Goal: Task Accomplishment & Management: Use online tool/utility

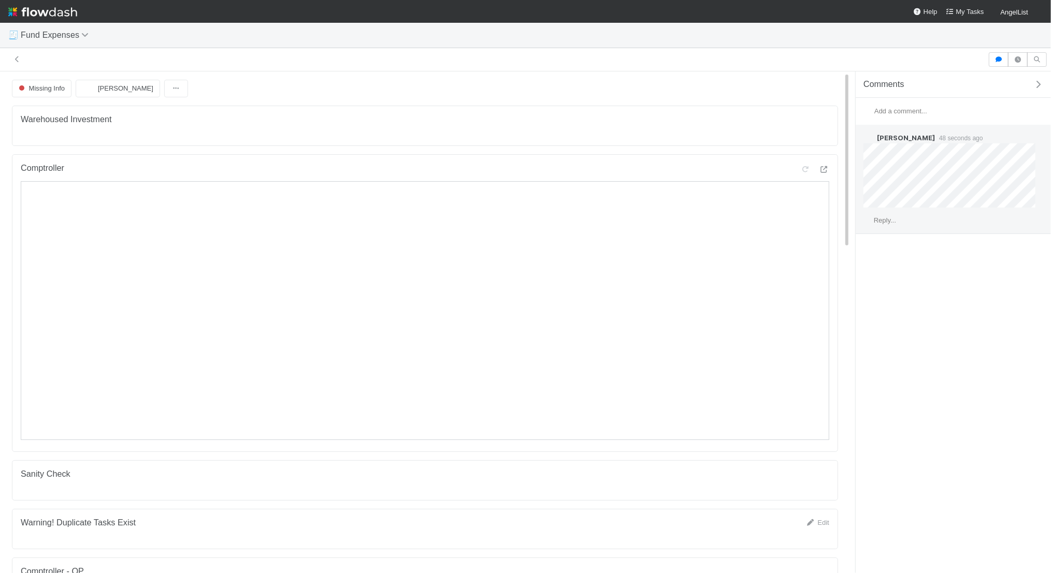
click at [879, 222] on span "Reply..." at bounding box center [885, 221] width 22 height 8
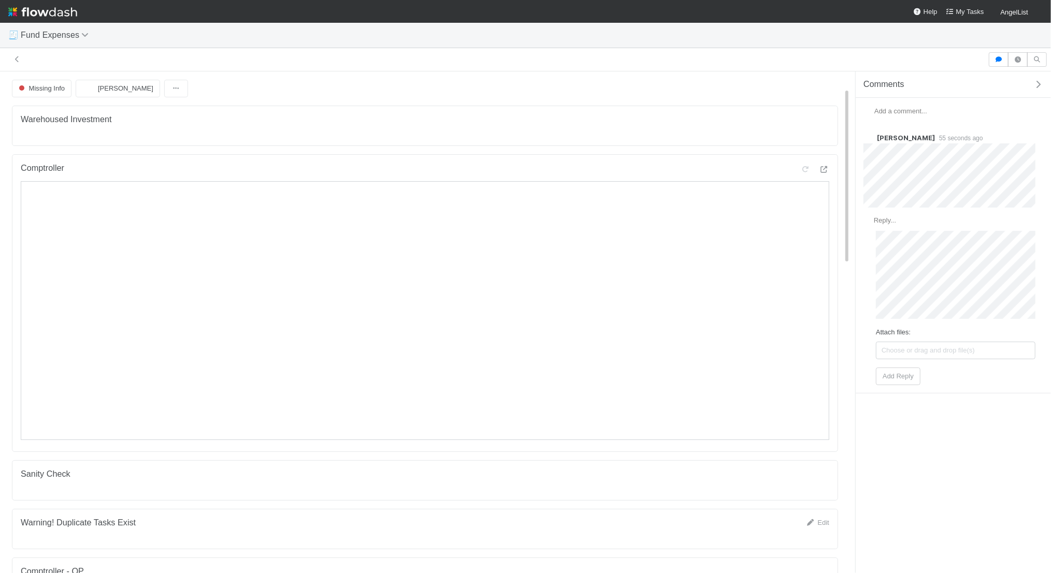
scroll to position [542, 0]
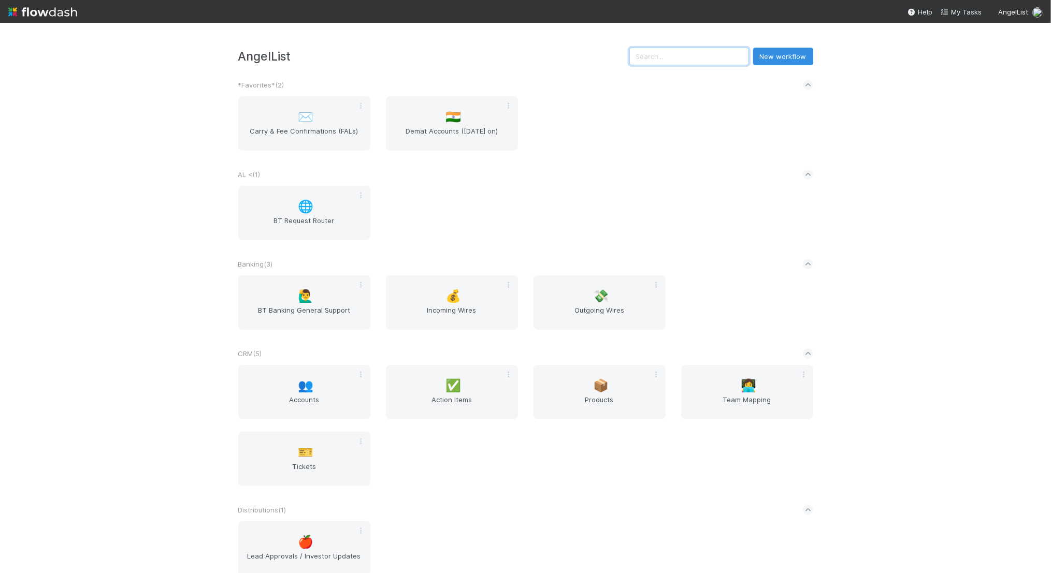
click at [708, 58] on input "text" at bounding box center [689, 57] width 120 height 18
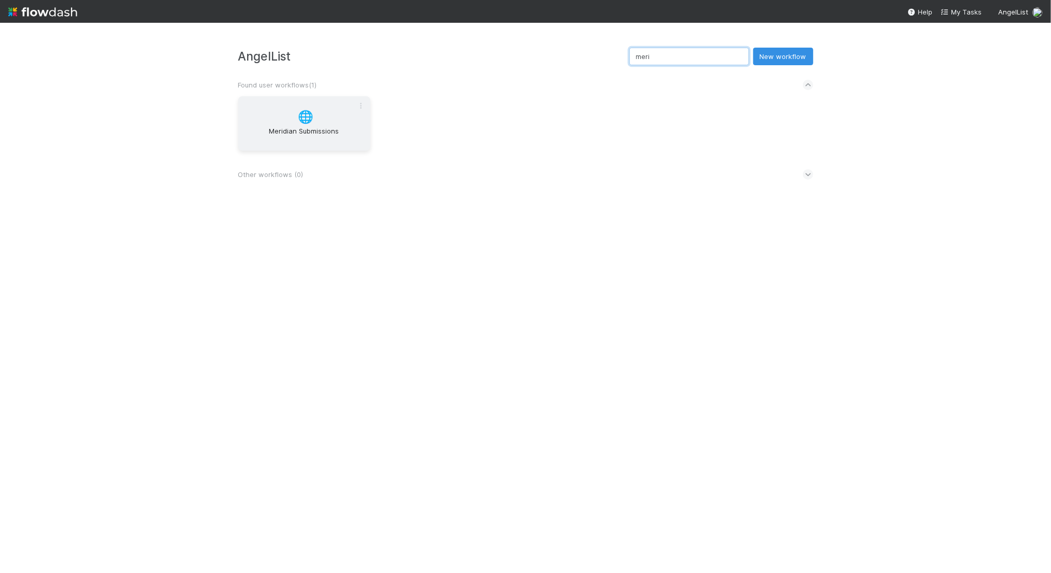
type input "meri"
click at [296, 97] on div "🌐 Meridian Submissions" at bounding box center [304, 123] width 132 height 54
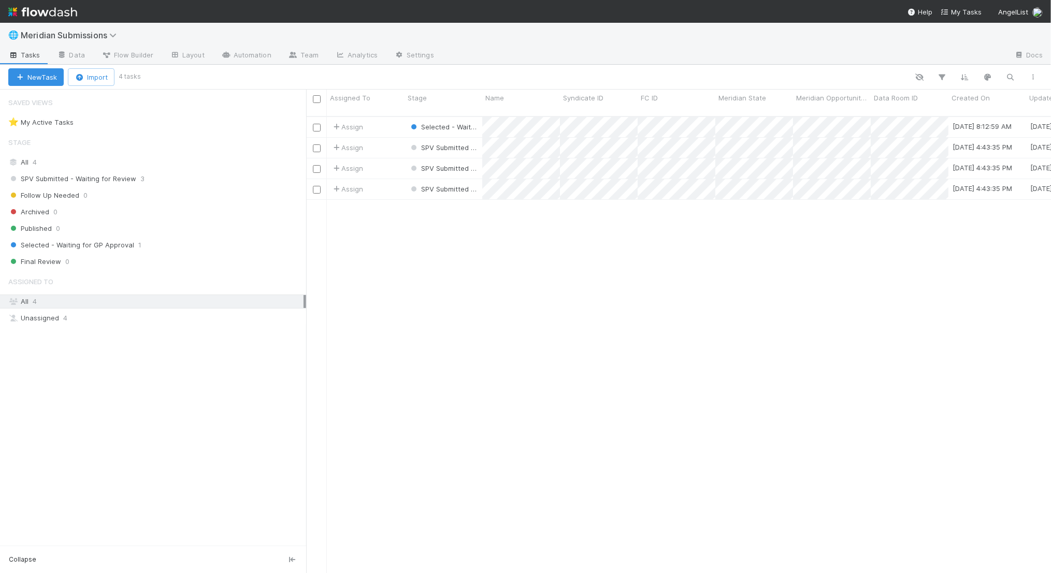
scroll to position [466, 745]
click at [78, 58] on link "Data" at bounding box center [71, 56] width 45 height 17
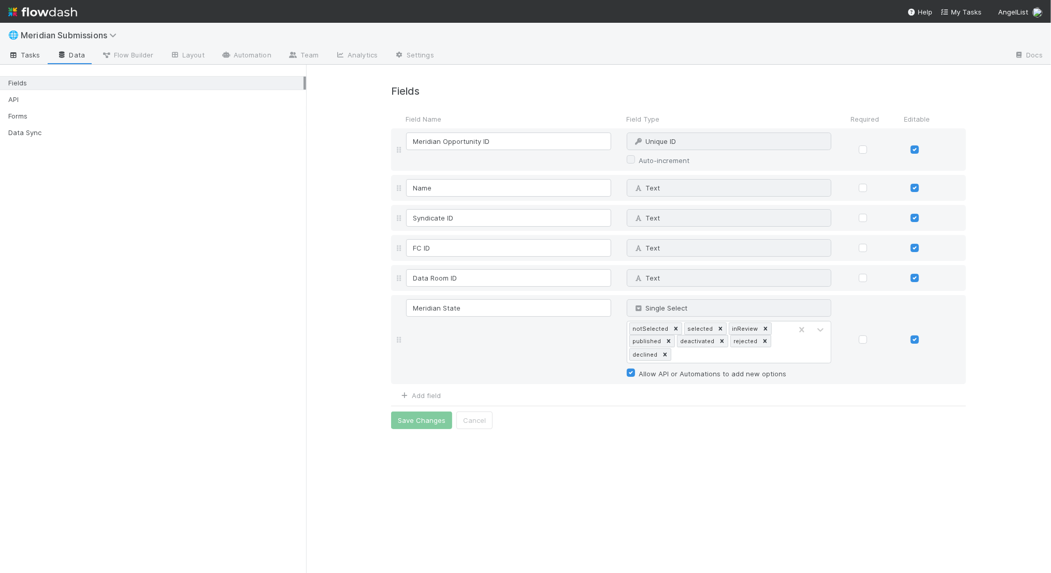
click at [35, 52] on span "Tasks" at bounding box center [24, 55] width 32 height 10
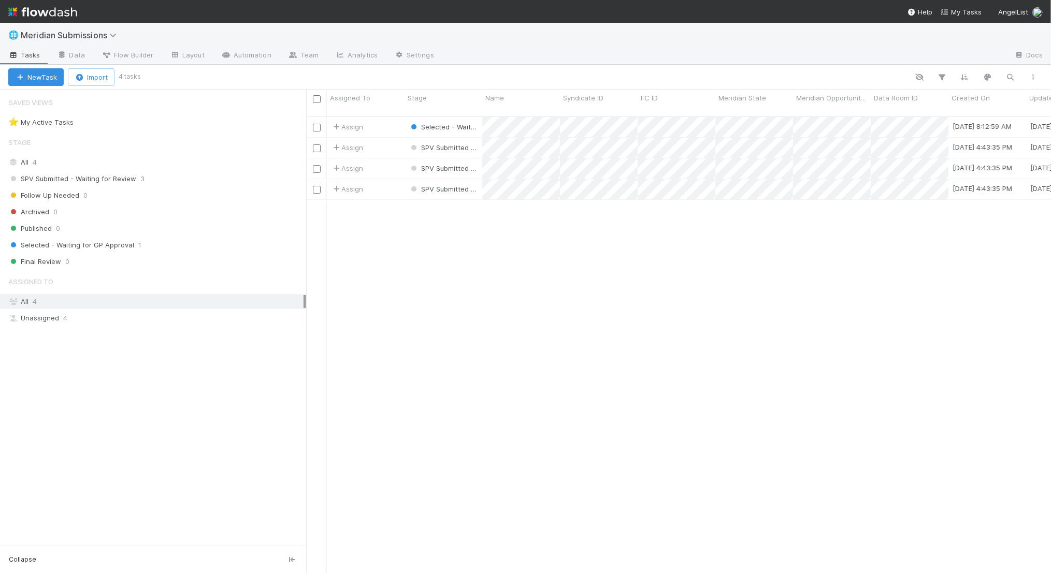
scroll to position [466, 745]
click at [80, 49] on link "Data" at bounding box center [71, 56] width 45 height 17
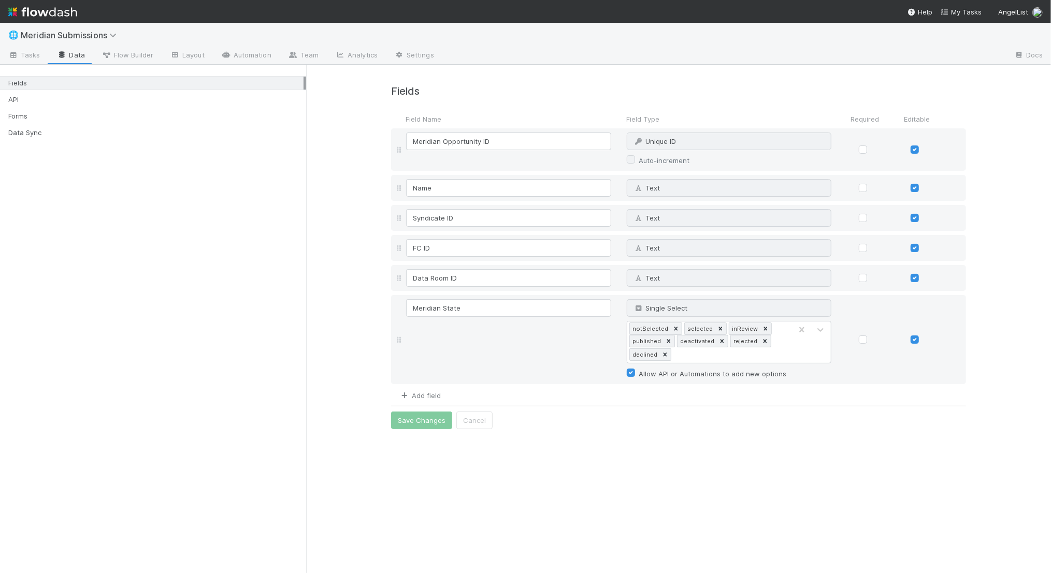
click at [423, 394] on link "Add field" at bounding box center [419, 396] width 41 height 8
click at [817, 402] on icon at bounding box center [820, 401] width 10 height 10
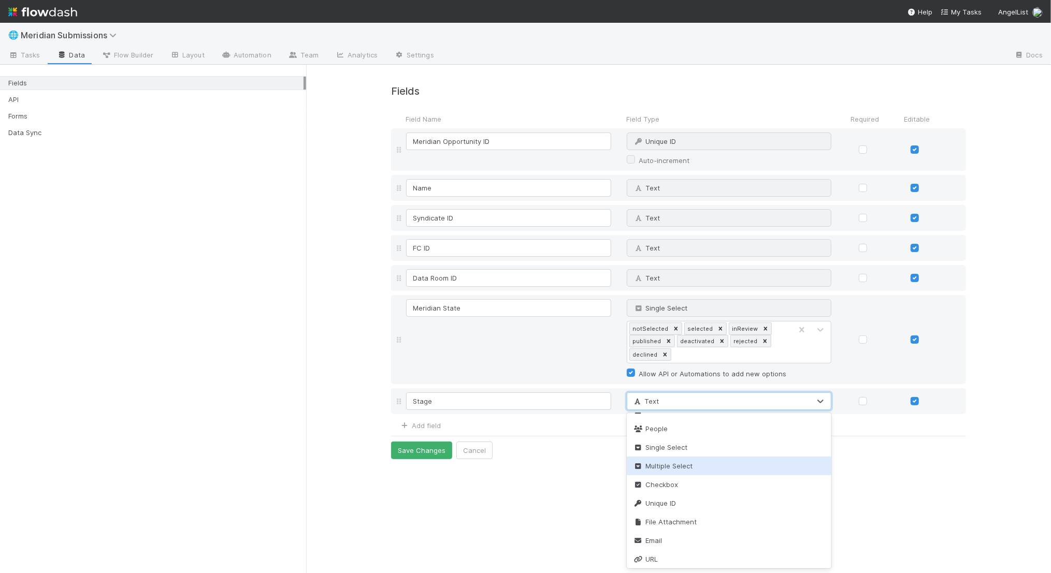
scroll to position [184, 0]
click at [782, 443] on div "Single Select" at bounding box center [729, 445] width 205 height 19
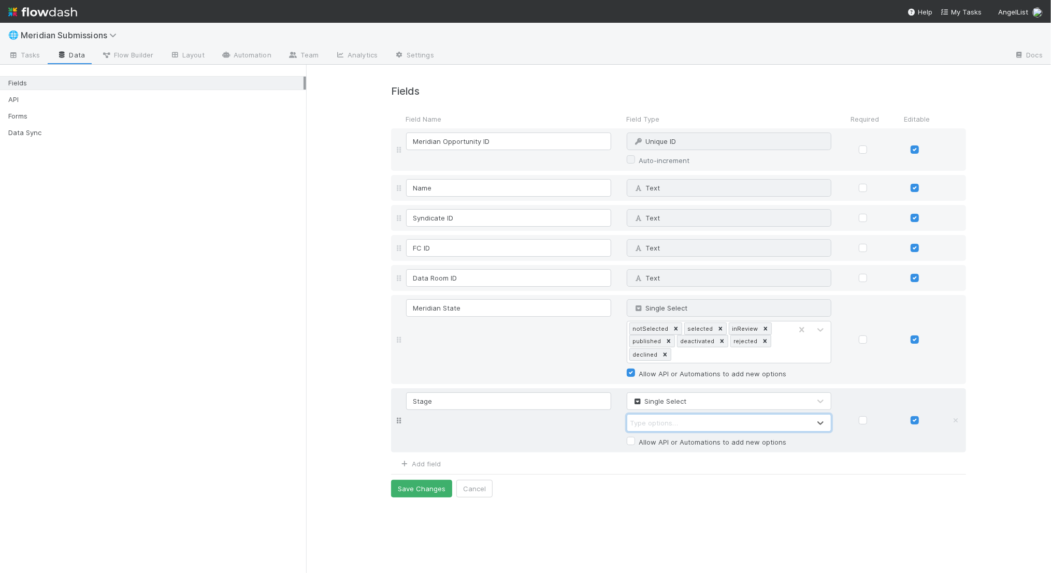
click at [779, 417] on div "Type options…" at bounding box center [718, 423] width 183 height 17
click at [780, 420] on div "Type options…" at bounding box center [718, 423] width 183 height 17
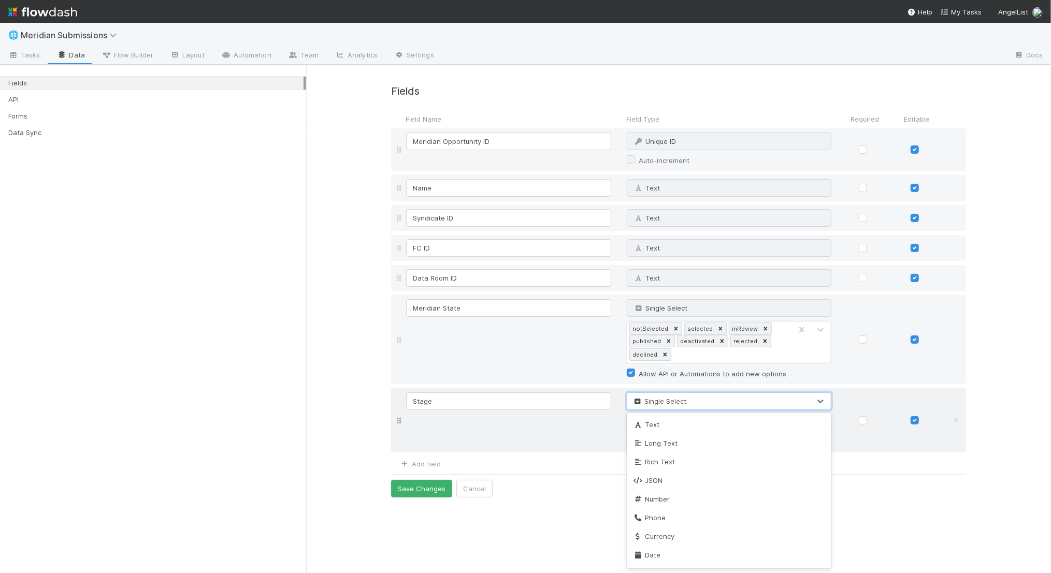
click at [777, 397] on div "Single Select" at bounding box center [718, 401] width 183 height 17
click at [699, 421] on div "Text" at bounding box center [729, 424] width 205 height 19
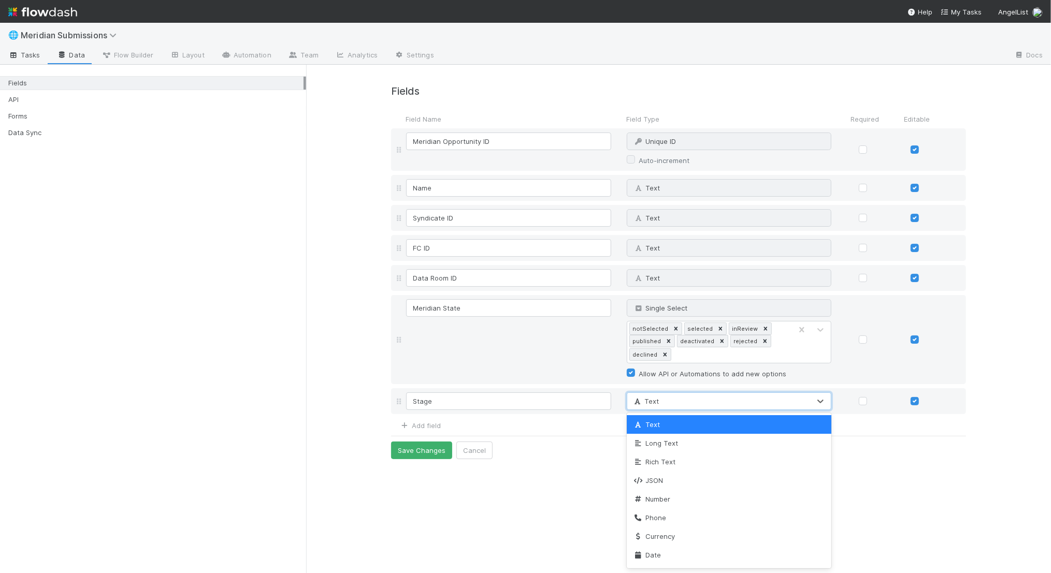
click at [25, 55] on span "Tasks" at bounding box center [24, 55] width 32 height 10
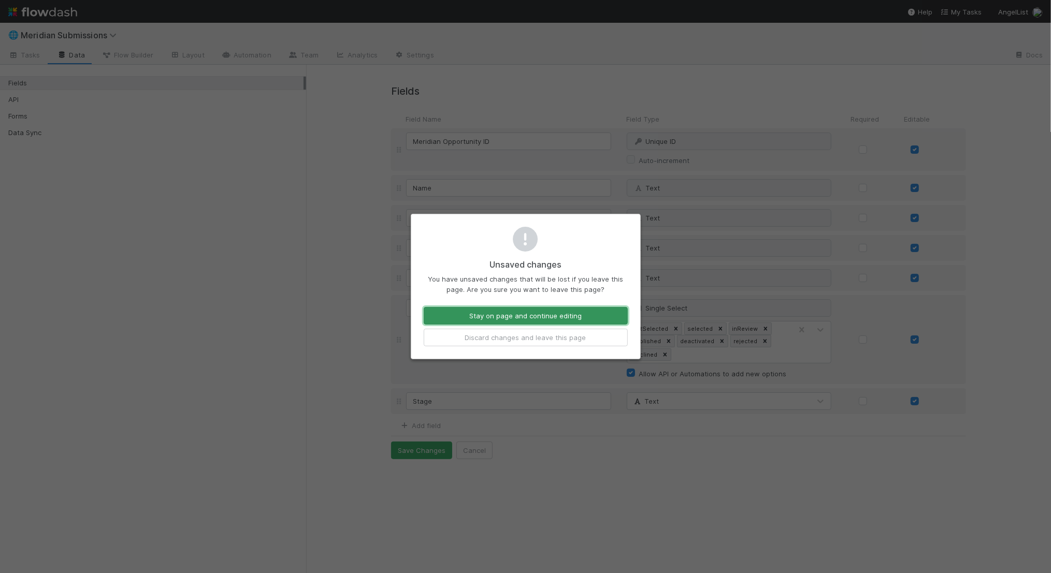
click at [538, 315] on button "Stay on page and continue editing" at bounding box center [526, 316] width 204 height 18
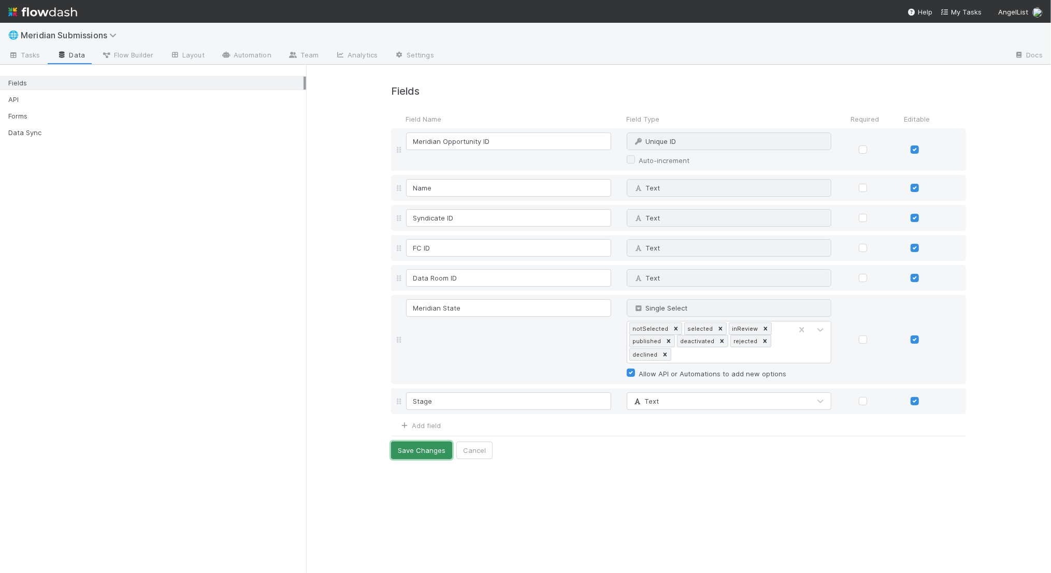
click at [425, 448] on button "Save Changes" at bounding box center [421, 451] width 61 height 18
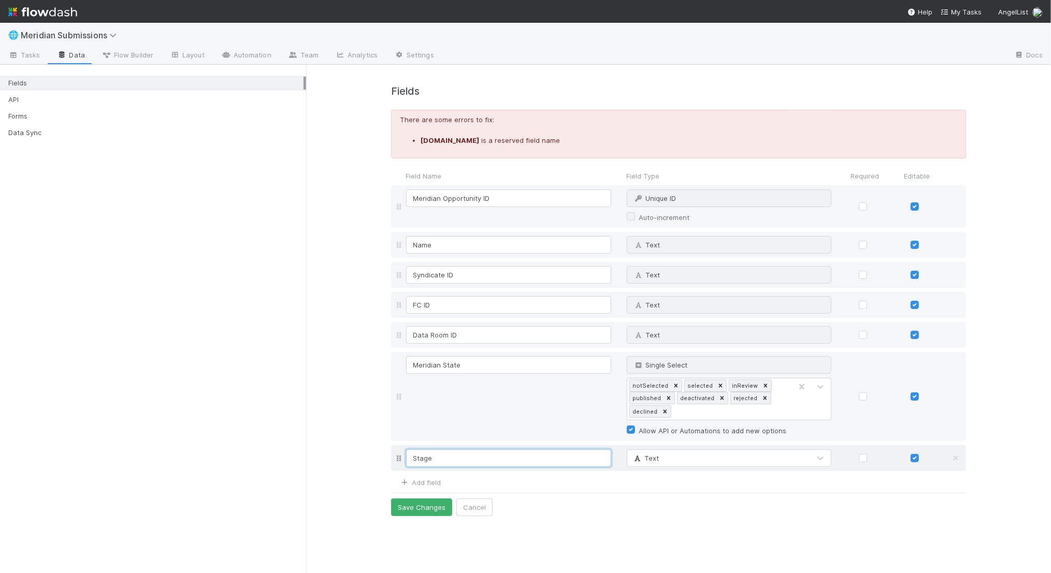
click at [464, 460] on input "Stage" at bounding box center [508, 459] width 205 height 18
click at [428, 457] on input "SPV Investmet" at bounding box center [508, 459] width 205 height 18
click at [442, 461] on input "SPV Investment Stage" at bounding box center [508, 459] width 205 height 18
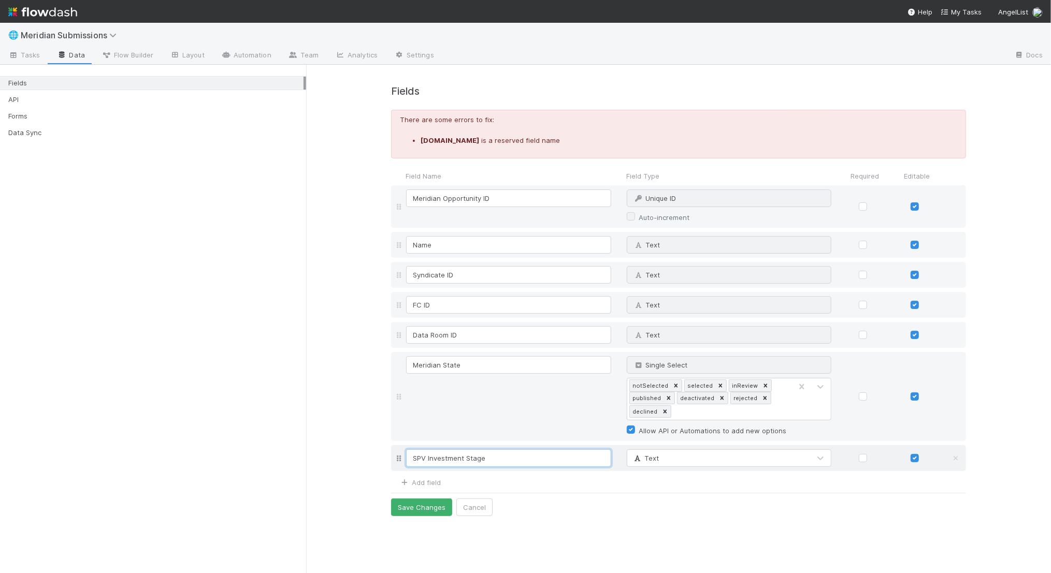
click at [442, 461] on input "SPV Investment Stage" at bounding box center [508, 459] width 205 height 18
click at [435, 462] on input "SPV Task Stage" at bounding box center [508, 459] width 205 height 18
click at [435, 451] on input "SPV Task Stage" at bounding box center [508, 459] width 205 height 18
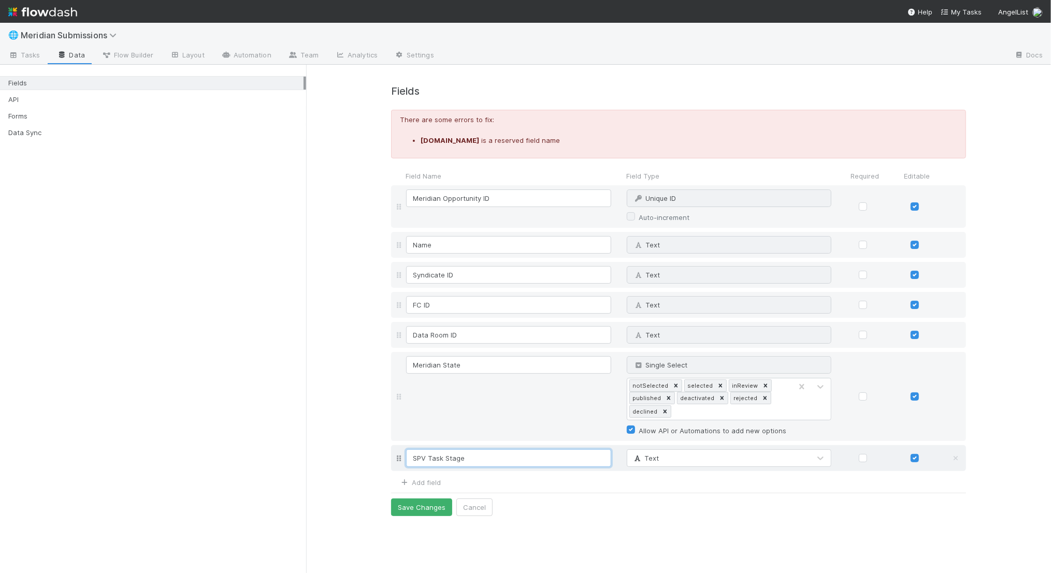
click at [436, 453] on input "SPV Task Stage" at bounding box center [508, 459] width 205 height 18
type input "SPV Investment Stage"
click at [418, 500] on button "Save Changes" at bounding box center [421, 508] width 61 height 18
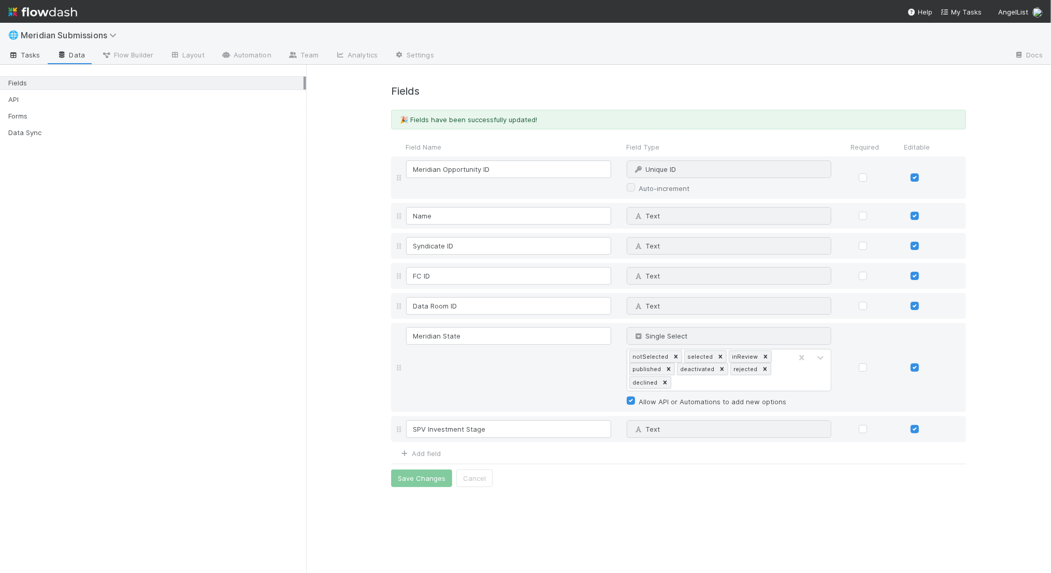
click at [34, 53] on span "Tasks" at bounding box center [24, 55] width 32 height 10
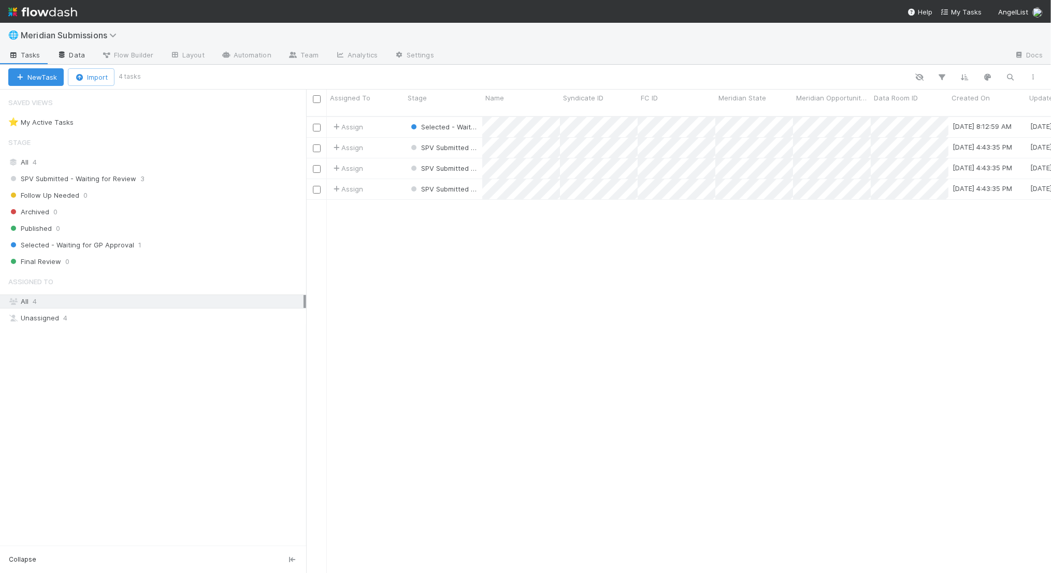
scroll to position [466, 745]
click at [351, 58] on link "Analytics" at bounding box center [356, 56] width 59 height 17
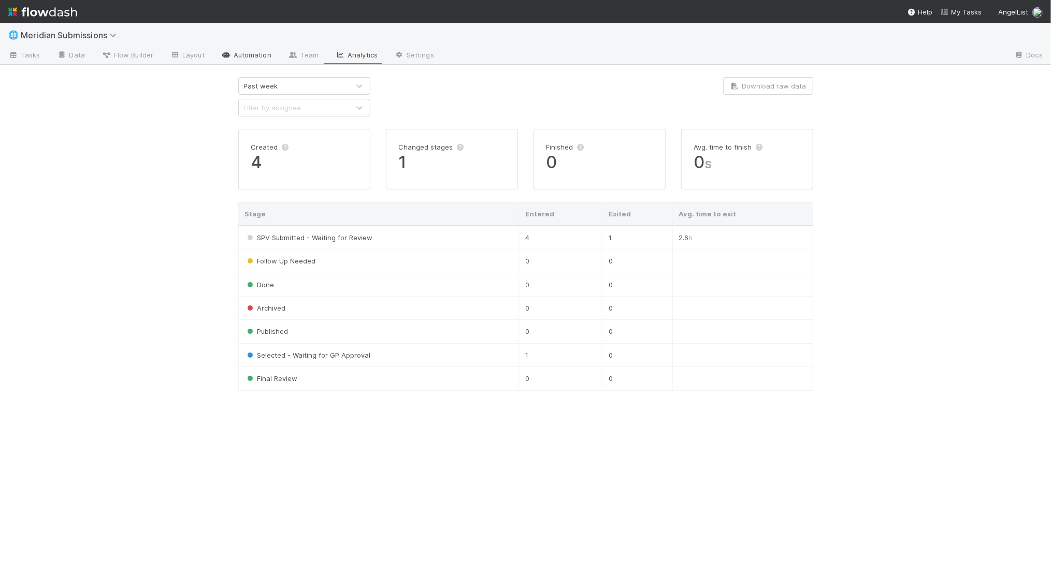
click at [271, 60] on link "Automation" at bounding box center [246, 56] width 67 height 17
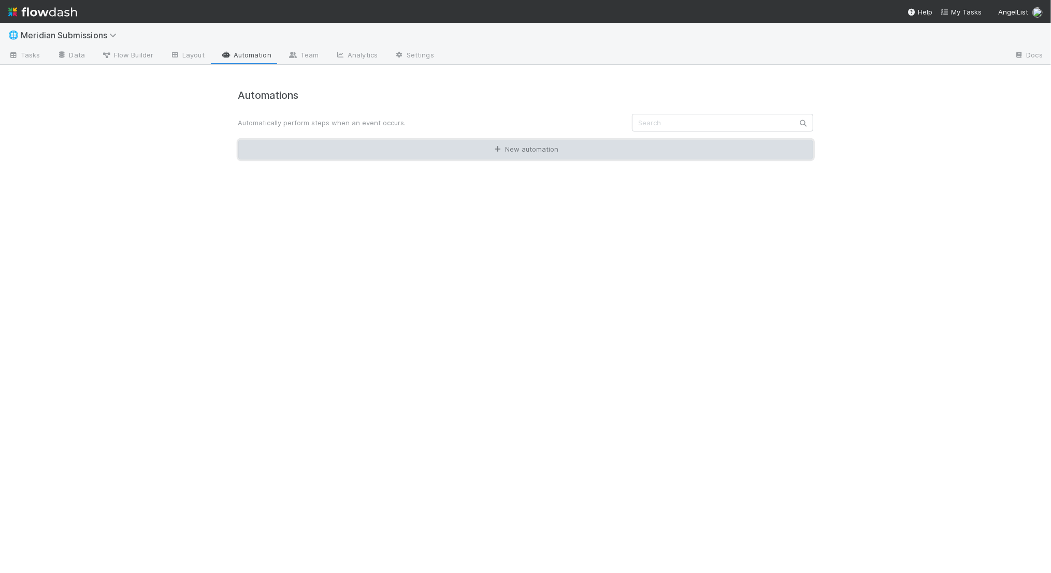
click at [484, 145] on link "New automation" at bounding box center [525, 150] width 575 height 20
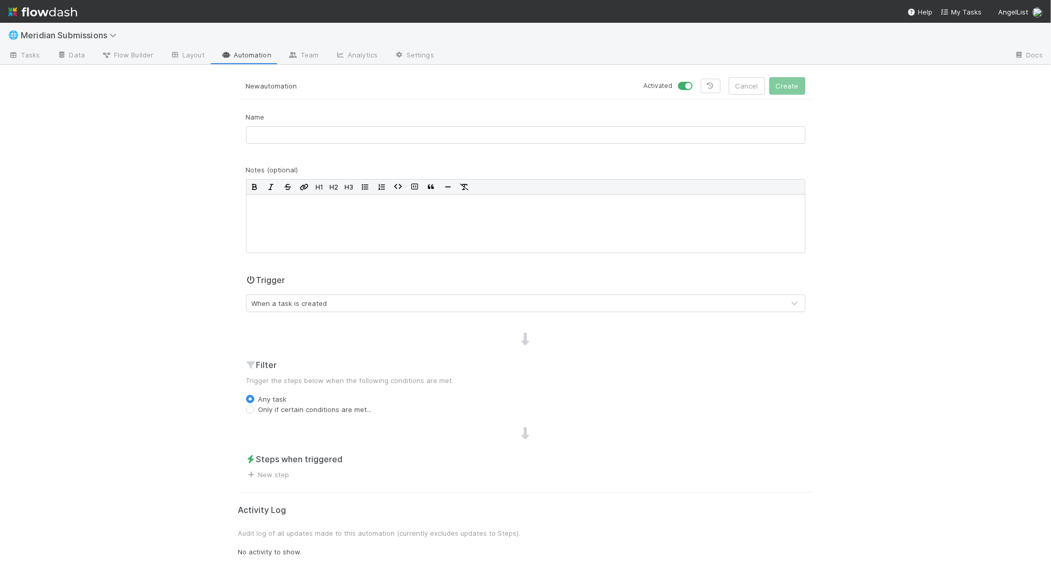
click at [441, 146] on div "Name" at bounding box center [525, 132] width 575 height 40
click at [438, 134] on input "text" at bounding box center [525, 135] width 559 height 18
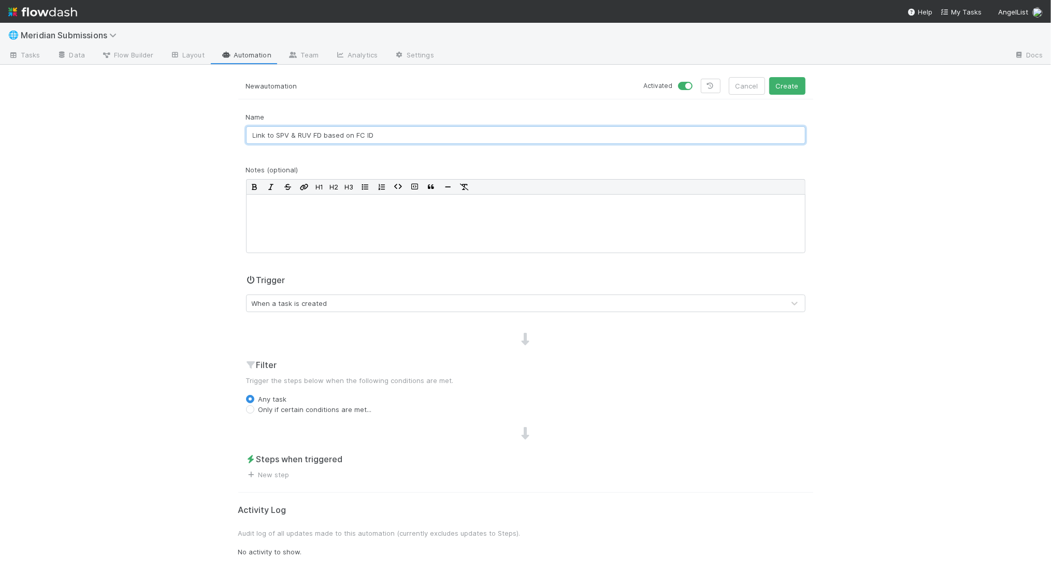
type input "Link to SPV & RUV FD based on FC ID"
click at [342, 408] on label "Only if certain conditions are met..." at bounding box center [315, 410] width 113 height 10
click at [254, 408] on input "Only if certain conditions are met..." at bounding box center [250, 409] width 8 height 9
radio input "true"
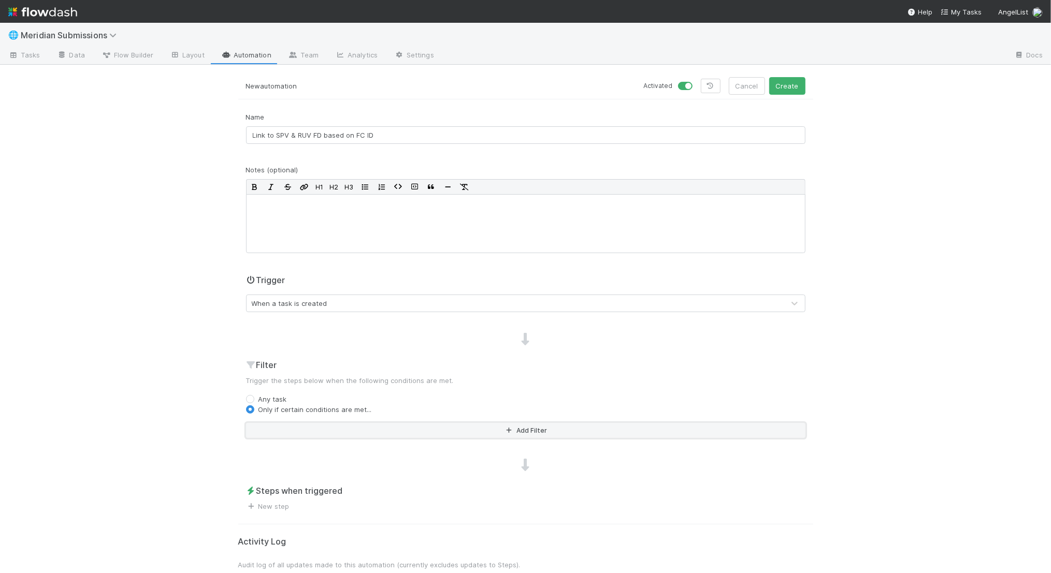
click at [340, 426] on button "Add Filter" at bounding box center [525, 430] width 559 height 15
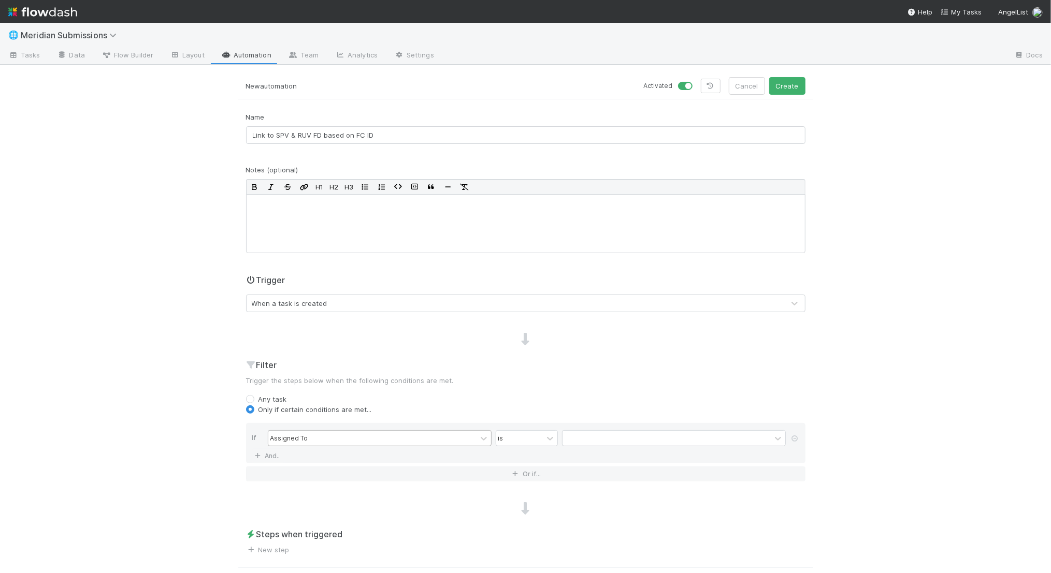
click at [331, 438] on div "Assigned To" at bounding box center [372, 438] width 208 height 15
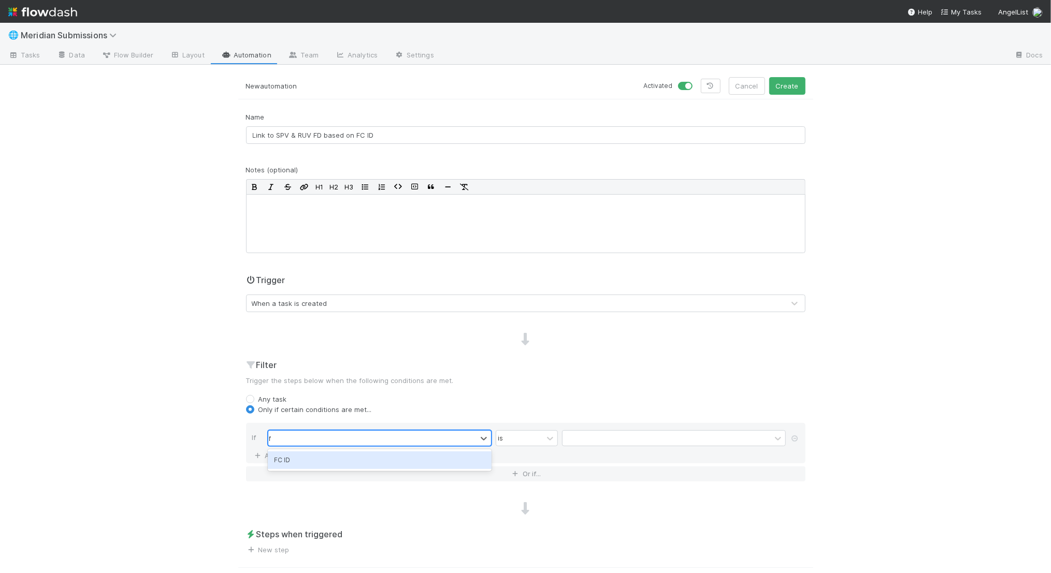
type input "fc"
click at [324, 461] on div "FC ID" at bounding box center [380, 461] width 224 height 18
click at [510, 438] on div "contains" at bounding box center [511, 438] width 26 height 9
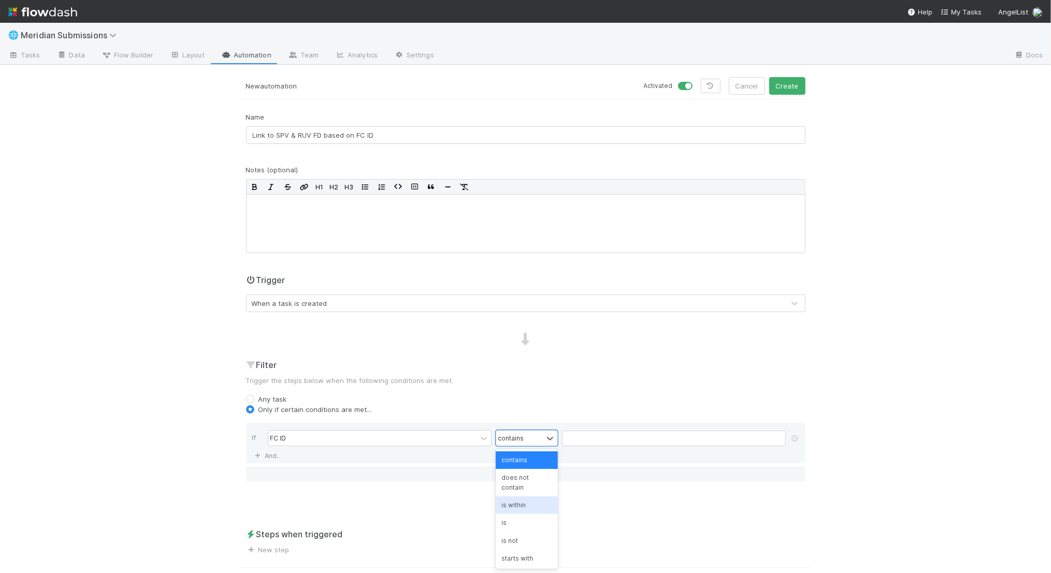
scroll to position [39, 0]
click at [514, 565] on div "is not empty" at bounding box center [527, 574] width 62 height 18
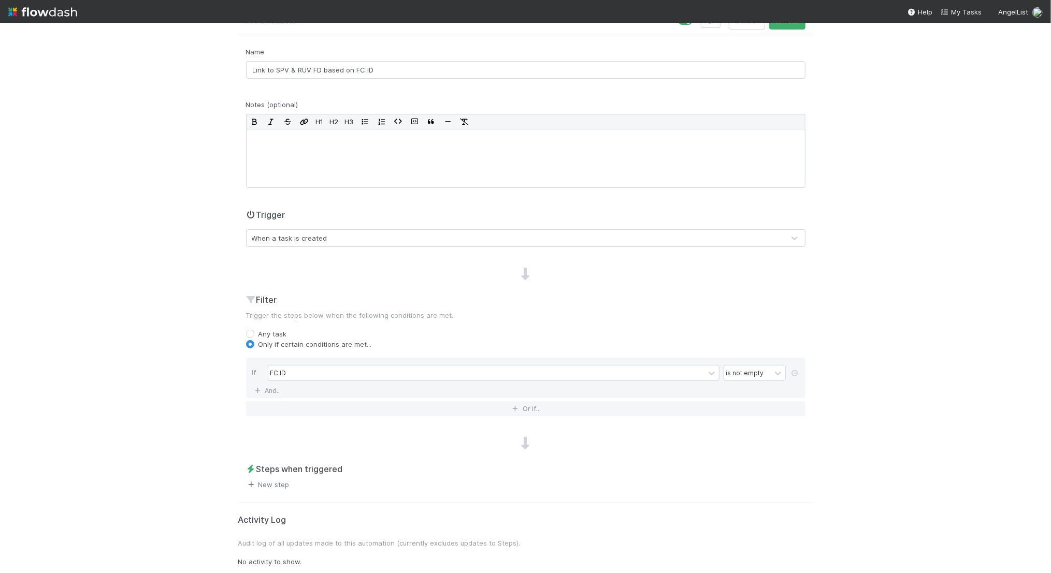
click at [284, 483] on link "New step" at bounding box center [268, 485] width 44 height 8
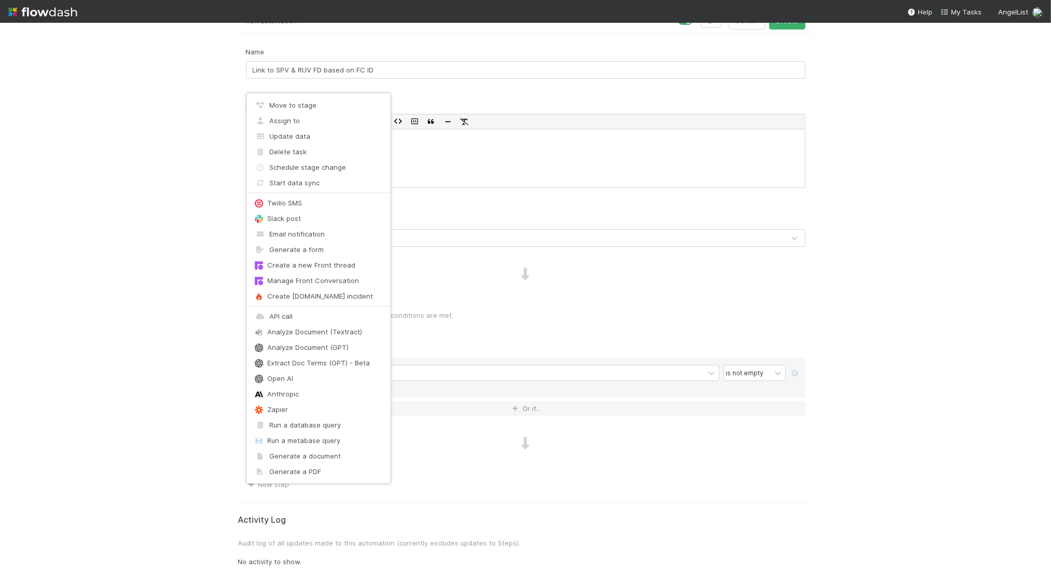
click at [498, 294] on div "Move to stage Assign to Update data Delete task Schedule stage change Start dat…" at bounding box center [525, 286] width 1051 height 573
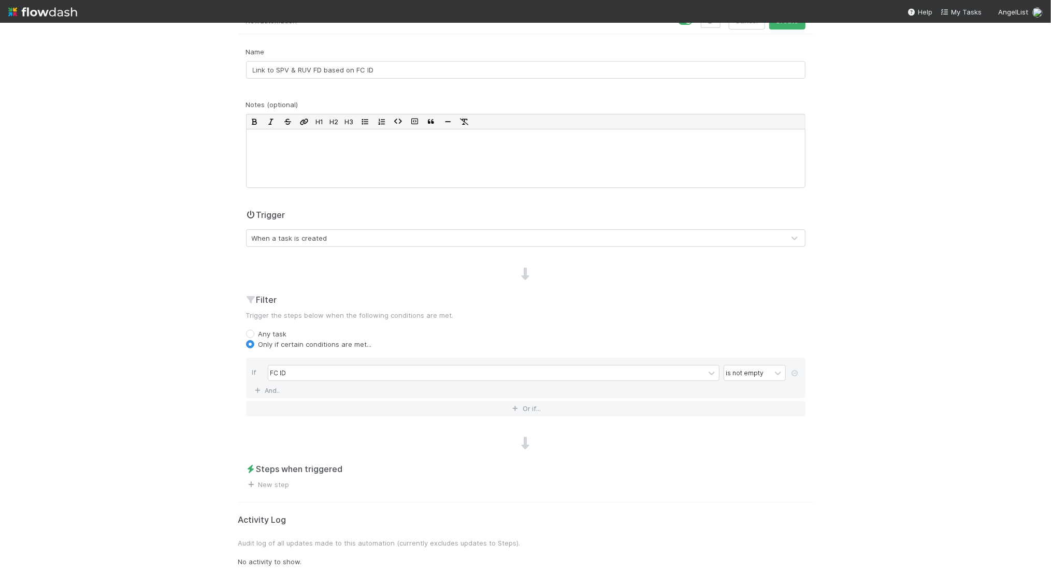
scroll to position [0, 0]
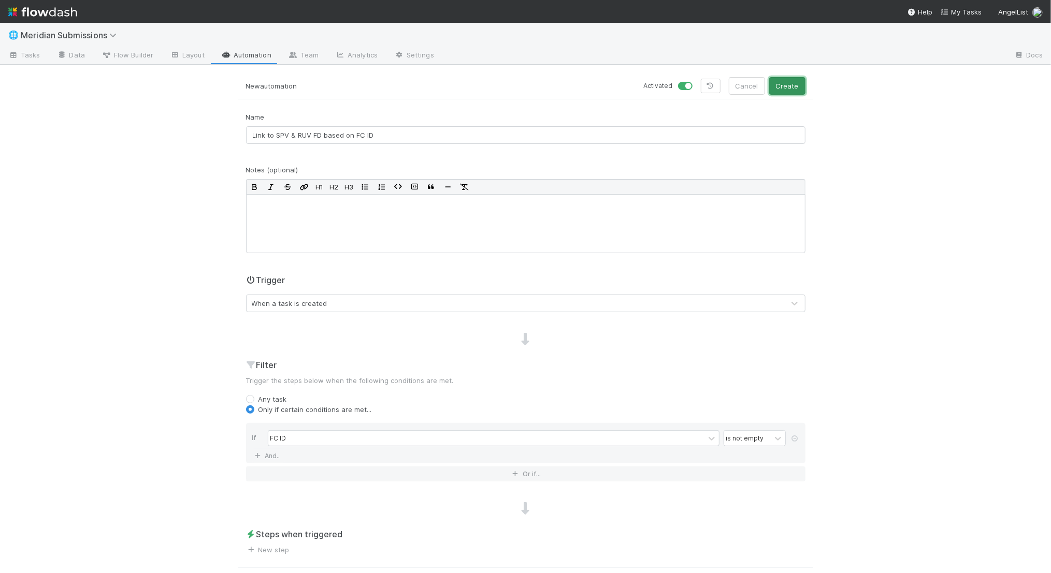
click at [783, 89] on button "Create" at bounding box center [787, 86] width 36 height 18
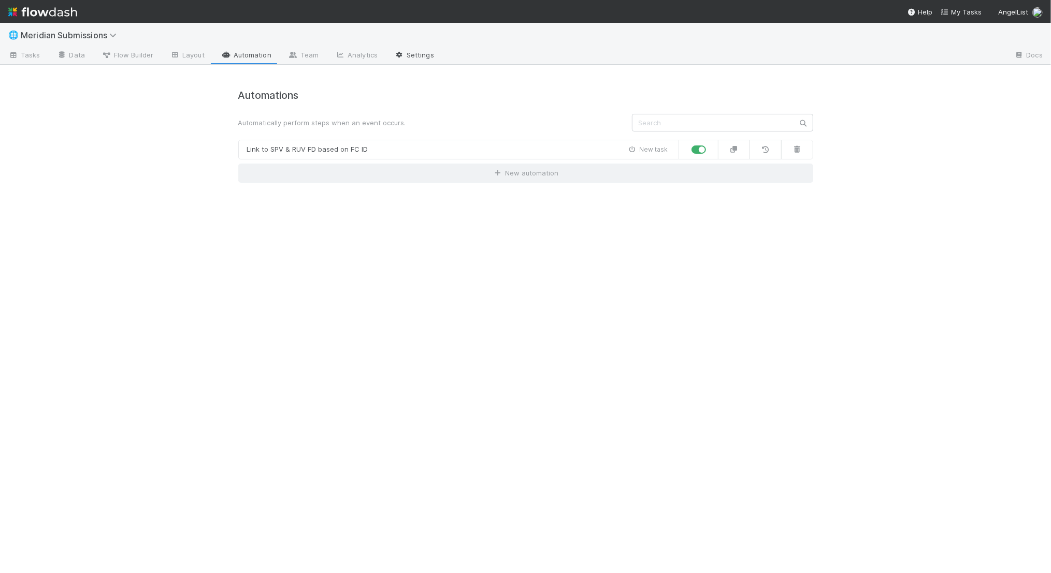
click at [417, 51] on link "Settings" at bounding box center [414, 56] width 56 height 17
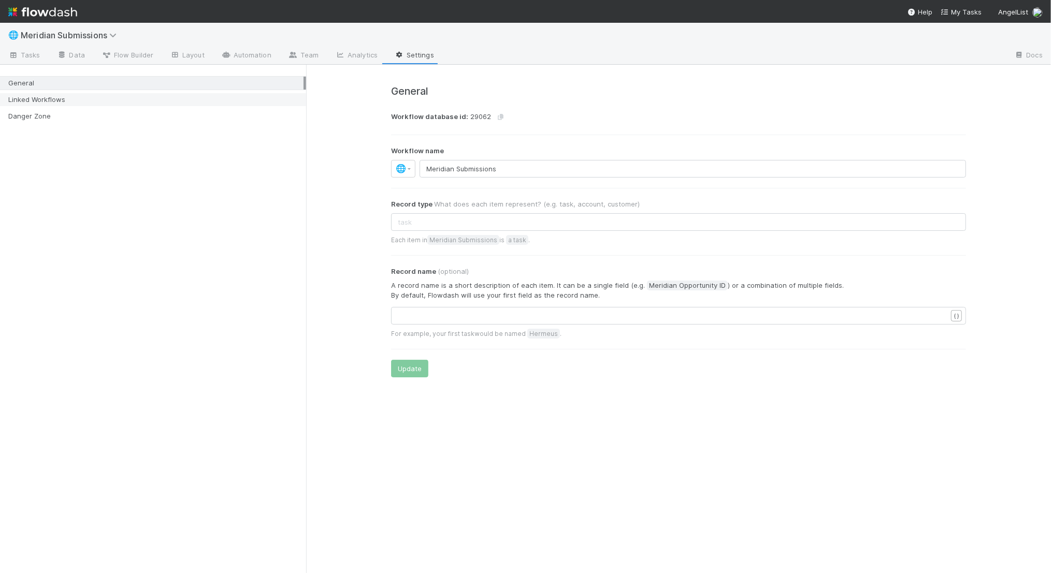
click at [204, 97] on div "Linked Workflows" at bounding box center [155, 99] width 295 height 13
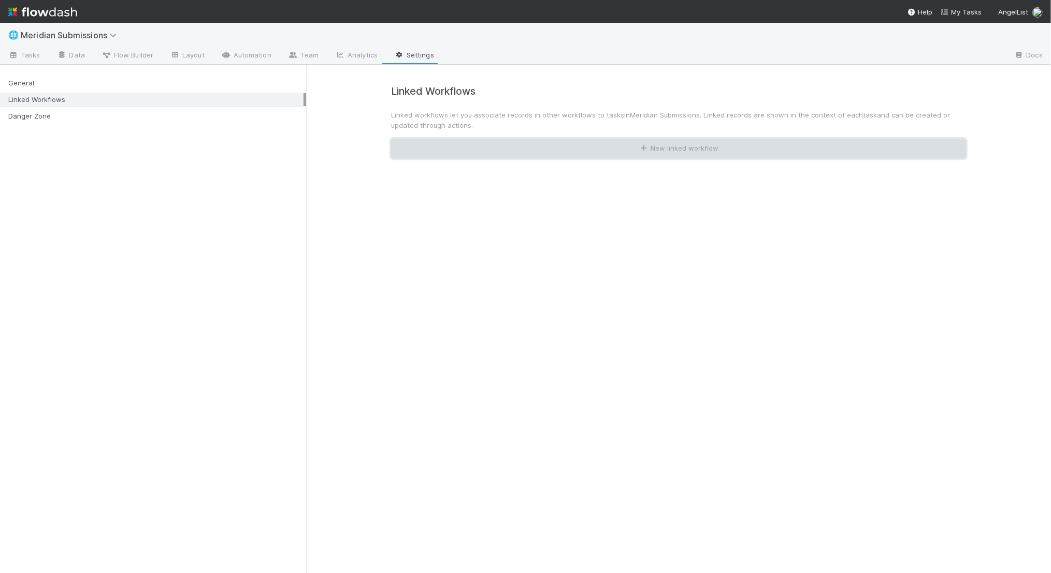
click at [449, 148] on button "New linked workflow" at bounding box center [678, 149] width 575 height 20
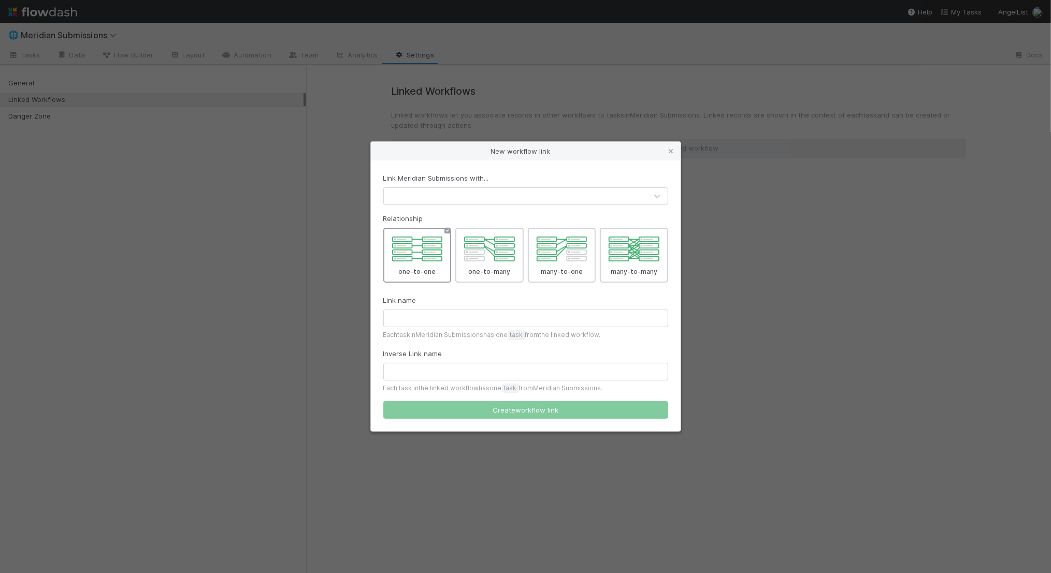
click at [447, 200] on div at bounding box center [515, 196] width 263 height 17
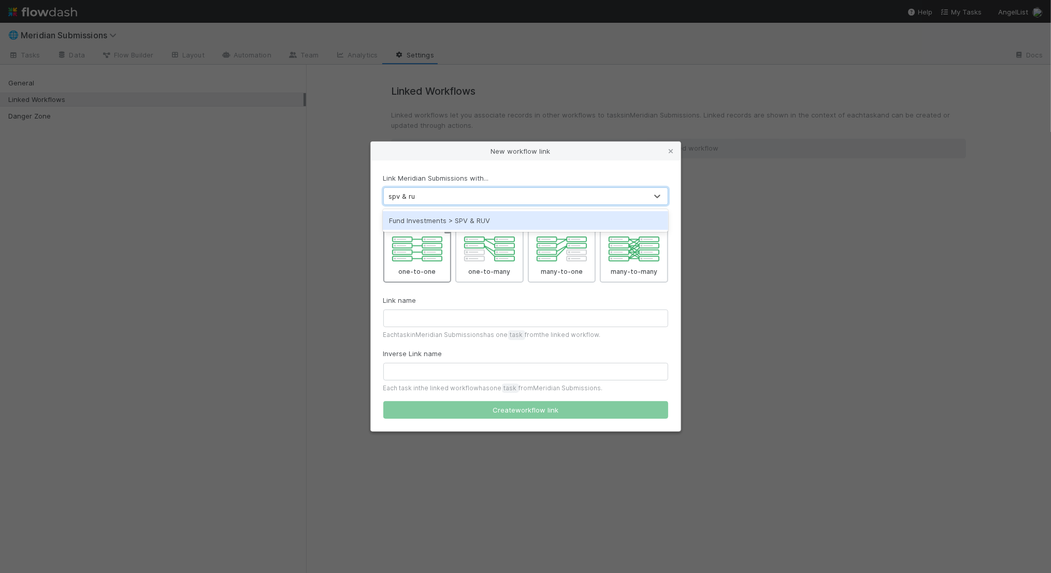
type input "spv & ruv"
click at [453, 217] on div "Fund Investments > SPV & RUV" at bounding box center [525, 220] width 285 height 19
click at [453, 315] on input "text" at bounding box center [525, 319] width 285 height 18
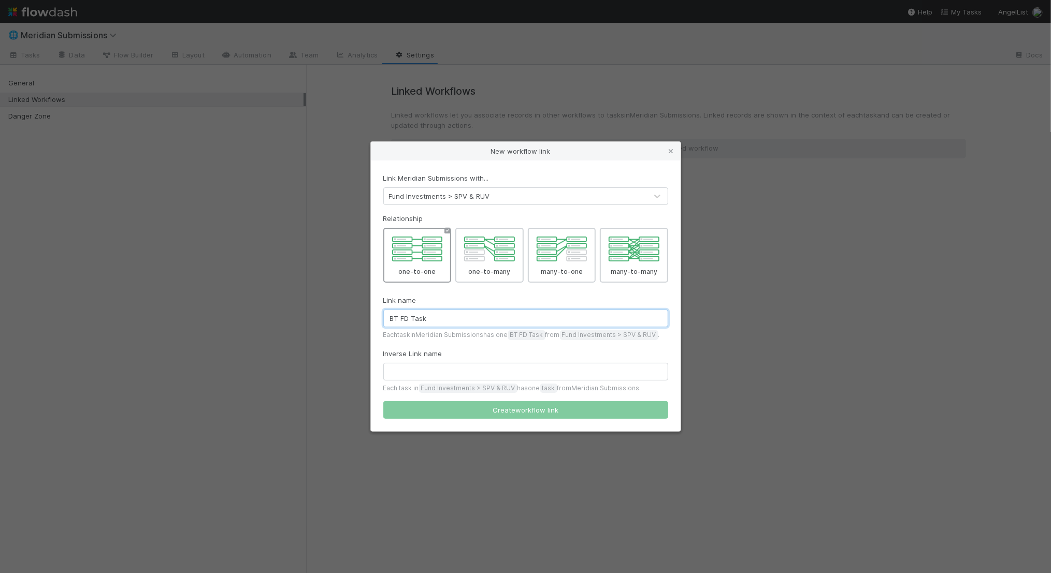
type input "BT FD Task"
click at [444, 371] on input "text" at bounding box center [525, 372] width 285 height 18
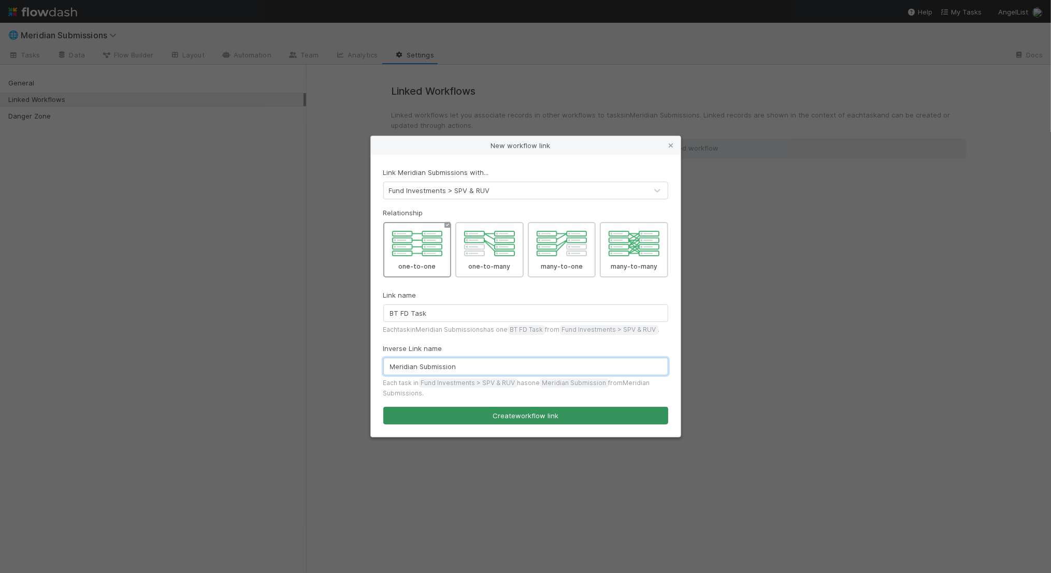
type input "Meridian Submission"
click at [547, 412] on button "Create workflow link" at bounding box center [525, 416] width 285 height 18
click at [529, 415] on button "Create workflow link" at bounding box center [525, 416] width 285 height 18
click at [681, 287] on div "New workflow link Link Meridian Submissions with... Fund Investments > SPV & RU…" at bounding box center [525, 287] width 311 height 302
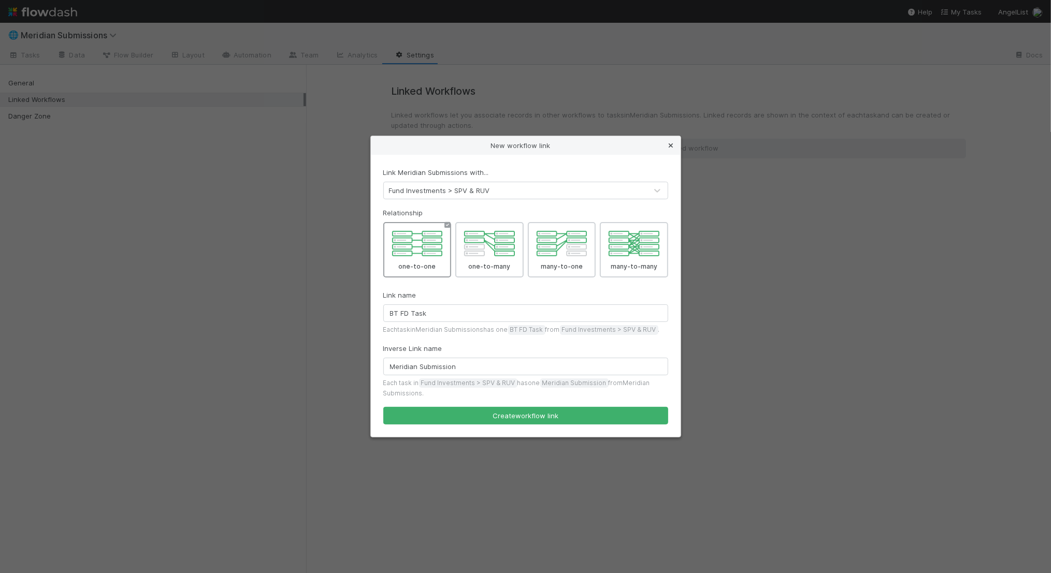
click at [666, 145] on icon at bounding box center [671, 145] width 10 height 7
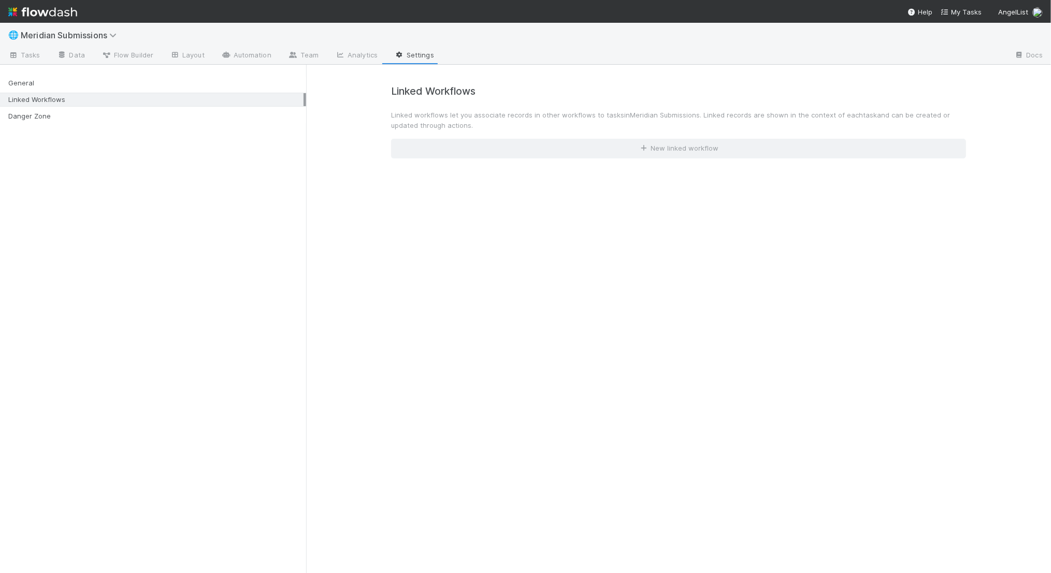
click at [622, 119] on p "Linked workflows let you associate records in other workflows to tasks in Merid…" at bounding box center [678, 120] width 575 height 21
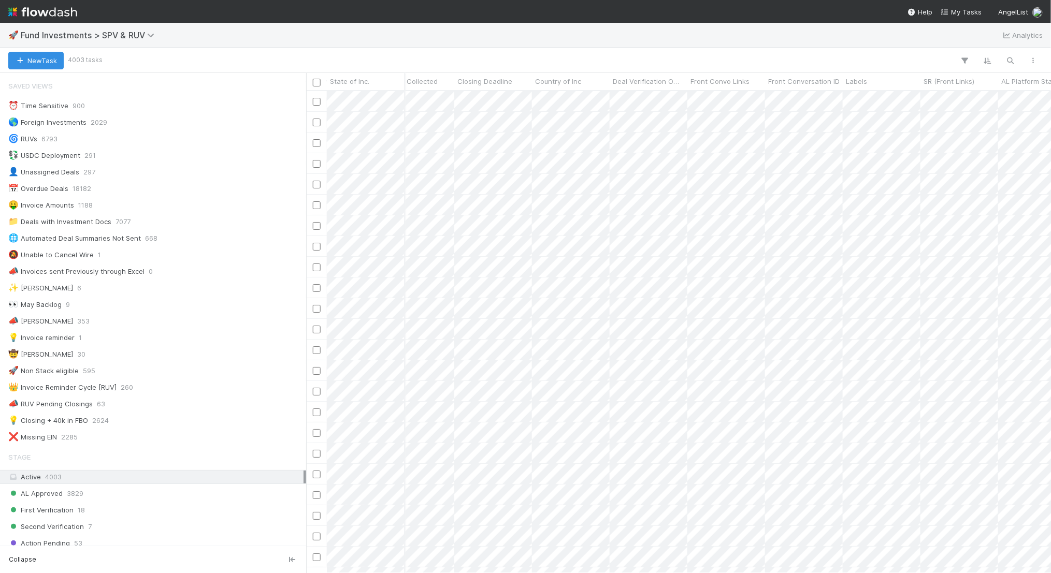
scroll to position [0, 977]
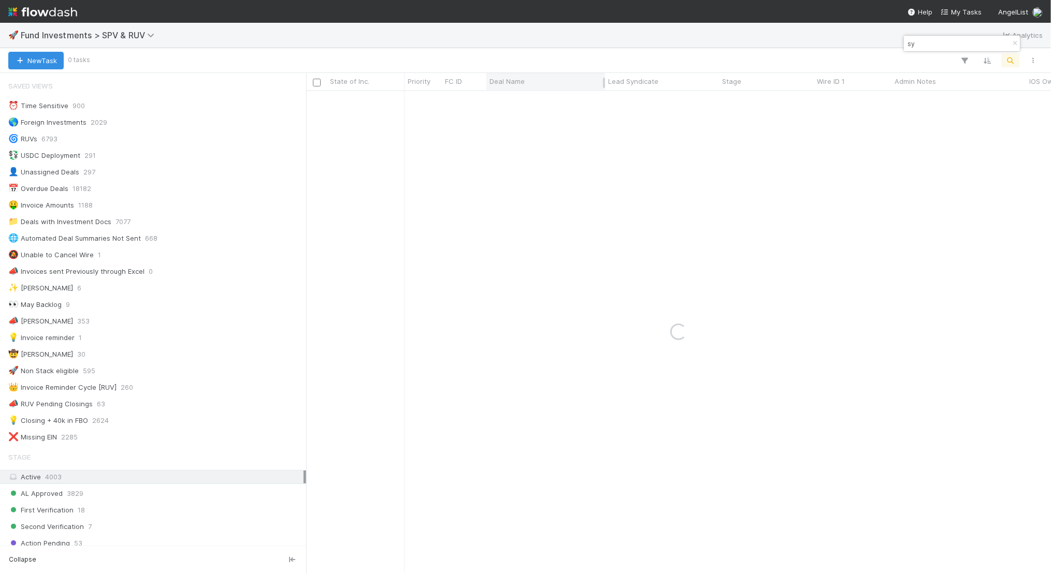
type input "s"
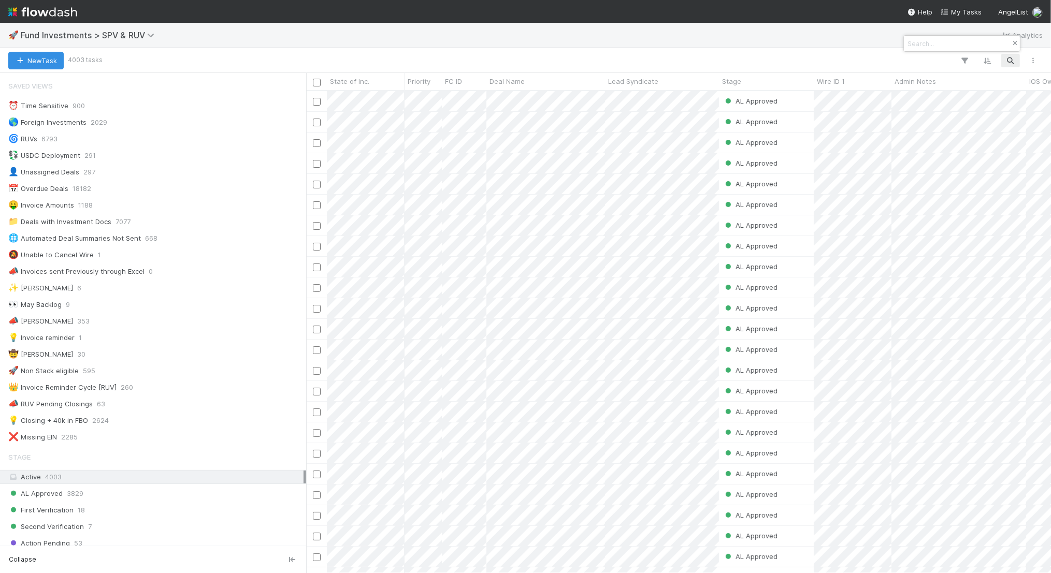
click at [1015, 43] on icon "button" at bounding box center [1015, 43] width 10 height 6
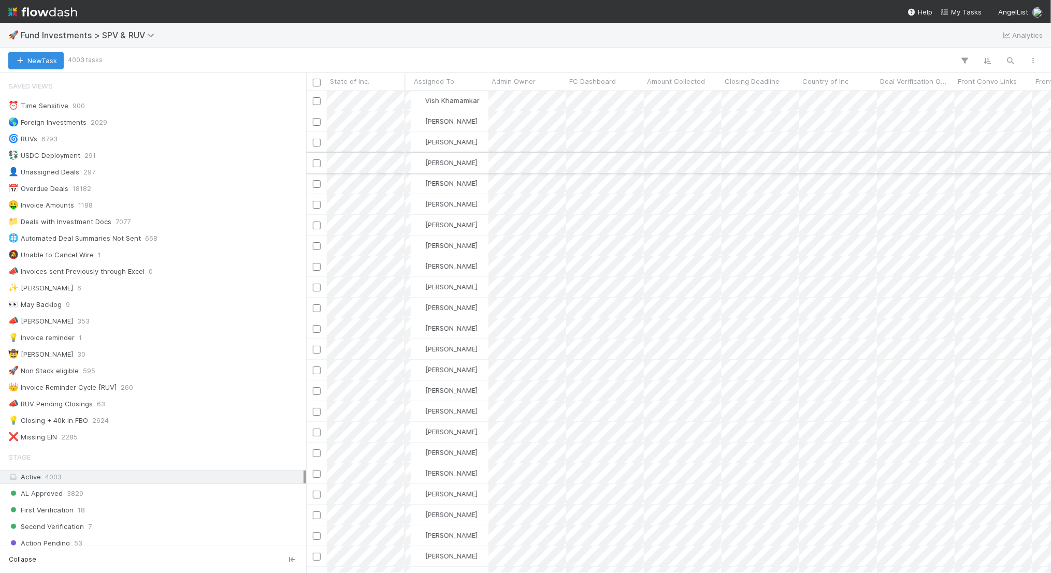
scroll to position [1, 728]
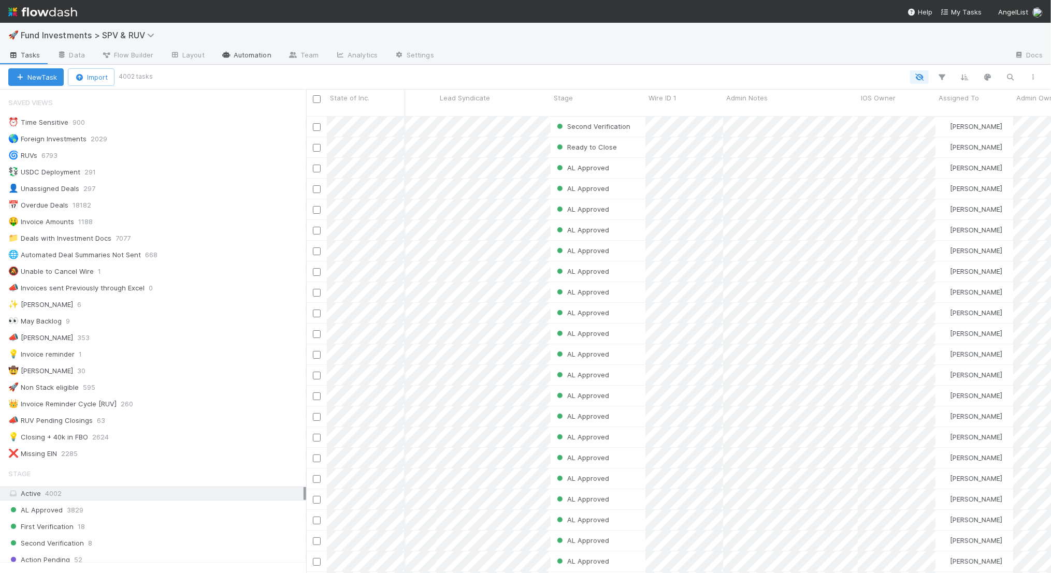
click at [248, 58] on link "Automation" at bounding box center [246, 56] width 67 height 17
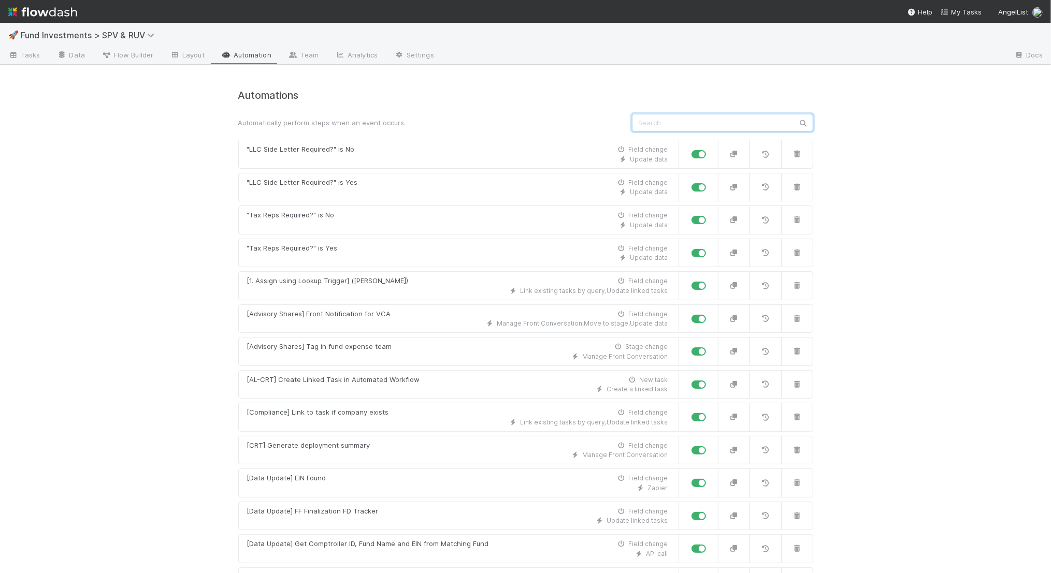
click at [656, 128] on input "text" at bounding box center [722, 123] width 181 height 18
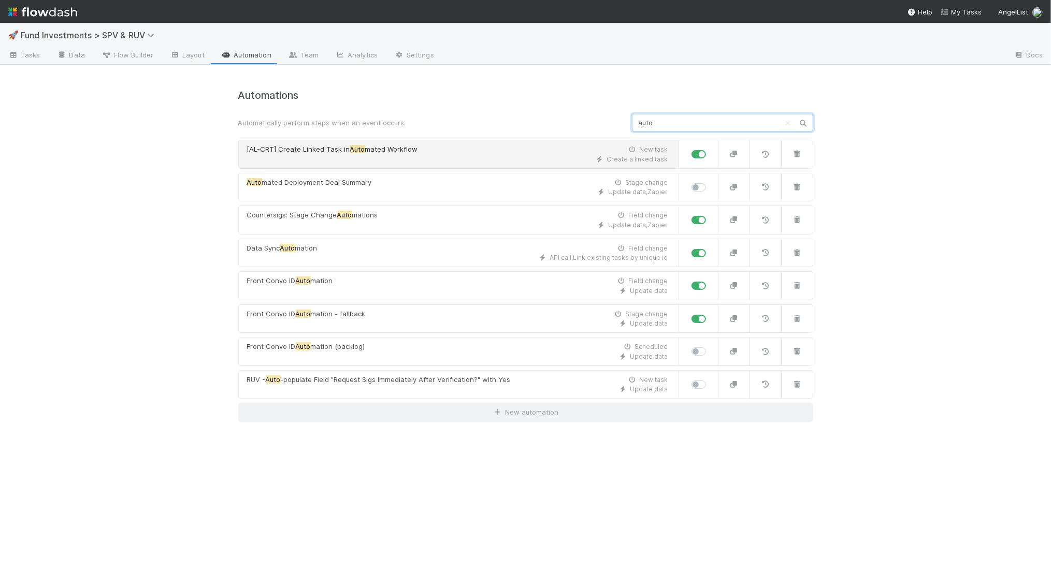
type input "auto"
click at [391, 151] on span "mated Workflow" at bounding box center [391, 149] width 53 height 8
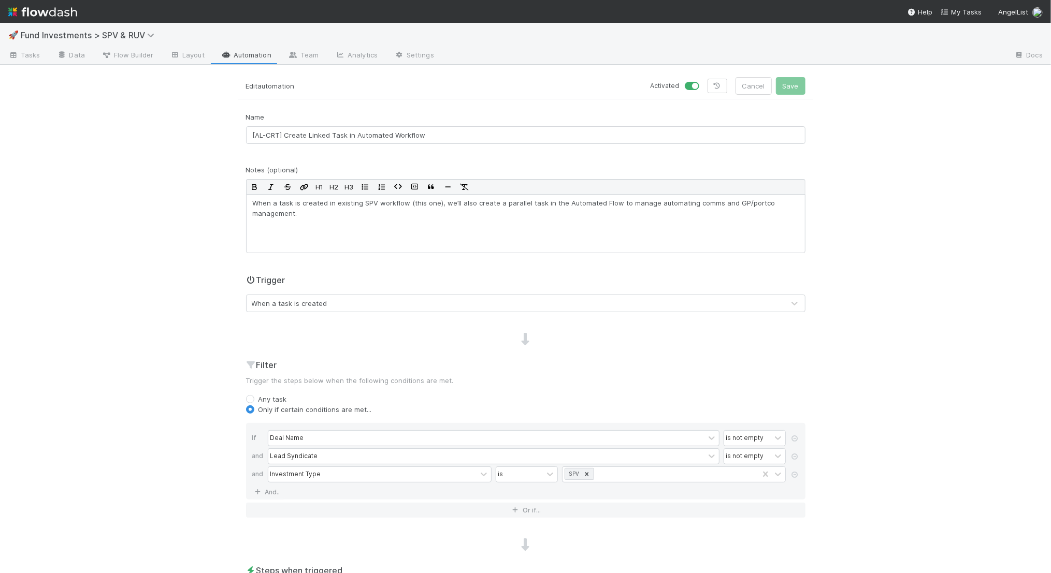
scroll to position [152, 0]
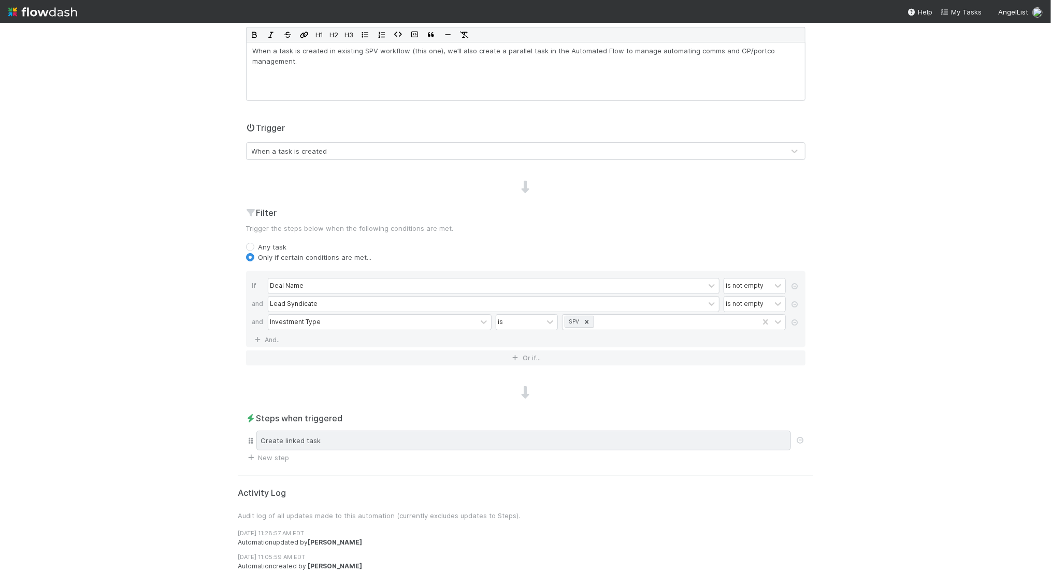
click at [304, 436] on div "Create linked task" at bounding box center [523, 441] width 535 height 20
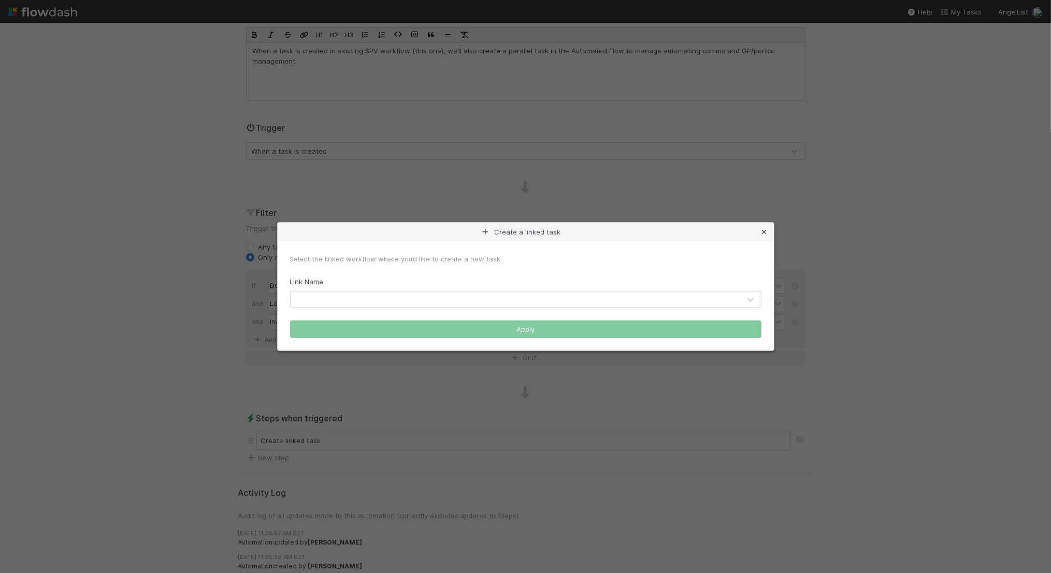
click at [764, 230] on icon at bounding box center [764, 232] width 10 height 7
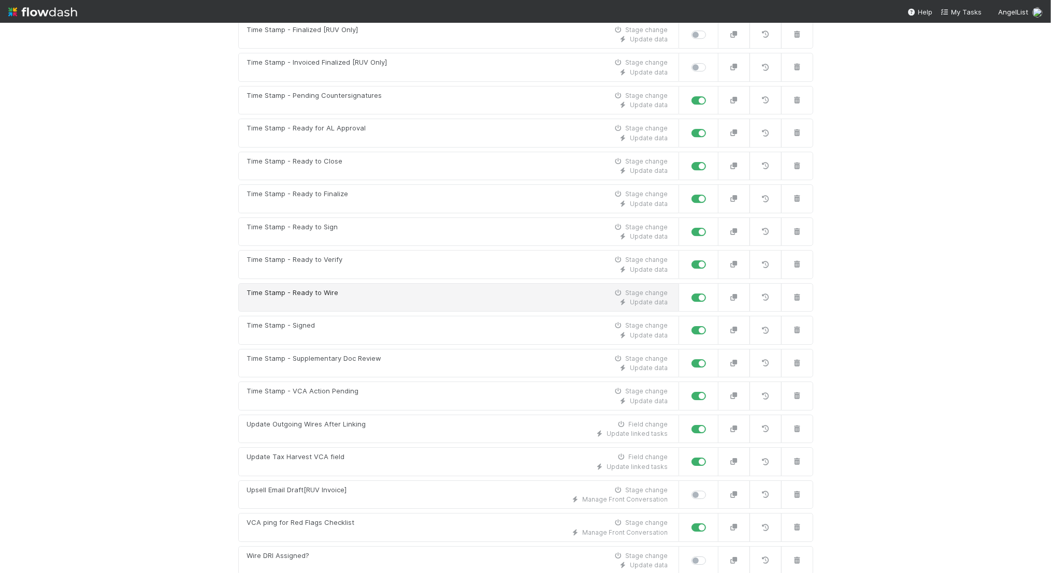
scroll to position [5817, 0]
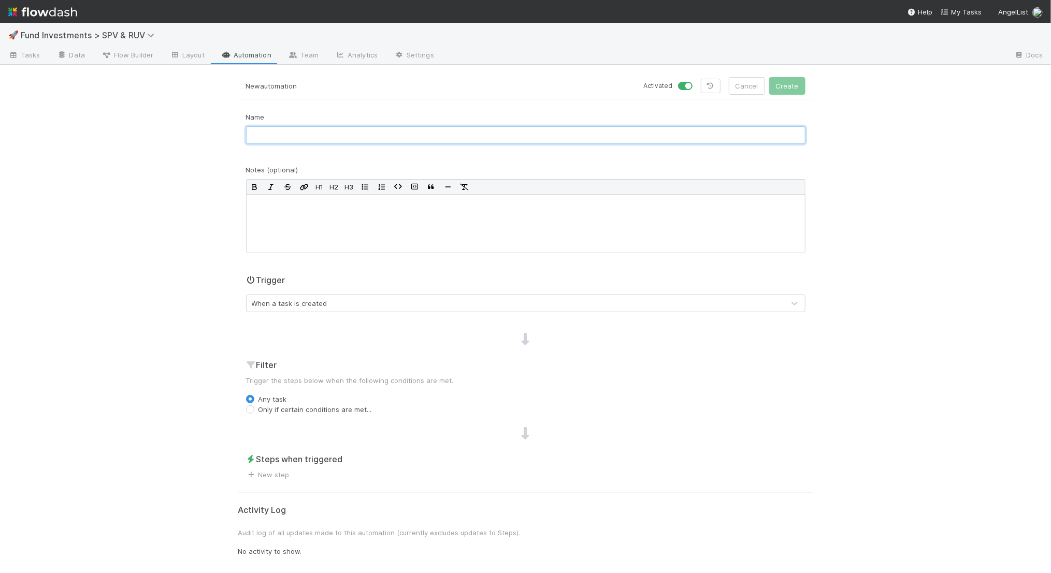
click at [454, 140] on input "text" at bounding box center [525, 135] width 559 height 18
type input "[AL-CRT] Update SPV Data in Meridian Submission Tracker"
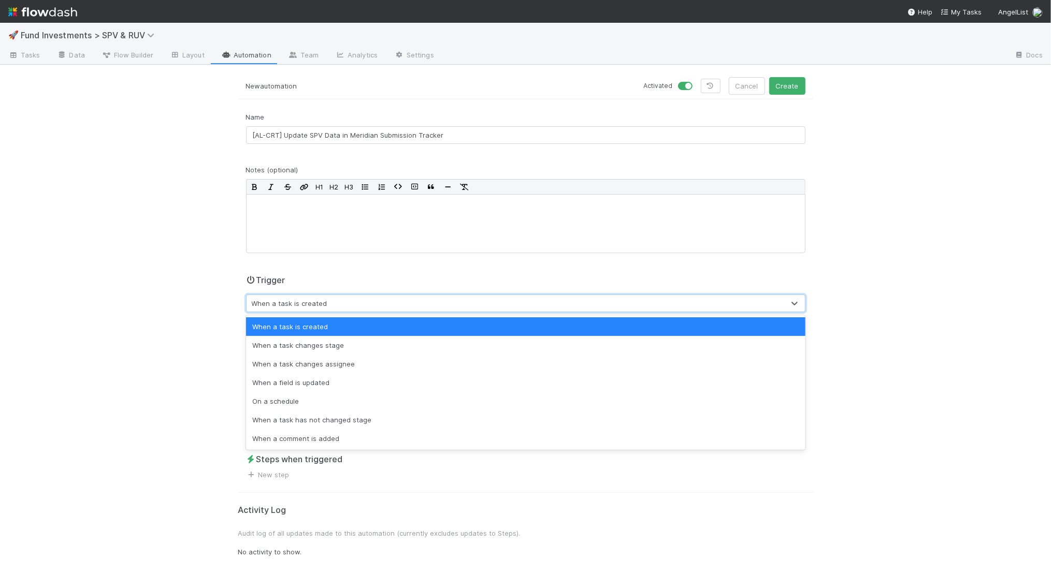
click at [307, 299] on div "When a task is created" at bounding box center [290, 303] width 76 height 10
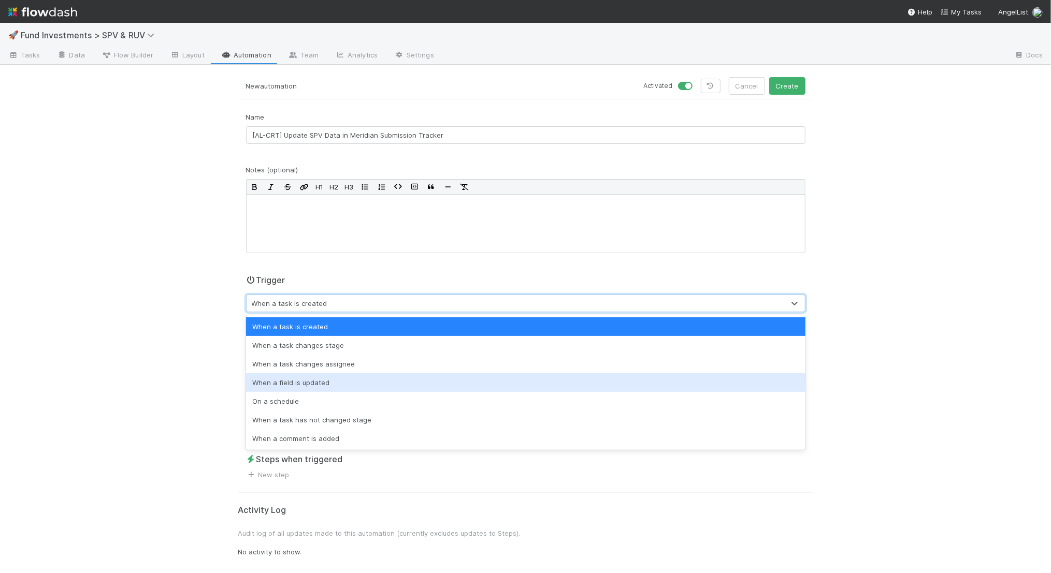
click at [289, 383] on div "When a field is updated" at bounding box center [525, 383] width 559 height 19
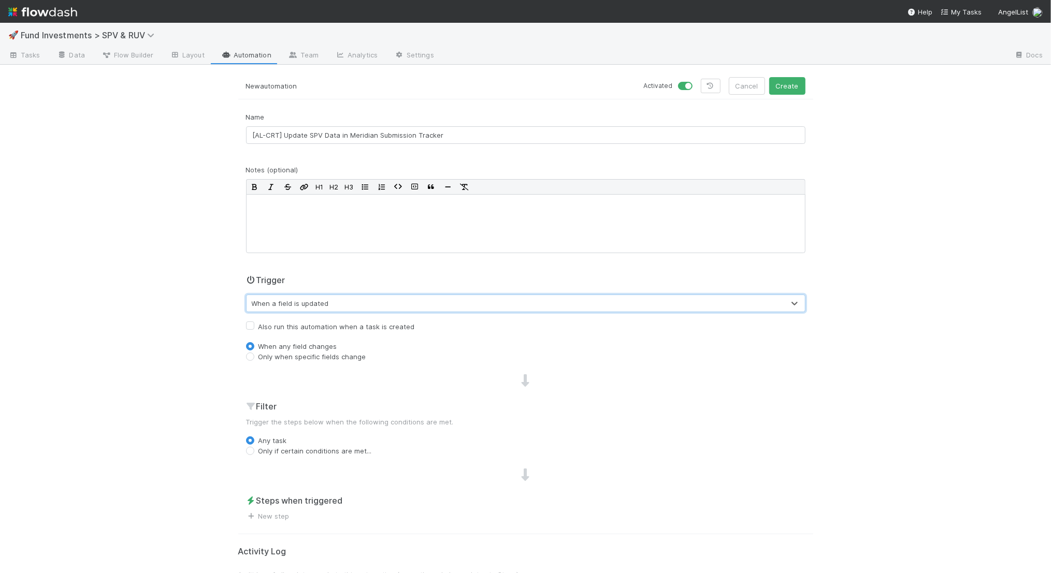
click at [310, 355] on label "Only when specific fields change" at bounding box center [313, 357] width 108 height 10
click at [254, 355] on input "Only when specific fields change" at bounding box center [250, 356] width 8 height 9
radio input "true"
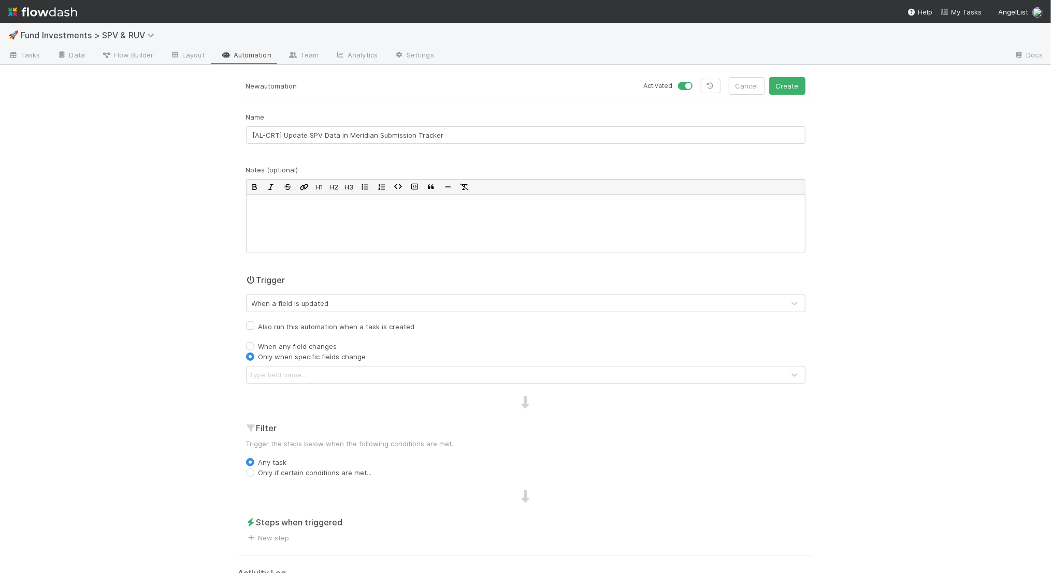
click at [308, 377] on div "Type field name..." at bounding box center [516, 375] width 538 height 17
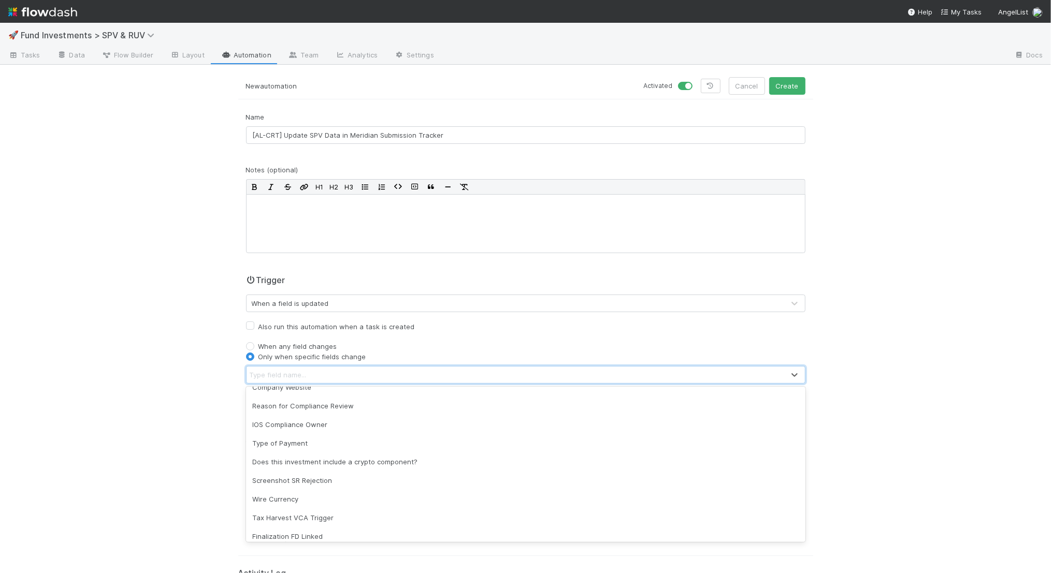
scroll to position [4474, 0]
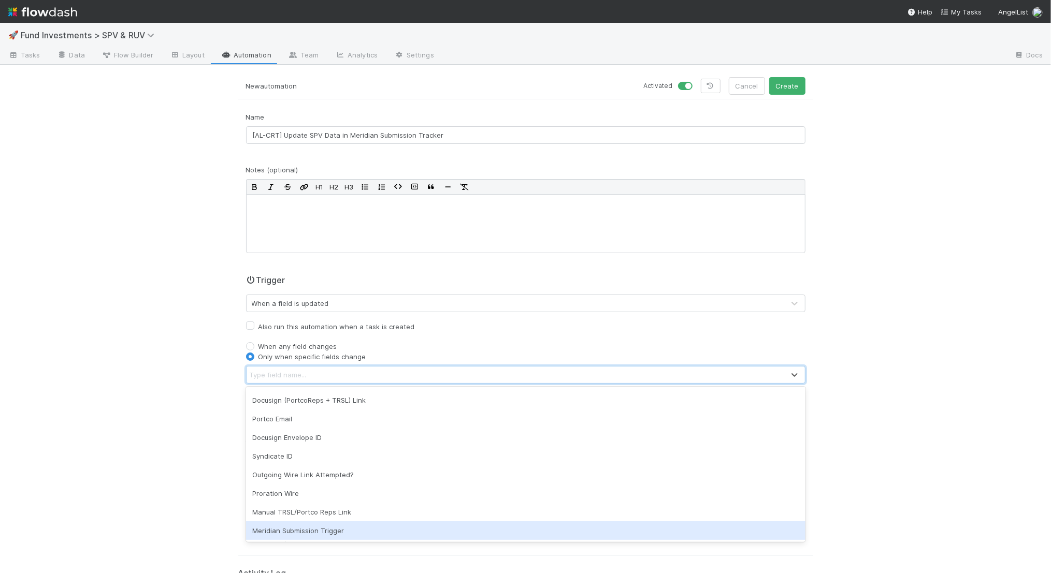
click at [295, 525] on div "Meridian Submission Trigger" at bounding box center [525, 531] width 559 height 19
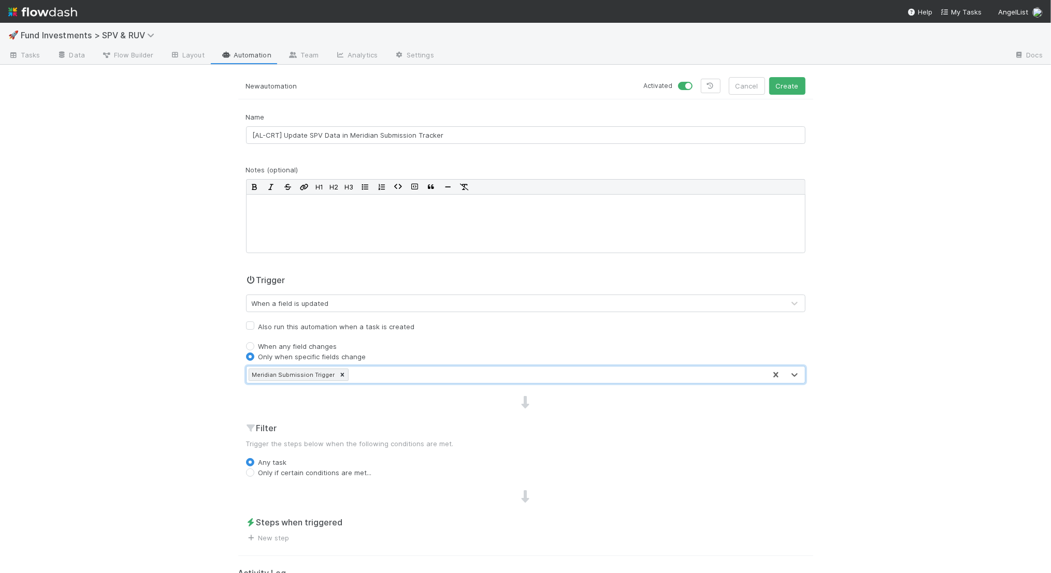
click at [309, 399] on div at bounding box center [525, 402] width 575 height 13
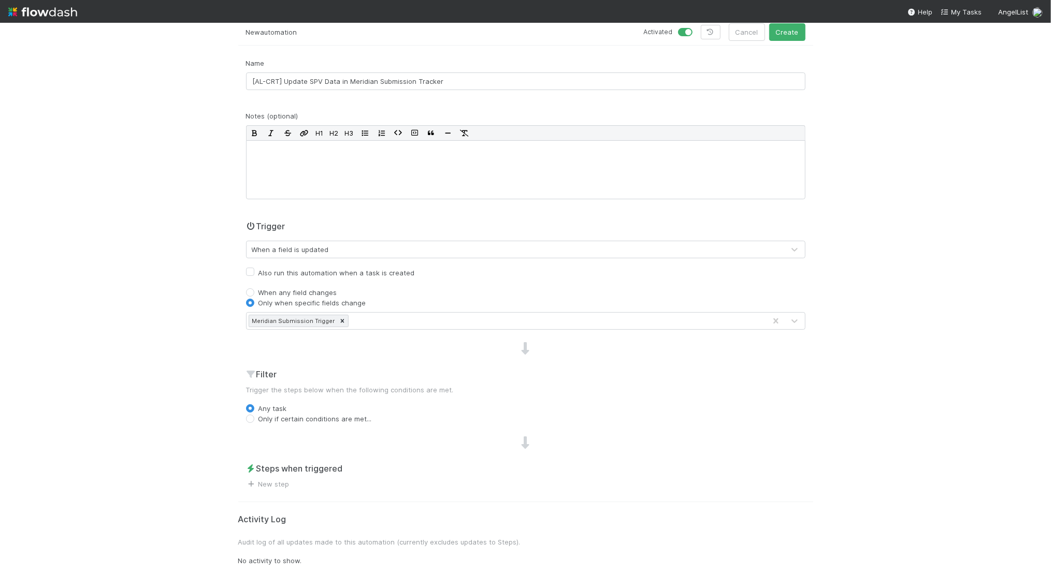
click at [298, 418] on label "Only if certain conditions are met..." at bounding box center [315, 419] width 113 height 10
click at [254, 418] on input "Only if certain conditions are met..." at bounding box center [250, 418] width 8 height 9
radio input "true"
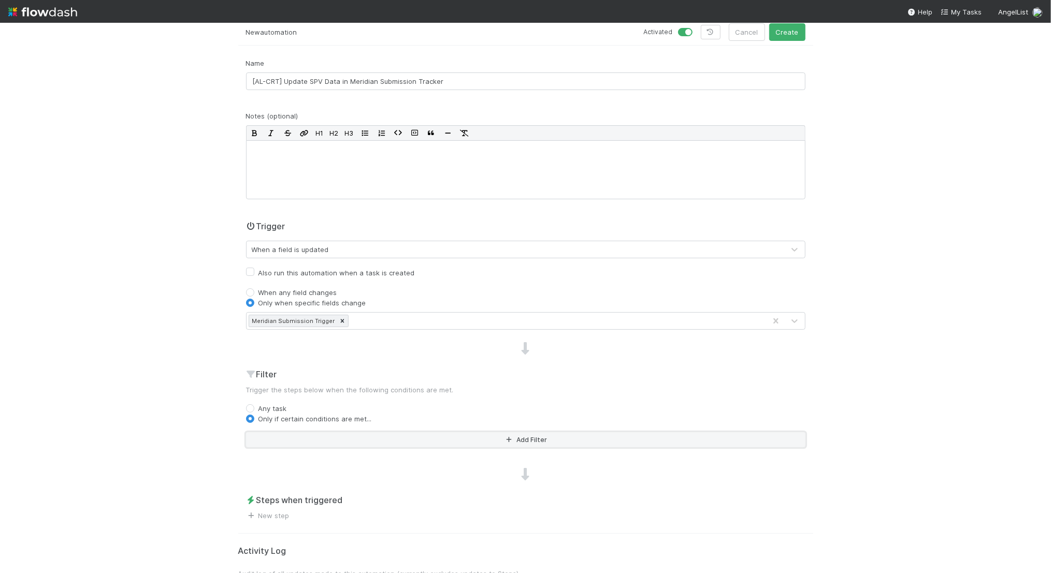
click at [303, 437] on button "Add Filter" at bounding box center [525, 440] width 559 height 15
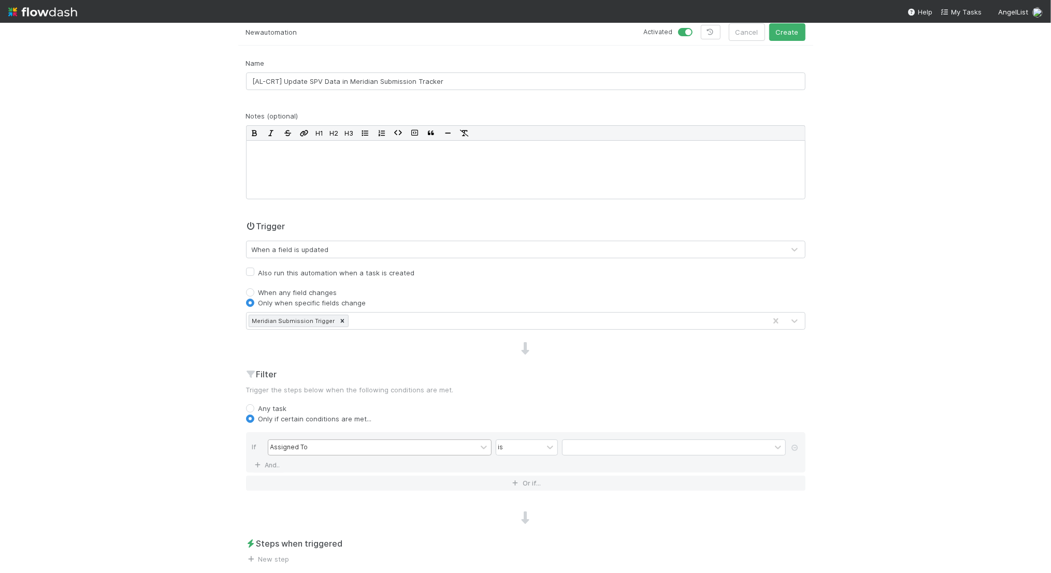
click at [305, 449] on div "Assigned To" at bounding box center [289, 447] width 38 height 9
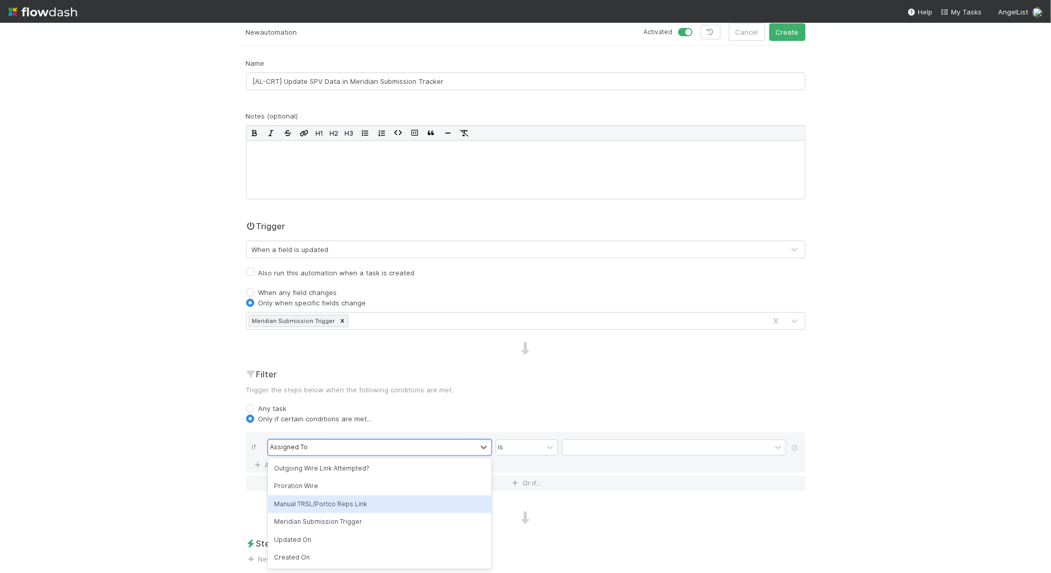
scroll to position [4401, 0]
click at [308, 522] on div "Meridian Submission Trigger" at bounding box center [380, 522] width 224 height 18
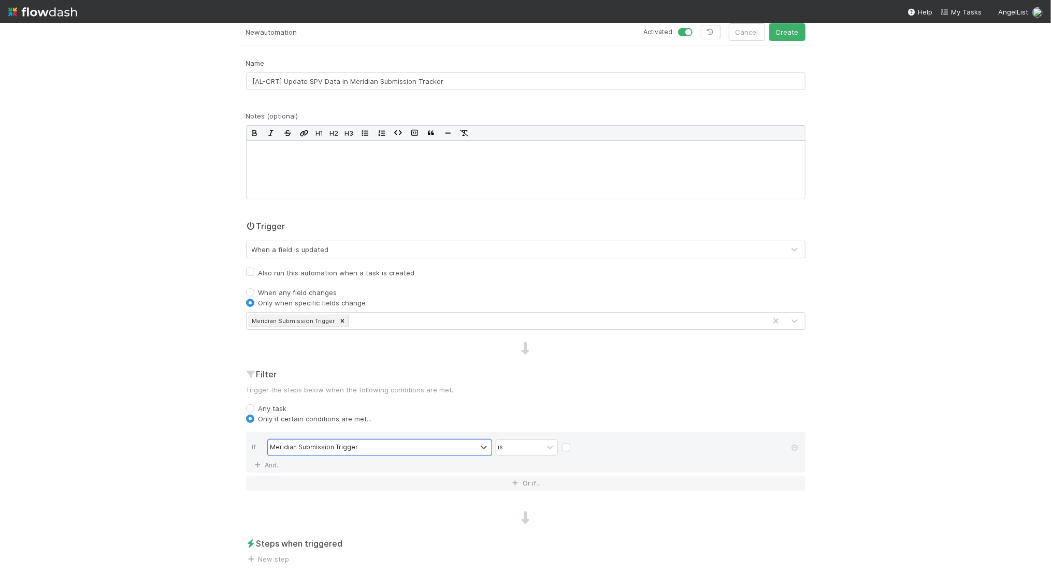
click at [575, 442] on label at bounding box center [575, 442] width 0 height 0
click at [565, 446] on input "checkbox" at bounding box center [566, 450] width 8 height 16
checkbox input "true"
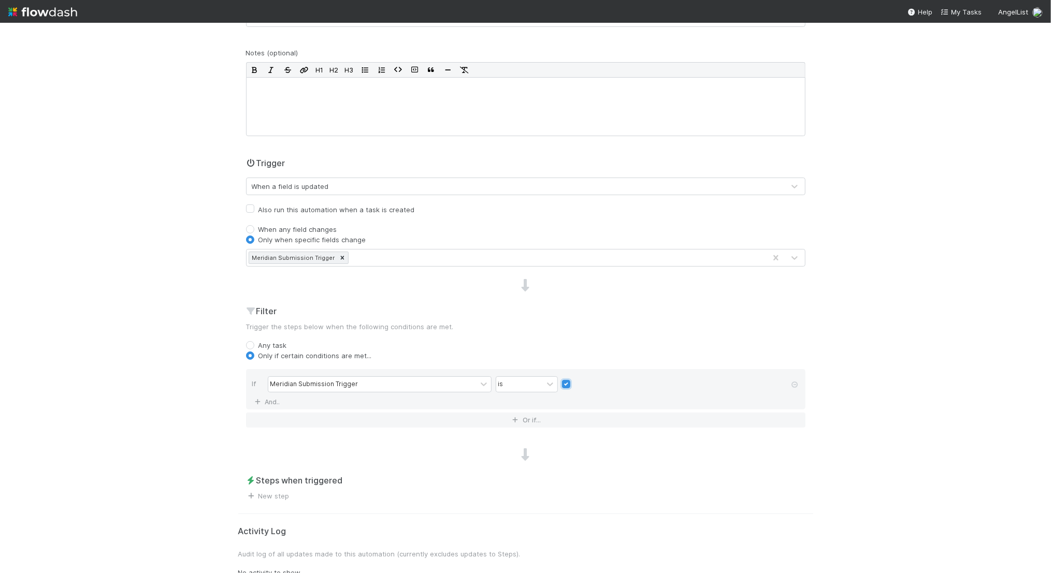
scroll to position [128, 0]
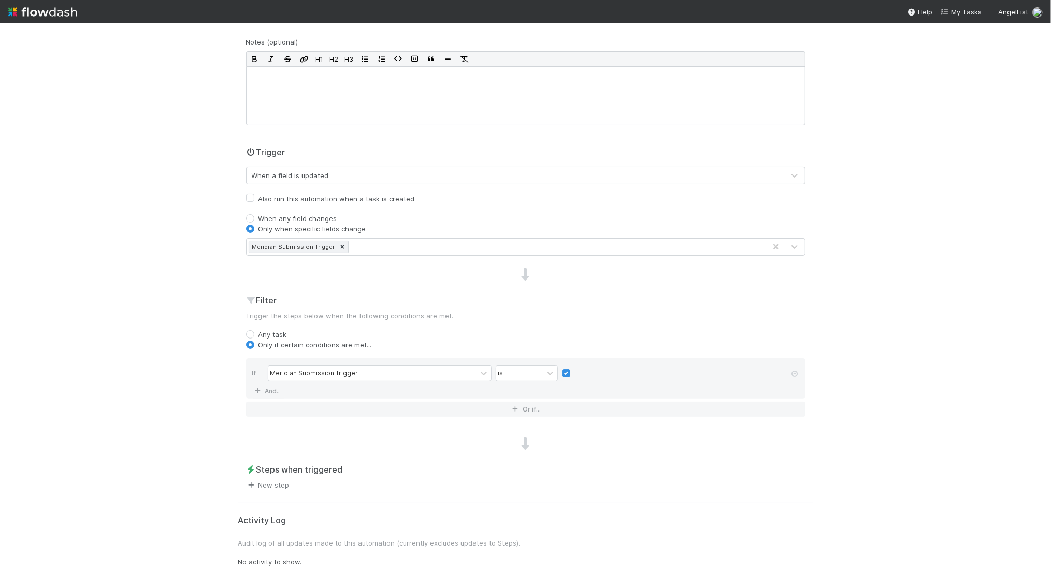
click at [278, 482] on link "New step" at bounding box center [268, 485] width 44 height 8
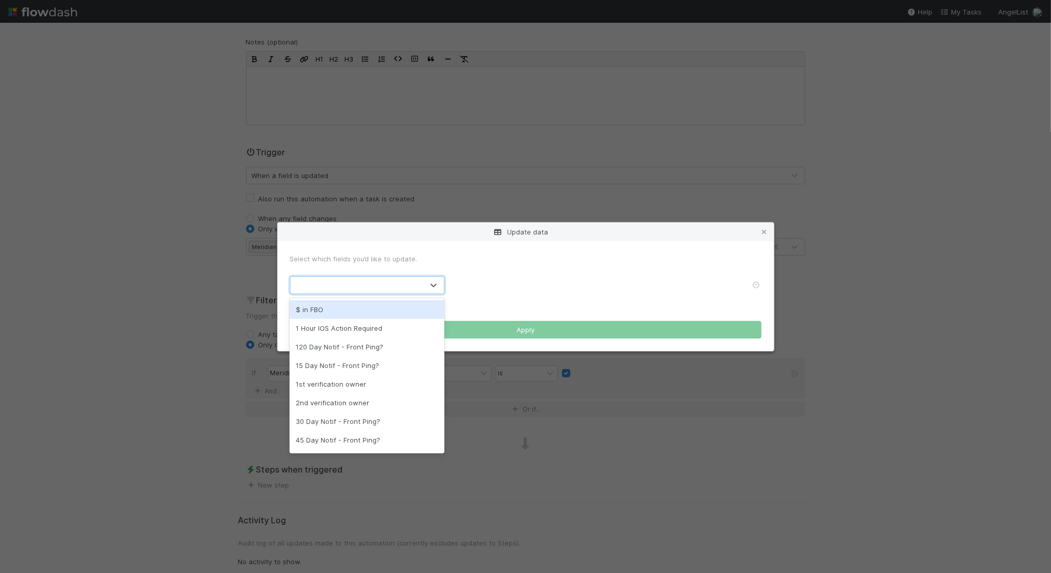
click at [365, 283] on div at bounding box center [357, 285] width 133 height 17
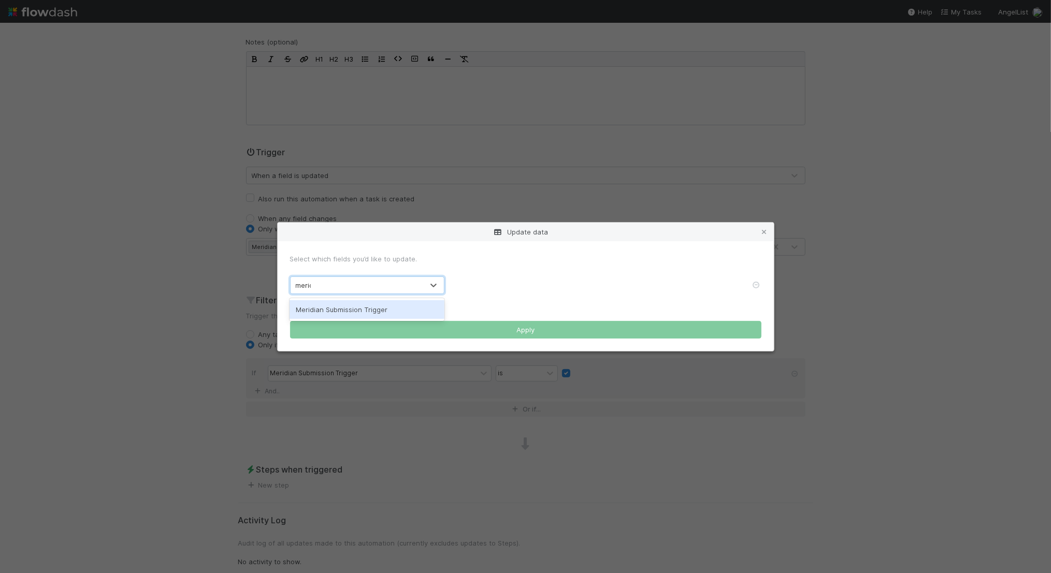
type input "meridi"
click at [357, 317] on div "Meridian Submission Trigger" at bounding box center [367, 309] width 155 height 19
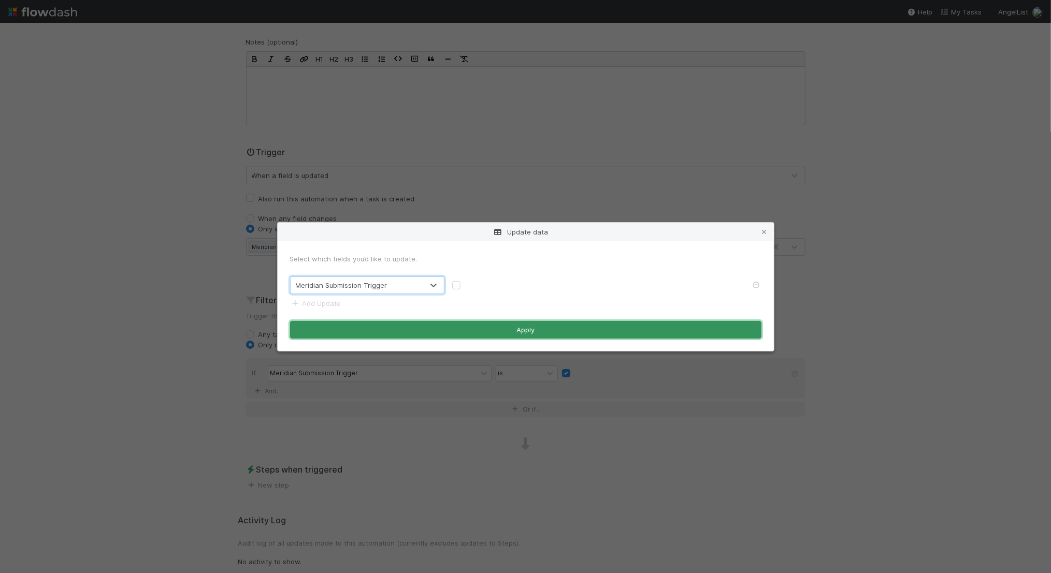
click at [442, 332] on button "Apply" at bounding box center [525, 330] width 471 height 18
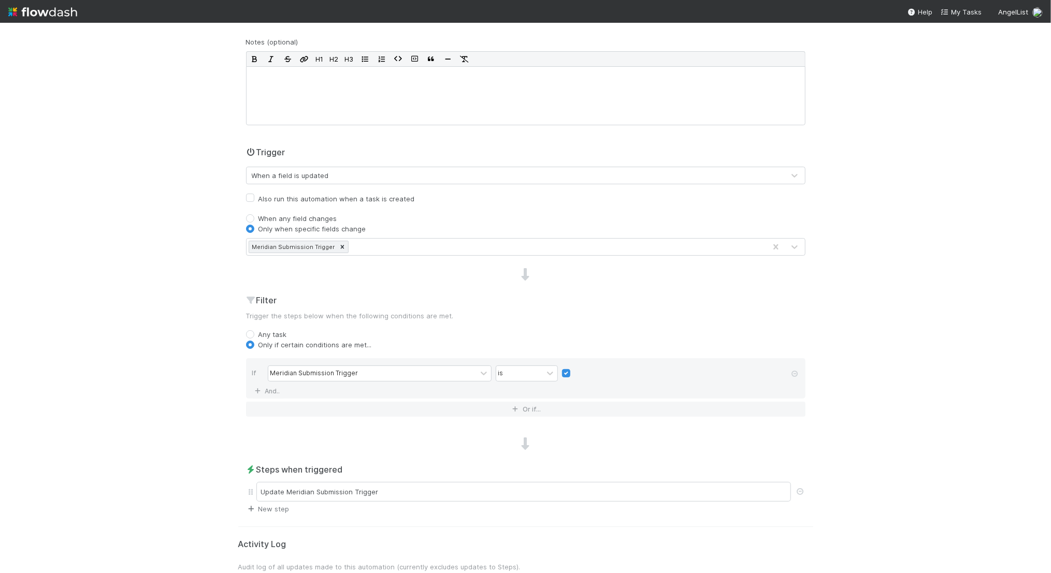
scroll to position [151, 0]
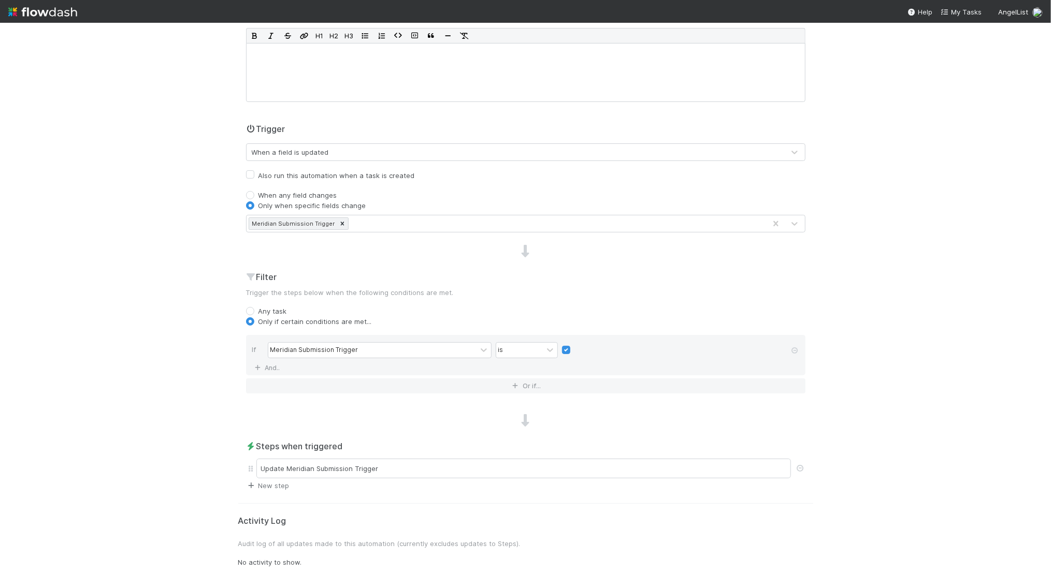
click at [278, 483] on link "New step" at bounding box center [268, 486] width 44 height 8
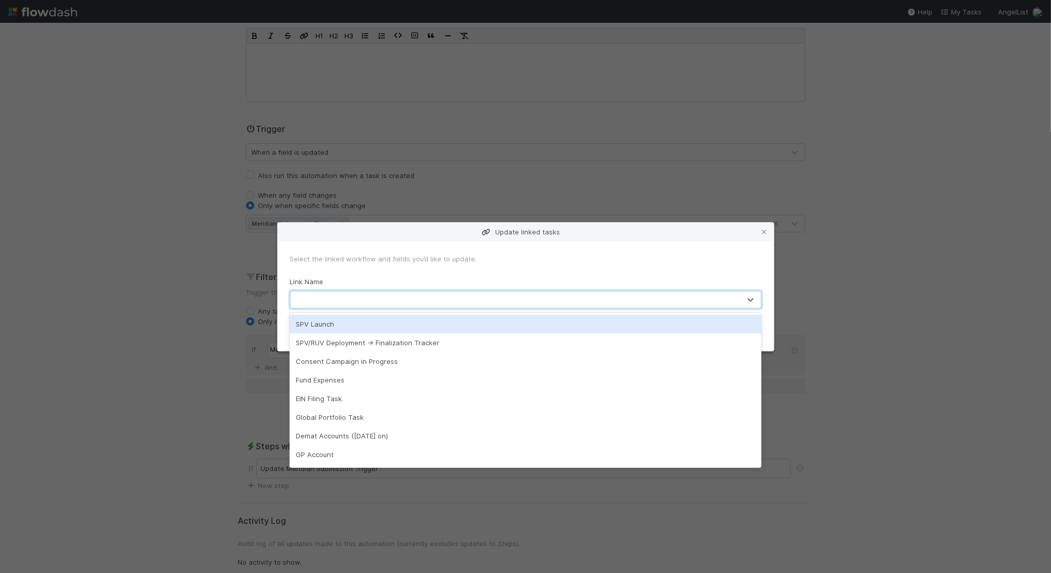
click at [332, 294] on div at bounding box center [516, 300] width 450 height 17
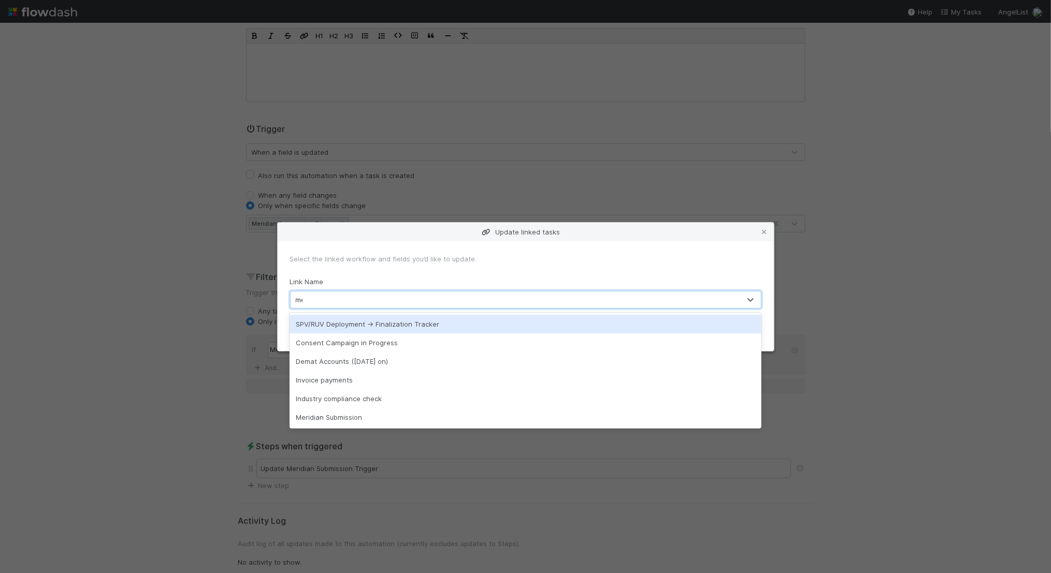
type input "mer"
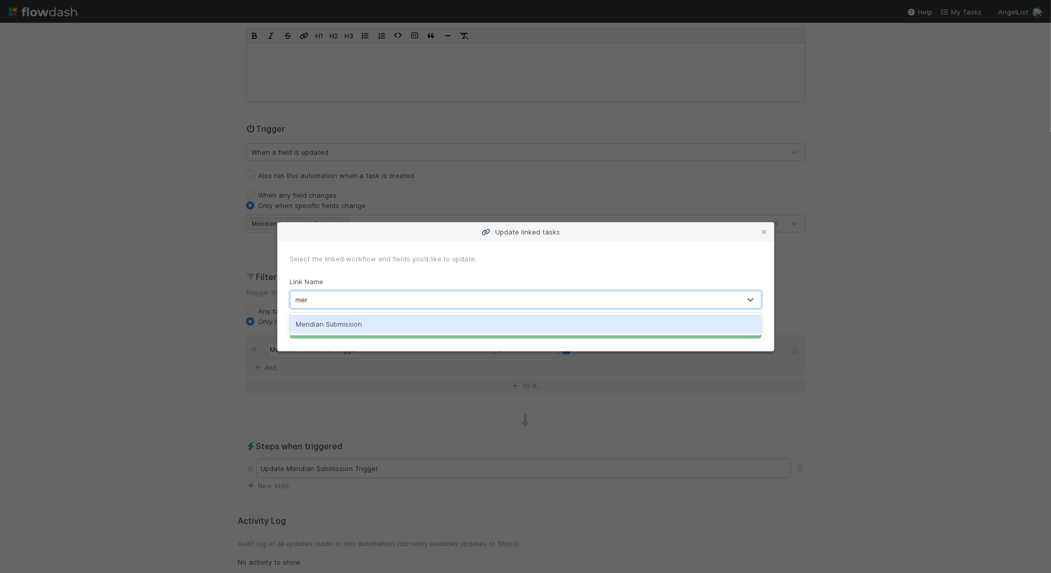
click at [336, 324] on div "Meridian Submission" at bounding box center [526, 324] width 472 height 19
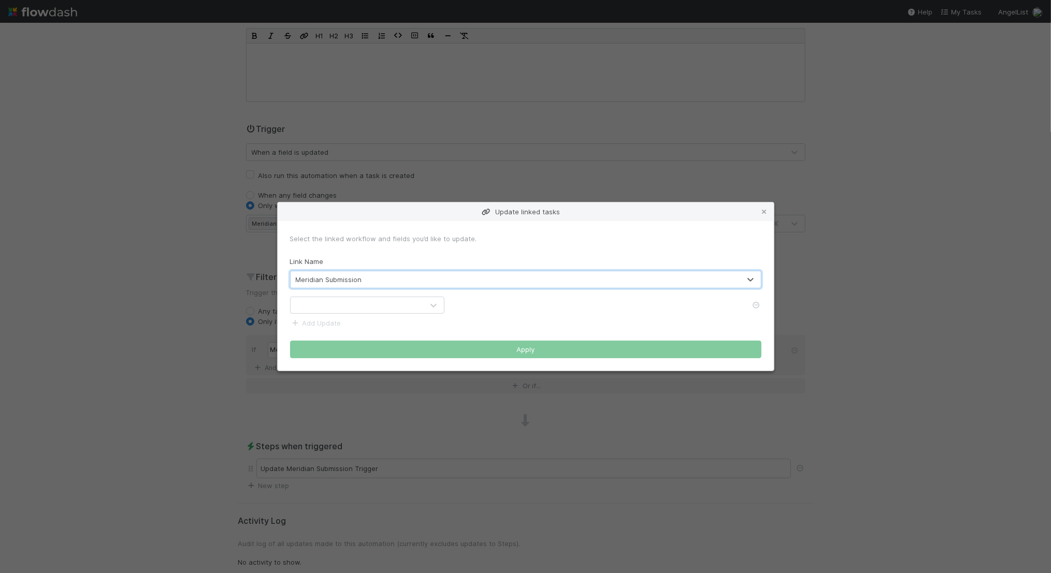
click at [324, 299] on div at bounding box center [357, 305] width 133 height 17
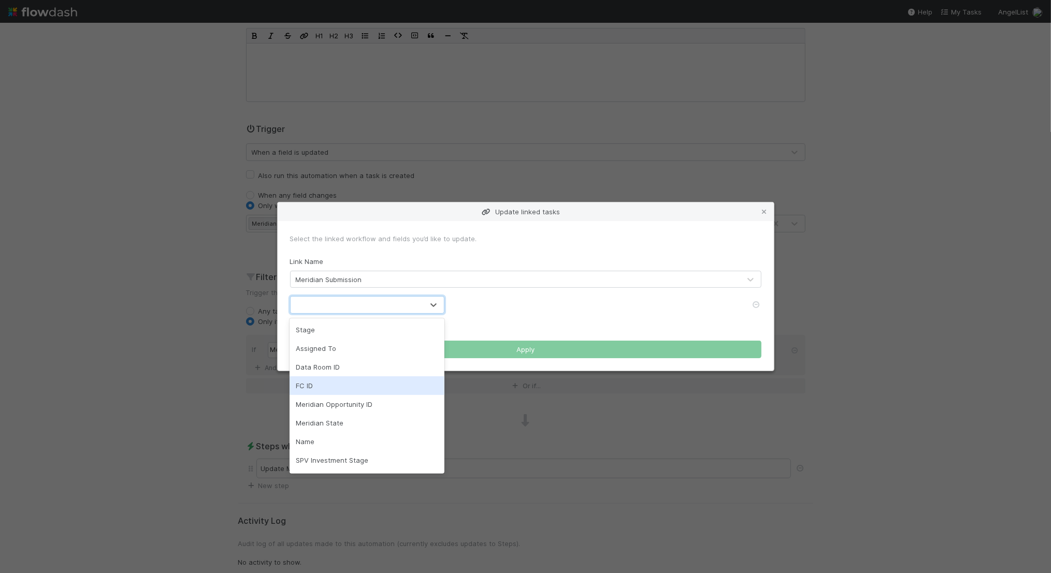
scroll to position [17, 0]
click at [336, 442] on div "SPV Investment Stage" at bounding box center [367, 444] width 155 height 19
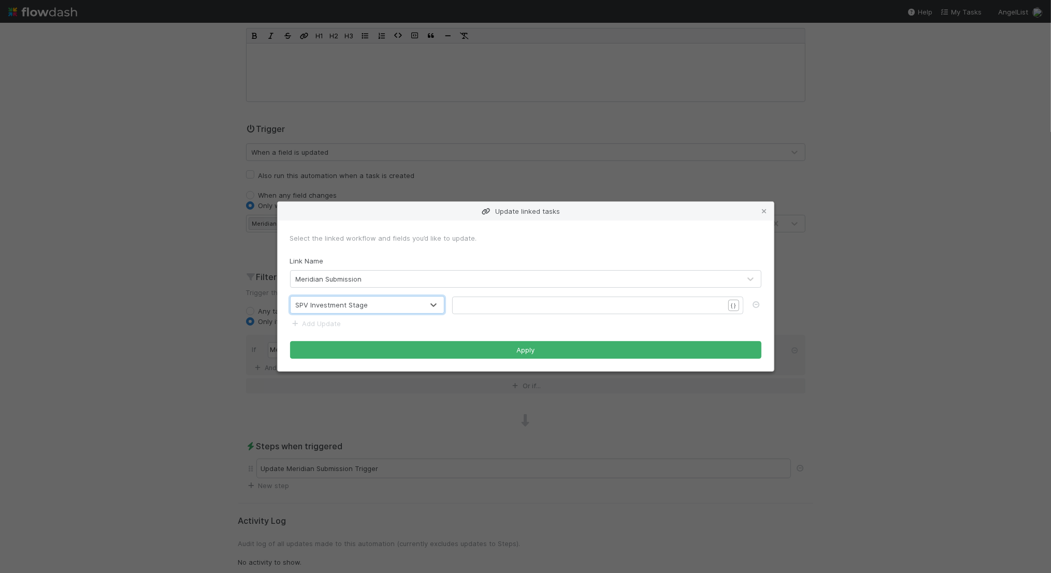
click at [472, 310] on pre "​" at bounding box center [591, 305] width 265 height 10
type textarea "{{stage"
click at [489, 318] on li "{{Stage}}" at bounding box center [479, 318] width 39 height 15
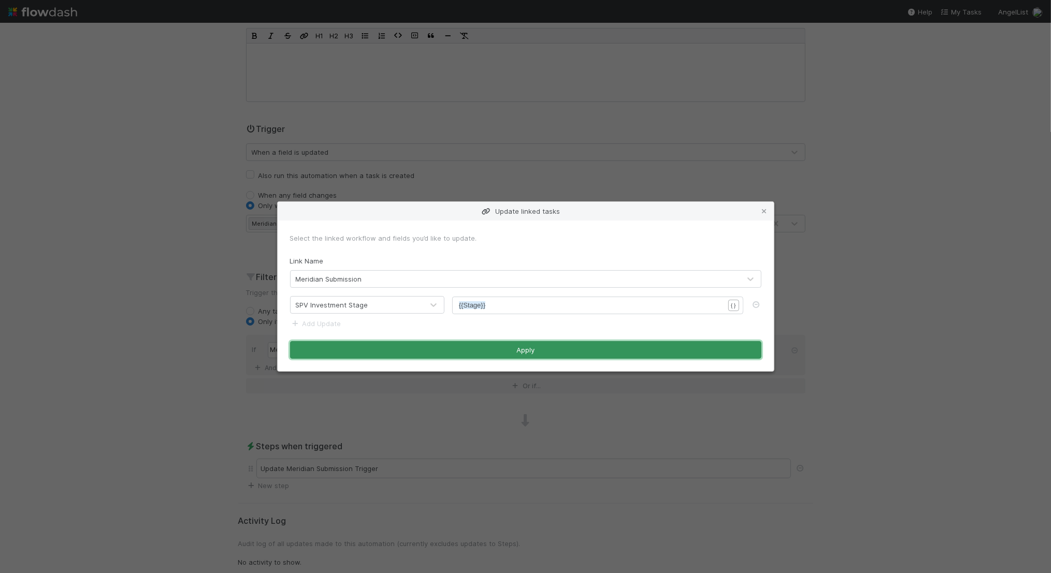
click at [511, 351] on button "Apply" at bounding box center [525, 350] width 471 height 18
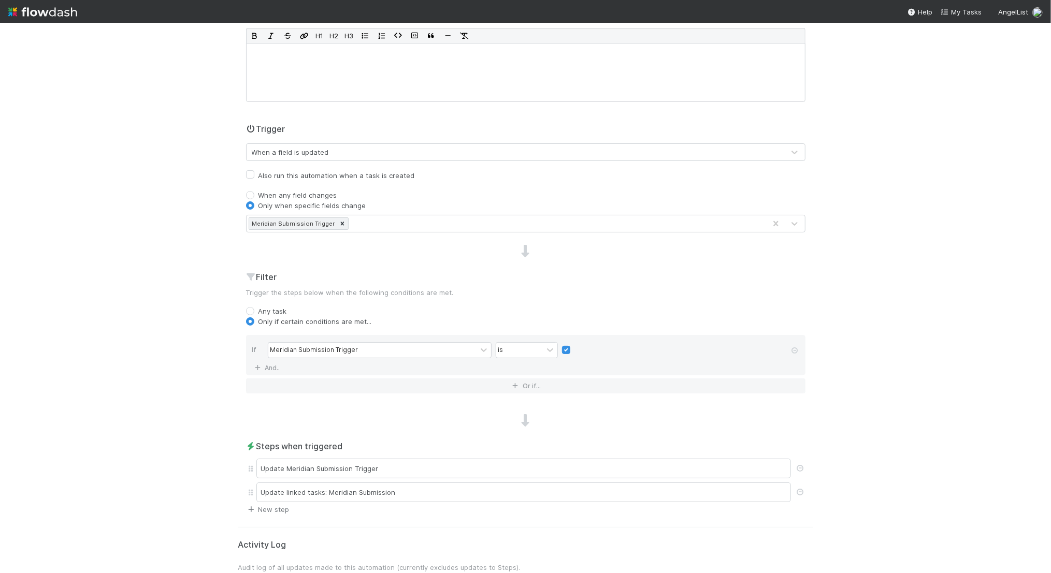
scroll to position [175, 0]
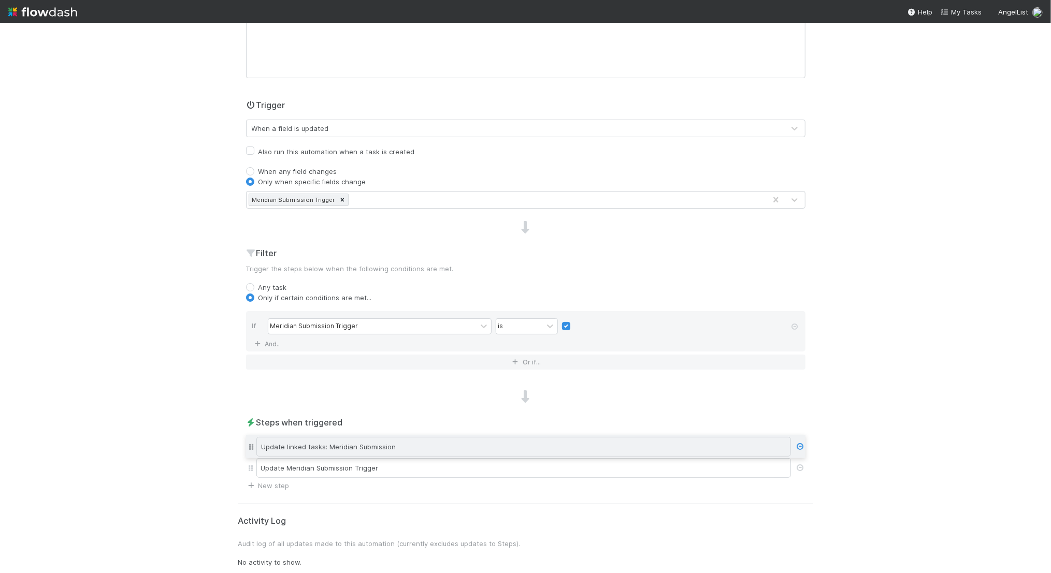
drag, startPoint x: 250, startPoint y: 464, endPoint x: 248, endPoint y: 444, distance: 19.2
click at [248, 444] on div "Update Meridian Submission Trigger Update linked tasks: Meridian Submission" at bounding box center [525, 457] width 559 height 48
click at [288, 449] on div "Update linked tasks: Meridian Submission" at bounding box center [523, 445] width 535 height 20
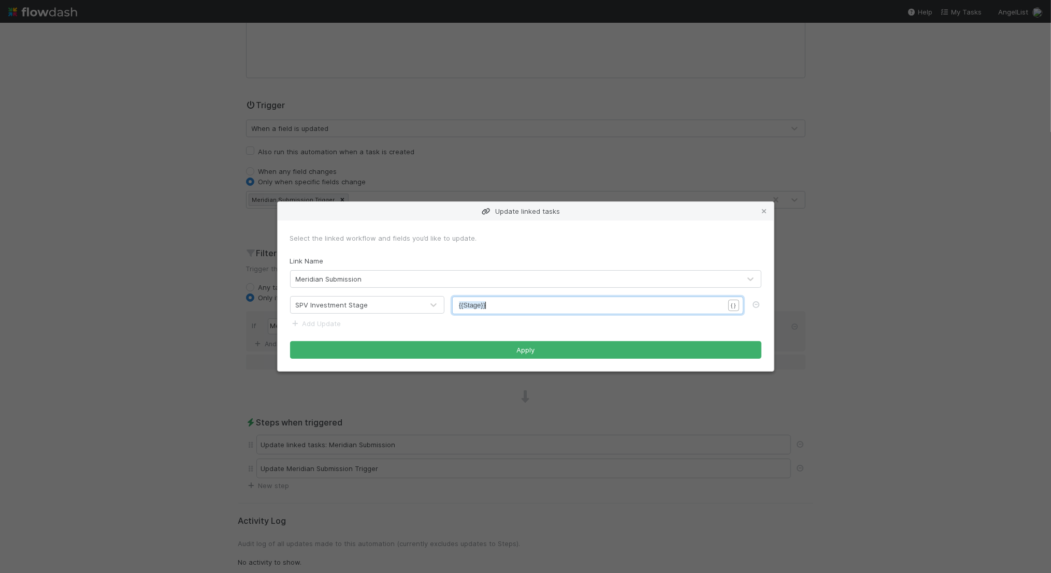
click at [492, 305] on pre "{{Stage}}" at bounding box center [591, 305] width 265 height 10
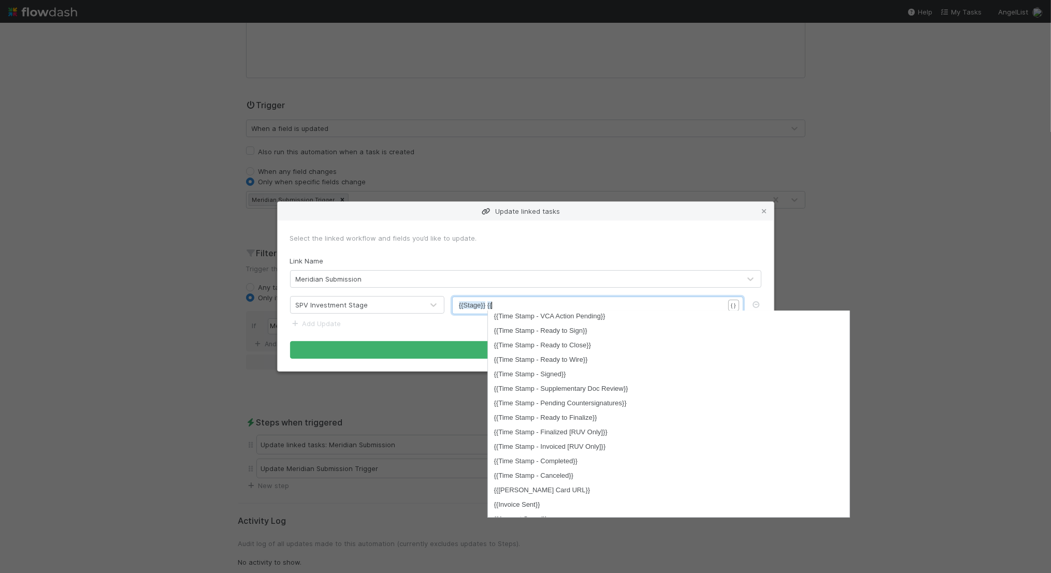
scroll to position [863, 0]
type textarea "{{"
click at [548, 298] on div "{{ xxxxxxxxxx {{Stage}} {{" at bounding box center [597, 306] width 291 height 18
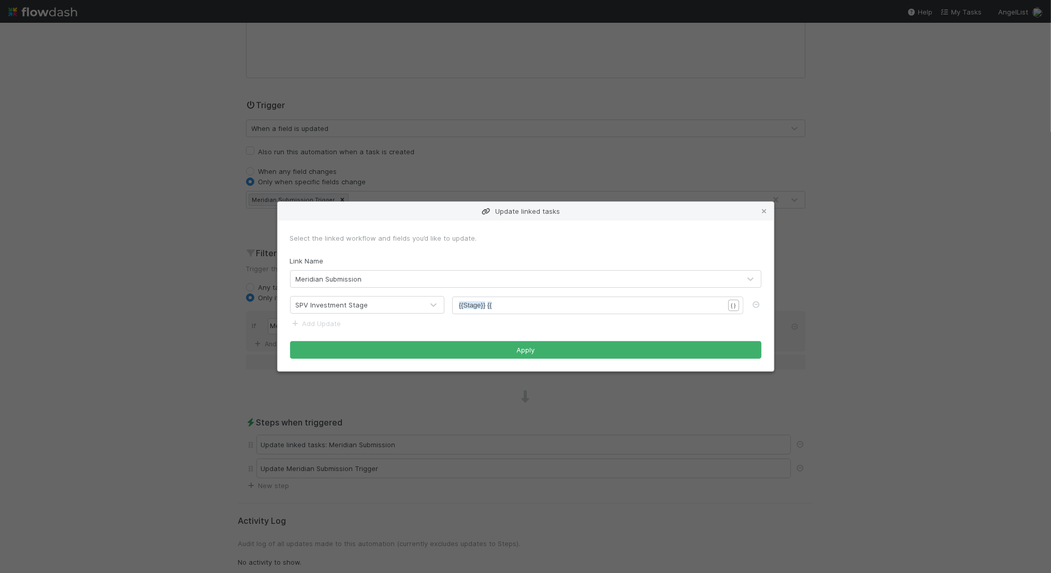
click at [545, 305] on pre "{{Stage}} {{" at bounding box center [591, 305] width 265 height 10
type textarea "HEY"
click at [620, 262] on div "Link Name Meridian Submission" at bounding box center [525, 272] width 471 height 32
click at [561, 307] on pre "{{Stage}}" at bounding box center [591, 305] width 265 height 10
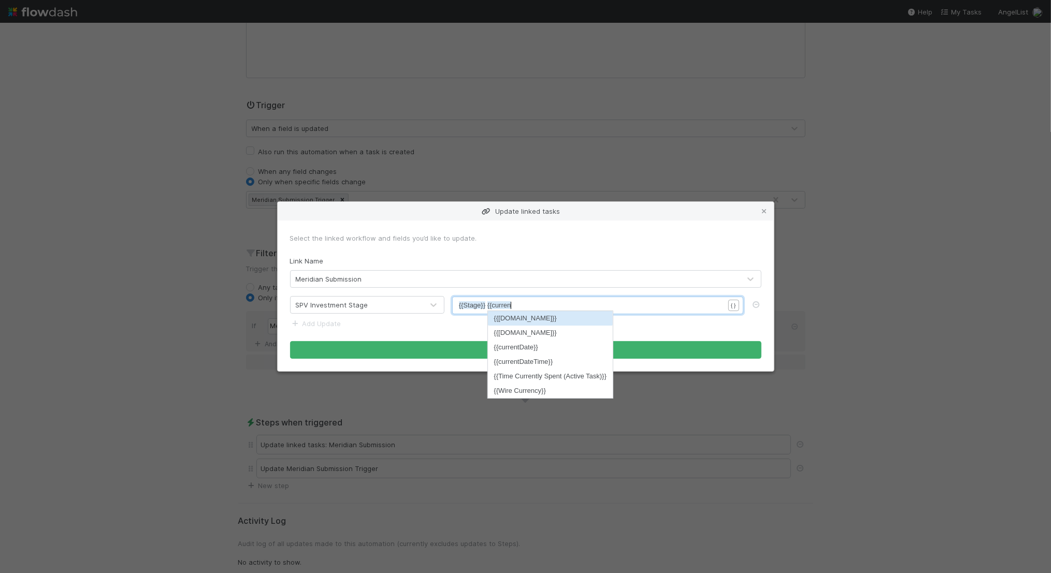
scroll to position [3, 26]
type textarea "{{current\"
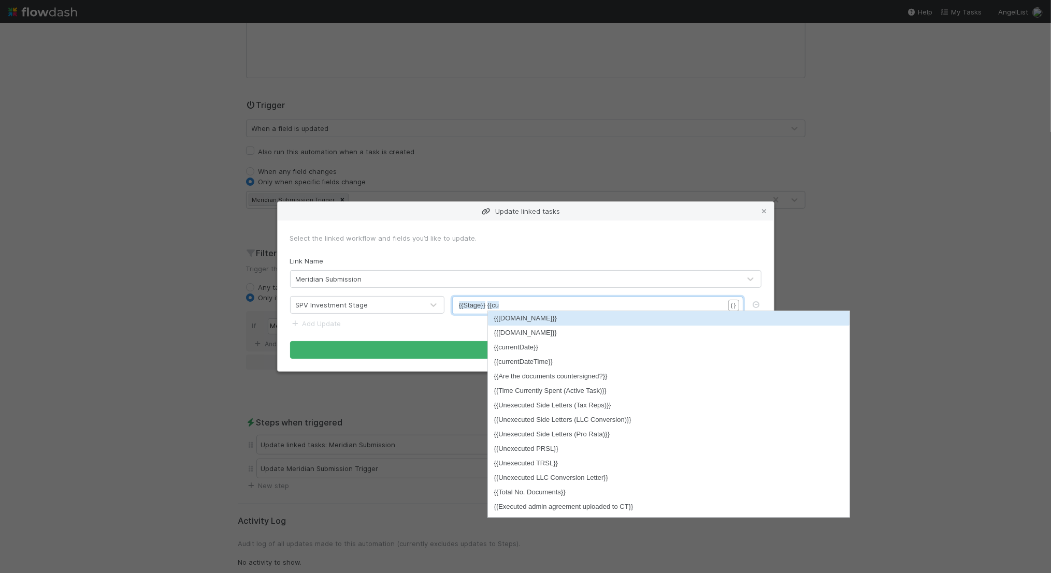
click at [568, 253] on form "Select the linked workflow and fields you’d like to update. Link Name Meridian …" at bounding box center [525, 296] width 471 height 126
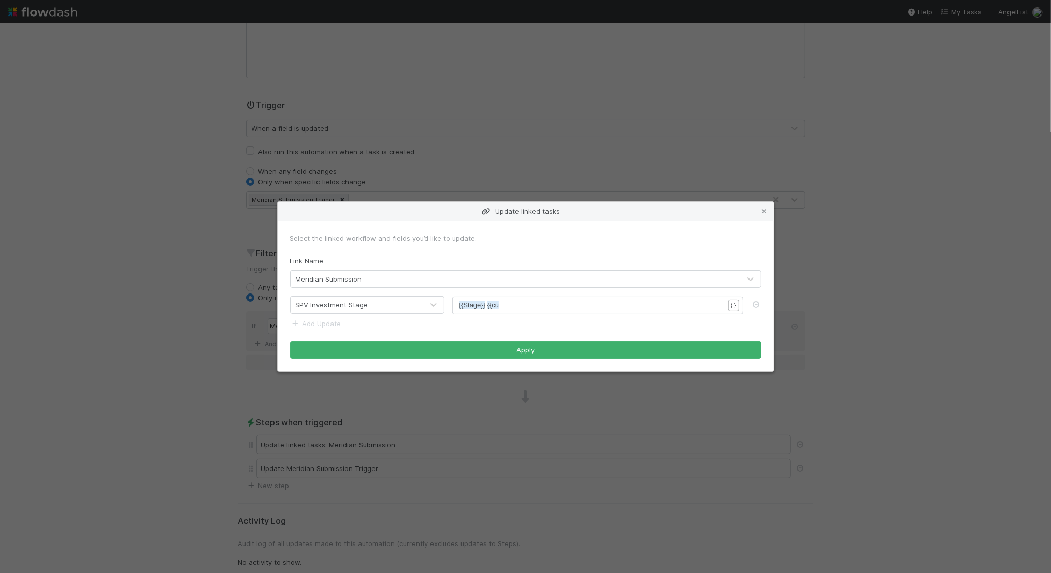
scroll to position [3, 0]
type textarea "\\"
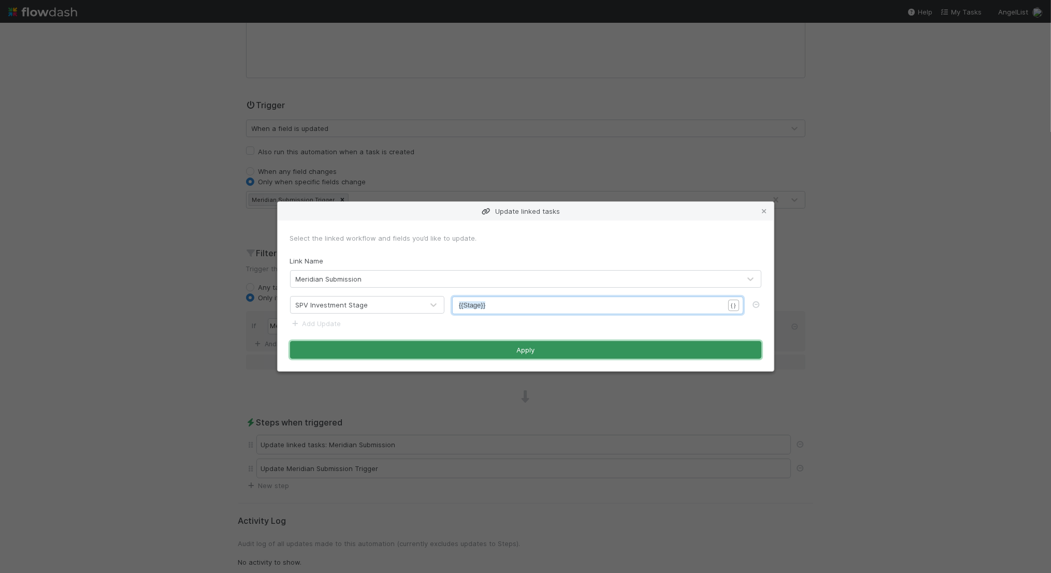
click at [507, 346] on button "Apply" at bounding box center [525, 350] width 471 height 18
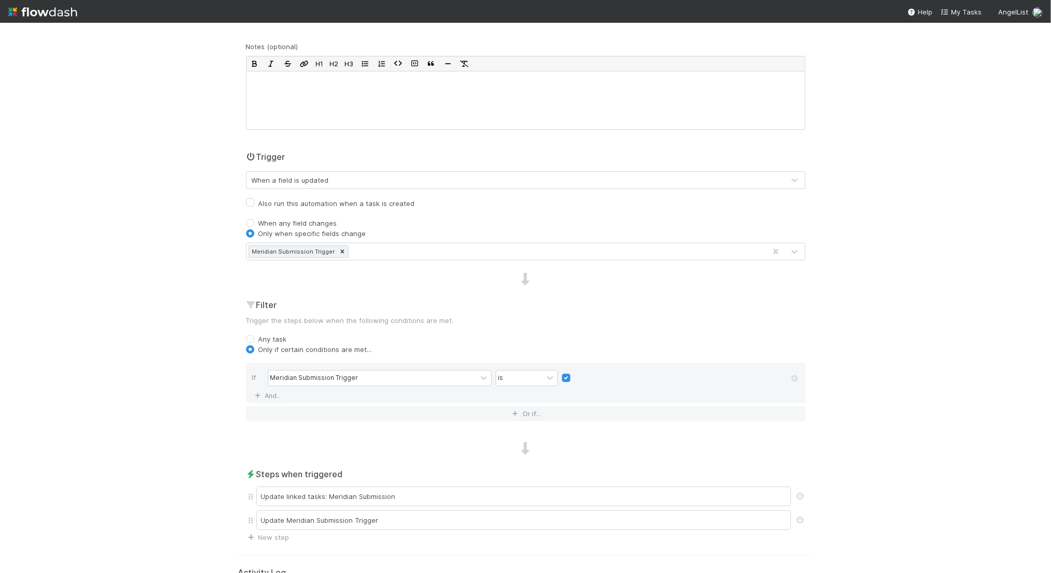
scroll to position [0, 0]
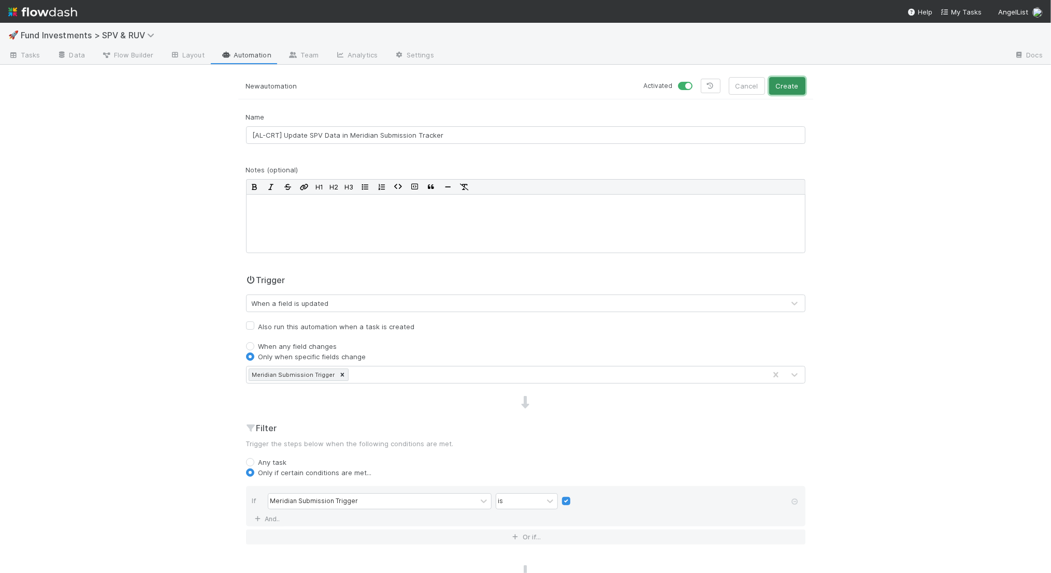
click at [798, 85] on button "Create" at bounding box center [787, 86] width 36 height 18
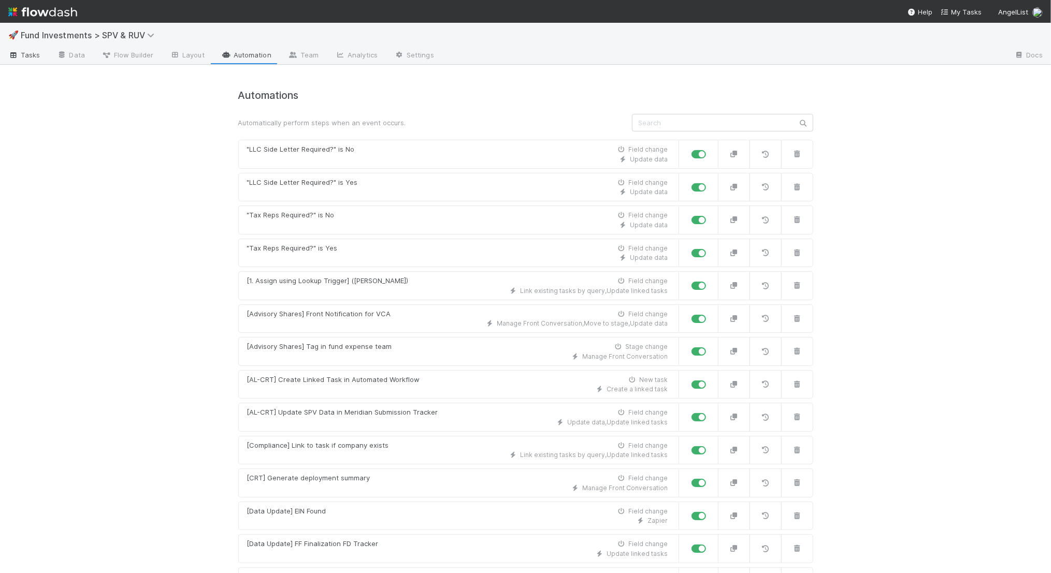
click at [31, 55] on span "Tasks" at bounding box center [24, 55] width 32 height 10
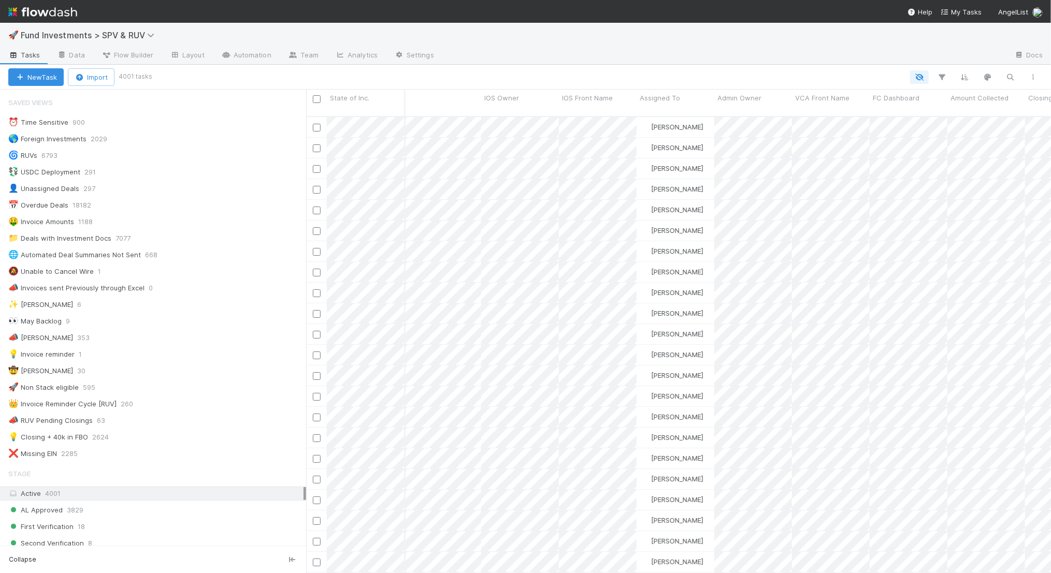
scroll to position [0, 624]
click at [261, 56] on link "Automation" at bounding box center [246, 56] width 67 height 17
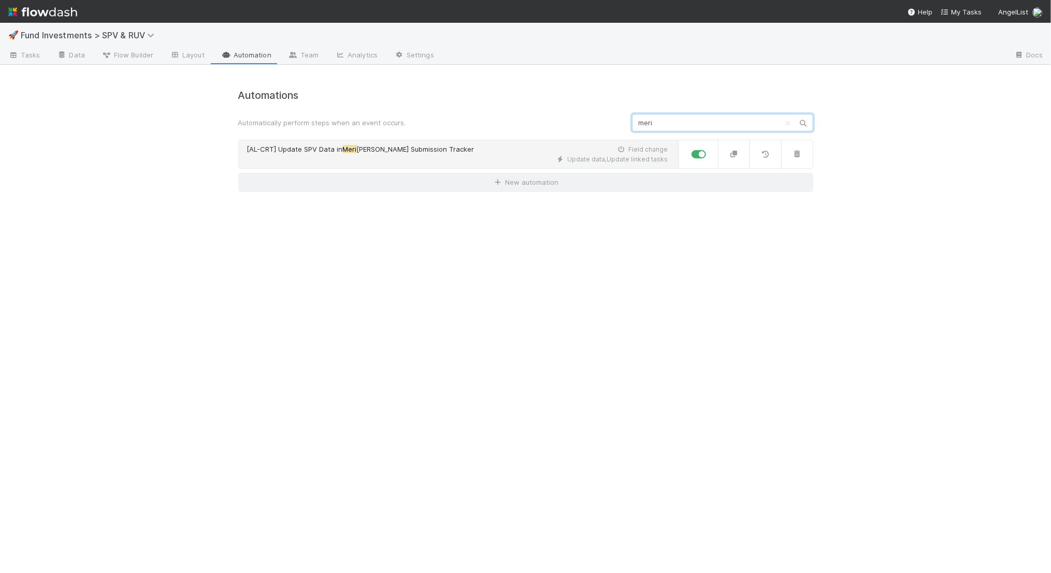
type input "meri"
click at [433, 147] on span "dian Submission Tracker" at bounding box center [416, 149] width 118 height 8
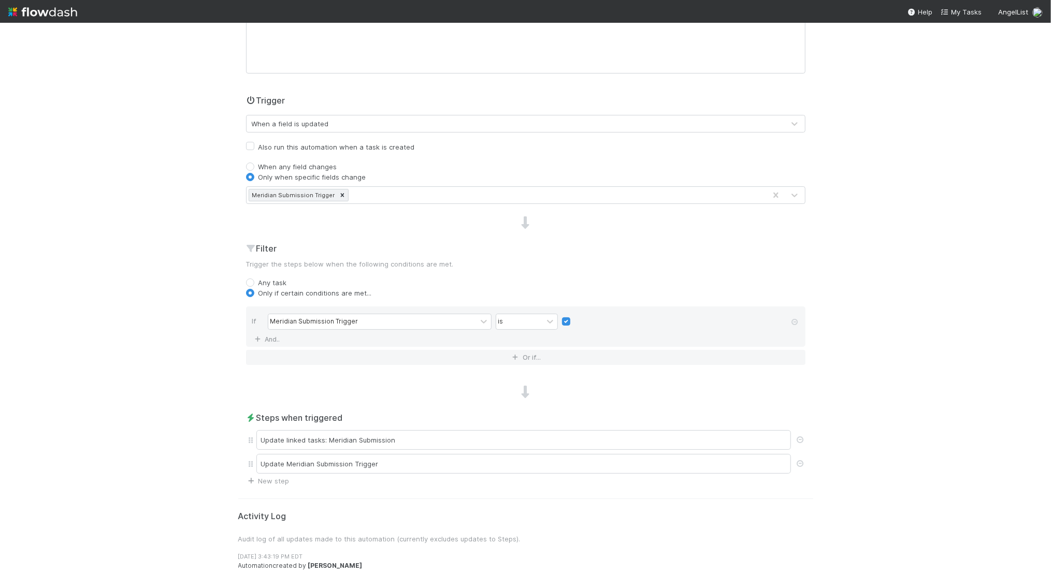
scroll to position [179, 0]
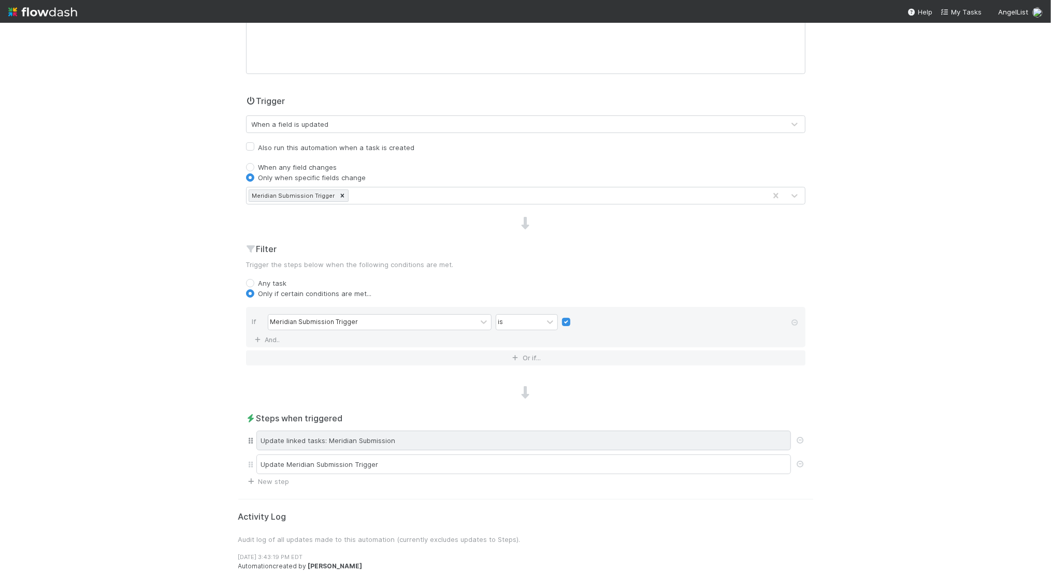
click at [407, 442] on div "Update linked tasks: Meridian Submission" at bounding box center [523, 441] width 535 height 20
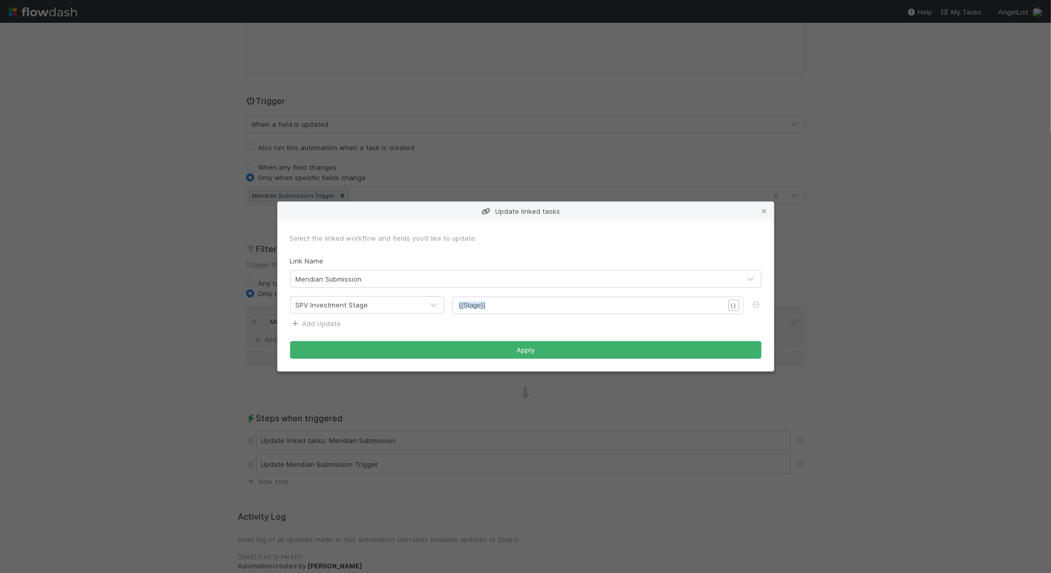
click at [332, 322] on link "Add Update" at bounding box center [315, 324] width 51 height 8
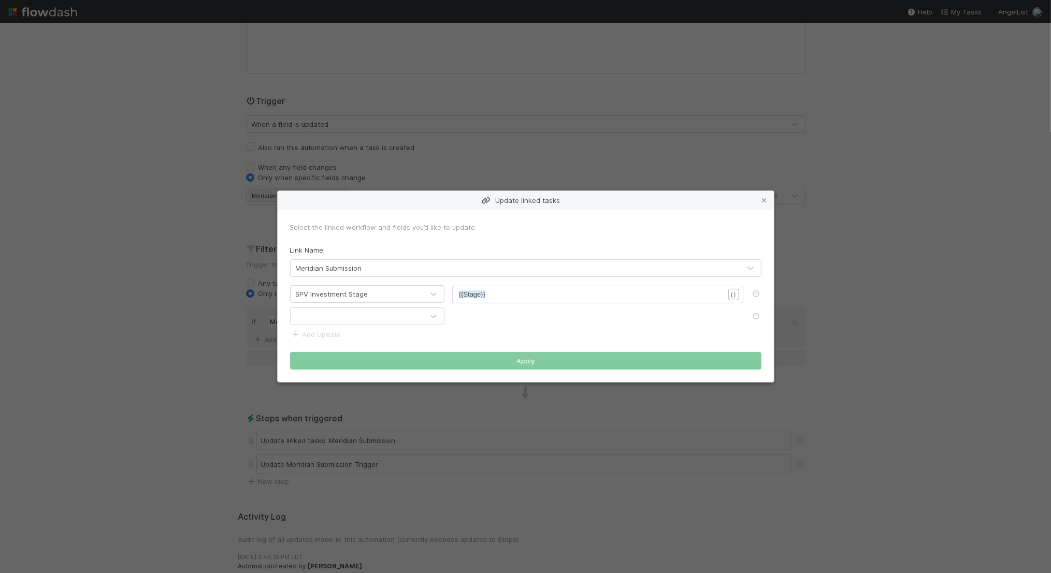
click at [343, 318] on div at bounding box center [357, 316] width 133 height 17
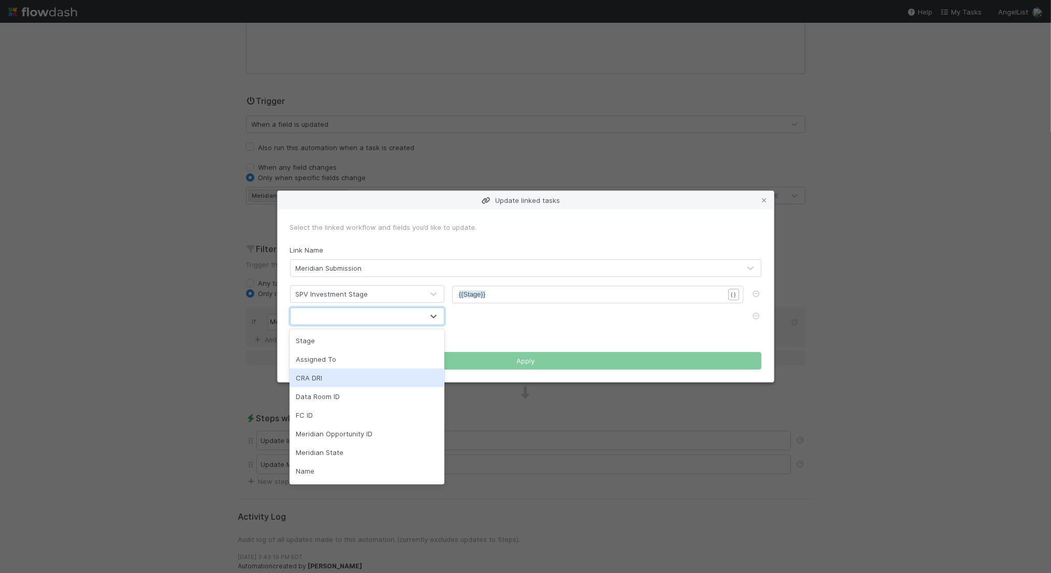
click at [338, 380] on div "CRA DRI" at bounding box center [367, 378] width 155 height 19
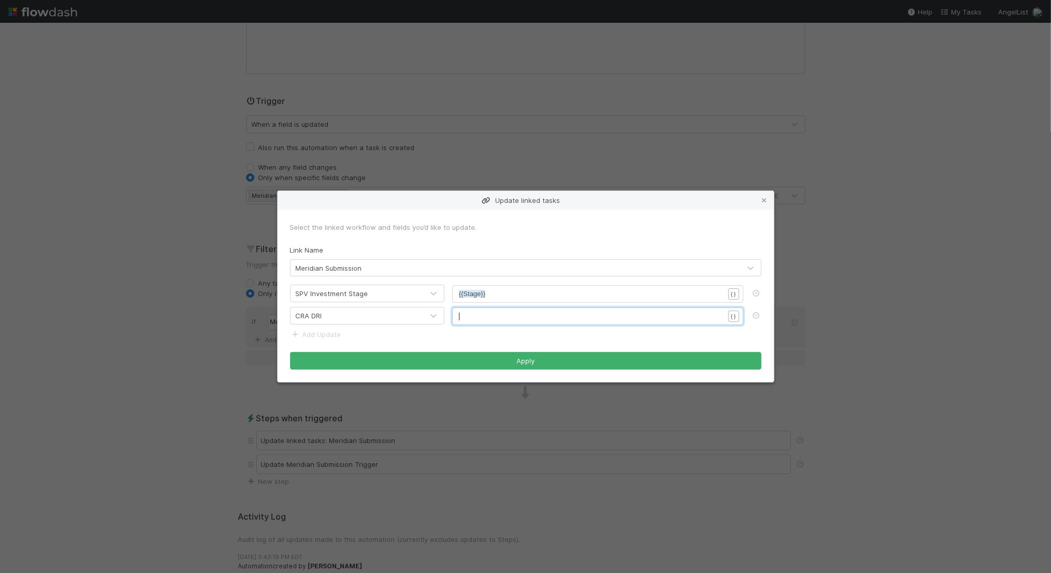
click at [497, 320] on pre "​" at bounding box center [591, 316] width 265 height 10
type textarea "{{assig"
click at [503, 332] on li "{{Assigned To}}" at bounding box center [501, 329] width 83 height 15
click at [575, 338] on form "Select the linked workflow and fields you’d like to update. Link Name Meridian …" at bounding box center [525, 296] width 471 height 148
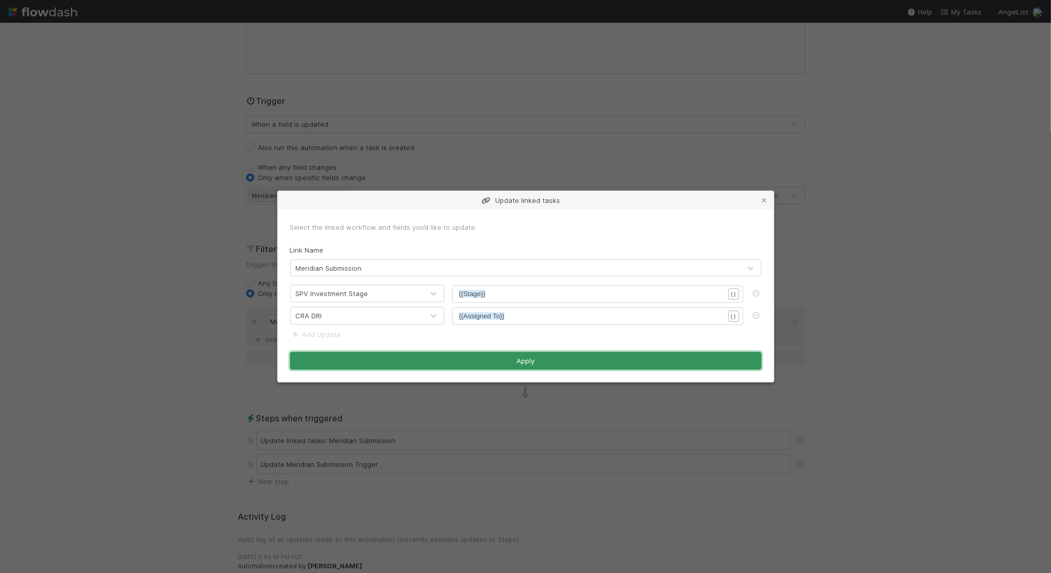
click at [555, 362] on button "Apply" at bounding box center [525, 361] width 471 height 18
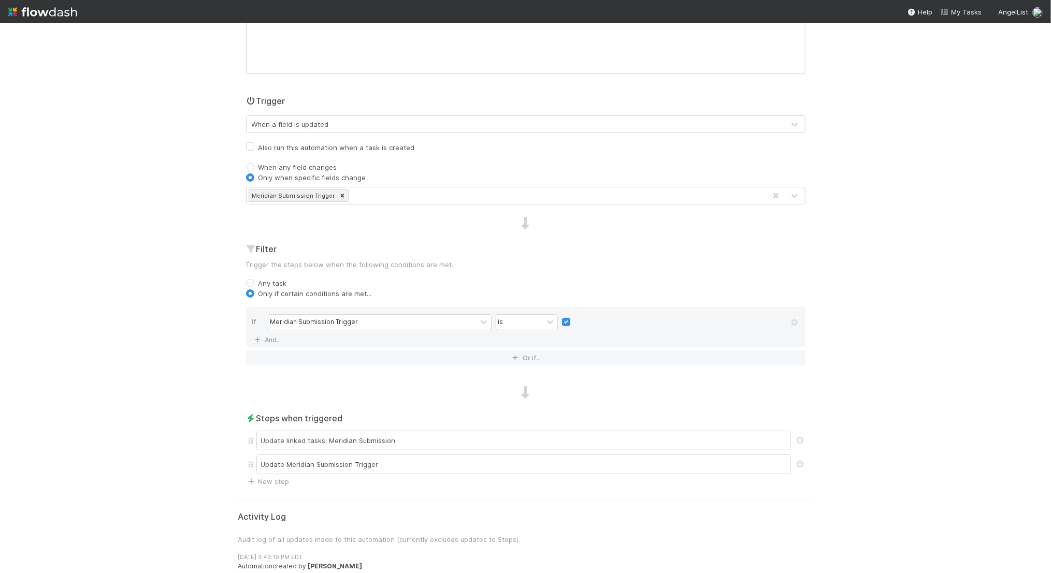
scroll to position [180, 0]
click at [433, 414] on h2 "Steps when triggered" at bounding box center [525, 418] width 559 height 12
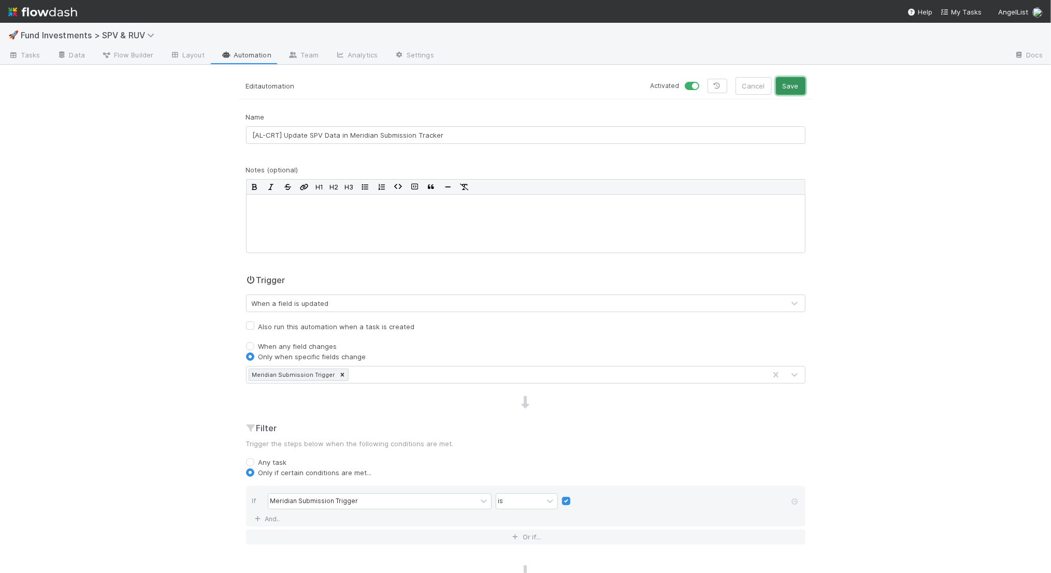
click at [792, 85] on button "Save" at bounding box center [791, 86] width 30 height 18
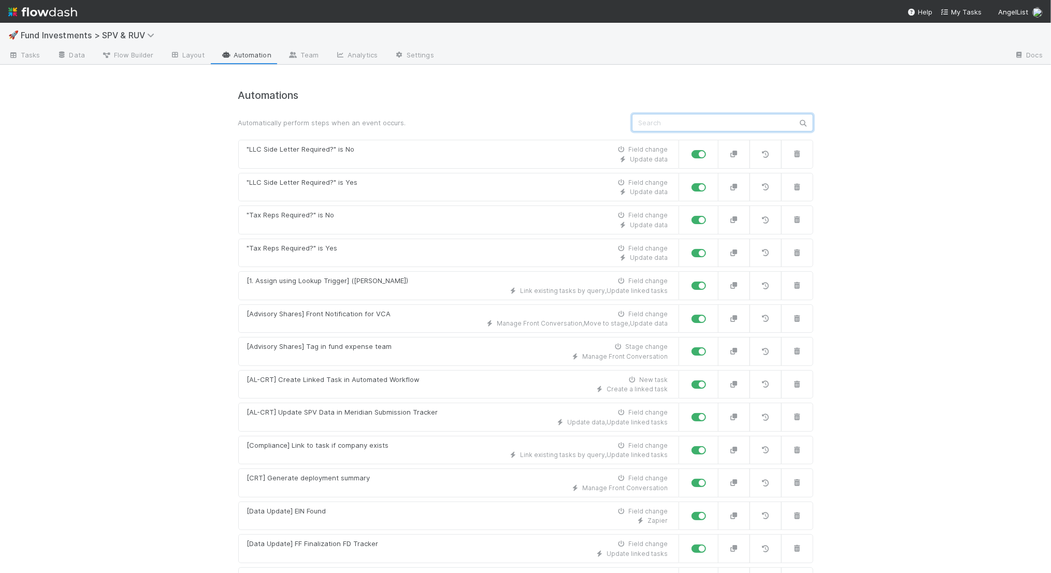
click at [652, 117] on input "text" at bounding box center [722, 123] width 181 height 18
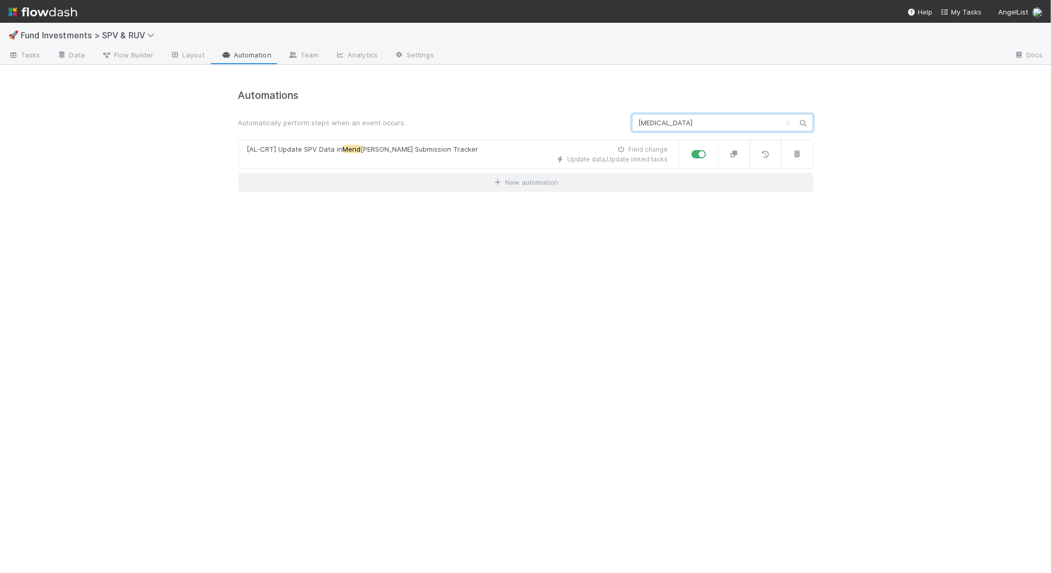
type input "MERIDIAN"
click at [460, 161] on div "Update data , Update linked tasks" at bounding box center [457, 159] width 421 height 9
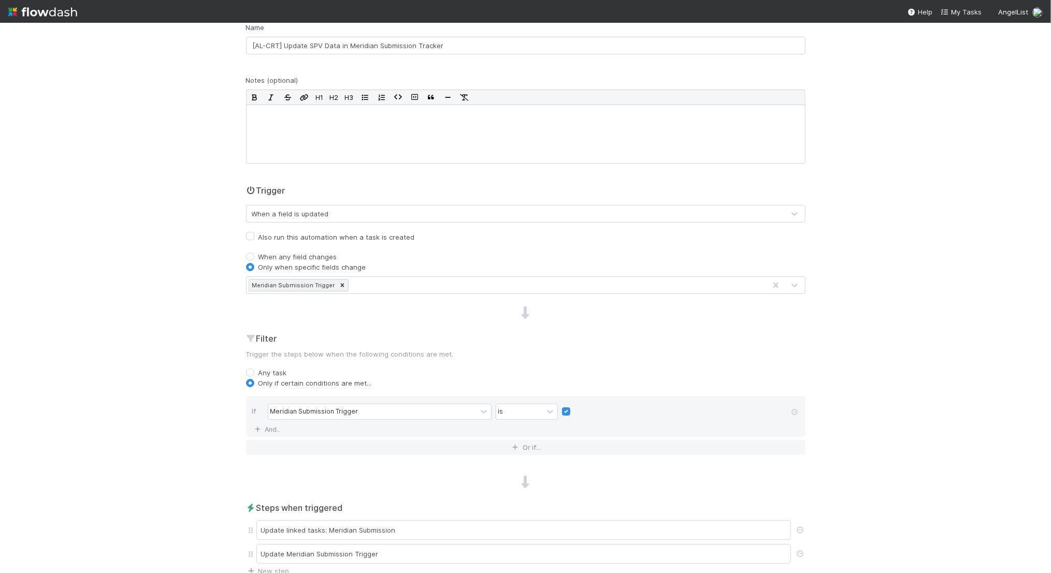
scroll to position [203, 0]
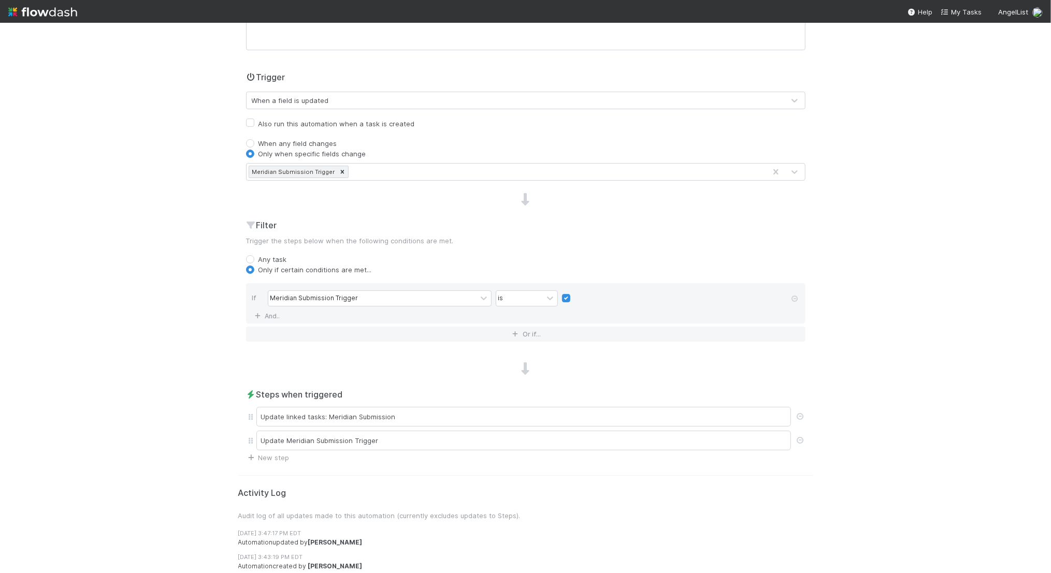
click at [341, 401] on div "Steps when triggered Update linked tasks: Meridian Submission Update Meridian S…" at bounding box center [525, 426] width 575 height 75
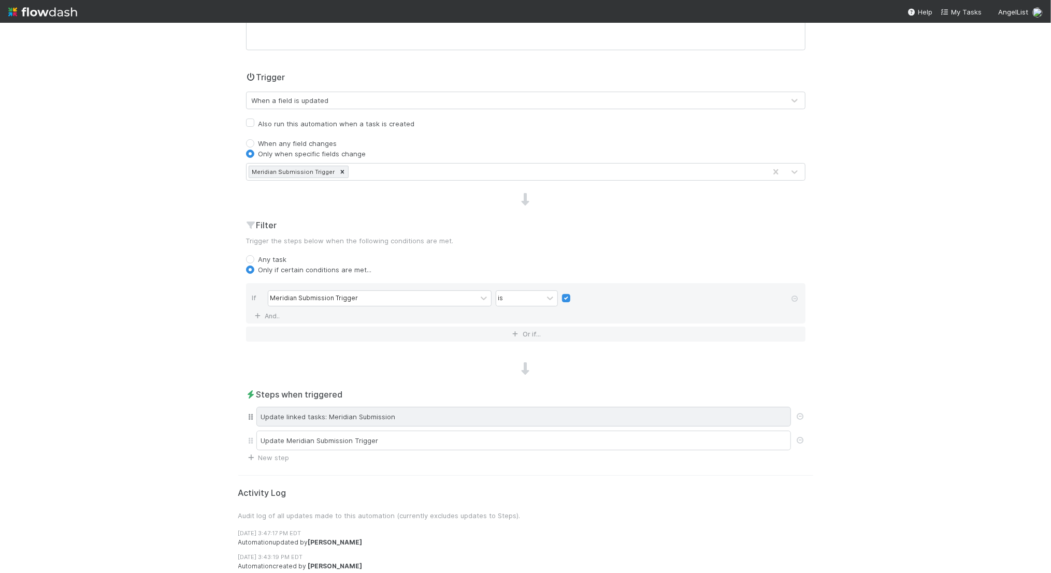
click at [341, 415] on div "Update linked tasks: Meridian Submission" at bounding box center [523, 417] width 535 height 20
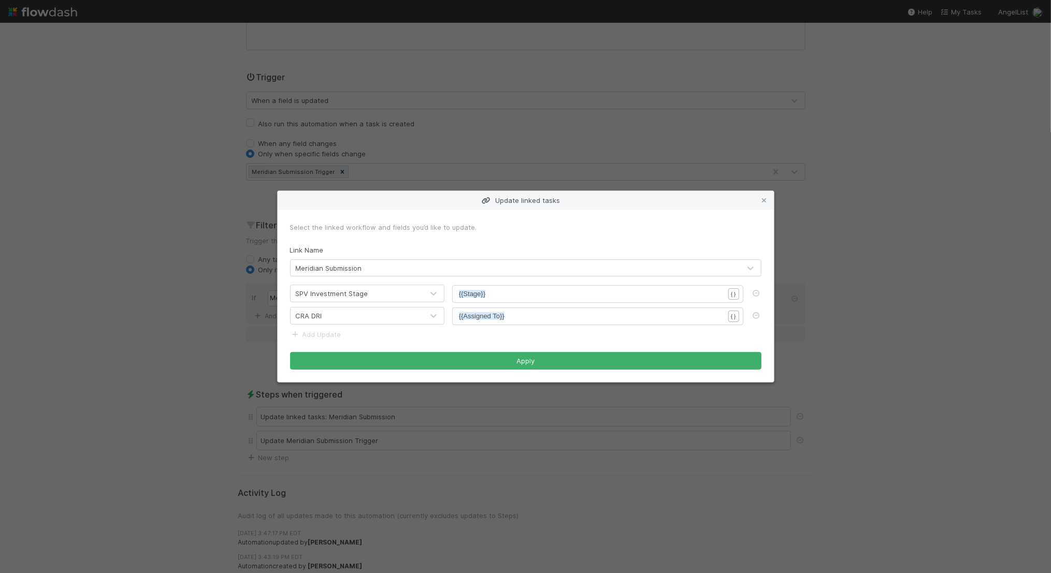
click at [510, 399] on div "Update linked tasks Select the linked workflow and fields you’d like to update.…" at bounding box center [525, 286] width 1051 height 573
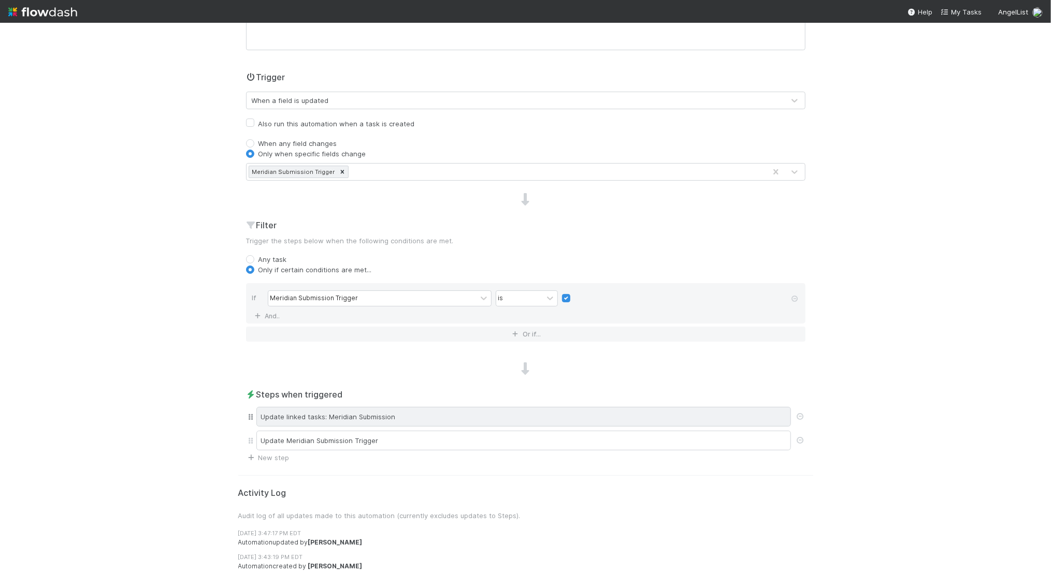
click at [434, 411] on div "Update linked tasks: Meridian Submission" at bounding box center [523, 417] width 535 height 20
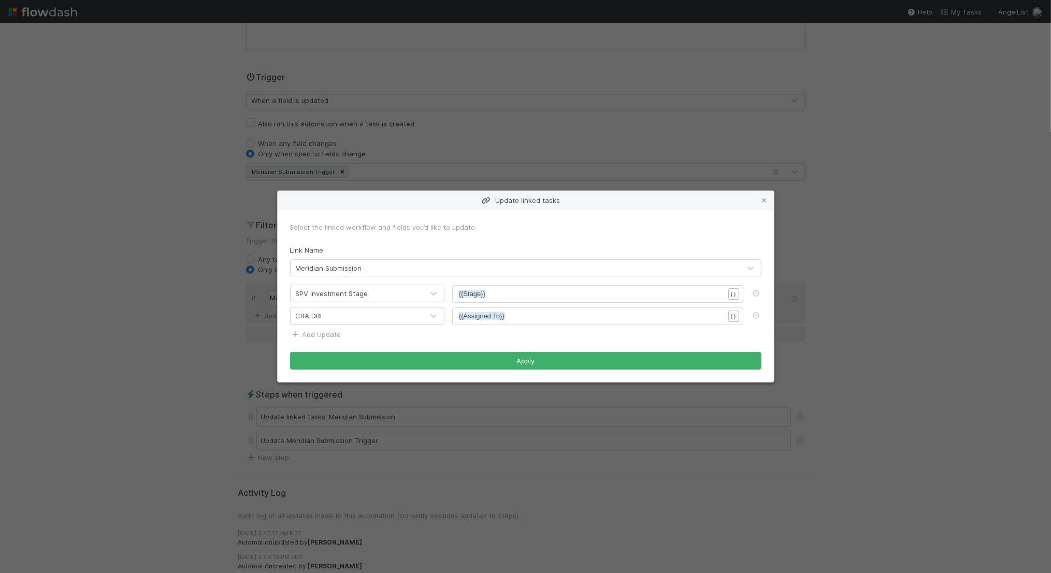
click at [336, 334] on link "Add Update" at bounding box center [315, 335] width 51 height 8
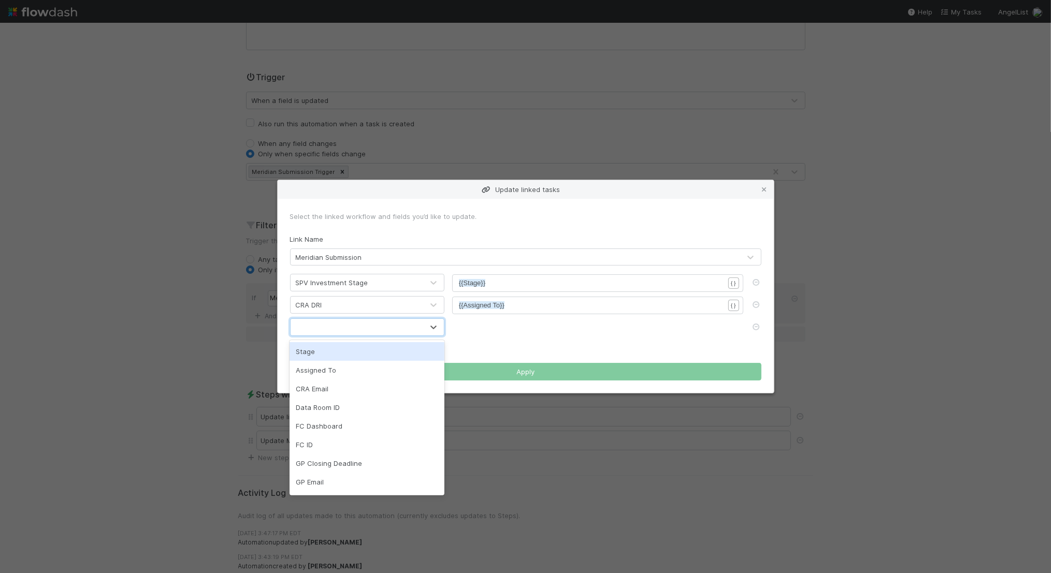
click at [338, 332] on div at bounding box center [357, 327] width 133 height 17
click at [496, 342] on form "Select the linked workflow and fields you’d like to update. Link Name Meridian …" at bounding box center [525, 296] width 471 height 170
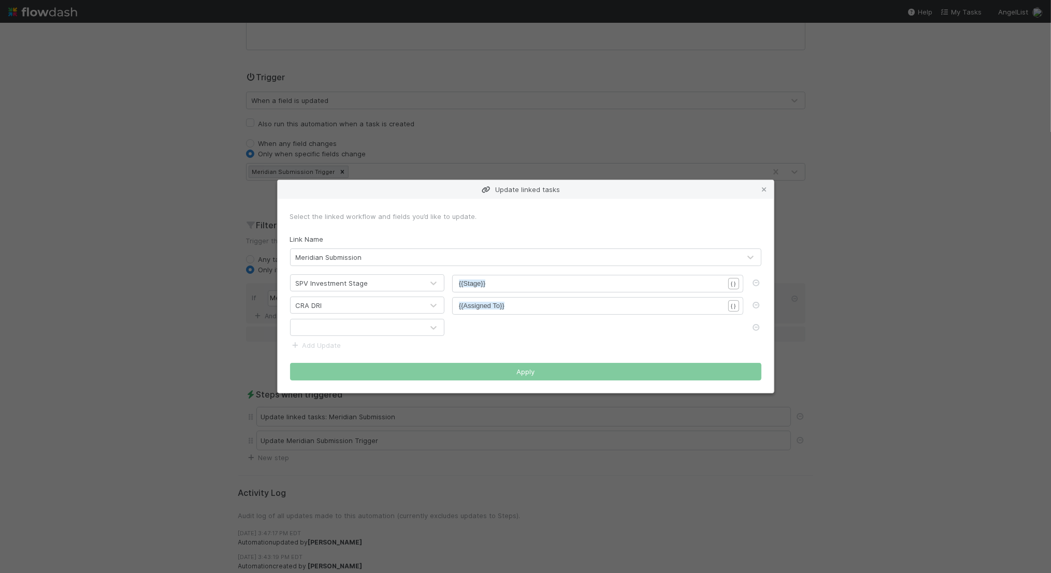
click at [382, 329] on div at bounding box center [357, 328] width 133 height 17
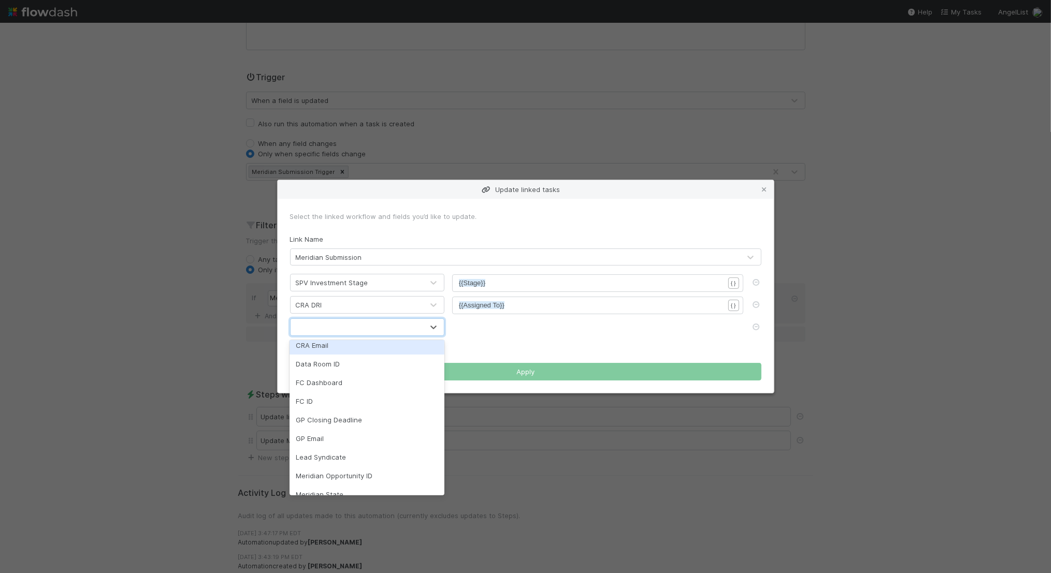
scroll to position [54, 0]
click at [391, 380] on div "FC Dashboard" at bounding box center [367, 372] width 155 height 19
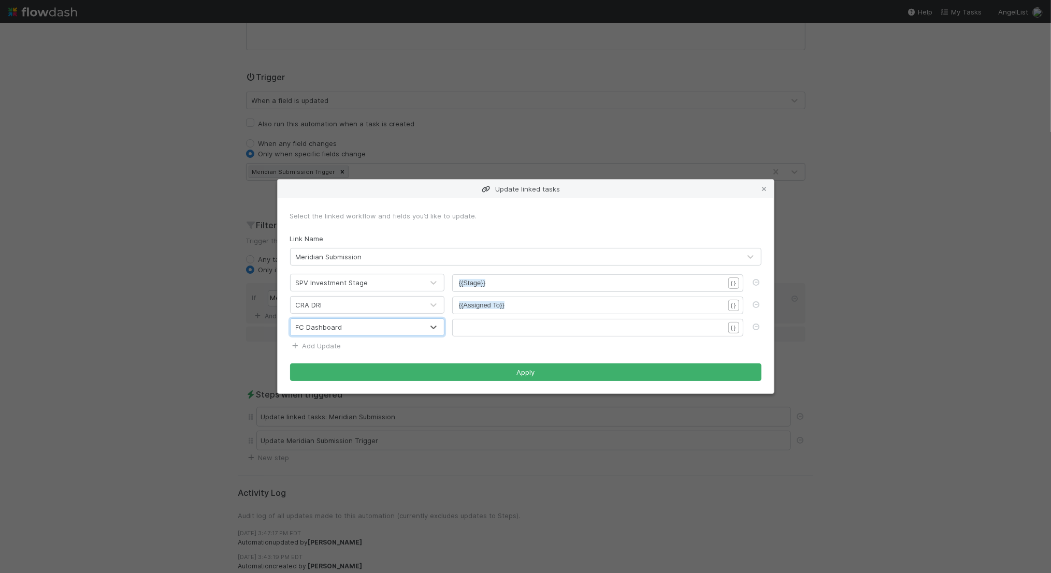
click at [334, 348] on link "Add Update" at bounding box center [315, 346] width 51 height 8
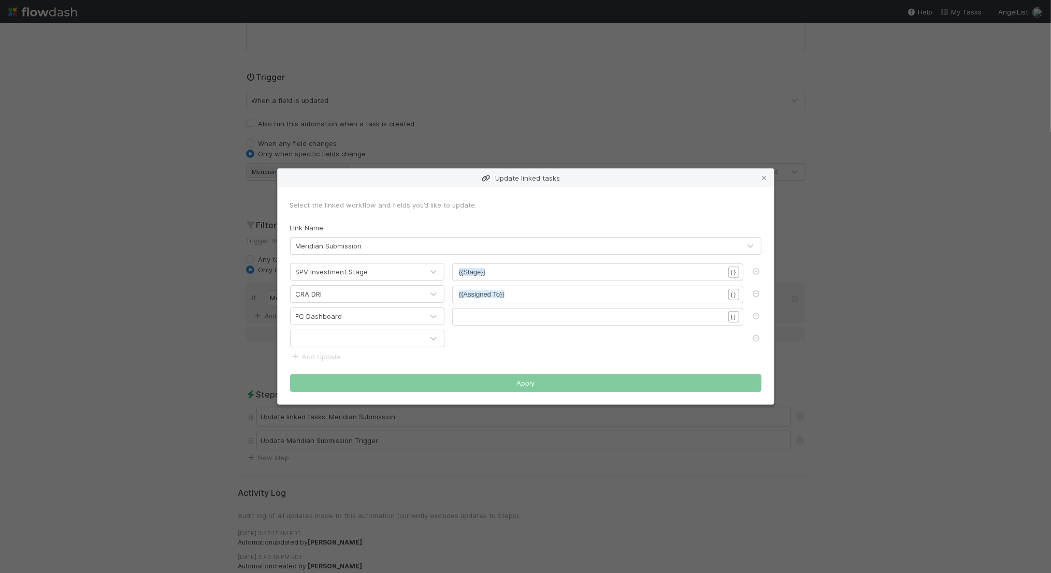
click at [355, 342] on div at bounding box center [357, 339] width 133 height 17
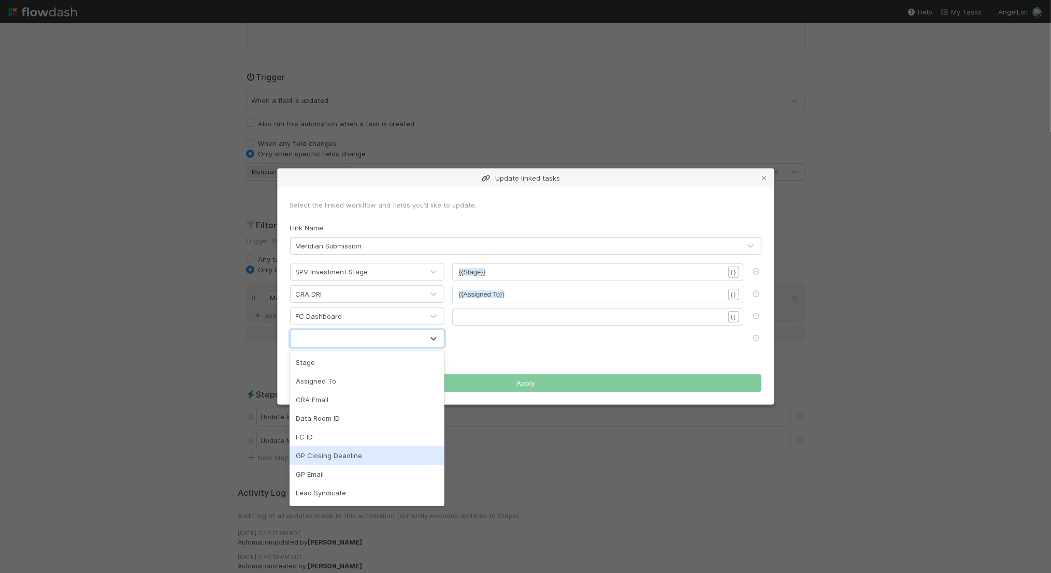
click at [380, 451] on div "GP Closing Deadline" at bounding box center [367, 456] width 155 height 19
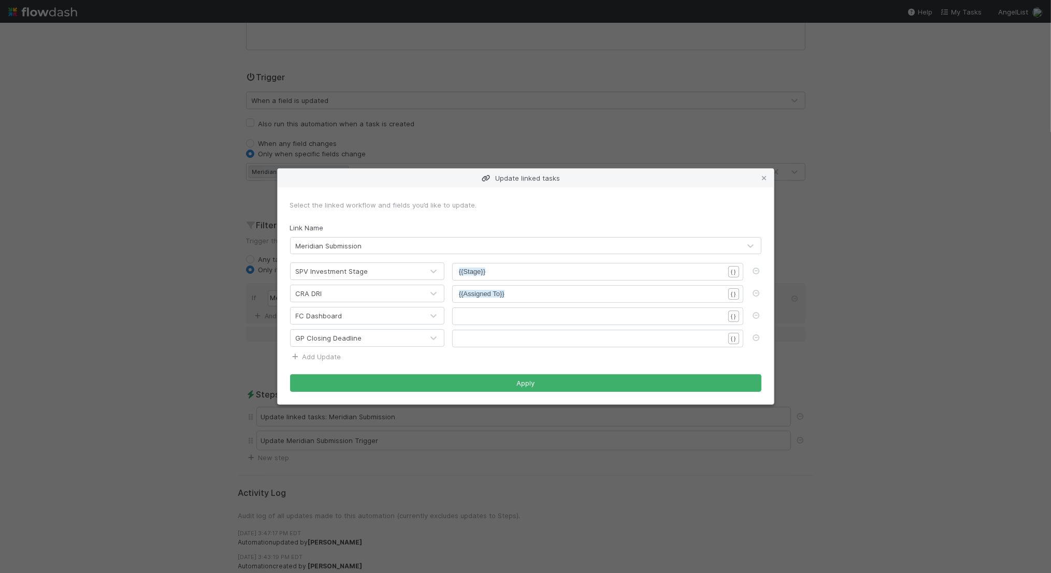
click at [330, 353] on link "Add Update" at bounding box center [315, 357] width 51 height 8
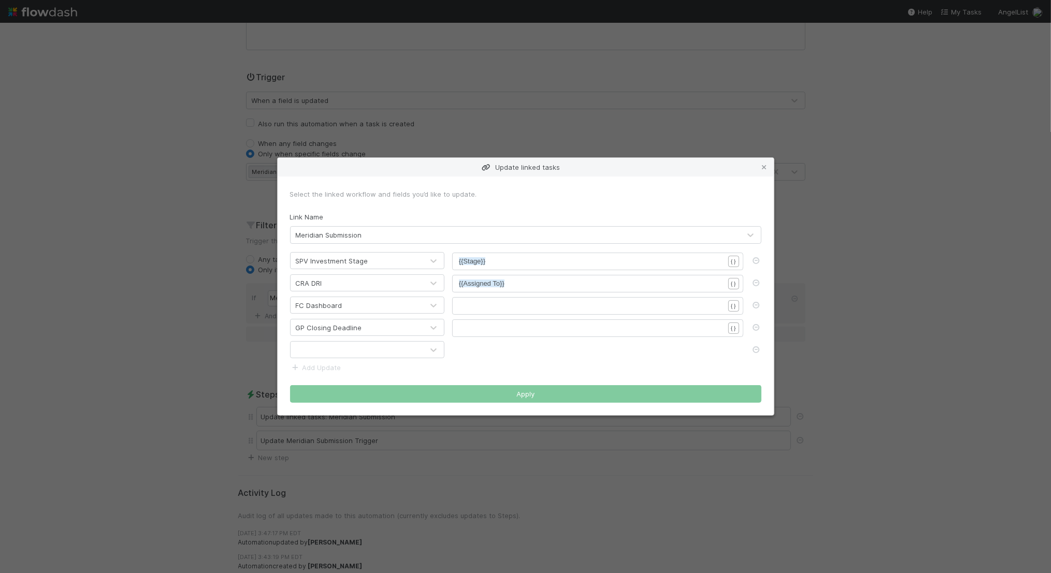
click at [374, 354] on div at bounding box center [357, 350] width 133 height 17
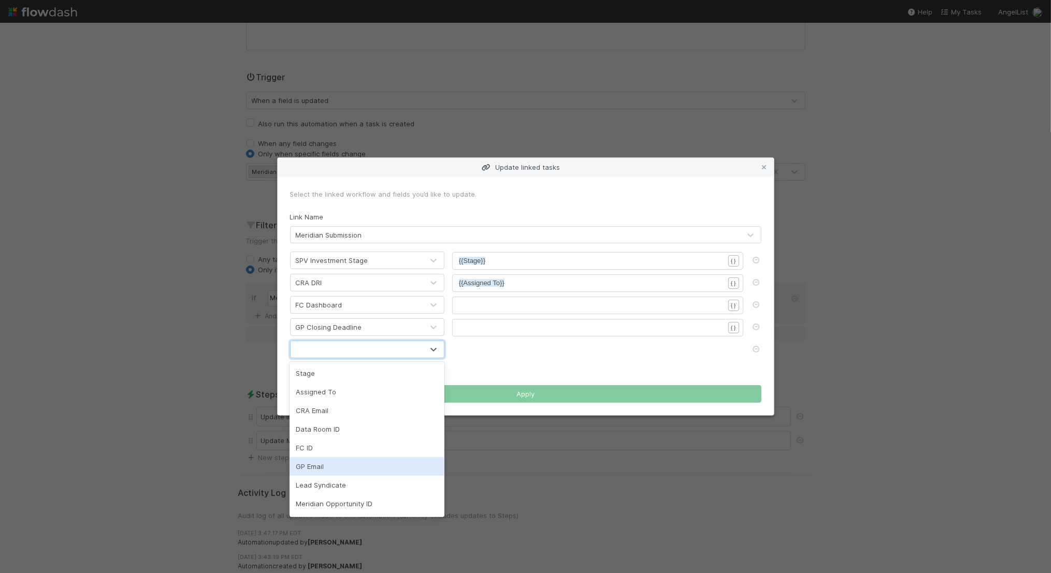
click at [372, 473] on div "GP Email" at bounding box center [367, 466] width 155 height 19
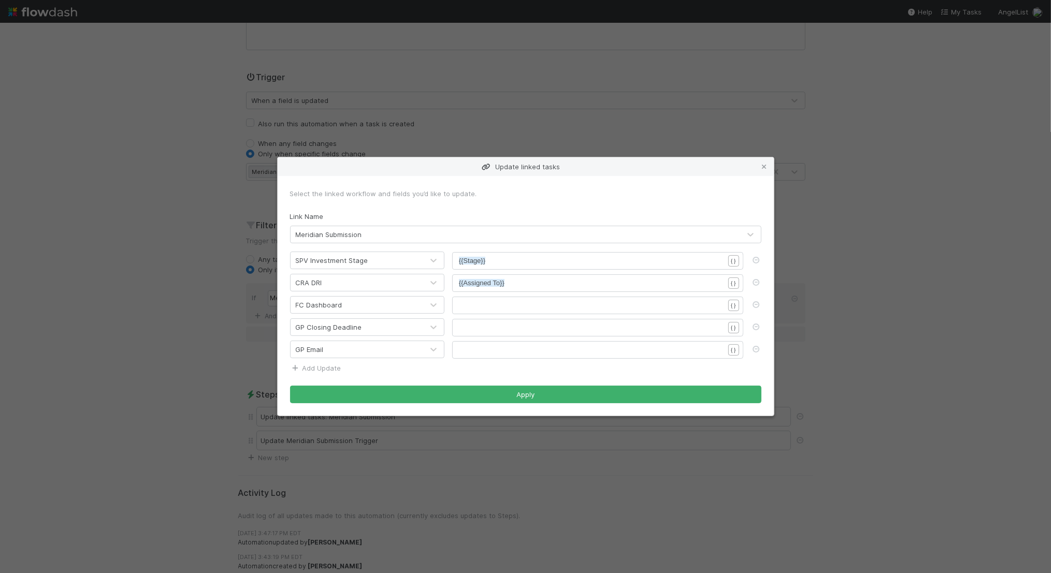
click at [334, 367] on link "Add Update" at bounding box center [315, 368] width 51 height 8
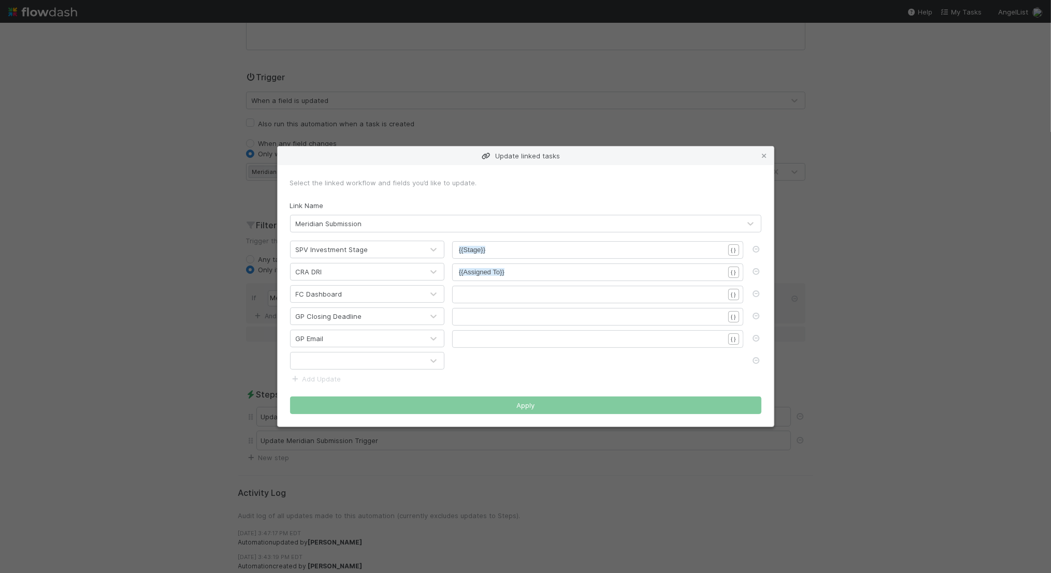
click at [326, 356] on div at bounding box center [357, 361] width 133 height 17
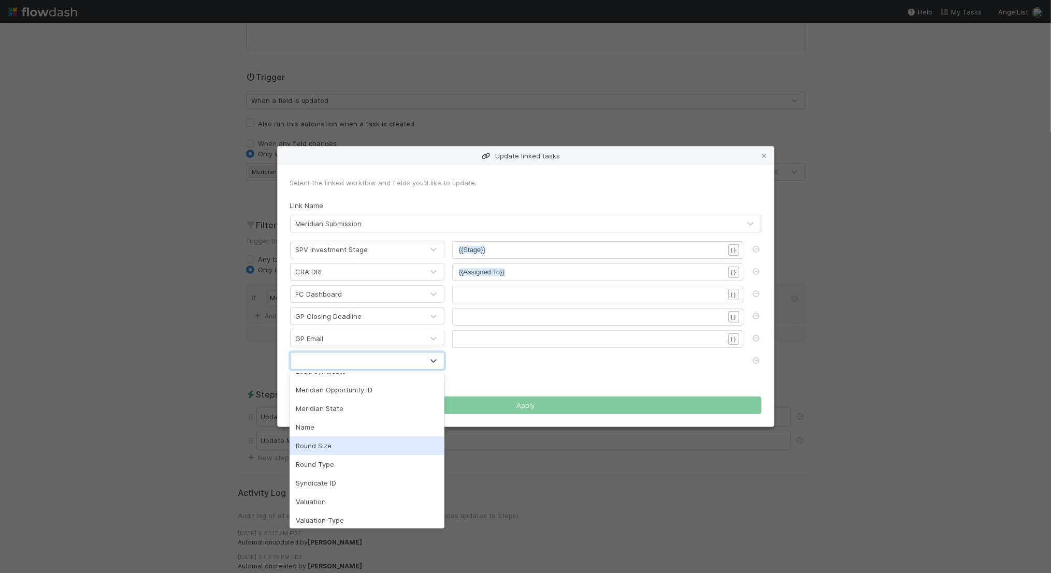
scroll to position [110, 0]
click at [358, 452] on div "Round Type" at bounding box center [367, 461] width 155 height 19
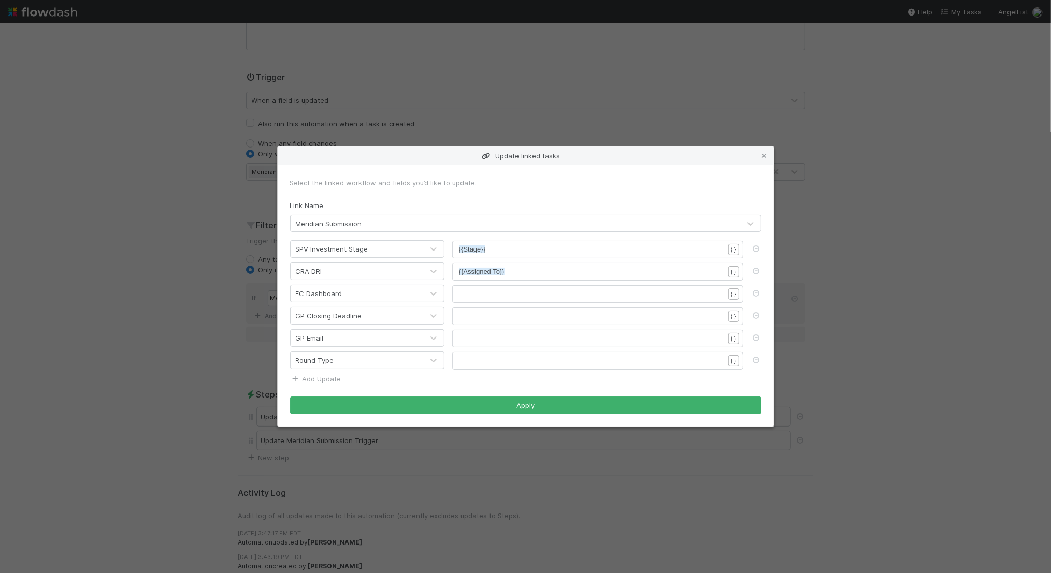
click at [336, 380] on link "Add Update" at bounding box center [315, 379] width 51 height 8
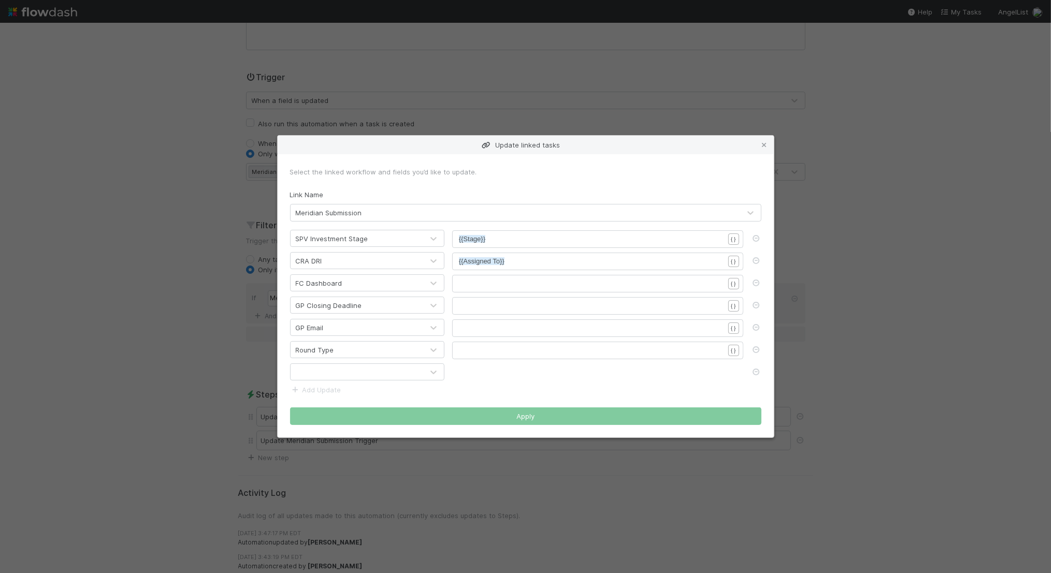
click at [312, 375] on div at bounding box center [357, 372] width 133 height 17
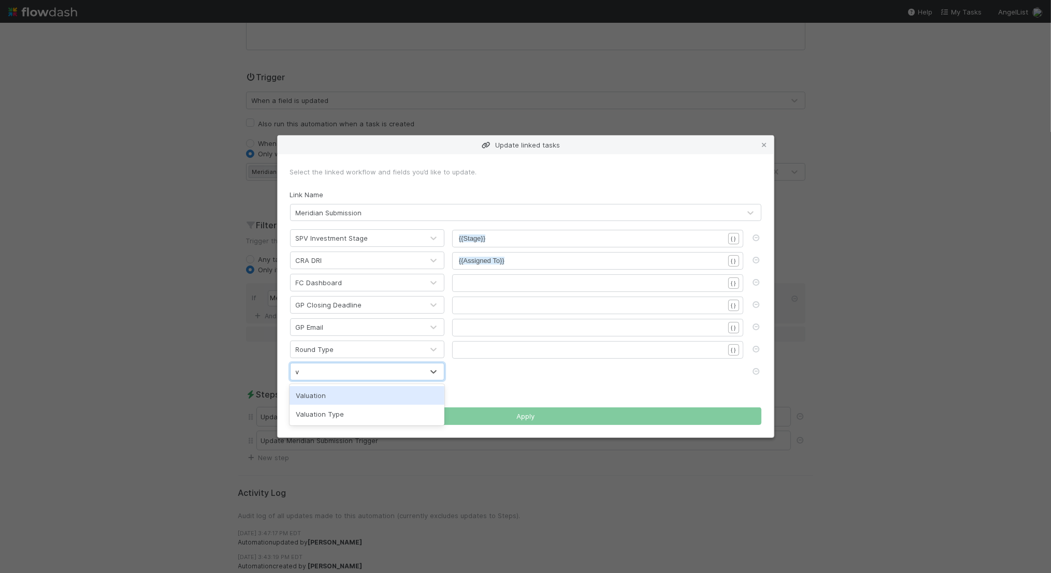
type input "va"
click at [332, 394] on div "Valuation" at bounding box center [367, 395] width 155 height 19
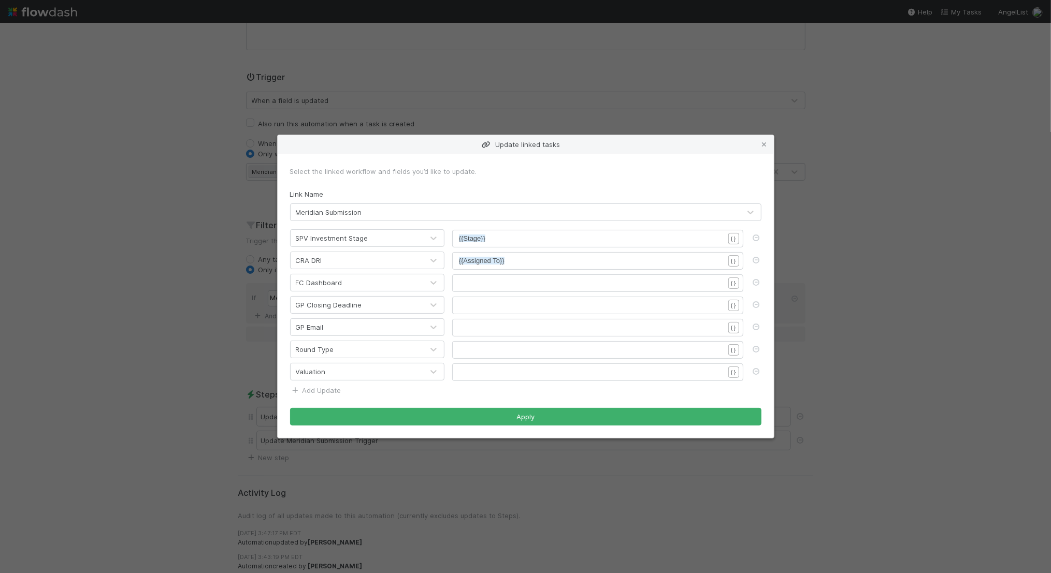
click at [325, 388] on link "Add Update" at bounding box center [315, 390] width 51 height 8
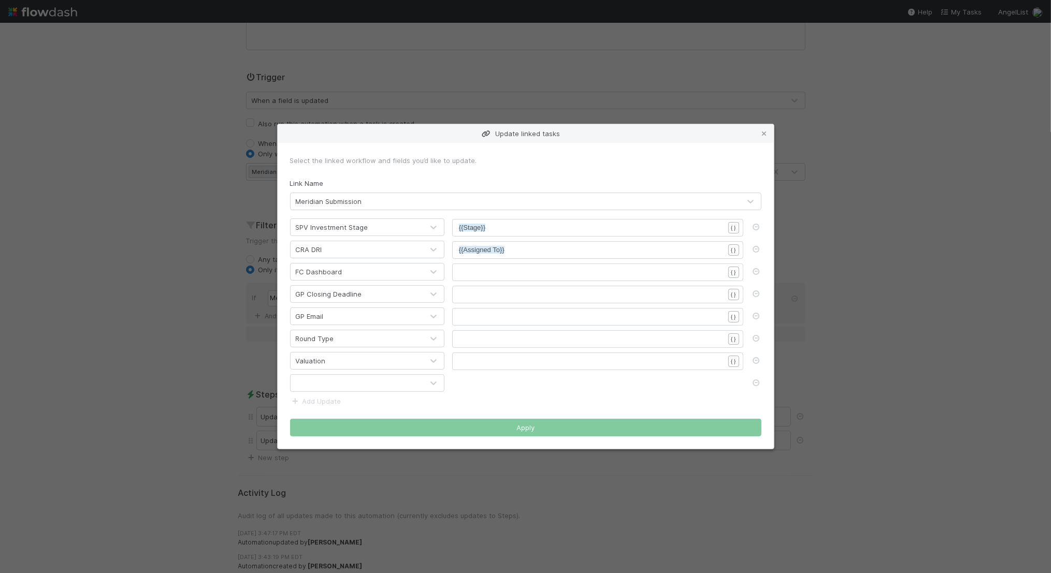
click at [321, 382] on div at bounding box center [357, 383] width 133 height 17
type input "roun"
click at [325, 411] on div "Round Size" at bounding box center [367, 406] width 155 height 19
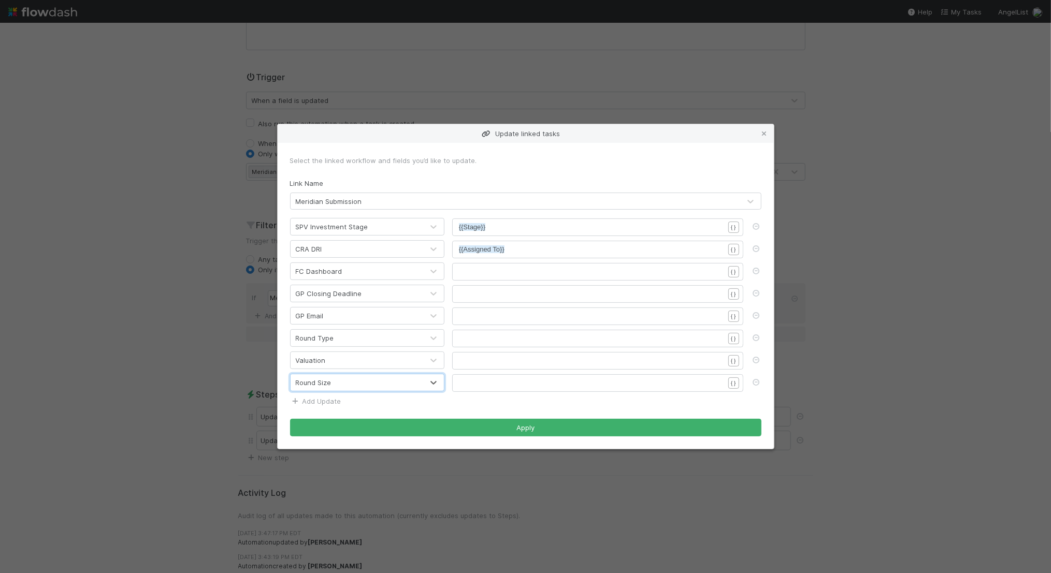
click at [325, 399] on link "Add Update" at bounding box center [315, 401] width 51 height 8
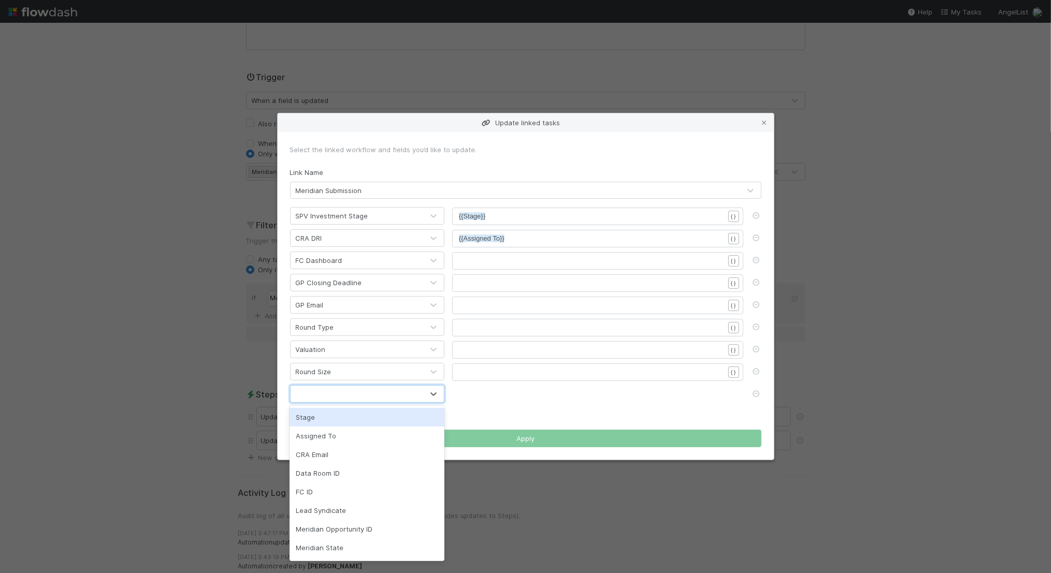
click at [345, 391] on div at bounding box center [357, 394] width 133 height 17
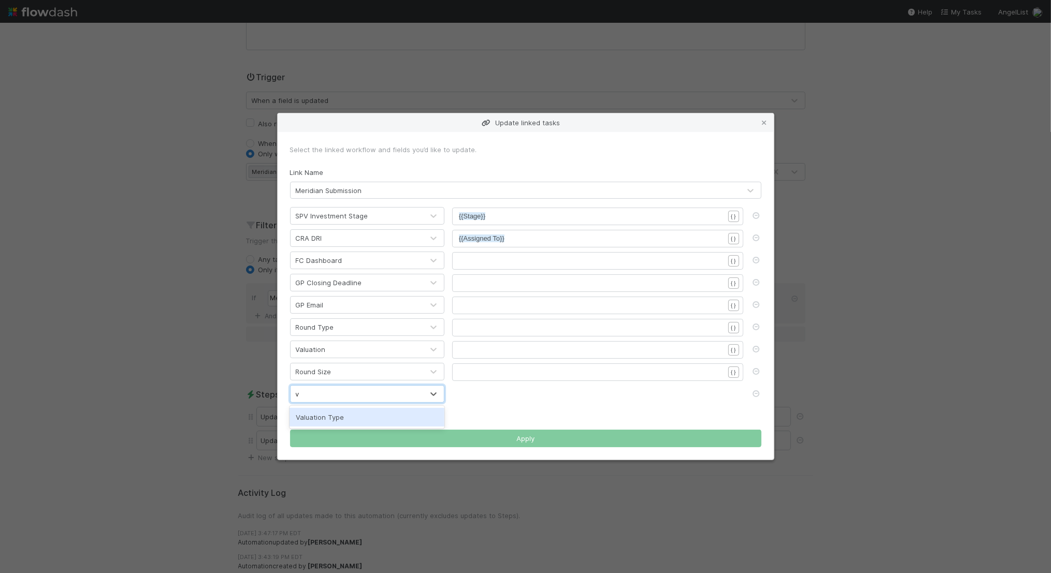
scroll to position [0, 0]
type input "val"
click at [348, 419] on div "Valuation Type" at bounding box center [367, 417] width 155 height 19
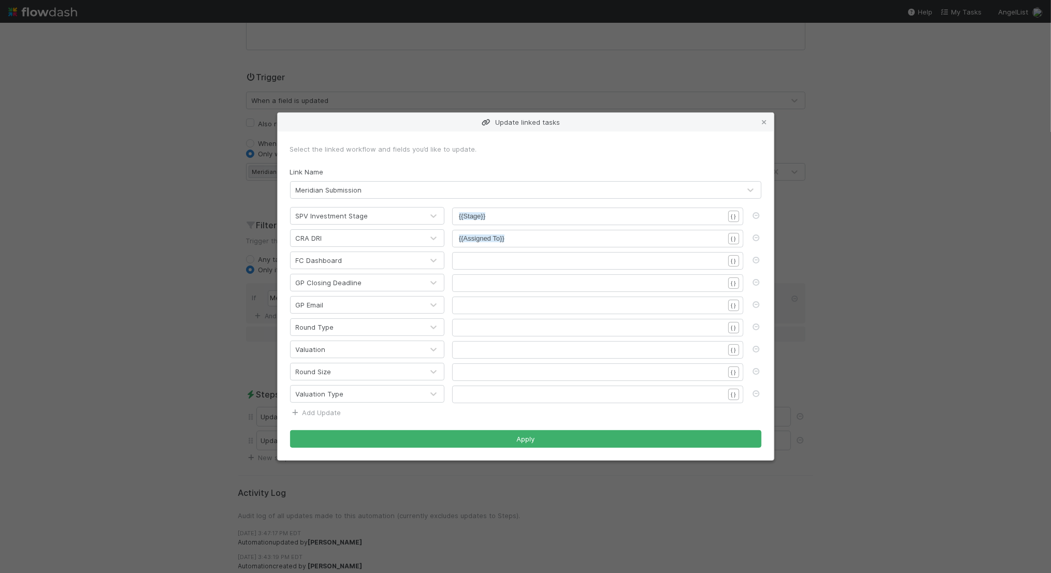
click at [320, 410] on link "Add Update" at bounding box center [315, 413] width 51 height 8
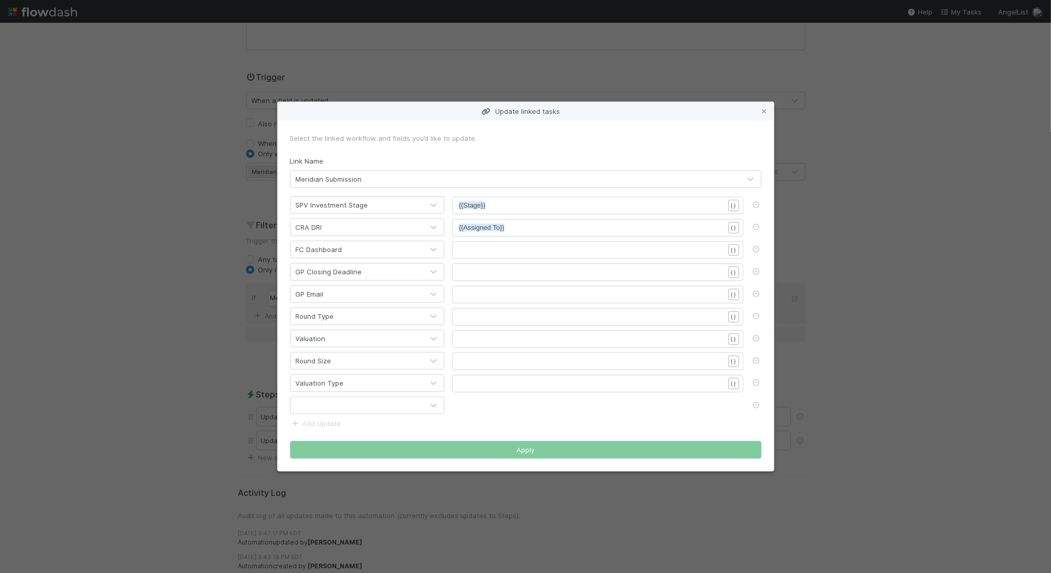
click at [355, 413] on form "Select the linked workflow and fields you’d like to update. Link Name Meridian …" at bounding box center [525, 296] width 471 height 326
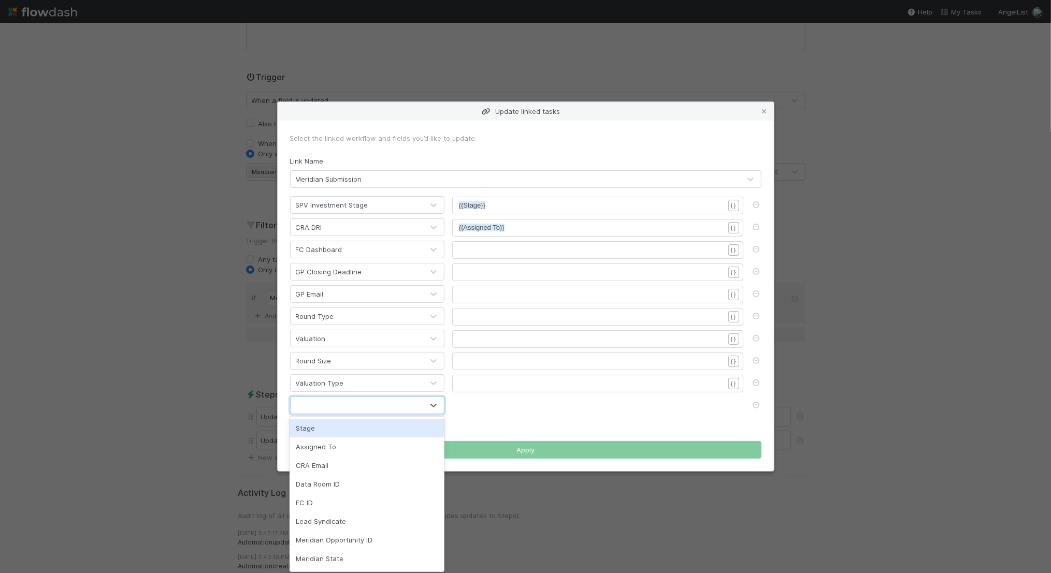
click at [355, 409] on div at bounding box center [357, 405] width 133 height 17
type input "cr"
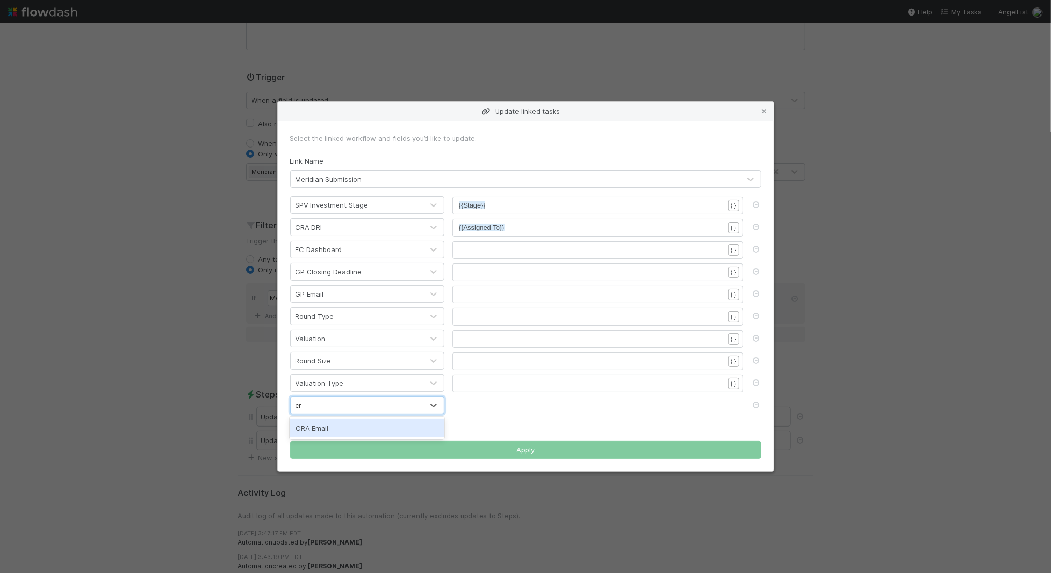
click at [361, 434] on div "CRA Email" at bounding box center [367, 428] width 155 height 19
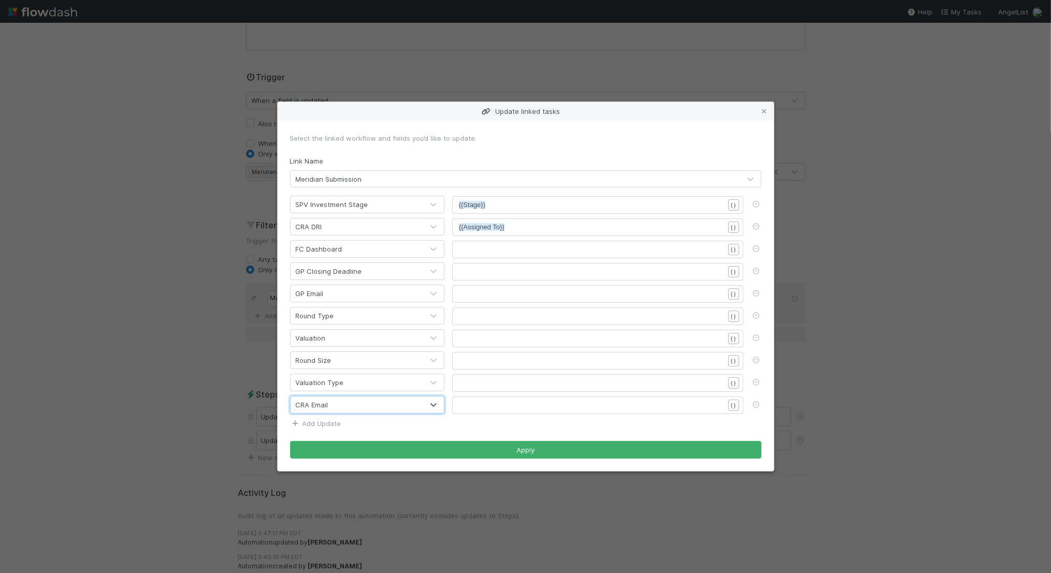
click at [332, 421] on link "Add Update" at bounding box center [315, 424] width 51 height 8
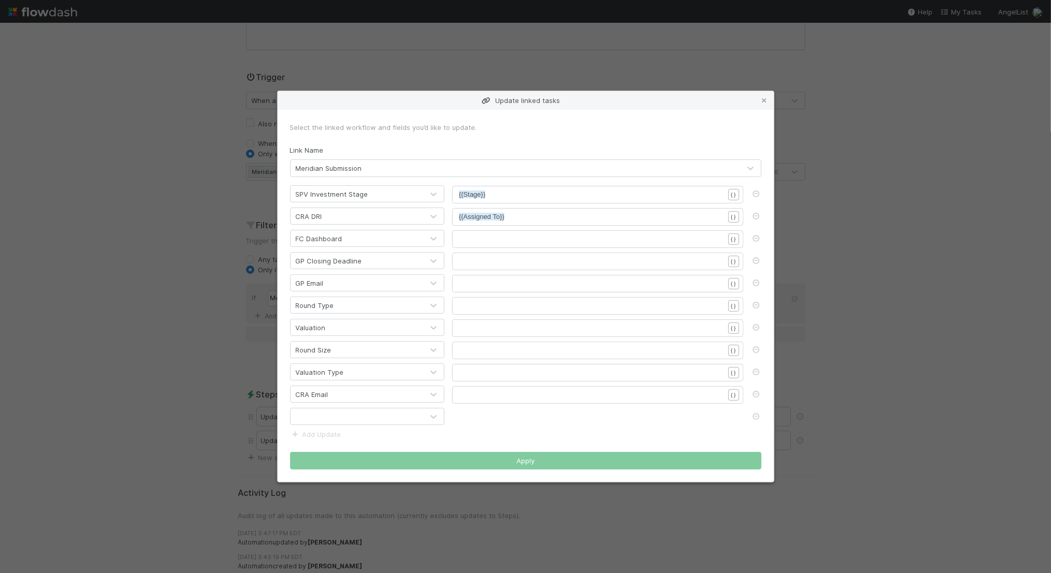
click at [330, 420] on div at bounding box center [357, 417] width 133 height 17
type input "lead"
click at [323, 438] on div "Lead Syndicate" at bounding box center [367, 439] width 155 height 19
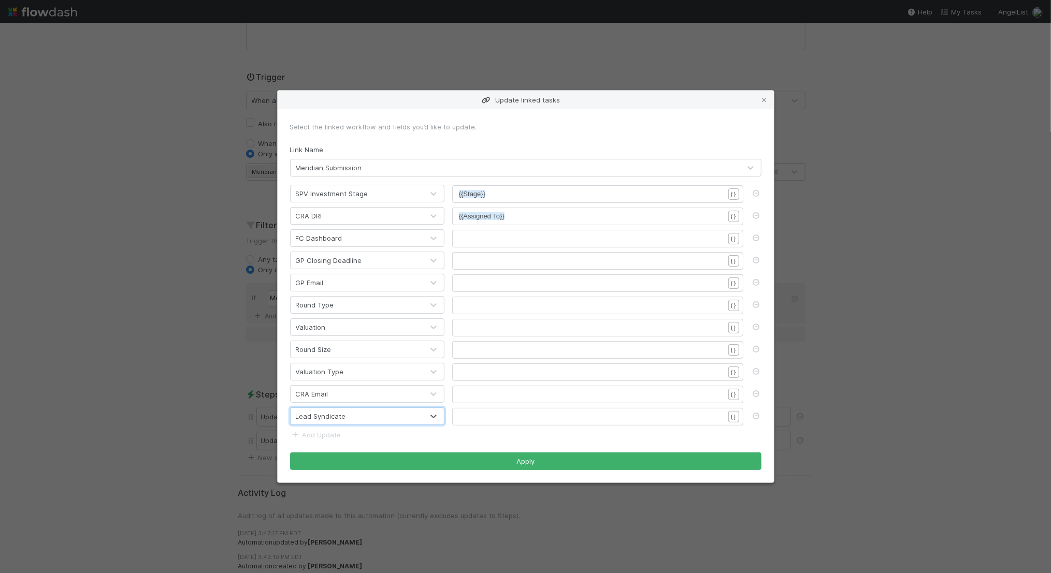
scroll to position [3, 0]
click at [526, 241] on pre "​" at bounding box center [591, 239] width 265 height 10
type textarea "{{fc"
click at [501, 264] on li "{{FC Dashboard}}" at bounding box center [492, 267] width 65 height 15
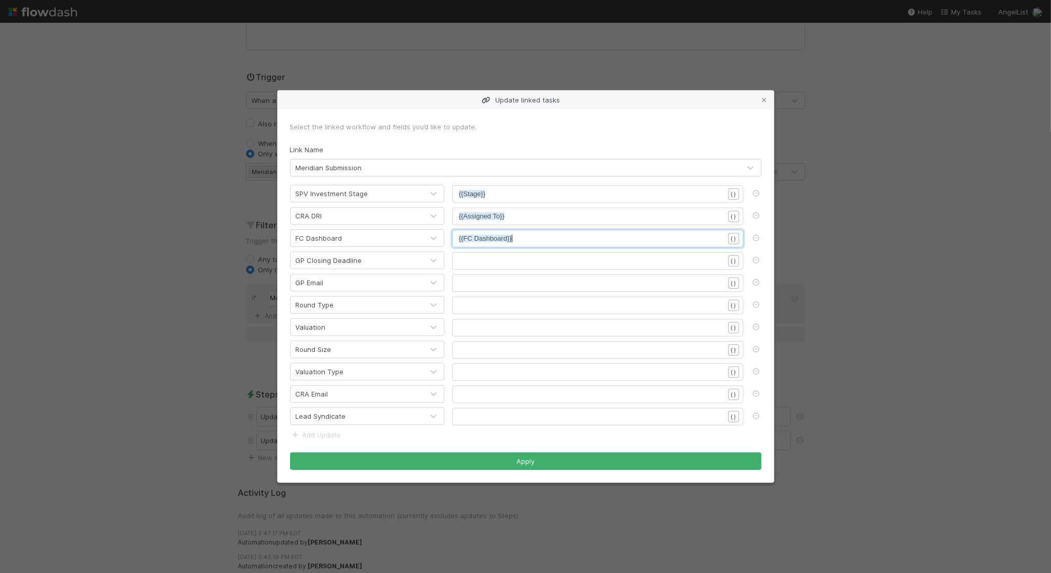
click at [570, 266] on pre "​" at bounding box center [591, 261] width 265 height 10
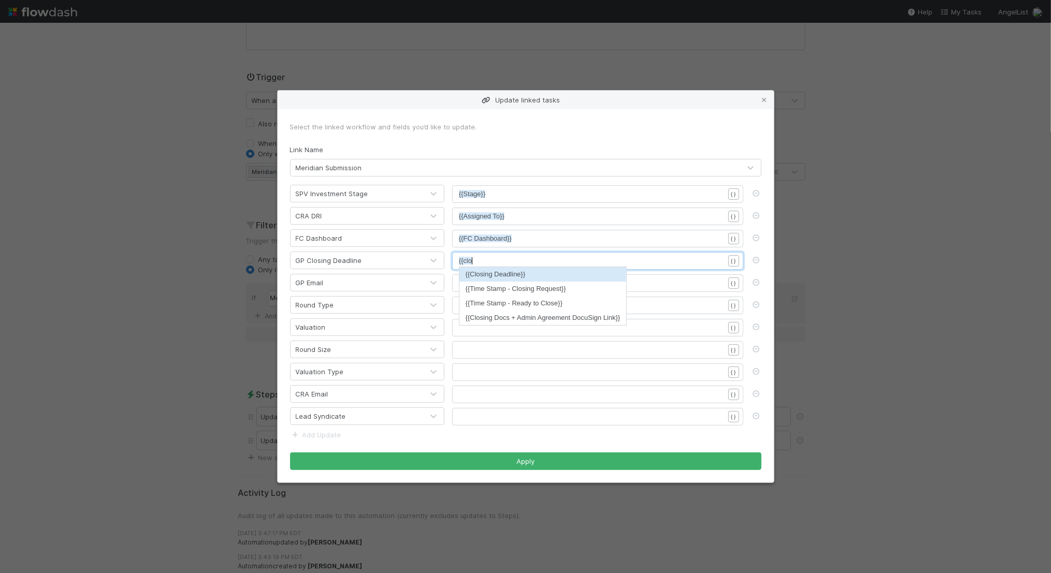
scroll to position [3, 12]
type textarea "{{clo"
click at [571, 272] on li "{{Closing Deadline}}" at bounding box center [543, 274] width 167 height 15
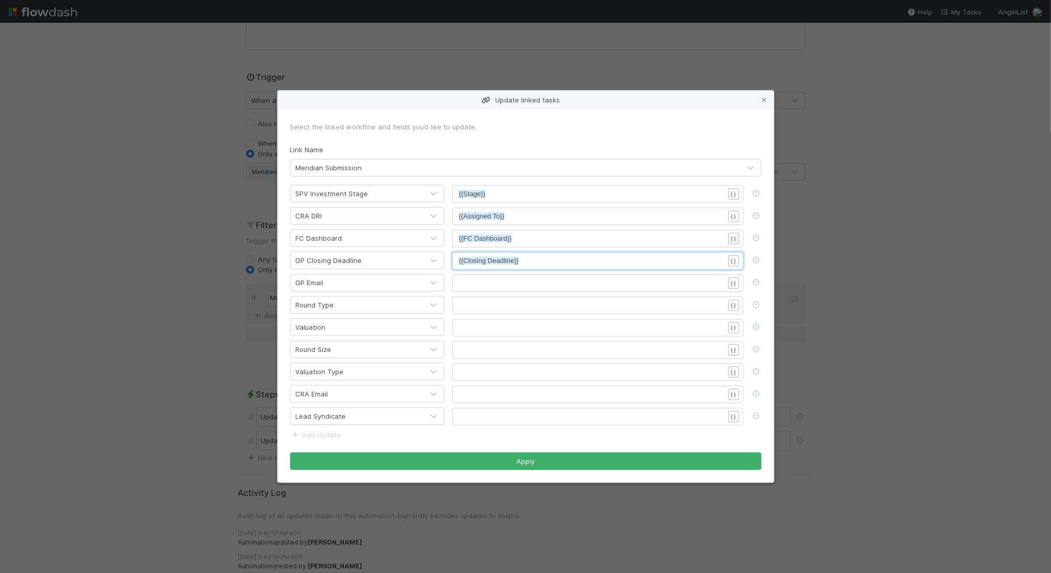
click at [528, 281] on pre "​" at bounding box center [591, 283] width 265 height 10
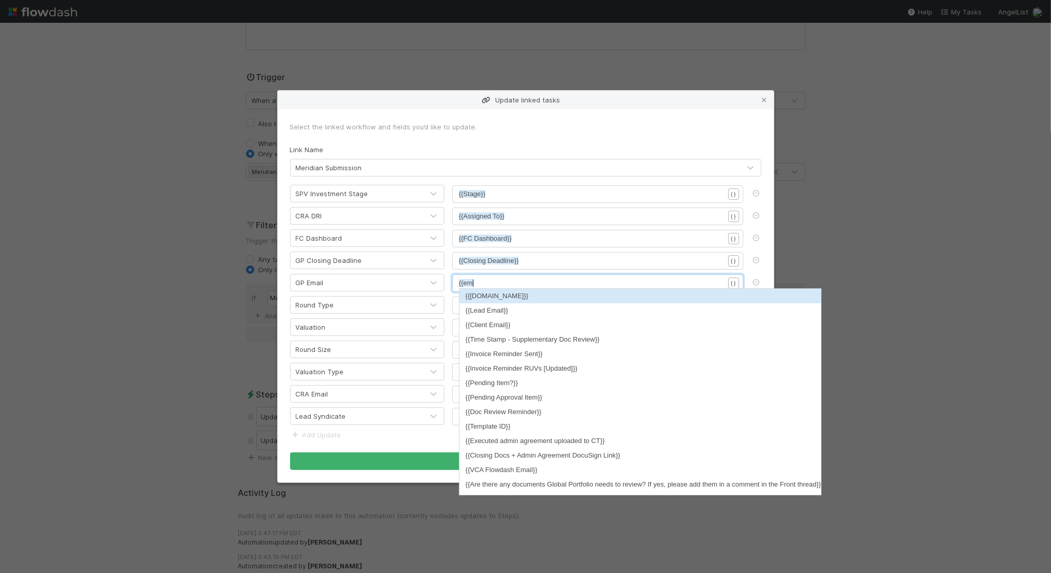
scroll to position [3, 13]
type textarea "{{em"
click at [488, 310] on li "{{Lead Email}}" at bounding box center [641, 311] width 362 height 15
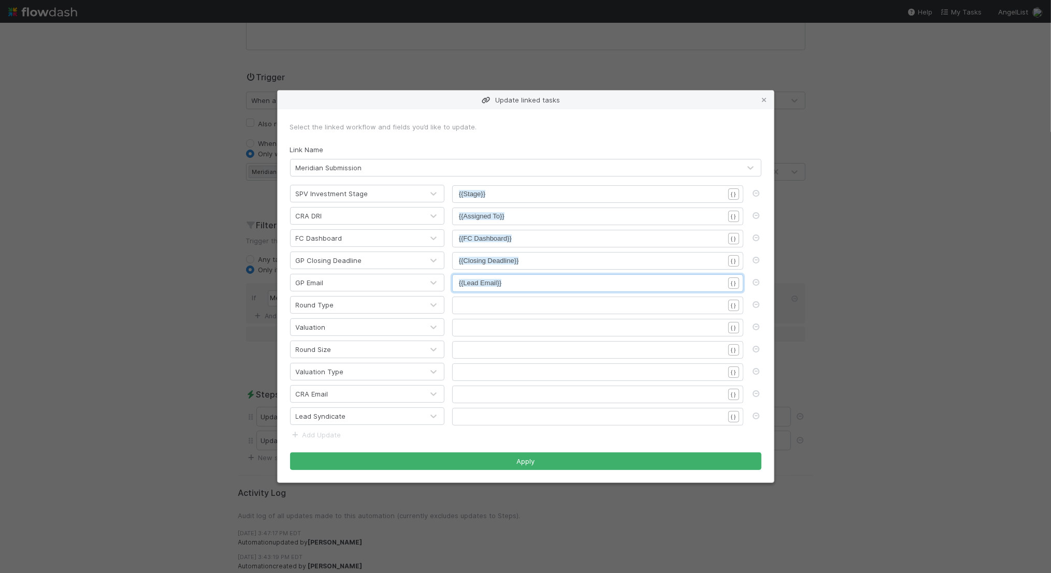
scroll to position [3, 0]
click at [510, 307] on pre "​" at bounding box center [591, 305] width 265 height 10
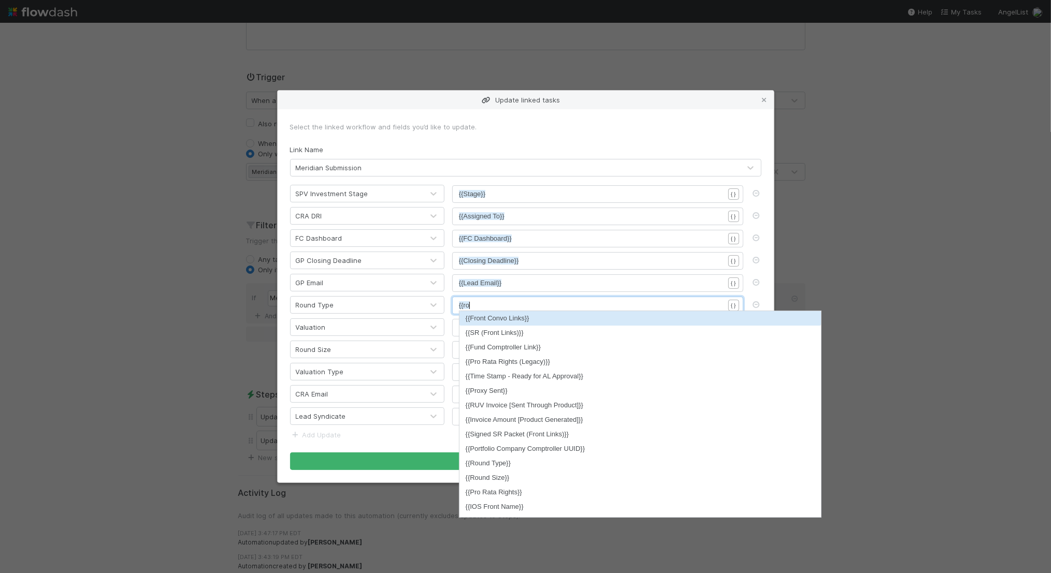
scroll to position [3, 13]
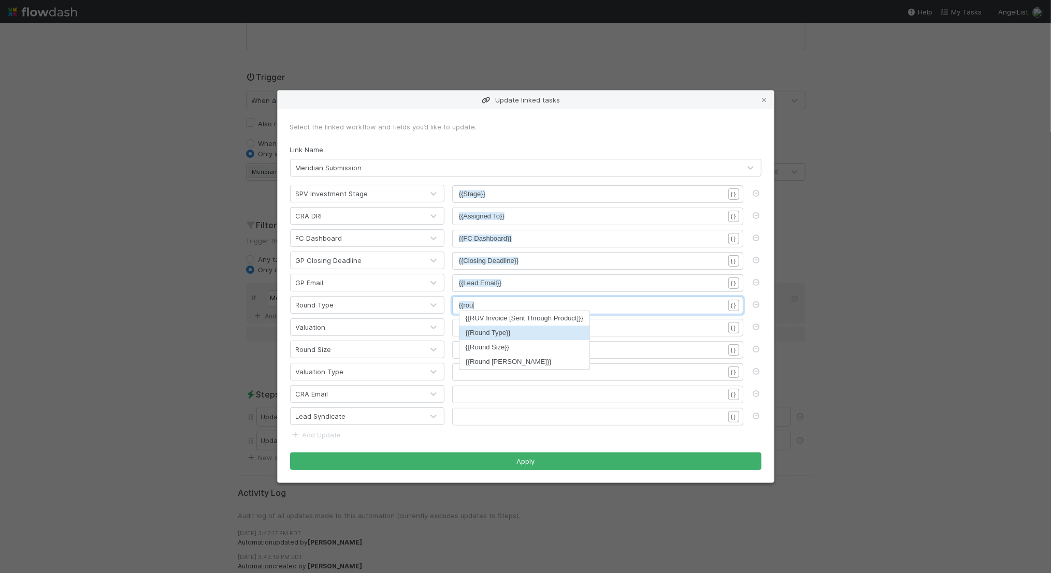
type textarea "{{rou"
click at [514, 337] on li "{{Round Type}}" at bounding box center [525, 333] width 130 height 15
click at [519, 329] on pre "​" at bounding box center [591, 328] width 265 height 10
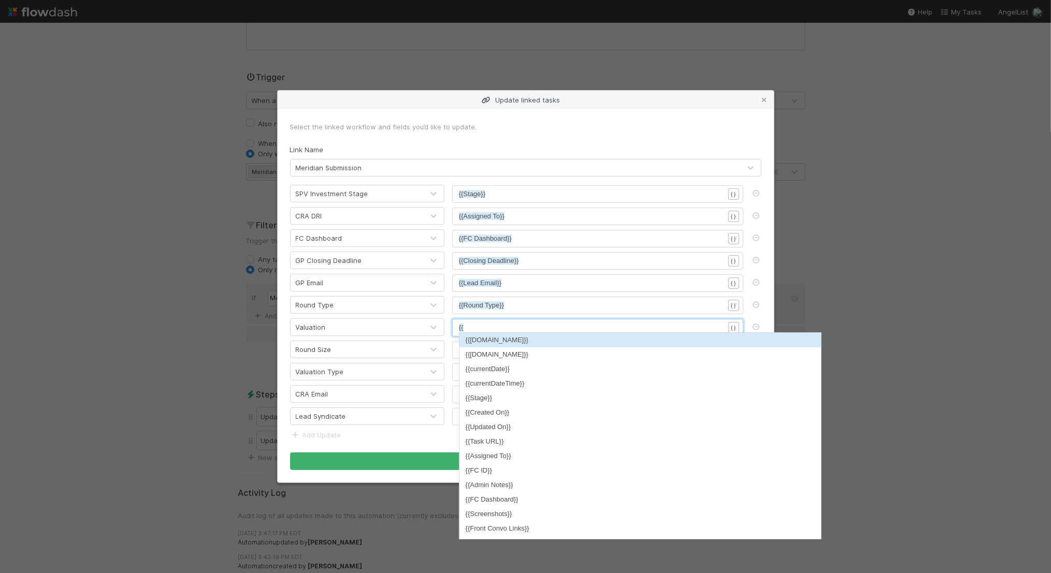
scroll to position [3, 11]
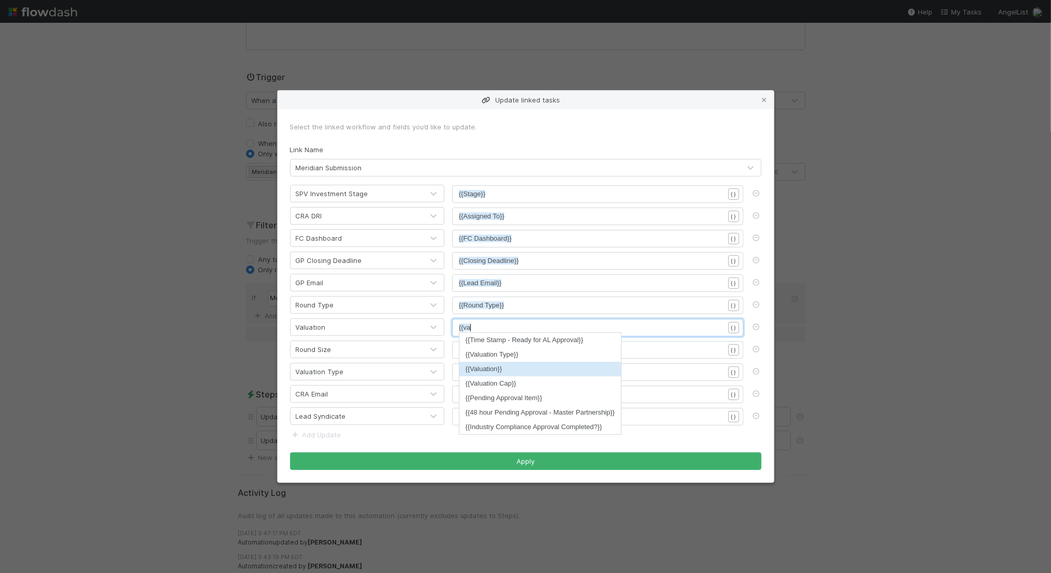
type textarea "{{va"
click at [518, 365] on li "{{Valuation}}" at bounding box center [541, 369] width 162 height 15
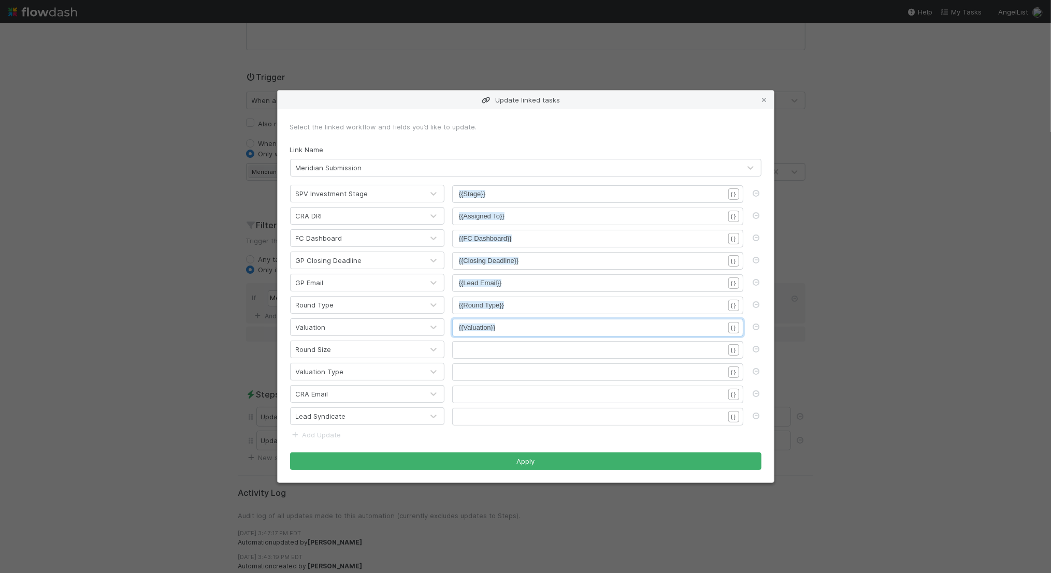
scroll to position [3, 0]
click at [516, 352] on pre "​" at bounding box center [591, 350] width 265 height 10
type textarea "{{rou"
click at [523, 390] on li "{{Round Size}}" at bounding box center [525, 391] width 130 height 15
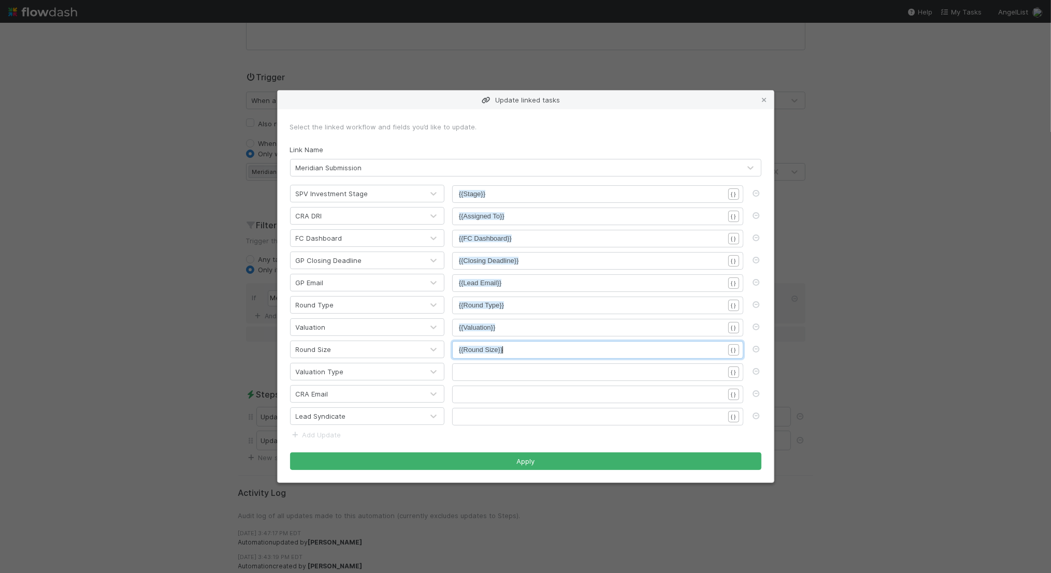
scroll to position [3, 0]
click at [526, 375] on pre "​" at bounding box center [591, 372] width 265 height 10
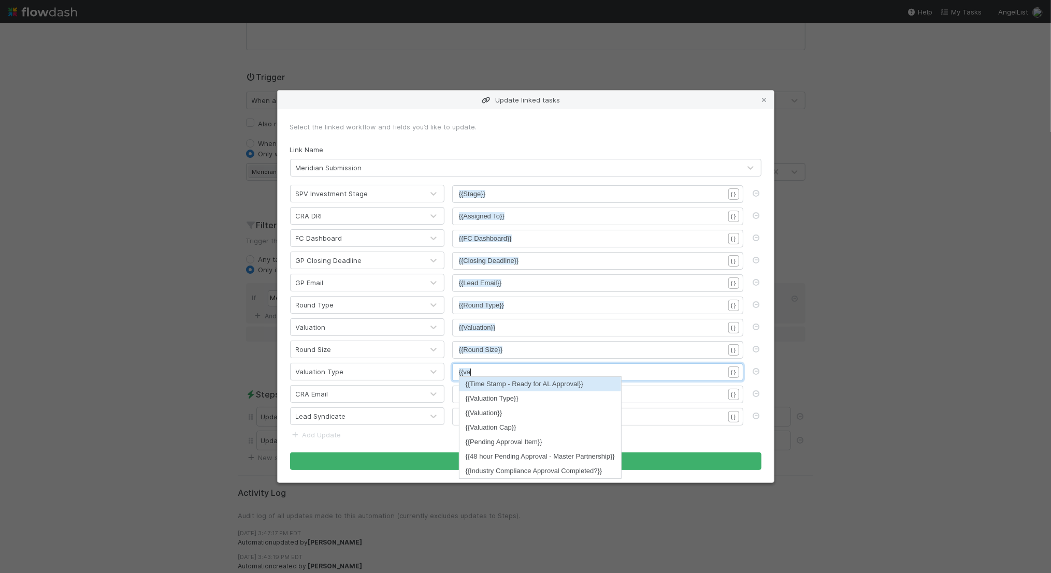
scroll to position [3, 12]
type textarea "{{val"
click at [529, 399] on li "{{Valuation Type}}" at bounding box center [541, 399] width 162 height 15
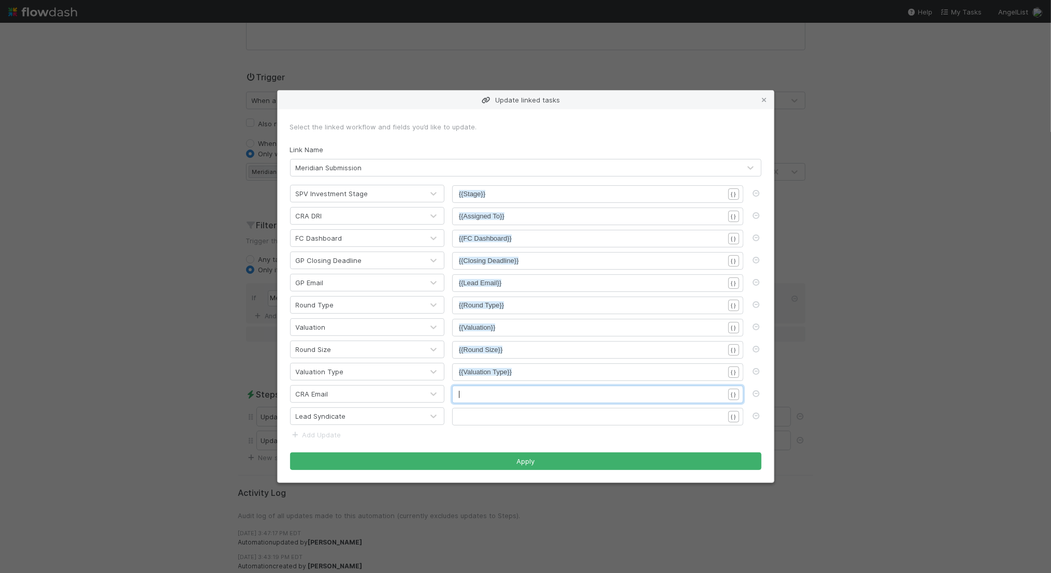
click at [529, 398] on div "​" at bounding box center [604, 408] width 291 height 36
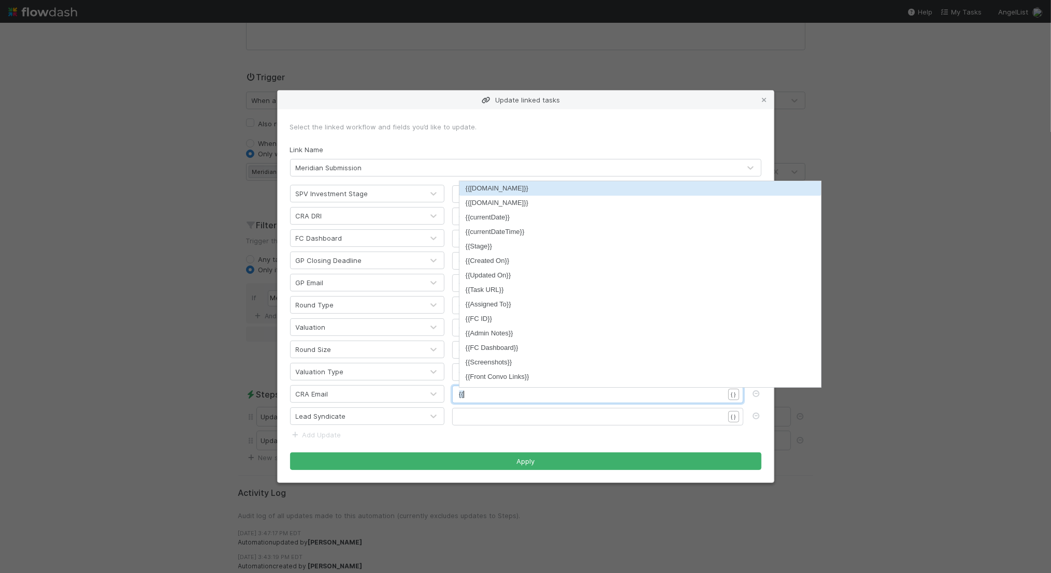
type textarea "{{c"
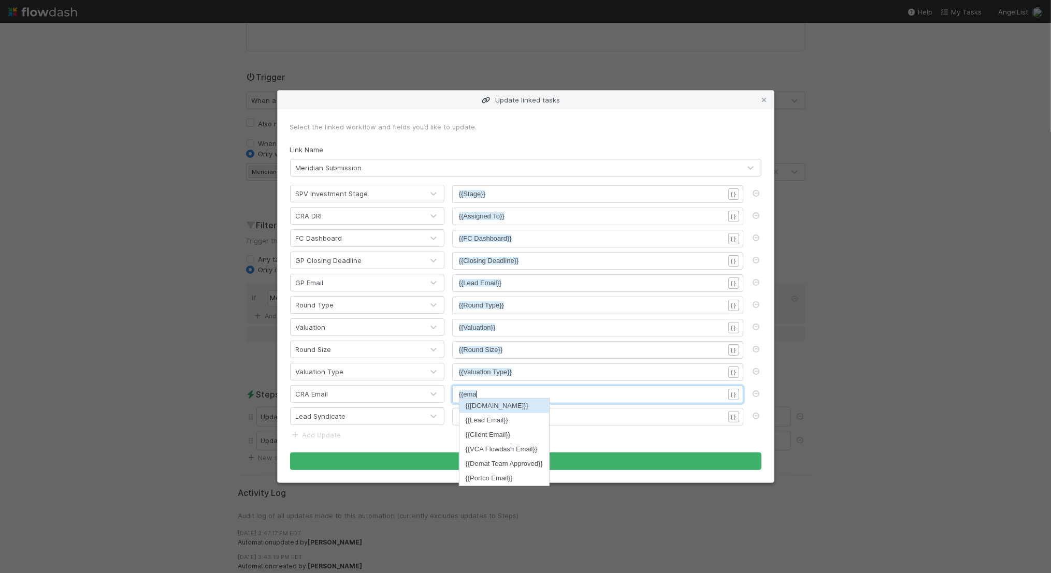
scroll to position [3, 12]
type textarea "ema"
click at [499, 450] on li "{{VCA Flowdash Email}}" at bounding box center [505, 449] width 90 height 15
click at [516, 414] on pre "​" at bounding box center [591, 417] width 265 height 10
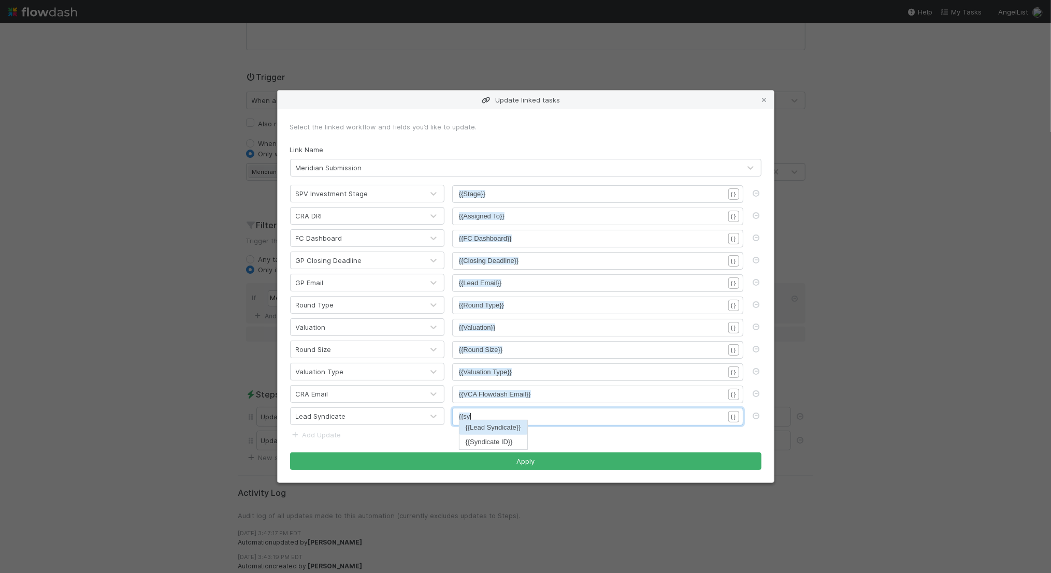
type textarea "{{sy"
click at [515, 431] on li "{{Lead Syndicate}}" at bounding box center [494, 428] width 68 height 15
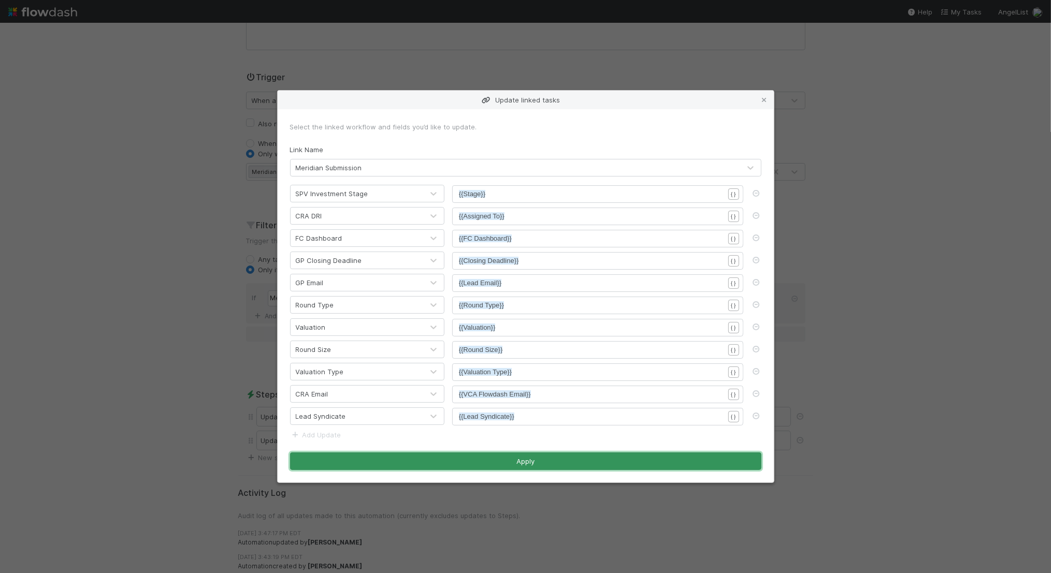
click at [551, 463] on button "Apply" at bounding box center [525, 462] width 471 height 18
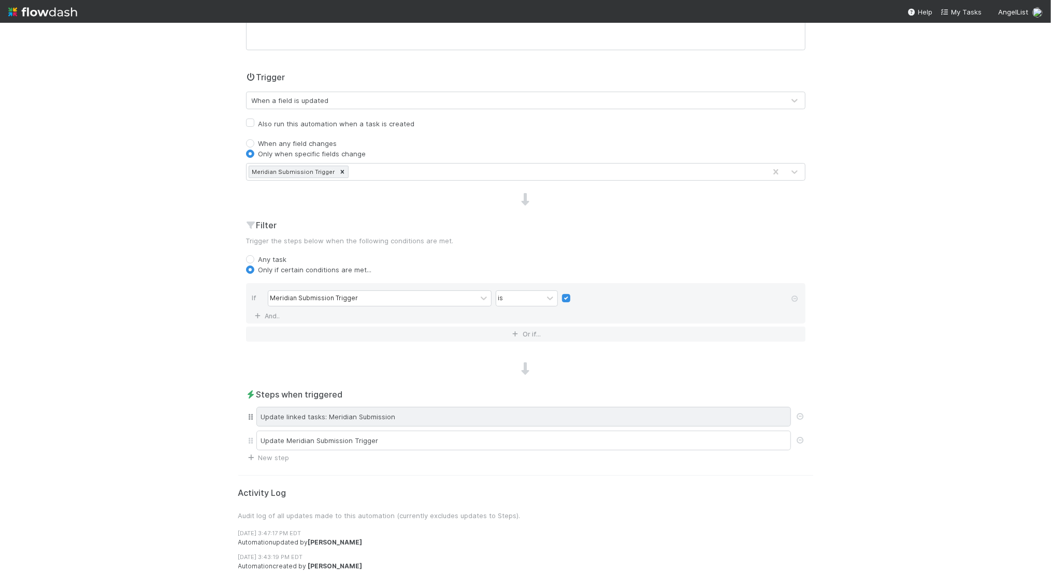
click at [447, 414] on div "Update linked tasks: Meridian Submission" at bounding box center [523, 417] width 535 height 20
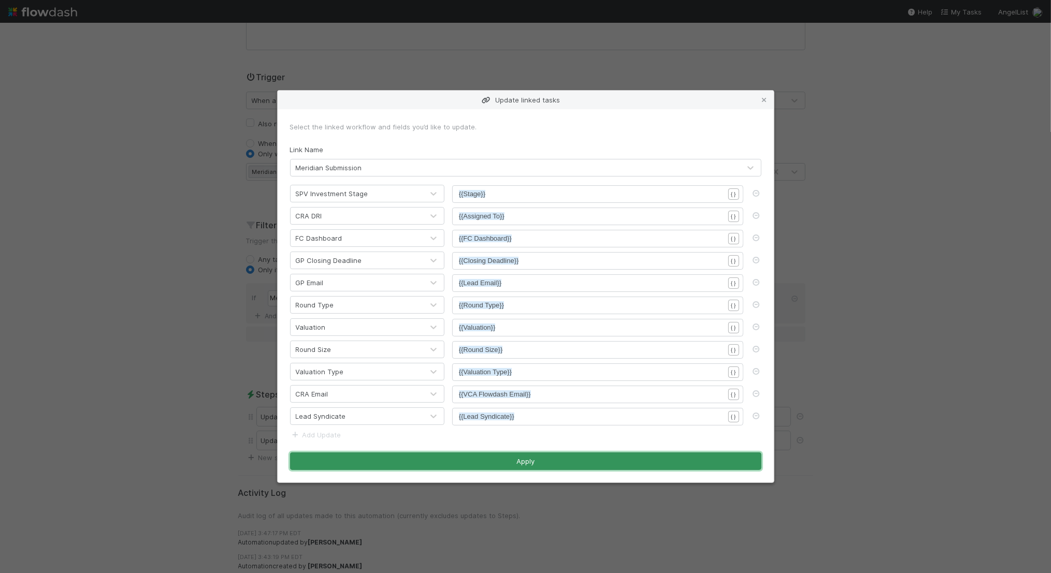
click at [508, 463] on button "Apply" at bounding box center [525, 462] width 471 height 18
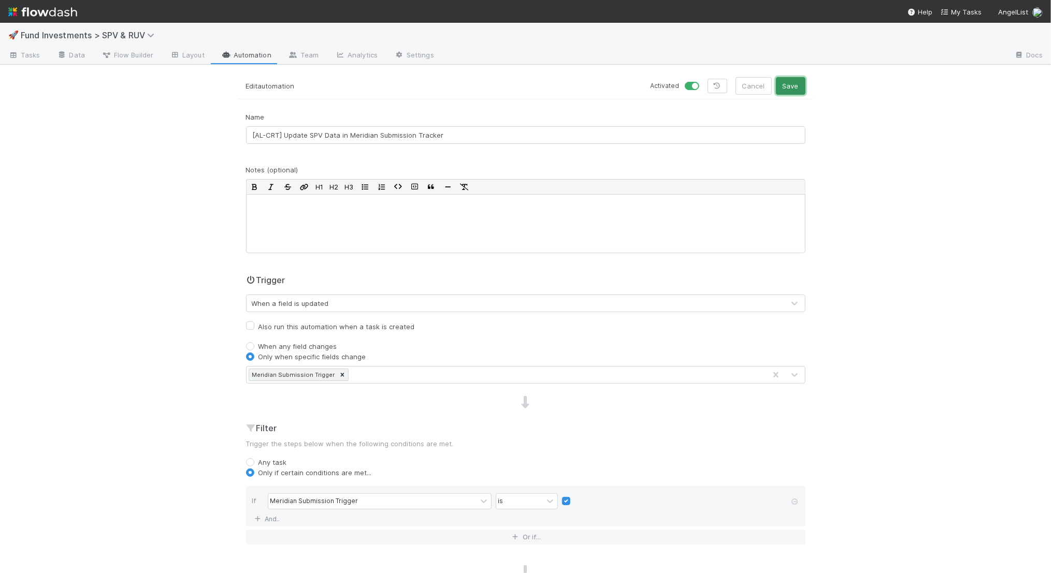
click at [798, 83] on button "Save" at bounding box center [791, 86] width 30 height 18
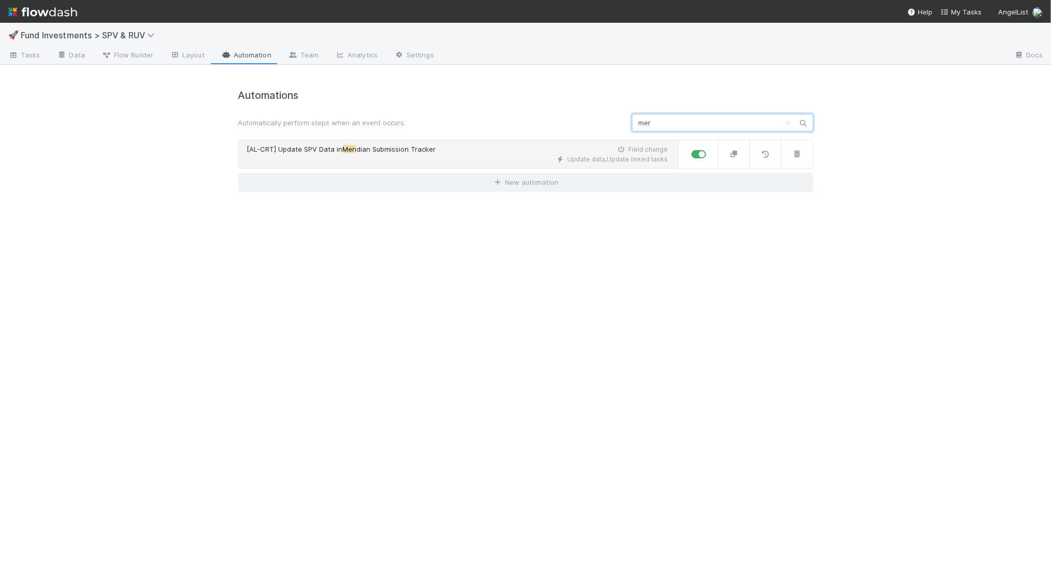
type input "mer"
click at [496, 155] on div "Update data , Update linked tasks" at bounding box center [457, 159] width 421 height 9
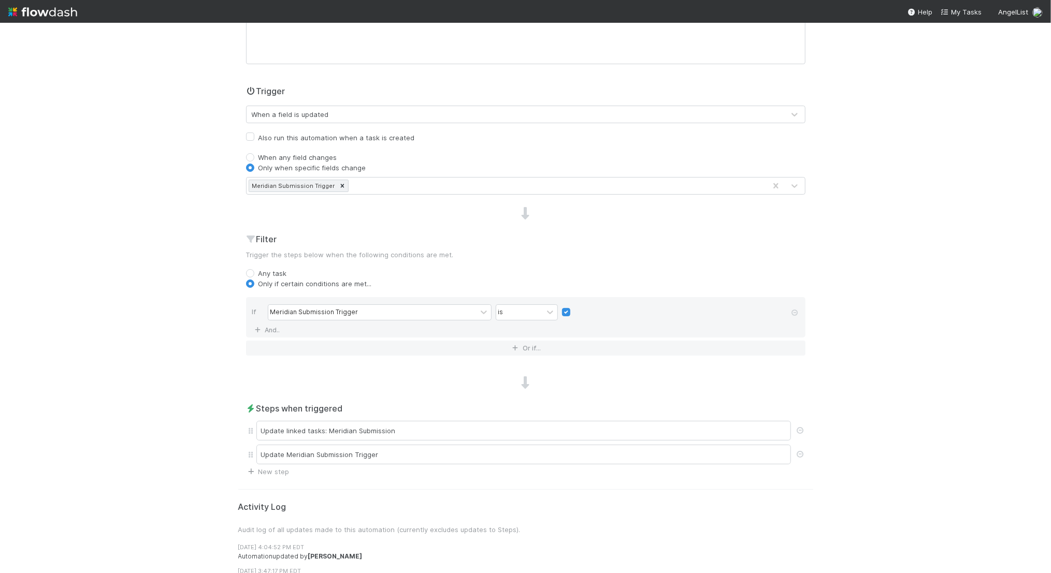
scroll to position [227, 0]
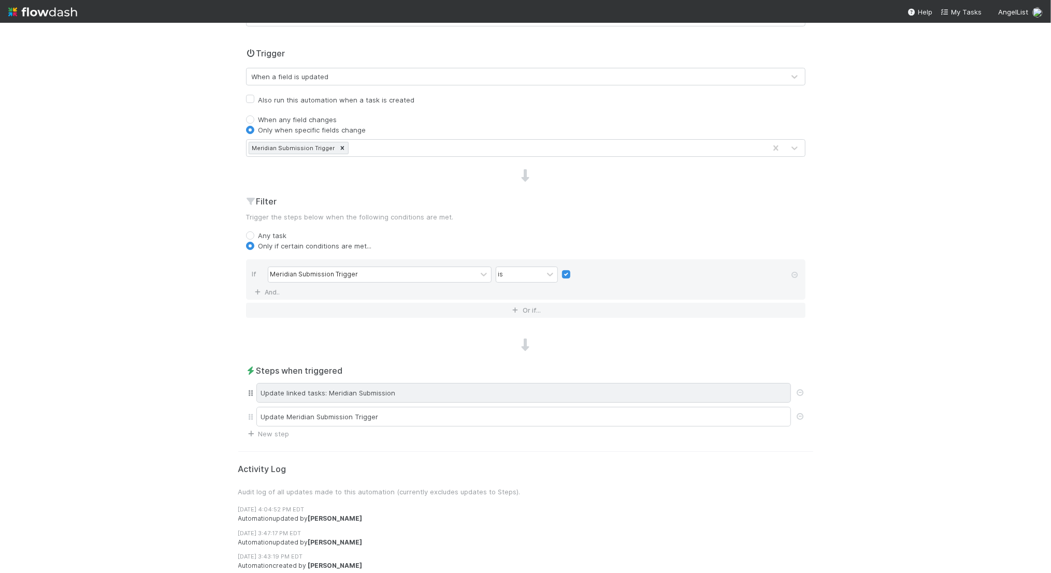
click at [448, 385] on div "Update linked tasks: Meridian Submission" at bounding box center [523, 393] width 535 height 20
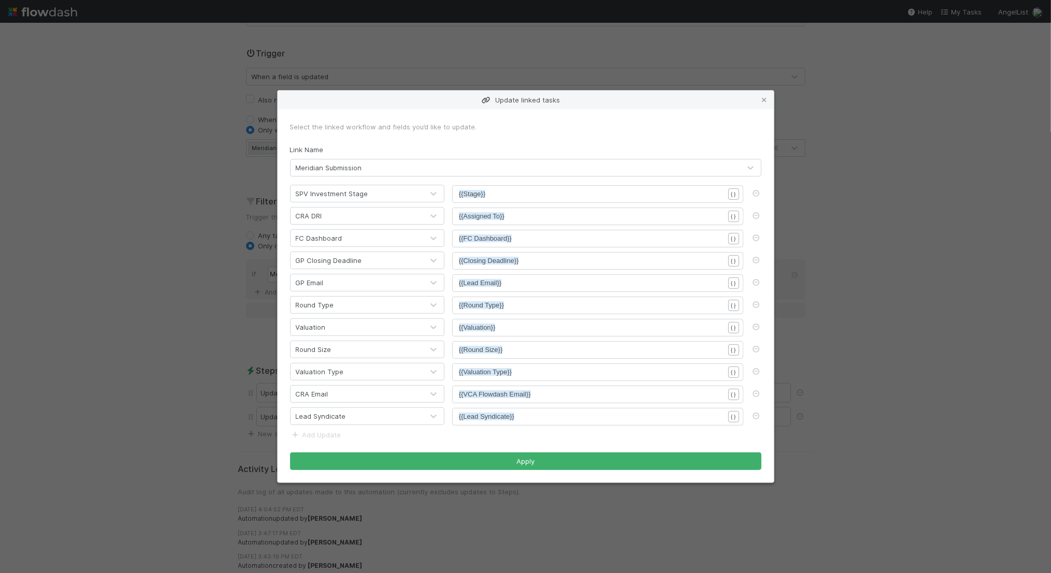
click at [880, 243] on div "Update linked tasks Select the linked workflow and fields you’d like to update.…" at bounding box center [525, 286] width 1051 height 573
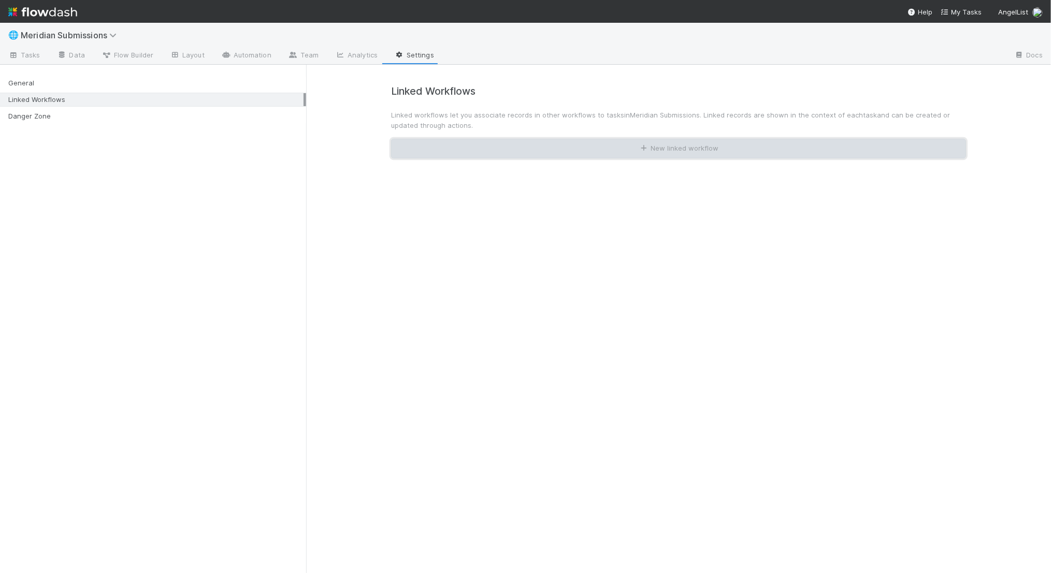
click at [635, 144] on button "New linked workflow" at bounding box center [678, 149] width 575 height 20
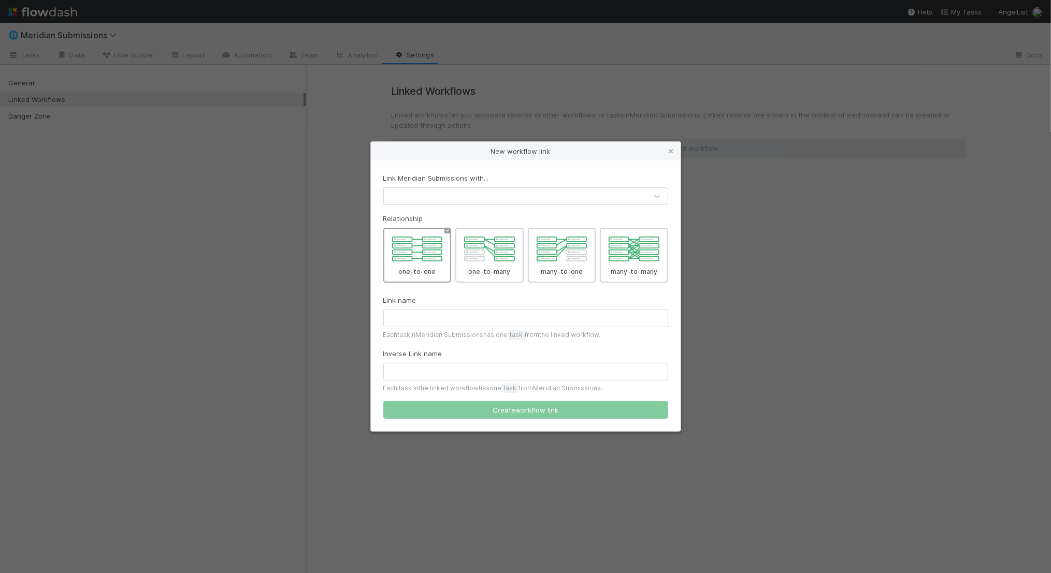
click at [549, 189] on div at bounding box center [515, 196] width 263 height 17
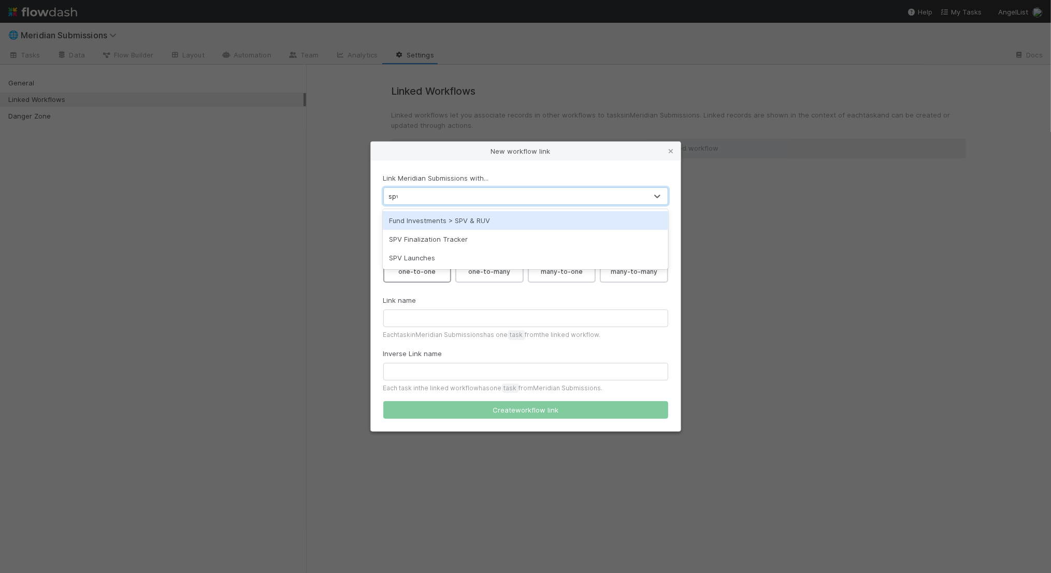
type input "spv"
click at [503, 222] on div "Fund Investments > SPV & RUV" at bounding box center [525, 220] width 285 height 19
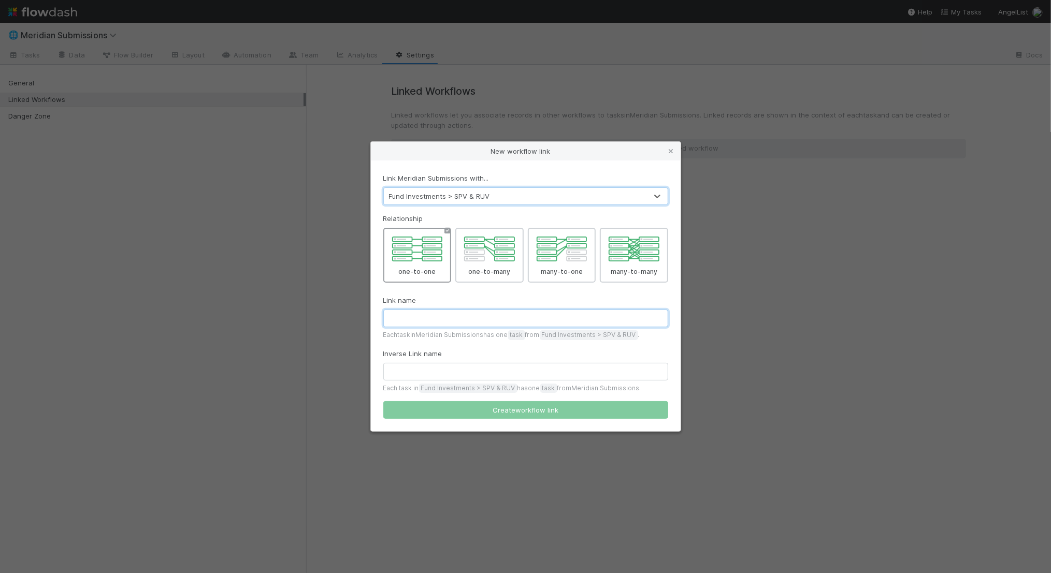
click at [451, 315] on input "text" at bounding box center [525, 319] width 285 height 18
type input "BT SPV Task"
click at [445, 372] on input "text" at bounding box center [525, 372] width 285 height 18
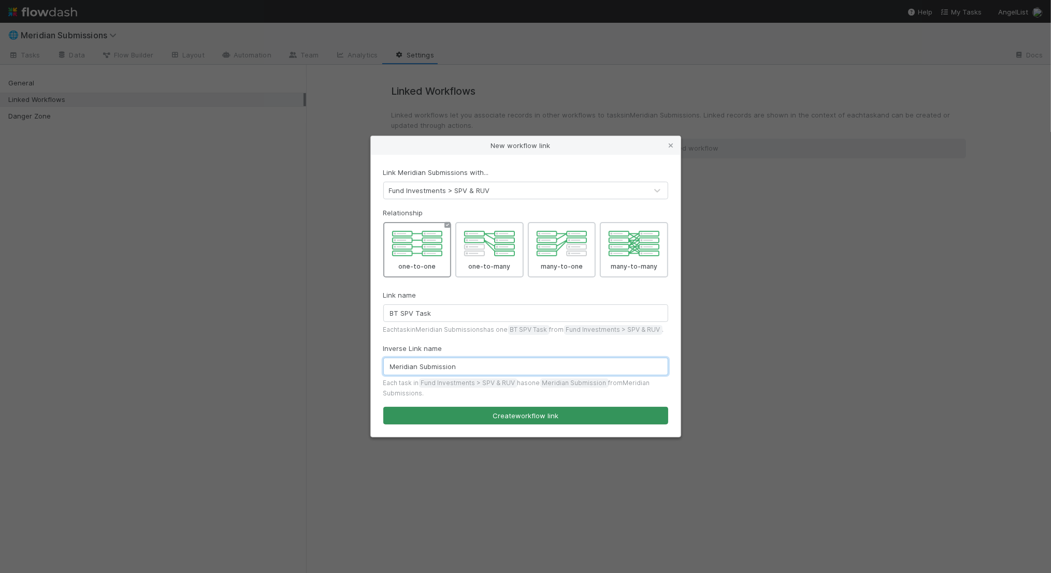
type input "Meridian Submission"
click at [525, 421] on button "Create workflow link" at bounding box center [525, 416] width 285 height 18
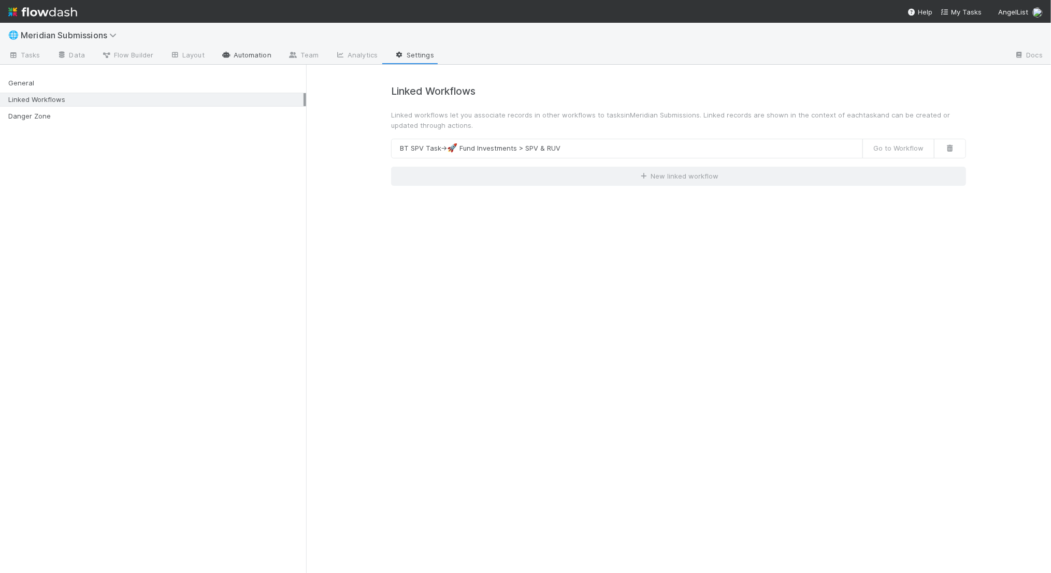
click at [261, 56] on link "Automation" at bounding box center [246, 56] width 67 height 17
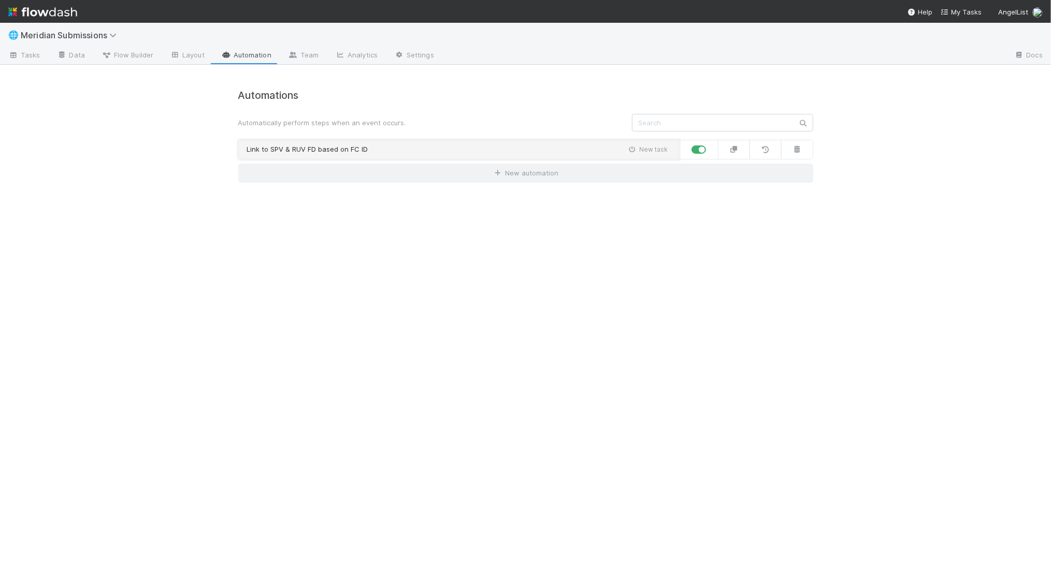
click at [428, 149] on div "Link to SPV & RUV FD based on FC ID New task" at bounding box center [457, 150] width 421 height 10
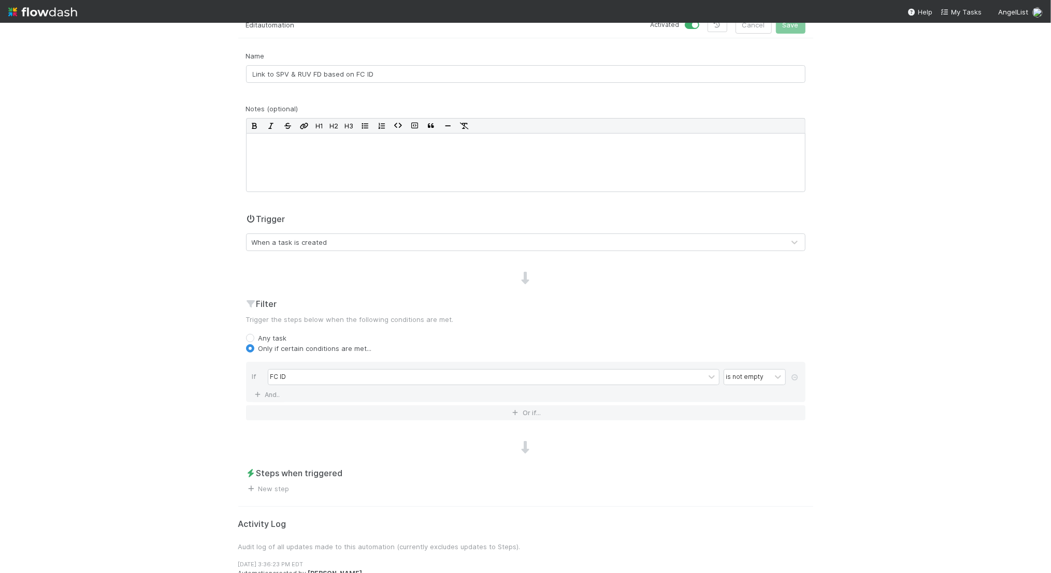
scroll to position [70, 0]
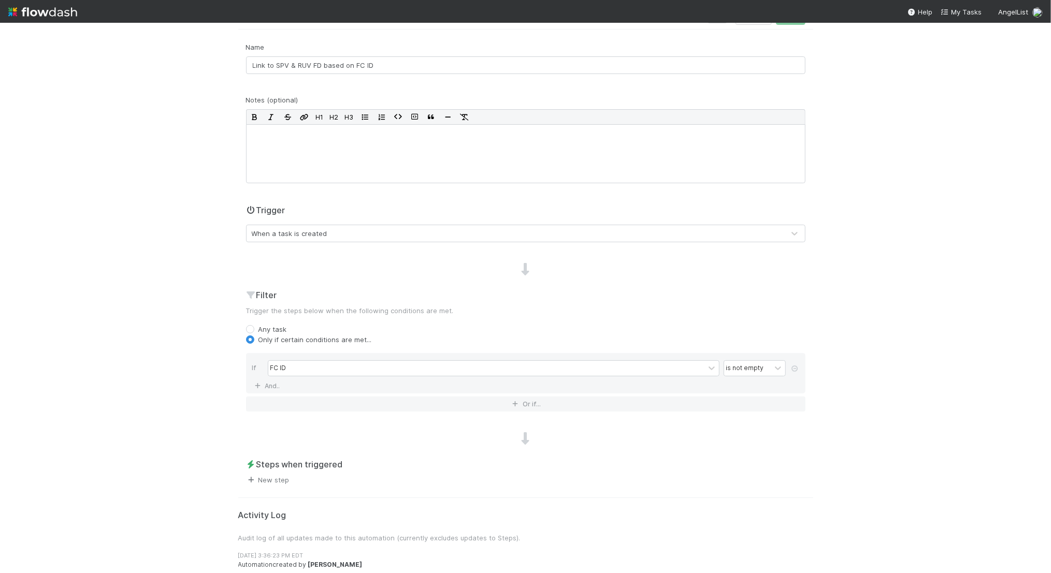
click at [272, 476] on link "New step" at bounding box center [268, 480] width 44 height 8
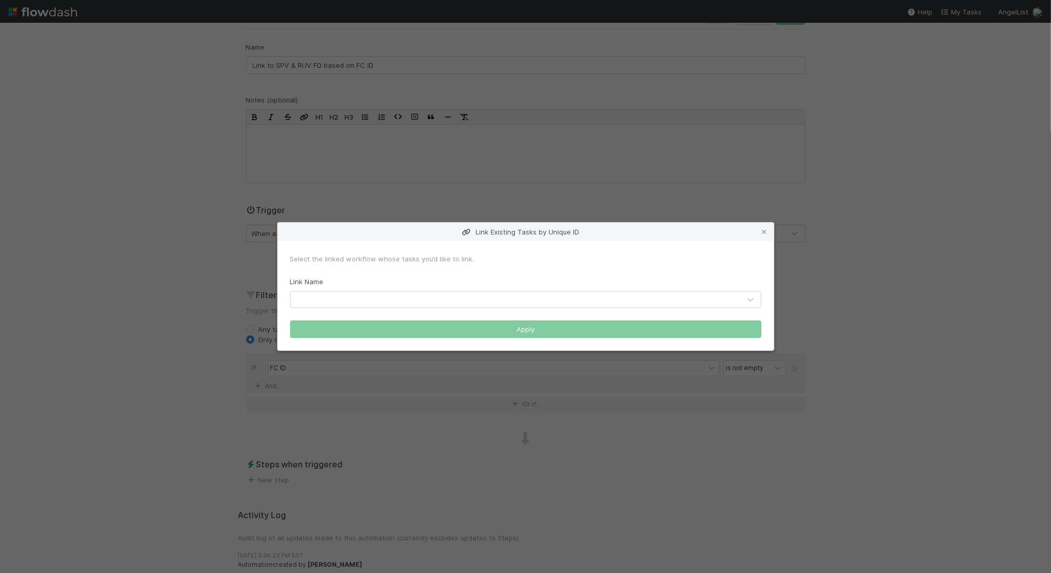
click at [323, 296] on div at bounding box center [516, 300] width 450 height 17
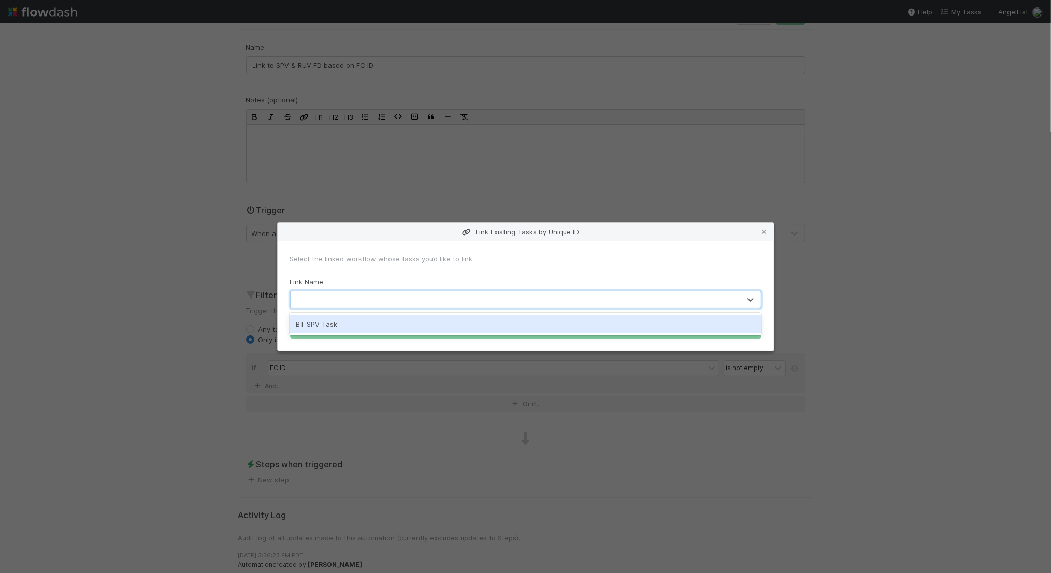
click at [320, 326] on div "BT SPV Task" at bounding box center [526, 324] width 472 height 19
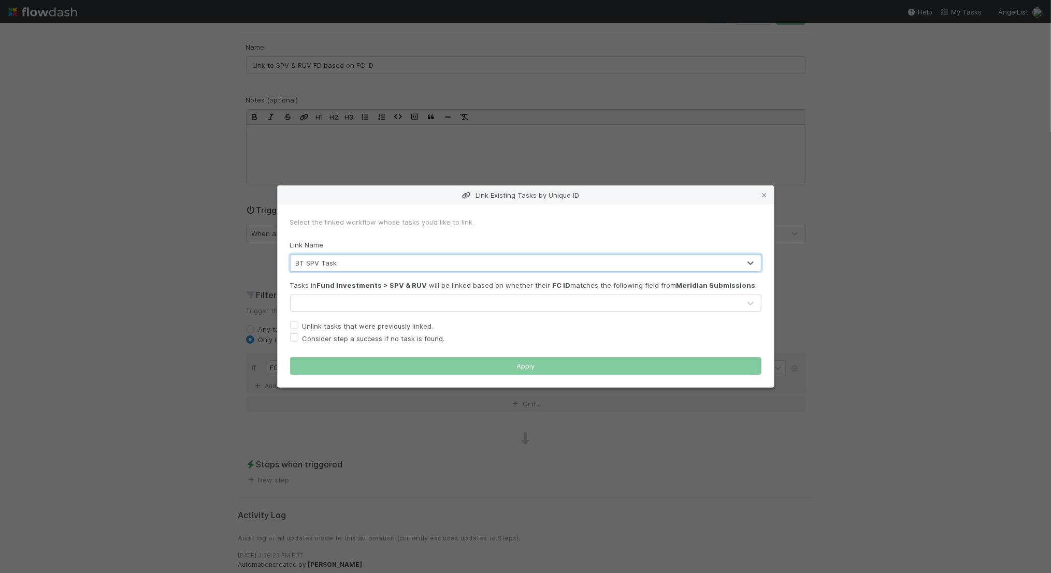
click at [328, 303] on div at bounding box center [516, 303] width 450 height 17
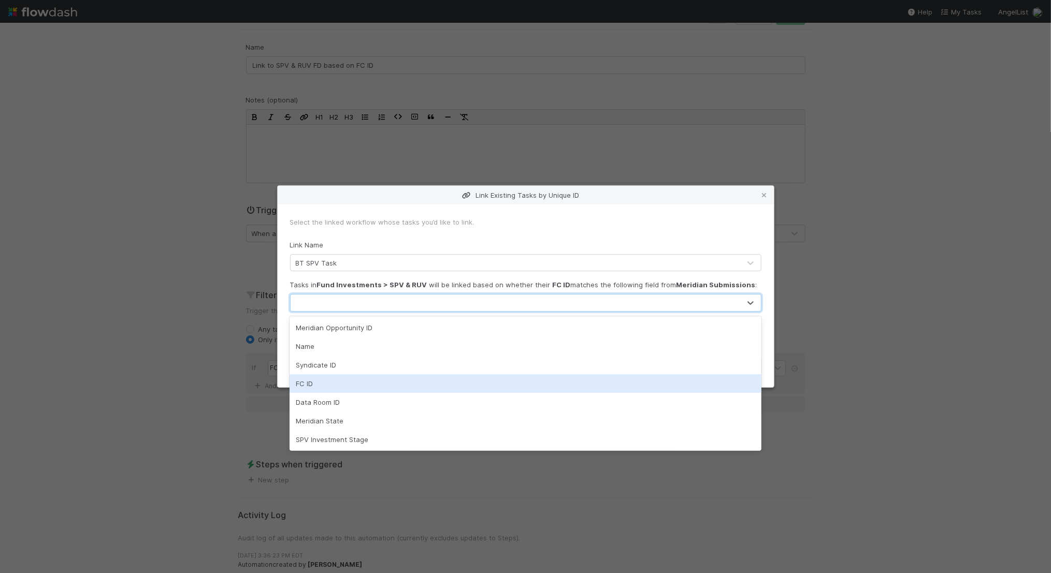
click at [320, 377] on div "FC ID" at bounding box center [526, 384] width 472 height 19
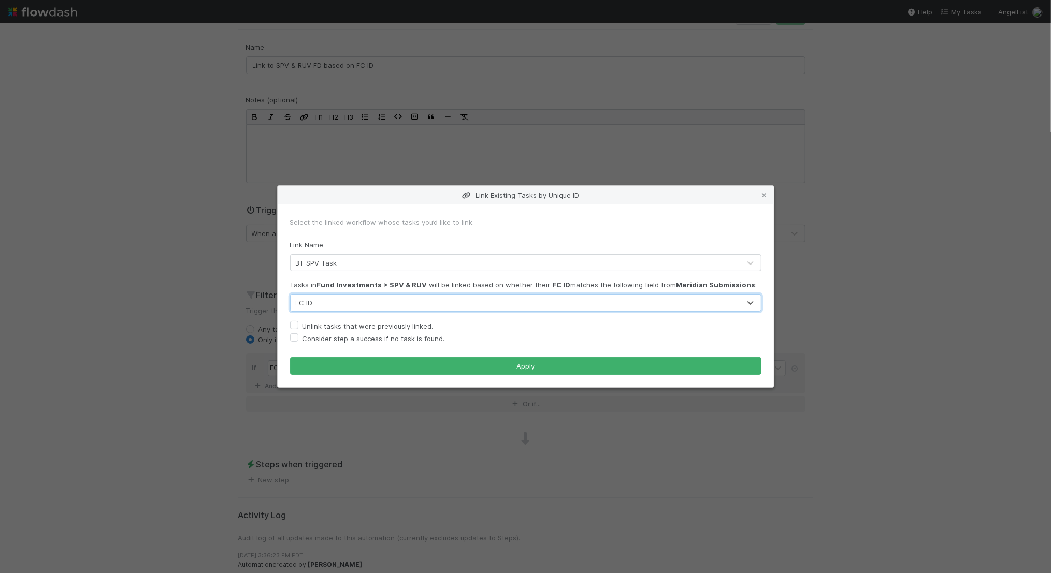
click at [328, 308] on div "FC ID" at bounding box center [516, 303] width 450 height 17
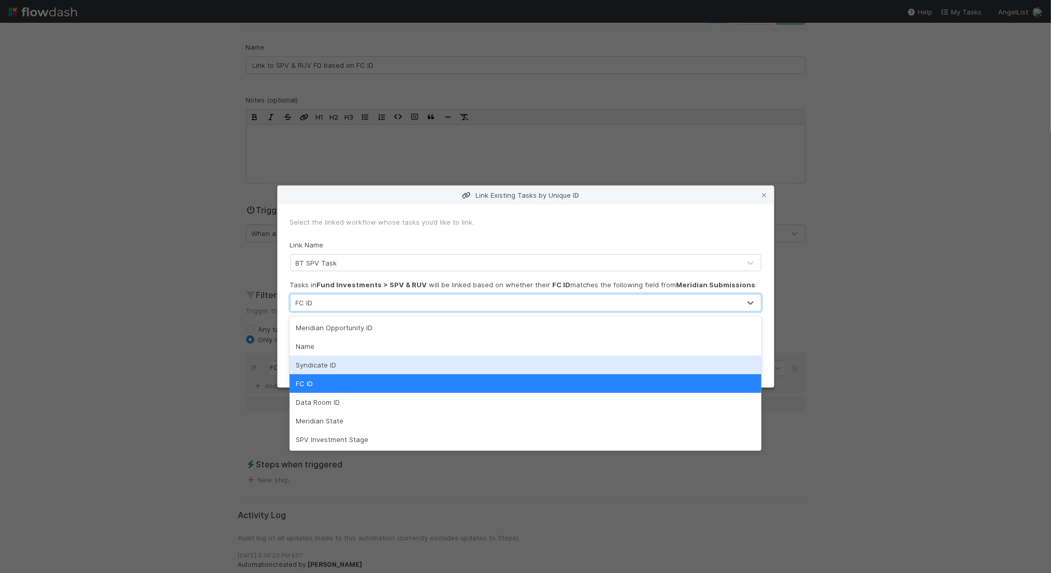
click at [329, 365] on div "Syndicate ID" at bounding box center [526, 365] width 472 height 19
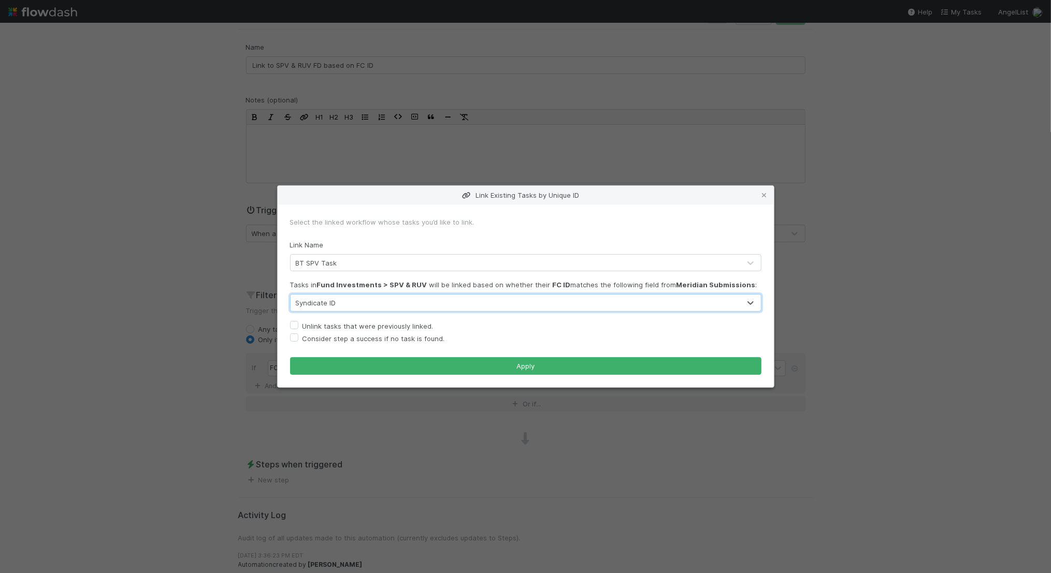
click at [325, 304] on div "Syndicate ID" at bounding box center [316, 303] width 40 height 10
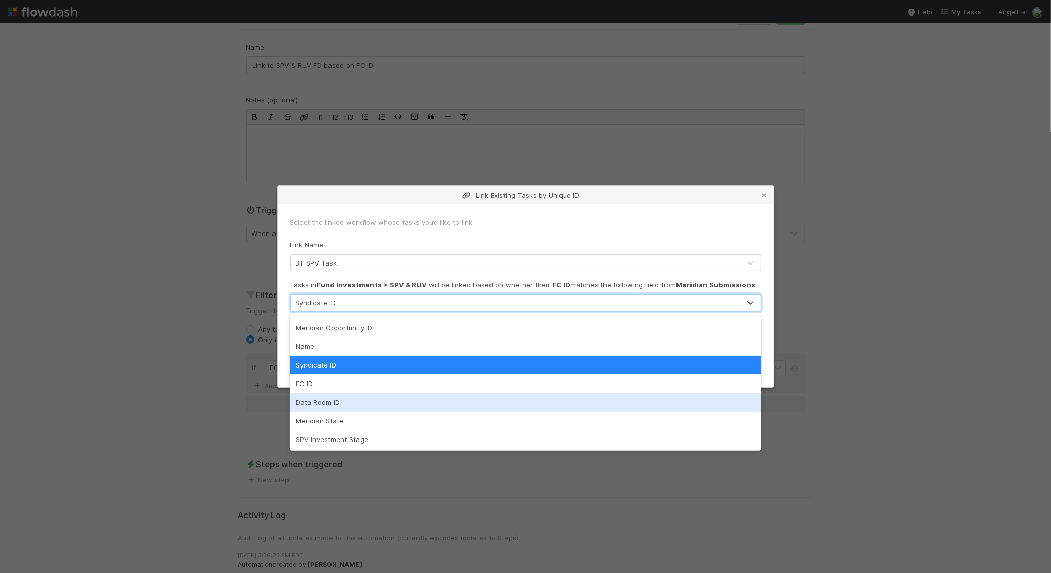
click at [327, 404] on div "Data Room ID" at bounding box center [526, 402] width 472 height 19
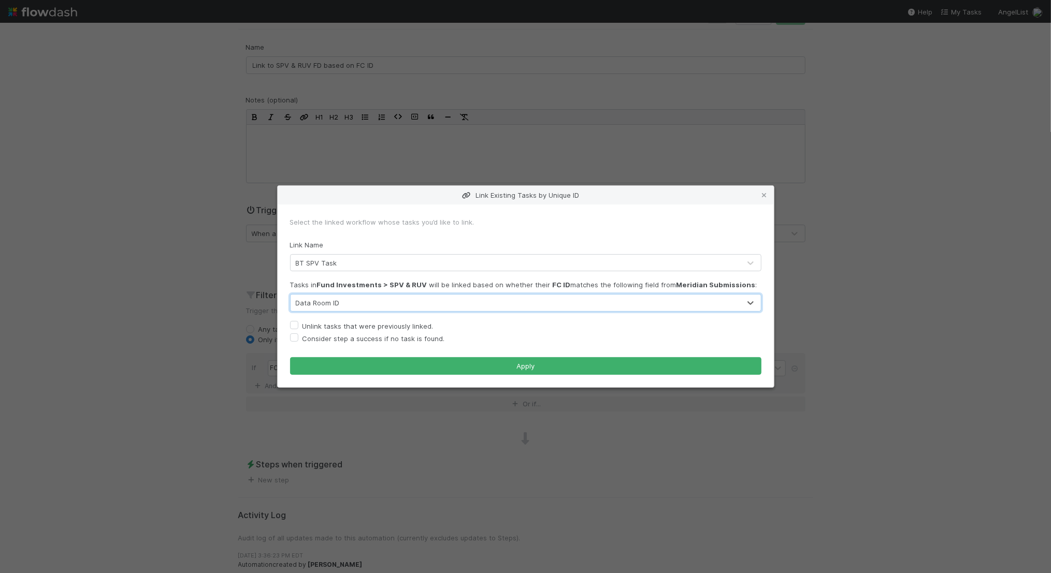
click at [314, 298] on div "Data Room ID" at bounding box center [318, 303] width 44 height 10
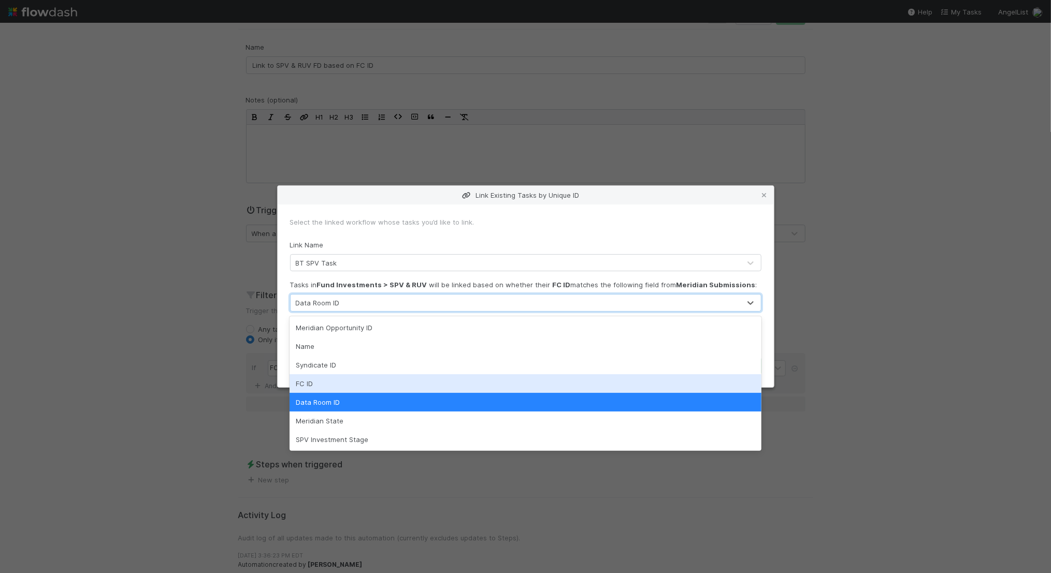
click at [313, 379] on div "FC ID" at bounding box center [526, 384] width 472 height 19
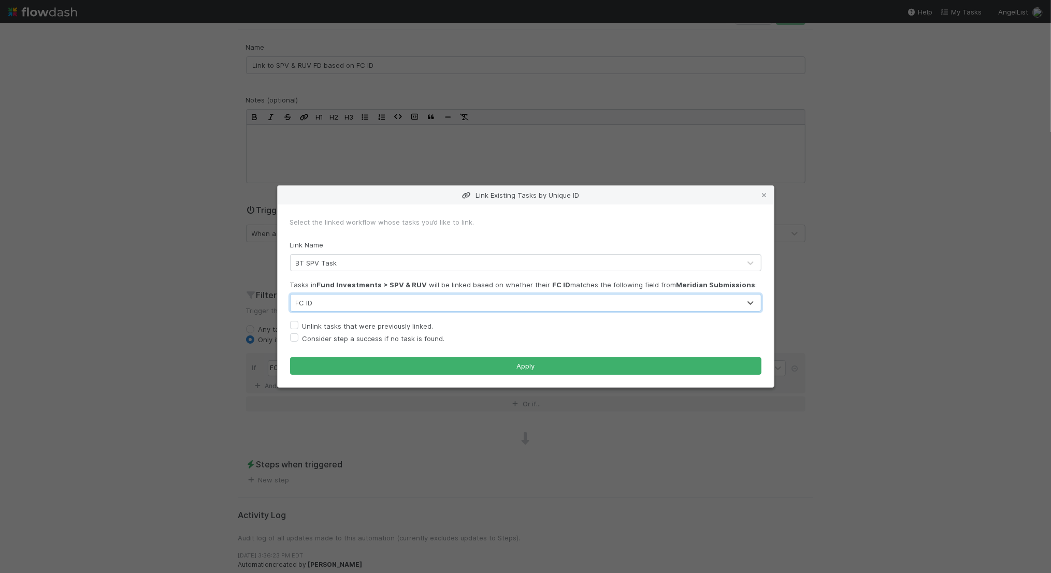
click at [313, 311] on div "FC ID" at bounding box center [516, 303] width 450 height 17
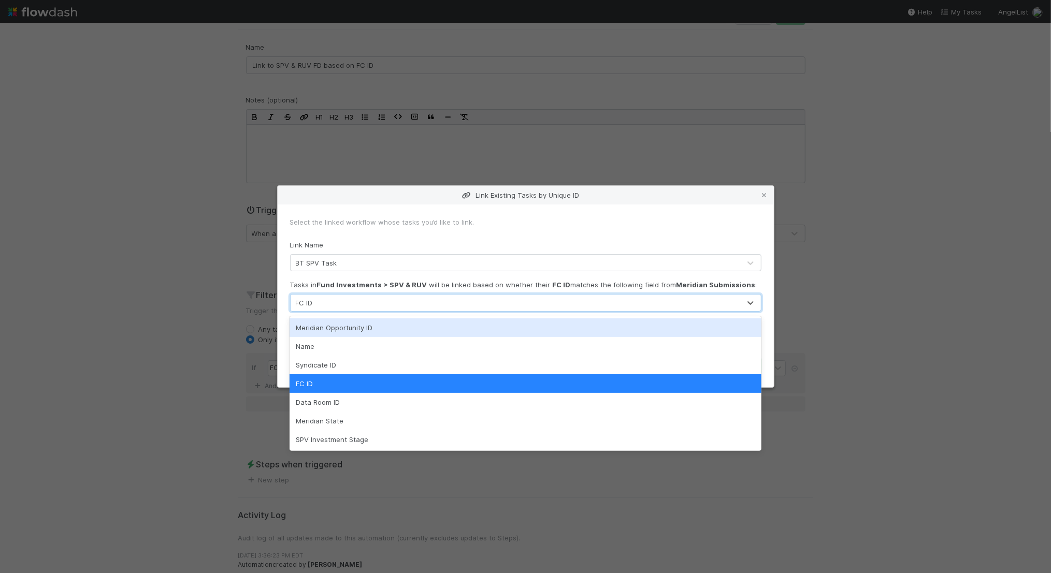
click at [376, 281] on strong "Fund Investments > SPV & RUV" at bounding box center [372, 285] width 110 height 8
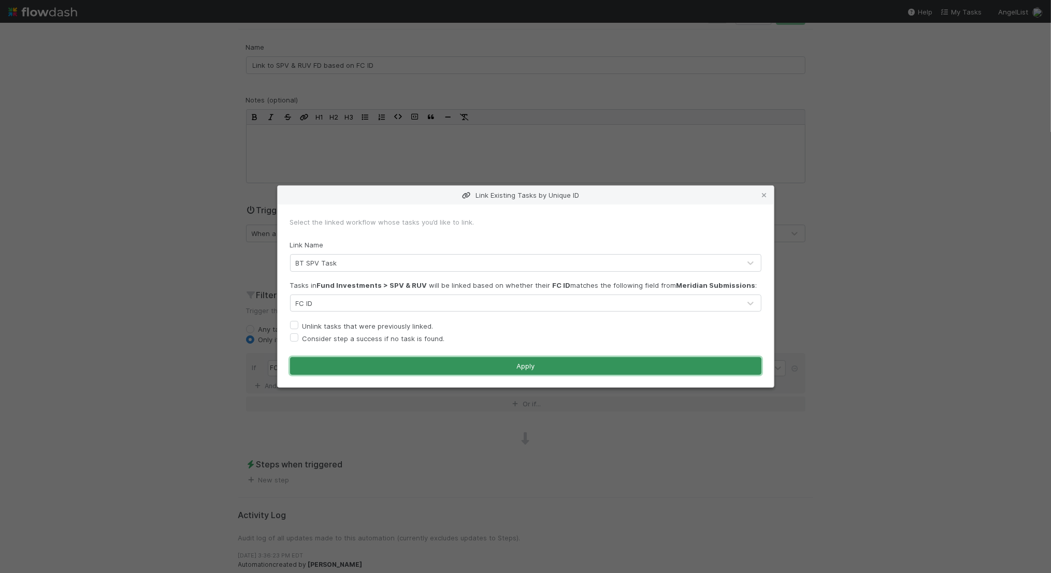
click at [369, 368] on button "Apply" at bounding box center [525, 366] width 471 height 18
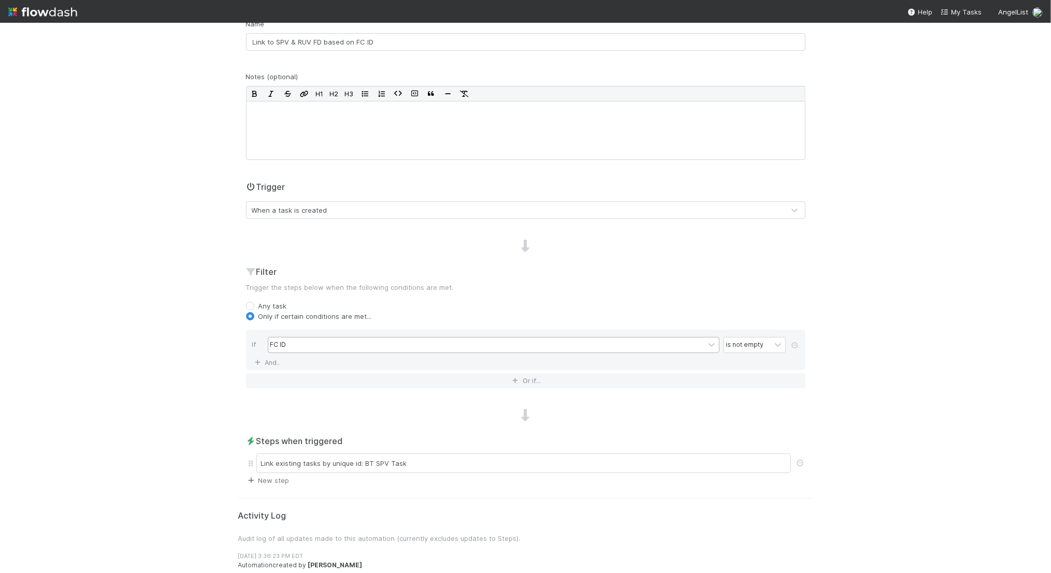
scroll to position [0, 0]
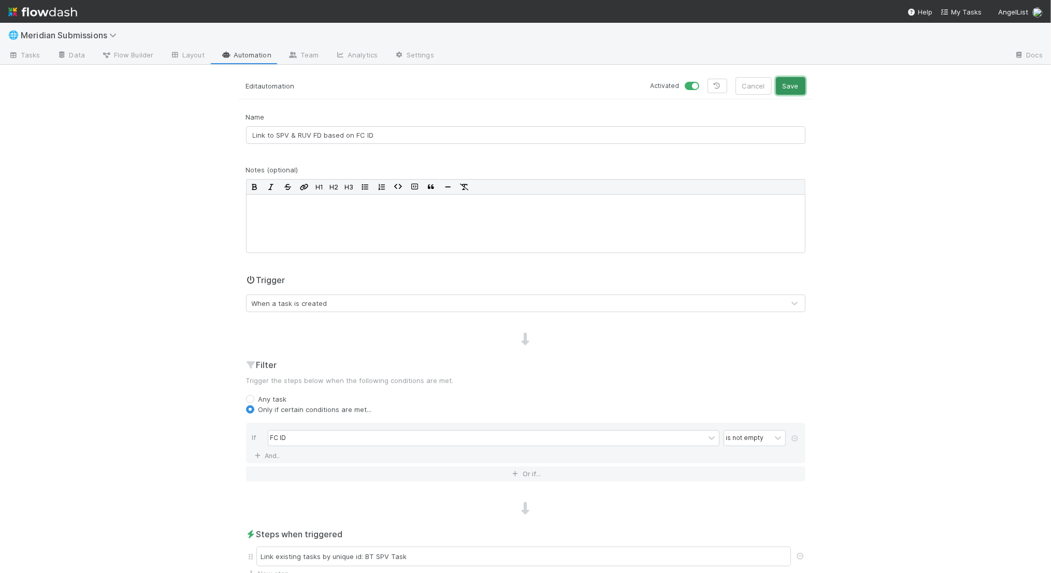
click at [786, 85] on button "Save" at bounding box center [791, 86] width 30 height 18
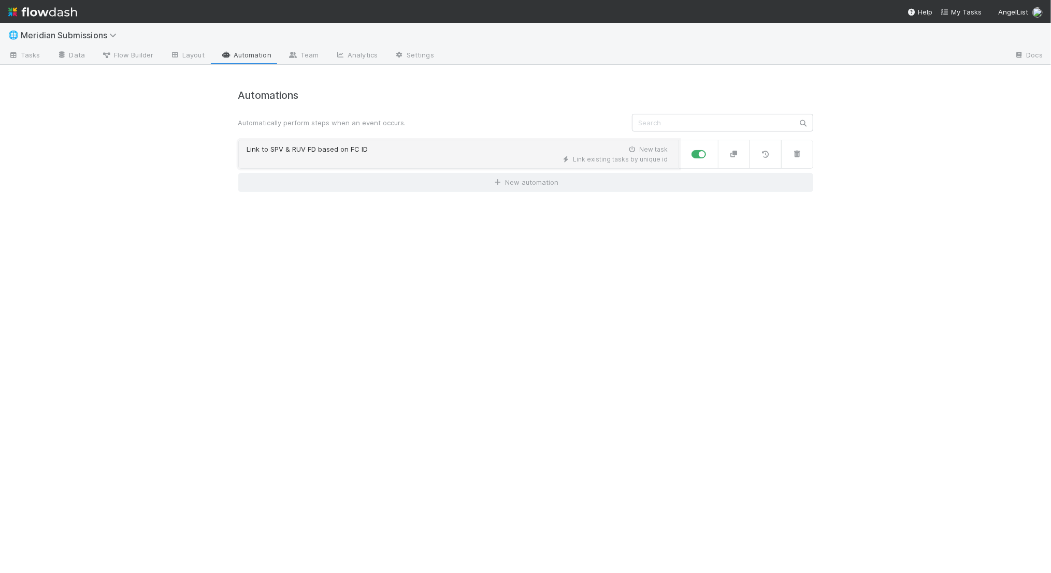
click at [398, 154] on div "Link to SPV & RUV FD based on FC ID New task" at bounding box center [457, 150] width 421 height 10
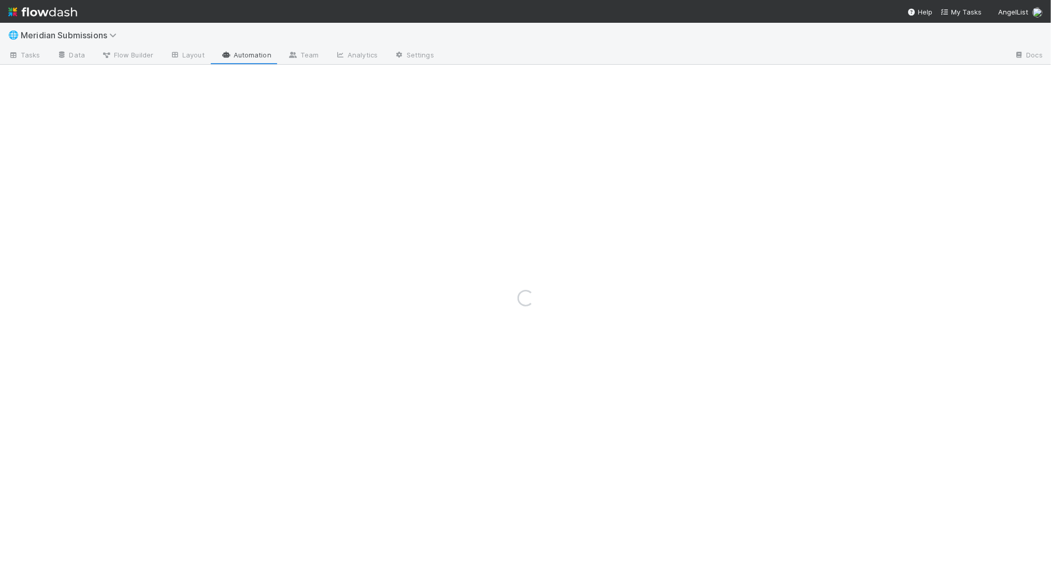
scroll to position [93, 0]
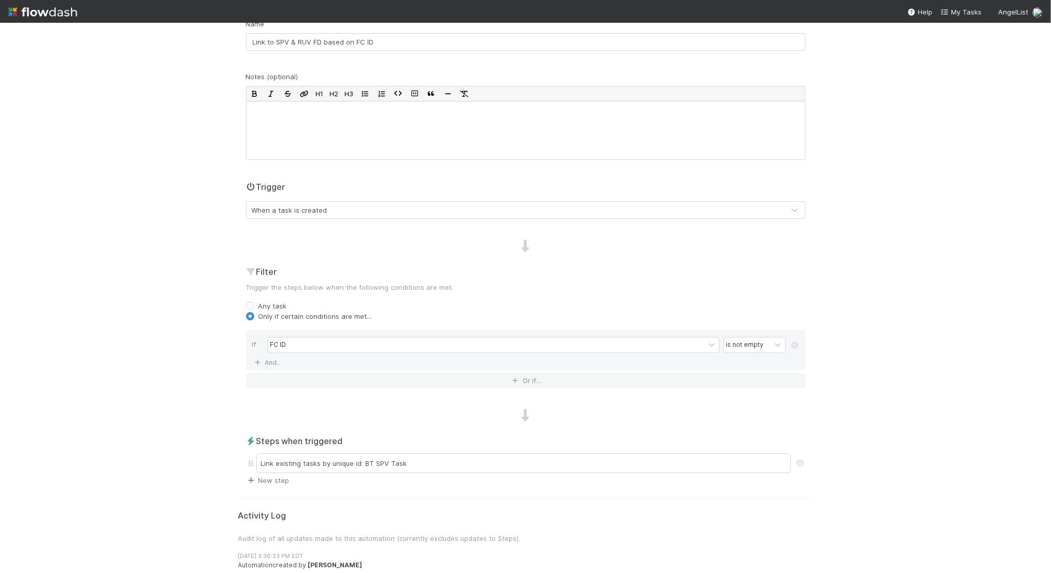
click at [282, 478] on link "New step" at bounding box center [268, 481] width 44 height 8
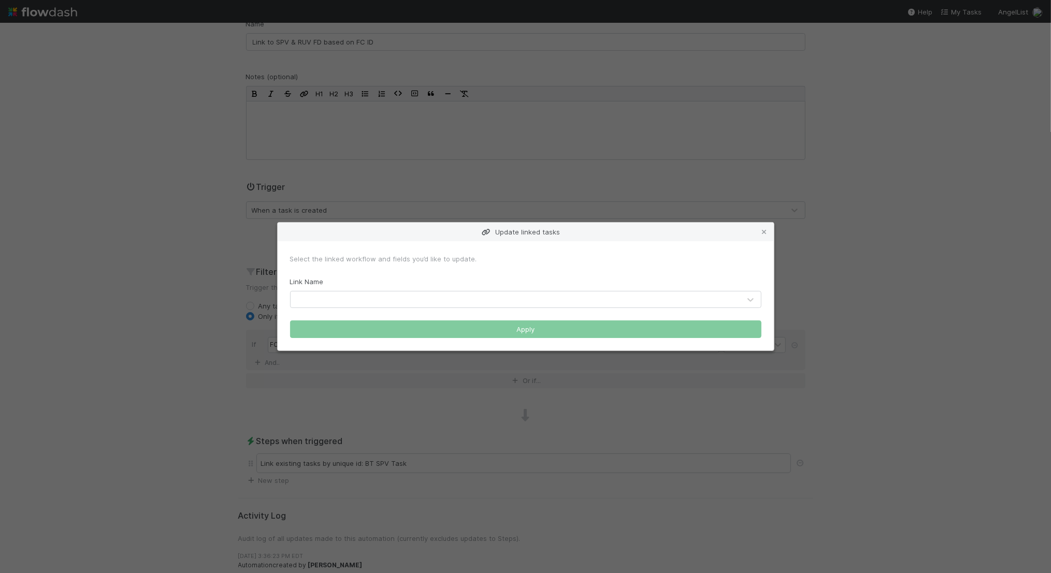
click at [346, 293] on div at bounding box center [516, 300] width 450 height 17
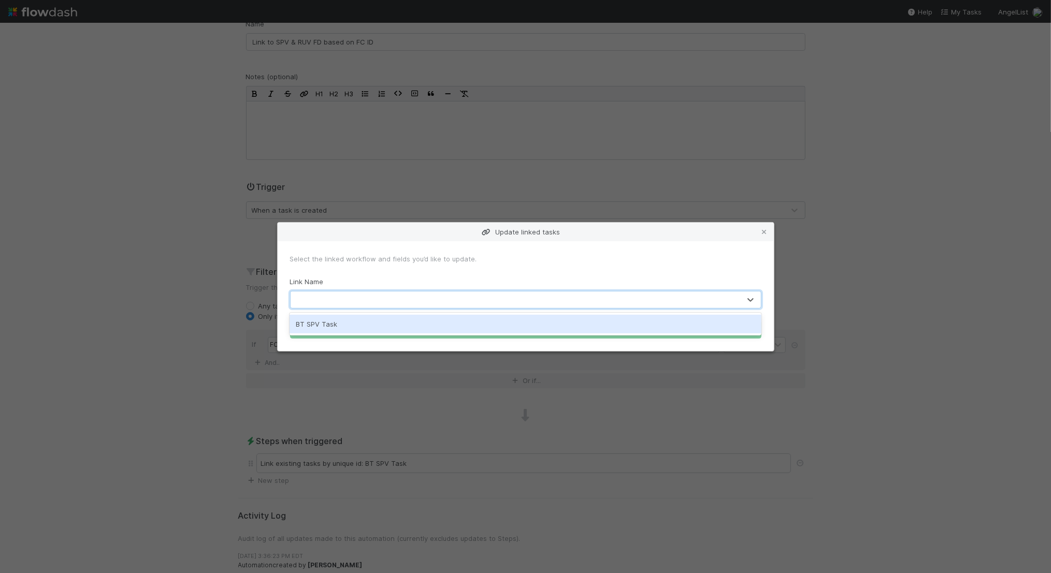
click at [336, 321] on div "BT SPV Task" at bounding box center [526, 324] width 472 height 19
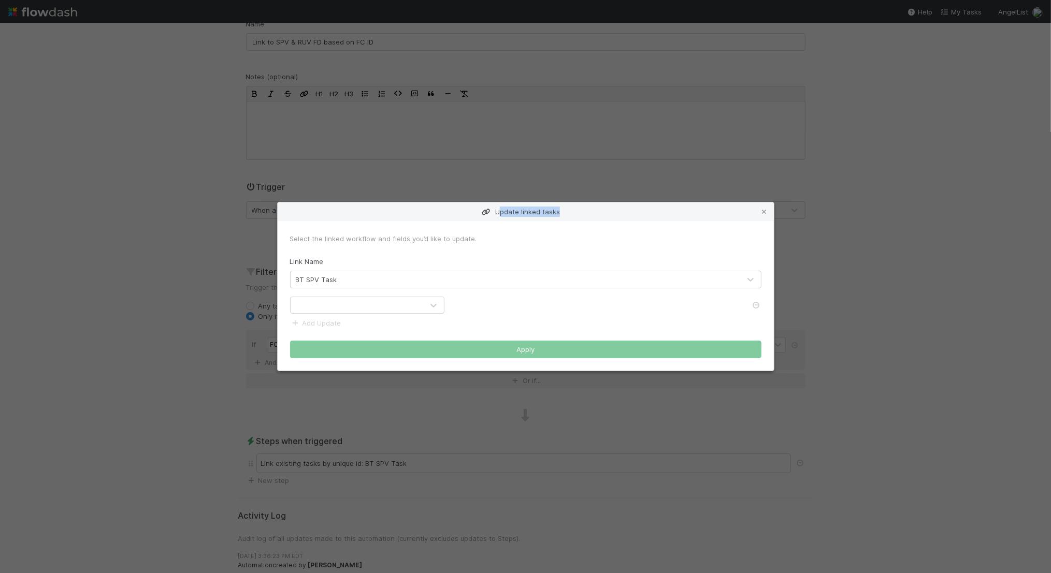
drag, startPoint x: 501, startPoint y: 226, endPoint x: 553, endPoint y: 226, distance: 52.3
click at [553, 226] on div "Update linked tasks Select the linked workflow and fields you’d like to update.…" at bounding box center [525, 287] width 497 height 170
click at [380, 305] on div at bounding box center [357, 305] width 133 height 17
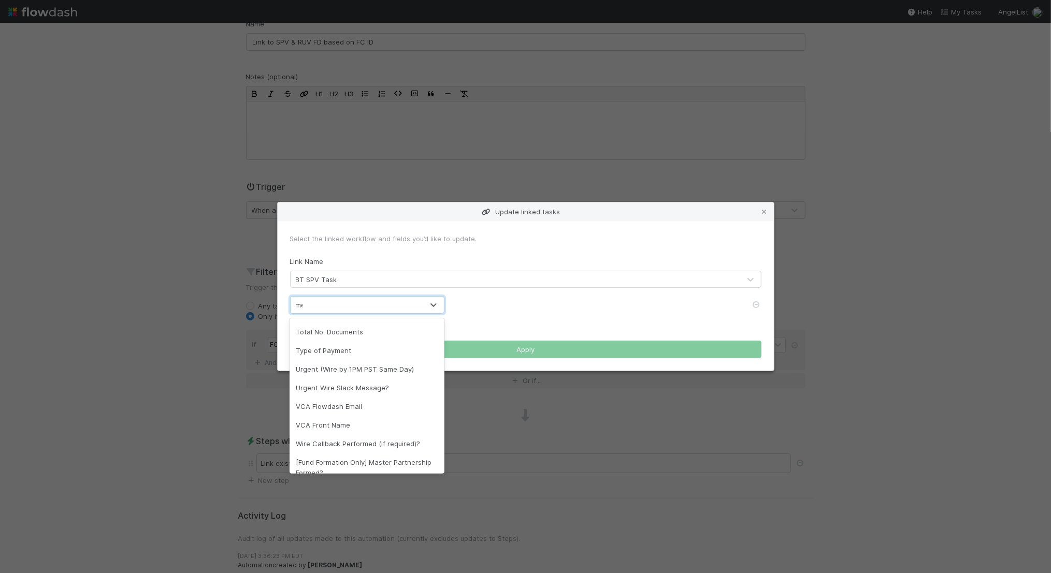
scroll to position [0, 0]
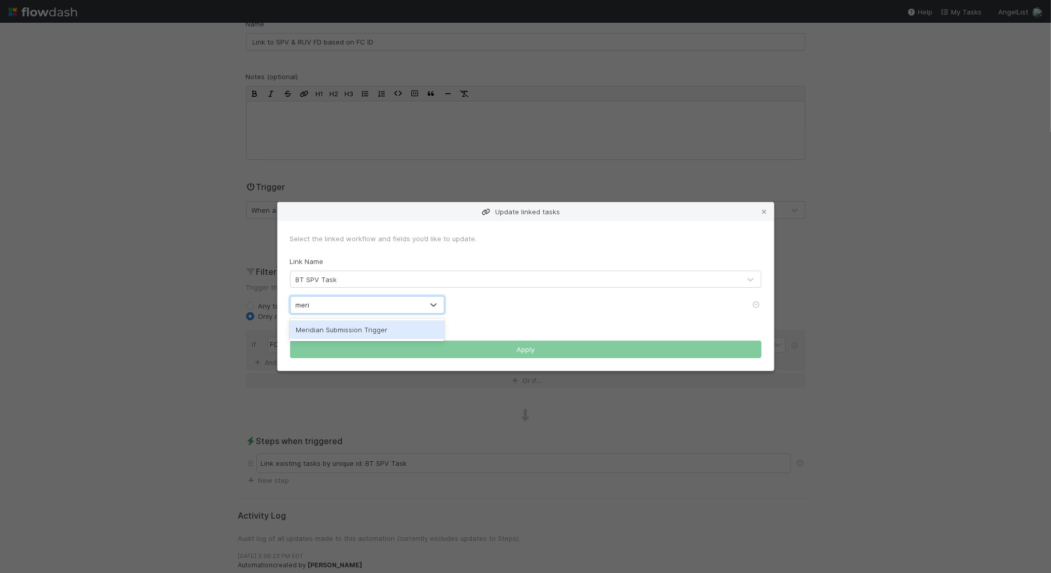
type input "meridi"
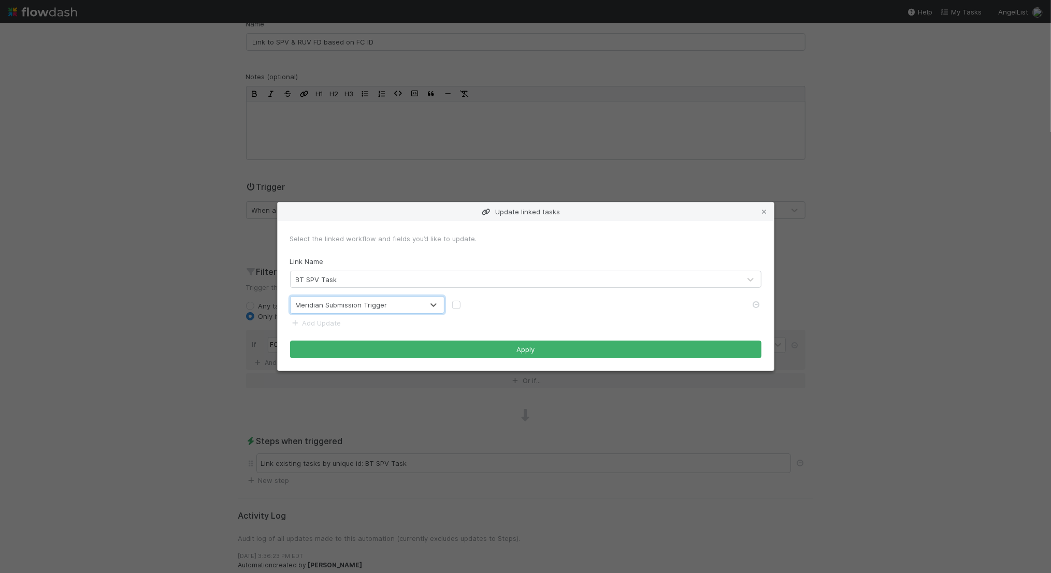
click at [465, 300] on label at bounding box center [465, 300] width 0 height 0
click at [458, 305] on input "checkbox" at bounding box center [456, 304] width 8 height 9
checkbox input "true"
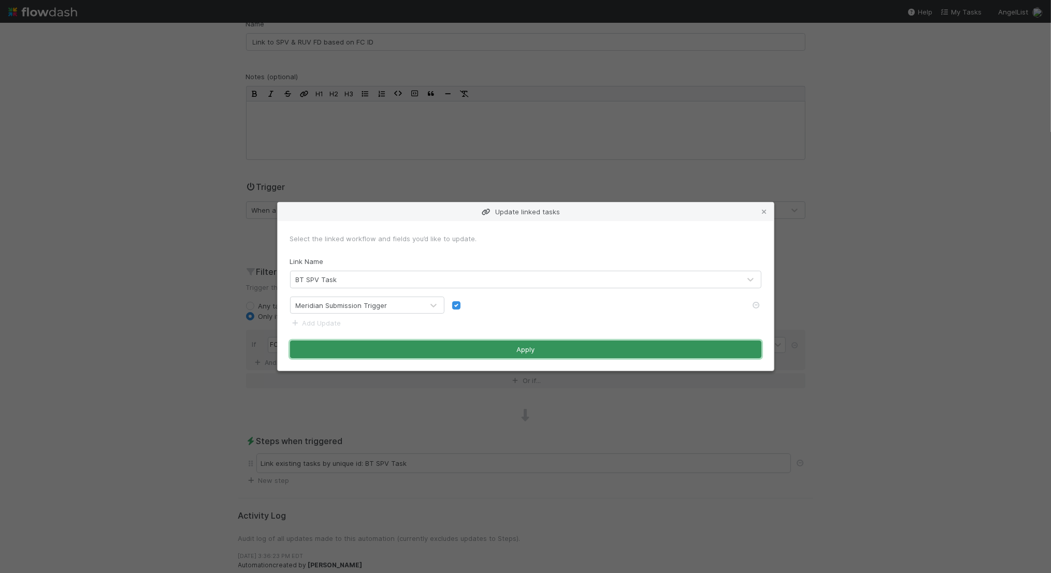
click at [474, 350] on button "Apply" at bounding box center [525, 350] width 471 height 18
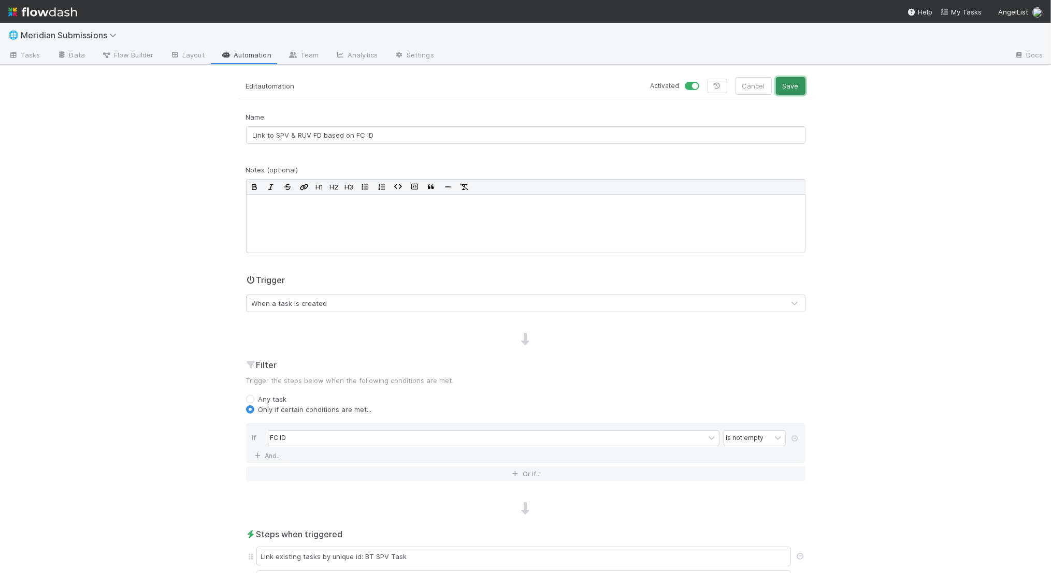
click at [791, 89] on button "Save" at bounding box center [791, 86] width 30 height 18
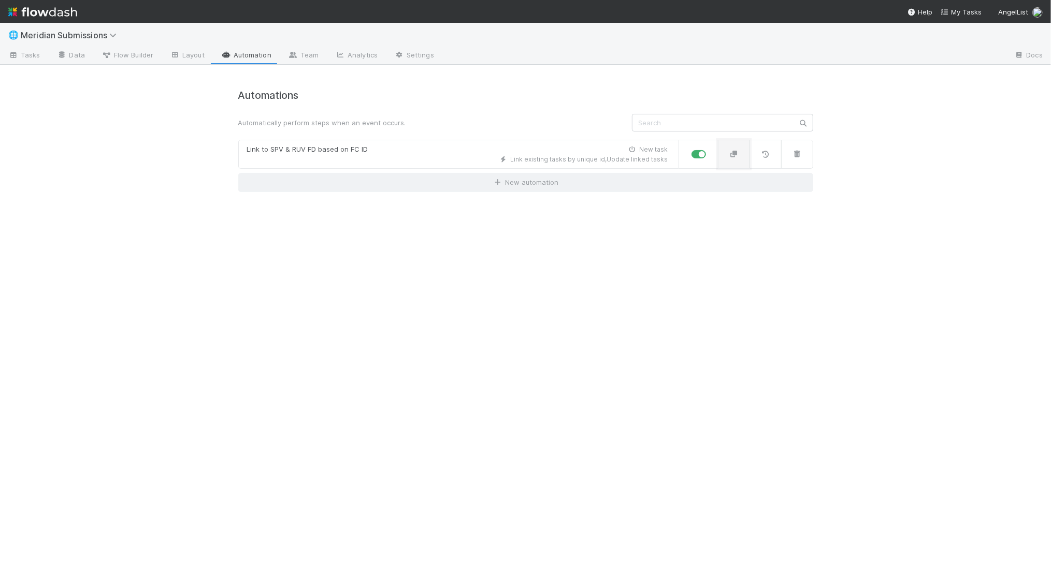
click at [734, 151] on icon "button" at bounding box center [734, 154] width 10 height 7
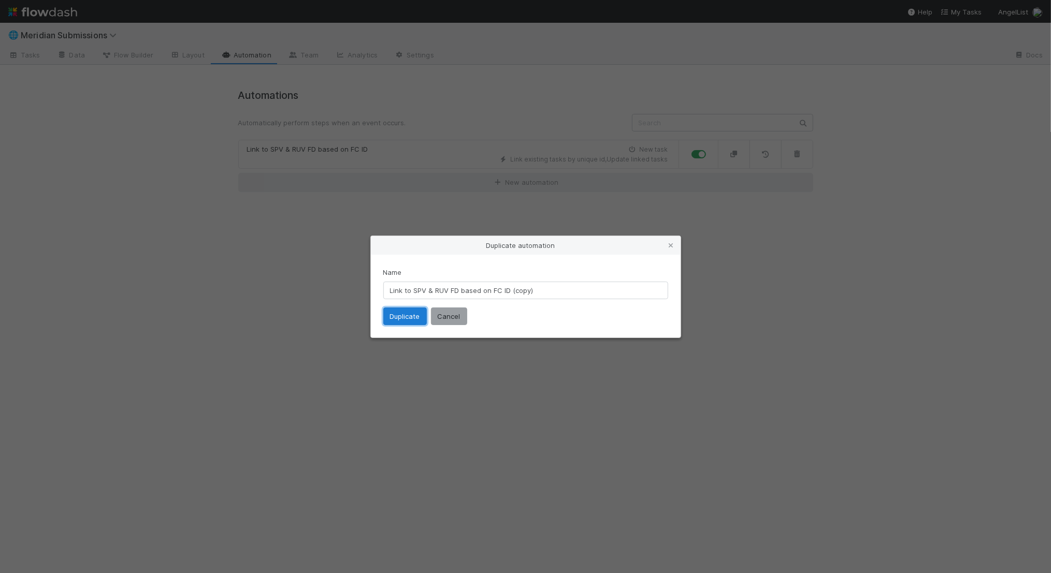
click at [410, 315] on button "Duplicate" at bounding box center [405, 317] width 44 height 18
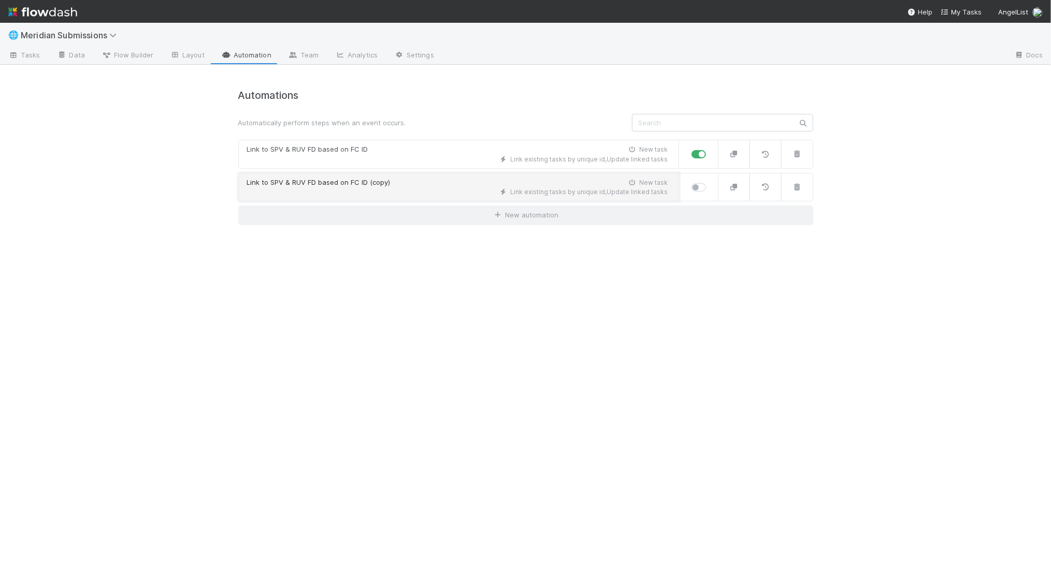
click at [398, 179] on div "Link to SPV & RUV FD based on FC ID (copy) New task" at bounding box center [457, 183] width 421 height 10
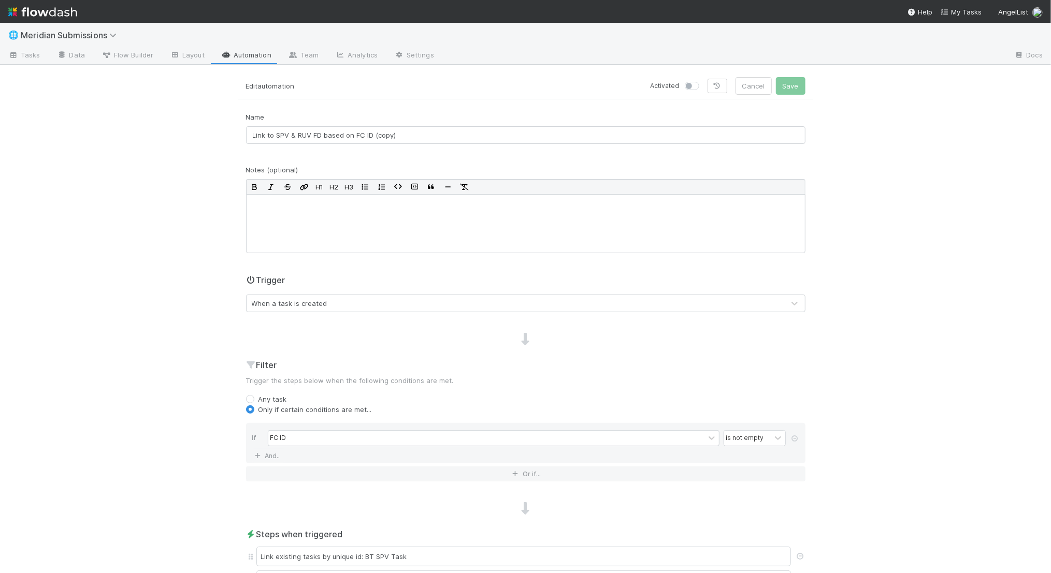
click at [369, 299] on div "When a task is created" at bounding box center [516, 303] width 538 height 17
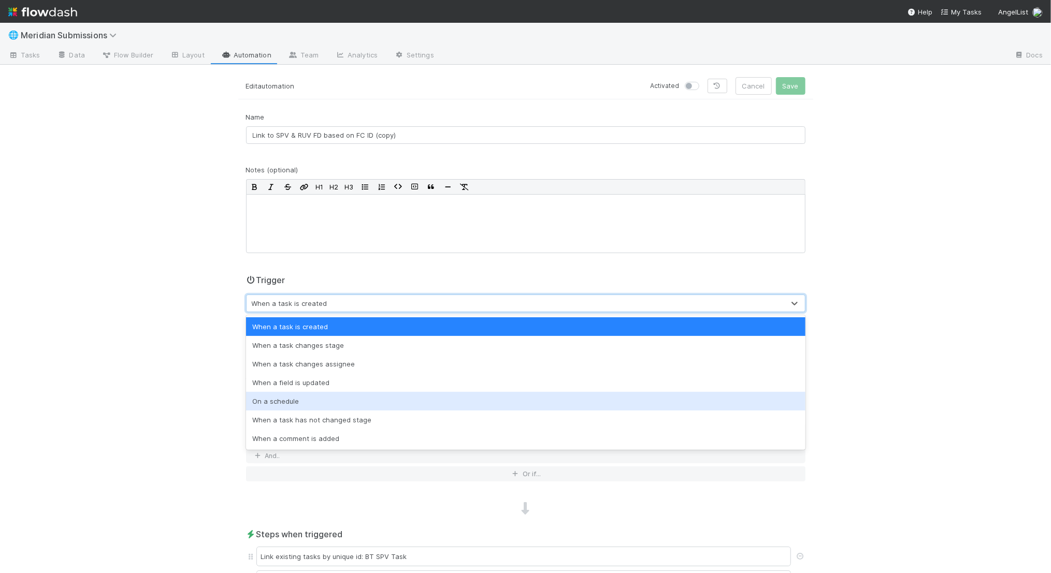
click at [339, 395] on div "On a schedule" at bounding box center [525, 401] width 559 height 19
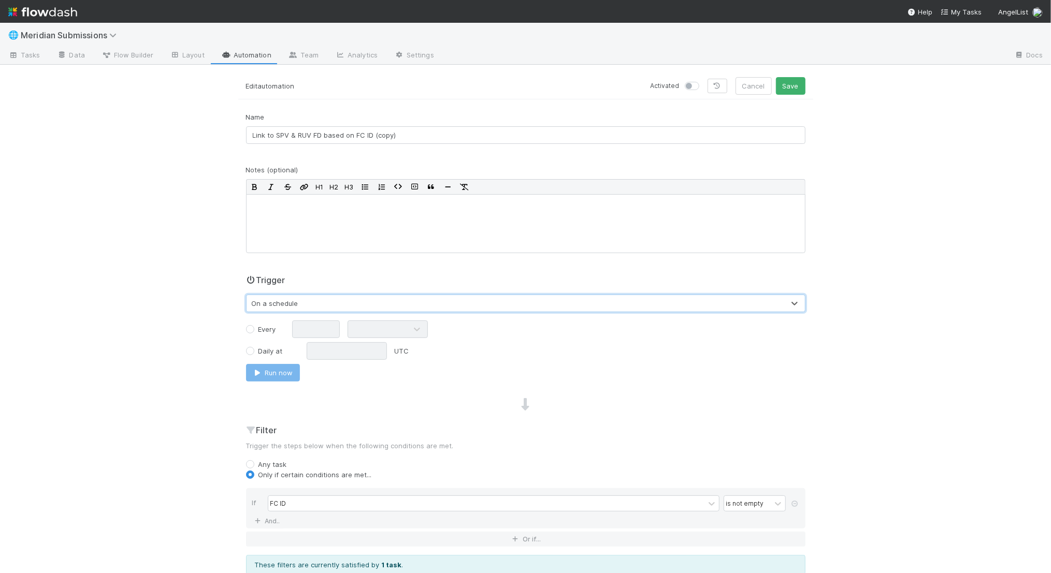
click at [263, 325] on label "Every" at bounding box center [268, 329] width 18 height 10
click at [254, 325] on input "Every" at bounding box center [250, 328] width 8 height 9
radio input "true"
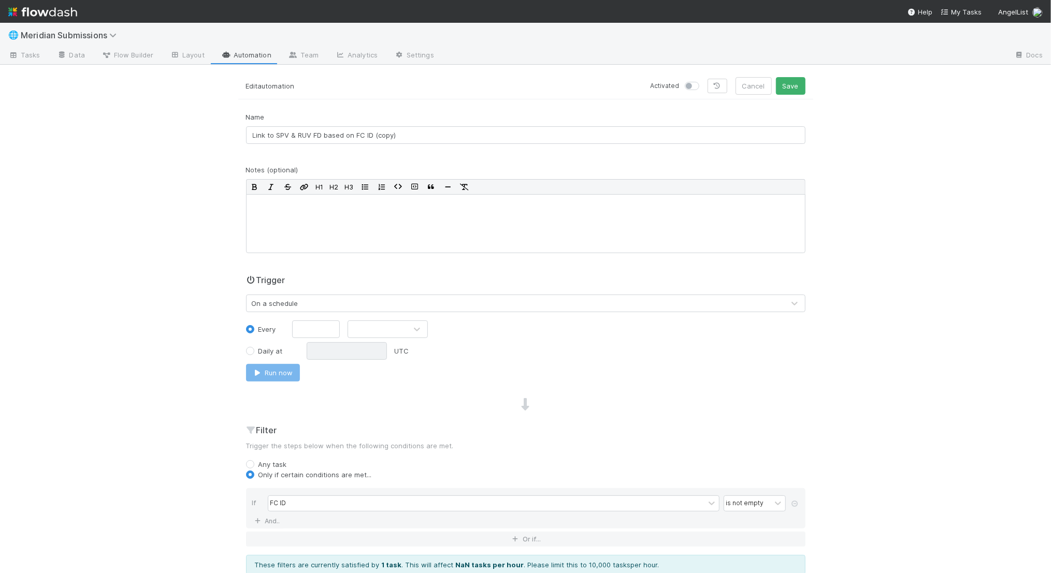
click at [289, 330] on div "Every" at bounding box center [265, 329] width 54 height 10
click at [303, 329] on input "text" at bounding box center [316, 330] width 48 height 18
type input "23"
click at [356, 334] on div at bounding box center [377, 329] width 59 height 17
click at [366, 367] on div "Hours" at bounding box center [388, 371] width 80 height 19
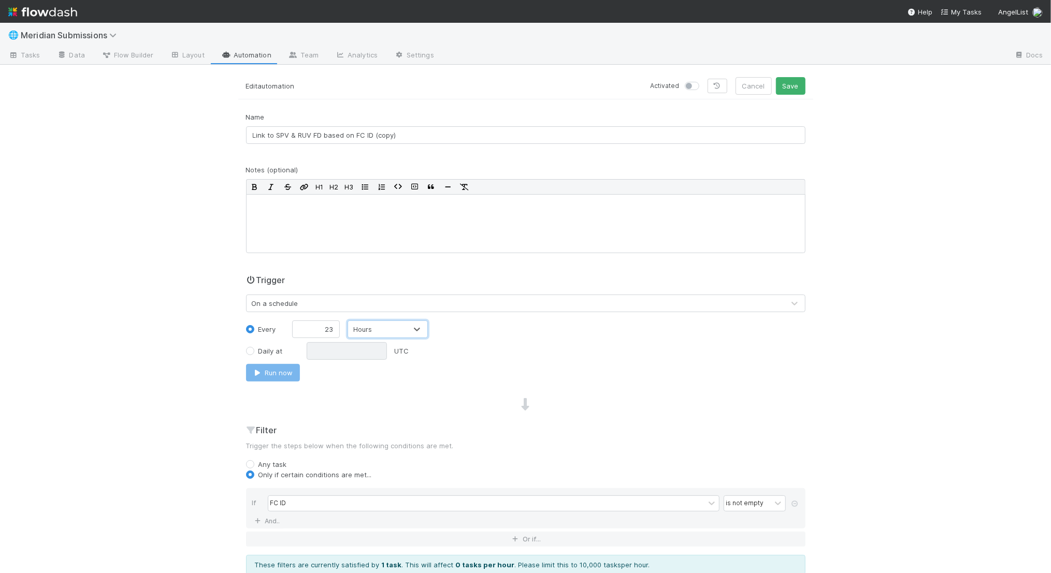
click at [659, 176] on div "Notes (optional) H1 H2 H3" at bounding box center [525, 209] width 559 height 89
click at [792, 91] on button "Save" at bounding box center [791, 86] width 30 height 18
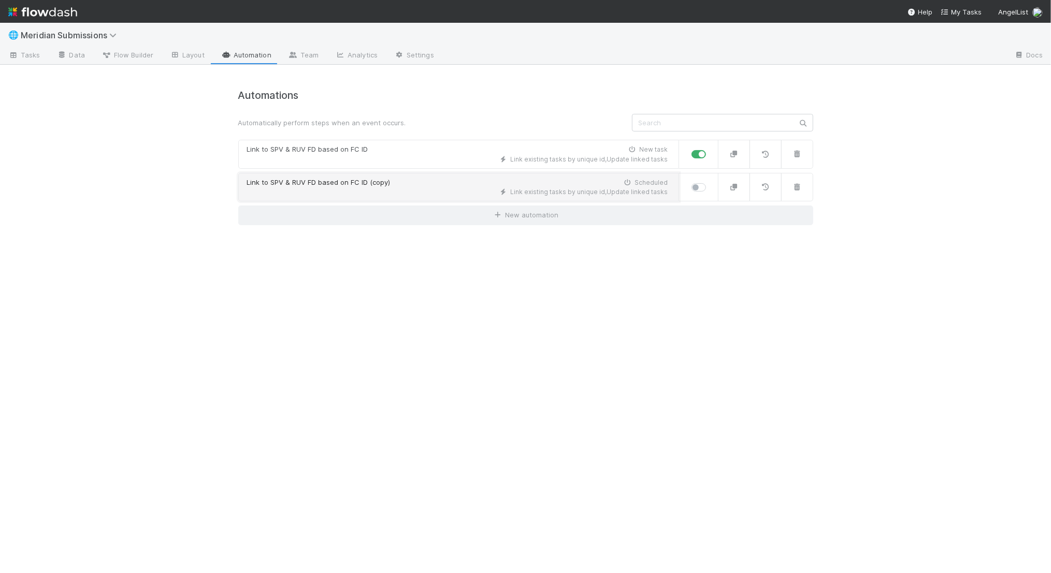
click at [564, 182] on div "Link to SPV & RUV FD based on FC ID (copy) Scheduled" at bounding box center [457, 183] width 421 height 10
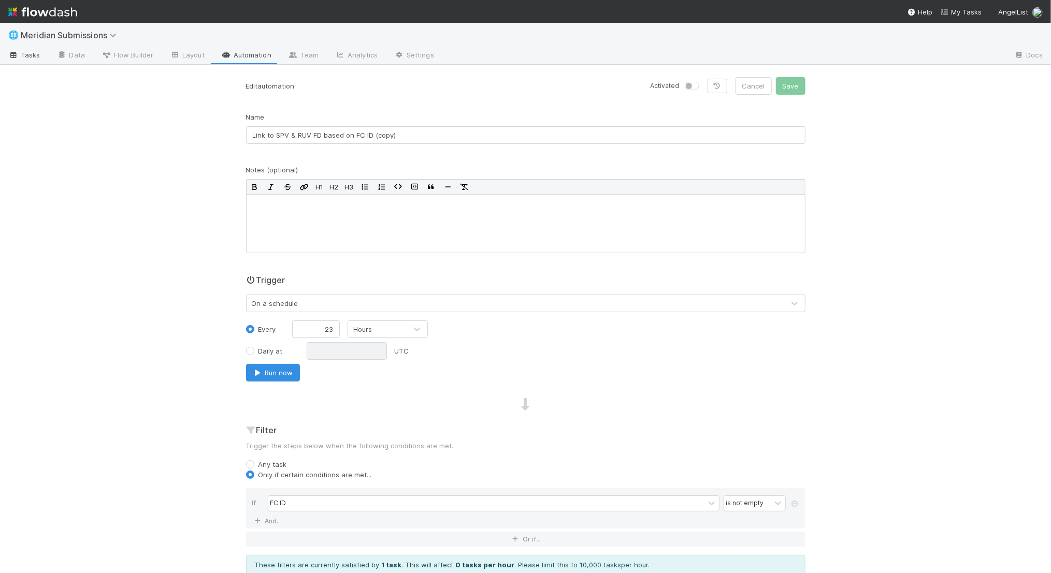
click at [35, 53] on span "Tasks" at bounding box center [24, 55] width 32 height 10
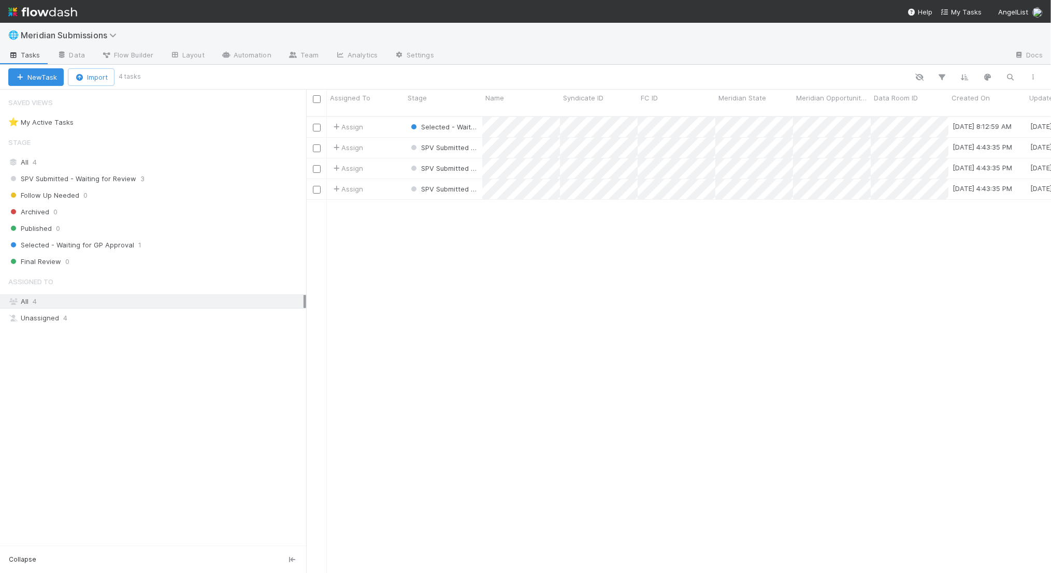
scroll to position [466, 745]
click at [391, 117] on div "Assign" at bounding box center [366, 127] width 78 height 20
click at [249, 51] on link "Automation" at bounding box center [246, 56] width 67 height 17
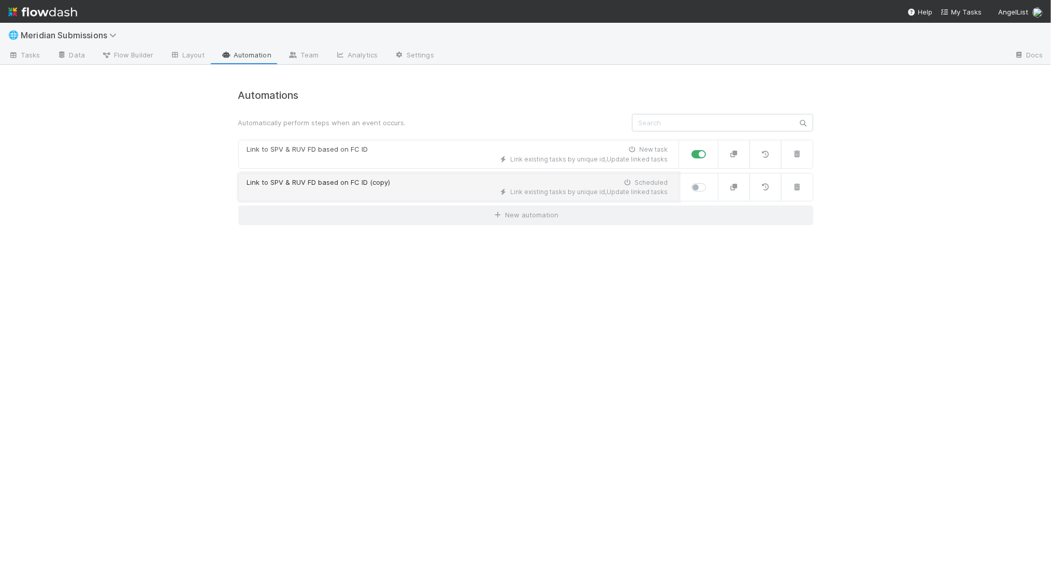
click at [414, 184] on div "Link to SPV & RUV FD based on FC ID (copy) Scheduled" at bounding box center [457, 183] width 421 height 10
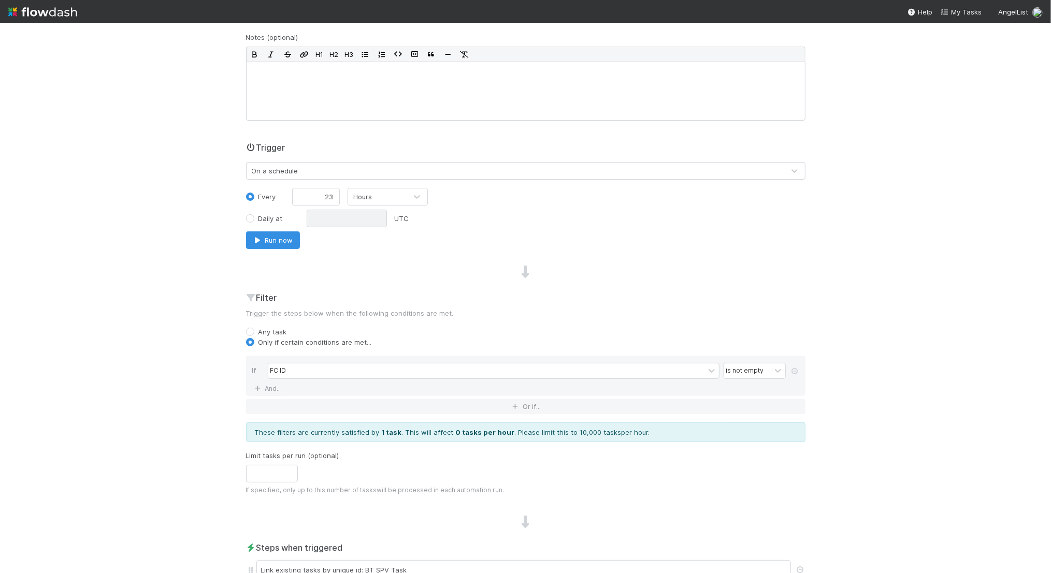
scroll to position [256, 0]
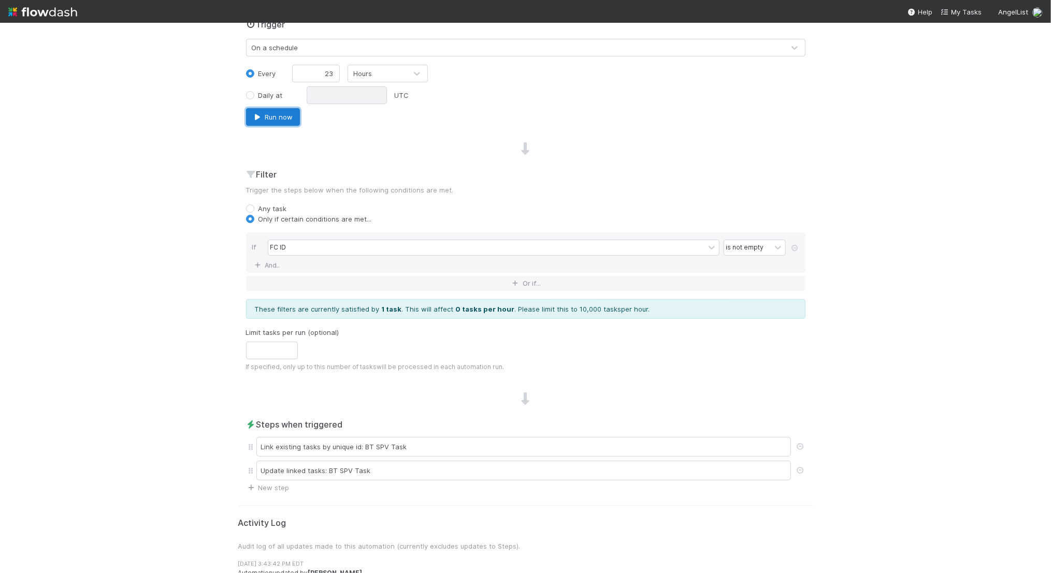
click at [264, 116] on button "Run now" at bounding box center [273, 117] width 54 height 18
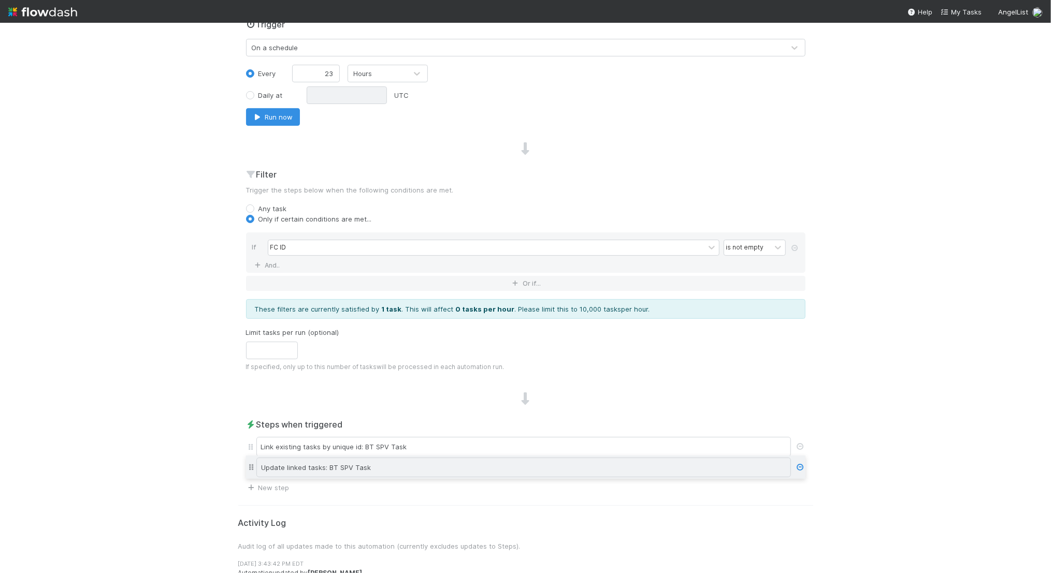
click at [251, 467] on div "Link existing tasks by unique id: BT SPV Task Update linked tasks: BT SPV Task" at bounding box center [525, 459] width 559 height 48
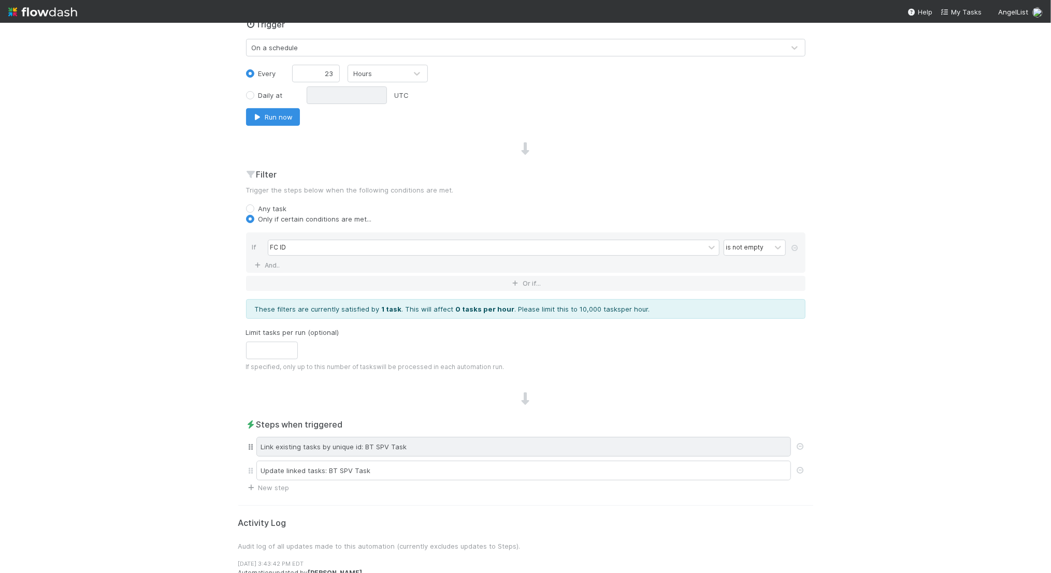
scroll to position [0, 0]
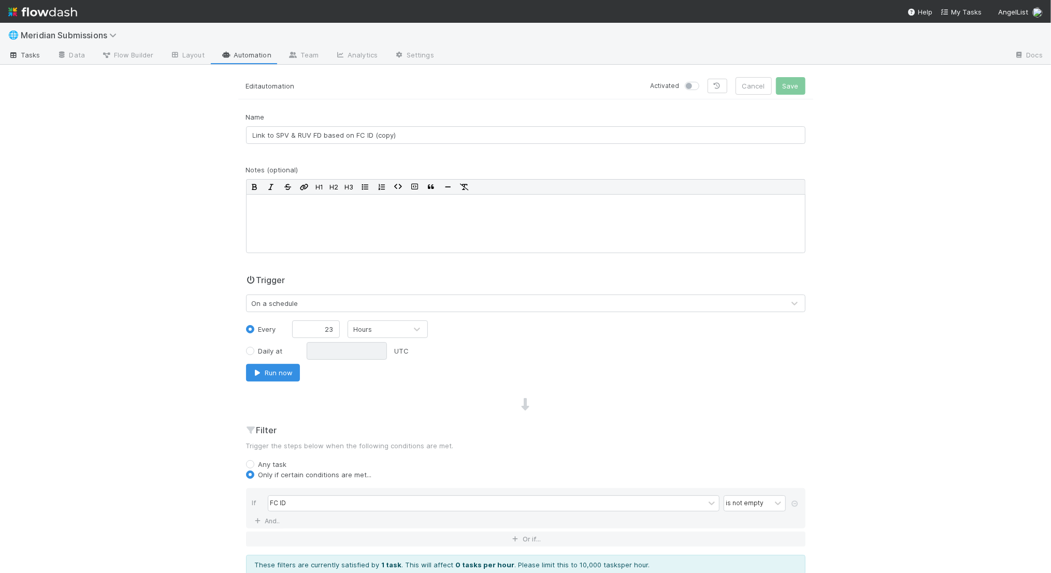
click at [24, 53] on span "Tasks" at bounding box center [24, 55] width 32 height 10
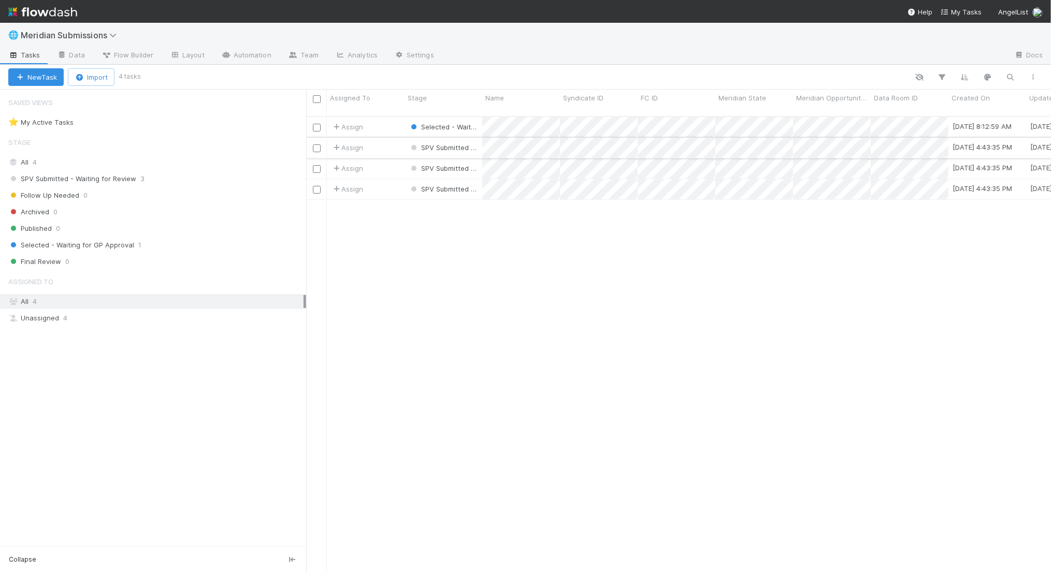
scroll to position [466, 745]
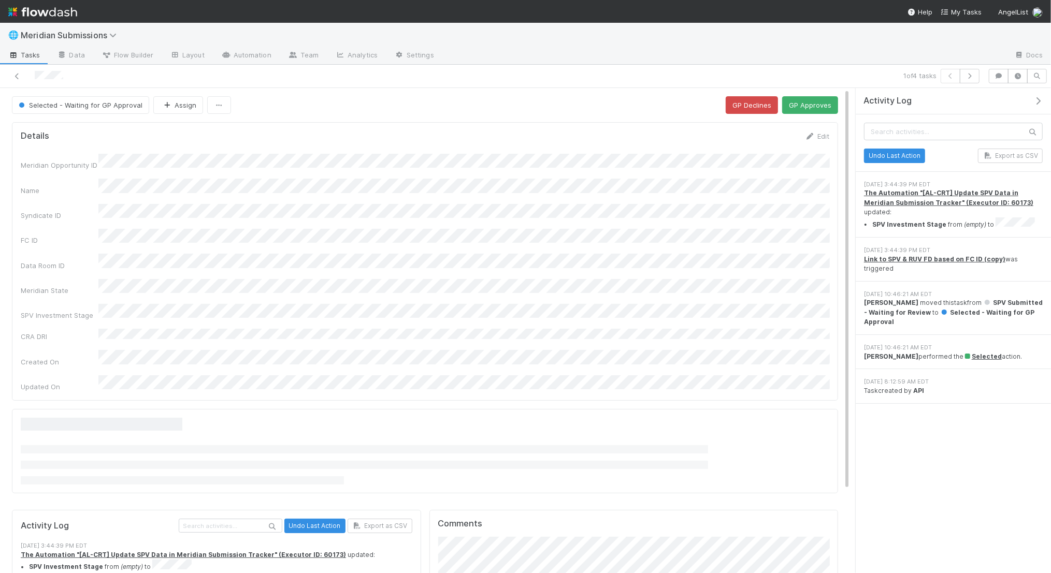
scroll to position [24, 0]
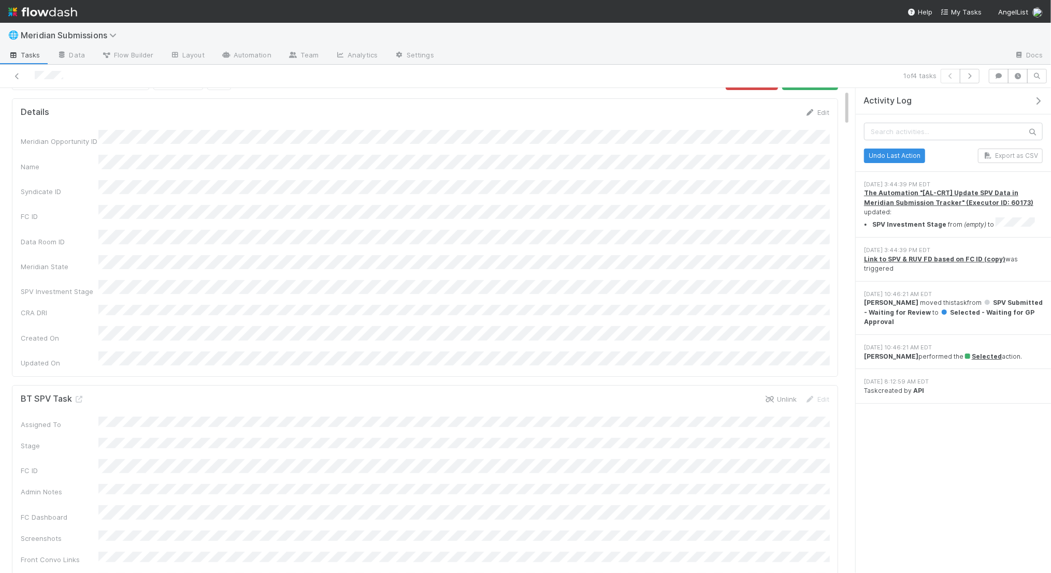
click at [779, 395] on link "Unlink" at bounding box center [781, 399] width 32 height 8
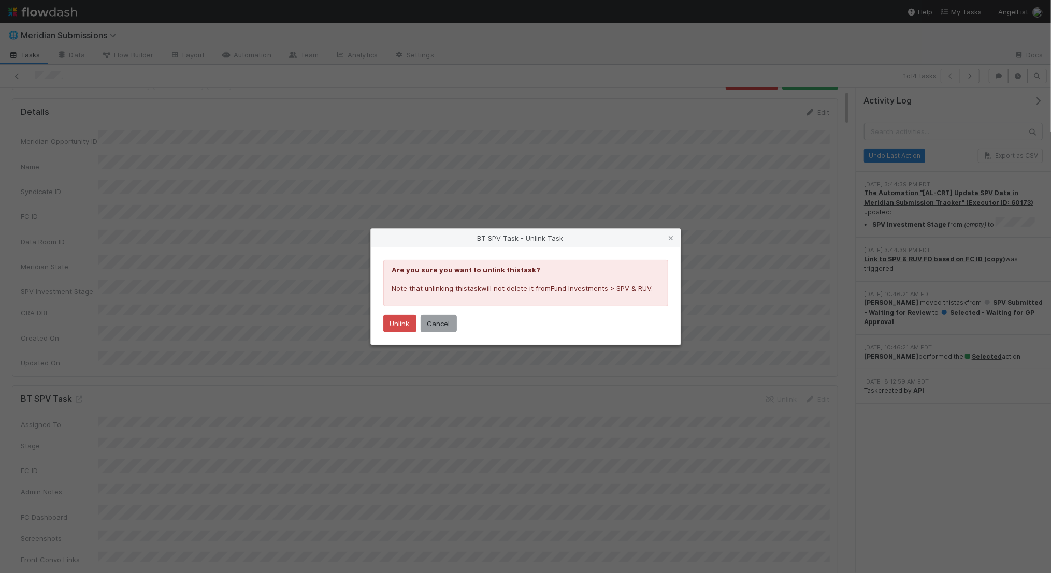
click at [249, 335] on div "BT SPV Task - Unlink Task Are you sure you want to unlink this task ? Note that…" at bounding box center [525, 286] width 1051 height 573
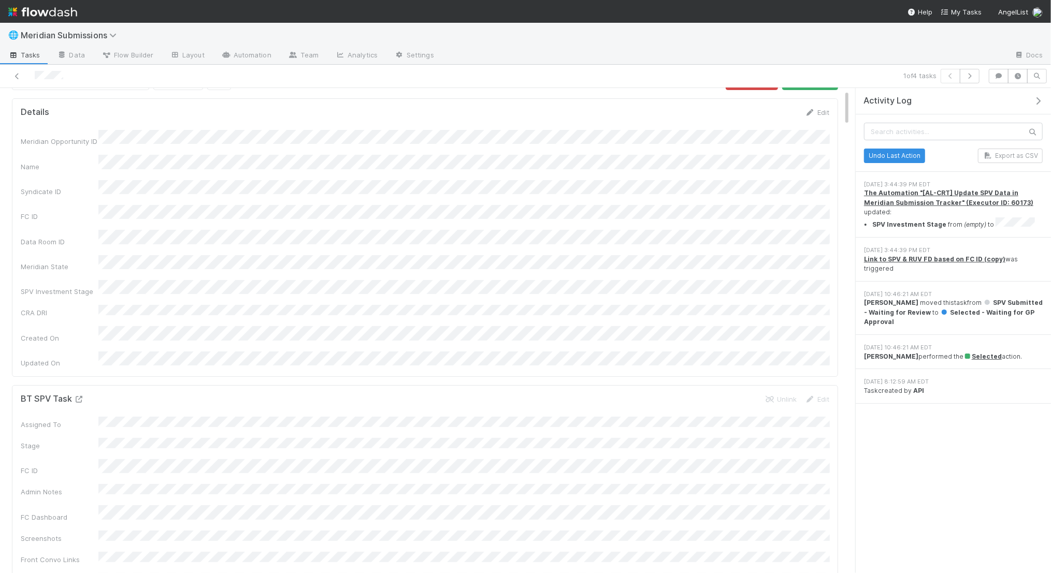
click at [78, 396] on icon at bounding box center [79, 399] width 10 height 7
click at [778, 395] on link "Unlink" at bounding box center [781, 399] width 32 height 8
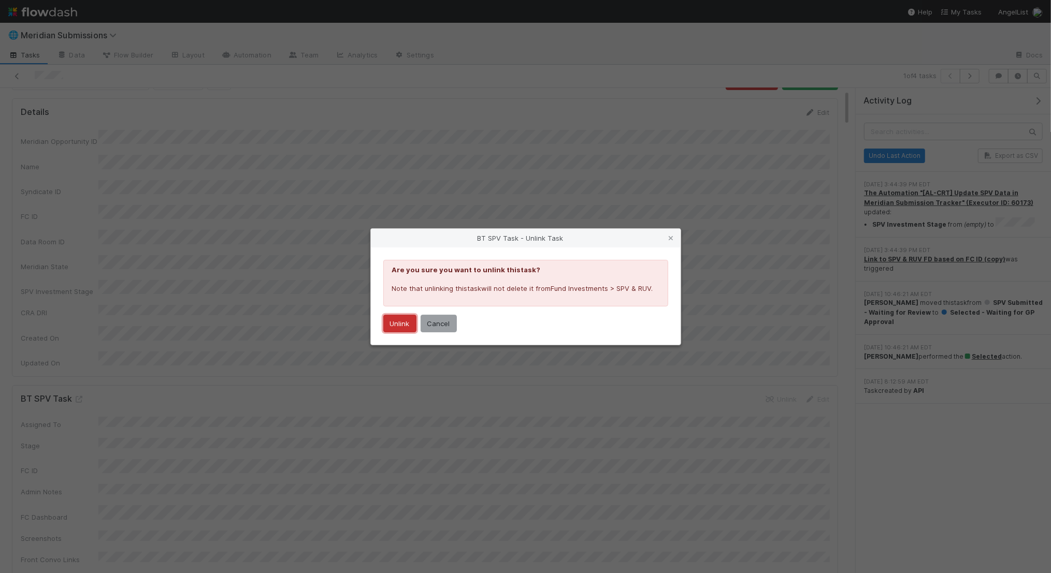
click at [398, 322] on button "Unlink" at bounding box center [399, 324] width 33 height 18
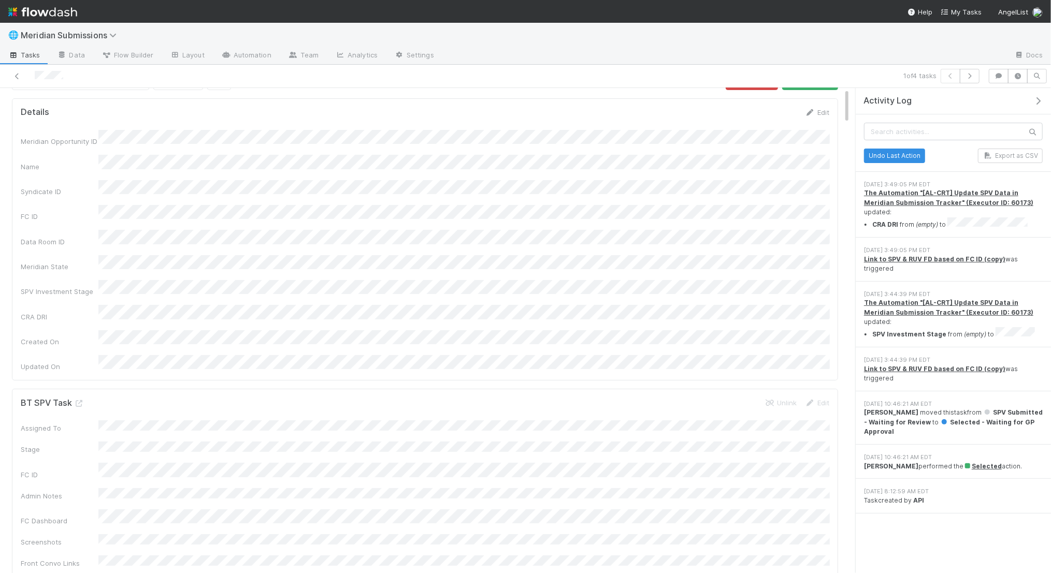
scroll to position [0, 0]
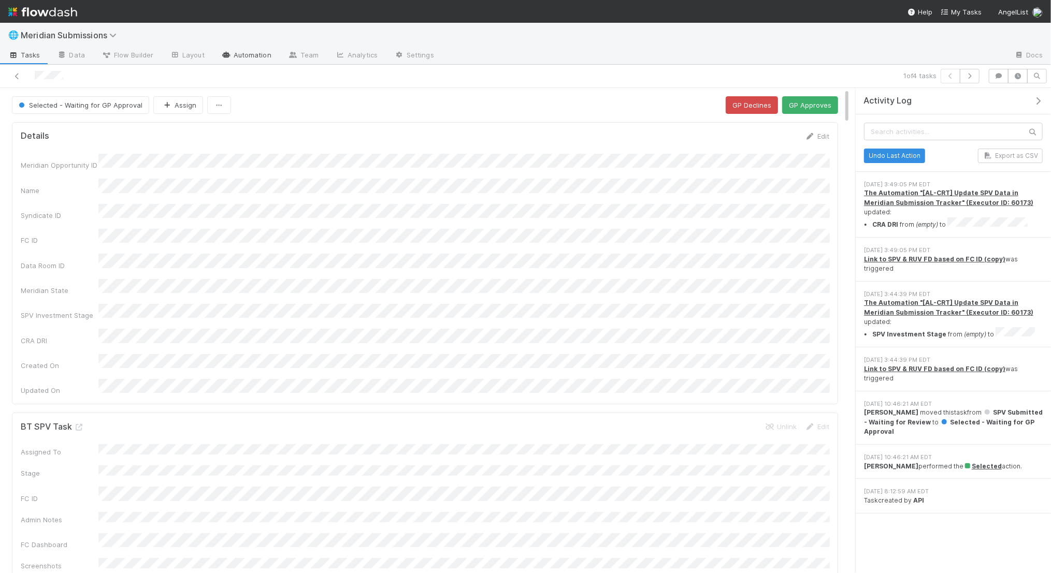
click at [245, 54] on link "Automation" at bounding box center [246, 56] width 67 height 17
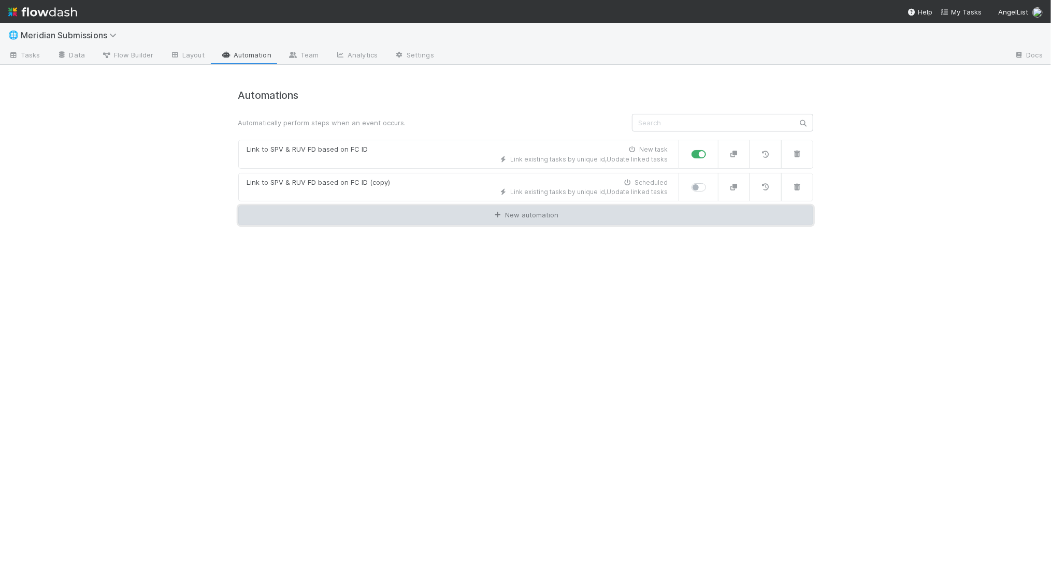
click at [450, 218] on link "New automation" at bounding box center [525, 216] width 575 height 20
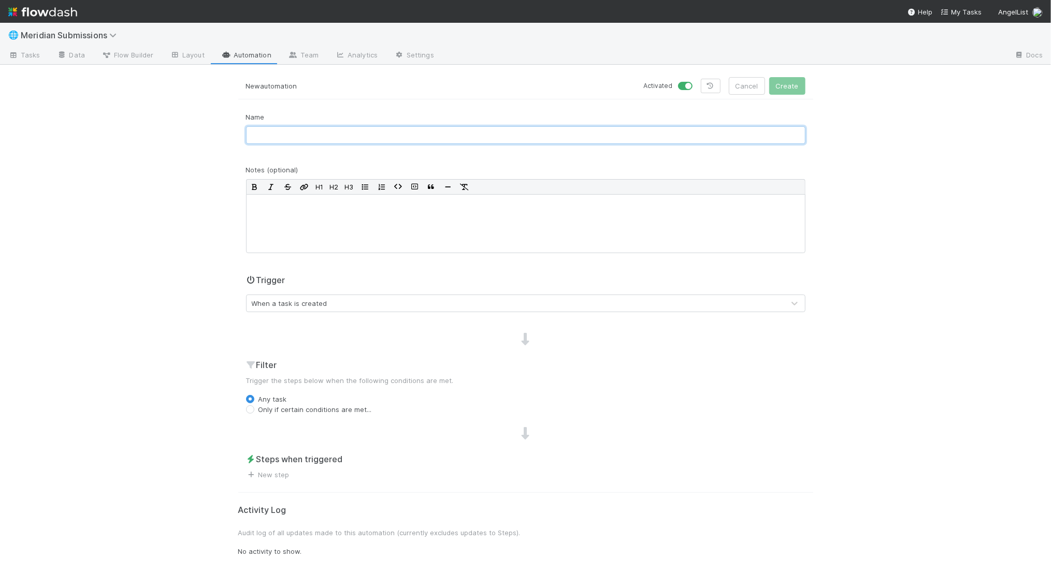
click at [366, 133] on input "text" at bounding box center [525, 135] width 559 height 18
type input "Update Assigned To when CRA DRI updates"
click at [739, 78] on button "Cancel" at bounding box center [747, 86] width 36 height 18
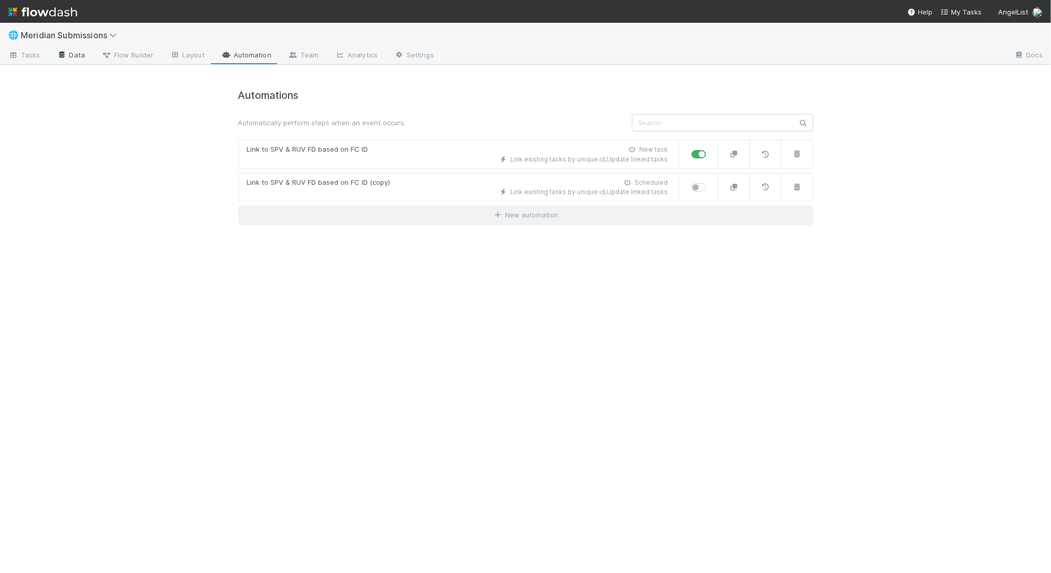
click at [82, 58] on link "Data" at bounding box center [71, 56] width 45 height 17
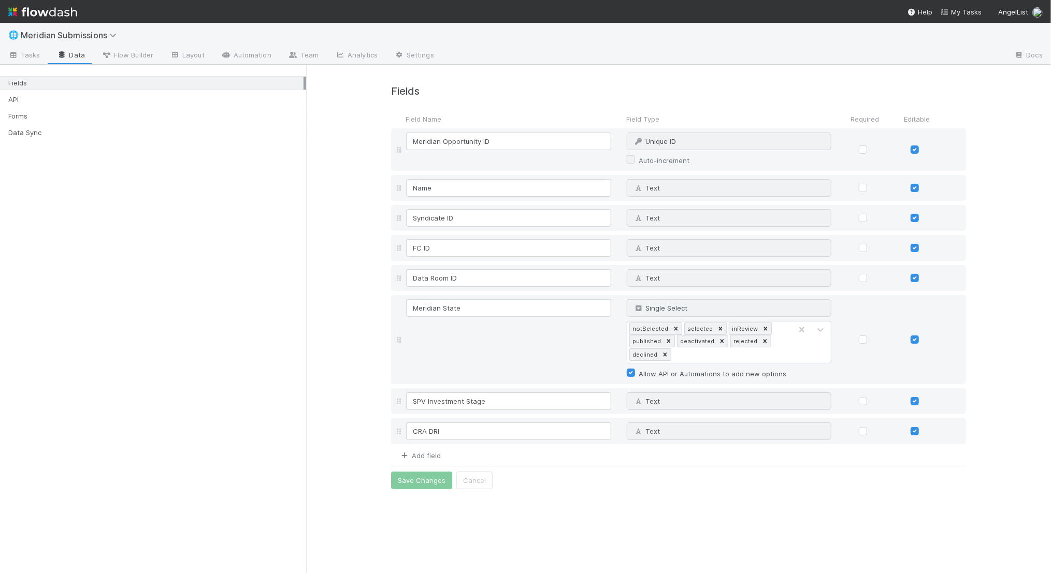
click at [424, 456] on link "Add field" at bounding box center [419, 456] width 41 height 8
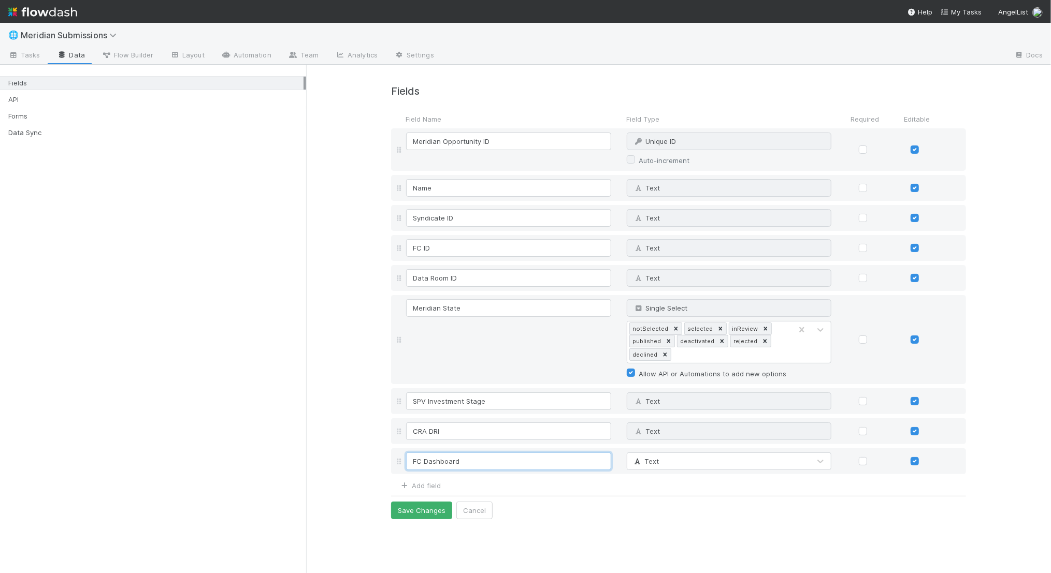
type input "FC Dashboard"
click at [545, 489] on div "Add field" at bounding box center [678, 485] width 575 height 12
click at [435, 484] on link "Add field" at bounding box center [419, 486] width 41 height 8
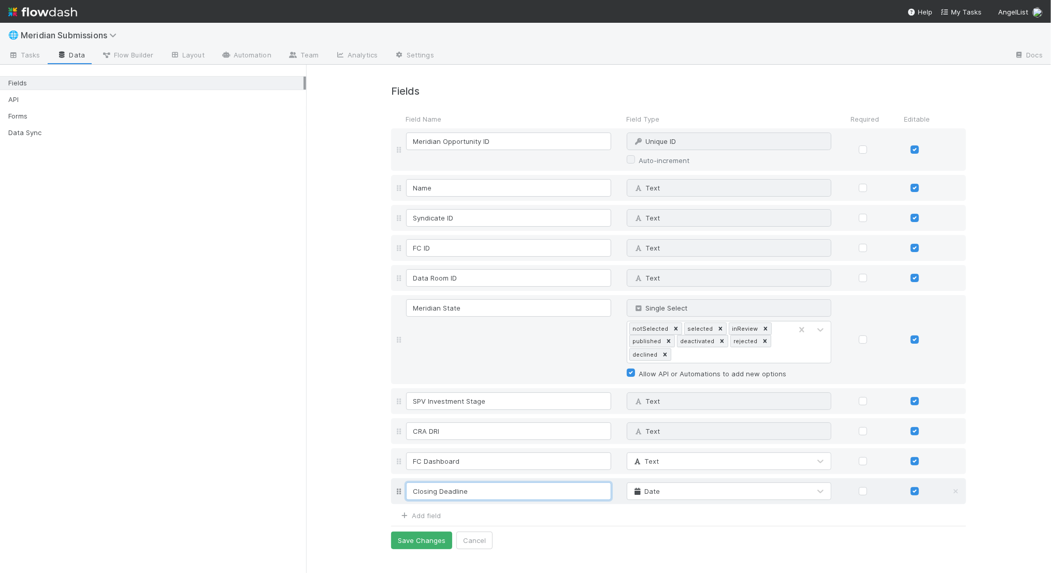
click at [413, 493] on input "Closing Deadline" at bounding box center [508, 492] width 205 height 18
type input "GP Closing Deadline"
click at [435, 513] on link "Add field" at bounding box center [419, 516] width 41 height 8
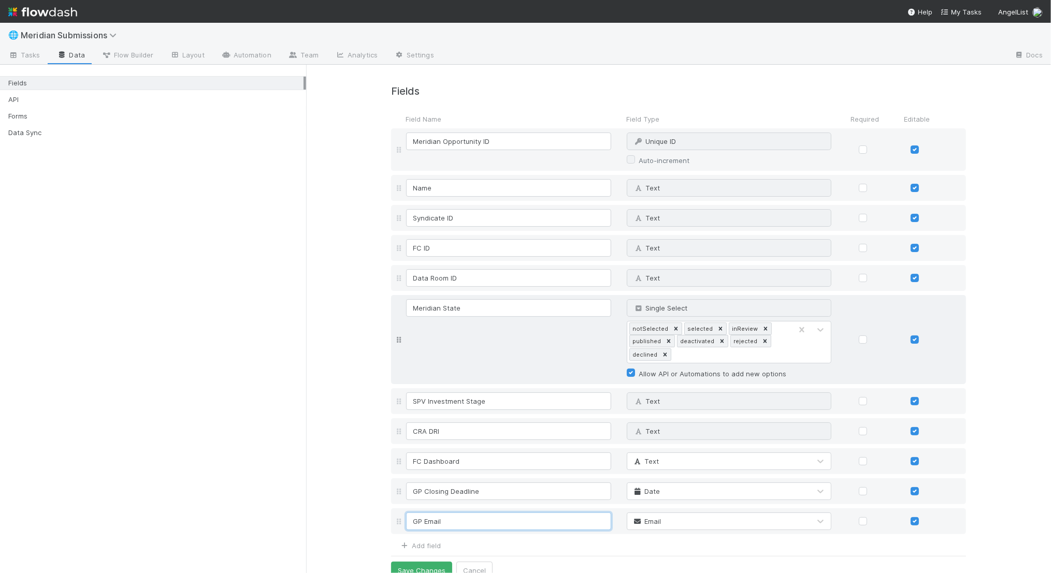
scroll to position [13, 0]
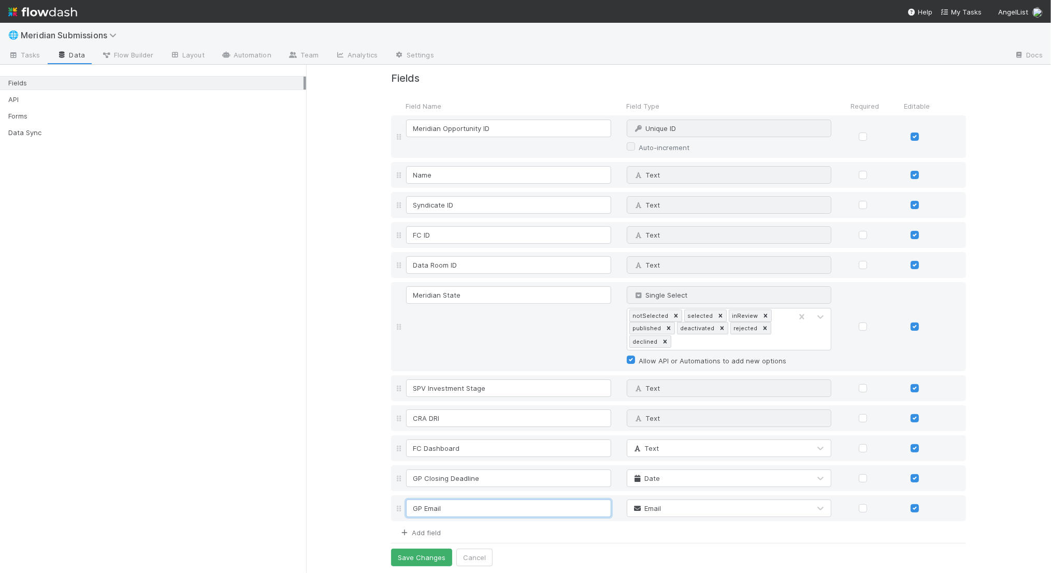
type input "GP Email"
click at [424, 535] on link "Add field" at bounding box center [419, 533] width 41 height 8
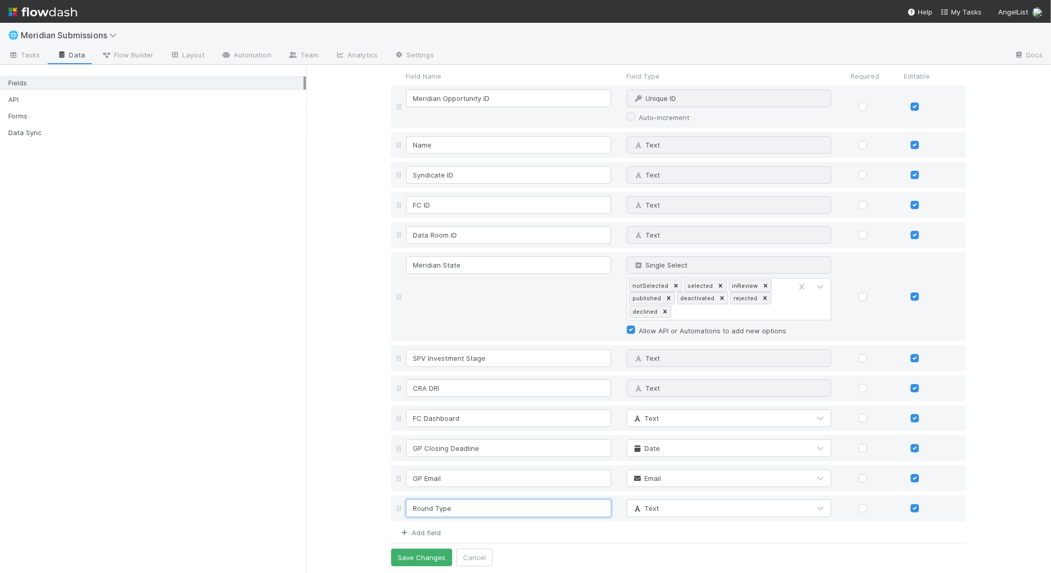
type input "Round Type"
click at [432, 534] on link "Add field" at bounding box center [419, 533] width 41 height 8
type input "Valuation"
click at [431, 556] on div "Add field" at bounding box center [416, 562] width 50 height 12
click at [429, 561] on link "Add field" at bounding box center [419, 563] width 41 height 8
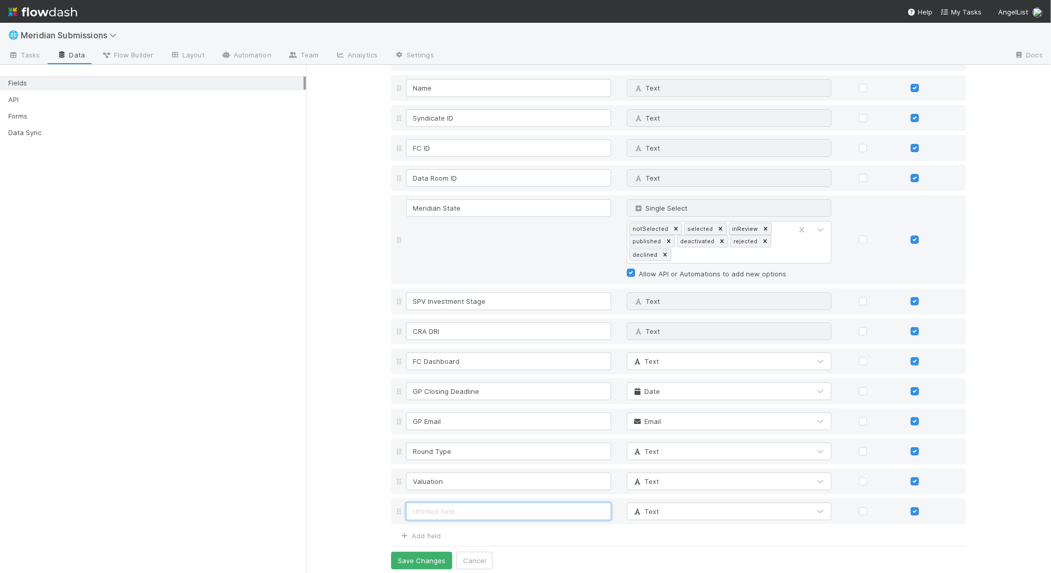
scroll to position [103, 0]
type input "Round Size"
click at [423, 533] on link "Add field" at bounding box center [419, 533] width 41 height 8
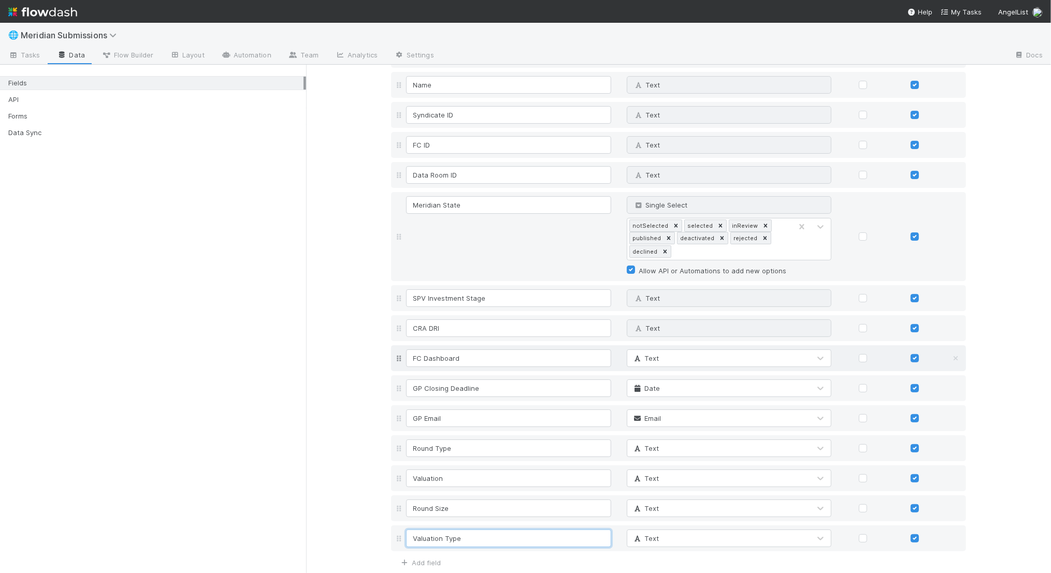
scroll to position [133, 0]
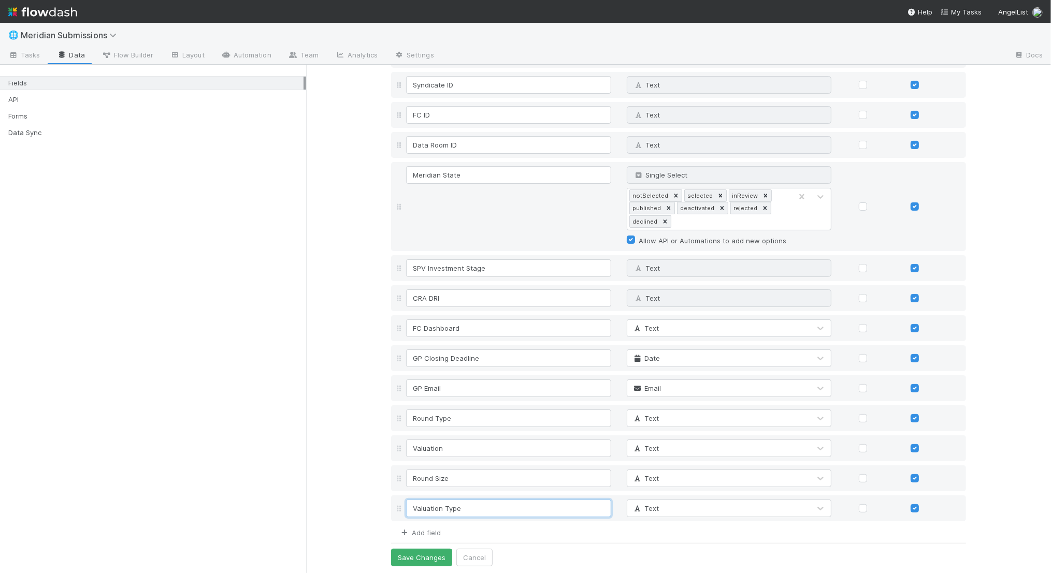
type input "Valuation Type"
click at [434, 530] on link "Add field" at bounding box center [419, 533] width 41 height 8
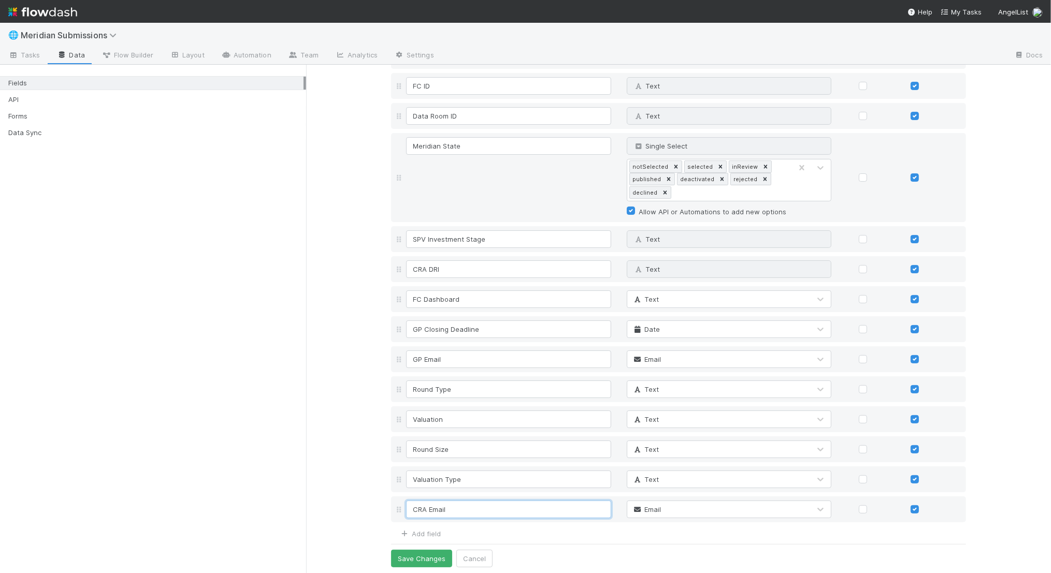
scroll to position [163, 0]
type input "CRA Email"
click at [424, 530] on link "Add field" at bounding box center [419, 533] width 41 height 8
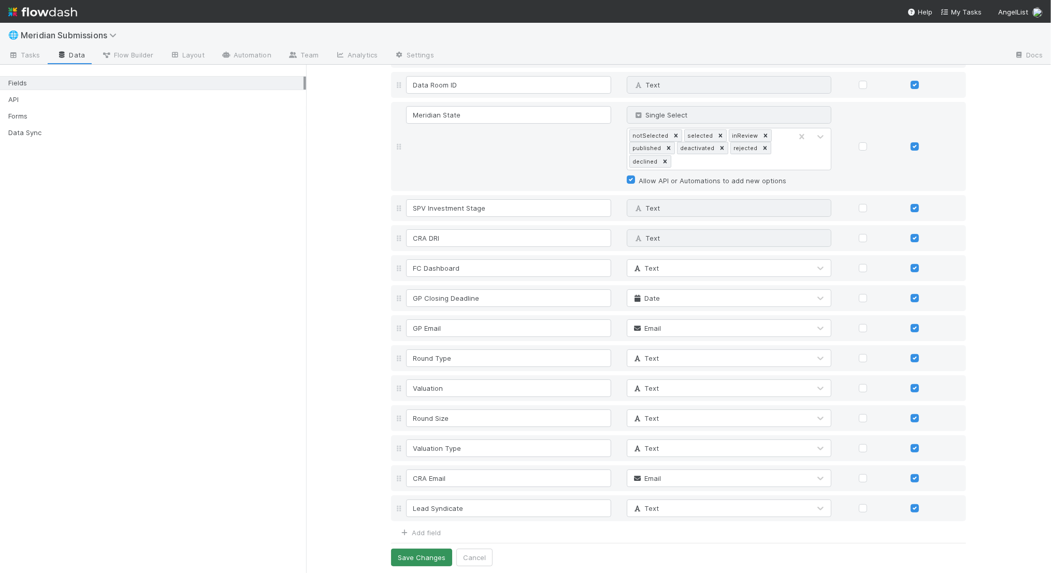
type input "Lead Syndicate"
click at [423, 553] on button "Save Changes" at bounding box center [421, 558] width 61 height 18
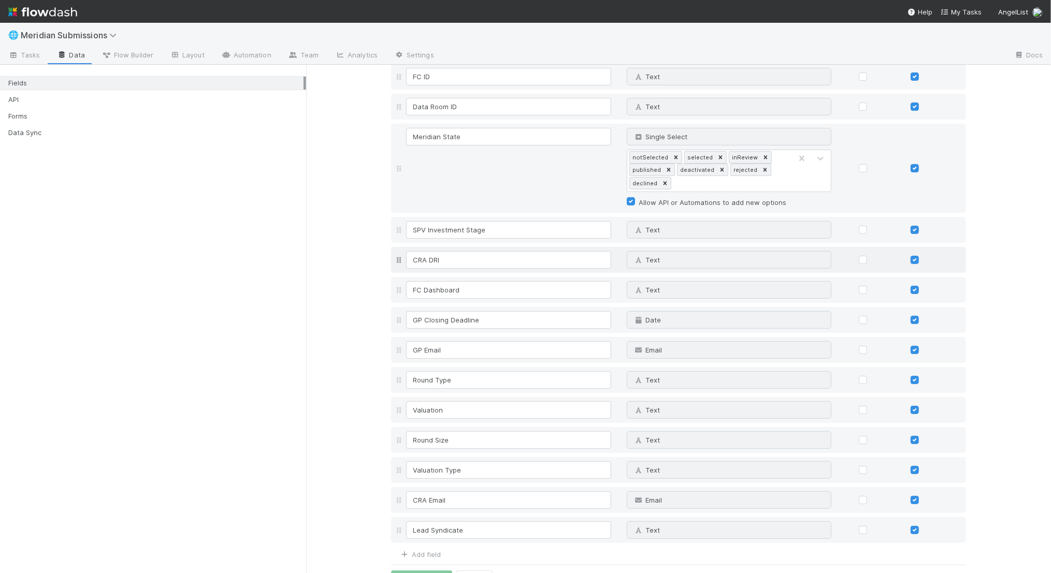
scroll to position [197, 0]
click at [34, 55] on span "Tasks" at bounding box center [24, 55] width 32 height 10
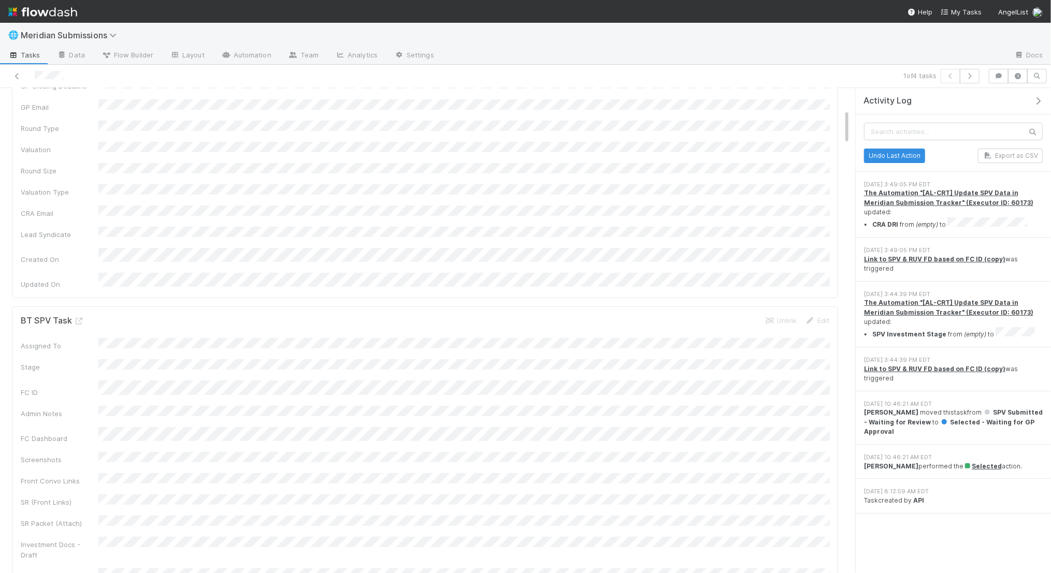
scroll to position [299, 0]
click at [771, 316] on icon at bounding box center [770, 319] width 10 height 7
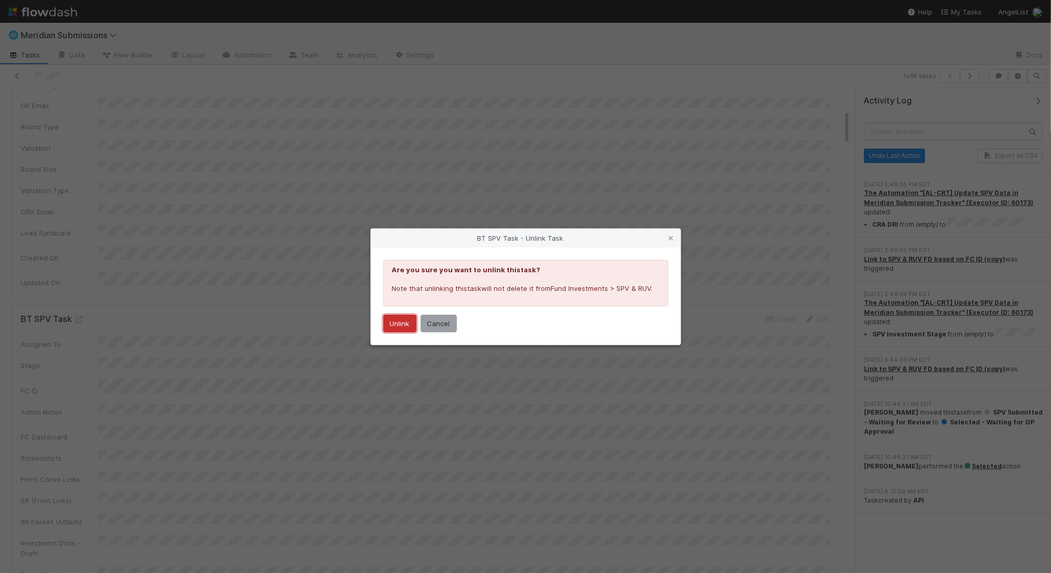
click at [398, 322] on button "Unlink" at bounding box center [399, 324] width 33 height 18
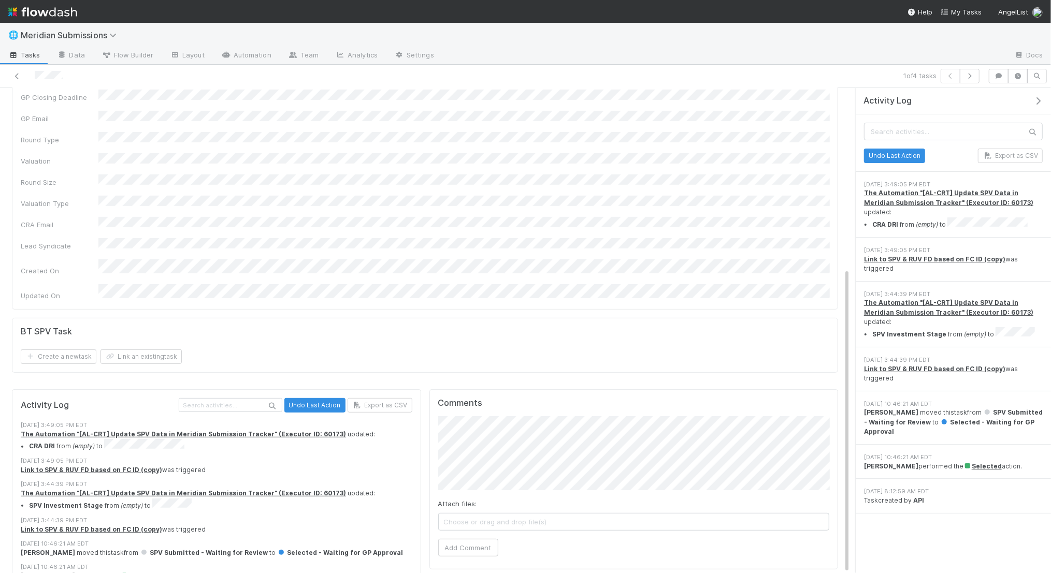
scroll to position [0, 0]
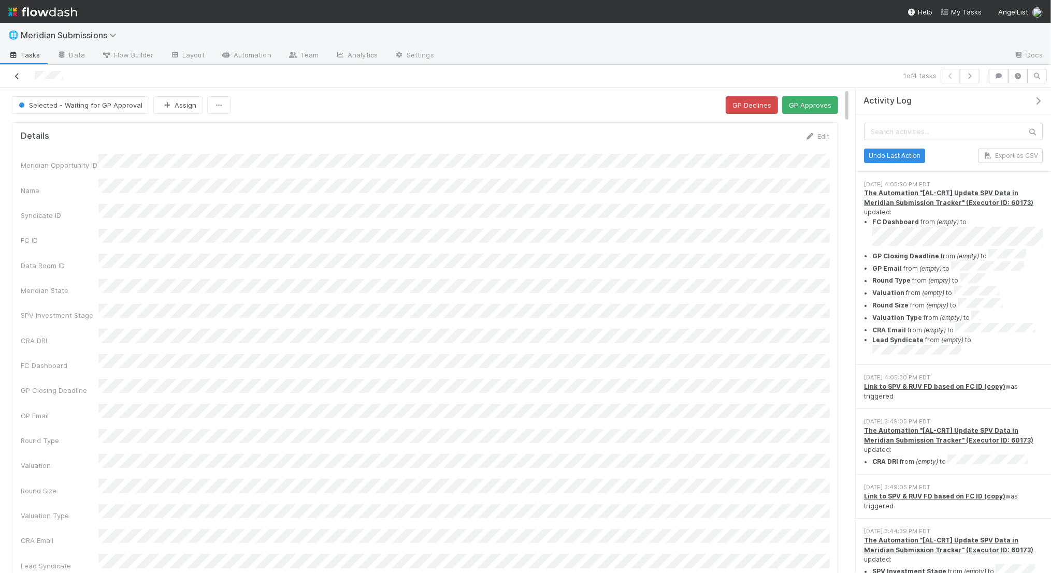
click at [20, 76] on icon at bounding box center [17, 76] width 10 height 7
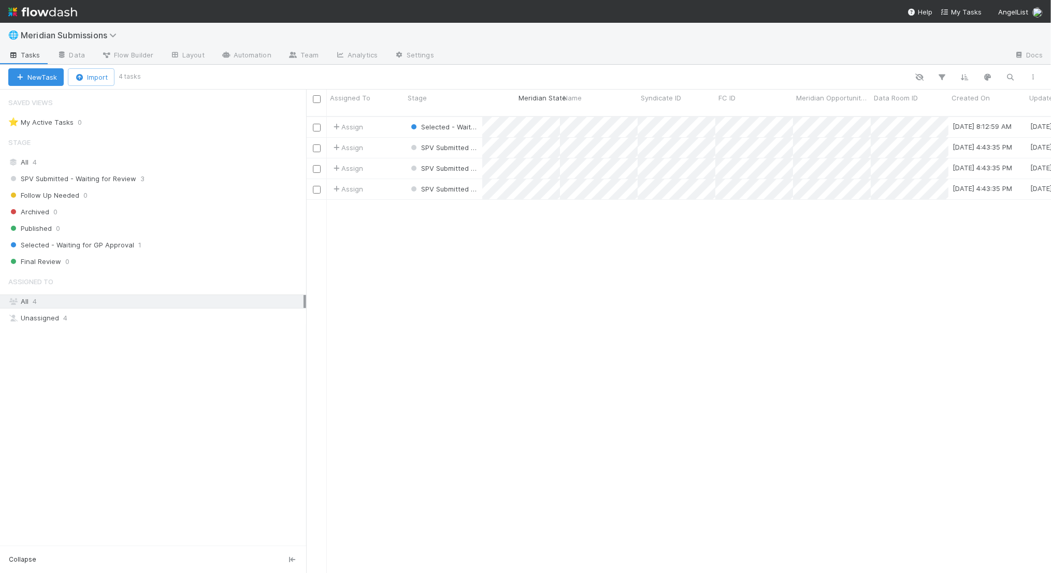
drag, startPoint x: 786, startPoint y: 98, endPoint x: 585, endPoint y: 87, distance: 201.3
click at [586, 87] on div "New Task Import 4 tasks Assigned To Stage Name Syndicate ID FC ID Meridian Stat…" at bounding box center [525, 319] width 1051 height 509
drag, startPoint x: 552, startPoint y: 97, endPoint x: 639, endPoint y: 93, distance: 86.6
click at [68, 57] on link "Data" at bounding box center [71, 56] width 45 height 17
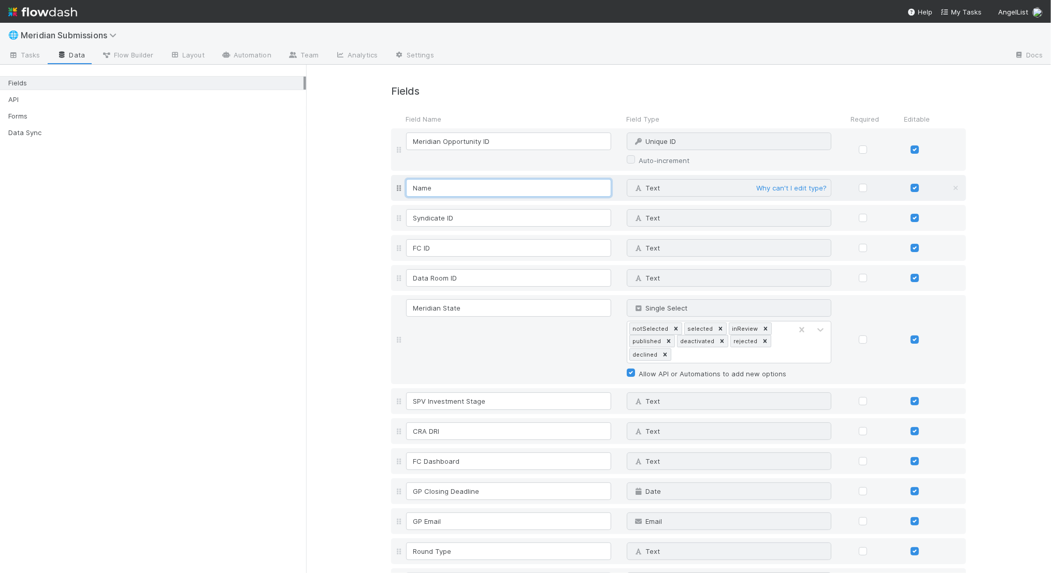
click at [412, 191] on input "Name" at bounding box center [508, 188] width 205 height 18
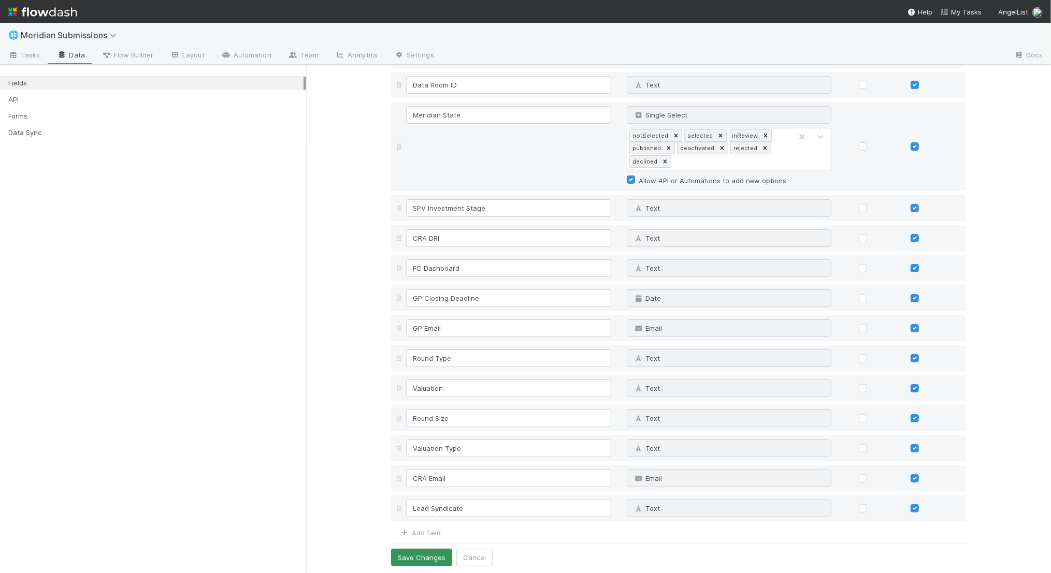
type input "Deal Name"
click at [433, 560] on button "Save Changes" at bounding box center [421, 558] width 61 height 18
click at [30, 53] on span "Tasks" at bounding box center [24, 55] width 32 height 10
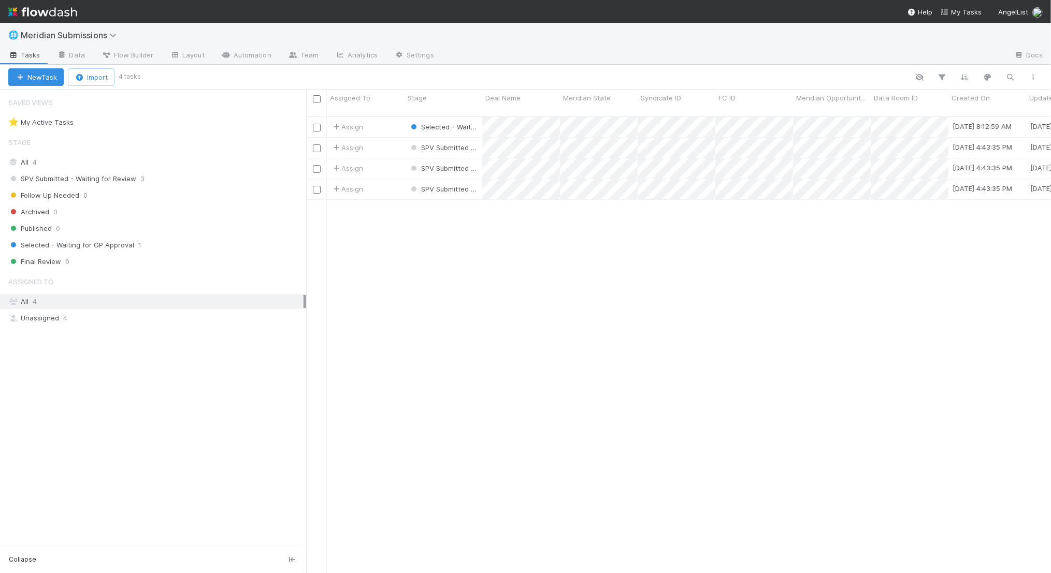
scroll to position [466, 745]
click at [74, 50] on link "Data" at bounding box center [71, 56] width 45 height 17
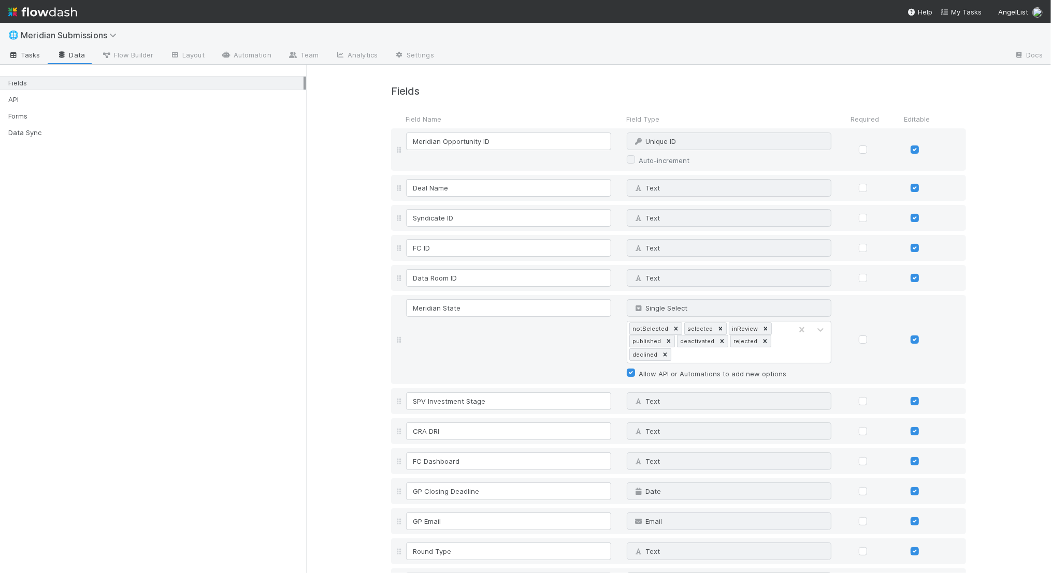
click at [39, 53] on link "Tasks" at bounding box center [24, 56] width 49 height 17
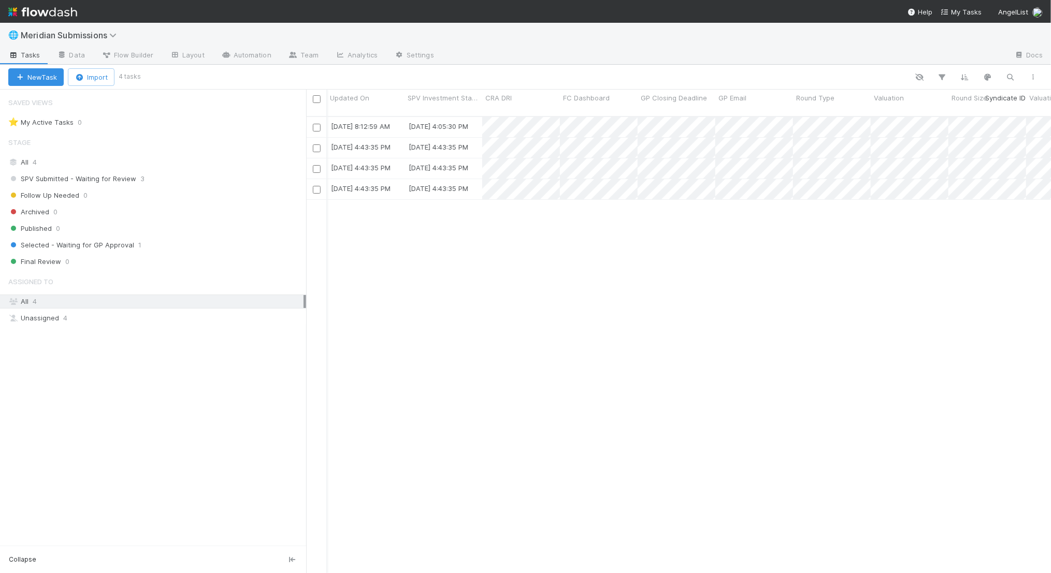
scroll to position [0, 708]
drag, startPoint x: 708, startPoint y: 97, endPoint x: 948, endPoint y: 101, distance: 240.4
drag, startPoint x: 965, startPoint y: 98, endPoint x: 862, endPoint y: 97, distance: 102.6
click at [862, 97] on div "Assigned To Stage Deal Name Meridian State FC ID Meridian Opportunity ID Data R…" at bounding box center [148, 103] width 1808 height 26
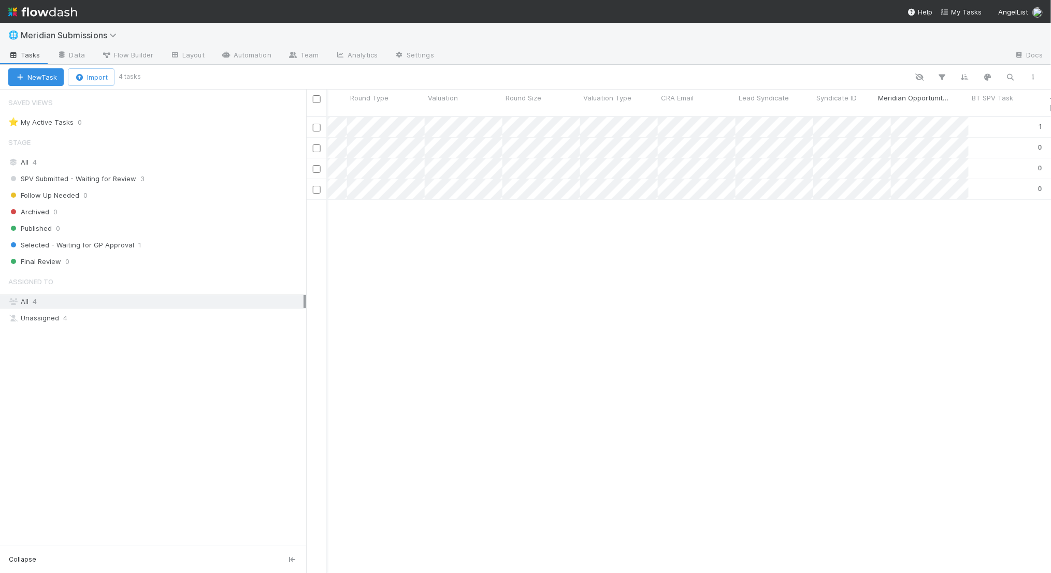
drag, startPoint x: 709, startPoint y: 97, endPoint x: 943, endPoint y: 101, distance: 234.7
drag, startPoint x: 709, startPoint y: 100, endPoint x: 915, endPoint y: 101, distance: 206.7
drag, startPoint x: 708, startPoint y: 96, endPoint x: 1012, endPoint y: 92, distance: 303.6
drag, startPoint x: 866, startPoint y: 99, endPoint x: 696, endPoint y: 100, distance: 170.4
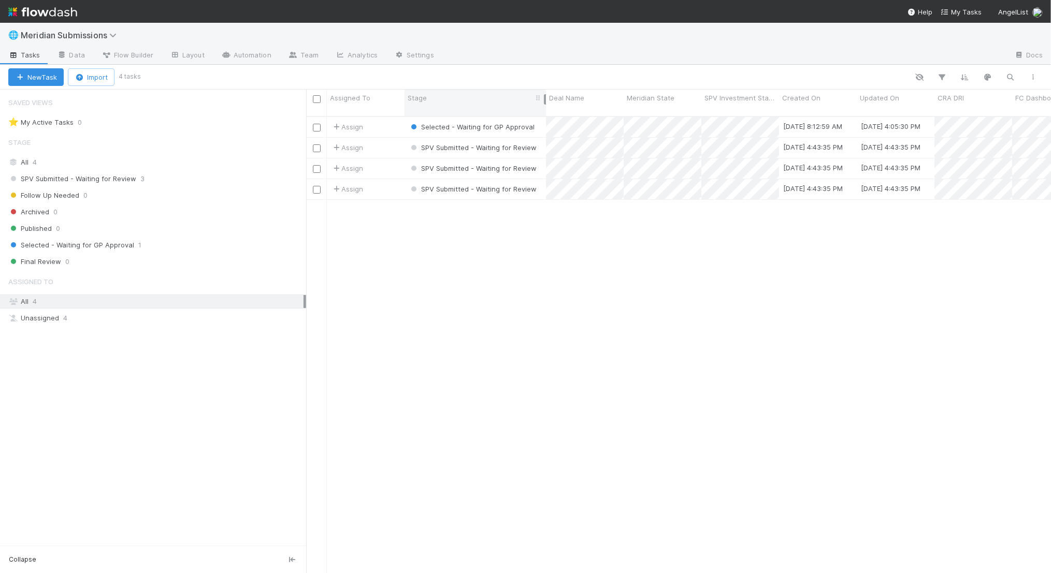
drag, startPoint x: 481, startPoint y: 99, endPoint x: 545, endPoint y: 99, distance: 64.2
click at [545, 99] on div at bounding box center [545, 99] width 2 height 10
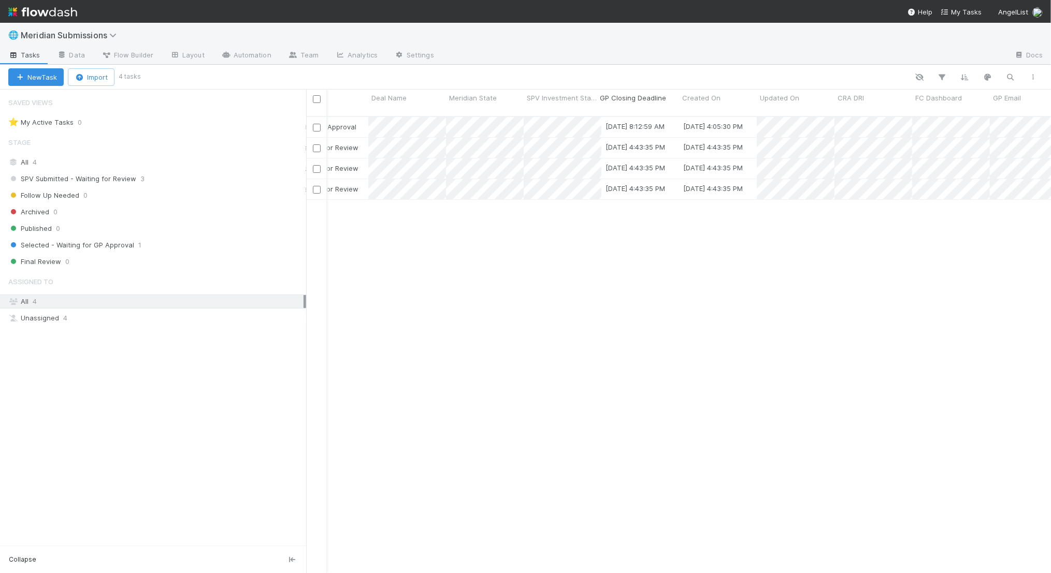
drag, startPoint x: 981, startPoint y: 98, endPoint x: 666, endPoint y: 94, distance: 315.5
click at [666, 94] on div "Assigned To Stage Deal Name Meridian State SPV Investment Stage Created On Upda…" at bounding box center [1064, 103] width 1872 height 26
drag, startPoint x: 759, startPoint y: 100, endPoint x: 599, endPoint y: 98, distance: 160.6
click at [599, 98] on div "Assigned To Stage Deal Name Meridian State SPV Investment Stage GP Closing Dead…" at bounding box center [918, 103] width 1872 height 26
drag, startPoint x: 833, startPoint y: 96, endPoint x: 590, endPoint y: 97, distance: 242.5
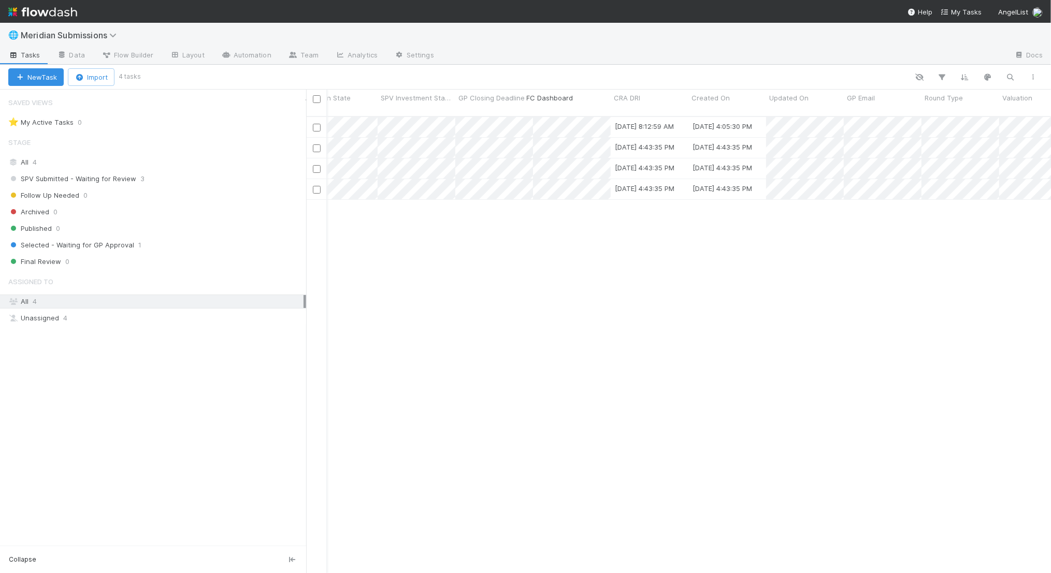
click at [590, 97] on div "Assigned To Stage Deal Name Meridian State SPV Investment Stage GP Closing Dead…" at bounding box center [918, 103] width 1872 height 26
drag, startPoint x: 912, startPoint y: 97, endPoint x: 677, endPoint y: 104, distance: 235.3
click at [677, 104] on div "Assigned To Stage Deal Name Meridian State SPV Investment Stage GP Closing Dead…" at bounding box center [918, 103] width 1872 height 26
drag, startPoint x: 789, startPoint y: 94, endPoint x: 554, endPoint y: 94, distance: 234.7
click at [555, 94] on div "Assigned To Stage Deal Name Meridian State SPV Investment Stage GP Closing Dead…" at bounding box center [717, 103] width 1872 height 26
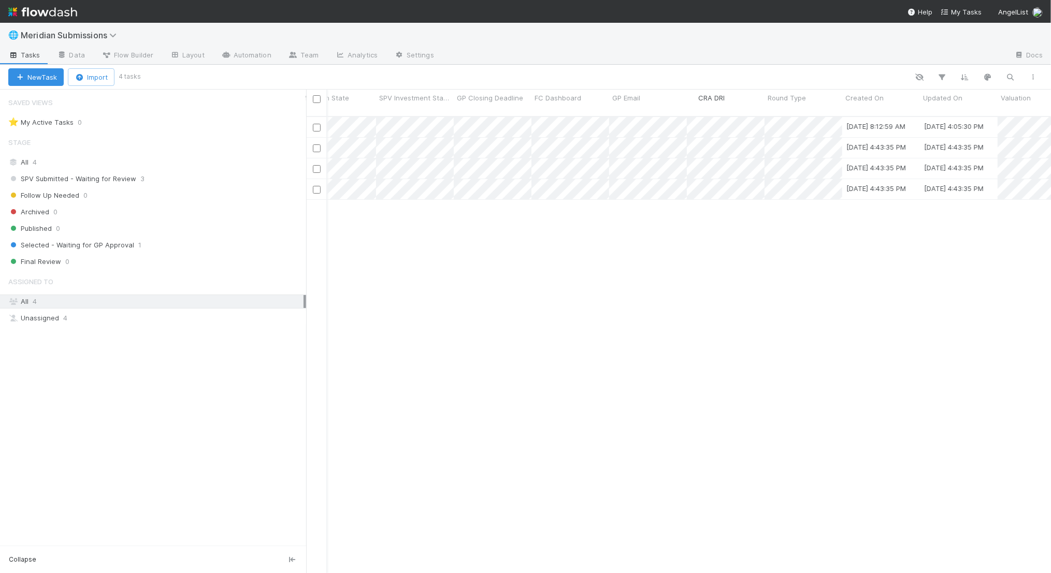
drag, startPoint x: 836, startPoint y: 98, endPoint x: 766, endPoint y: 99, distance: 69.4
click at [766, 99] on div "Assigned To Stage Deal Name Meridian State SPV Investment Stage GP Closing Dead…" at bounding box center [916, 103] width 1872 height 26
drag, startPoint x: 520, startPoint y: 101, endPoint x: 993, endPoint y: 107, distance: 473.0
drag, startPoint x: 519, startPoint y: 99, endPoint x: 951, endPoint y: 104, distance: 431.6
drag, startPoint x: 764, startPoint y: 96, endPoint x: 595, endPoint y: 99, distance: 168.9
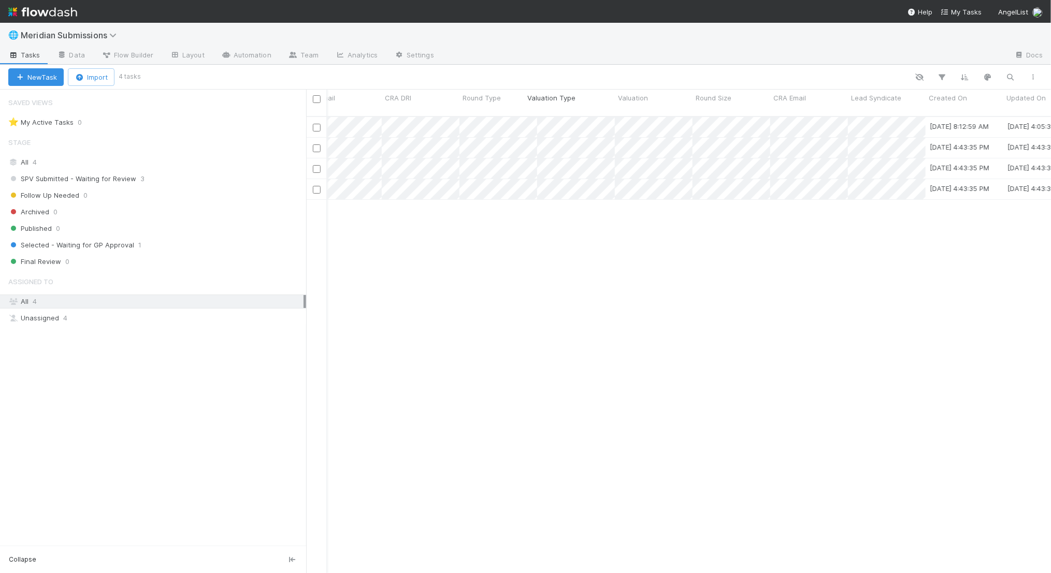
click at [595, 99] on div "Assigned To Stage Deal Name Meridian State SPV Investment Stage GP Closing Dead…" at bounding box center [611, 103] width 1872 height 26
drag, startPoint x: 473, startPoint y: 99, endPoint x: 955, endPoint y: 98, distance: 481.8
drag, startPoint x: 834, startPoint y: 99, endPoint x: 530, endPoint y: 99, distance: 303.6
click at [530, 99] on div "Assigned To Stage Deal Name Meridian State SPV Investment Stage GP Closing Dead…" at bounding box center [681, 103] width 1872 height 26
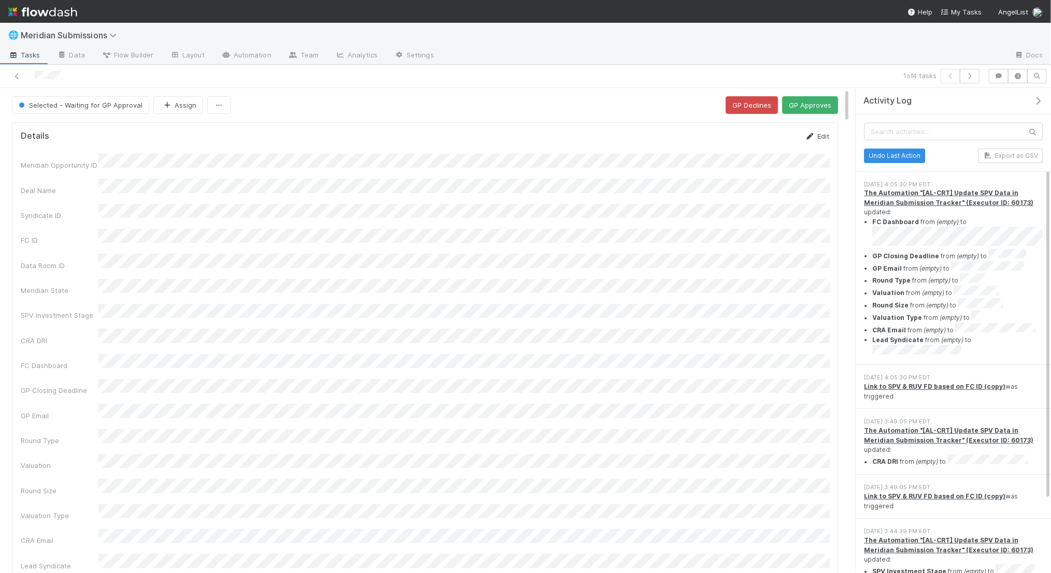
click at [818, 134] on link "Edit" at bounding box center [817, 136] width 24 height 8
click at [777, 134] on button "Save" at bounding box center [774, 140] width 30 height 18
click at [177, 55] on icon at bounding box center [175, 55] width 10 height 6
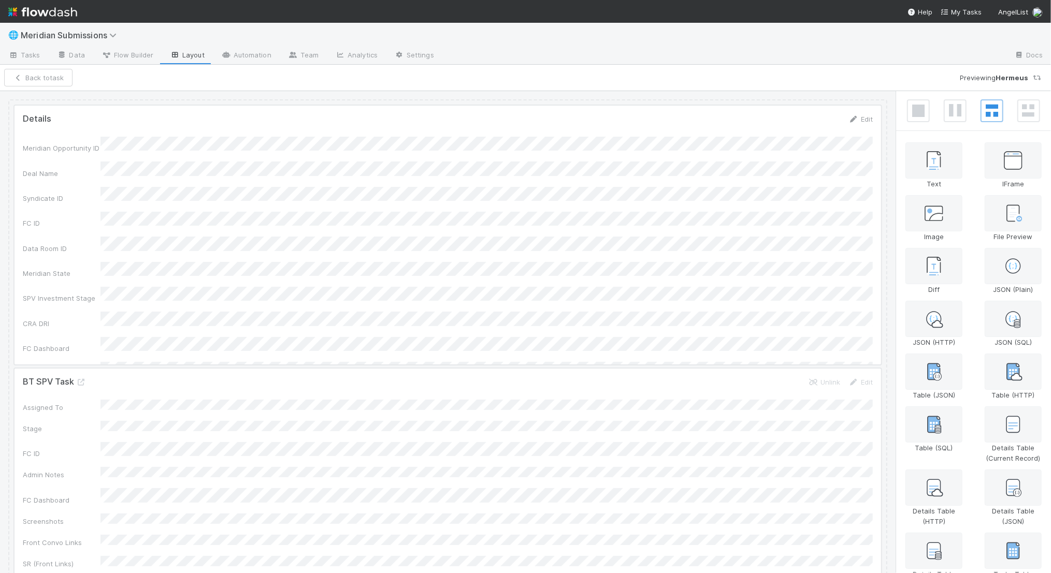
click at [864, 122] on div at bounding box center [448, 235] width 867 height 259
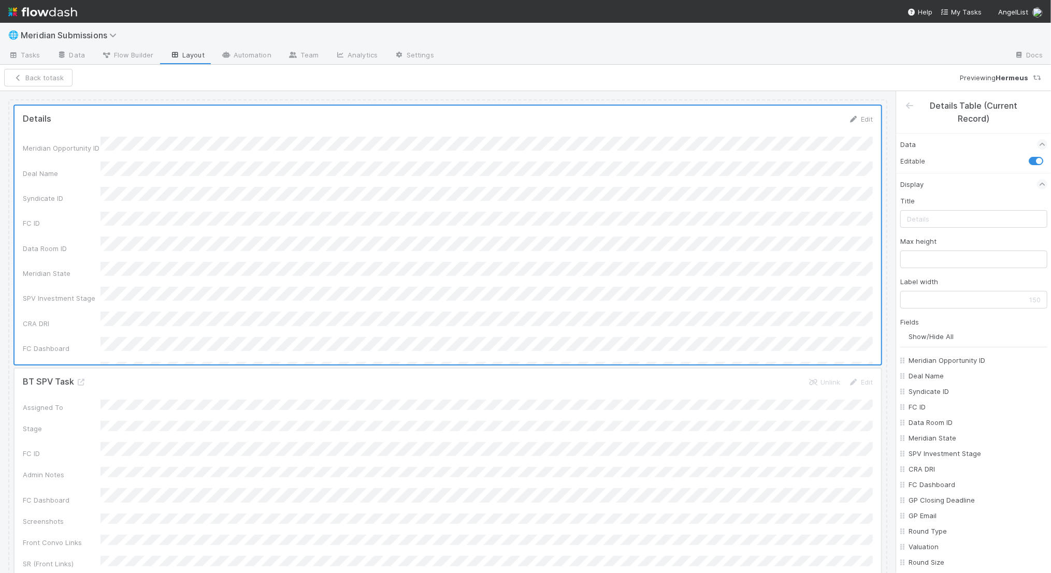
click at [371, 151] on div at bounding box center [448, 235] width 867 height 259
click at [221, 145] on div at bounding box center [448, 235] width 867 height 259
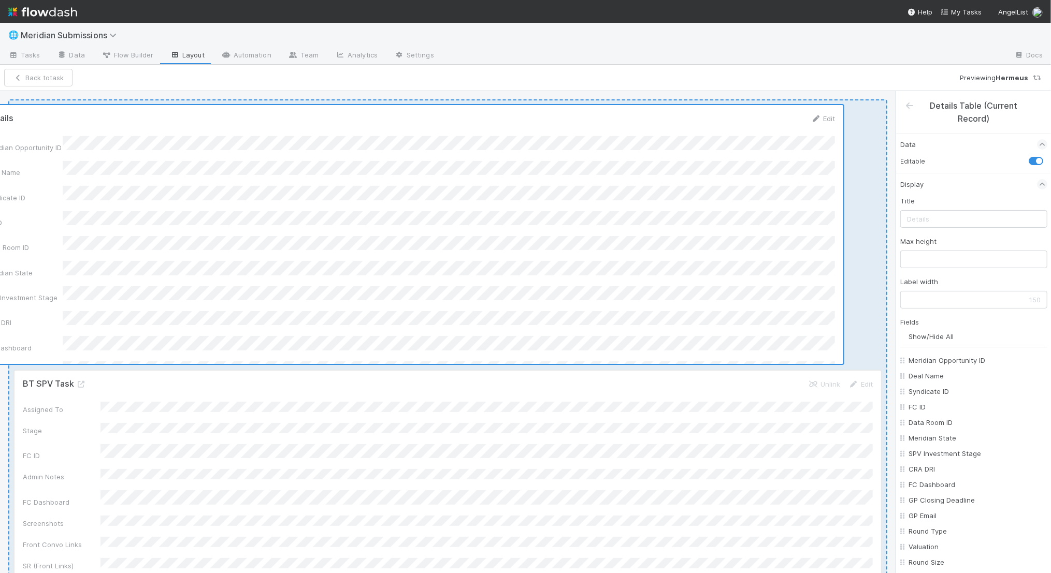
drag, startPoint x: 250, startPoint y: 145, endPoint x: 201, endPoint y: 145, distance: 49.2
click at [201, 145] on div "Details Edit Meridian Opportunity ID Deal Name Syndicate ID FC ID Data Room ID …" at bounding box center [447, 366] width 879 height 535
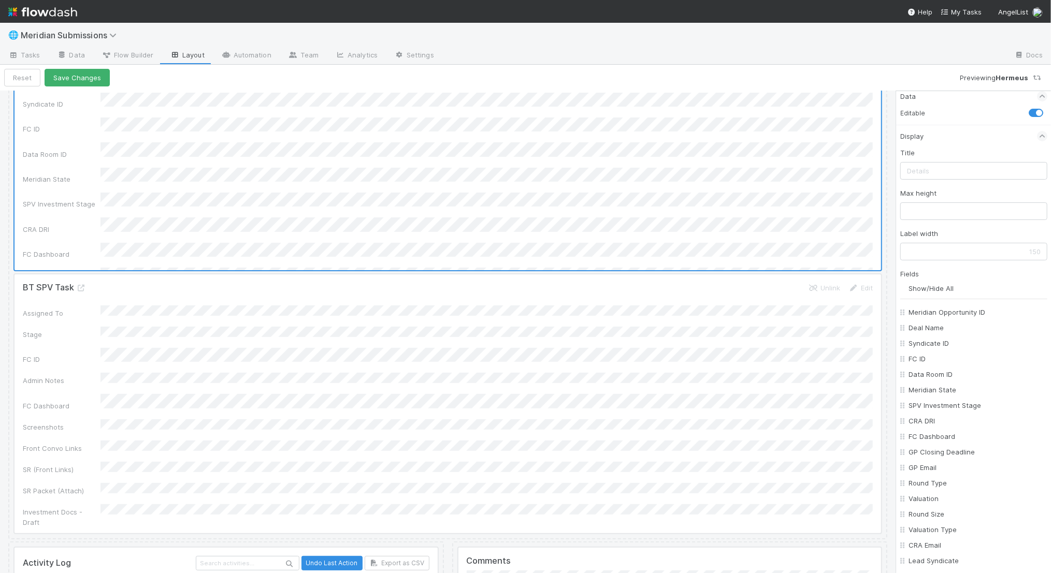
click at [605, 310] on div at bounding box center [448, 404] width 867 height 259
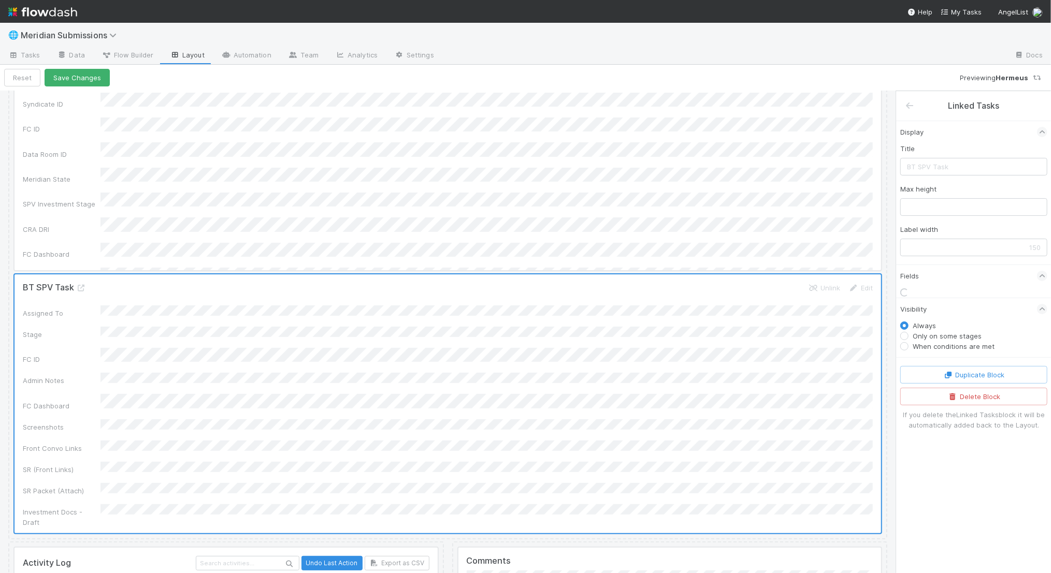
click at [600, 226] on div at bounding box center [448, 140] width 867 height 259
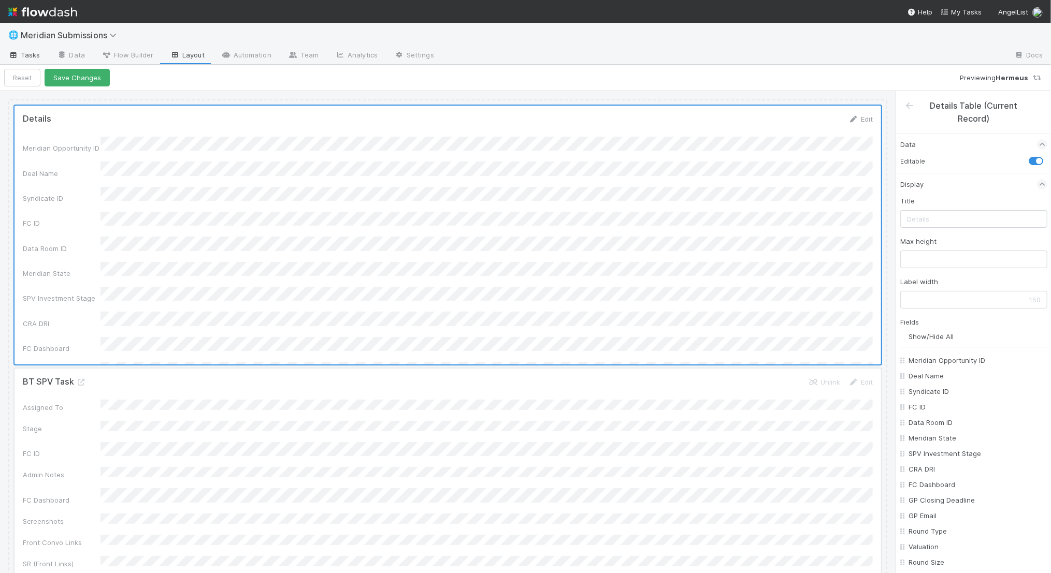
click at [32, 58] on span "Tasks" at bounding box center [24, 55] width 32 height 10
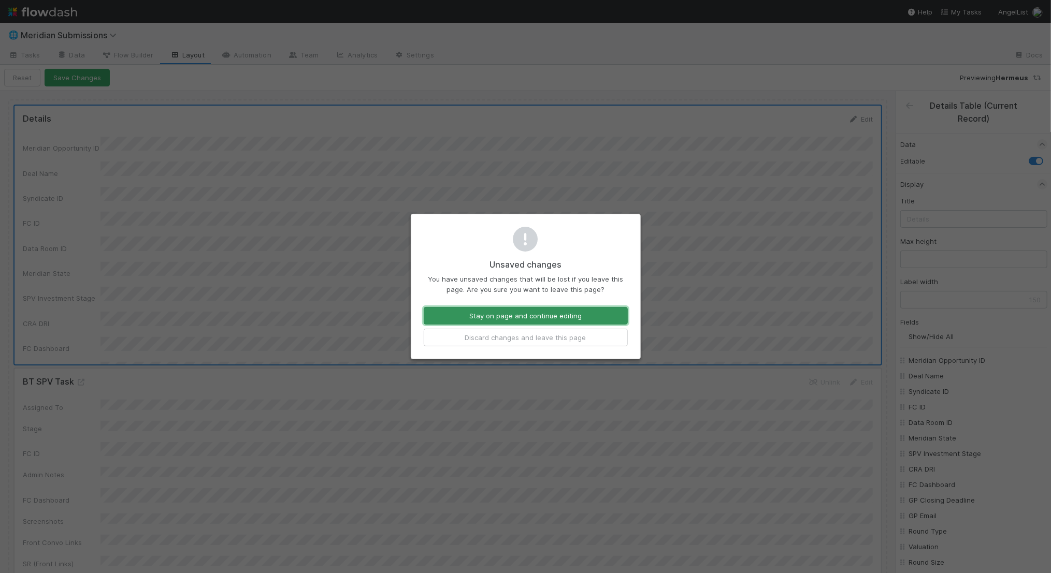
click at [515, 317] on button "Stay on page and continue editing" at bounding box center [526, 316] width 204 height 18
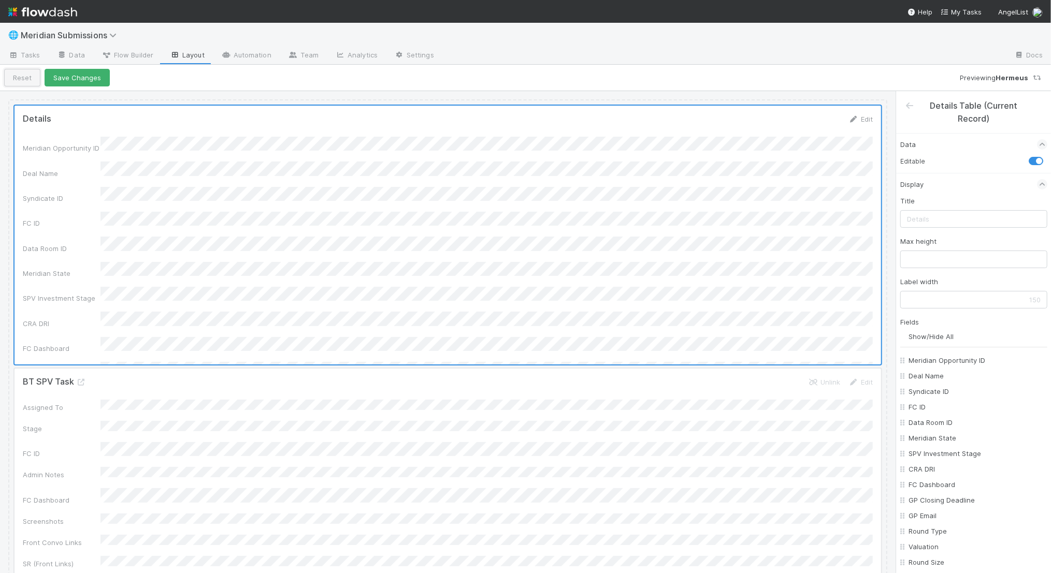
click at [14, 78] on button "Reset" at bounding box center [22, 78] width 36 height 18
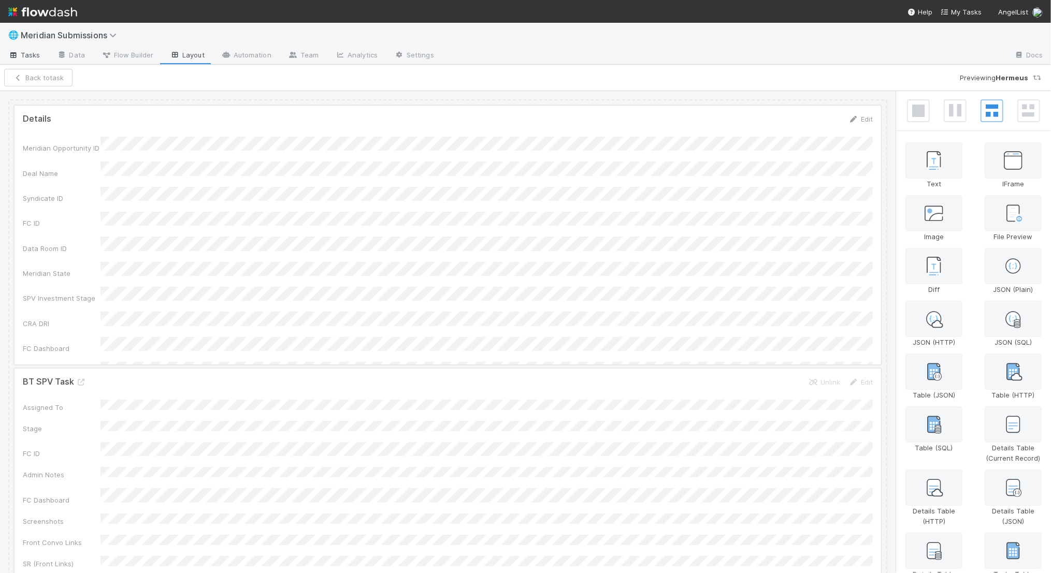
click at [32, 60] on span "Tasks" at bounding box center [24, 55] width 32 height 10
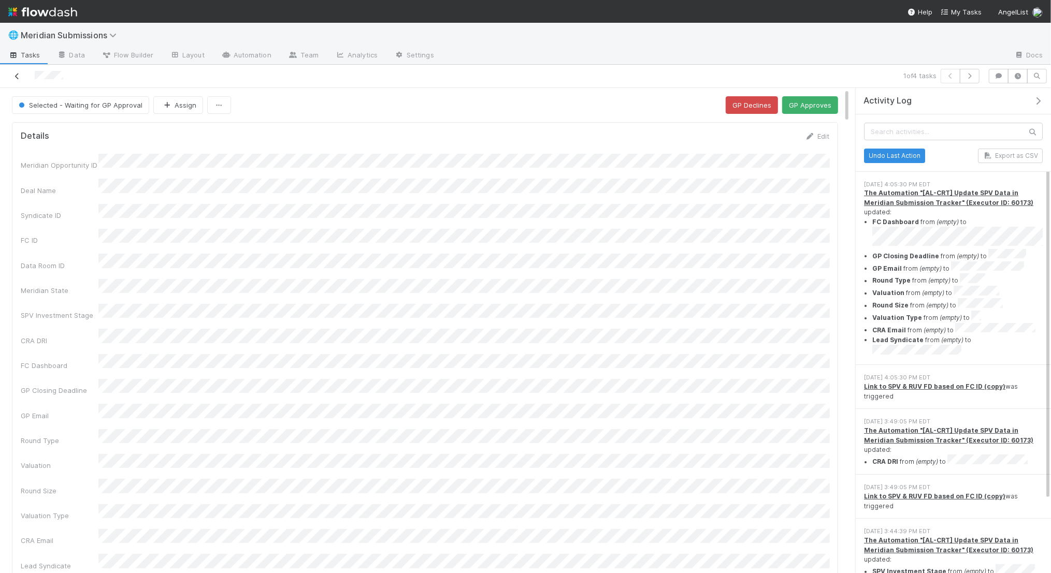
click at [21, 76] on icon at bounding box center [17, 76] width 10 height 7
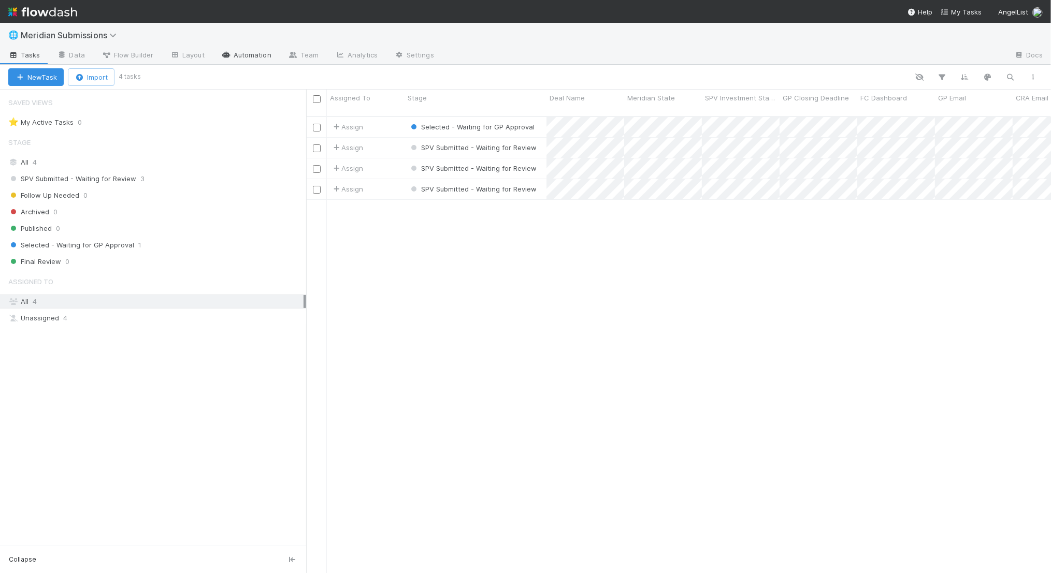
click at [234, 57] on link "Automation" at bounding box center [246, 56] width 67 height 17
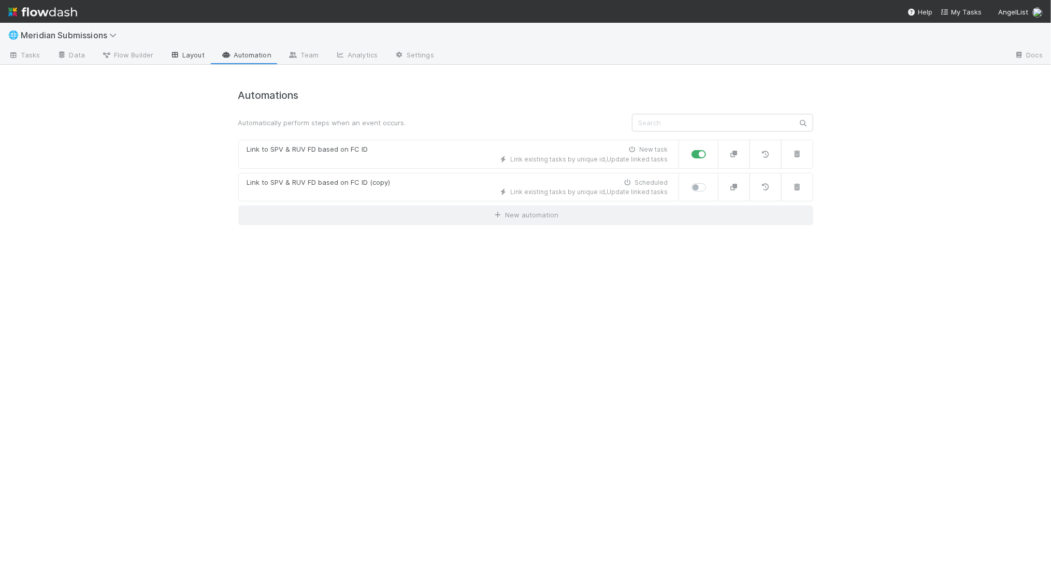
click at [193, 56] on link "Layout" at bounding box center [187, 56] width 51 height 17
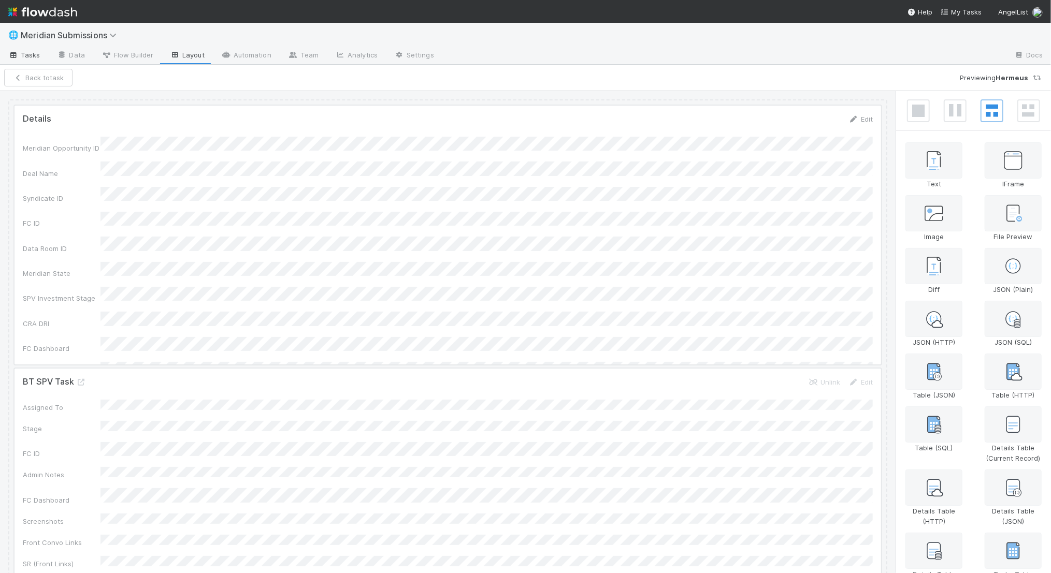
click at [29, 52] on span "Tasks" at bounding box center [24, 55] width 32 height 10
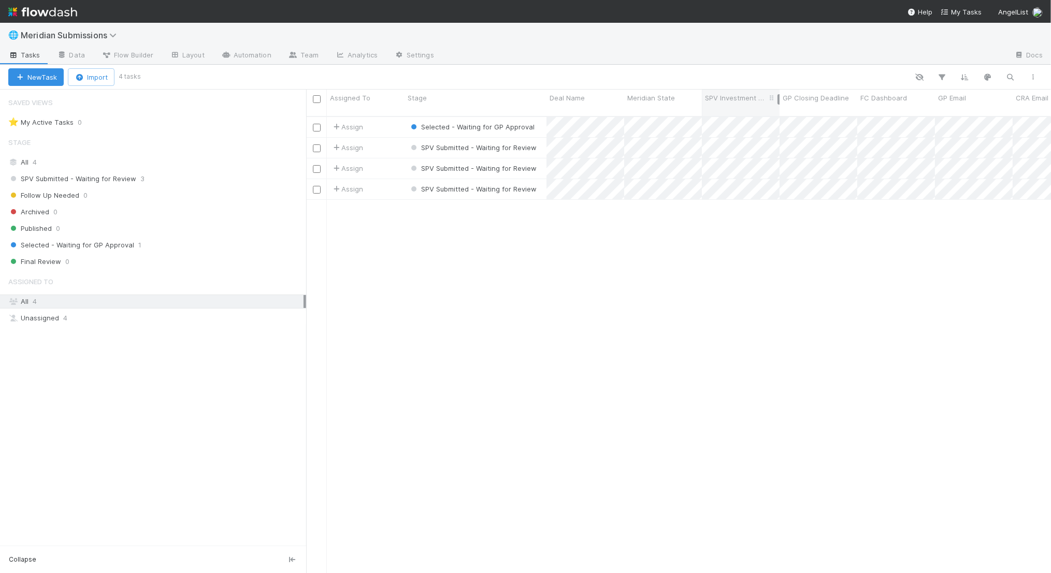
click at [778, 94] on div at bounding box center [779, 99] width 2 height 10
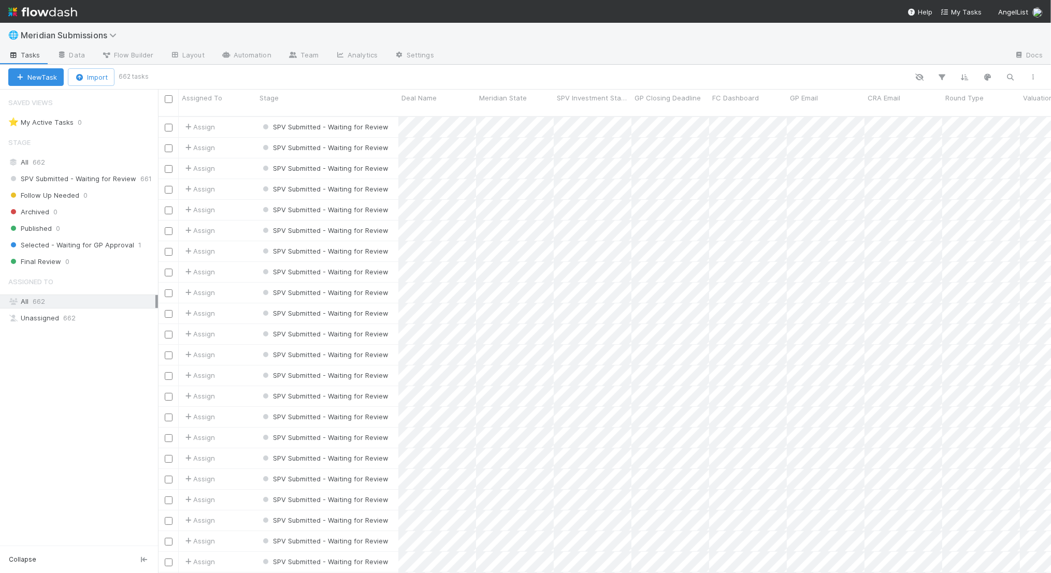
scroll to position [466, 892]
drag, startPoint x: 307, startPoint y: 201, endPoint x: 160, endPoint y: 186, distance: 148.4
click at [158, 186] on div "Saved Views ⭐ My Active Tasks 0 Stage All 662 SPV Submitted - Waiting for Revie…" at bounding box center [79, 332] width 158 height 484
click at [538, 95] on div "Meridian State" at bounding box center [517, 98] width 72 height 10
click at [538, 112] on div "Sort First → Last" at bounding box center [540, 118] width 118 height 16
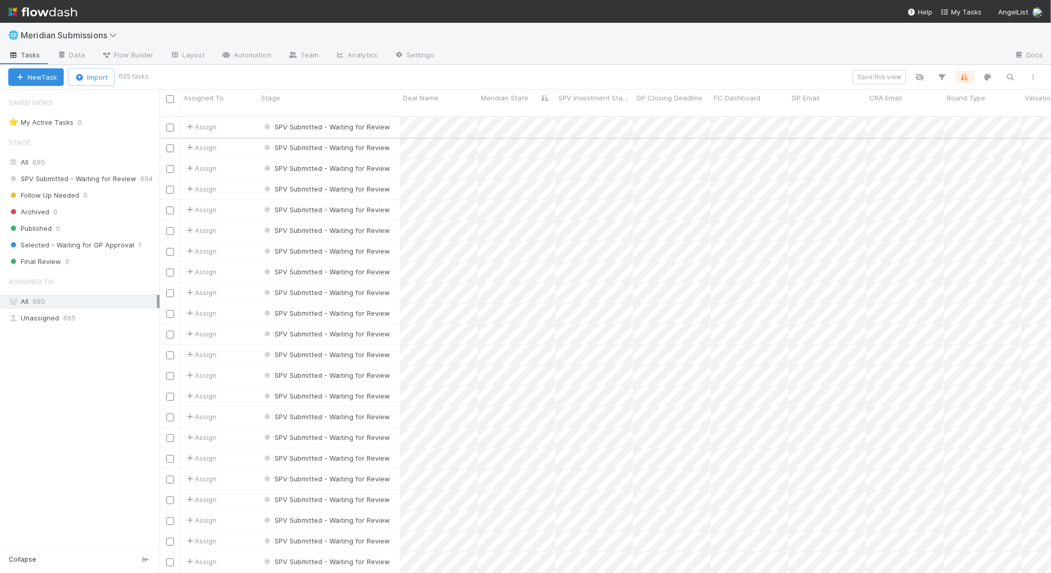
click at [170, 124] on input "checkbox" at bounding box center [170, 128] width 8 height 8
checkbox input "false"
click at [170, 124] on input "checkbox" at bounding box center [170, 128] width 8 height 8
click at [173, 78] on span "Bulk Actions (1)" at bounding box center [152, 77] width 55 height 8
click at [463, 127] on div "Assign to Update data Move to stage Not Selected Selected Delete" at bounding box center [525, 286] width 1051 height 573
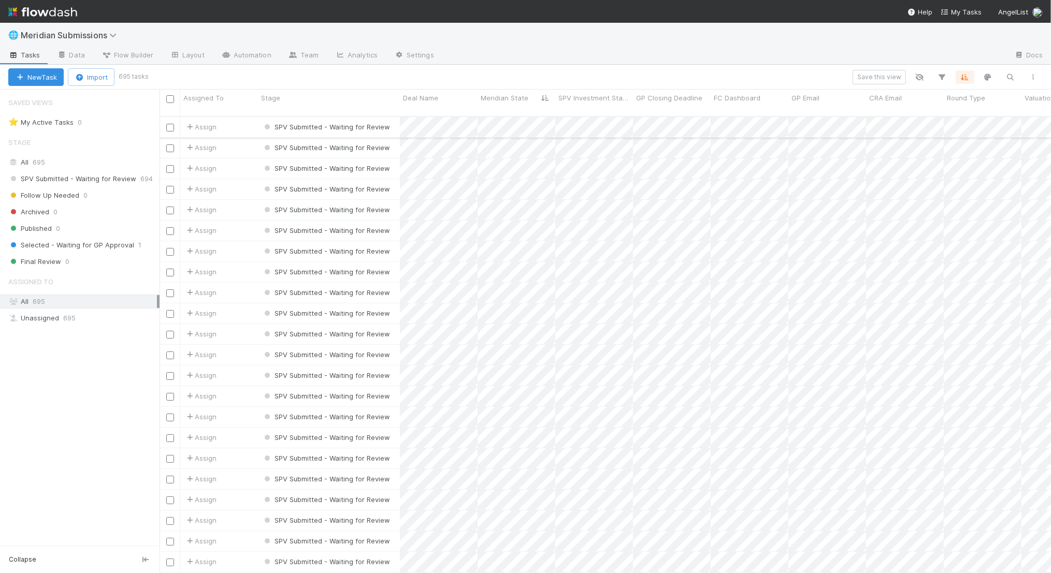
click at [172, 124] on input "checkbox" at bounding box center [170, 128] width 8 height 8
click at [172, 142] on div at bounding box center [170, 147] width 12 height 11
click at [171, 145] on input "checkbox" at bounding box center [170, 149] width 8 height 8
click at [181, 83] on button "Bulk Actions (2)" at bounding box center [154, 77] width 70 height 18
click at [477, 129] on div "Assign to Update data Move to stage Not Selected Selected Delete" at bounding box center [525, 286] width 1051 height 573
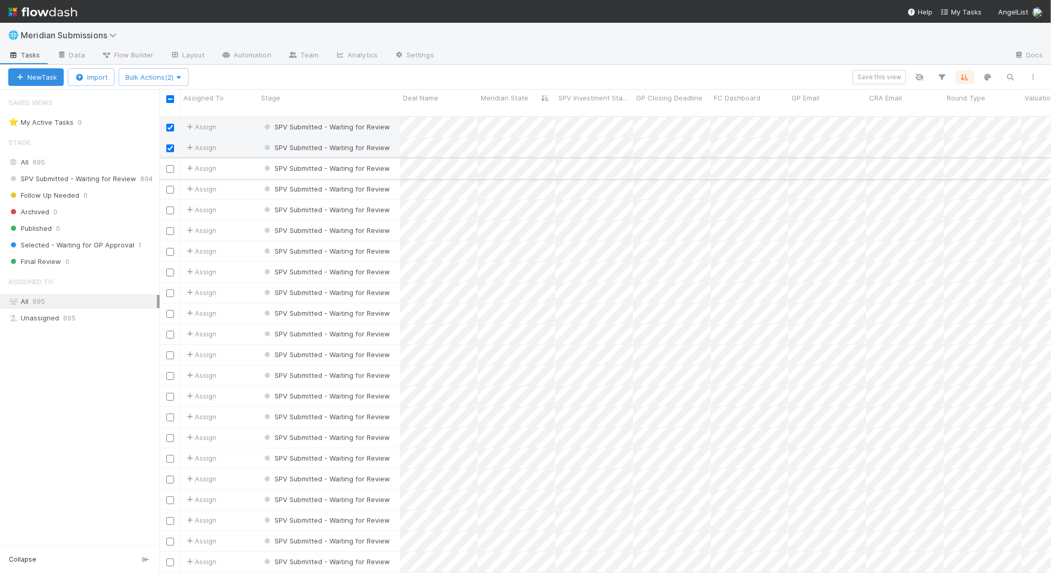
click at [168, 165] on input "checkbox" at bounding box center [170, 169] width 8 height 8
click at [168, 183] on div at bounding box center [170, 188] width 12 height 11
click at [173, 186] on input "checkbox" at bounding box center [170, 190] width 8 height 8
click at [170, 207] on input "checkbox" at bounding box center [170, 211] width 8 height 8
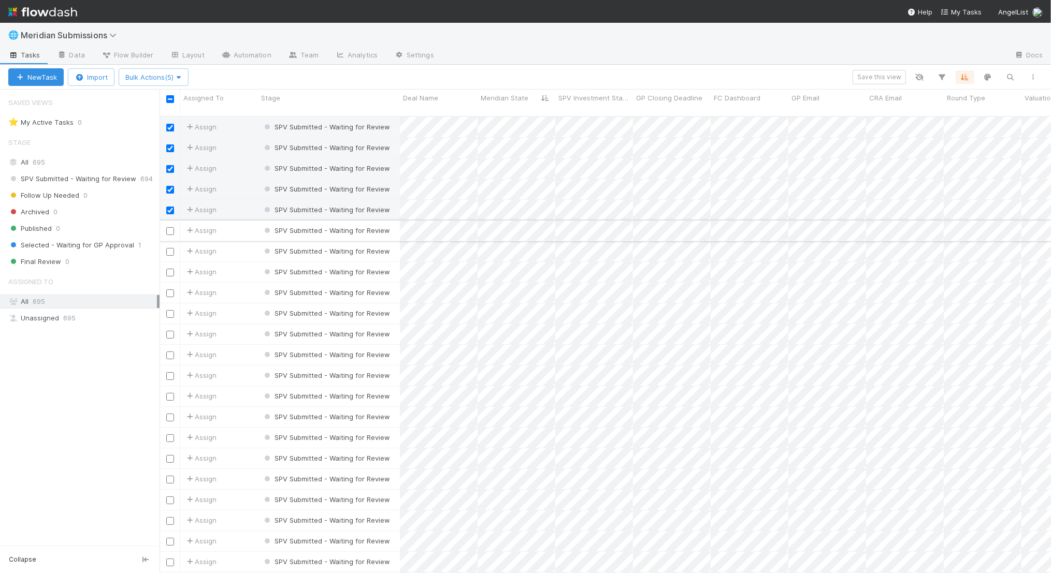
click at [173, 227] on input "checkbox" at bounding box center [170, 231] width 8 height 8
click at [171, 248] on input "checkbox" at bounding box center [170, 252] width 8 height 8
click at [168, 266] on div at bounding box center [170, 271] width 12 height 11
click at [169, 269] on input "checkbox" at bounding box center [170, 273] width 8 height 8
click at [169, 290] on input "checkbox" at bounding box center [170, 294] width 8 height 8
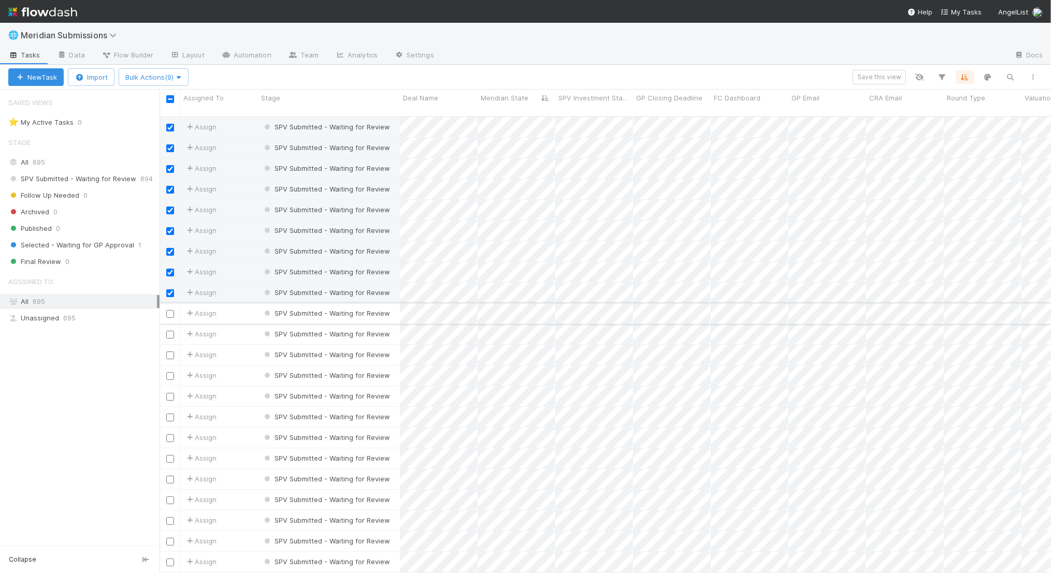
click at [169, 310] on input "checkbox" at bounding box center [170, 314] width 8 height 8
click at [169, 324] on div at bounding box center [170, 334] width 21 height 20
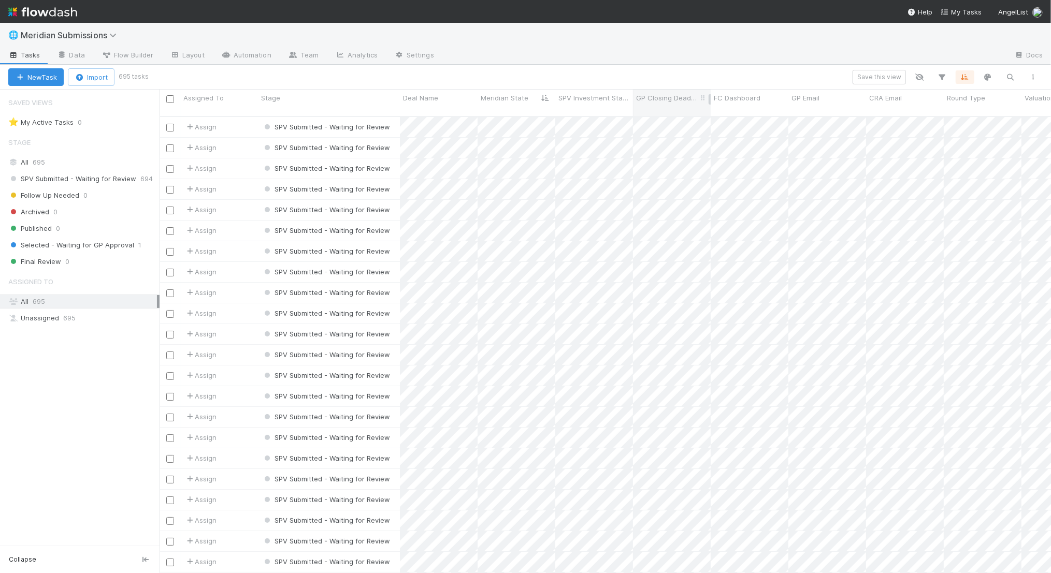
click at [664, 93] on span "GP Closing Deadline" at bounding box center [667, 98] width 62 height 10
click at [668, 130] on div "Sort Newest → Oldest" at bounding box center [696, 133] width 118 height 16
click at [169, 124] on input "checkbox" at bounding box center [170, 128] width 8 height 8
click at [171, 145] on input "checkbox" at bounding box center [170, 149] width 8 height 8
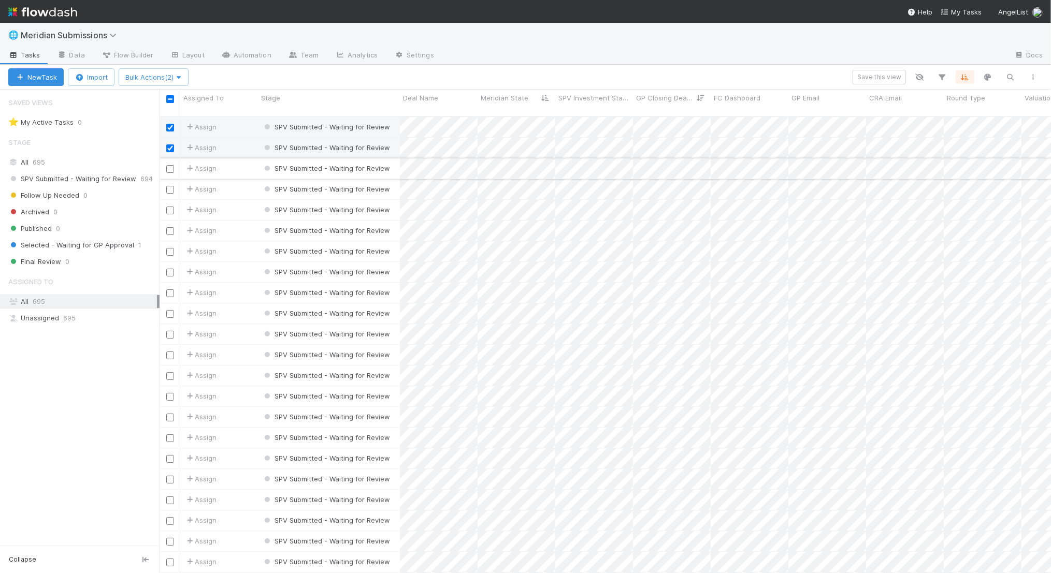
click at [171, 165] on input "checkbox" at bounding box center [170, 169] width 8 height 8
click at [177, 76] on icon "button" at bounding box center [179, 77] width 10 height 7
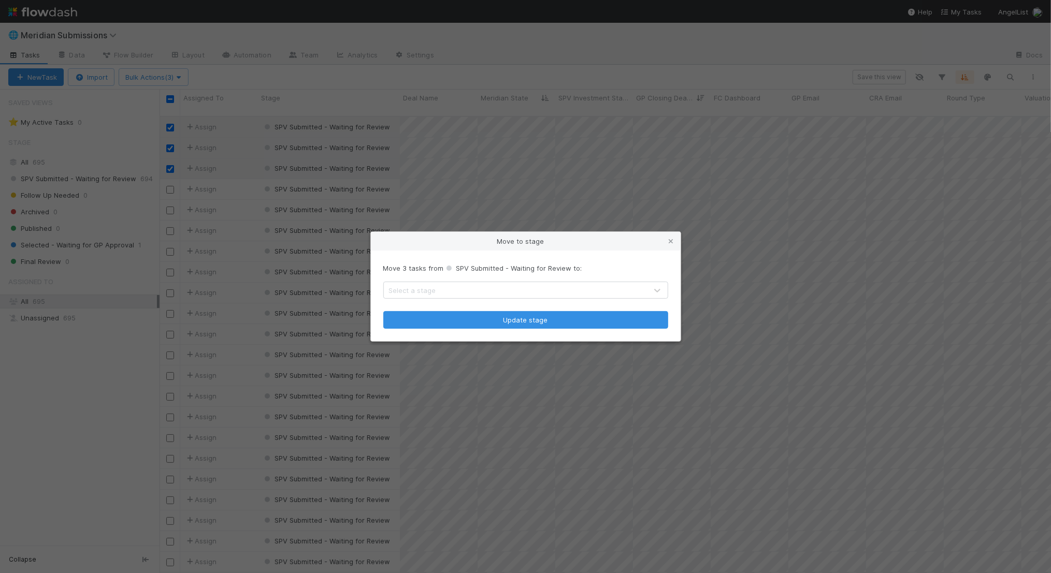
click at [457, 290] on div "Select a stage" at bounding box center [515, 290] width 263 height 17
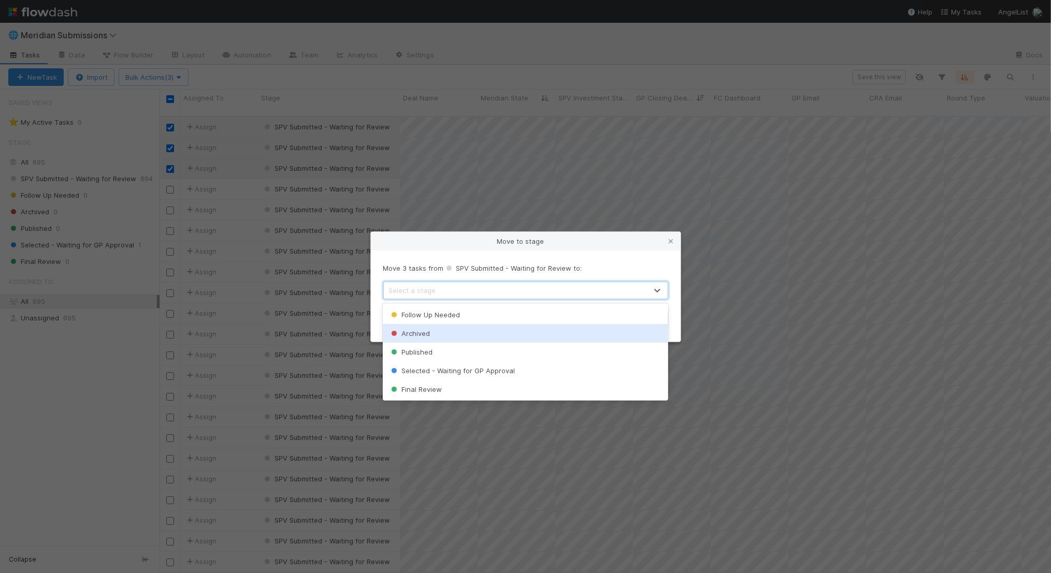
click at [458, 333] on div "Archived" at bounding box center [525, 333] width 285 height 19
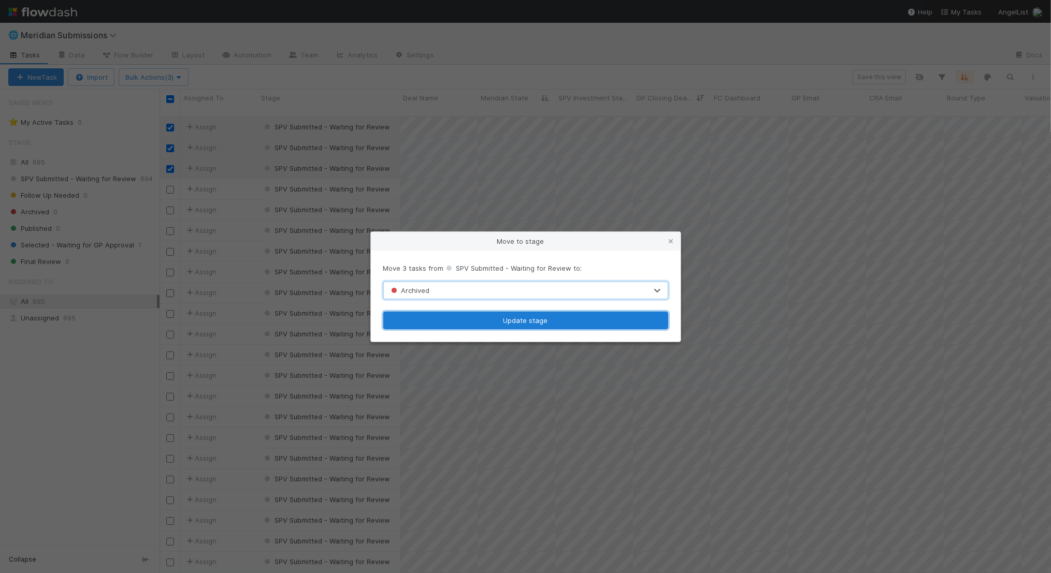
click at [468, 319] on button "Update stage" at bounding box center [525, 321] width 285 height 18
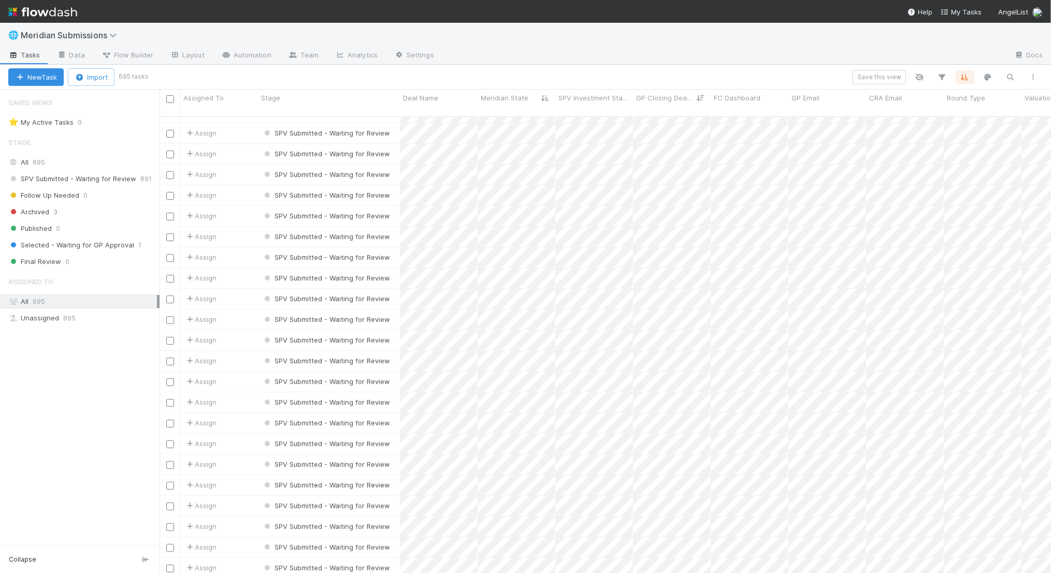
scroll to position [3743, 0]
click at [170, 315] on div at bounding box center [170, 320] width 12 height 11
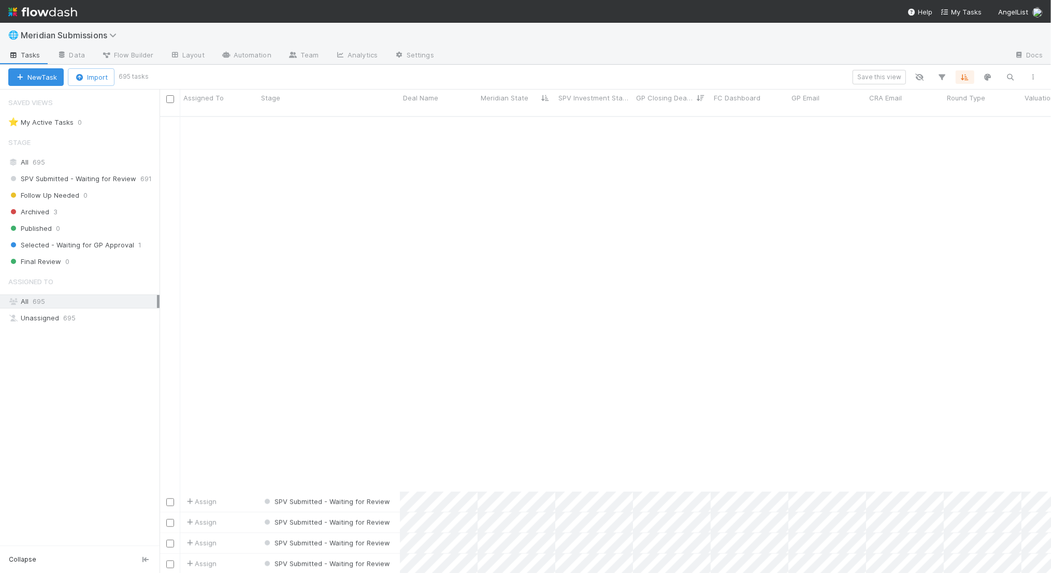
scroll to position [0, 0]
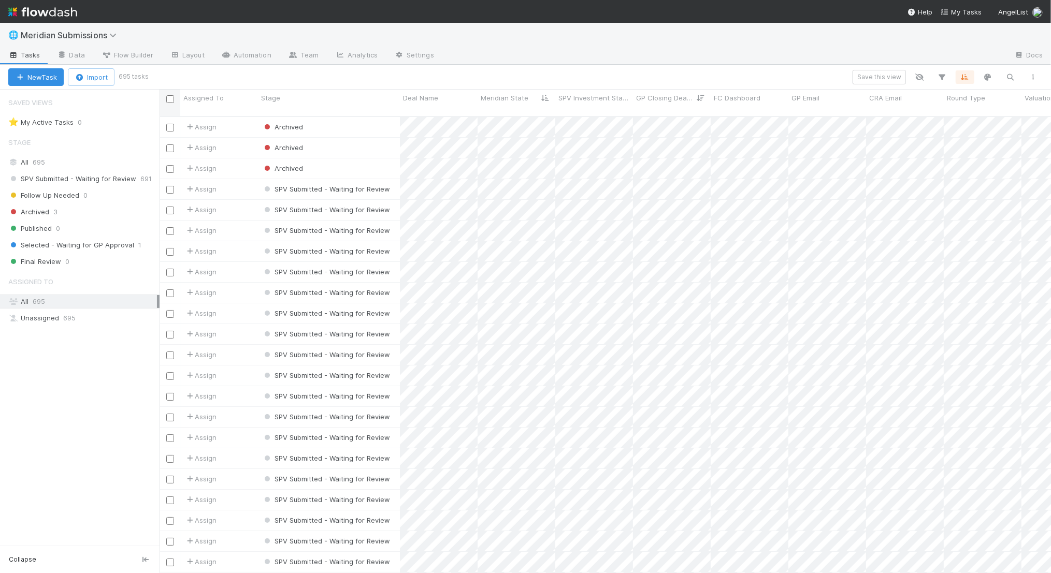
click at [170, 98] on input "checkbox" at bounding box center [170, 99] width 8 height 8
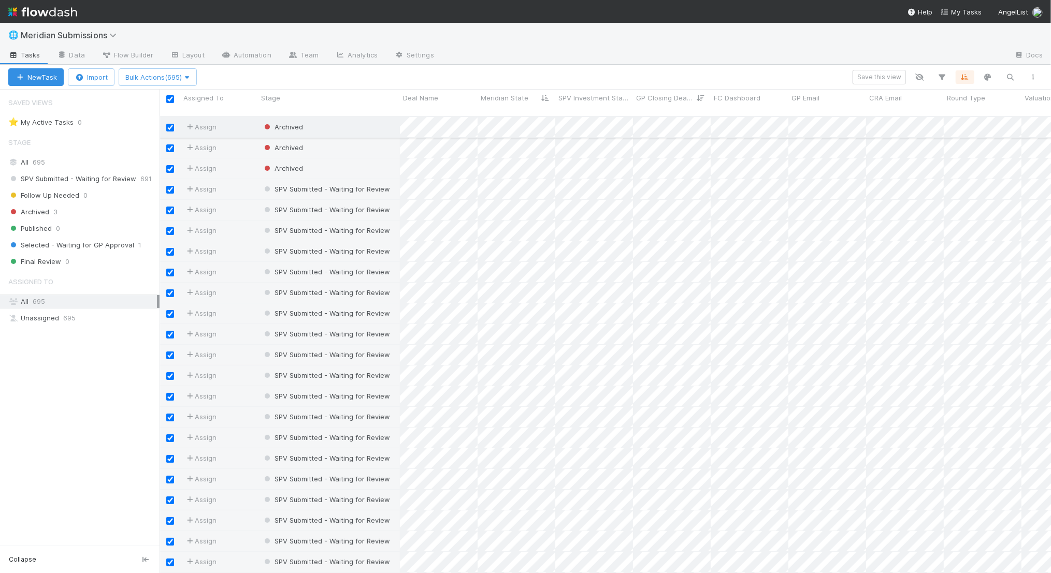
click at [169, 124] on input "checkbox" at bounding box center [170, 128] width 8 height 8
checkbox input "false"
click at [169, 145] on input "checkbox" at bounding box center [170, 149] width 8 height 8
click at [169, 163] on div at bounding box center [170, 168] width 12 height 11
click at [170, 165] on input "checkbox" at bounding box center [170, 169] width 8 height 8
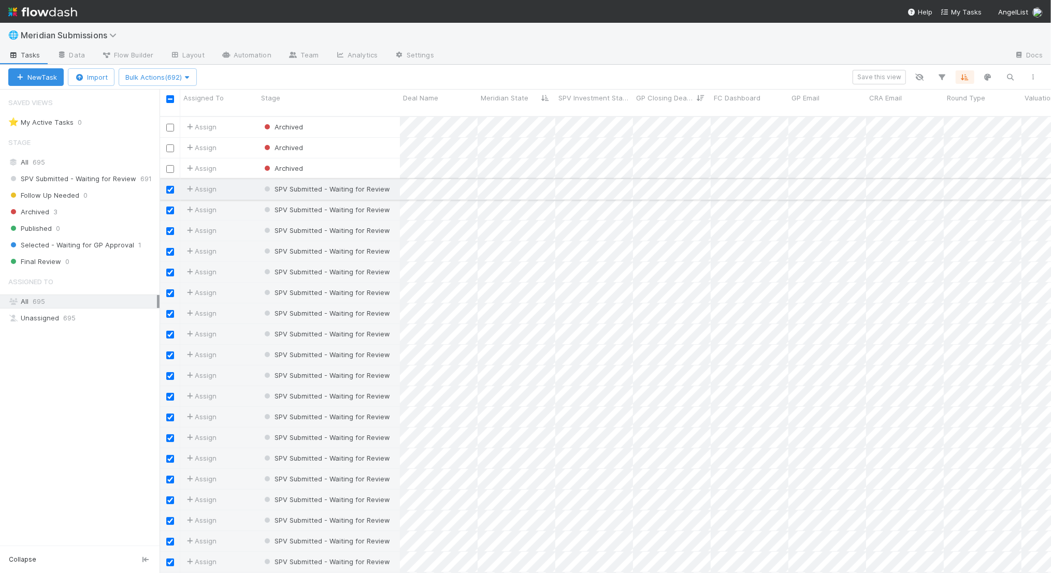
click at [170, 186] on input "checkbox" at bounding box center [170, 190] width 8 height 8
click at [170, 207] on input "checkbox" at bounding box center [170, 211] width 8 height 8
click at [170, 227] on input "checkbox" at bounding box center [170, 231] width 8 height 8
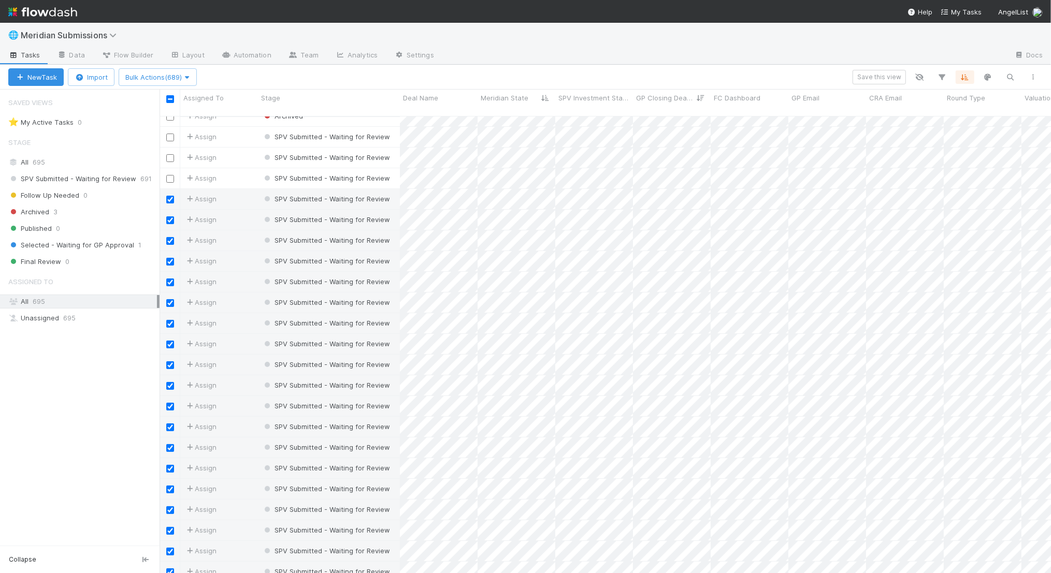
scroll to position [53, 0]
click at [167, 195] on input "checkbox" at bounding box center [170, 199] width 8 height 8
click at [167, 214] on div at bounding box center [170, 218] width 12 height 11
click at [167, 216] on input "checkbox" at bounding box center [170, 220] width 8 height 8
click at [168, 234] on div at bounding box center [170, 239] width 12 height 11
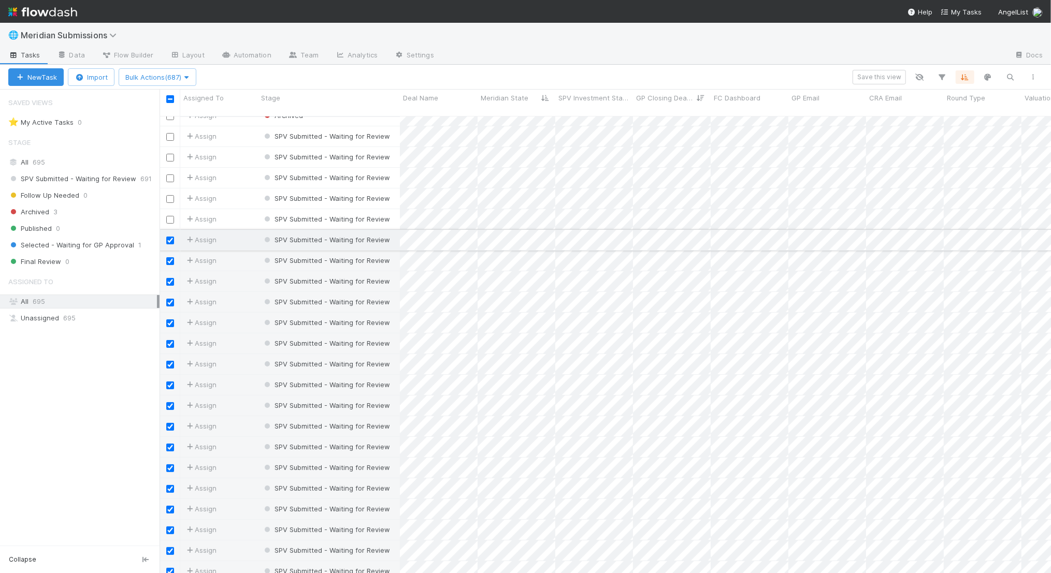
click at [168, 237] on input "checkbox" at bounding box center [170, 241] width 8 height 8
click at [170, 257] on input "checkbox" at bounding box center [170, 261] width 8 height 8
click at [170, 278] on input "checkbox" at bounding box center [170, 282] width 8 height 8
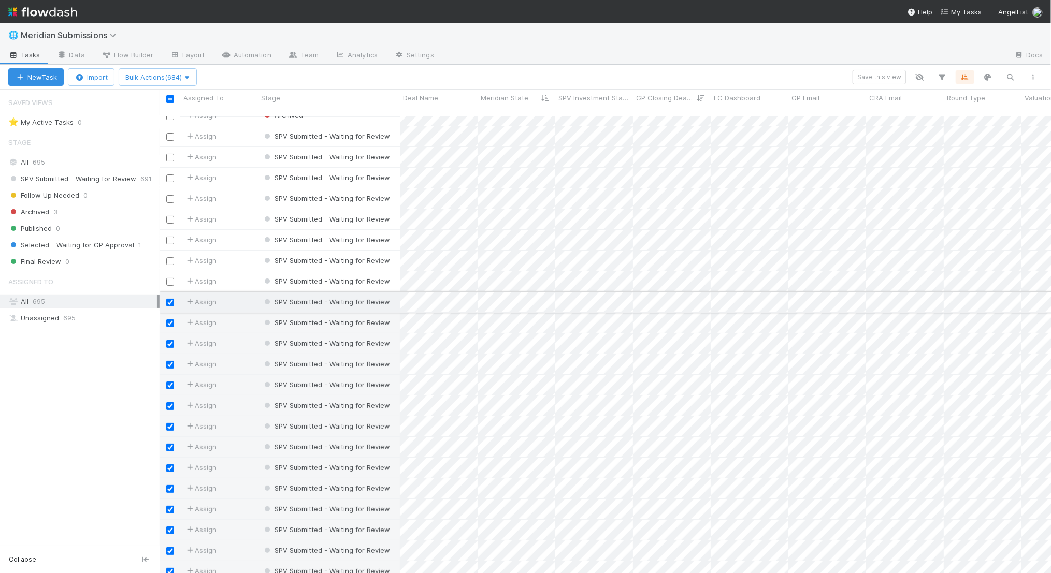
click at [170, 298] on div at bounding box center [170, 302] width 21 height 20
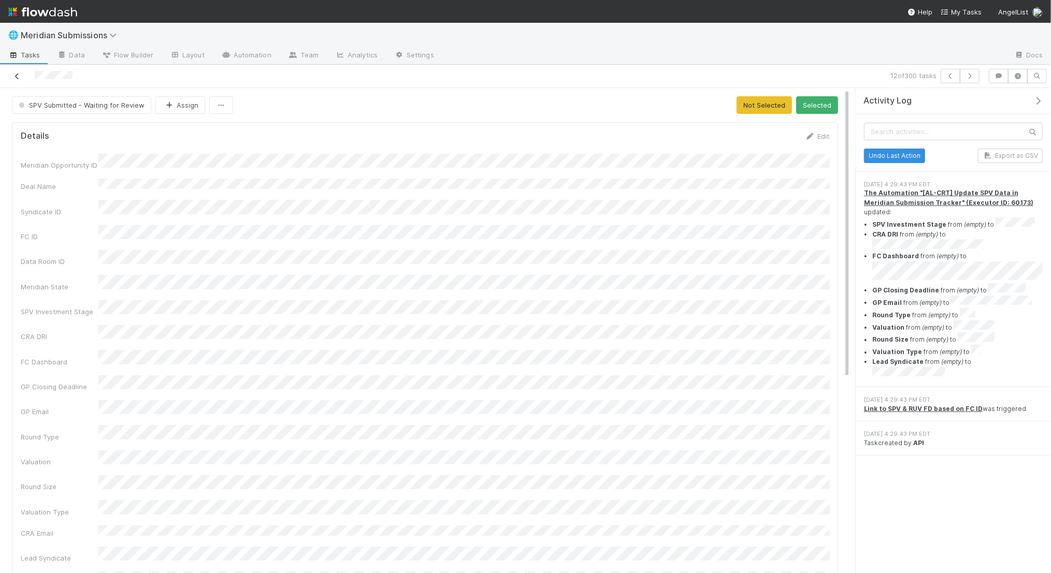
click at [18, 76] on icon at bounding box center [17, 76] width 10 height 7
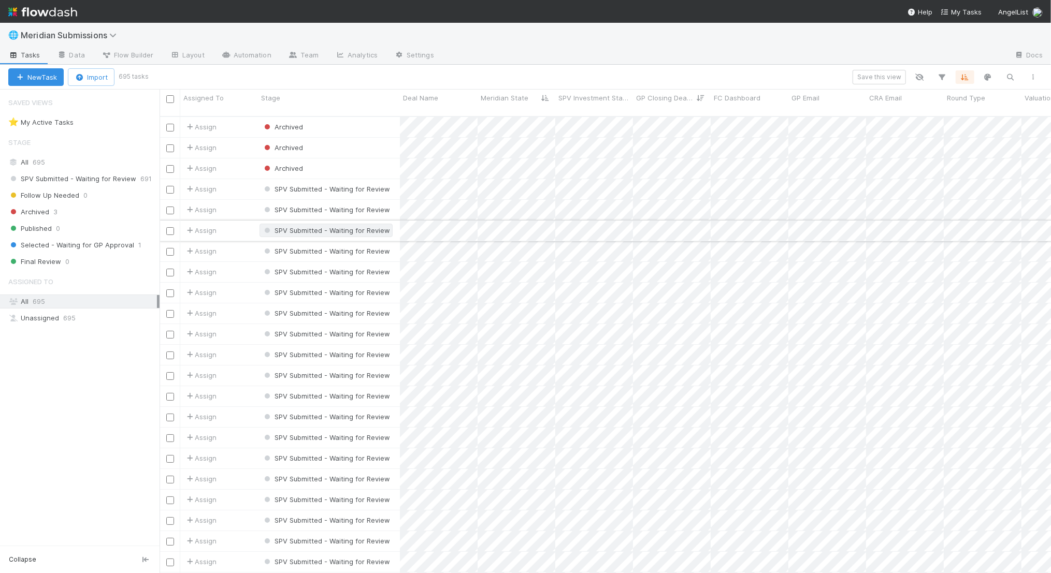
scroll to position [466, 892]
click at [170, 102] on input "checkbox" at bounding box center [170, 99] width 8 height 8
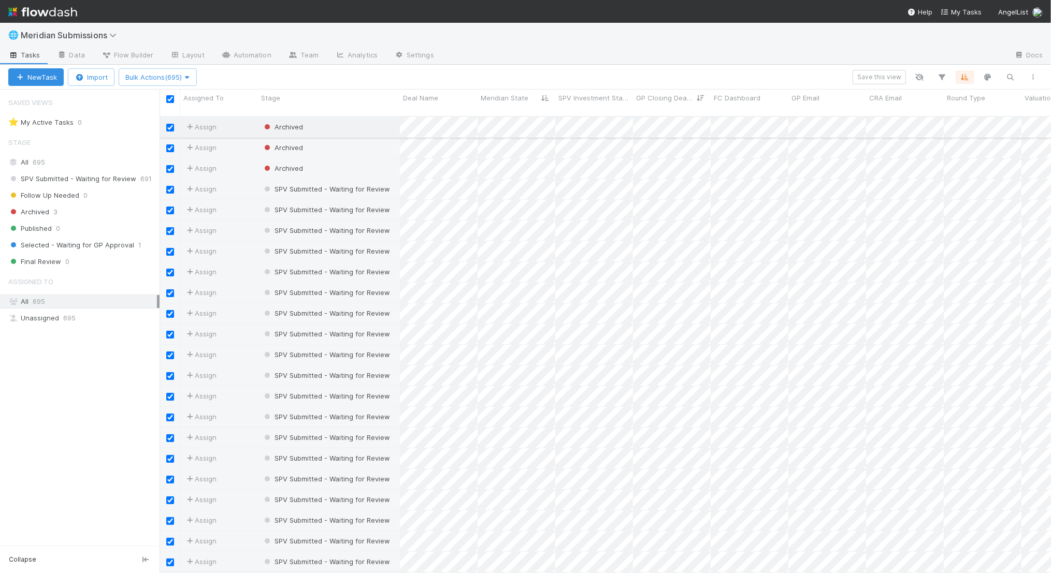
click at [171, 124] on input "checkbox" at bounding box center [170, 128] width 8 height 8
checkbox input "false"
click at [171, 142] on div at bounding box center [170, 147] width 12 height 11
click at [171, 145] on input "checkbox" at bounding box center [170, 149] width 8 height 8
click at [171, 165] on input "checkbox" at bounding box center [170, 169] width 8 height 8
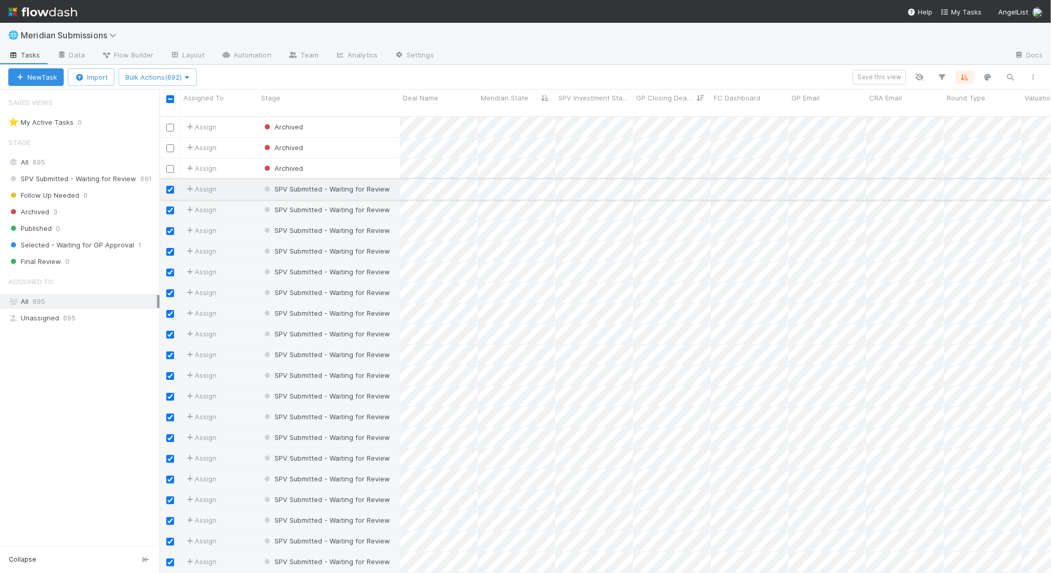
click at [171, 186] on input "checkbox" at bounding box center [170, 190] width 8 height 8
click at [170, 207] on input "checkbox" at bounding box center [170, 211] width 8 height 8
click at [170, 227] on input "checkbox" at bounding box center [170, 231] width 8 height 8
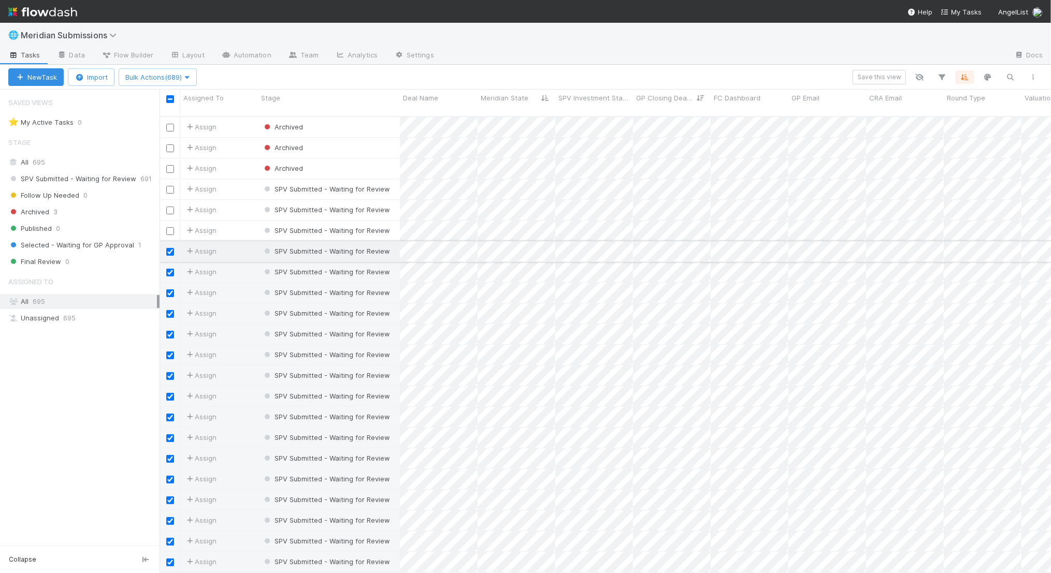
click at [170, 248] on input "checkbox" at bounding box center [170, 252] width 8 height 8
click at [172, 269] on input "checkbox" at bounding box center [170, 273] width 8 height 8
click at [172, 290] on input "checkbox" at bounding box center [170, 294] width 8 height 8
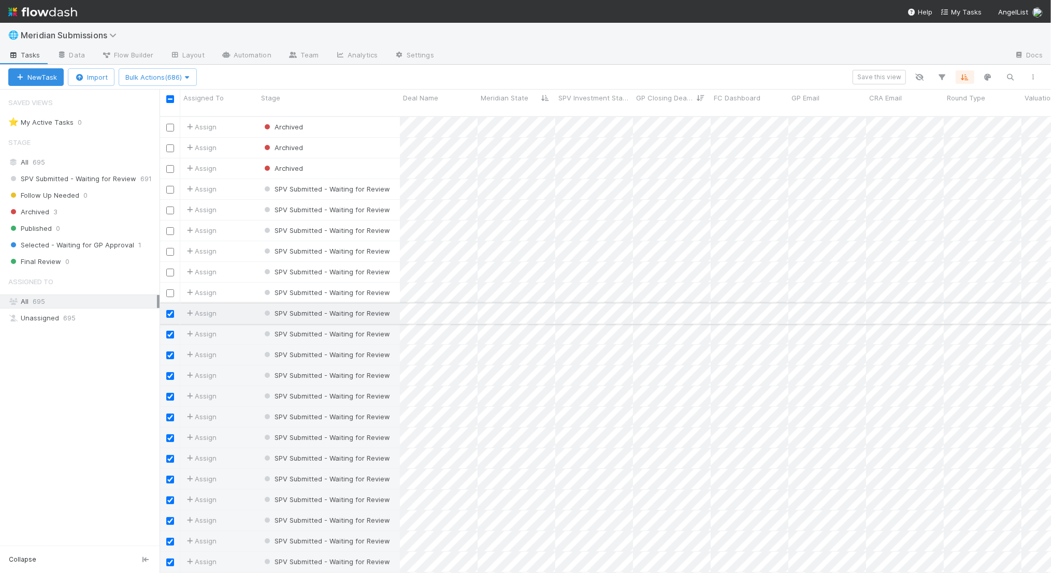
click at [172, 310] on input "checkbox" at bounding box center [170, 314] width 8 height 8
click at [170, 331] on input "checkbox" at bounding box center [170, 335] width 8 height 8
click at [170, 352] on input "checkbox" at bounding box center [170, 356] width 8 height 8
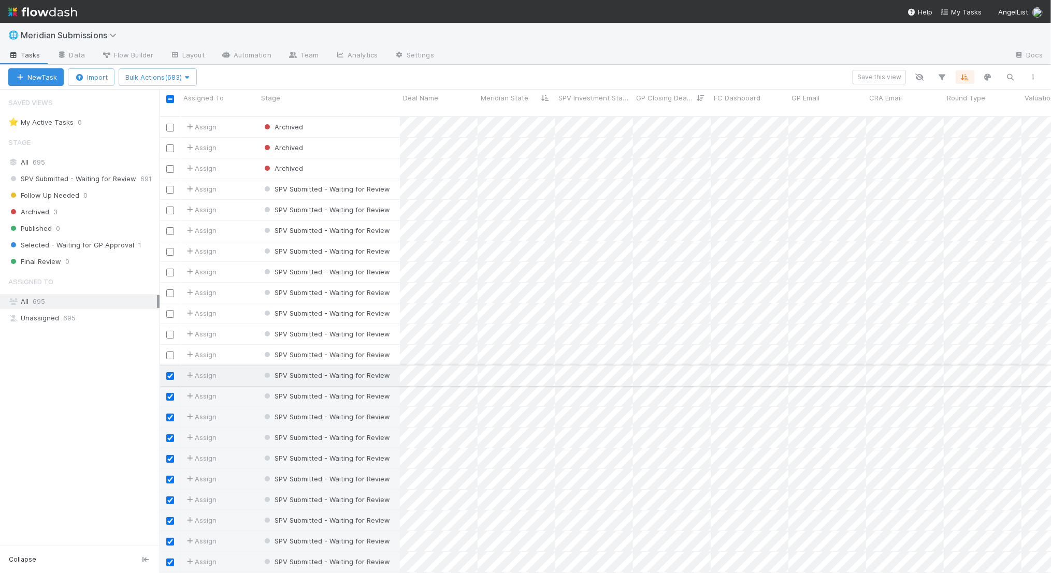
click at [170, 372] on input "checkbox" at bounding box center [170, 376] width 8 height 8
click at [169, 393] on input "checkbox" at bounding box center [170, 397] width 8 height 8
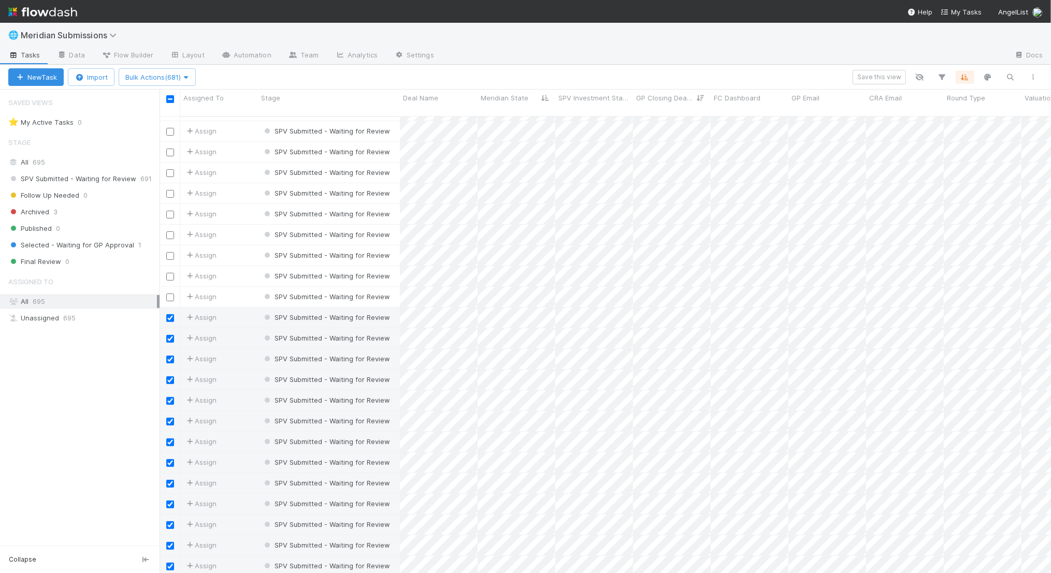
scroll to position [101, 0]
click at [169, 313] on input "checkbox" at bounding box center [170, 317] width 8 height 8
click at [169, 334] on input "checkbox" at bounding box center [170, 338] width 8 height 8
click at [170, 355] on input "checkbox" at bounding box center [170, 359] width 8 height 8
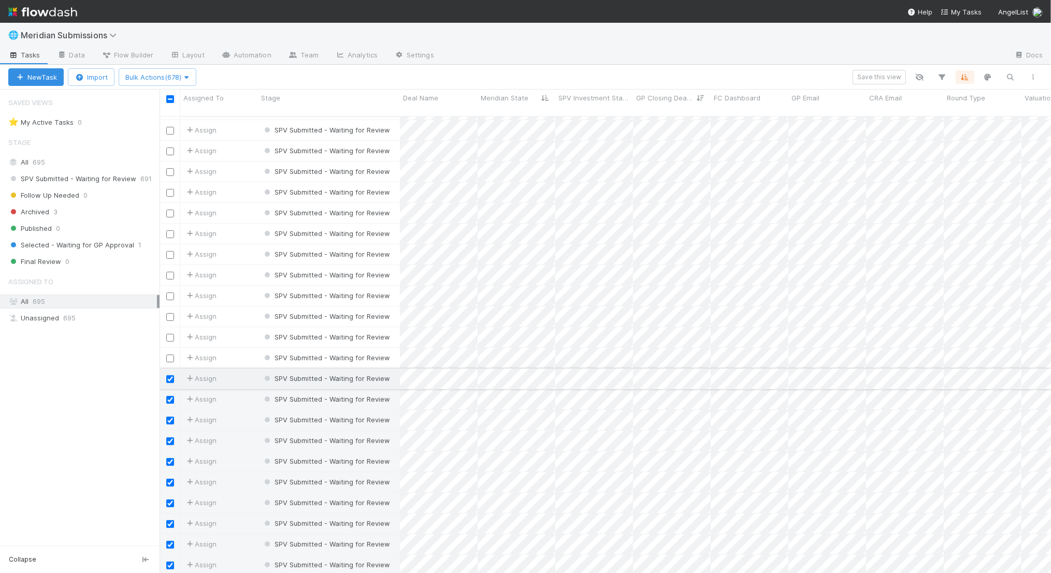
click at [170, 376] on input "checkbox" at bounding box center [170, 380] width 8 height 8
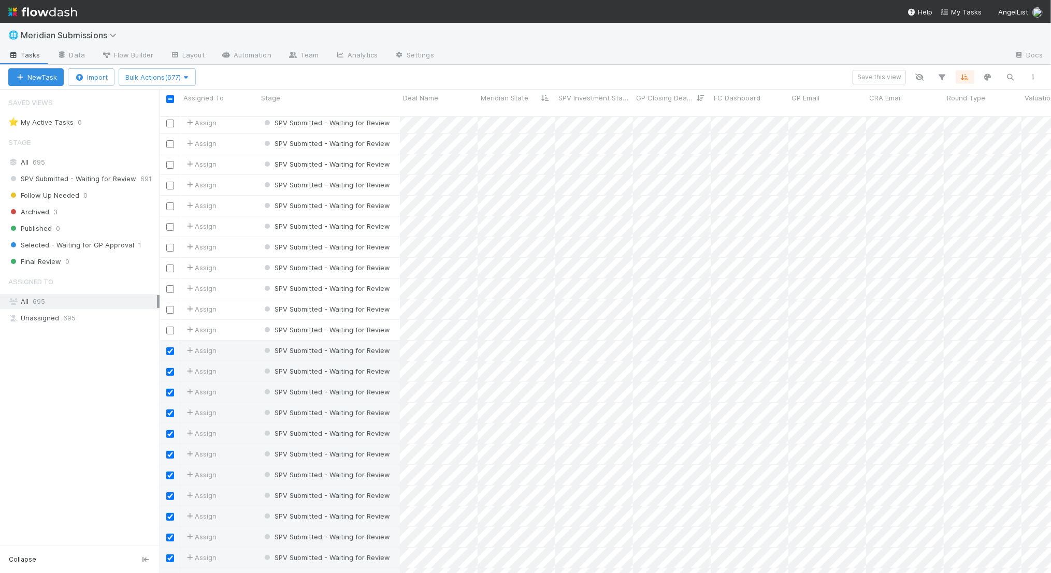
scroll to position [159, 0]
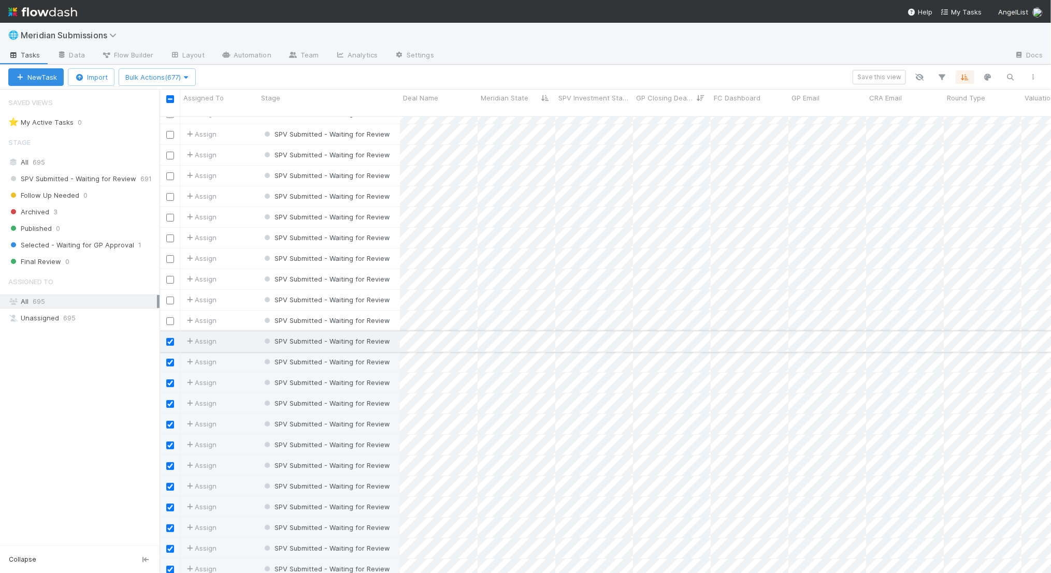
click at [169, 338] on input "checkbox" at bounding box center [170, 342] width 8 height 8
click at [171, 359] on input "checkbox" at bounding box center [170, 363] width 8 height 8
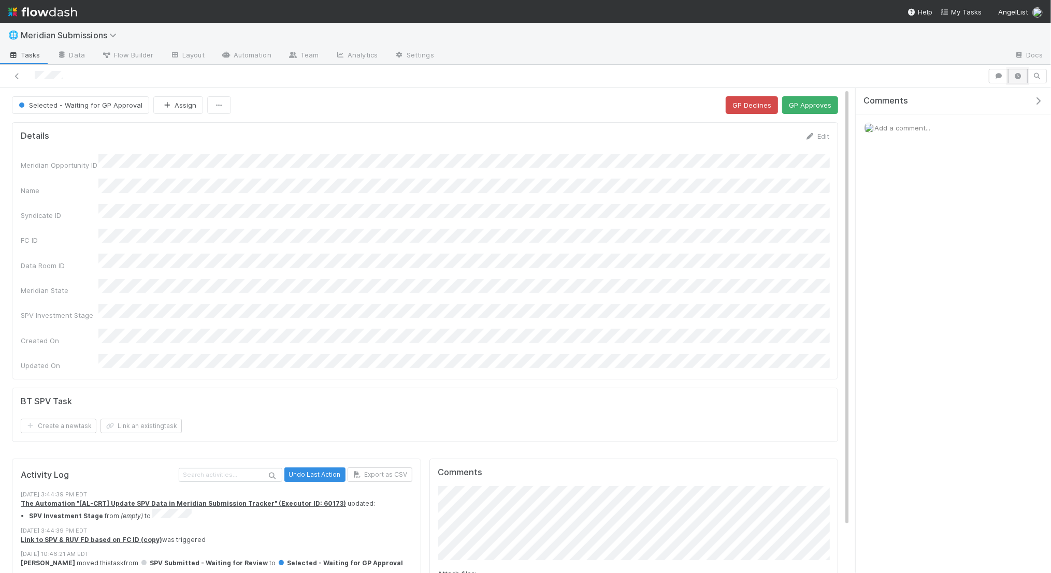
click at [788, 77] on icon "button" at bounding box center [1018, 76] width 10 height 6
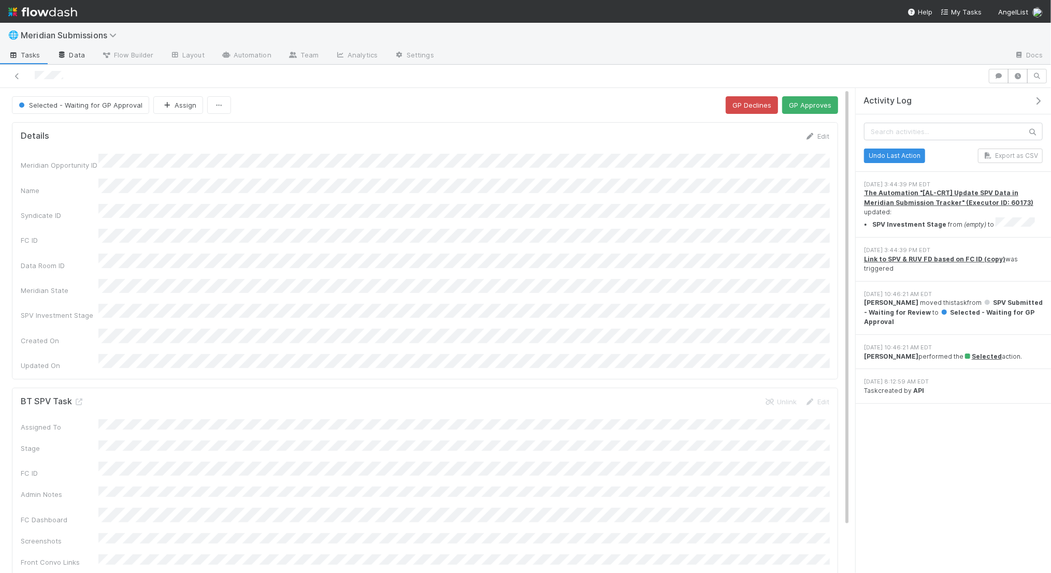
click at [81, 48] on link "Data" at bounding box center [71, 56] width 45 height 17
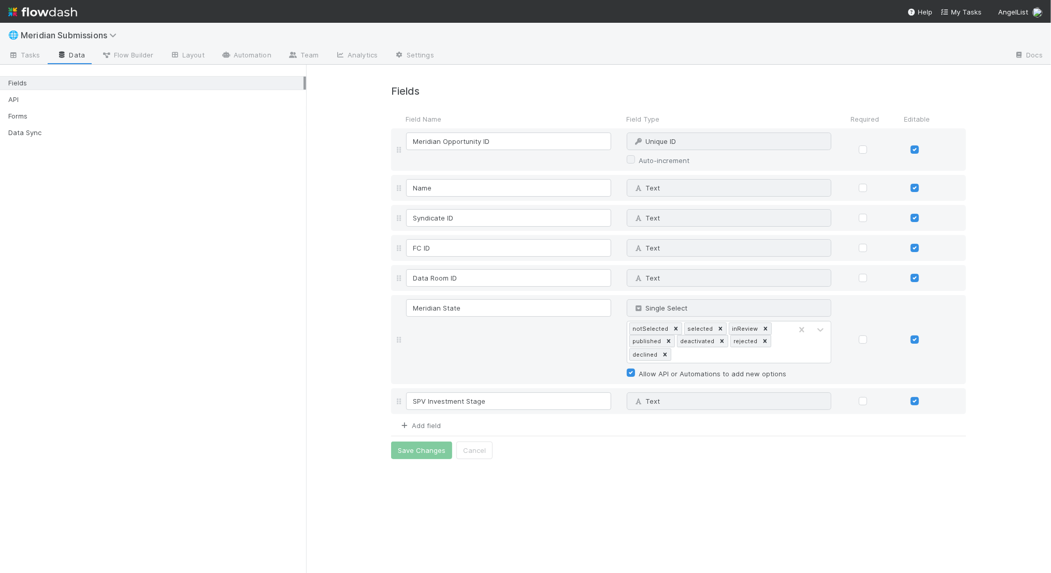
click at [421, 424] on link "Add field" at bounding box center [419, 426] width 41 height 8
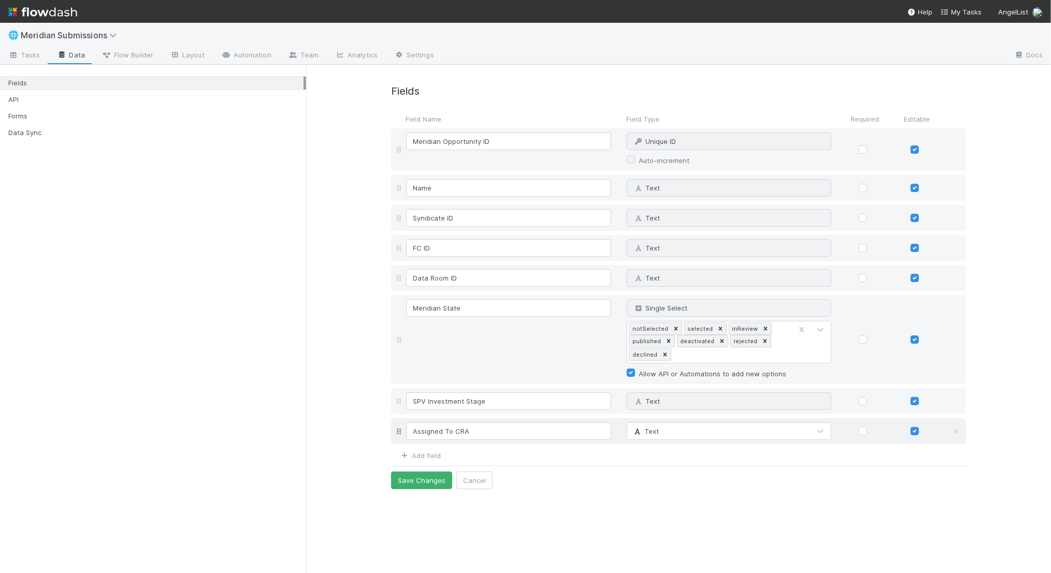
click at [697, 429] on div "Text" at bounding box center [718, 431] width 183 height 17
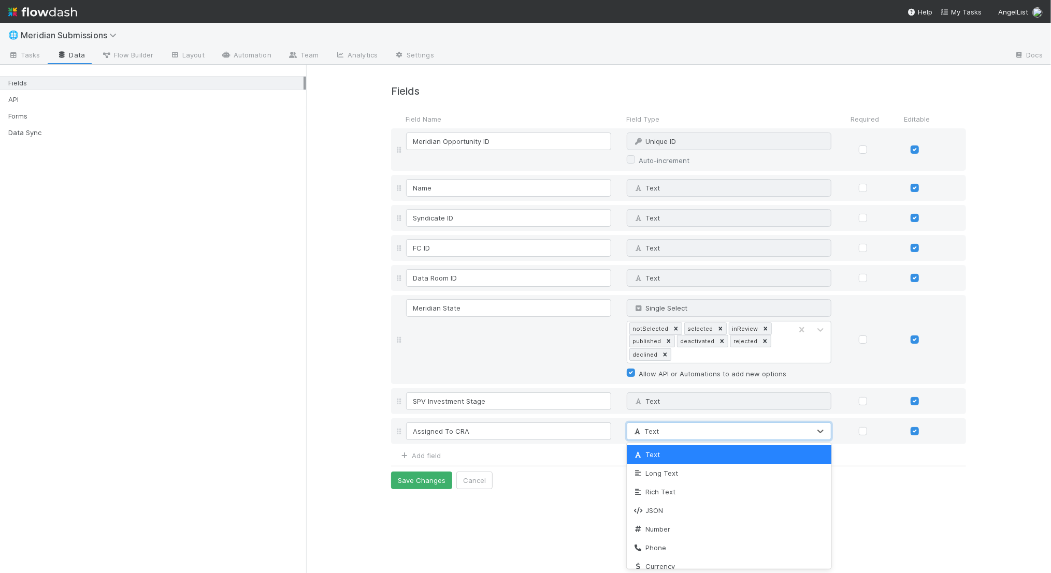
click at [679, 429] on div "Text" at bounding box center [729, 455] width 205 height 19
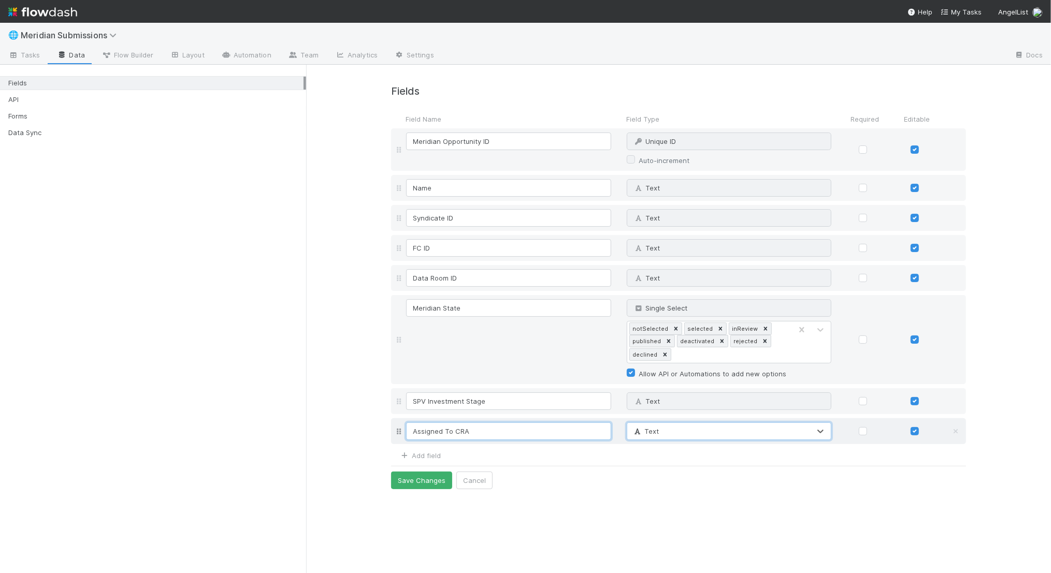
click at [447, 429] on input "Assigned To CRA" at bounding box center [508, 432] width 205 height 18
click at [524, 429] on input "Assigned to CRA" at bounding box center [508, 432] width 205 height 18
drag, startPoint x: 452, startPoint y: 433, endPoint x: 394, endPoint y: 432, distance: 58.0
click at [394, 429] on div "Assigned to CRA Text" at bounding box center [678, 432] width 575 height 26
click at [465, 429] on input "CRA" at bounding box center [508, 432] width 205 height 18
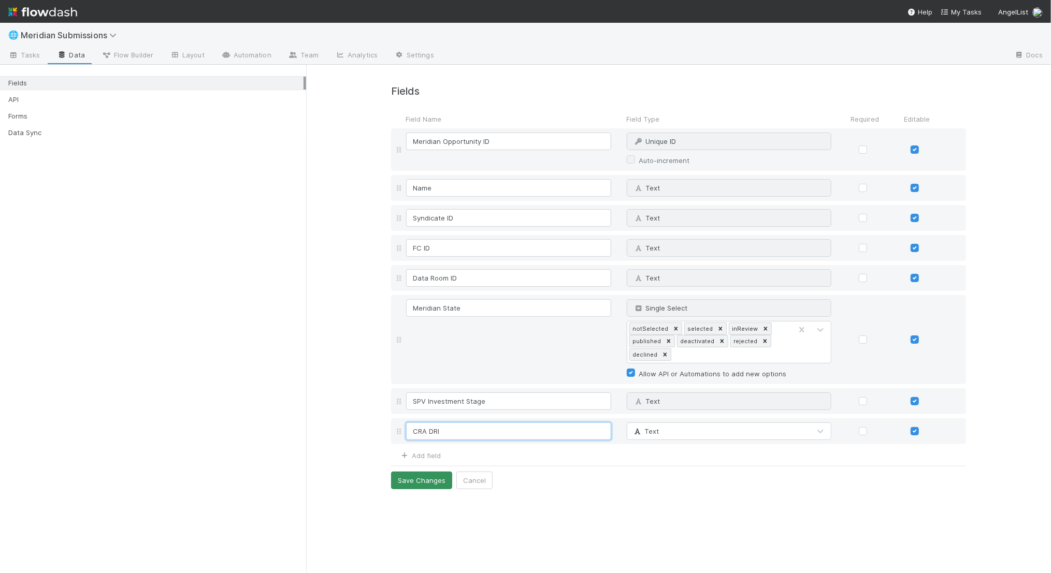
type input "CRA DRI"
click at [427, 429] on button "Save Changes" at bounding box center [421, 481] width 61 height 18
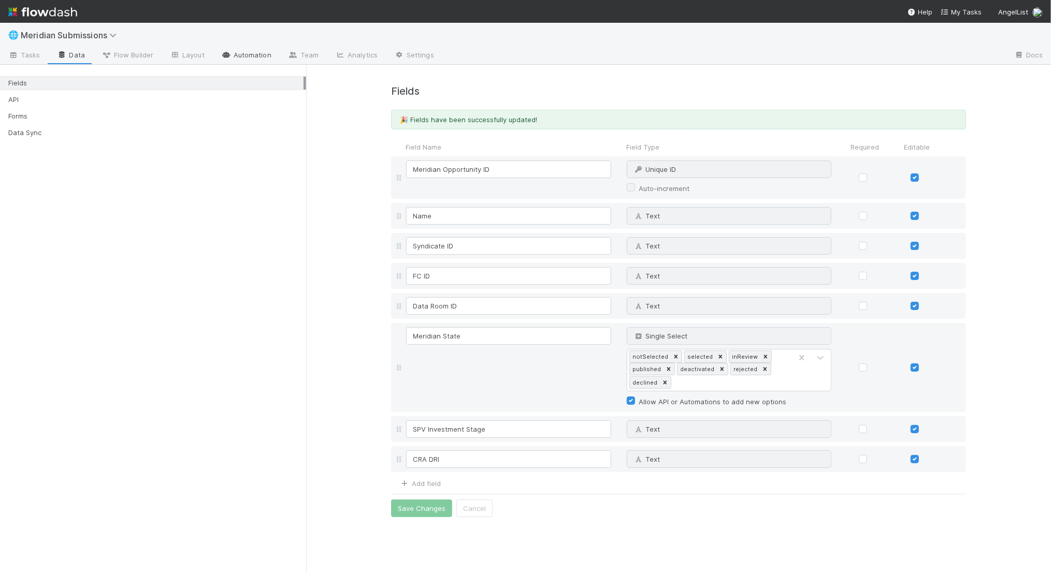
click at [241, 53] on link "Automation" at bounding box center [246, 56] width 67 height 17
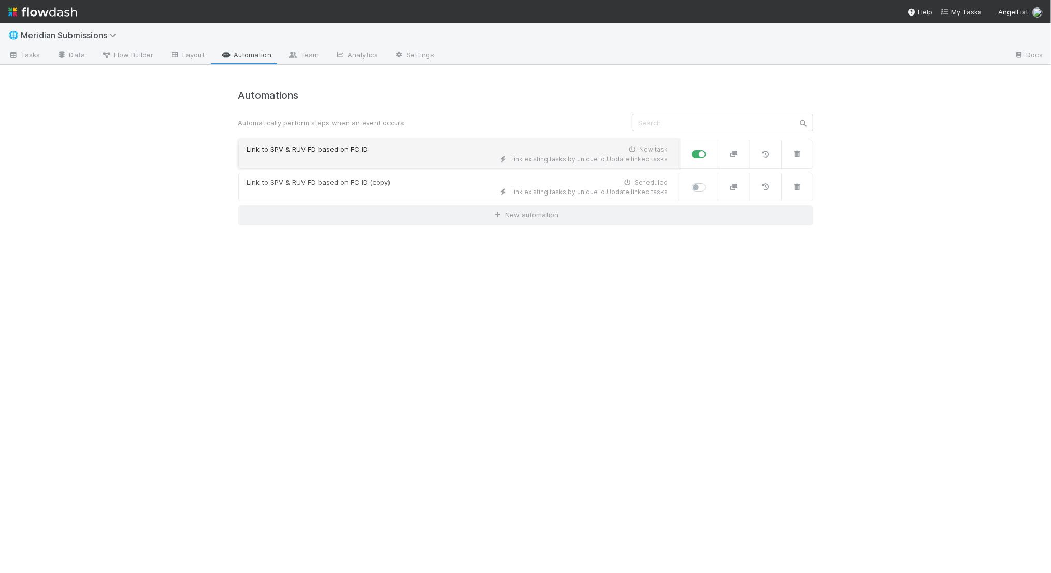
click at [407, 165] on link "Link to SPV & RUV FD based on FC ID New task Link existing tasks by unique id ,…" at bounding box center [458, 154] width 441 height 29
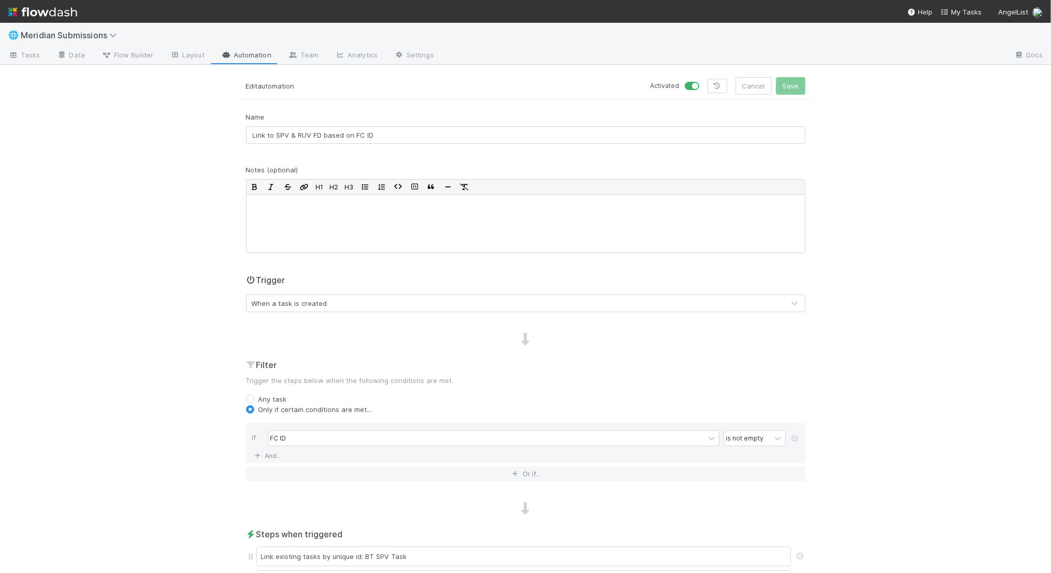
scroll to position [117, 0]
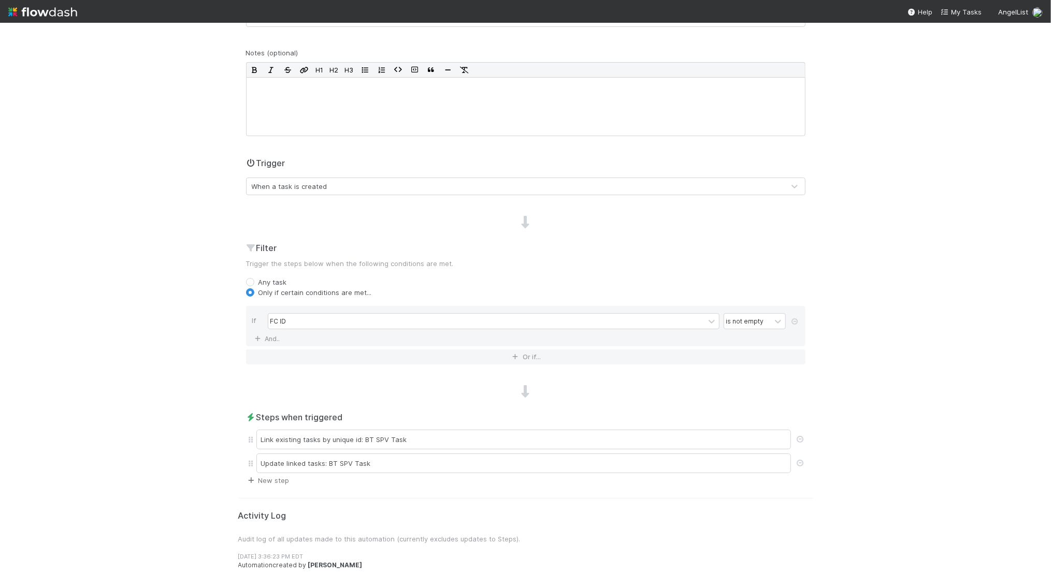
click at [277, 429] on link "New step" at bounding box center [268, 481] width 44 height 8
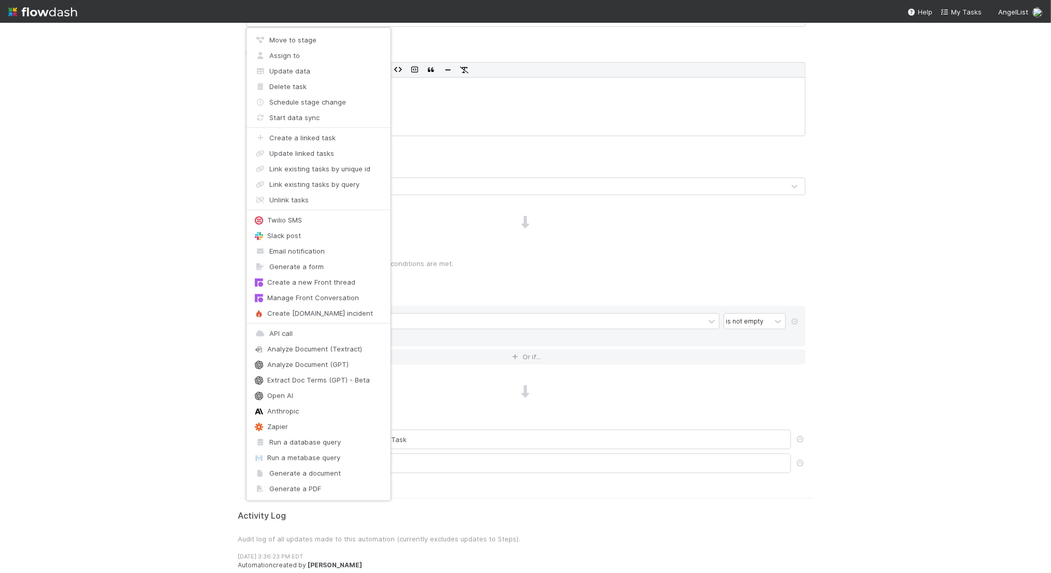
click at [507, 429] on div "Move to stage Assign to Update data Delete task Schedule stage change Start dat…" at bounding box center [525, 286] width 1051 height 573
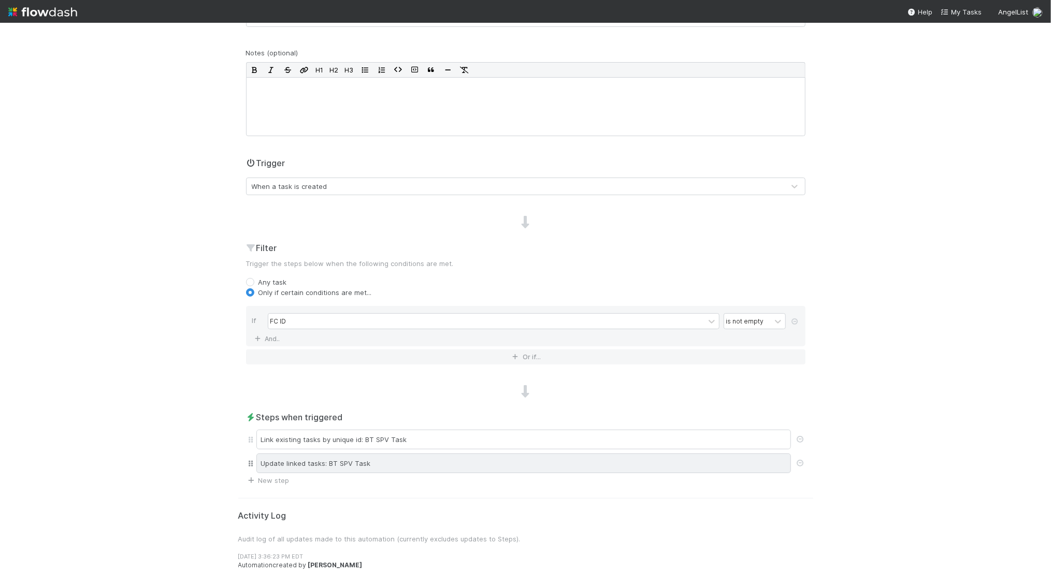
click at [465, 429] on div "Update linked tasks: BT SPV Task" at bounding box center [523, 464] width 535 height 20
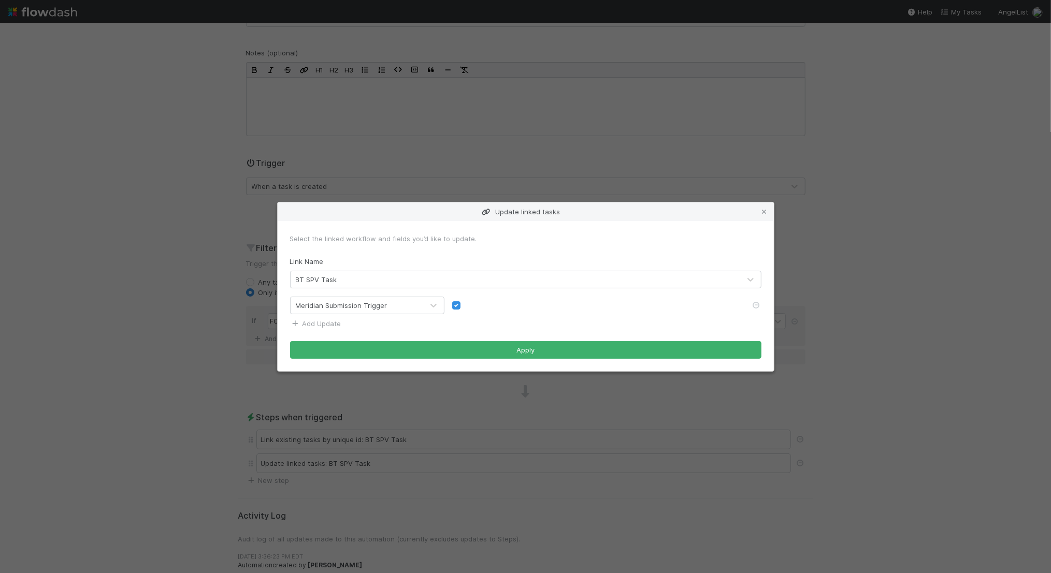
click at [332, 321] on link "Add Update" at bounding box center [315, 324] width 51 height 8
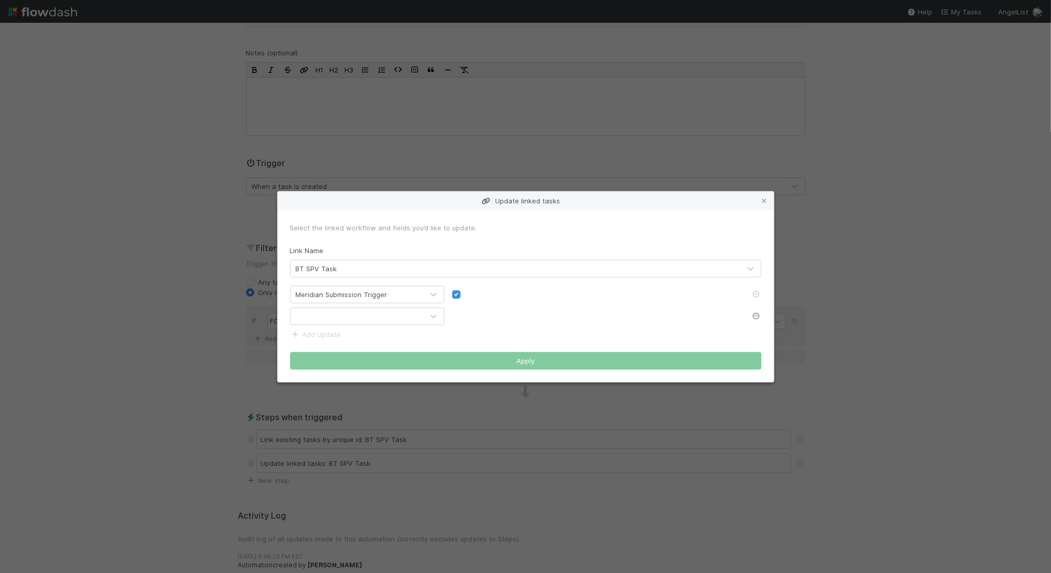
click at [757, 314] on icon at bounding box center [756, 316] width 10 height 7
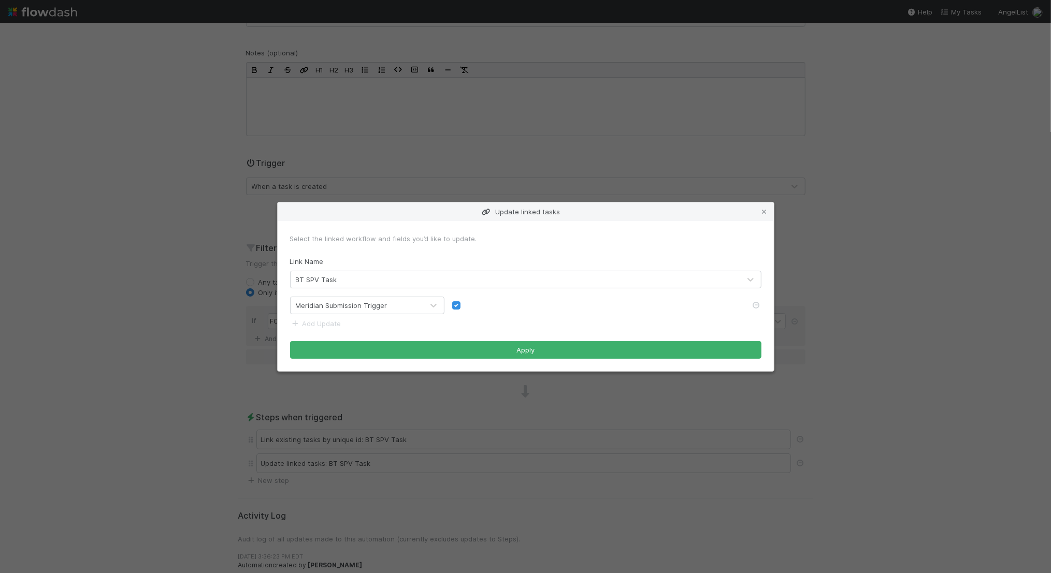
click at [788, 333] on div "Update linked tasks Select the linked workflow and fields you’d like to update.…" at bounding box center [525, 286] width 1051 height 573
click at [764, 210] on icon at bounding box center [764, 212] width 10 height 7
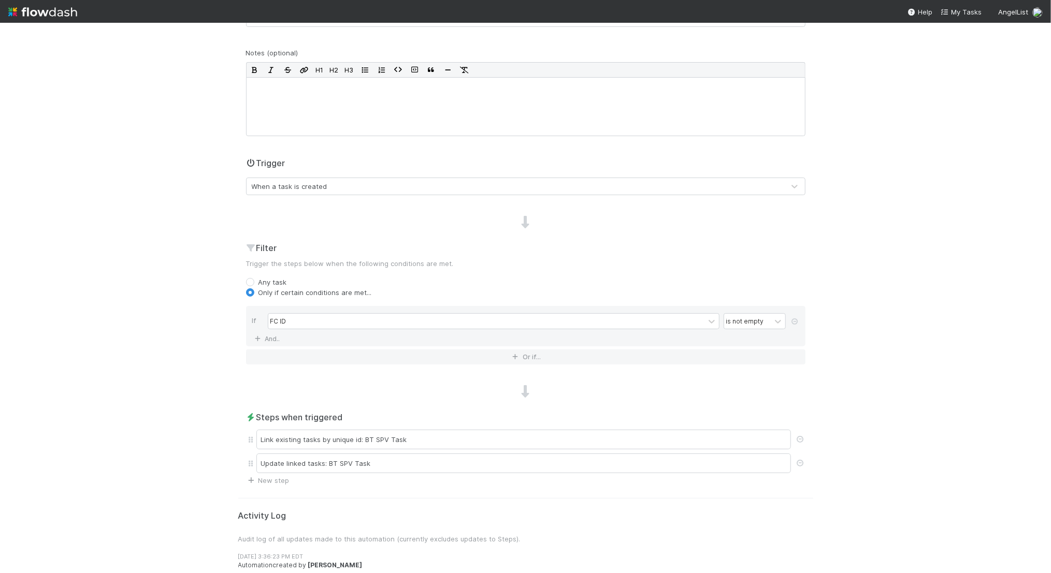
scroll to position [0, 0]
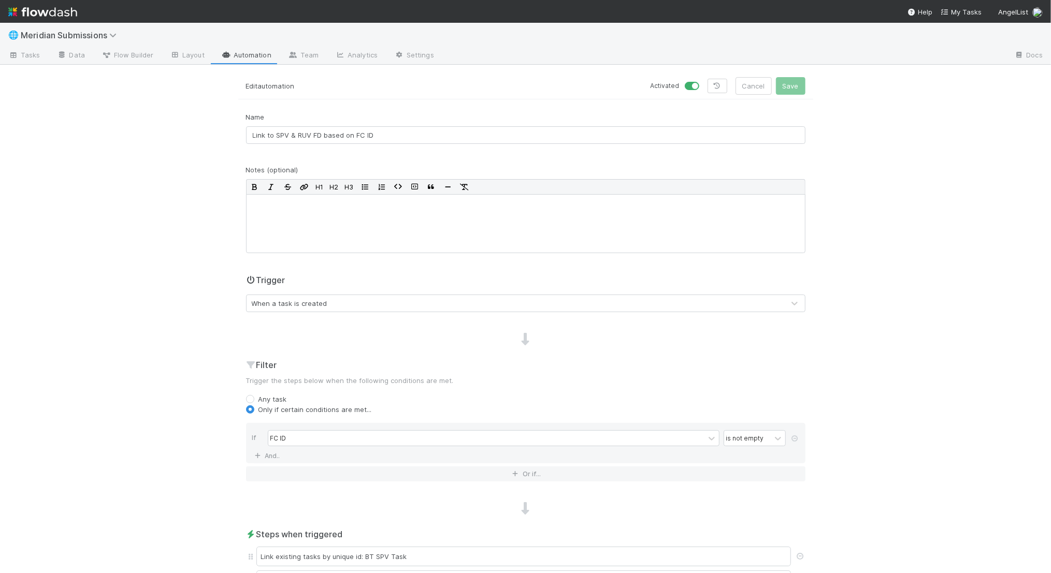
click at [251, 52] on link "Automation" at bounding box center [246, 56] width 67 height 17
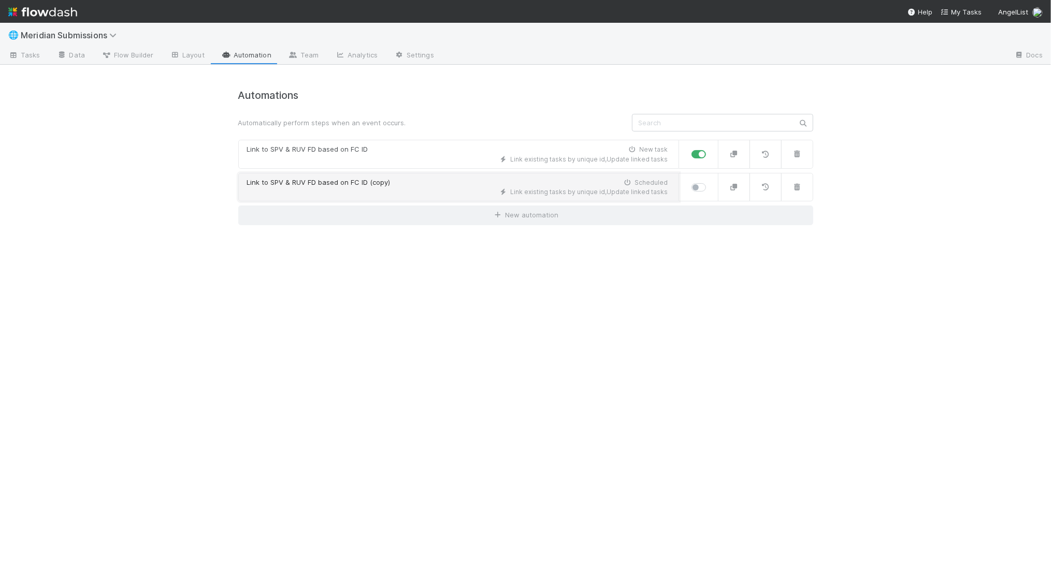
click at [627, 186] on div "Scheduled" at bounding box center [646, 182] width 46 height 9
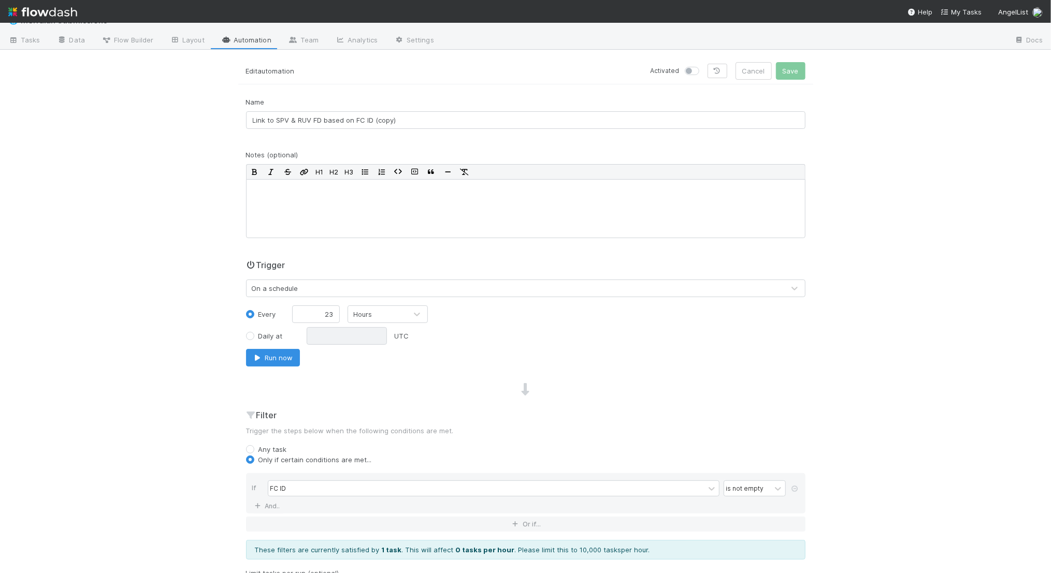
scroll to position [19, 0]
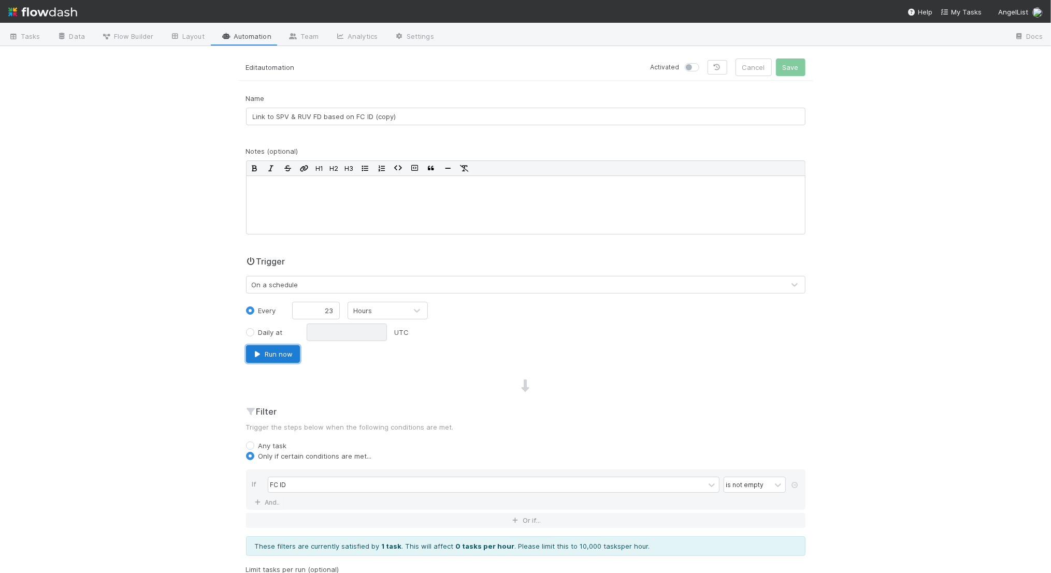
click at [258, 351] on icon "button" at bounding box center [258, 354] width 10 height 7
click at [173, 131] on div "🌐 Meridian Submissions Tasks Data Flow Builder Layout Automation Team Analytics…" at bounding box center [525, 298] width 1051 height 551
click at [276, 359] on button "Run now" at bounding box center [273, 355] width 54 height 18
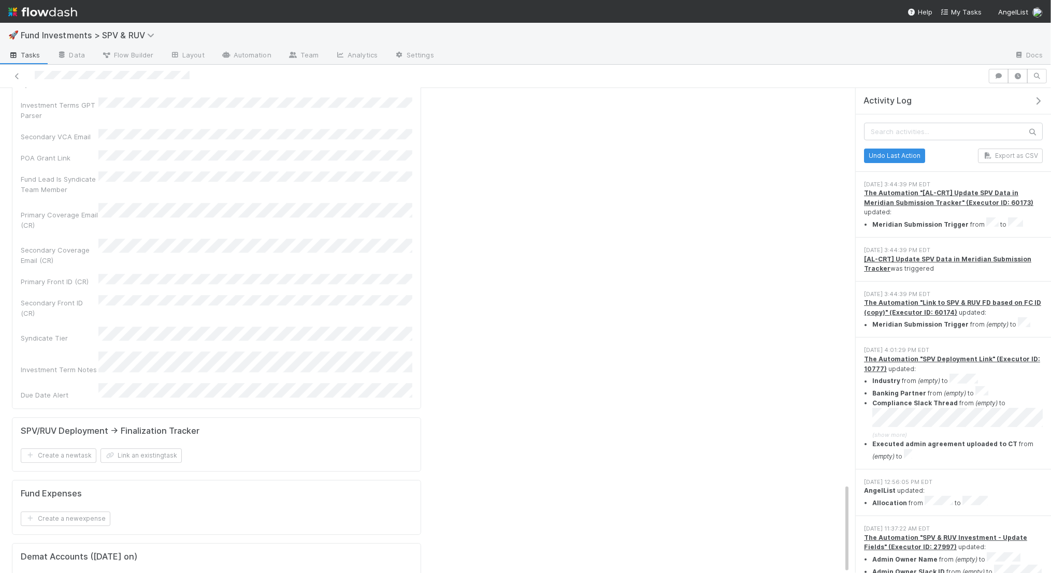
scroll to position [2135, 0]
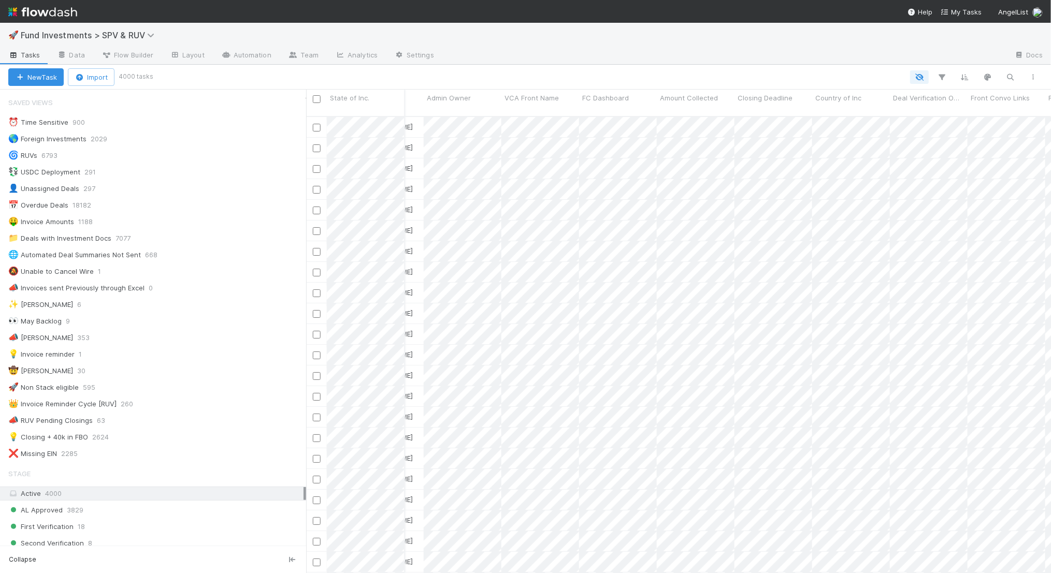
scroll to position [0, 883]
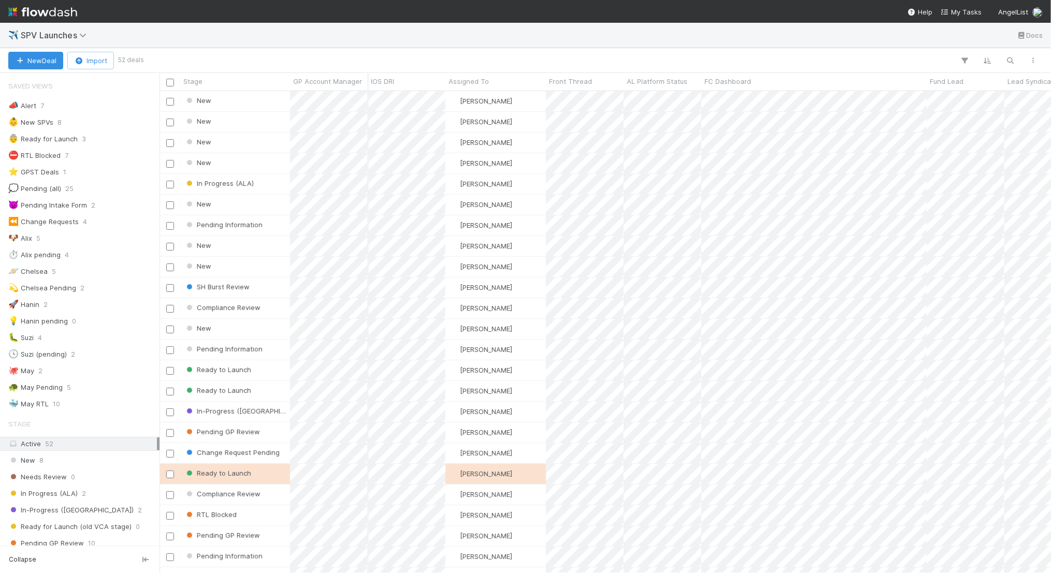
scroll to position [0, 267]
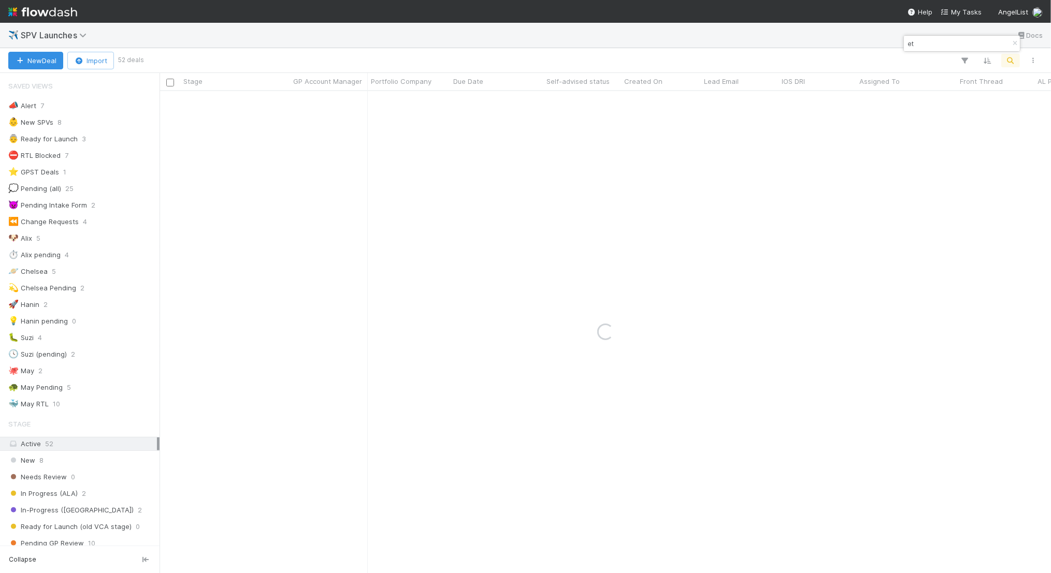
type input "e"
type input "net"
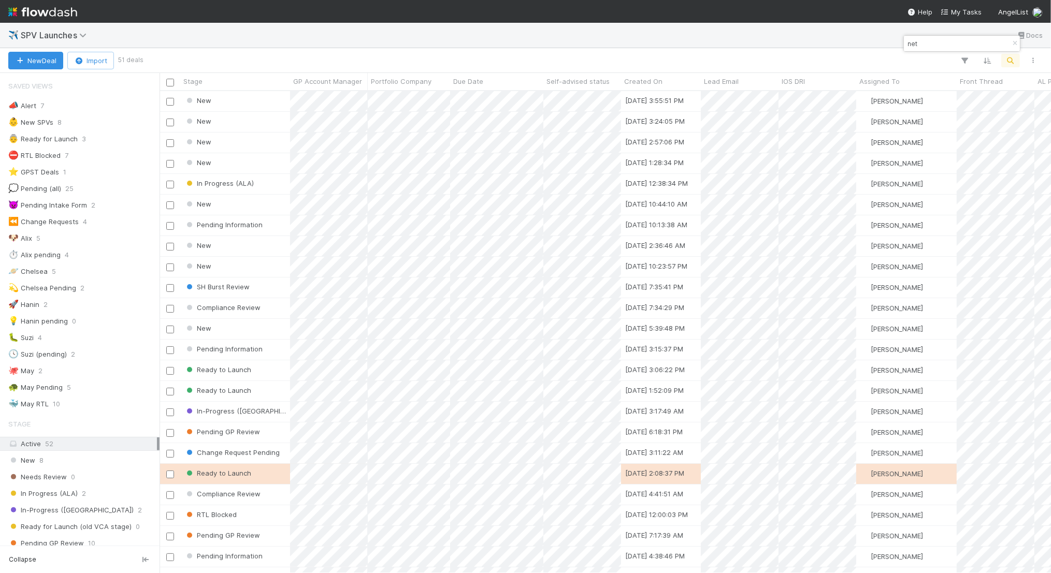
scroll to position [0, 0]
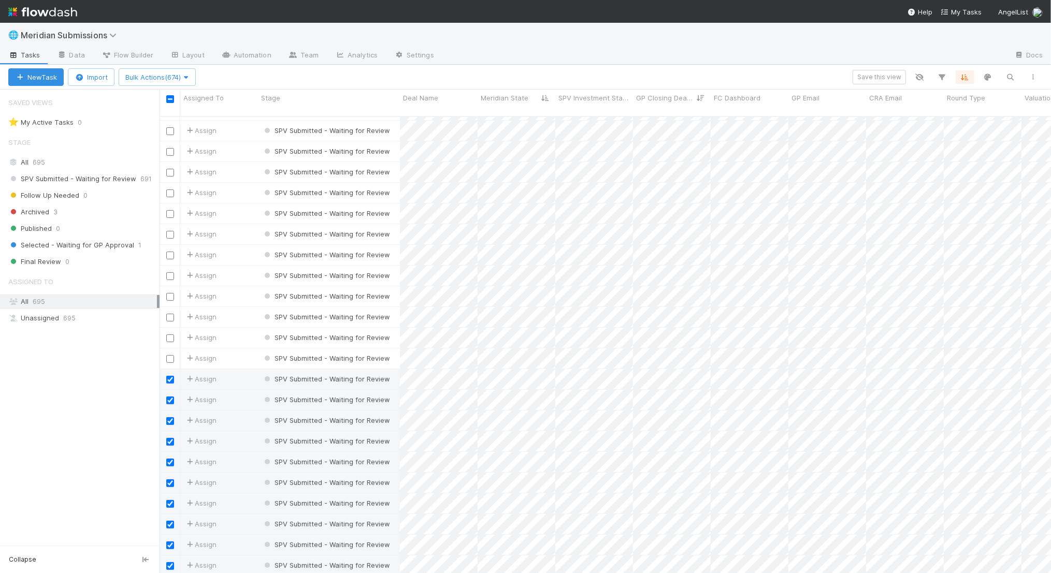
scroll to position [183, 0]
click at [170, 376] on input "checkbox" at bounding box center [170, 380] width 8 height 8
click at [173, 396] on input "checkbox" at bounding box center [170, 400] width 8 height 8
click at [171, 357] on input "checkbox" at bounding box center [170, 361] width 8 height 8
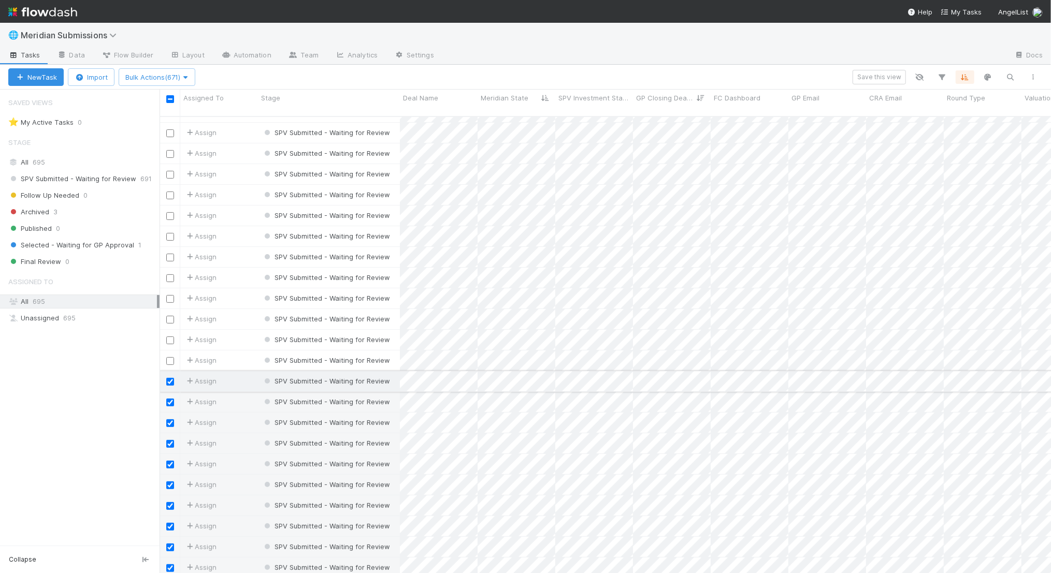
click at [170, 378] on input "checkbox" at bounding box center [170, 382] width 8 height 8
click at [171, 399] on input "checkbox" at bounding box center [170, 403] width 8 height 8
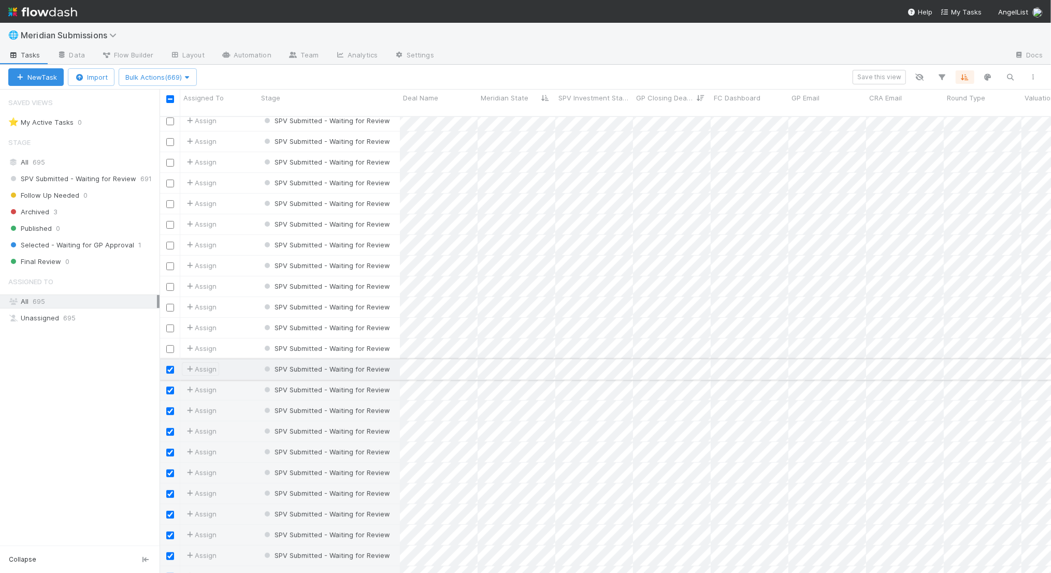
scroll to position [303, 0]
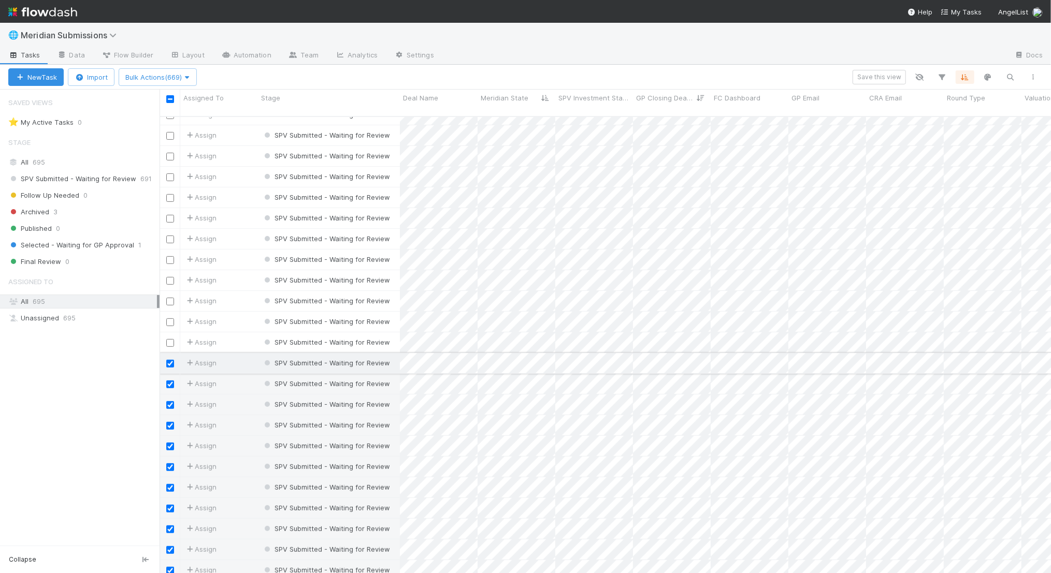
click at [170, 358] on div at bounding box center [170, 362] width 12 height 11
click at [169, 360] on input "checkbox" at bounding box center [170, 364] width 8 height 8
click at [169, 381] on input "checkbox" at bounding box center [170, 385] width 8 height 8
click at [169, 401] on input "checkbox" at bounding box center [170, 405] width 8 height 8
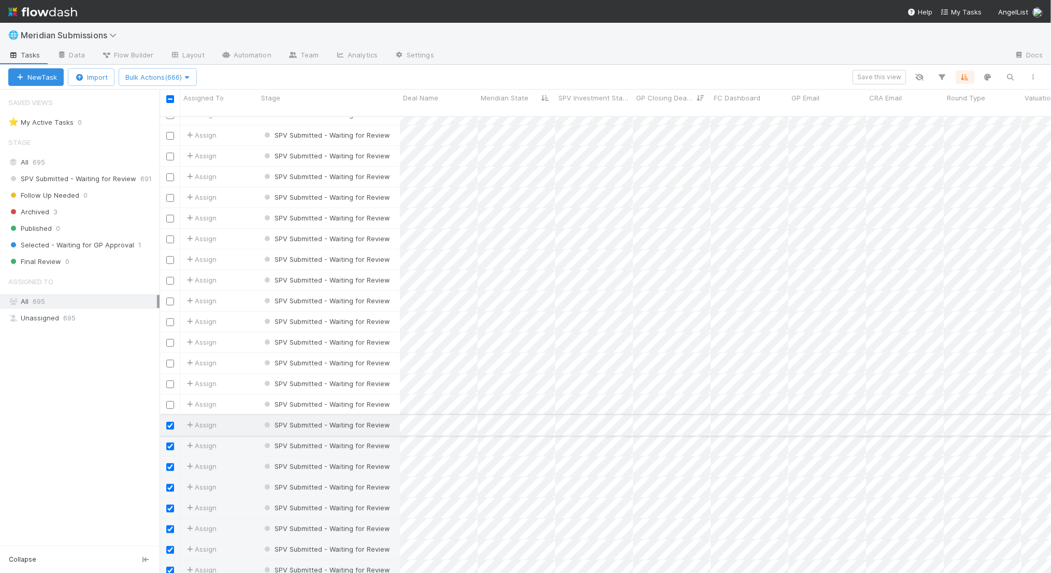
click at [169, 422] on input "checkbox" at bounding box center [170, 426] width 8 height 8
click at [169, 443] on input "checkbox" at bounding box center [170, 447] width 8 height 8
click at [169, 464] on input "checkbox" at bounding box center [170, 468] width 8 height 8
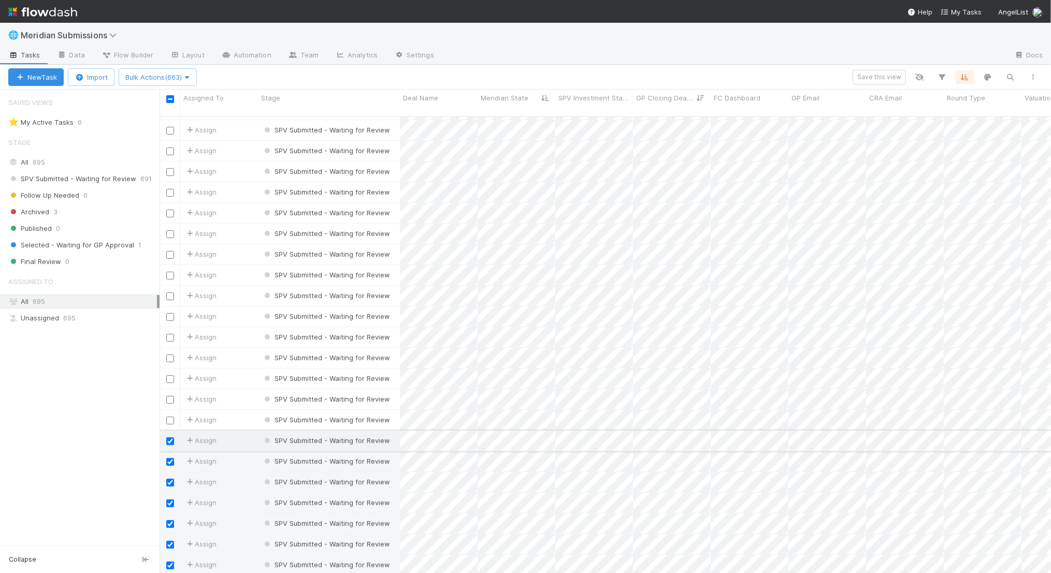
click at [169, 438] on input "checkbox" at bounding box center [170, 442] width 8 height 8
click at [169, 458] on input "checkbox" at bounding box center [170, 462] width 8 height 8
click at [171, 479] on input "checkbox" at bounding box center [170, 483] width 8 height 8
click at [169, 437] on input "checkbox" at bounding box center [170, 441] width 8 height 8
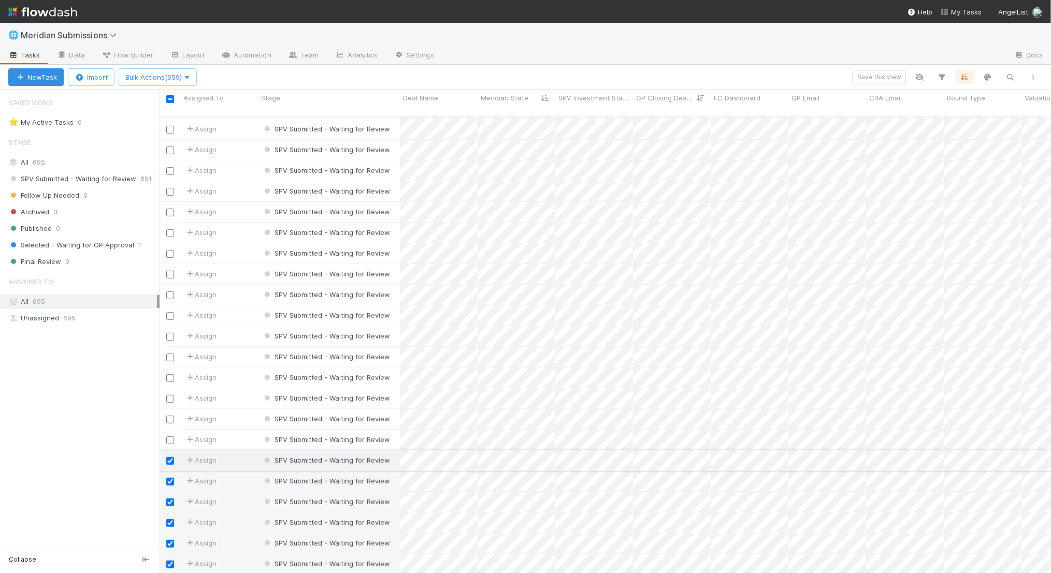
click at [169, 457] on input "checkbox" at bounding box center [170, 461] width 8 height 8
click at [169, 478] on input "checkbox" at bounding box center [170, 482] width 8 height 8
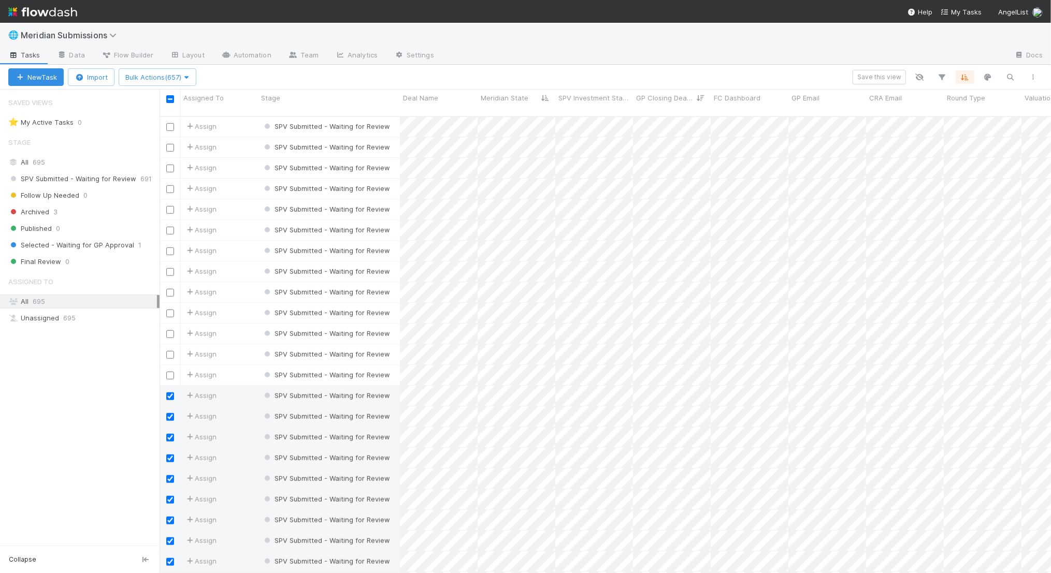
scroll to position [527, 0]
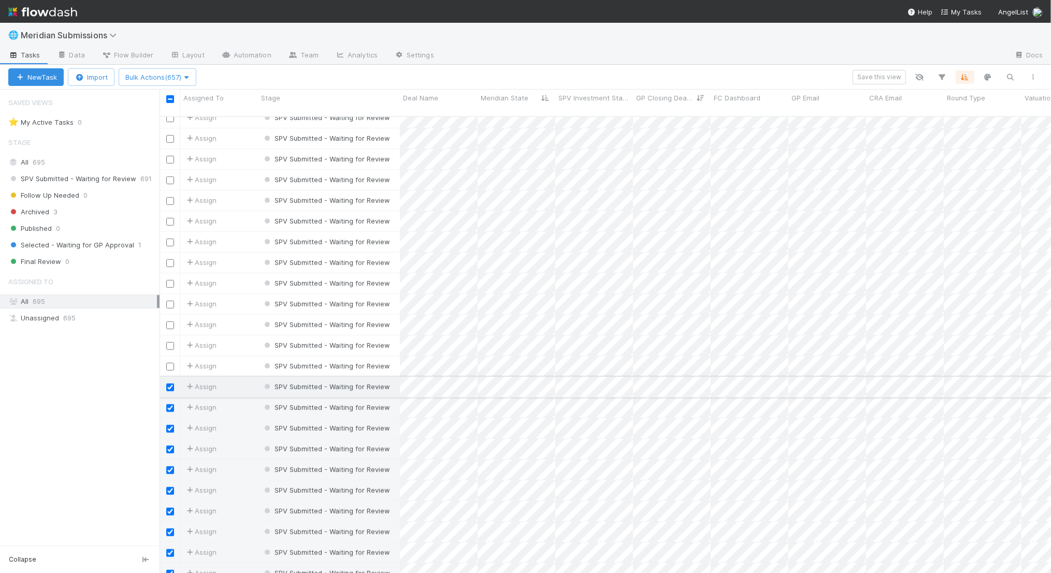
click at [170, 384] on input "checkbox" at bounding box center [170, 388] width 8 height 8
click at [170, 405] on input "checkbox" at bounding box center [170, 409] width 8 height 8
click at [170, 425] on input "checkbox" at bounding box center [170, 429] width 8 height 8
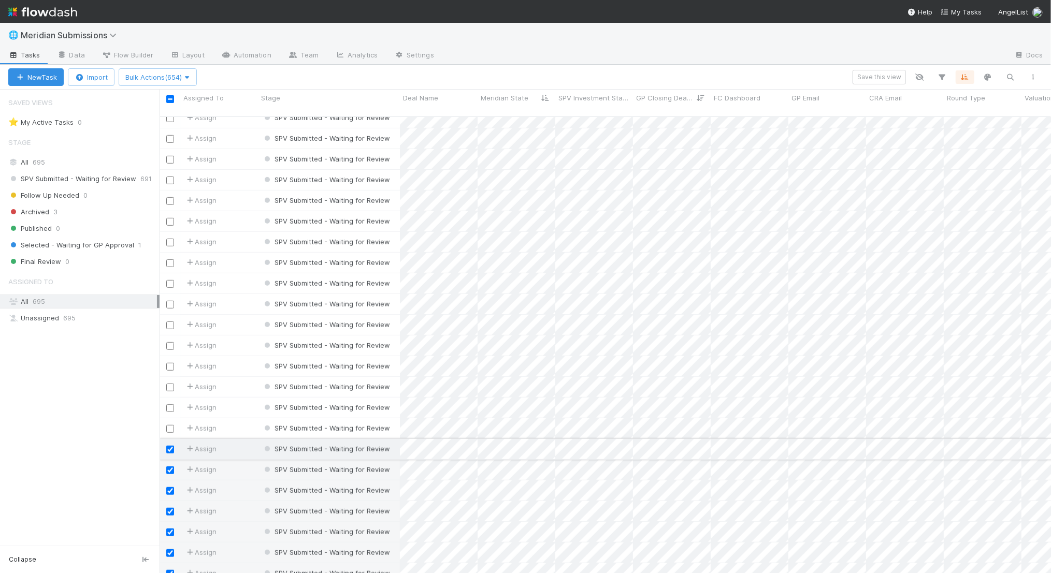
click at [170, 443] on div at bounding box center [170, 448] width 12 height 11
click at [168, 446] on input "checkbox" at bounding box center [170, 450] width 8 height 8
click at [168, 467] on input "checkbox" at bounding box center [170, 471] width 8 height 8
click at [173, 487] on input "checkbox" at bounding box center [170, 491] width 8 height 8
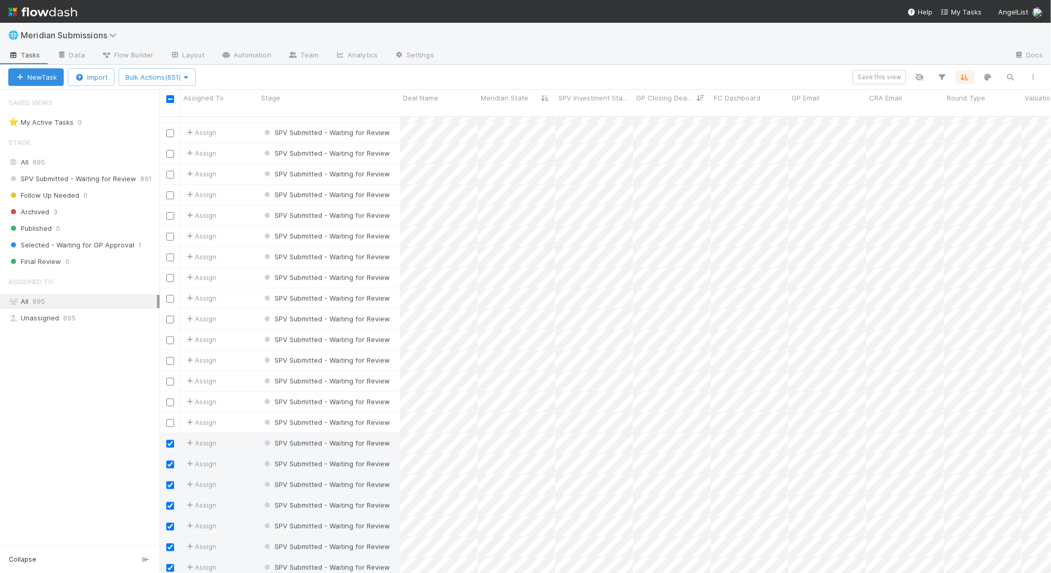
scroll to position [604, 0]
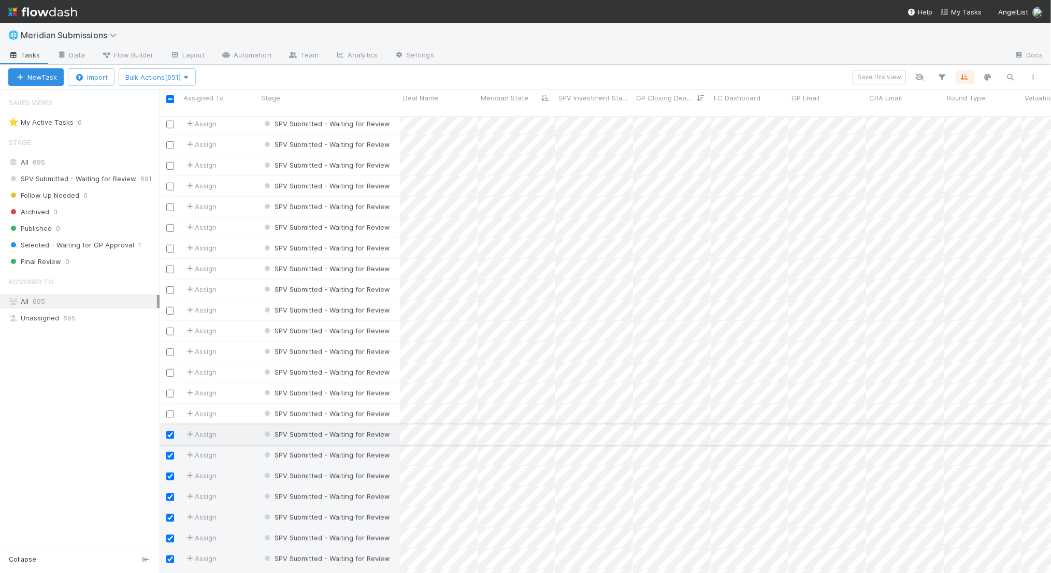
click at [169, 432] on input "checkbox" at bounding box center [170, 436] width 8 height 8
click at [172, 452] on input "checkbox" at bounding box center [170, 456] width 8 height 8
click at [171, 473] on input "checkbox" at bounding box center [170, 477] width 8 height 8
click at [170, 426] on input "checkbox" at bounding box center [170, 430] width 8 height 8
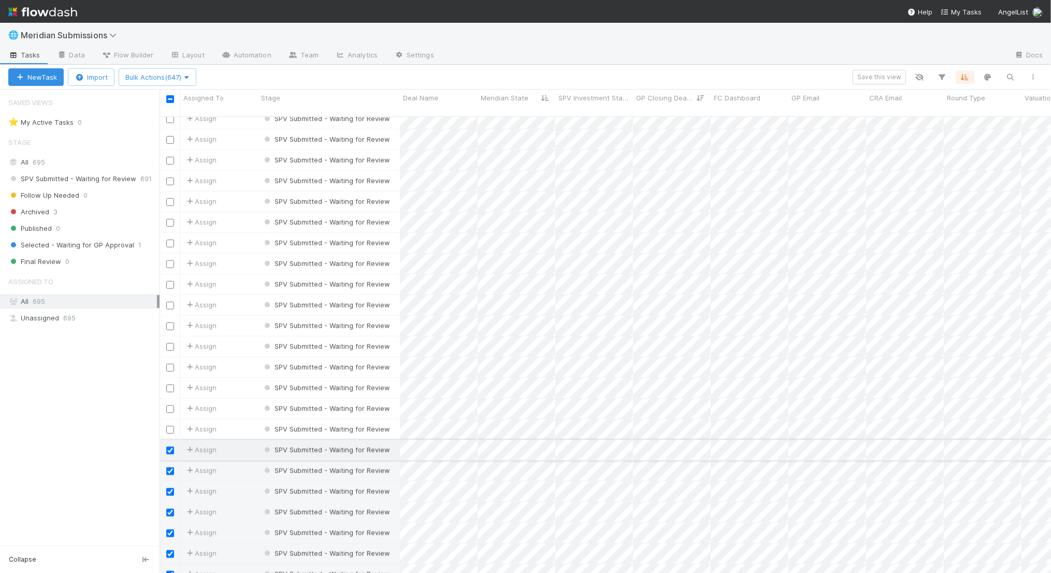
click at [170, 447] on input "checkbox" at bounding box center [170, 451] width 8 height 8
click at [170, 468] on input "checkbox" at bounding box center [170, 472] width 8 height 8
click at [170, 489] on input "checkbox" at bounding box center [170, 493] width 8 height 8
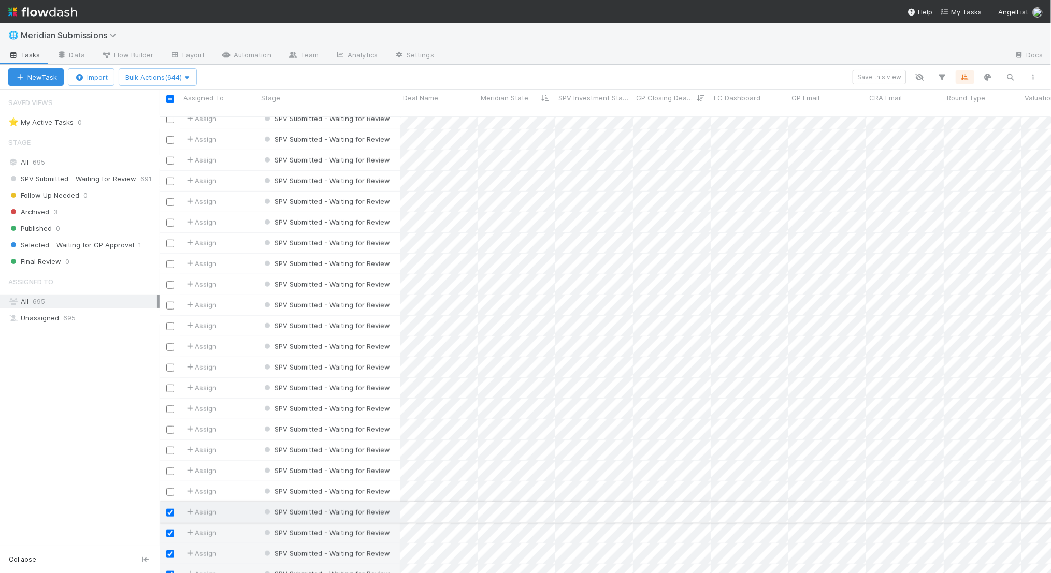
click at [170, 509] on input "checkbox" at bounding box center [170, 513] width 8 height 8
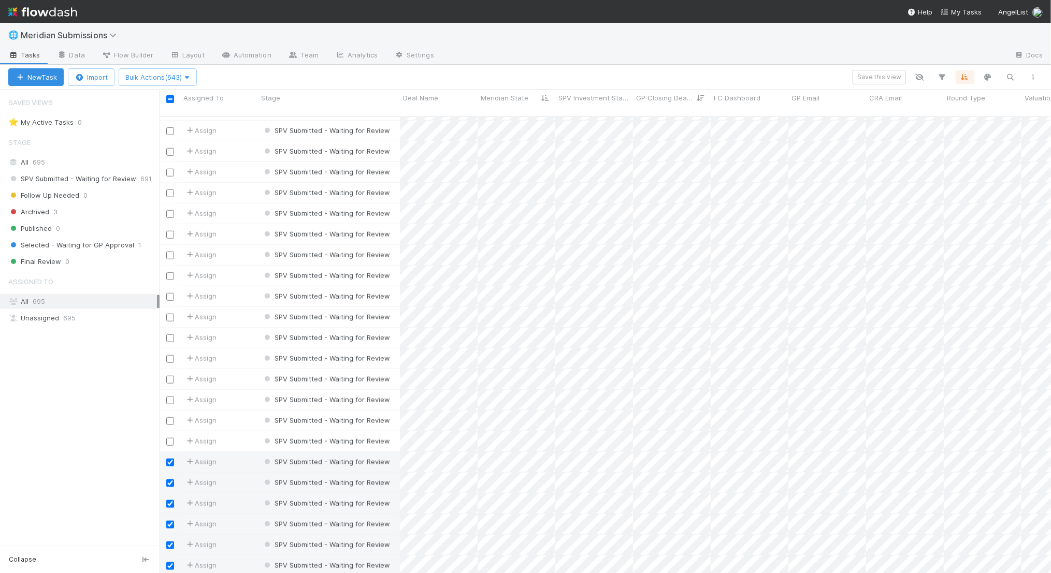
scroll to position [749, 0]
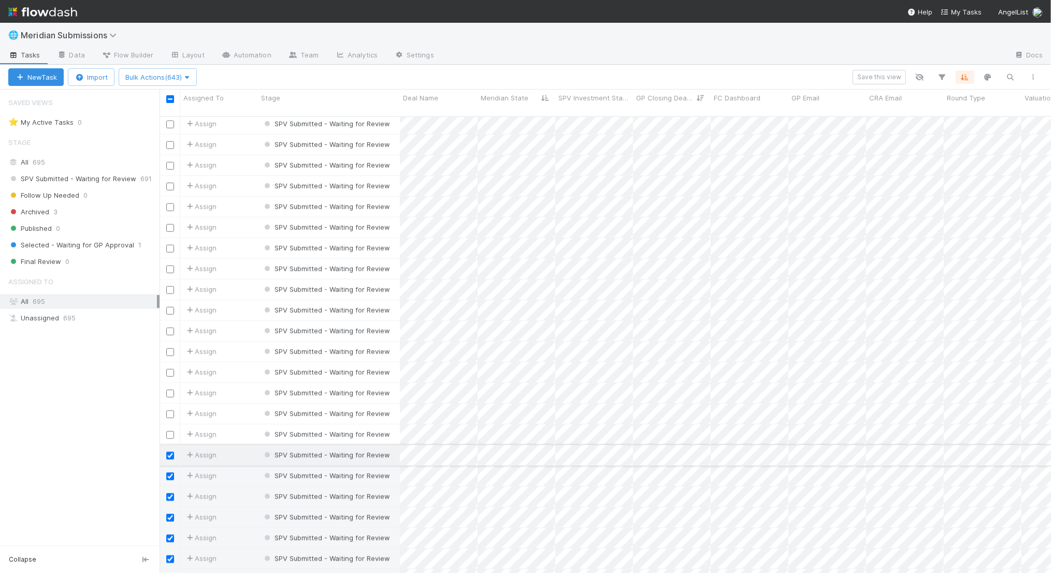
click at [171, 452] on input "checkbox" at bounding box center [170, 456] width 8 height 8
click at [170, 473] on input "checkbox" at bounding box center [170, 477] width 8 height 8
click at [169, 494] on input "checkbox" at bounding box center [170, 498] width 8 height 8
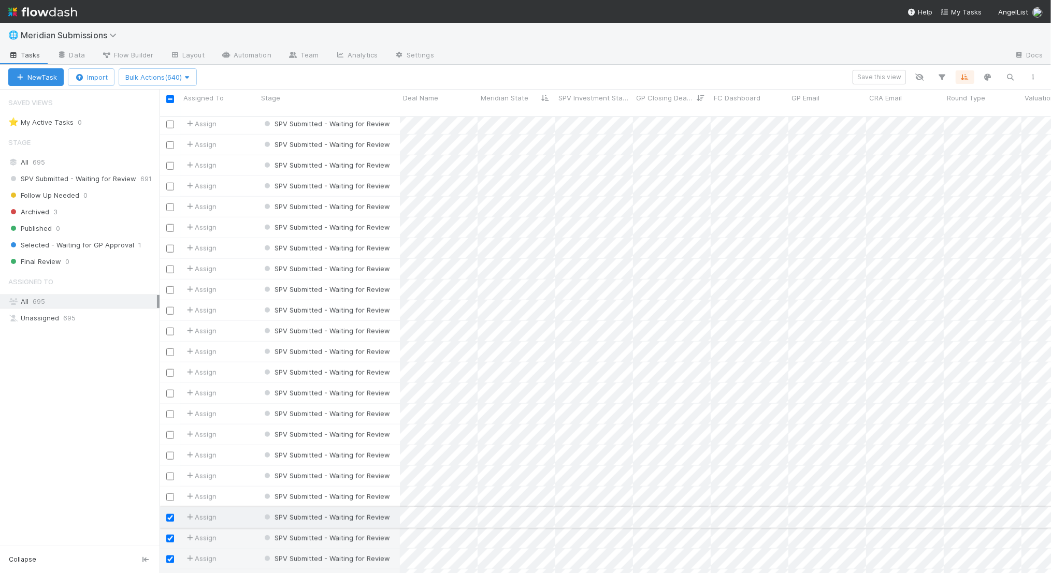
click at [172, 514] on input "checkbox" at bounding box center [170, 518] width 8 height 8
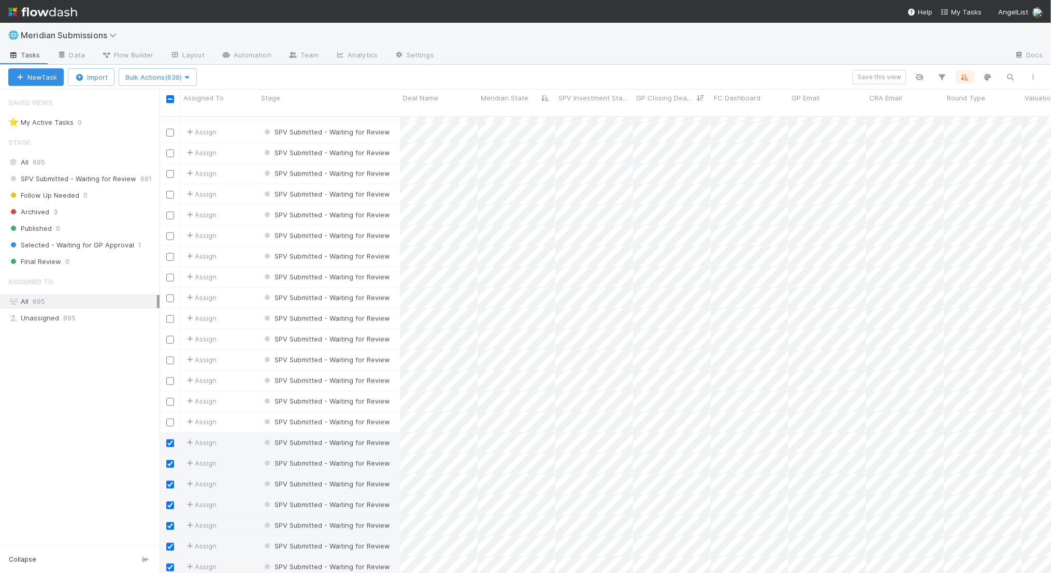
scroll to position [848, 0]
click at [171, 437] on input "checkbox" at bounding box center [170, 441] width 8 height 8
click at [170, 457] on input "checkbox" at bounding box center [170, 461] width 8 height 8
click at [170, 478] on input "checkbox" at bounding box center [170, 482] width 8 height 8
click at [171, 499] on input "checkbox" at bounding box center [170, 503] width 8 height 8
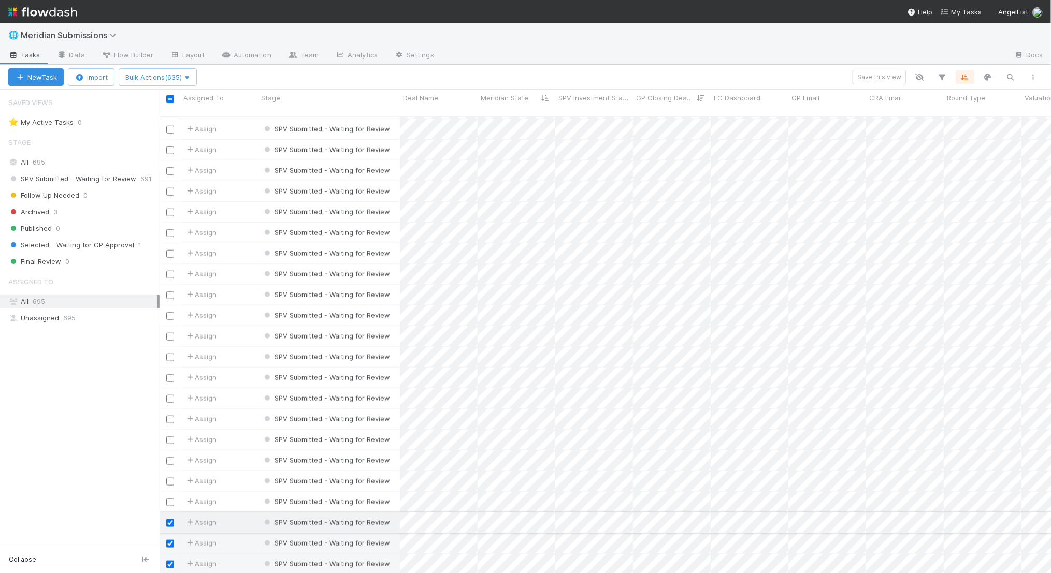
click at [169, 520] on input "checkbox" at bounding box center [170, 524] width 8 height 8
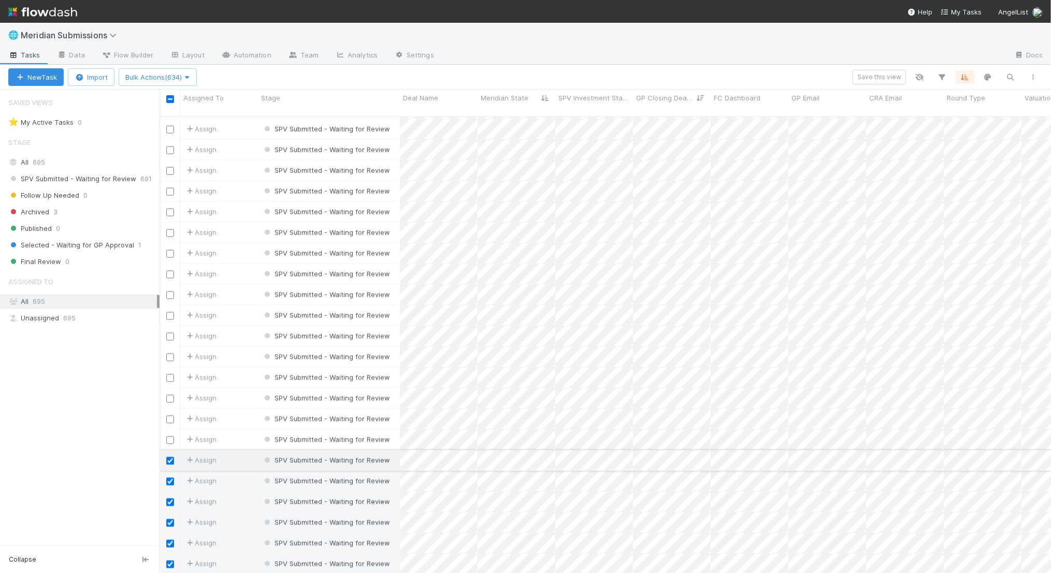
click at [169, 457] on input "checkbox" at bounding box center [170, 461] width 8 height 8
click at [170, 478] on input "checkbox" at bounding box center [170, 482] width 8 height 8
click at [170, 499] on input "checkbox" at bounding box center [170, 503] width 8 height 8
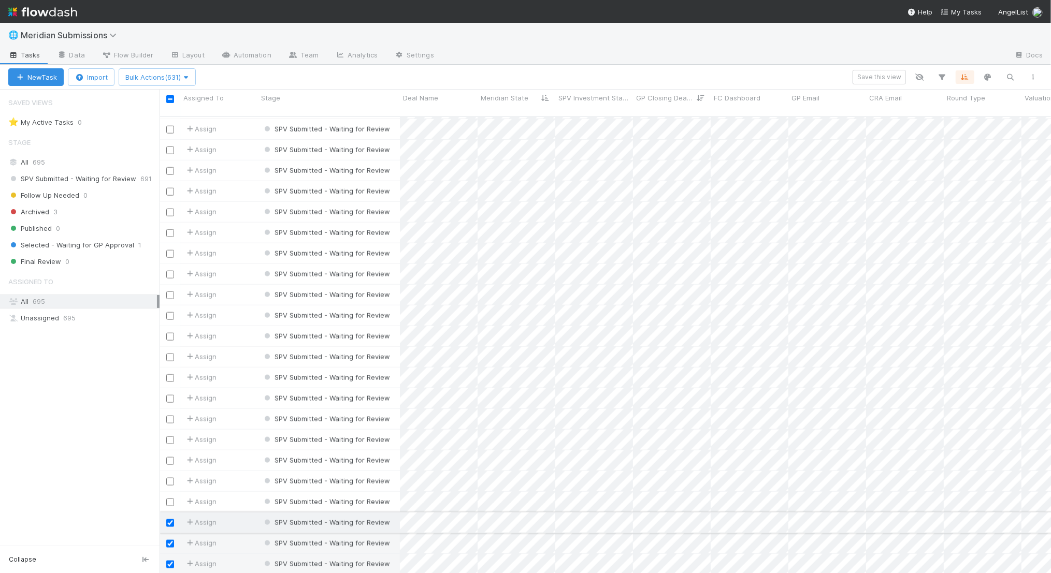
click at [169, 520] on input "checkbox" at bounding box center [170, 524] width 8 height 8
click at [170, 540] on input "checkbox" at bounding box center [170, 544] width 8 height 8
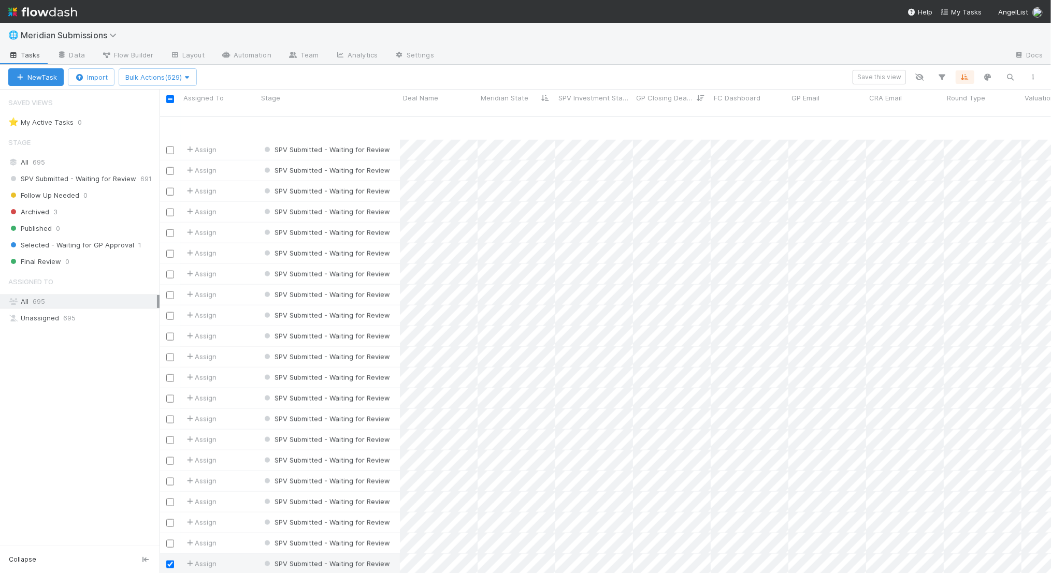
scroll to position [1028, 0]
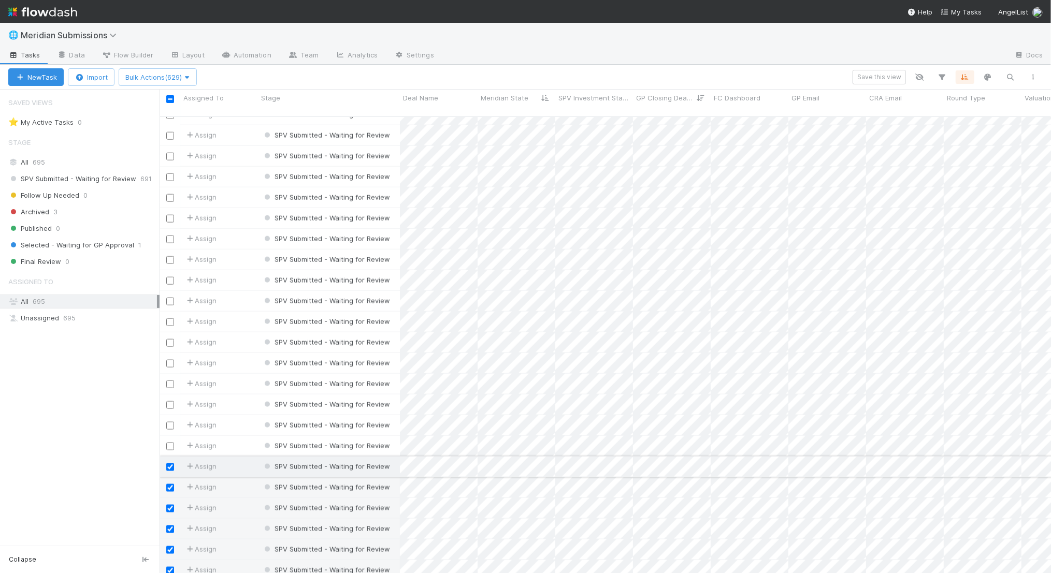
click at [169, 464] on input "checkbox" at bounding box center [170, 468] width 8 height 8
click at [169, 484] on input "checkbox" at bounding box center [170, 488] width 8 height 8
click at [169, 505] on input "checkbox" at bounding box center [170, 509] width 8 height 8
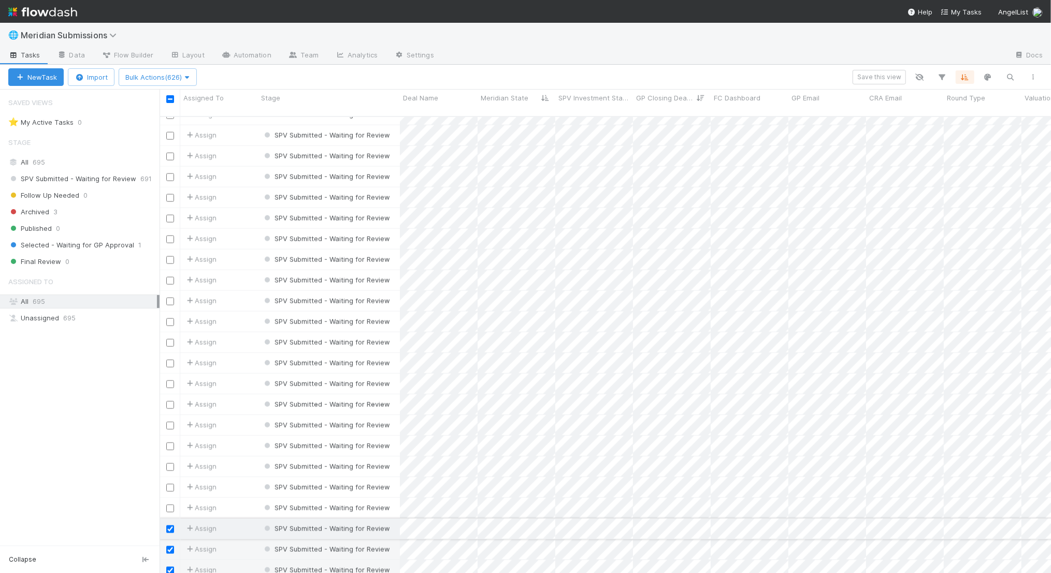
click at [171, 526] on input "checkbox" at bounding box center [170, 530] width 8 height 8
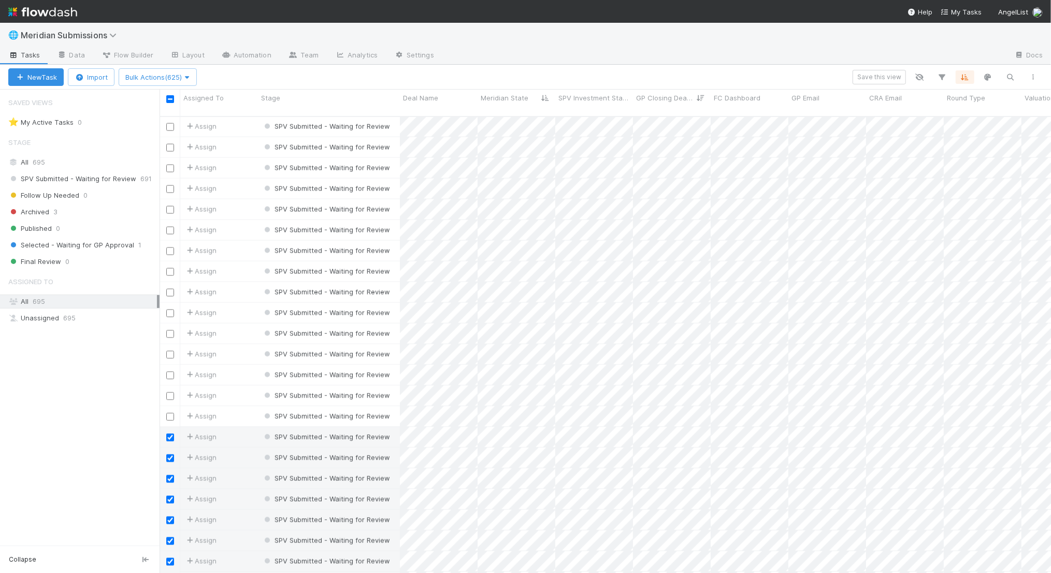
scroll to position [1150, 0]
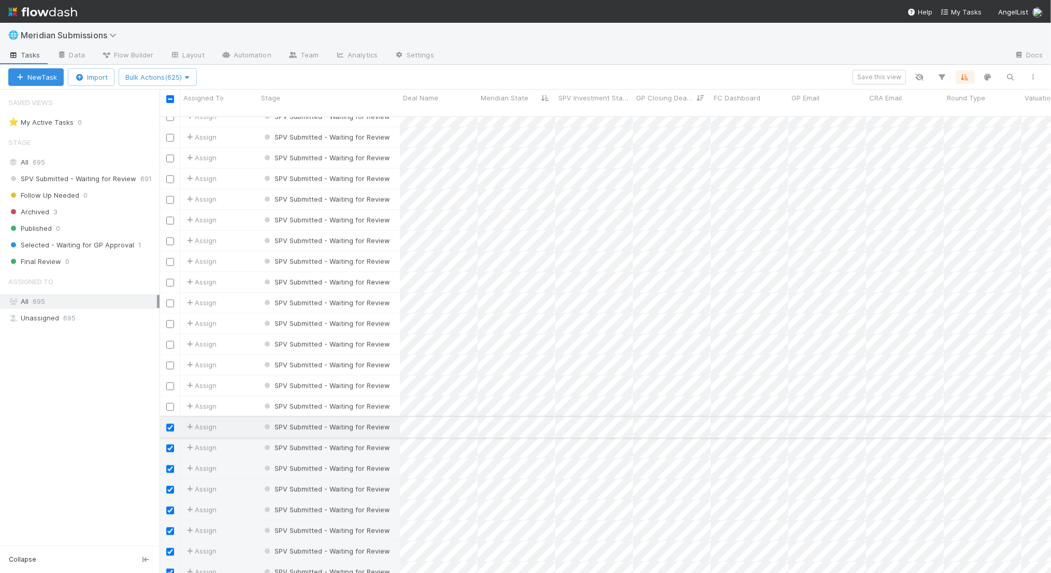
click at [171, 424] on input "checkbox" at bounding box center [170, 428] width 8 height 8
click at [171, 445] on input "checkbox" at bounding box center [170, 449] width 8 height 8
click at [169, 466] on input "checkbox" at bounding box center [170, 470] width 8 height 8
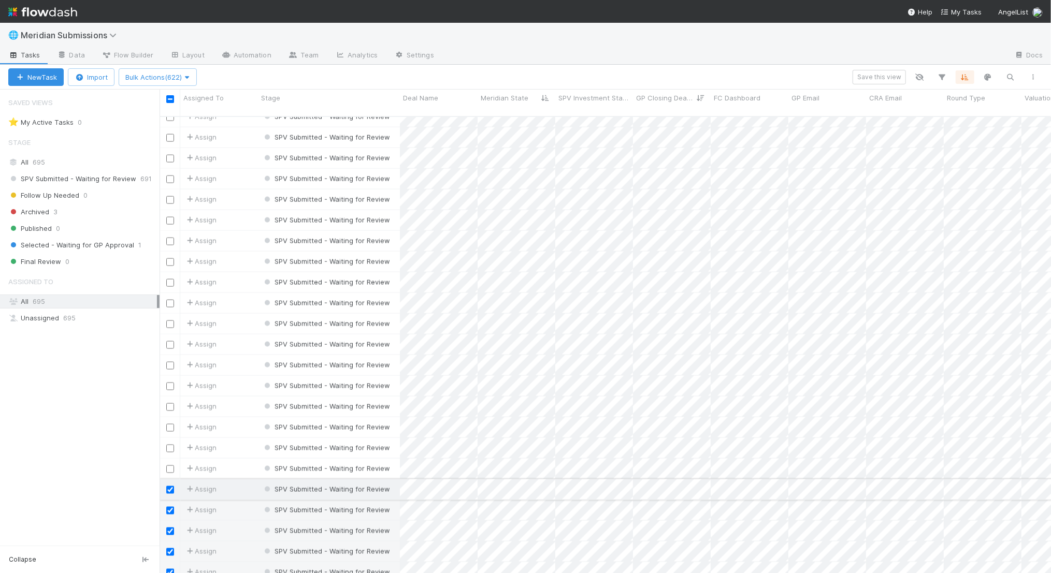
click at [170, 486] on input "checkbox" at bounding box center [170, 490] width 8 height 8
click at [169, 507] on input "checkbox" at bounding box center [170, 511] width 8 height 8
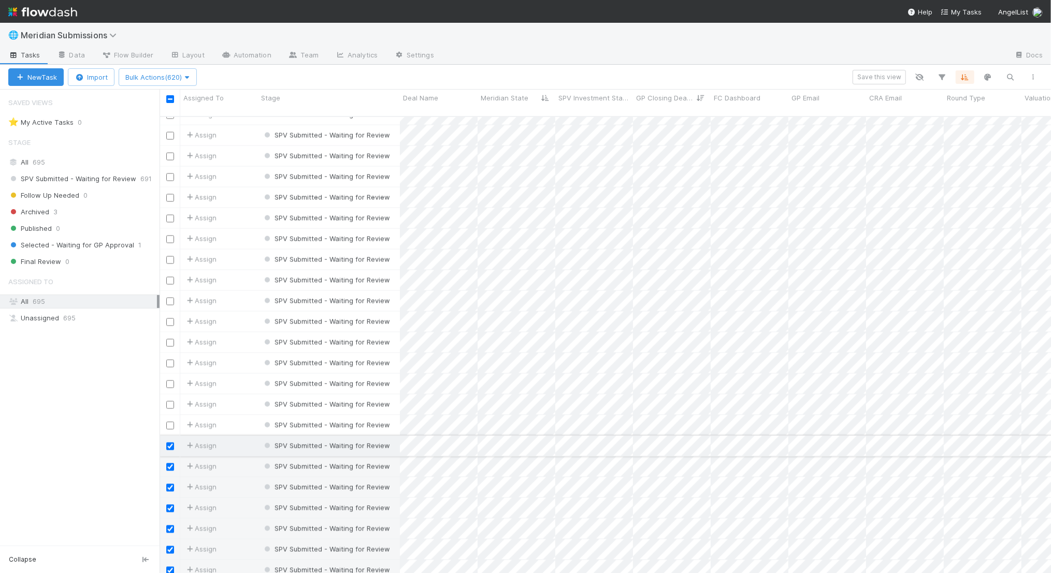
click at [170, 443] on input "checkbox" at bounding box center [170, 447] width 8 height 8
click at [170, 464] on input "checkbox" at bounding box center [170, 468] width 8 height 8
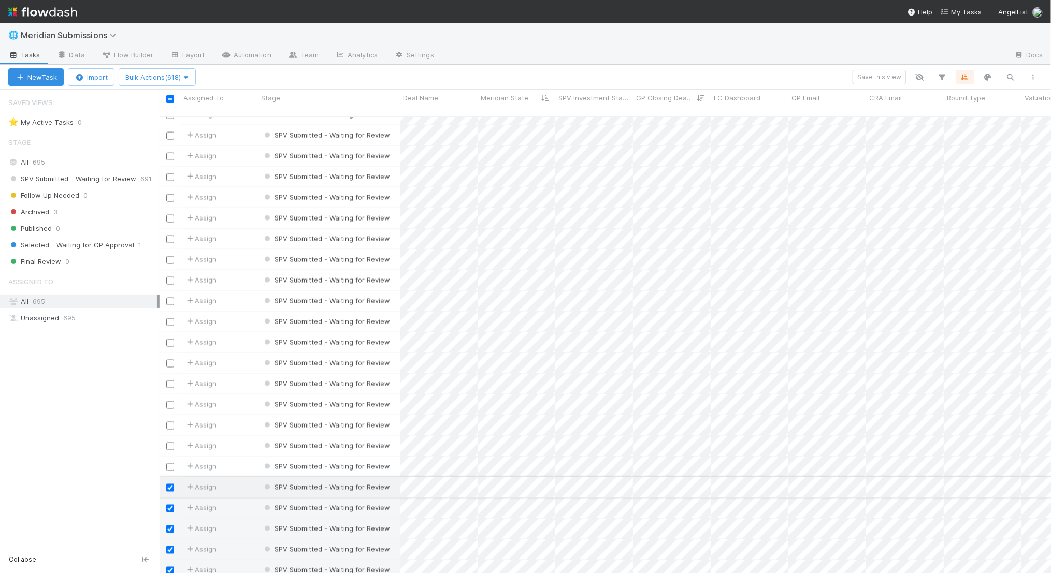
click at [170, 484] on input "checkbox" at bounding box center [170, 488] width 8 height 8
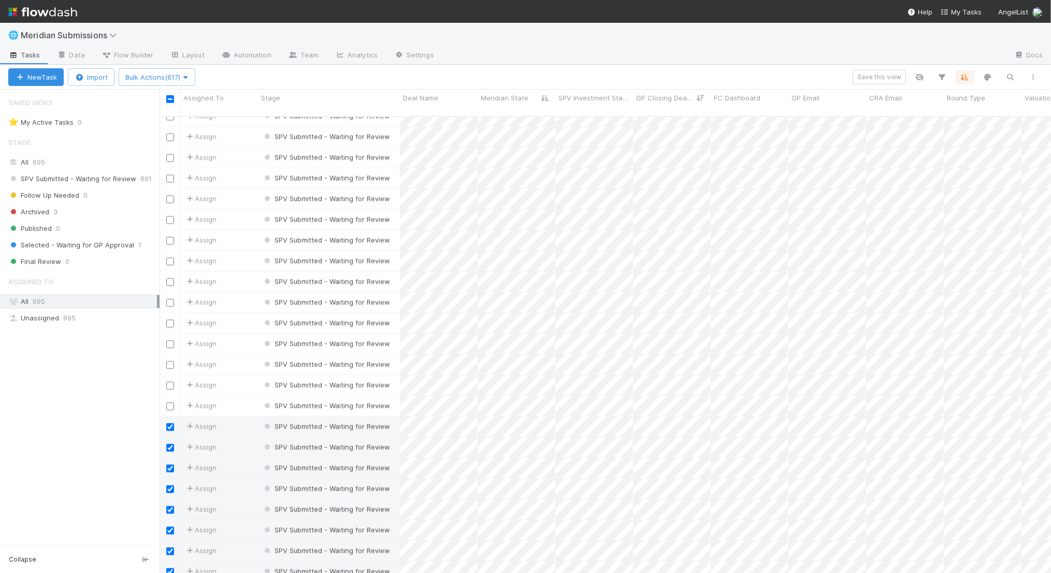
scroll to position [1323, 0]
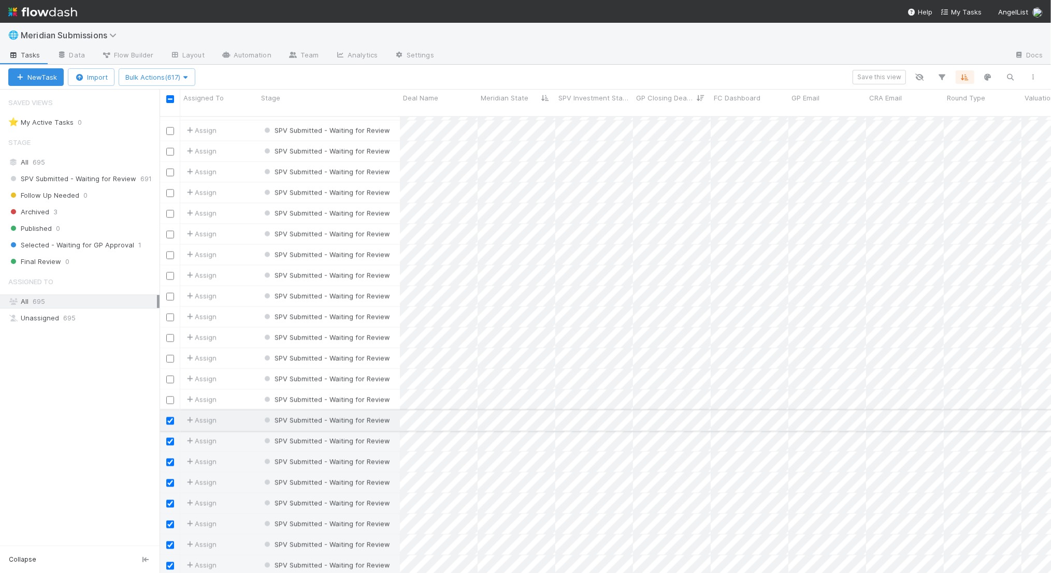
click at [171, 418] on input "checkbox" at bounding box center [170, 422] width 8 height 8
click at [171, 438] on input "checkbox" at bounding box center [170, 442] width 8 height 8
click at [171, 459] on input "checkbox" at bounding box center [170, 463] width 8 height 8
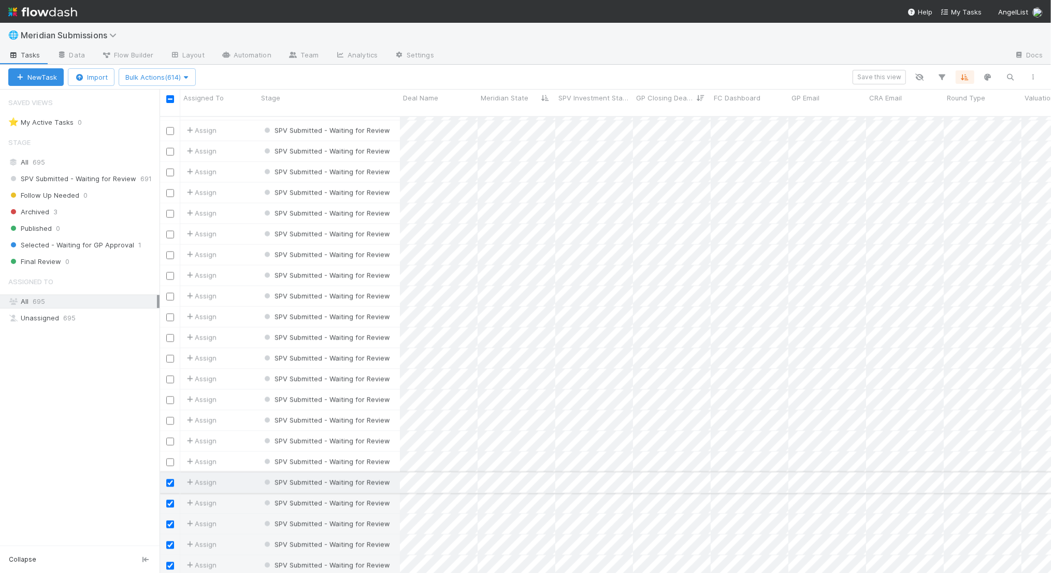
click at [171, 480] on input "checkbox" at bounding box center [170, 484] width 8 height 8
click at [171, 500] on input "checkbox" at bounding box center [170, 504] width 8 height 8
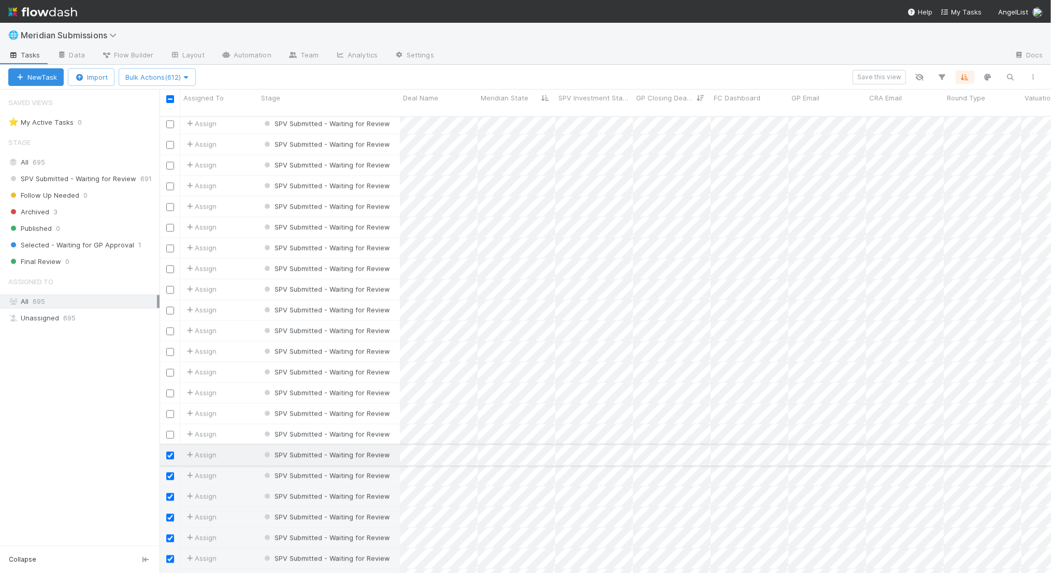
click at [170, 452] on input "checkbox" at bounding box center [170, 456] width 8 height 8
click at [170, 473] on input "checkbox" at bounding box center [170, 477] width 8 height 8
click at [170, 494] on input "checkbox" at bounding box center [170, 498] width 8 height 8
click at [170, 410] on input "checkbox" at bounding box center [170, 414] width 8 height 8
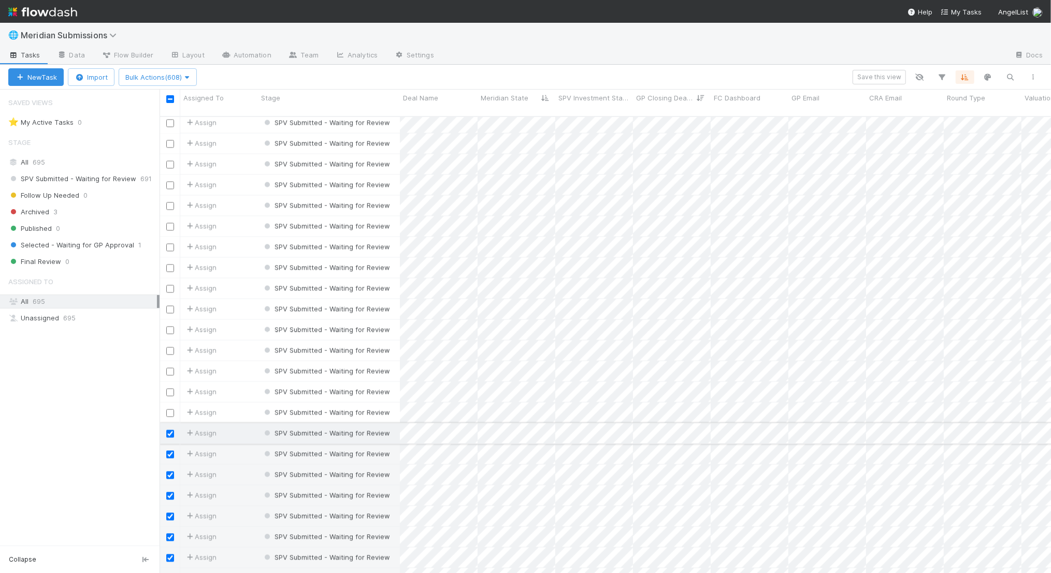
click at [173, 431] on input "checkbox" at bounding box center [170, 435] width 8 height 8
click at [171, 451] on input "checkbox" at bounding box center [170, 455] width 8 height 8
click at [171, 472] on input "checkbox" at bounding box center [170, 476] width 8 height 8
click at [169, 449] on input "checkbox" at bounding box center [170, 453] width 8 height 8
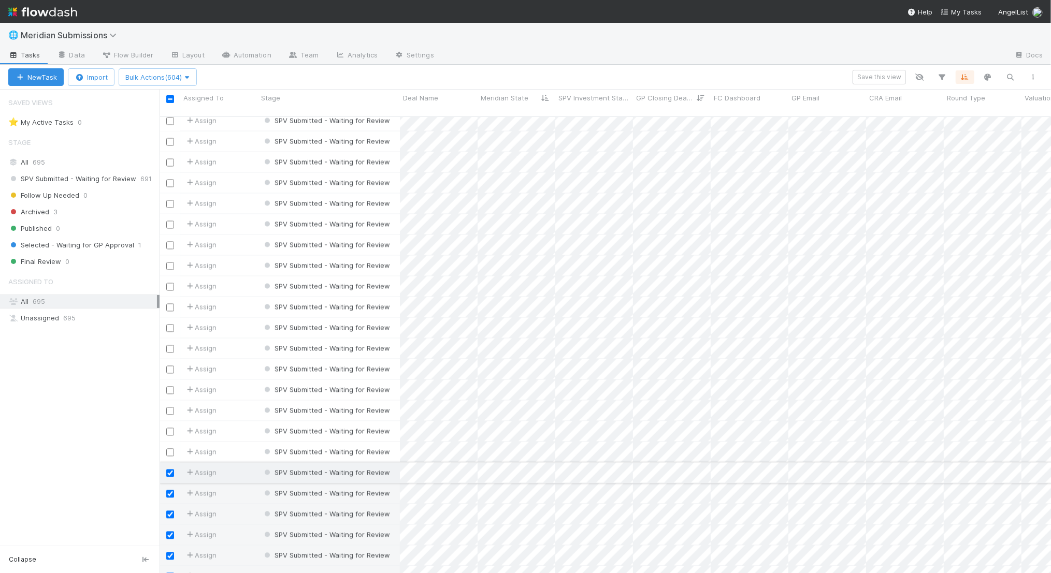
click at [170, 470] on input "checkbox" at bounding box center [170, 474] width 8 height 8
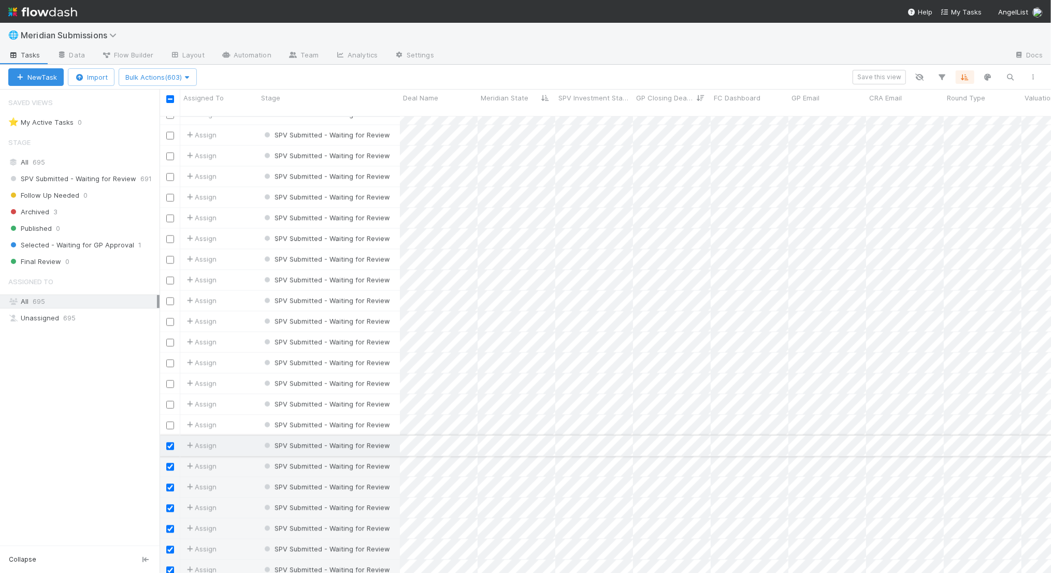
click at [172, 443] on input "checkbox" at bounding box center [170, 447] width 8 height 8
click at [171, 464] on input "checkbox" at bounding box center [170, 468] width 8 height 8
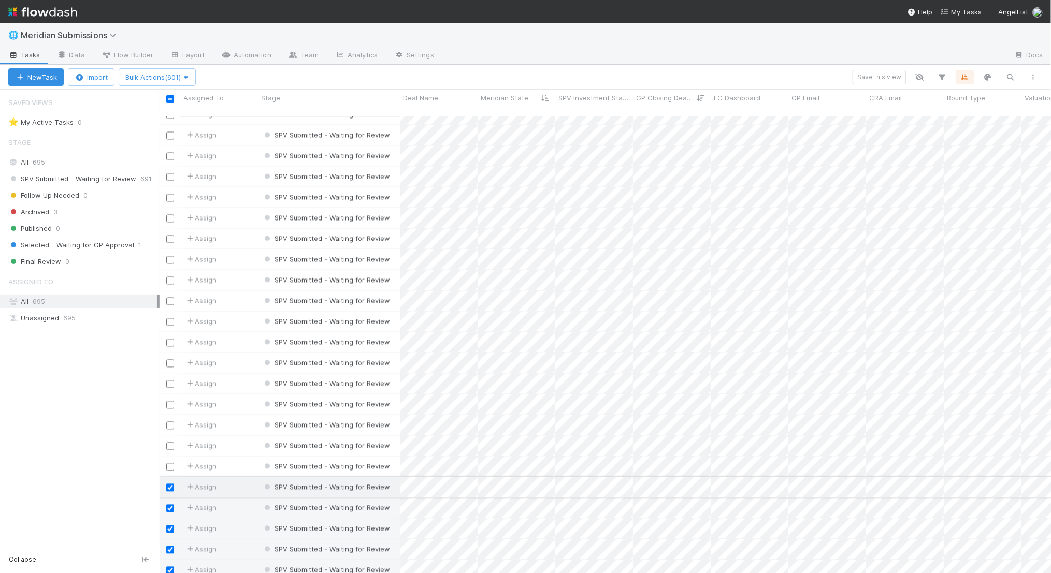
click at [170, 484] on input "checkbox" at bounding box center [170, 488] width 8 height 8
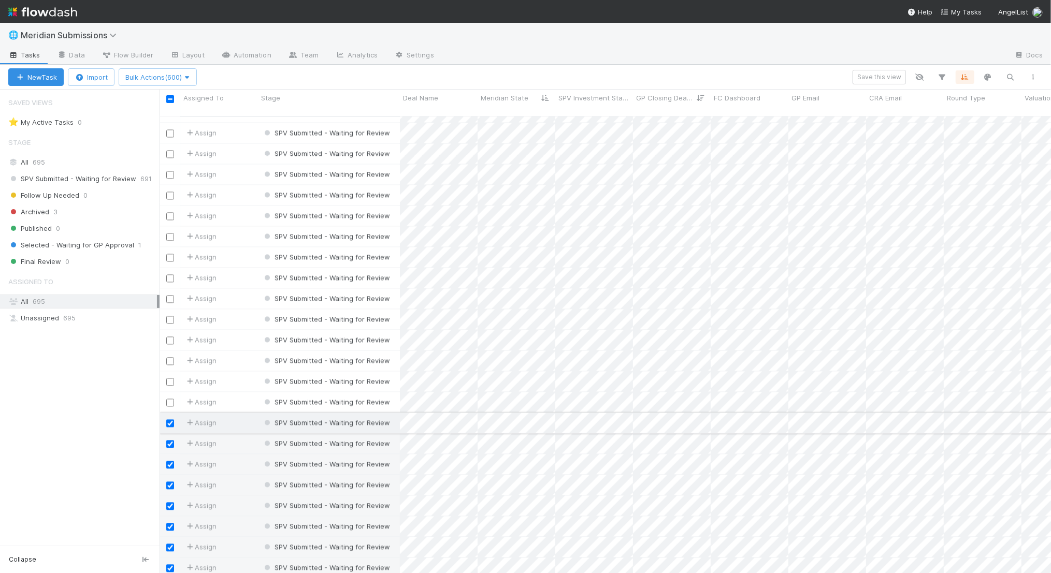
click at [169, 420] on input "checkbox" at bounding box center [170, 424] width 8 height 8
click at [169, 441] on input "checkbox" at bounding box center [170, 445] width 8 height 8
click at [169, 462] on input "checkbox" at bounding box center [170, 466] width 8 height 8
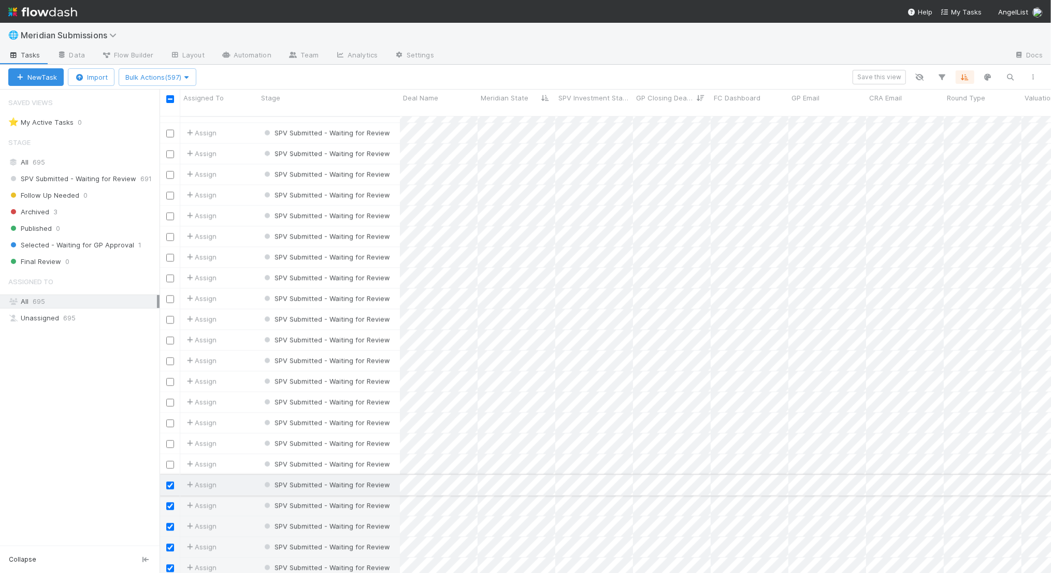
click at [169, 482] on input "checkbox" at bounding box center [170, 486] width 8 height 8
click at [169, 503] on input "checkbox" at bounding box center [170, 507] width 8 height 8
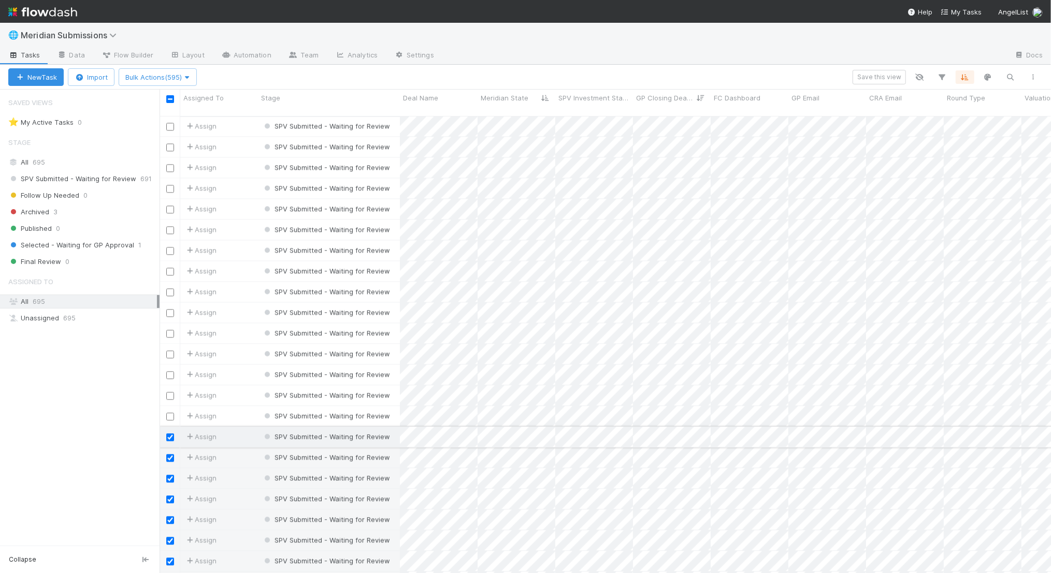
click at [171, 434] on input "checkbox" at bounding box center [170, 438] width 8 height 8
click at [171, 454] on input "checkbox" at bounding box center [170, 458] width 8 height 8
click at [171, 475] on input "checkbox" at bounding box center [170, 479] width 8 height 8
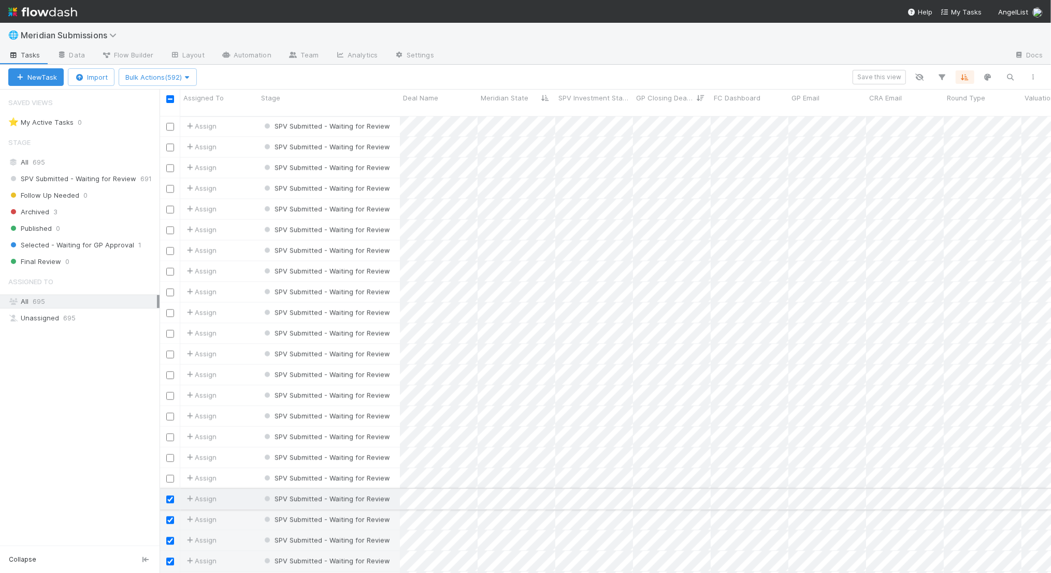
click at [171, 496] on input "checkbox" at bounding box center [170, 500] width 8 height 8
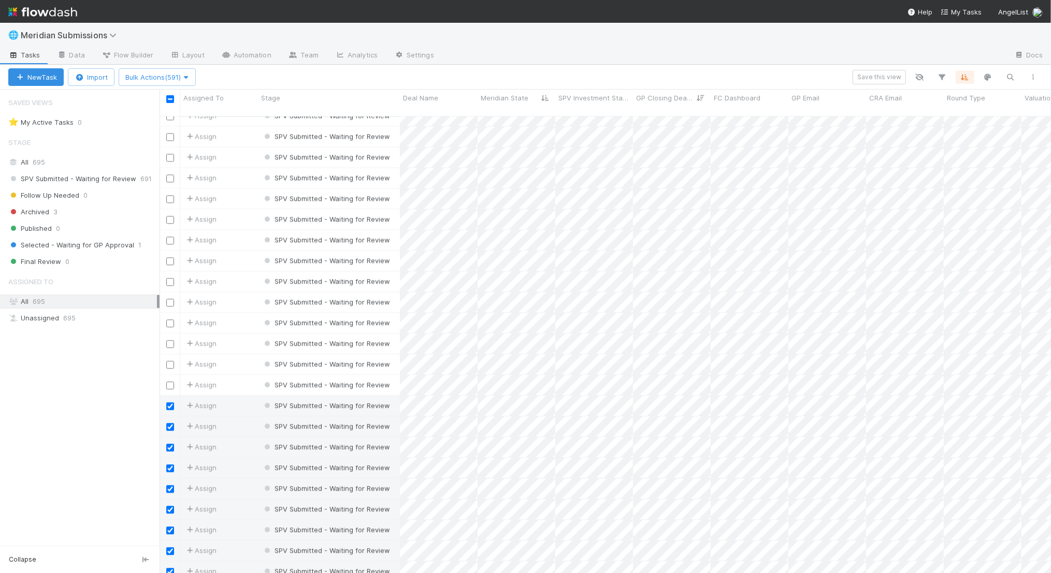
scroll to position [1883, 0]
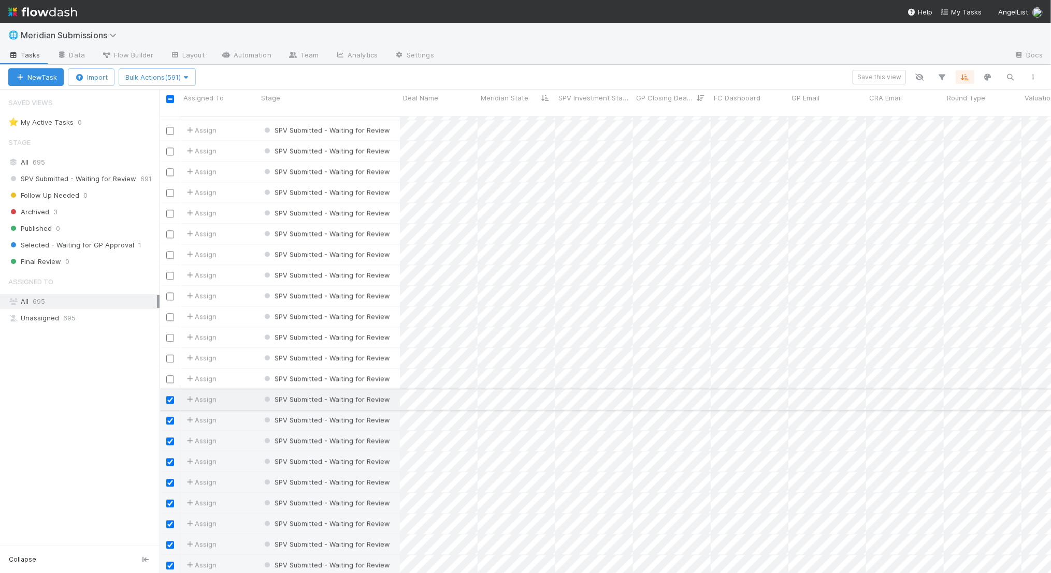
click at [171, 396] on input "checkbox" at bounding box center [170, 400] width 8 height 8
click at [171, 417] on input "checkbox" at bounding box center [170, 421] width 8 height 8
click at [171, 438] on input "checkbox" at bounding box center [170, 442] width 8 height 8
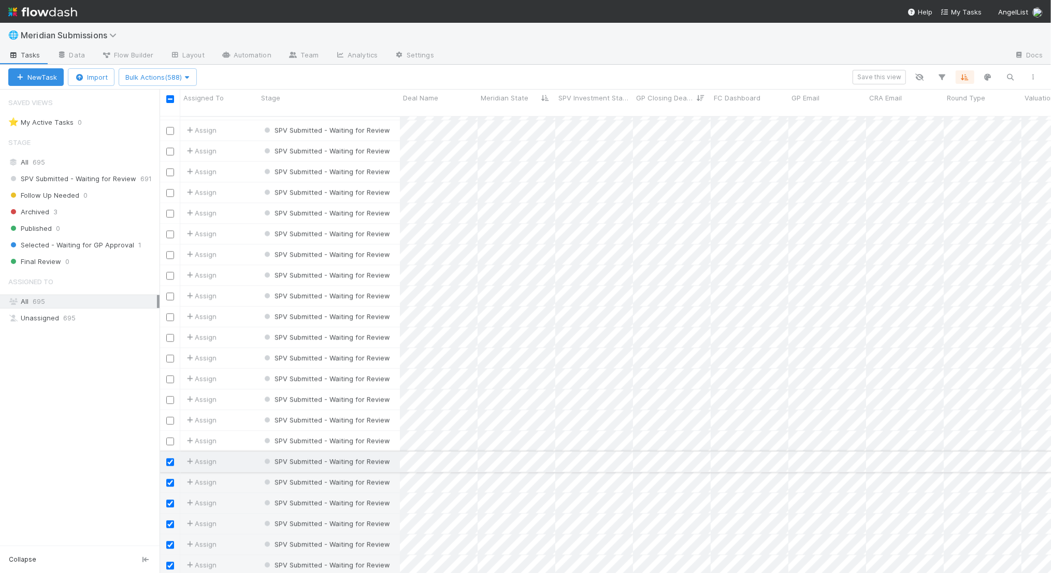
click at [171, 458] on input "checkbox" at bounding box center [170, 462] width 8 height 8
click at [171, 479] on input "checkbox" at bounding box center [170, 483] width 8 height 8
click at [172, 500] on input "checkbox" at bounding box center [170, 504] width 8 height 8
click at [169, 455] on input "checkbox" at bounding box center [170, 459] width 8 height 8
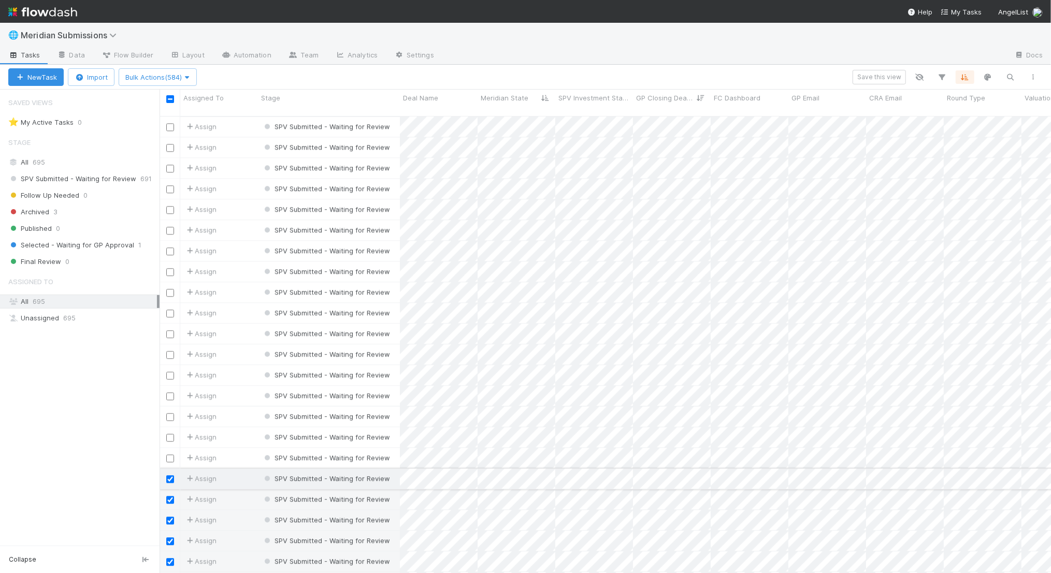
click at [169, 476] on input "checkbox" at bounding box center [170, 480] width 8 height 8
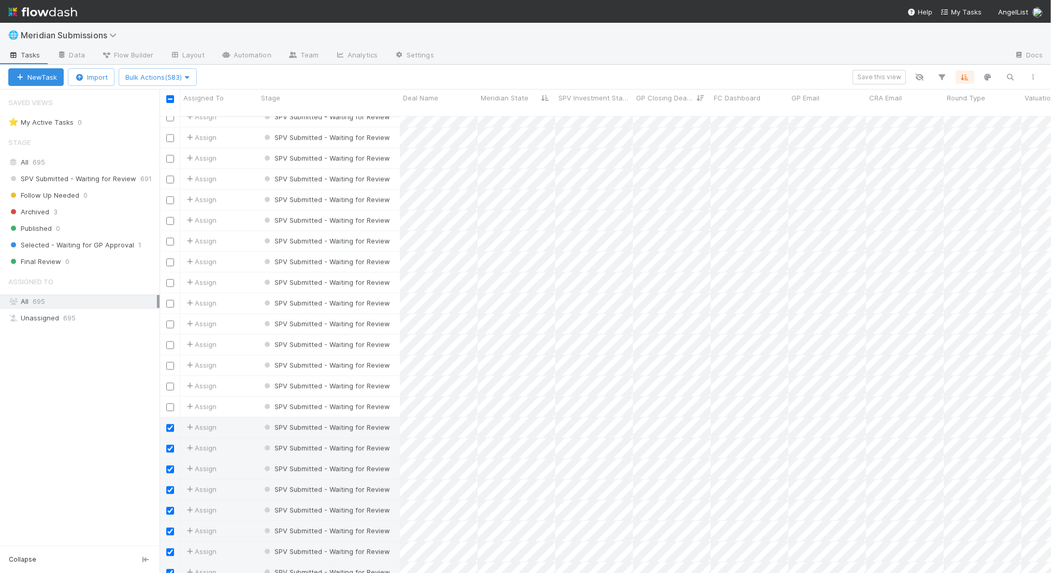
scroll to position [2030, 0]
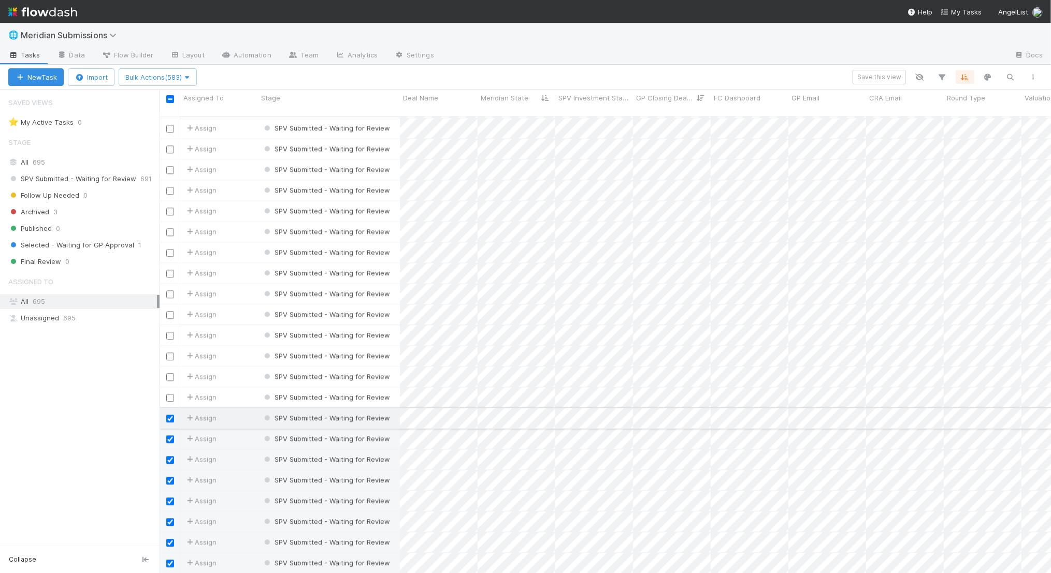
click at [170, 415] on input "checkbox" at bounding box center [170, 419] width 8 height 8
click at [171, 436] on input "checkbox" at bounding box center [170, 440] width 8 height 8
click at [170, 456] on input "checkbox" at bounding box center [170, 460] width 8 height 8
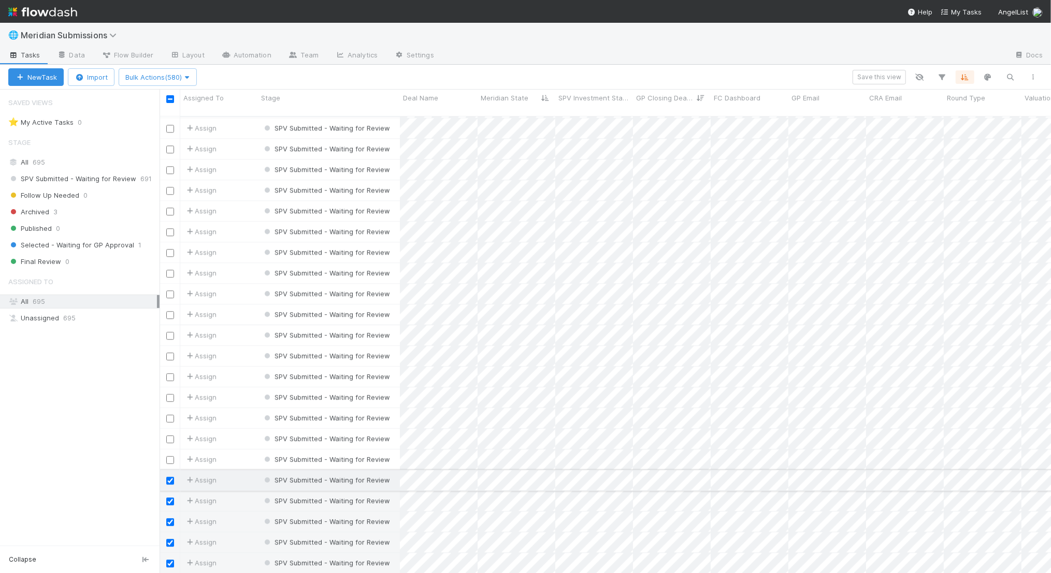
click at [169, 477] on input "checkbox" at bounding box center [170, 481] width 8 height 8
click at [170, 498] on input "checkbox" at bounding box center [170, 502] width 8 height 8
click at [169, 519] on input "checkbox" at bounding box center [170, 523] width 8 height 8
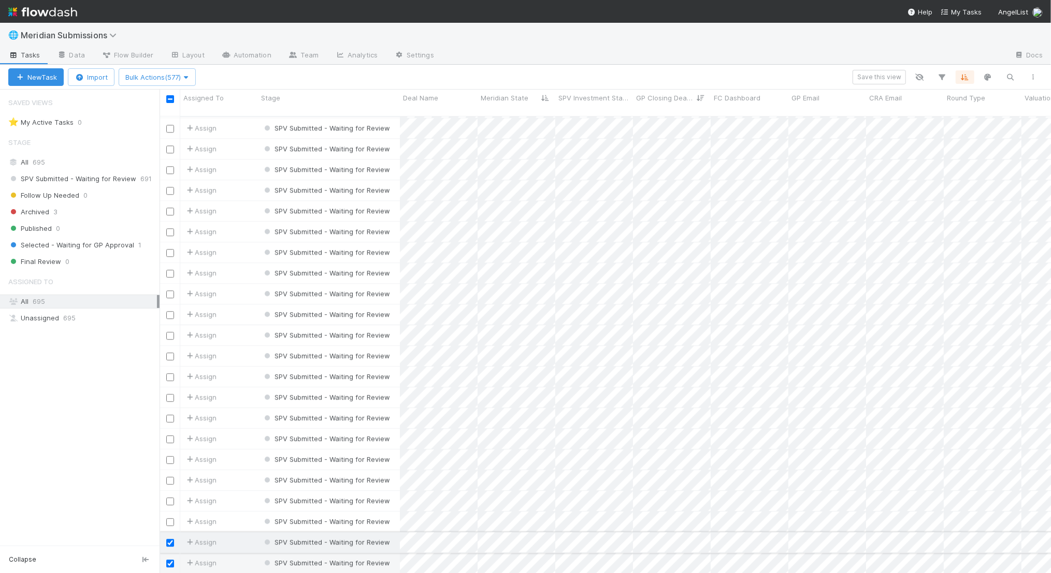
click at [169, 539] on input "checkbox" at bounding box center [170, 543] width 8 height 8
click at [169, 560] on input "checkbox" at bounding box center [170, 564] width 8 height 8
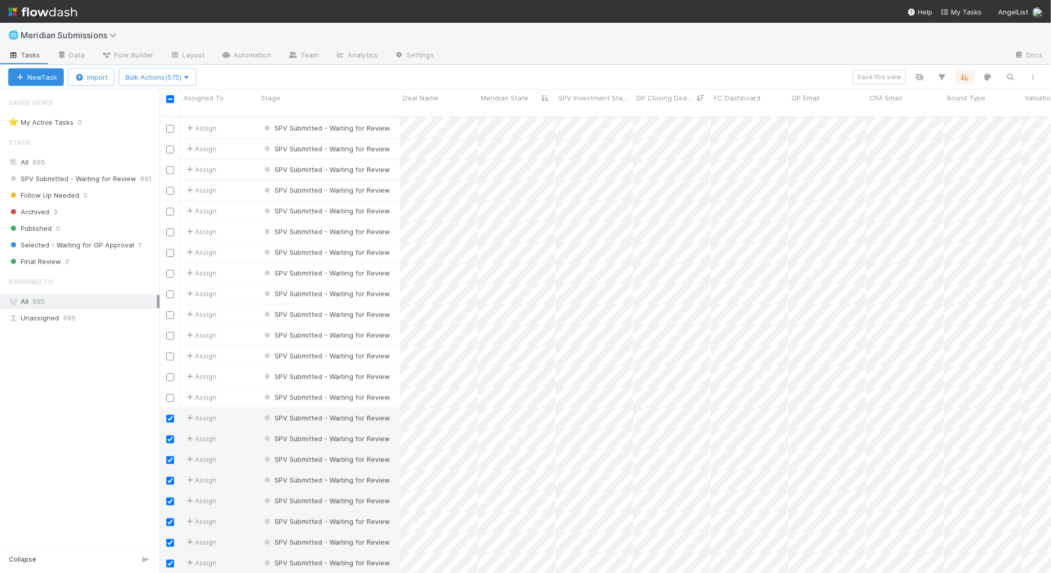
scroll to position [2195, 0]
click at [171, 415] on input "checkbox" at bounding box center [170, 419] width 8 height 8
click at [171, 436] on input "checkbox" at bounding box center [170, 440] width 8 height 8
click at [170, 457] on input "checkbox" at bounding box center [170, 461] width 8 height 8
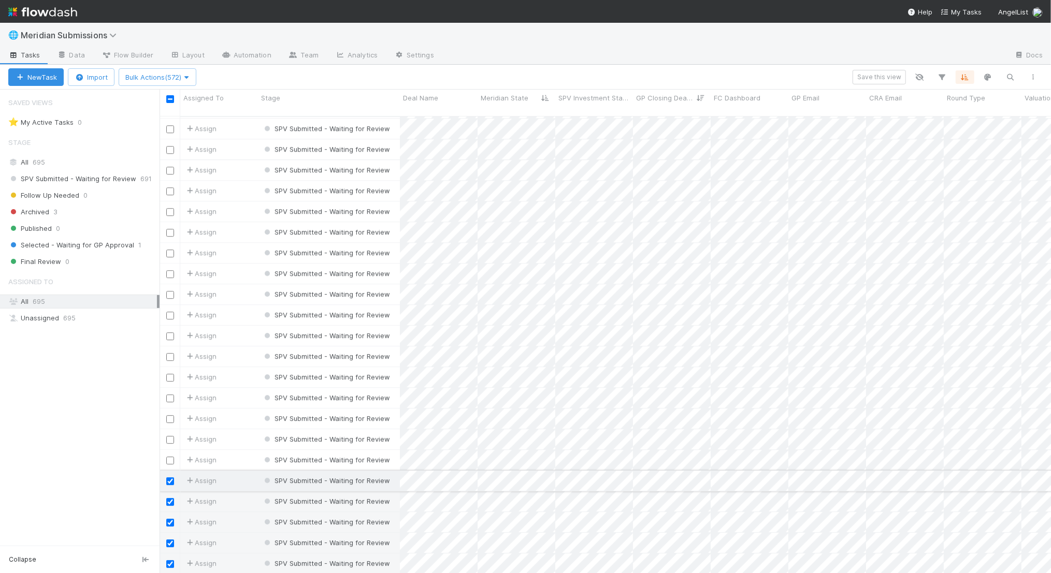
click at [170, 478] on input "checkbox" at bounding box center [170, 482] width 8 height 8
click at [170, 498] on input "checkbox" at bounding box center [170, 502] width 8 height 8
click at [170, 519] on input "checkbox" at bounding box center [170, 523] width 8 height 8
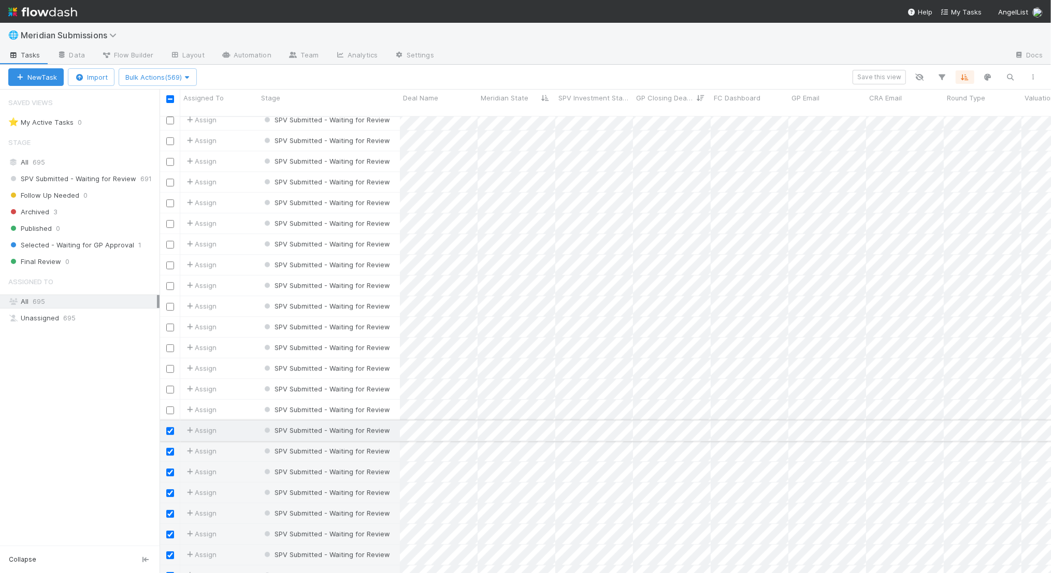
click at [171, 427] on input "checkbox" at bounding box center [170, 431] width 8 height 8
click at [171, 446] on div at bounding box center [170, 451] width 12 height 11
click at [171, 448] on input "checkbox" at bounding box center [170, 452] width 8 height 8
click at [171, 469] on input "checkbox" at bounding box center [170, 473] width 8 height 8
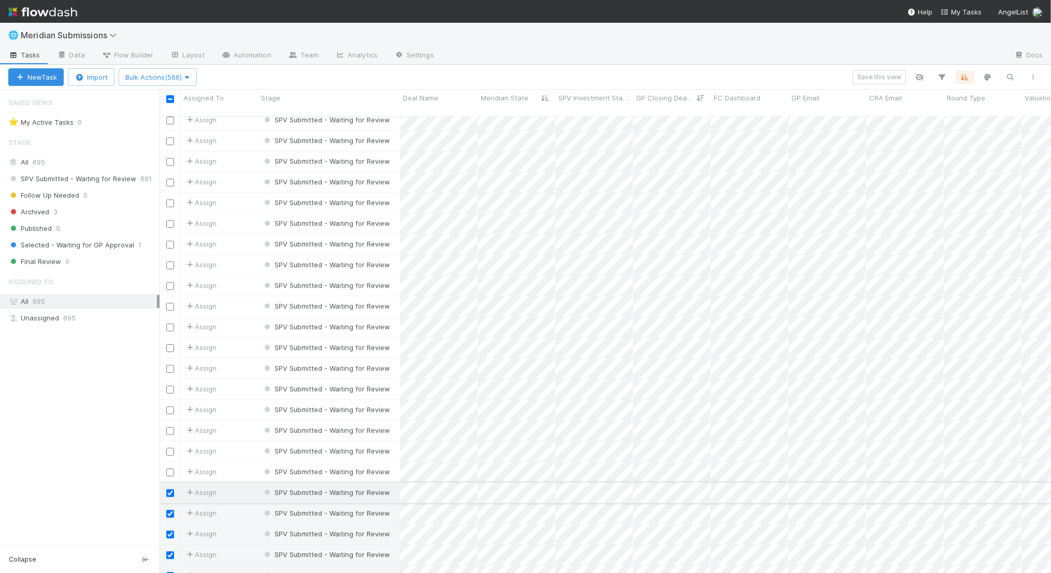
click at [170, 490] on input "checkbox" at bounding box center [170, 494] width 8 height 8
click at [170, 510] on input "checkbox" at bounding box center [170, 514] width 8 height 8
click at [170, 531] on input "checkbox" at bounding box center [170, 535] width 8 height 8
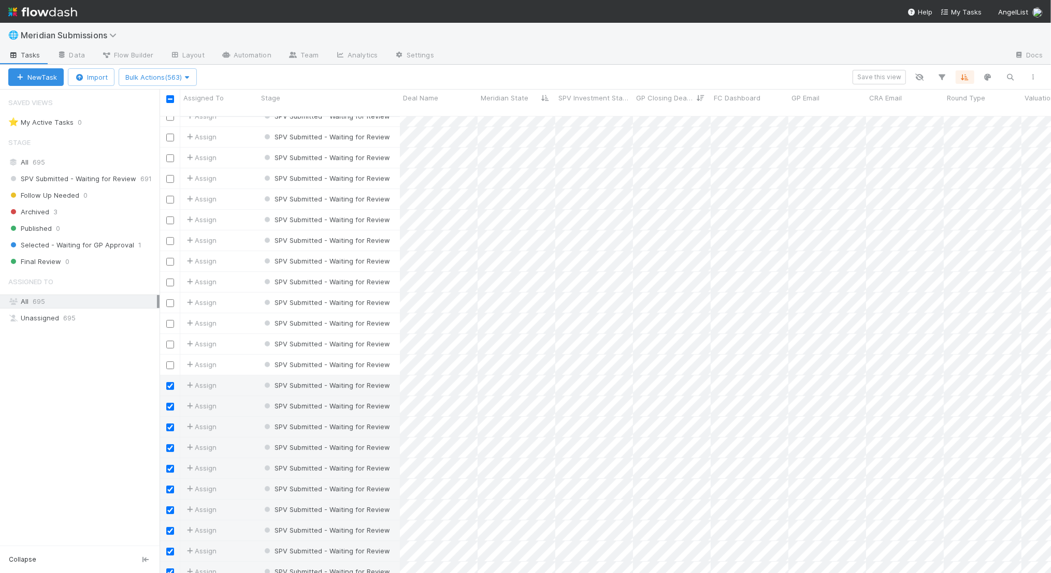
scroll to position [2476, 0]
click at [174, 383] on input "checkbox" at bounding box center [170, 387] width 8 height 8
click at [173, 404] on input "checkbox" at bounding box center [170, 408] width 8 height 8
click at [171, 424] on input "checkbox" at bounding box center [170, 428] width 8 height 8
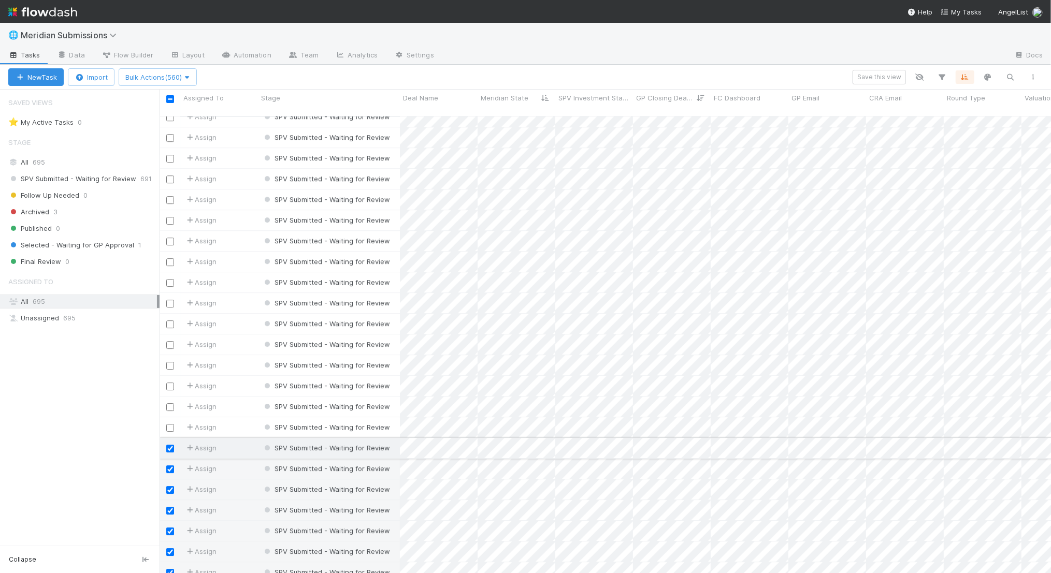
click at [171, 445] on input "checkbox" at bounding box center [170, 449] width 8 height 8
click at [169, 466] on input "checkbox" at bounding box center [170, 470] width 8 height 8
click at [169, 486] on input "checkbox" at bounding box center [170, 490] width 8 height 8
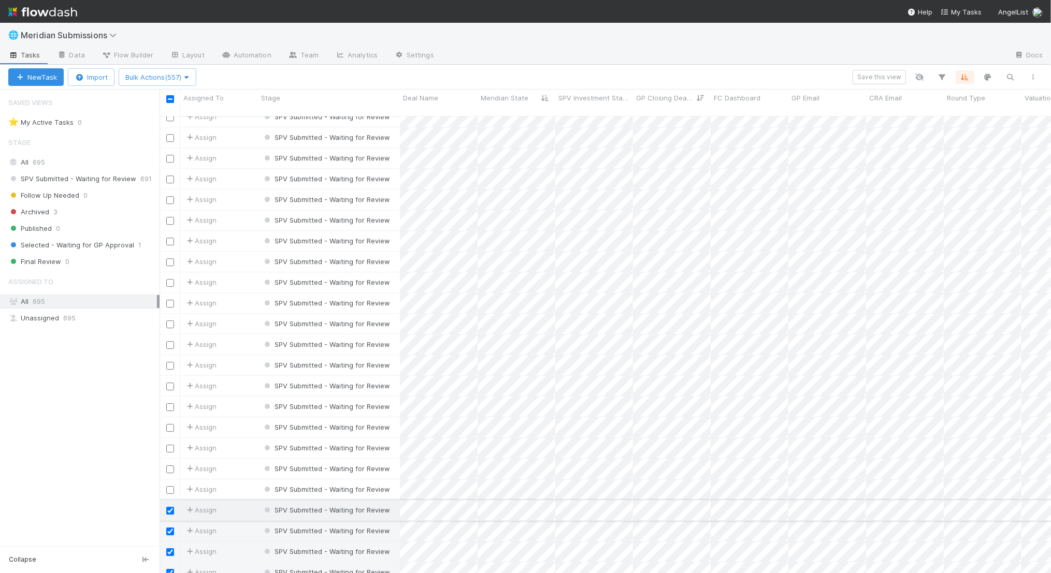
click at [169, 507] on input "checkbox" at bounding box center [170, 511] width 8 height 8
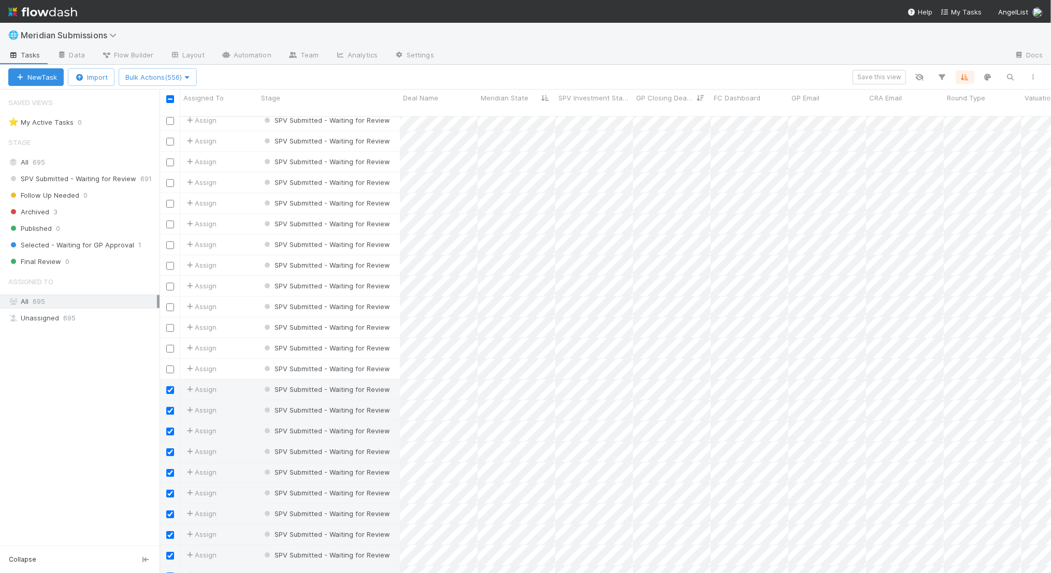
scroll to position [2623, 0]
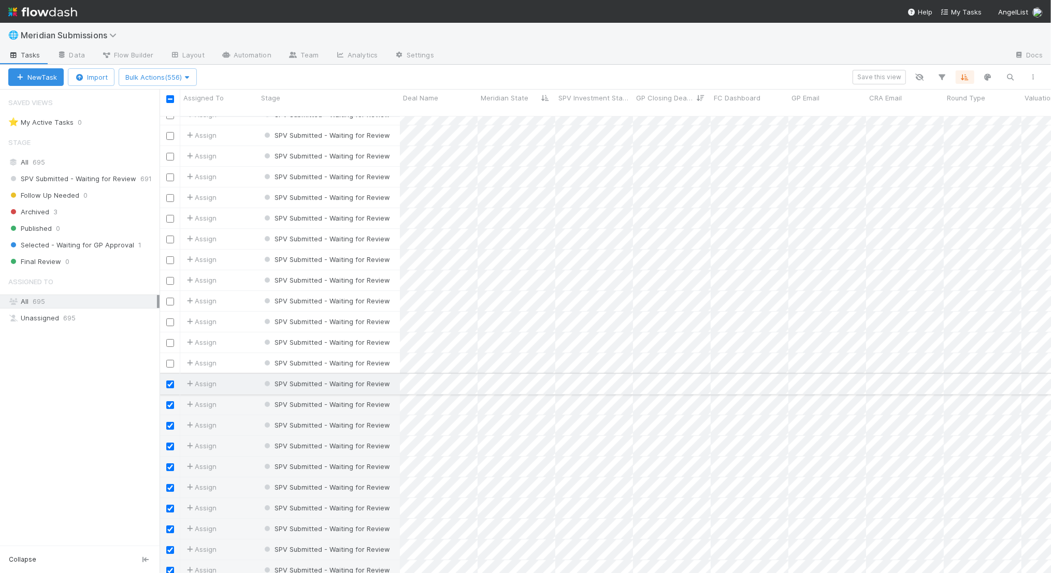
click at [171, 381] on input "checkbox" at bounding box center [170, 385] width 8 height 8
click at [172, 401] on input "checkbox" at bounding box center [170, 405] width 8 height 8
click at [171, 422] on input "checkbox" at bounding box center [170, 426] width 8 height 8
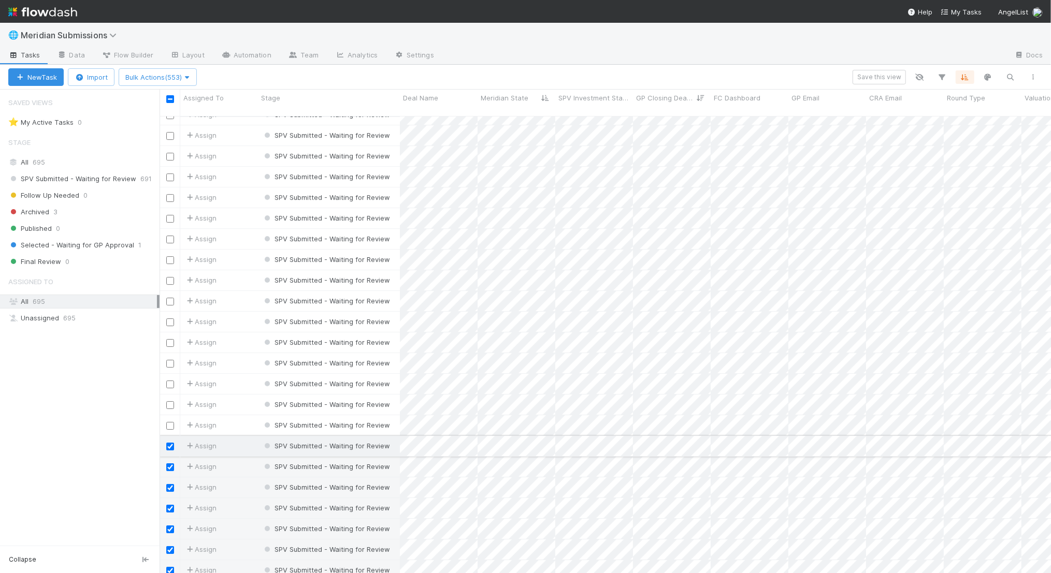
click at [170, 443] on input "checkbox" at bounding box center [170, 447] width 8 height 8
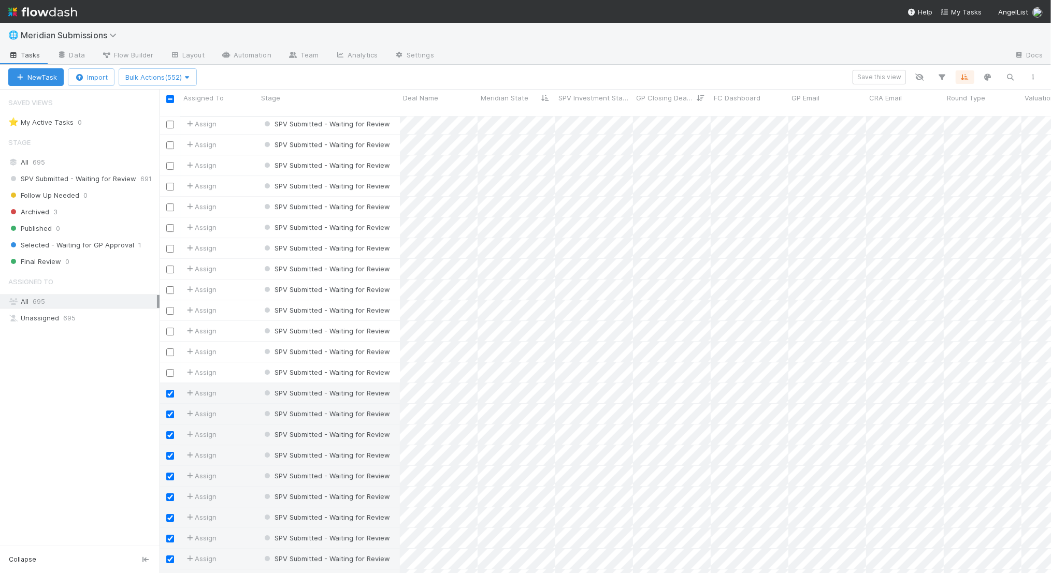
scroll to position [2700, 0]
click at [168, 387] on input "checkbox" at bounding box center [170, 391] width 8 height 8
click at [168, 408] on input "checkbox" at bounding box center [170, 412] width 8 height 8
click at [170, 428] on input "checkbox" at bounding box center [170, 432] width 8 height 8
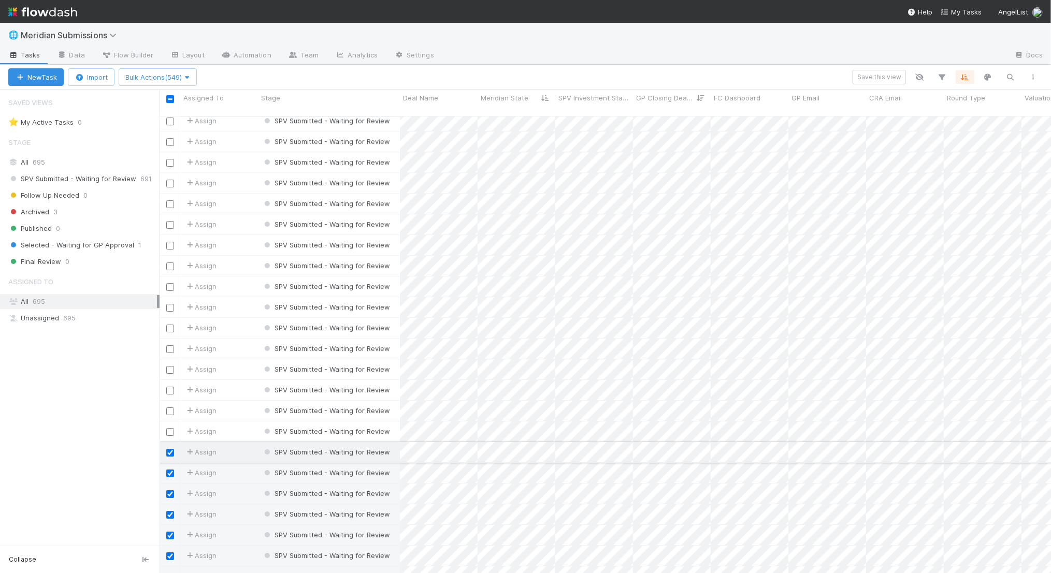
click at [171, 449] on input "checkbox" at bounding box center [170, 453] width 8 height 8
click at [171, 470] on input "checkbox" at bounding box center [170, 474] width 8 height 8
click at [170, 491] on input "checkbox" at bounding box center [170, 495] width 8 height 8
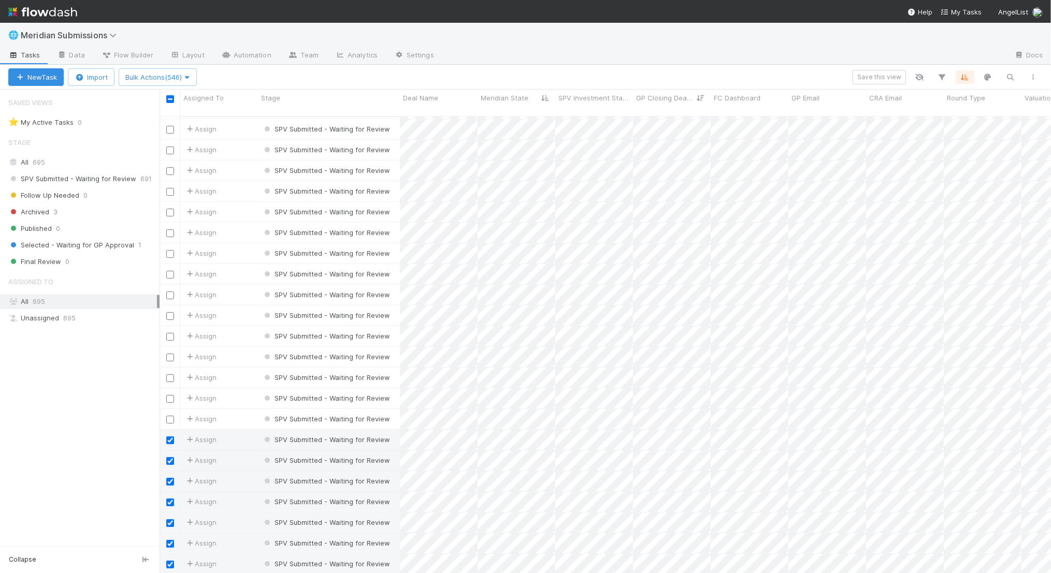
scroll to position [2784, 0]
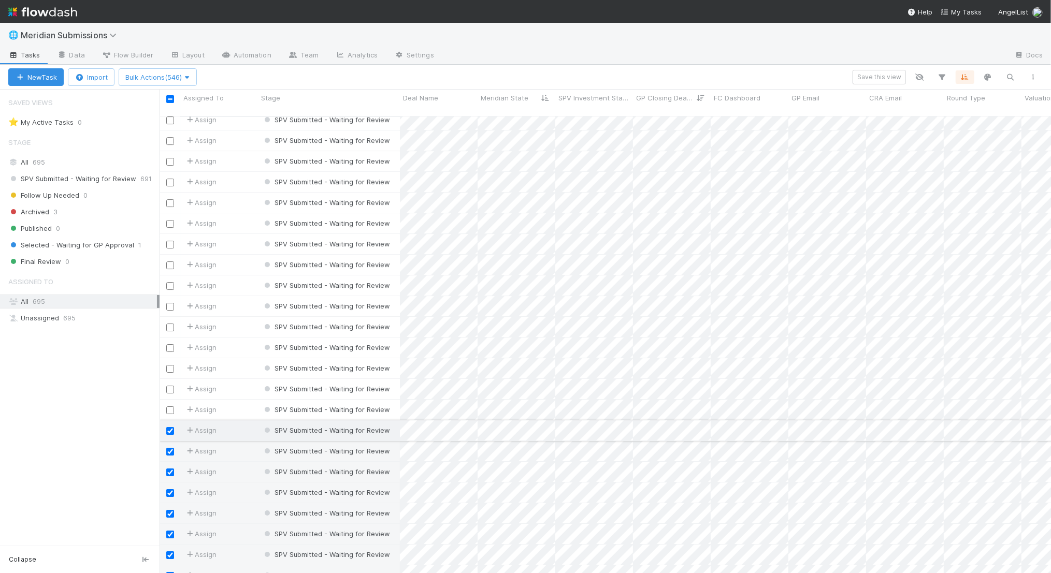
click at [171, 427] on input "checkbox" at bounding box center [170, 431] width 8 height 8
click at [171, 448] on input "checkbox" at bounding box center [170, 452] width 8 height 8
click at [170, 469] on input "checkbox" at bounding box center [170, 473] width 8 height 8
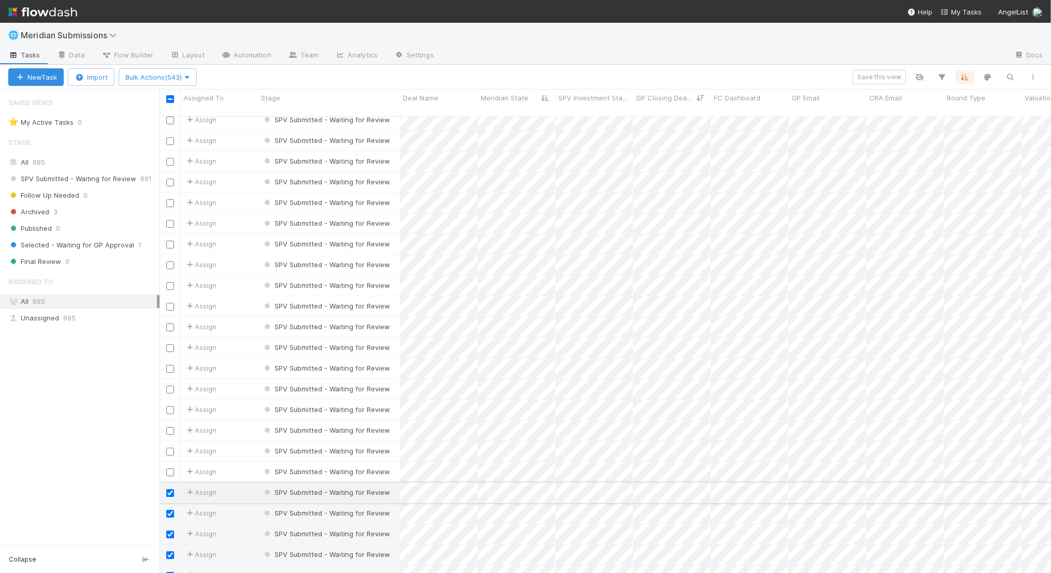
click at [170, 490] on input "checkbox" at bounding box center [170, 494] width 8 height 8
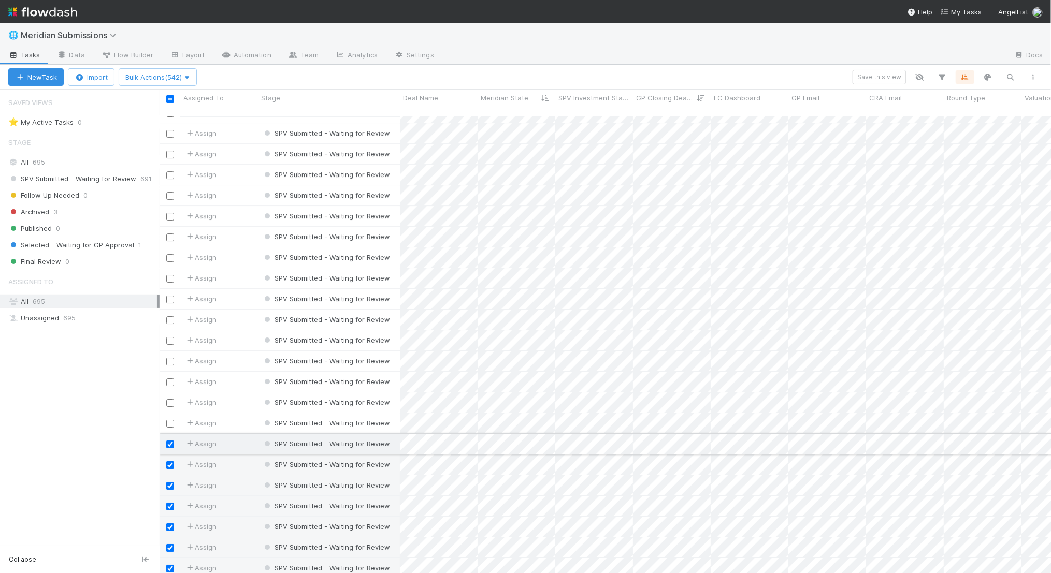
click at [170, 441] on input "checkbox" at bounding box center [170, 445] width 8 height 8
click at [169, 462] on input "checkbox" at bounding box center [170, 466] width 8 height 8
click at [170, 482] on input "checkbox" at bounding box center [170, 486] width 8 height 8
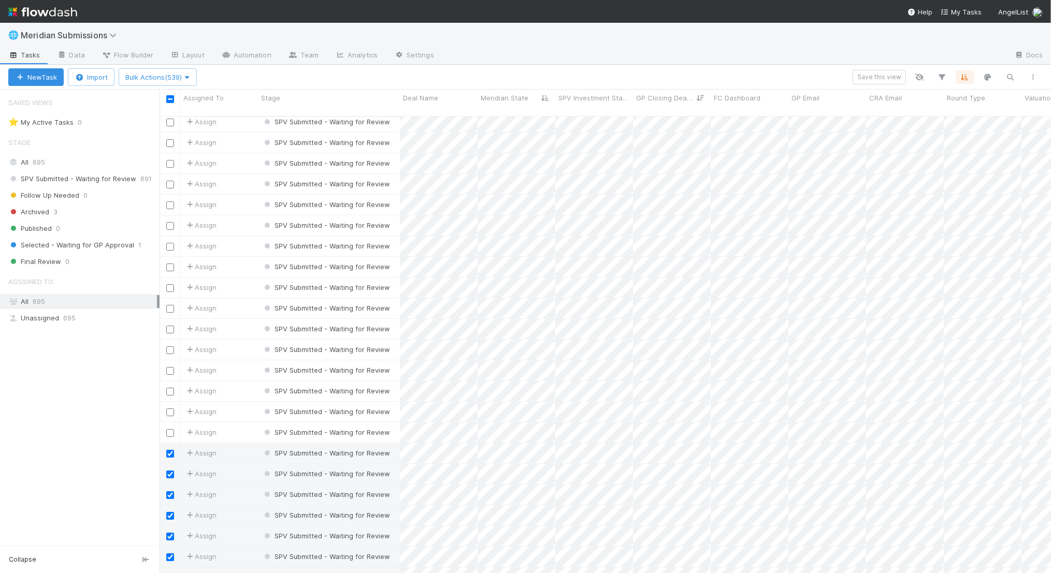
scroll to position [2914, 0]
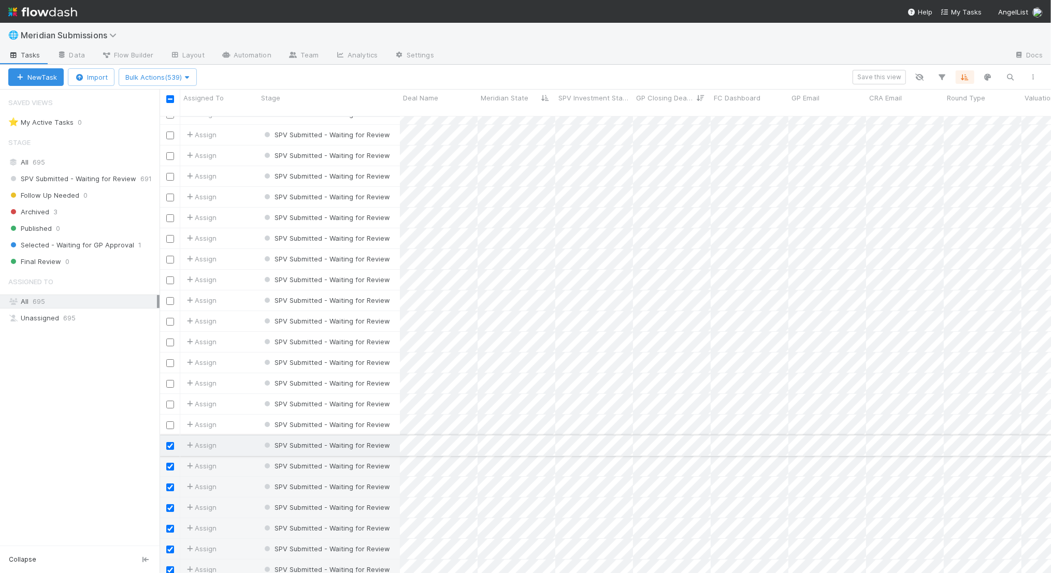
click at [167, 442] on input "checkbox" at bounding box center [170, 446] width 8 height 8
click at [171, 463] on input "checkbox" at bounding box center [170, 467] width 8 height 8
click at [171, 484] on input "checkbox" at bounding box center [170, 488] width 8 height 8
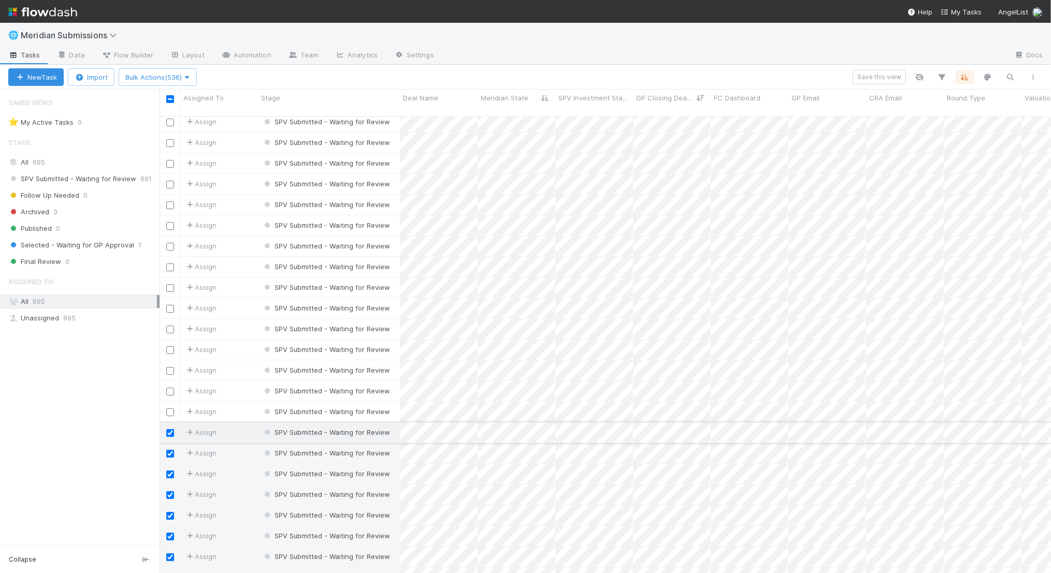
click at [171, 429] on input "checkbox" at bounding box center [170, 433] width 8 height 8
click at [171, 450] on input "checkbox" at bounding box center [170, 454] width 8 height 8
click at [168, 471] on input "checkbox" at bounding box center [170, 475] width 8 height 8
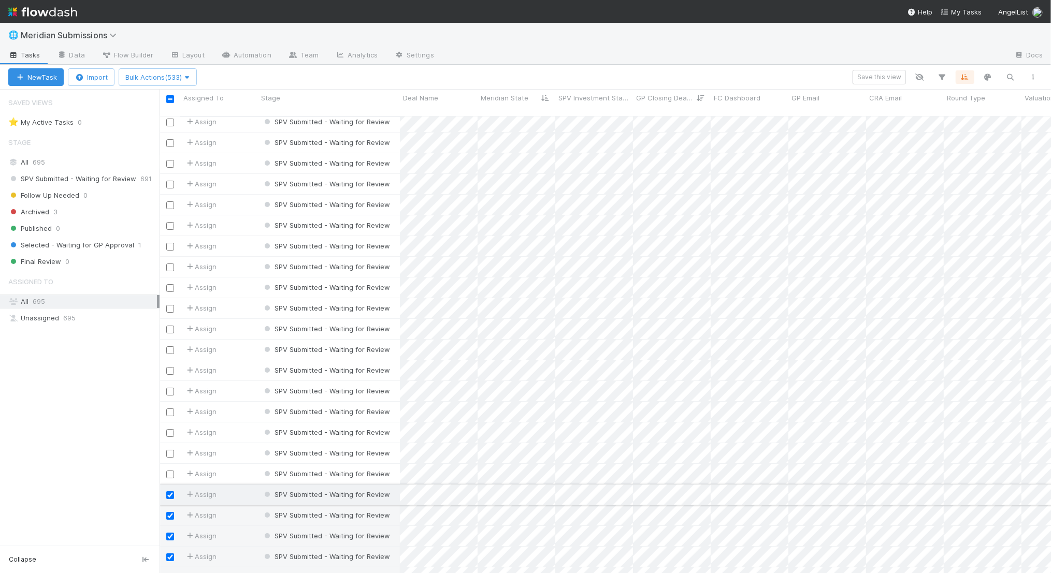
click at [169, 492] on input "checkbox" at bounding box center [170, 496] width 8 height 8
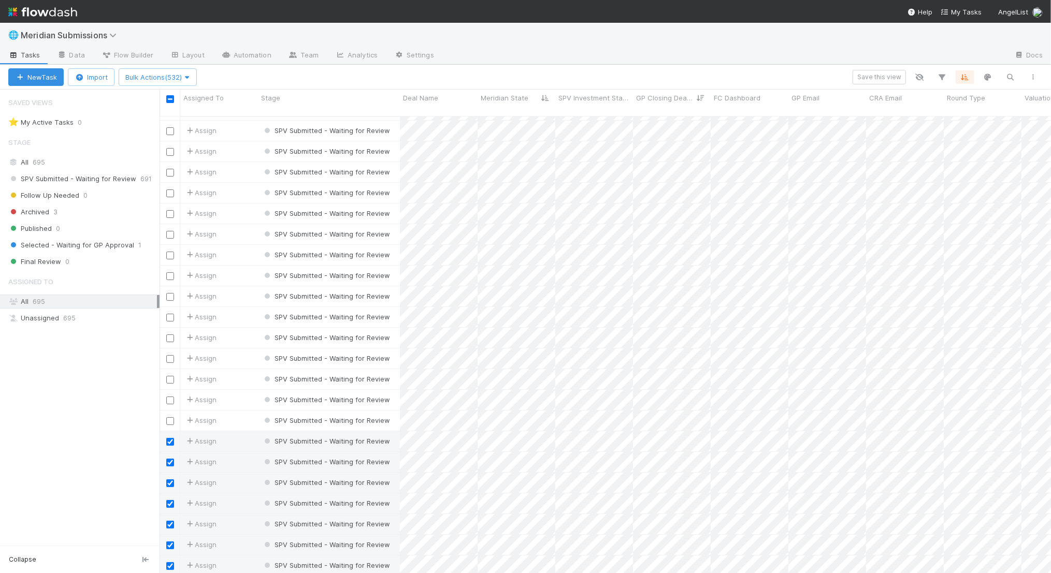
scroll to position [3065, 0]
click at [170, 437] on input "checkbox" at bounding box center [170, 441] width 8 height 8
click at [171, 457] on input "checkbox" at bounding box center [170, 461] width 8 height 8
click at [169, 478] on input "checkbox" at bounding box center [170, 482] width 8 height 8
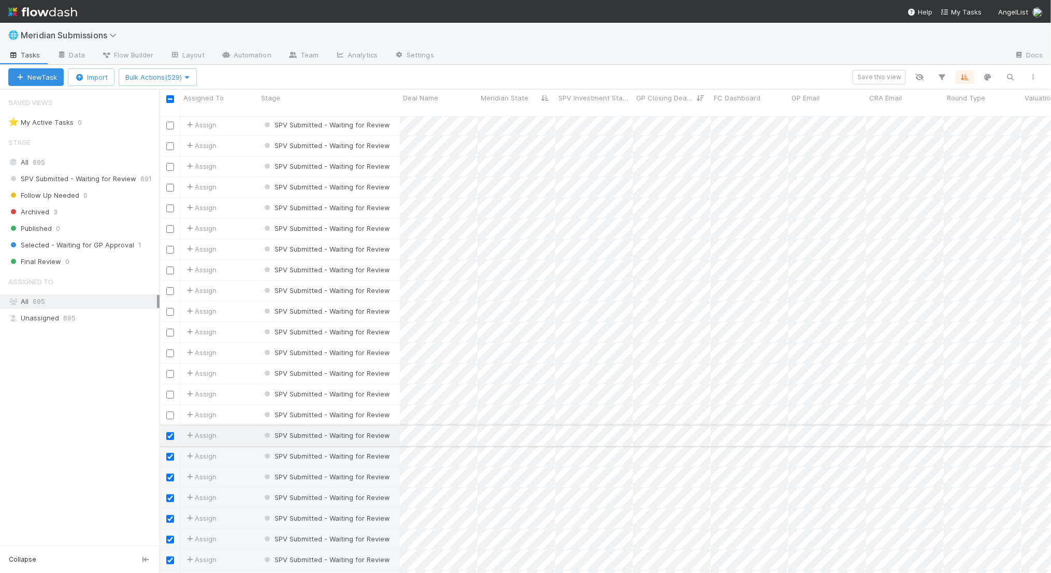
click at [170, 433] on input "checkbox" at bounding box center [170, 437] width 8 height 8
click at [170, 453] on input "checkbox" at bounding box center [170, 457] width 8 height 8
click at [169, 474] on input "checkbox" at bounding box center [170, 478] width 8 height 8
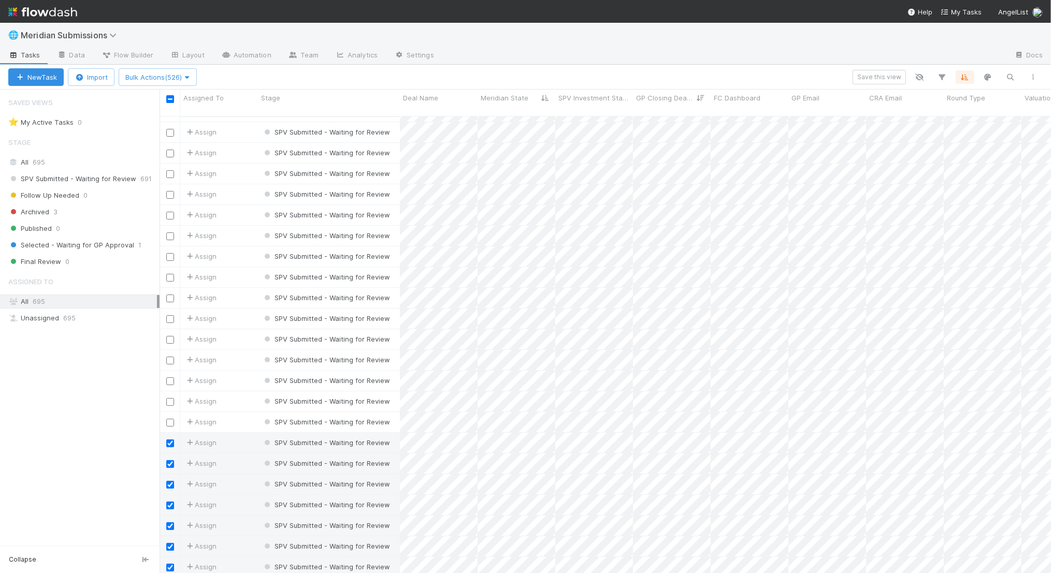
scroll to position [3200, 0]
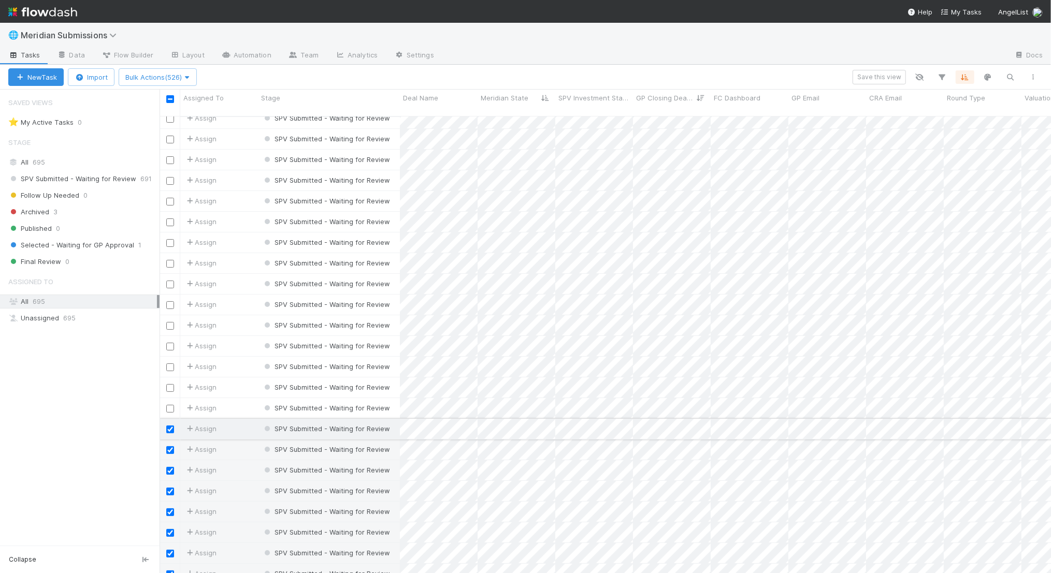
click at [170, 426] on input "checkbox" at bounding box center [170, 430] width 8 height 8
click at [170, 447] on input "checkbox" at bounding box center [170, 451] width 8 height 8
click at [170, 467] on input "checkbox" at bounding box center [170, 471] width 8 height 8
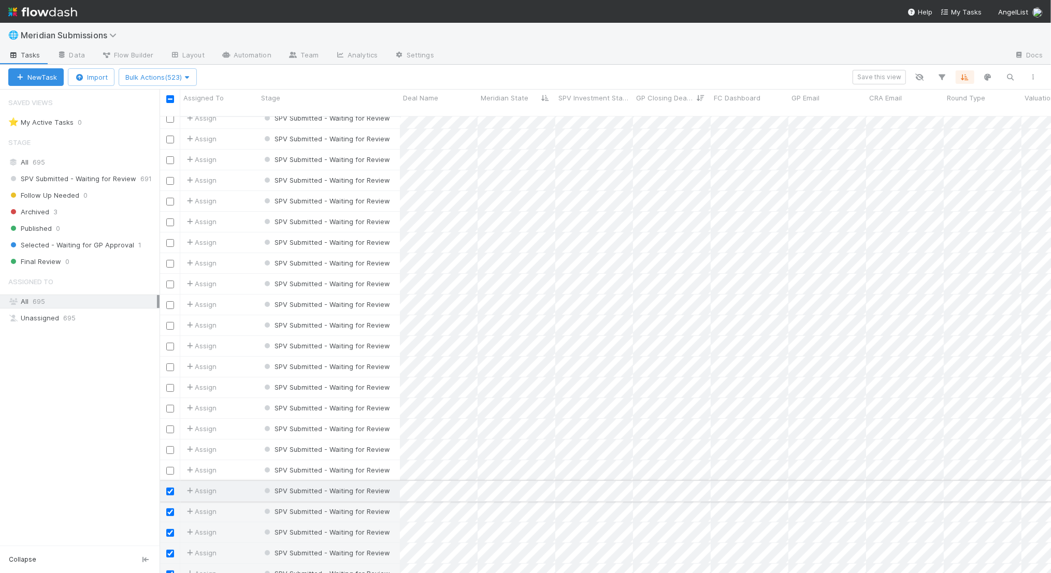
click at [170, 488] on input "checkbox" at bounding box center [170, 492] width 8 height 8
click at [170, 509] on input "checkbox" at bounding box center [170, 513] width 8 height 8
click at [170, 450] on input "checkbox" at bounding box center [170, 454] width 8 height 8
click at [170, 471] on input "checkbox" at bounding box center [170, 475] width 8 height 8
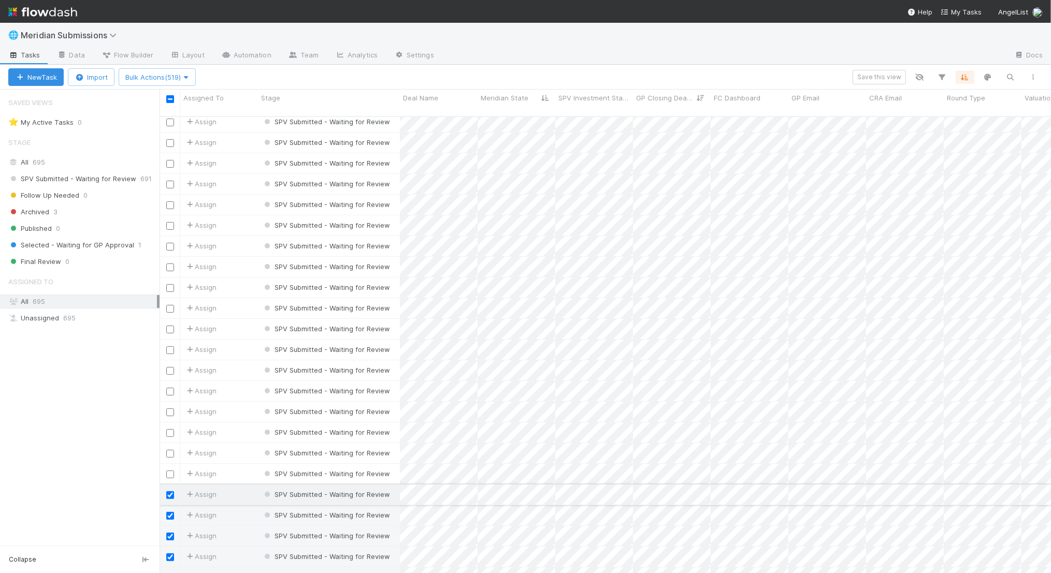
click at [170, 492] on input "checkbox" at bounding box center [170, 496] width 8 height 8
click at [170, 512] on input "checkbox" at bounding box center [170, 516] width 8 height 8
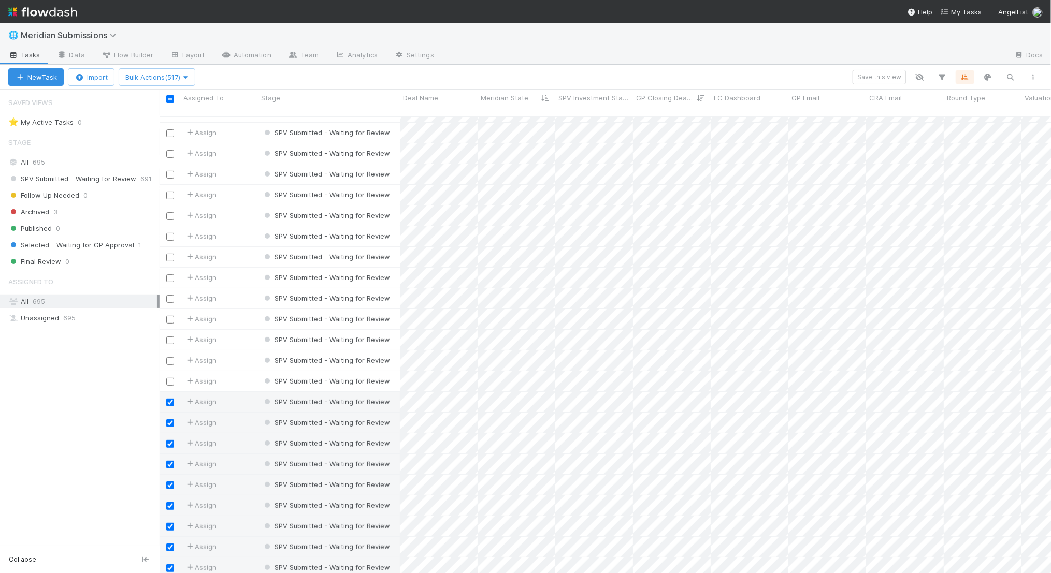
scroll to position [3415, 0]
click at [170, 397] on input "checkbox" at bounding box center [170, 401] width 8 height 8
click at [170, 418] on input "checkbox" at bounding box center [170, 422] width 8 height 8
click at [170, 439] on input "checkbox" at bounding box center [170, 443] width 8 height 8
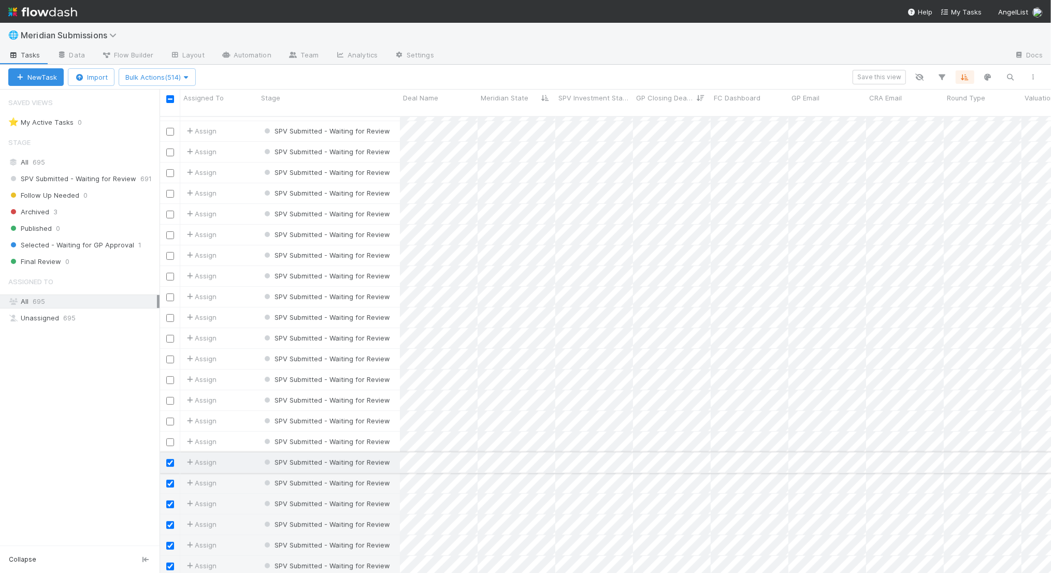
click at [169, 460] on input "checkbox" at bounding box center [170, 464] width 8 height 8
click at [171, 480] on input "checkbox" at bounding box center [170, 484] width 8 height 8
click at [173, 501] on input "checkbox" at bounding box center [170, 505] width 8 height 8
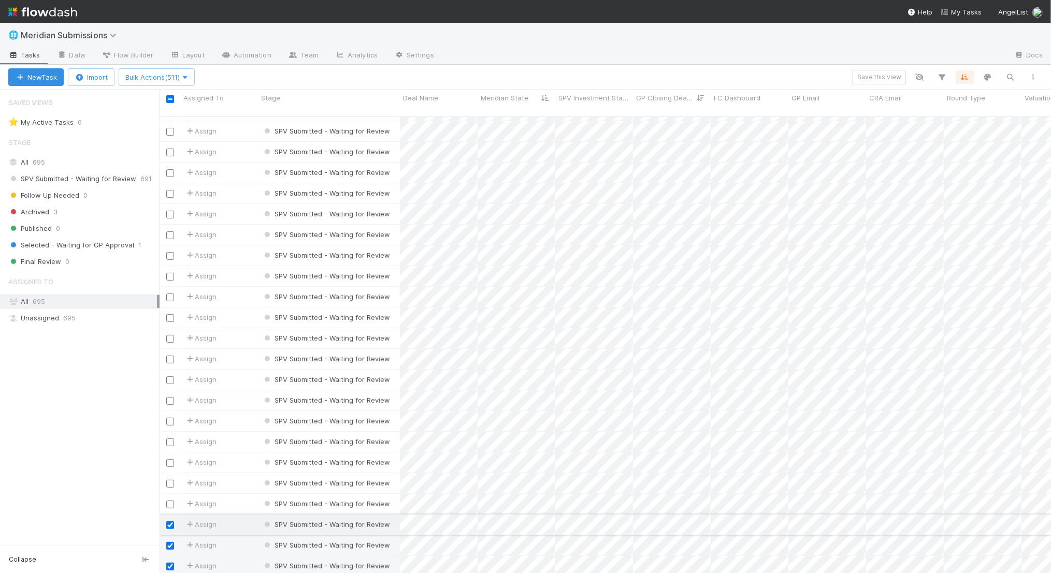
click at [172, 522] on input "checkbox" at bounding box center [170, 526] width 8 height 8
click at [172, 542] on input "checkbox" at bounding box center [170, 546] width 8 height 8
click at [171, 561] on div at bounding box center [170, 566] width 12 height 11
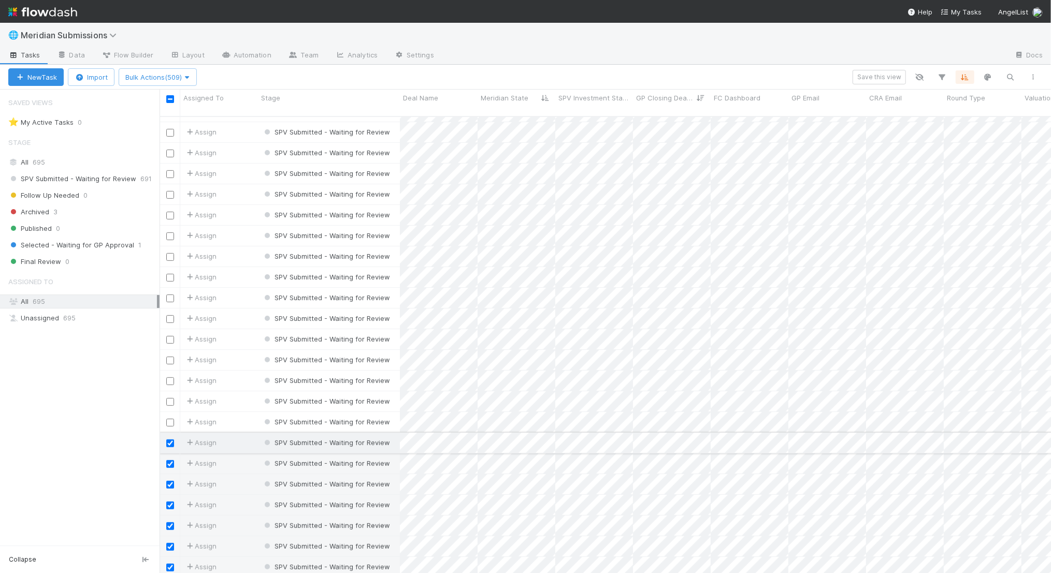
scroll to position [3543, 0]
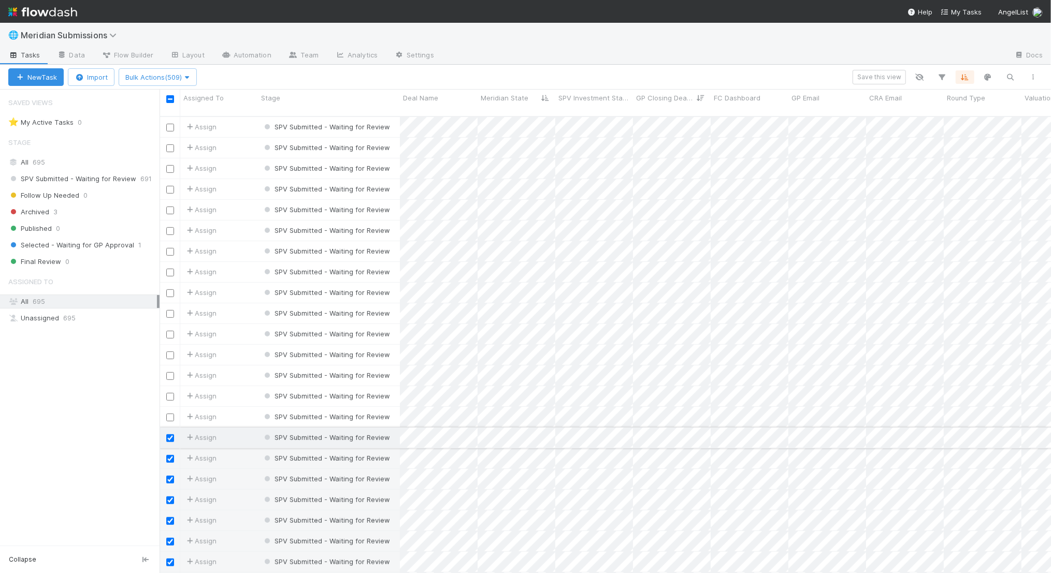
click at [170, 435] on input "checkbox" at bounding box center [170, 439] width 8 height 8
click at [170, 455] on input "checkbox" at bounding box center [170, 459] width 8 height 8
click at [169, 476] on input "checkbox" at bounding box center [170, 480] width 8 height 8
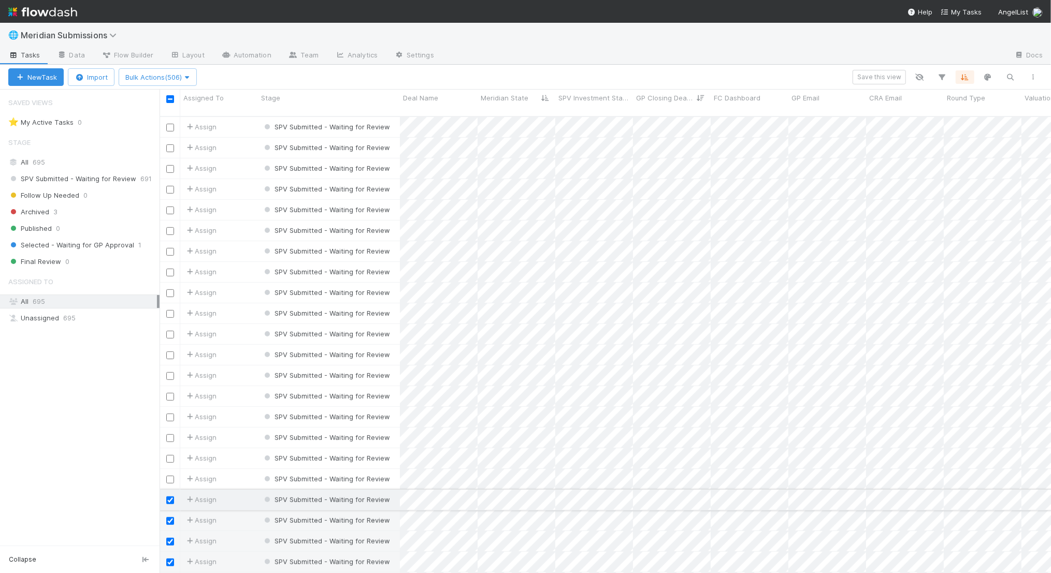
click at [170, 497] on input "checkbox" at bounding box center [170, 501] width 8 height 8
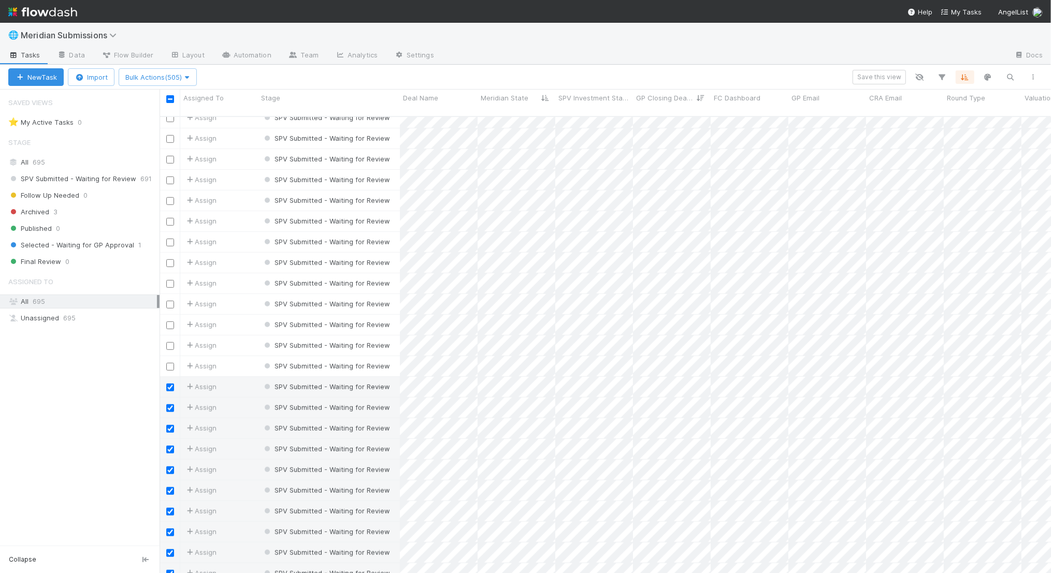
scroll to position [3694, 0]
click at [171, 367] on input "checkbox" at bounding box center [170, 371] width 8 height 8
click at [171, 388] on input "checkbox" at bounding box center [170, 392] width 8 height 8
click at [171, 409] on input "checkbox" at bounding box center [170, 413] width 8 height 8
click at [171, 429] on input "checkbox" at bounding box center [170, 433] width 8 height 8
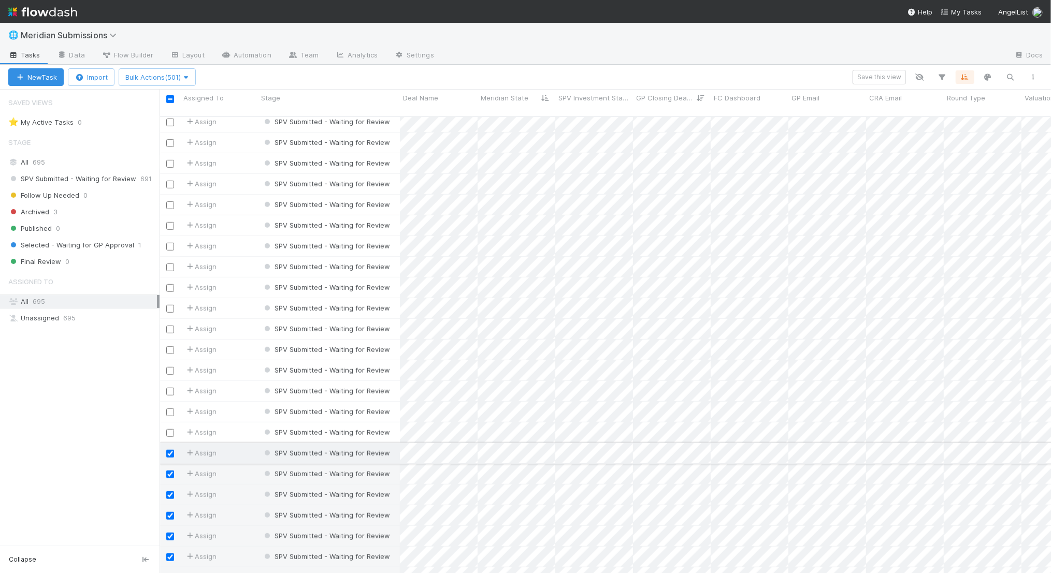
click at [170, 450] on input "checkbox" at bounding box center [170, 454] width 8 height 8
click at [171, 471] on input "checkbox" at bounding box center [170, 475] width 8 height 8
click at [171, 492] on input "checkbox" at bounding box center [170, 496] width 8 height 8
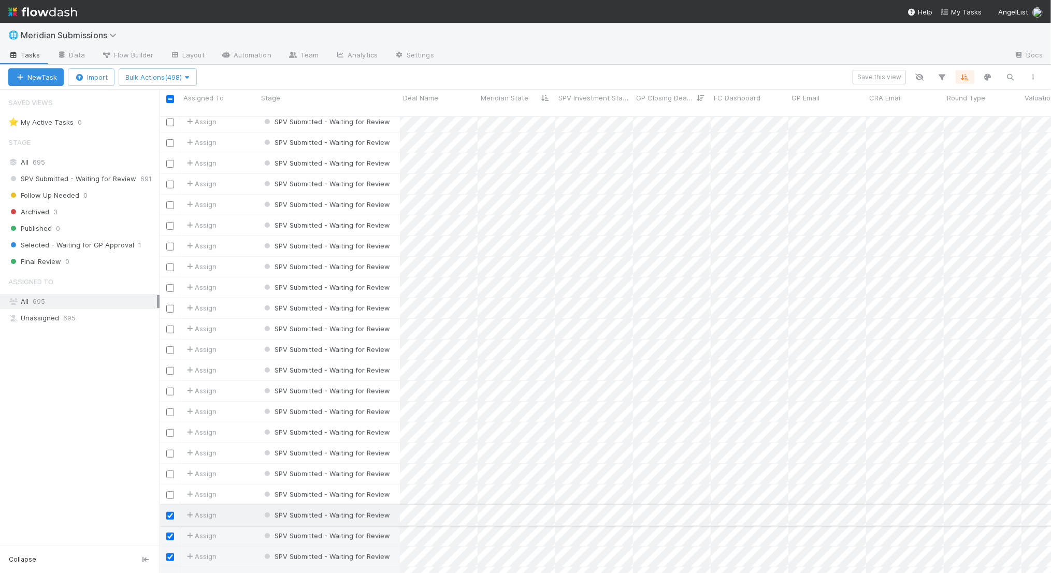
click at [169, 512] on input "checkbox" at bounding box center [170, 516] width 8 height 8
click at [170, 490] on input "checkbox" at bounding box center [170, 494] width 8 height 8
click at [157, 75] on span "Bulk Actions (496)" at bounding box center [157, 77] width 65 height 8
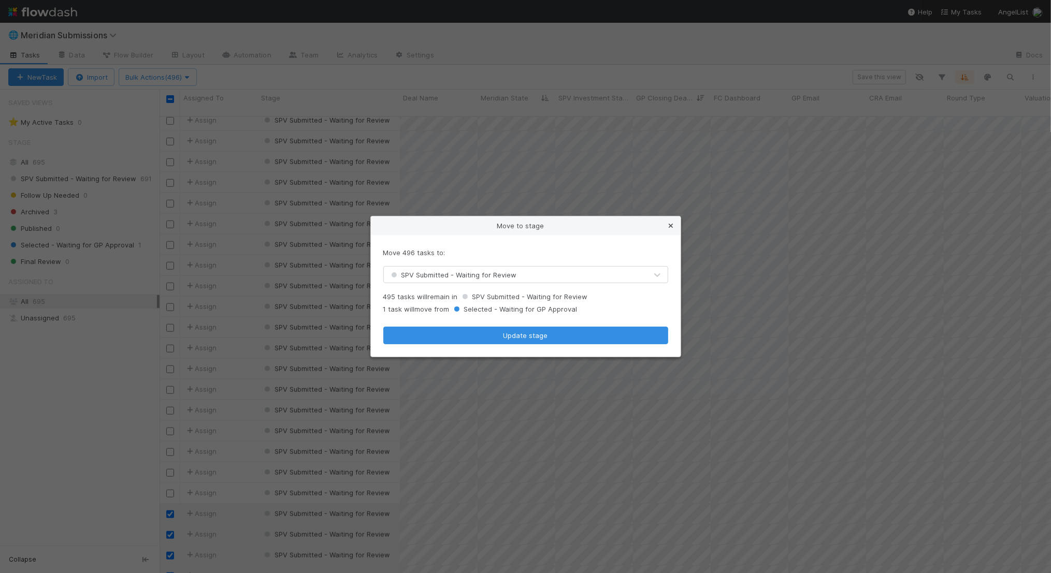
click at [672, 224] on icon at bounding box center [671, 226] width 10 height 7
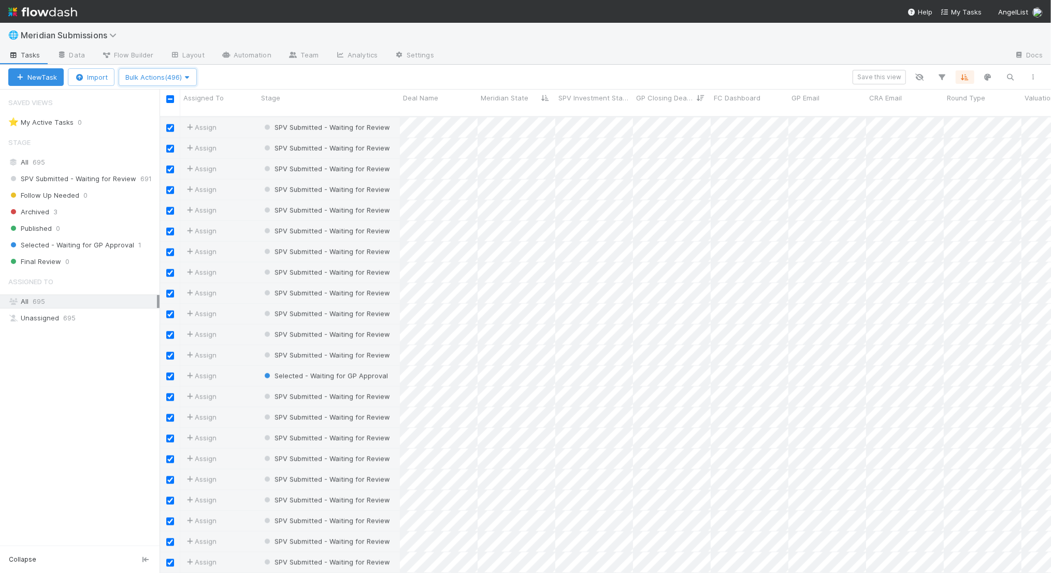
scroll to position [13444, 0]
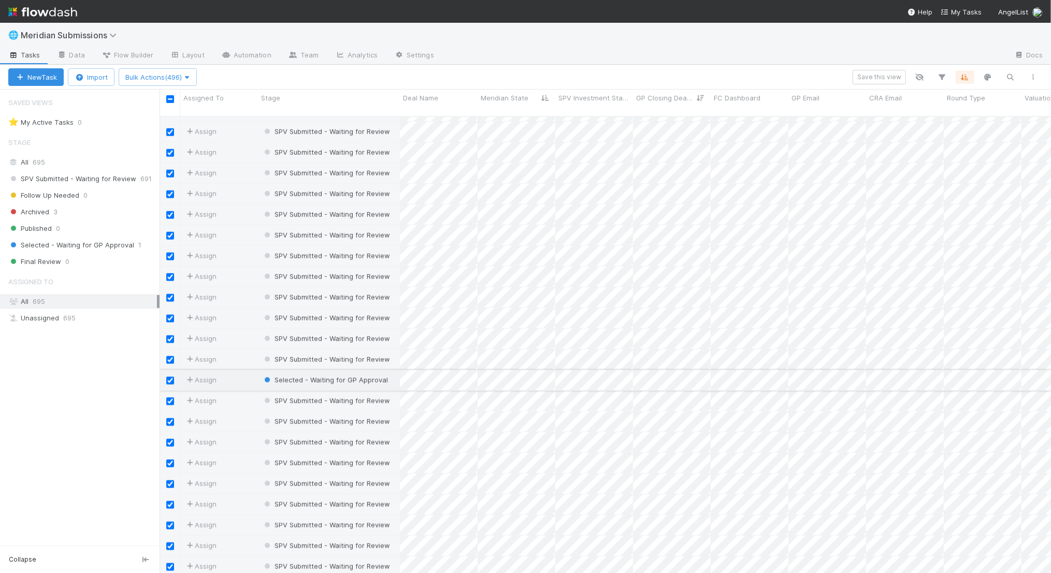
click at [171, 377] on input "checkbox" at bounding box center [170, 381] width 8 height 8
click at [171, 398] on input "checkbox" at bounding box center [170, 402] width 8 height 8
click at [176, 74] on span "Bulk Actions (494)" at bounding box center [157, 77] width 65 height 8
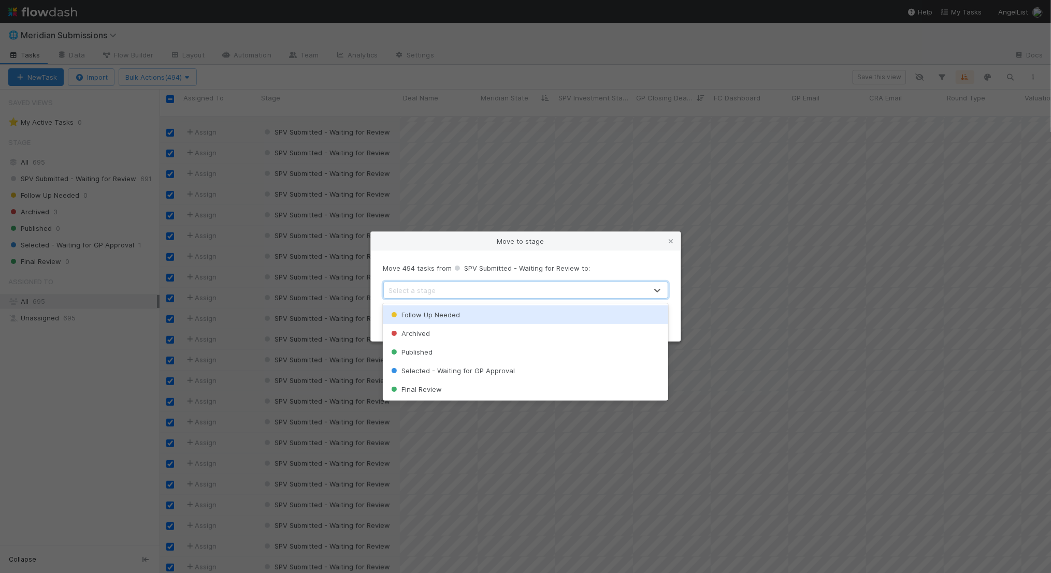
click at [465, 294] on div "Select a stage" at bounding box center [515, 290] width 263 height 17
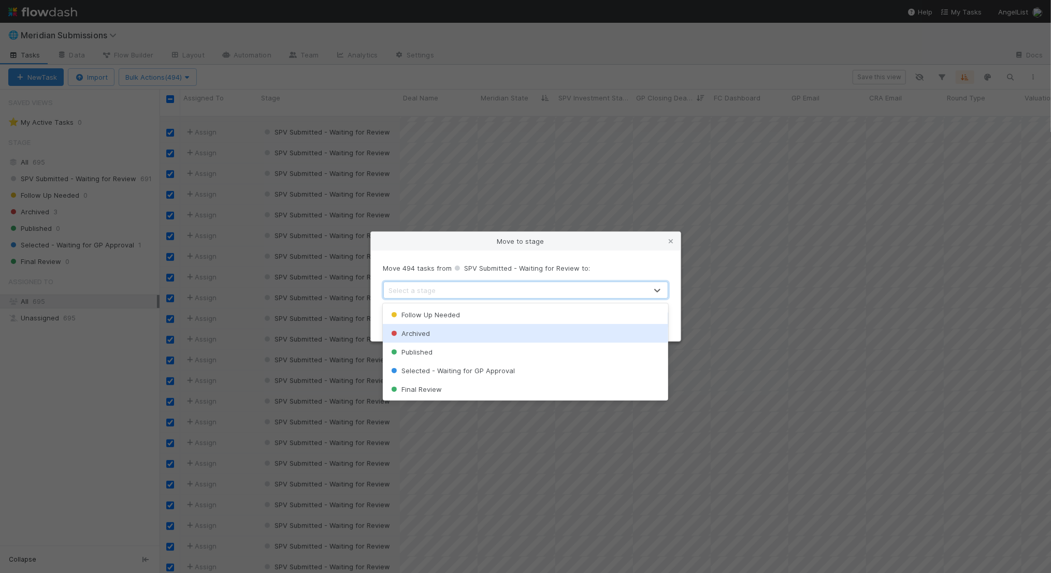
click at [465, 328] on div "Archived" at bounding box center [525, 333] width 285 height 19
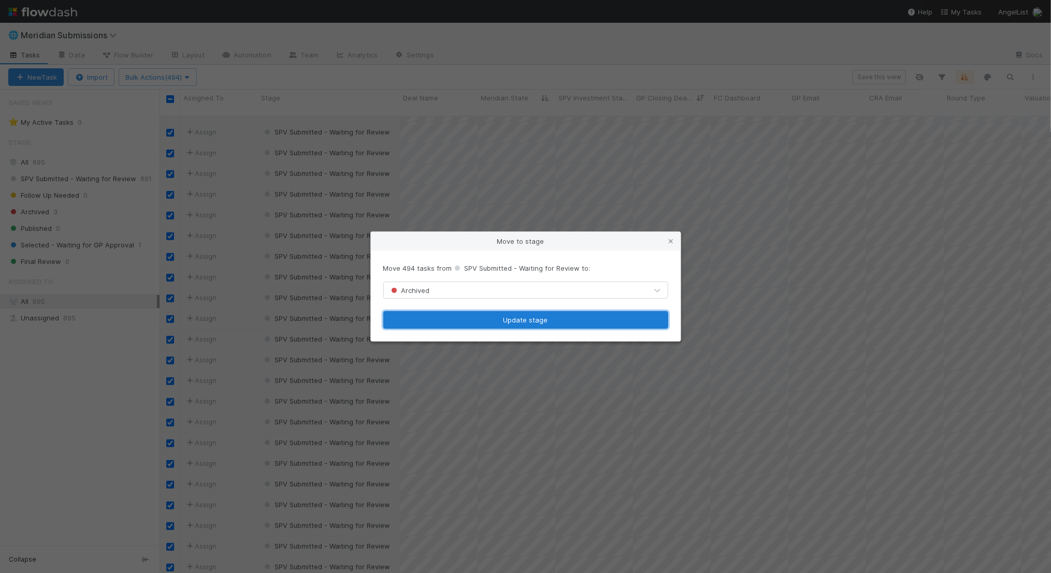
click at [504, 323] on button "Update stage" at bounding box center [525, 320] width 285 height 18
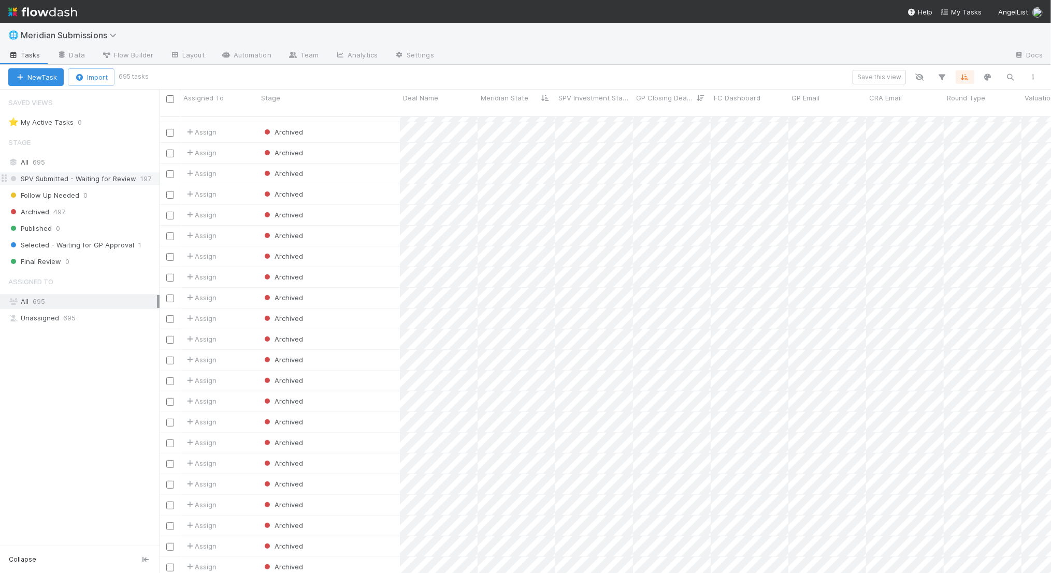
click at [120, 183] on span "SPV Submitted - Waiting for Review" at bounding box center [72, 179] width 128 height 13
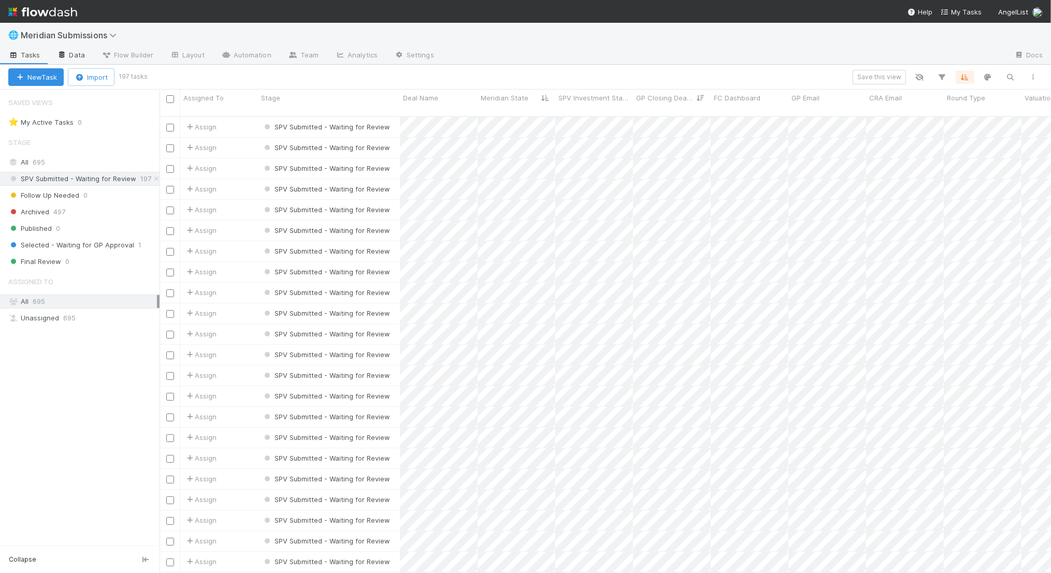
click at [62, 54] on icon at bounding box center [62, 55] width 10 height 6
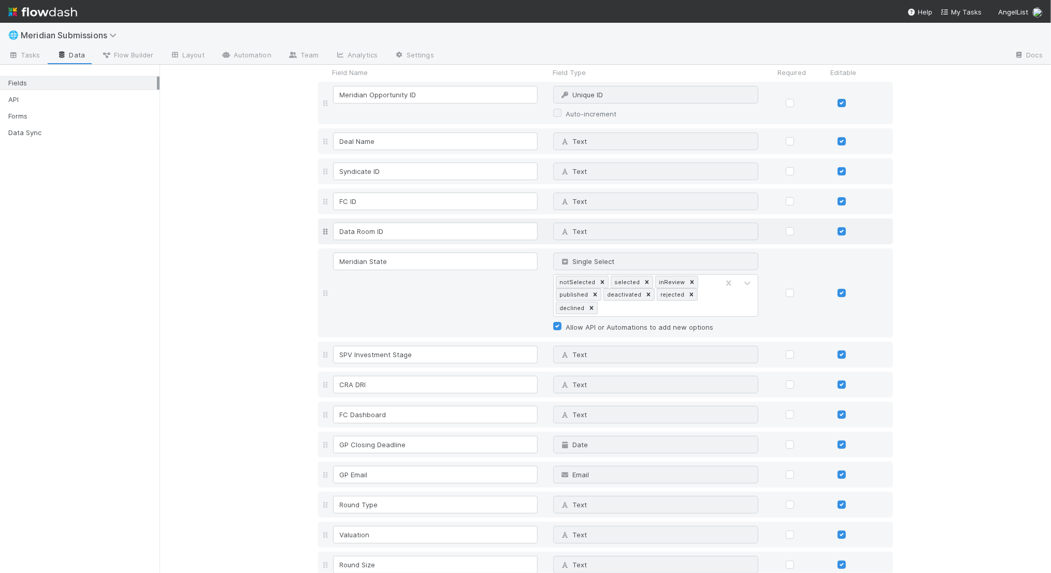
scroll to position [193, 0]
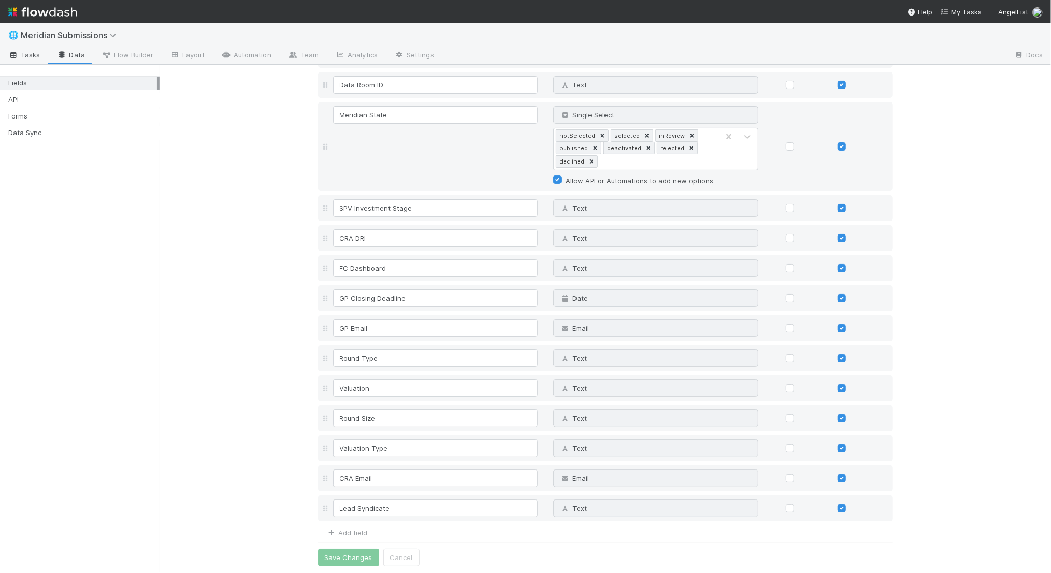
click at [39, 52] on span "Tasks" at bounding box center [24, 55] width 32 height 10
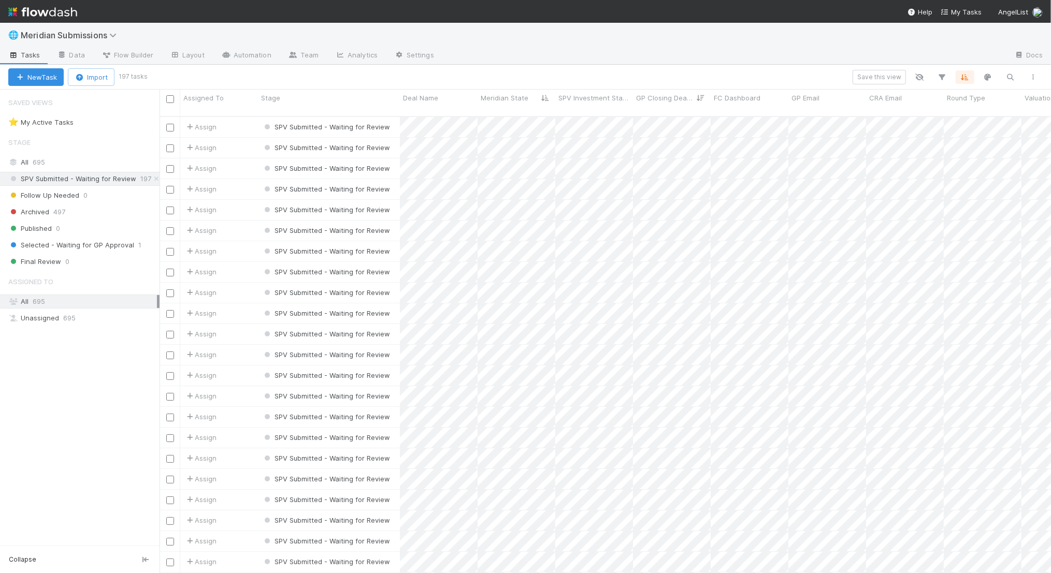
scroll to position [466, 892]
click at [71, 54] on link "Data" at bounding box center [71, 56] width 45 height 17
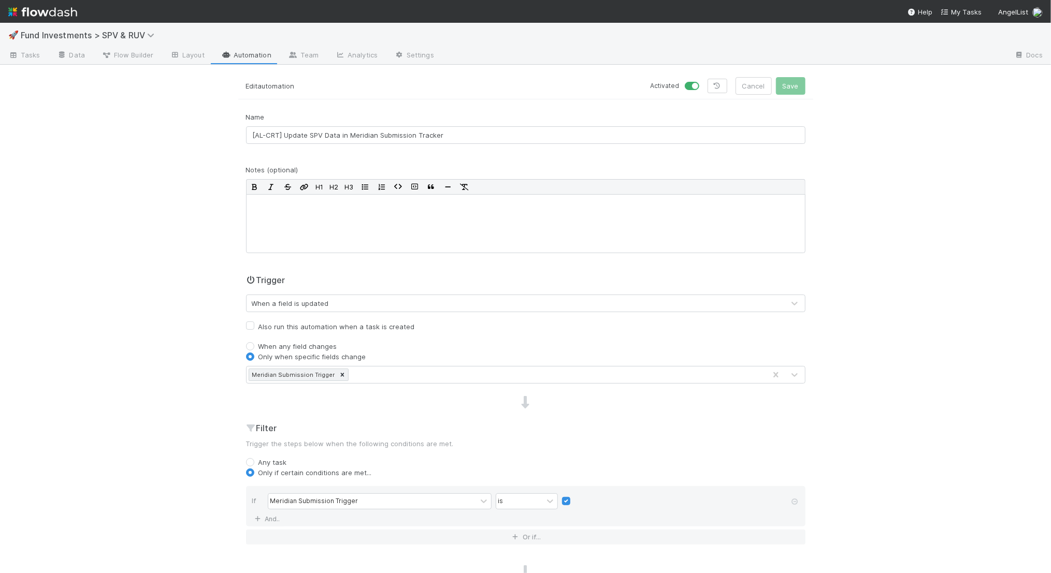
scroll to position [227, 0]
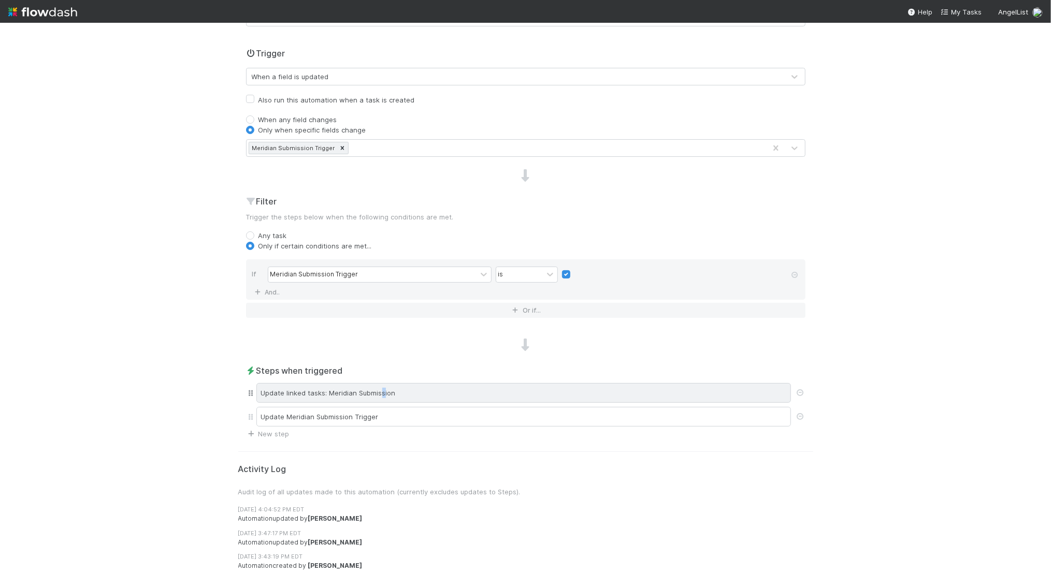
click at [382, 388] on div "Update linked tasks: Meridian Submission" at bounding box center [523, 393] width 535 height 20
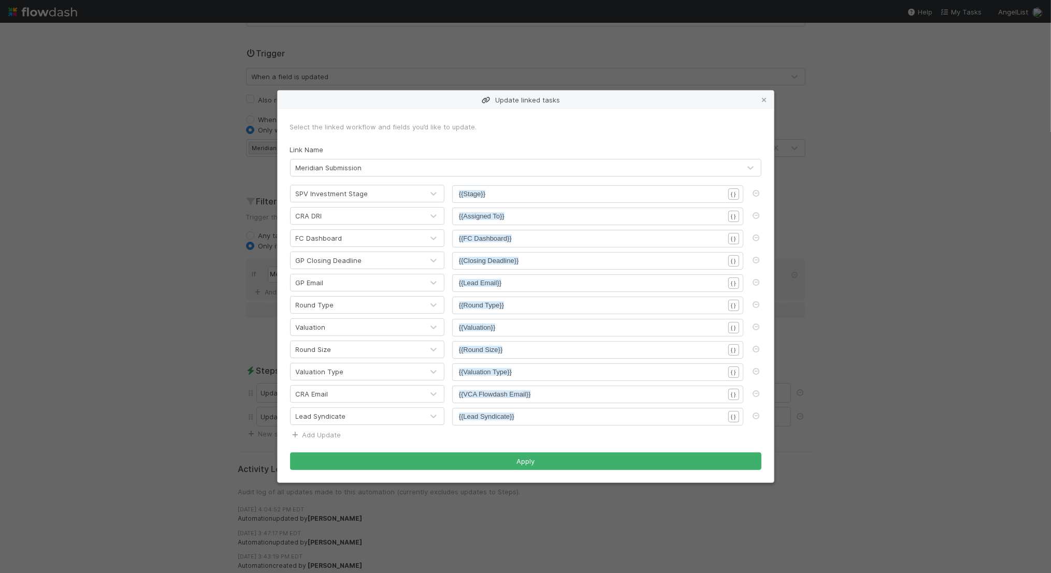
click at [331, 435] on link "Add Update" at bounding box center [315, 435] width 51 height 8
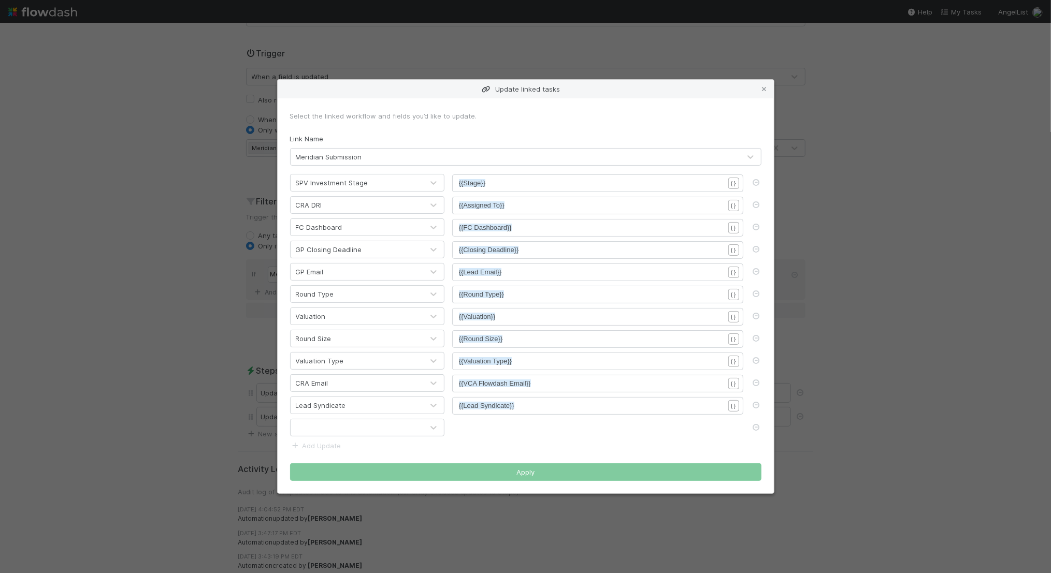
click at [354, 424] on div at bounding box center [357, 428] width 133 height 17
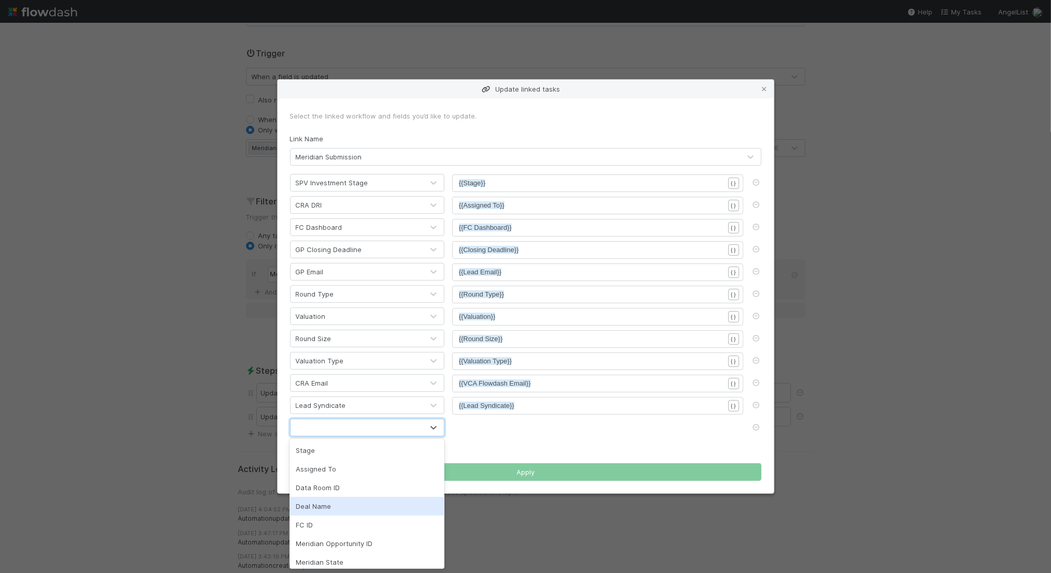
click at [365, 506] on div "Deal Name" at bounding box center [367, 506] width 155 height 19
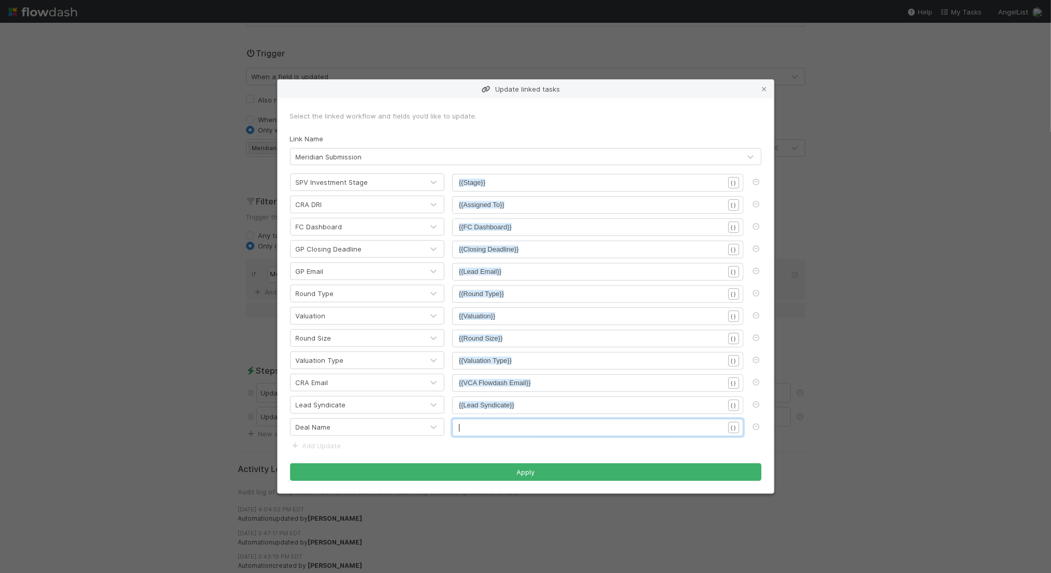
click at [479, 426] on pre "​" at bounding box center [591, 428] width 265 height 10
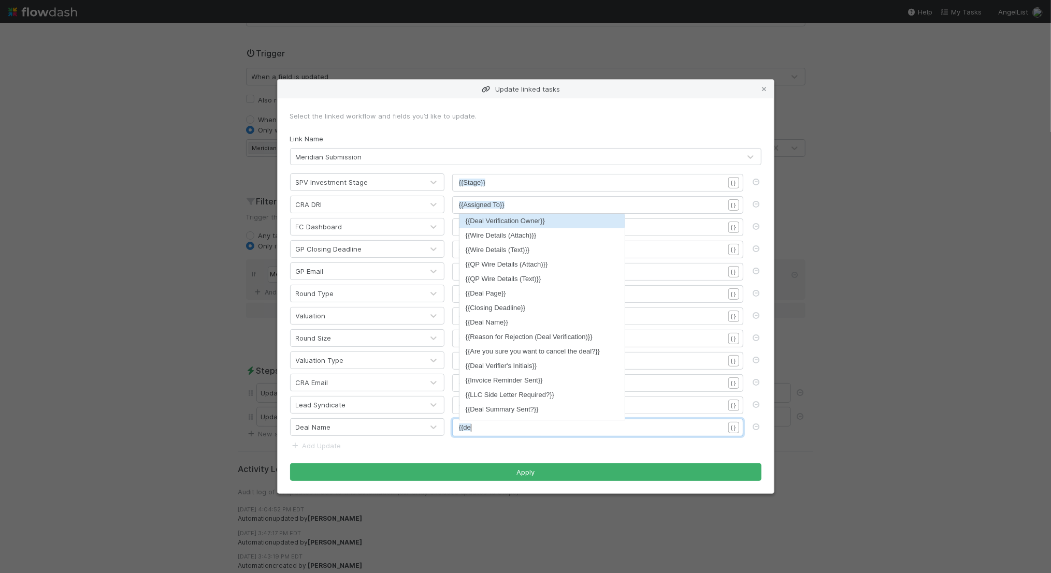
scroll to position [3, 15]
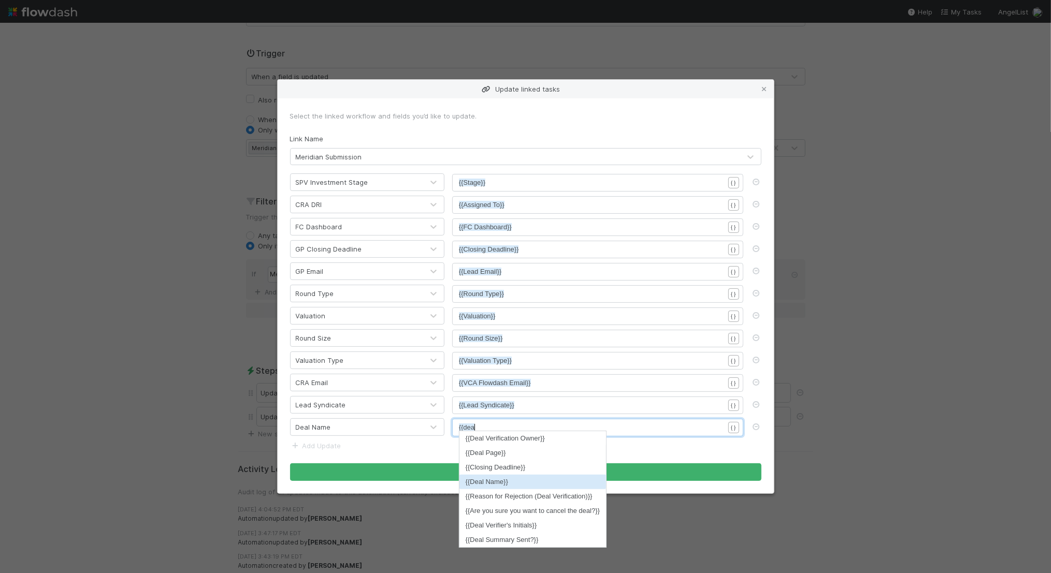
type textarea "{{dea"
click at [560, 485] on li "{{Deal Name}}" at bounding box center [533, 482] width 147 height 15
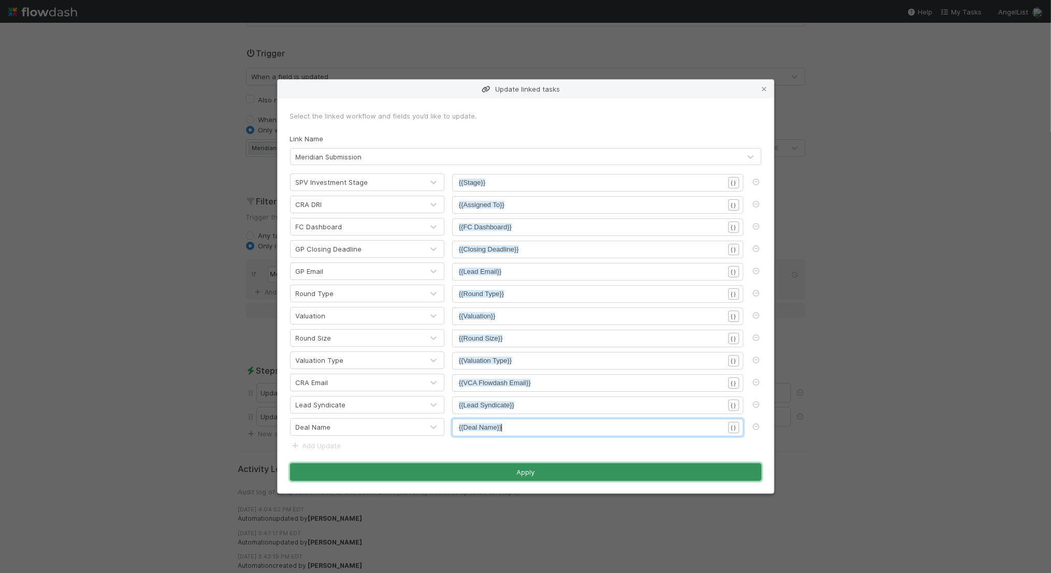
click at [552, 468] on button "Apply" at bounding box center [525, 473] width 471 height 18
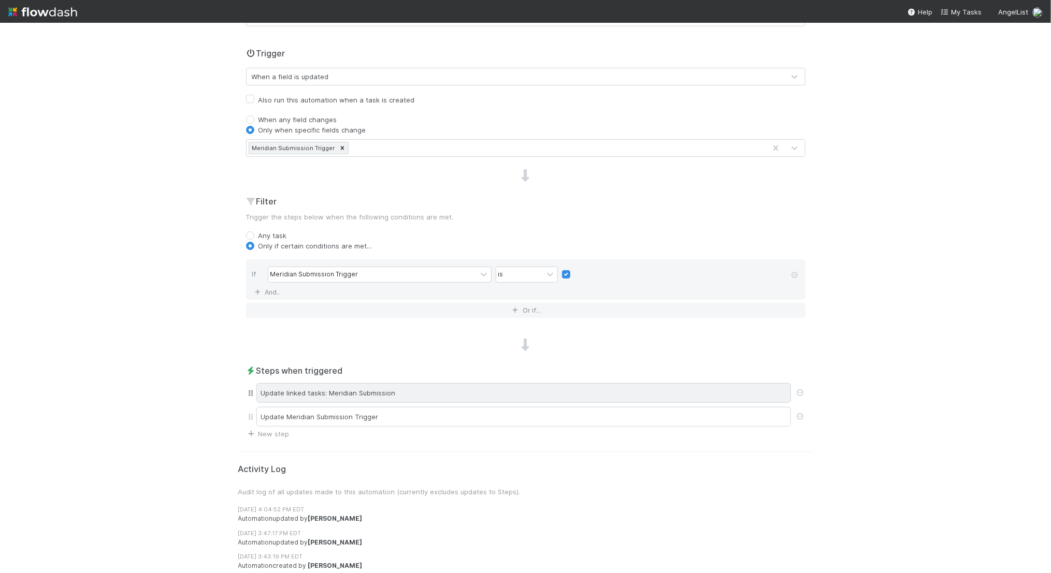
click at [385, 395] on div "Update linked tasks: Meridian Submission" at bounding box center [523, 393] width 535 height 20
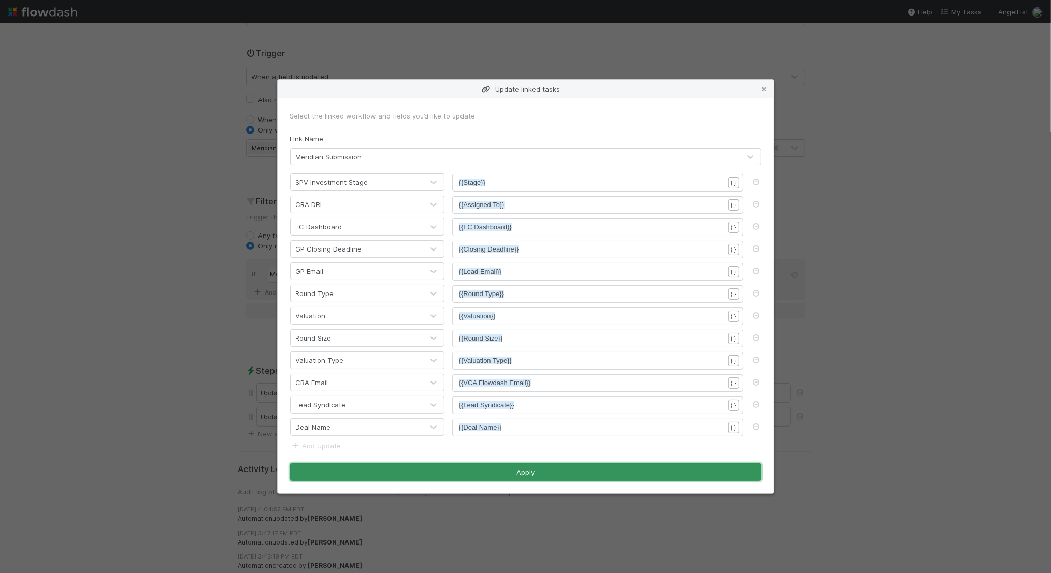
click at [553, 472] on button "Apply" at bounding box center [525, 473] width 471 height 18
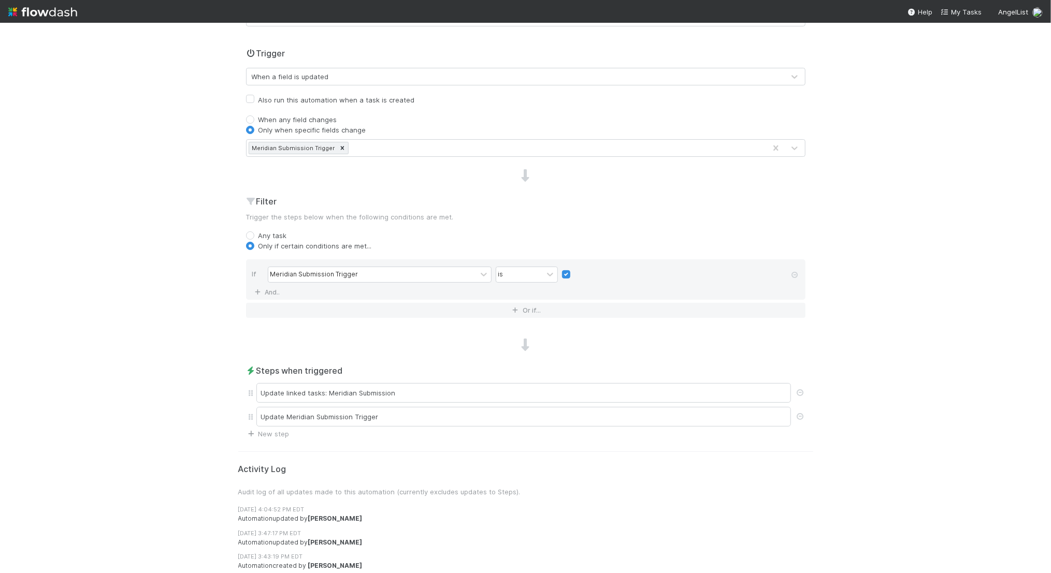
scroll to position [0, 0]
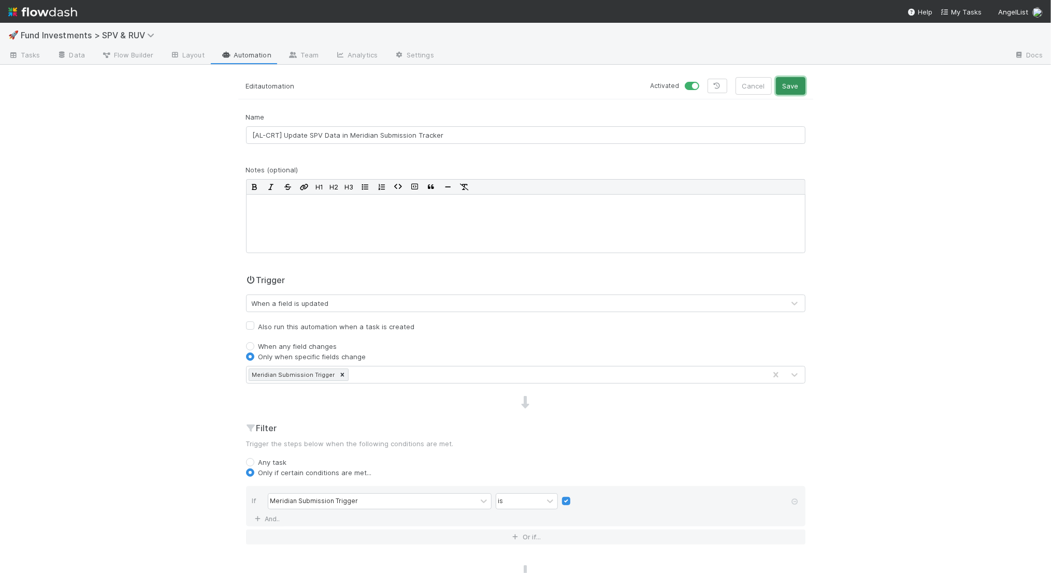
click at [795, 83] on button "Save" at bounding box center [791, 86] width 30 height 18
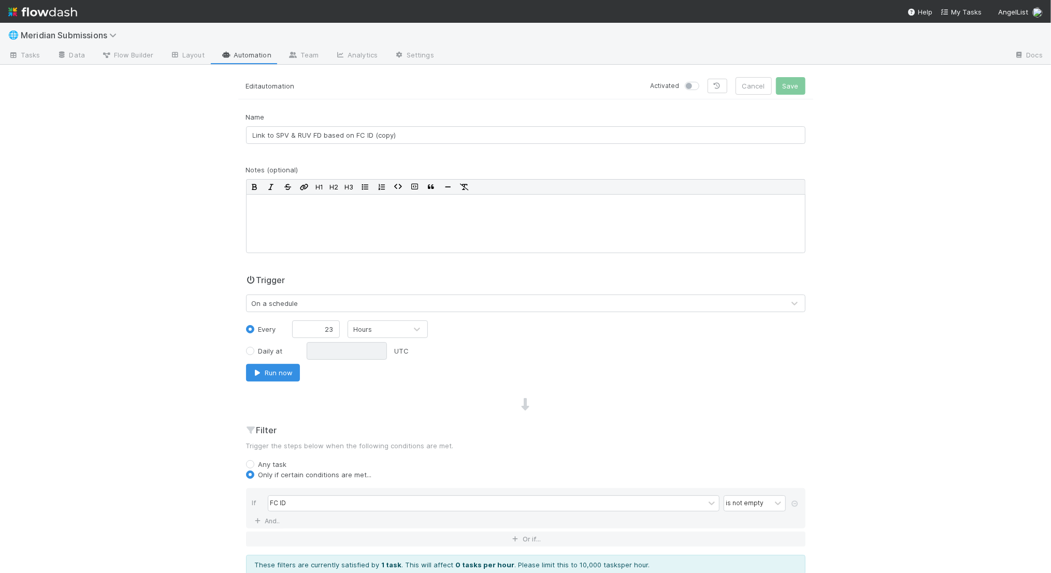
scroll to position [19, 0]
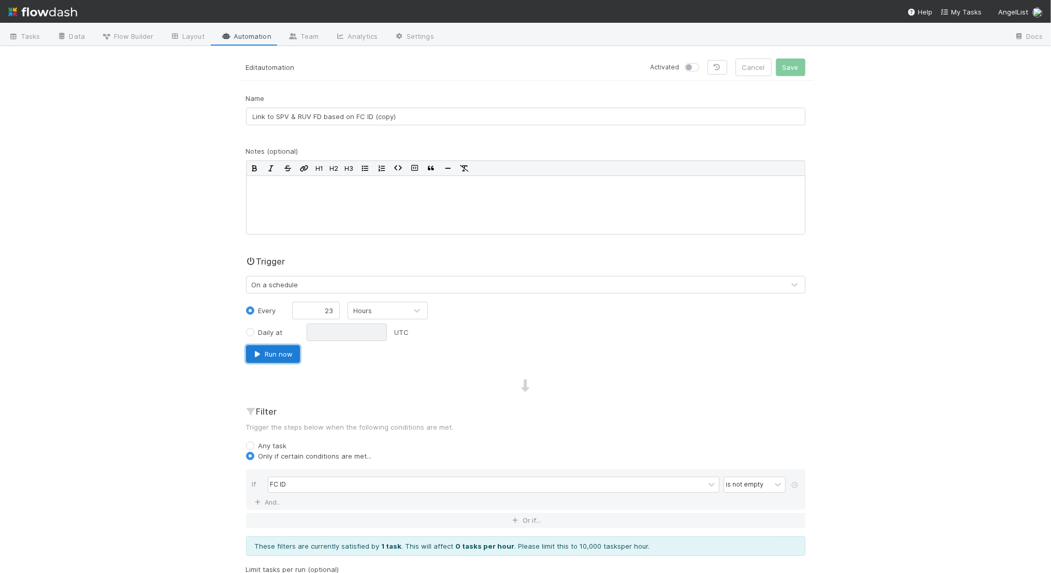
click at [267, 355] on button "Run now" at bounding box center [273, 355] width 54 height 18
click at [265, 350] on button "Run now" at bounding box center [273, 355] width 54 height 18
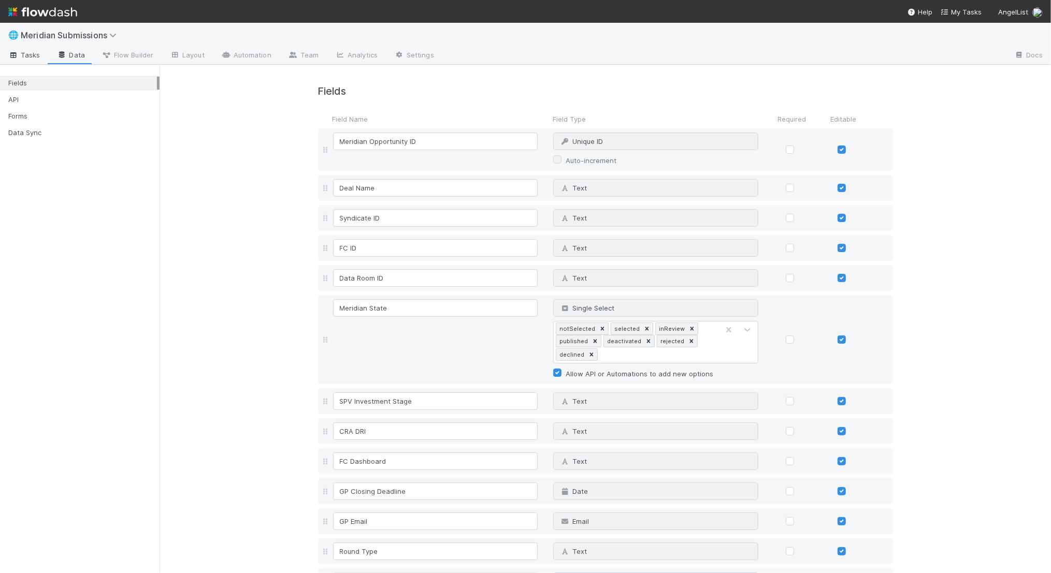
click at [29, 51] on span "Tasks" at bounding box center [24, 55] width 32 height 10
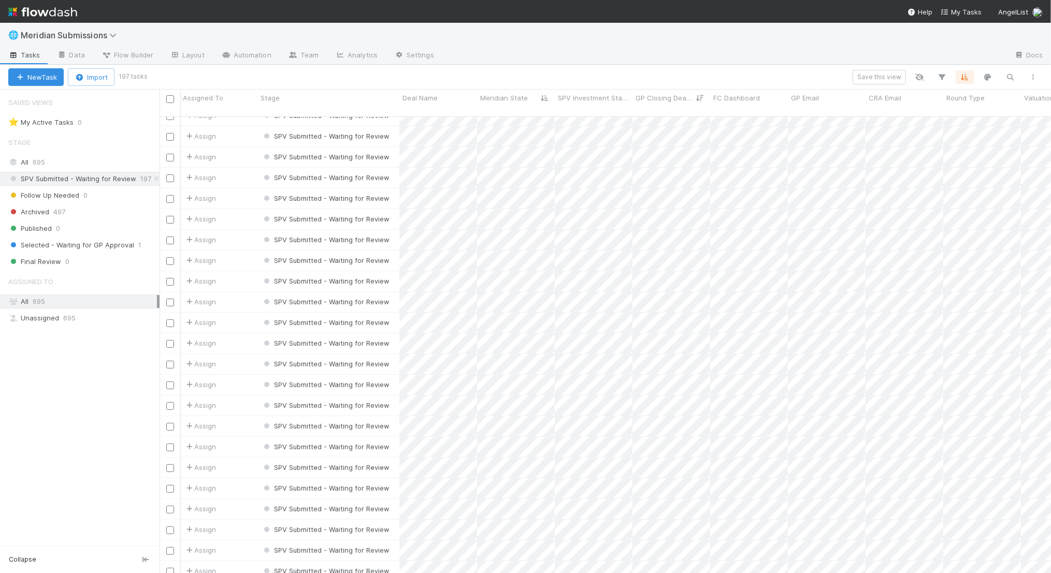
scroll to position [3617, 1]
click at [499, 96] on span "Meridian State" at bounding box center [504, 98] width 48 height 10
click at [543, 131] on div "Sort Last → First" at bounding box center [540, 133] width 118 height 16
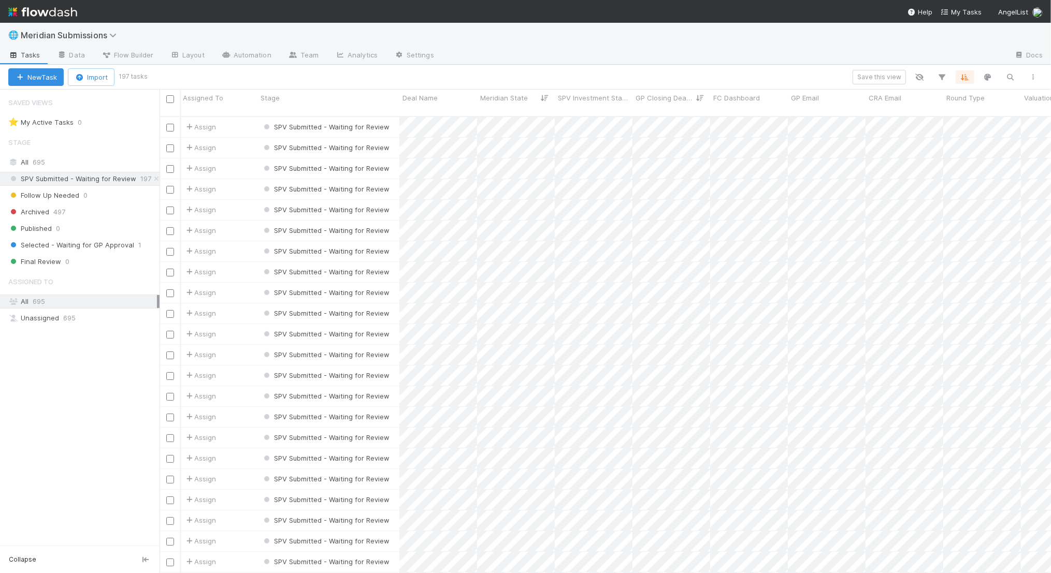
scroll to position [0, 0]
click at [521, 99] on span "Meridian State" at bounding box center [504, 98] width 48 height 10
click at [548, 118] on div "Sort First → Last" at bounding box center [540, 118] width 118 height 16
click at [529, 97] on icon at bounding box center [534, 98] width 10 height 7
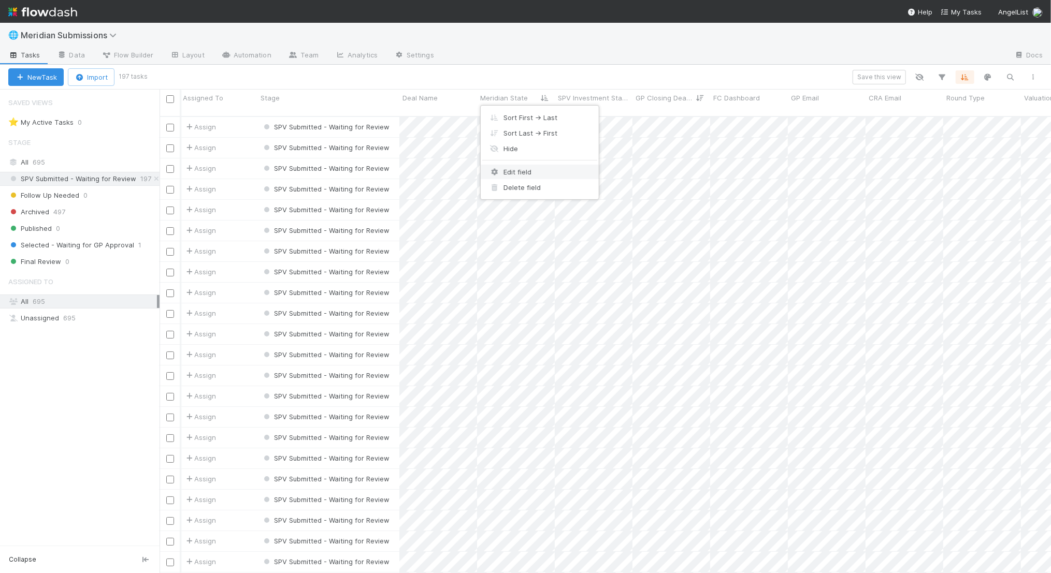
click at [544, 169] on div "Edit field" at bounding box center [540, 172] width 118 height 16
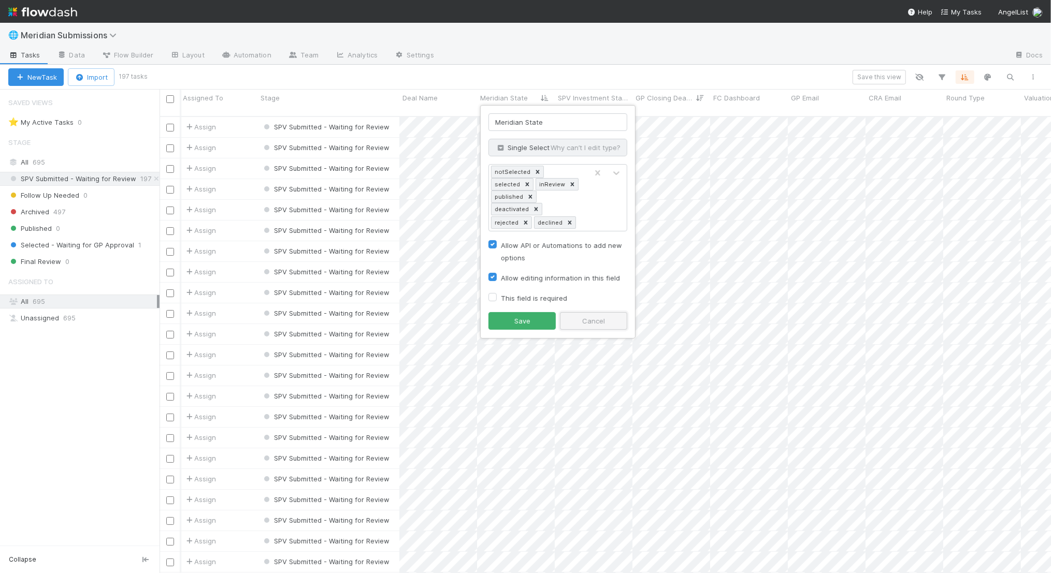
click at [603, 312] on button "Cancel" at bounding box center [593, 321] width 67 height 18
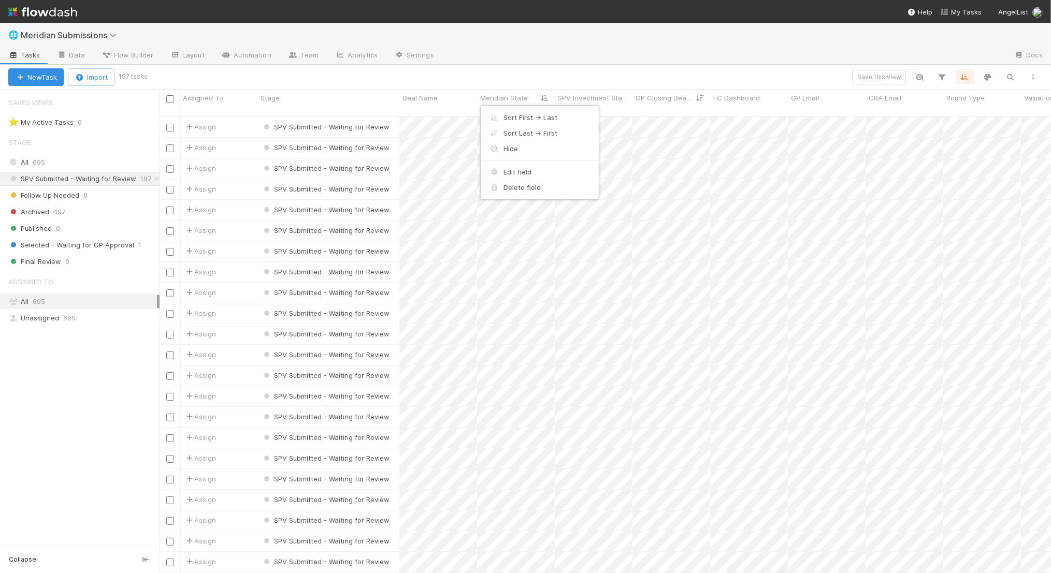
click at [498, 275] on div "Sort First → Last Sort Last → First Hide Edit field Delete field" at bounding box center [525, 286] width 1051 height 573
click at [691, 99] on icon at bounding box center [691, 98] width 8 height 7
click at [692, 96] on div "Sort Oldest → Newest Sort Newest → Oldest Hide Edit field Delete field" at bounding box center [525, 286] width 1051 height 573
click at [532, 96] on icon at bounding box center [534, 98] width 10 height 7
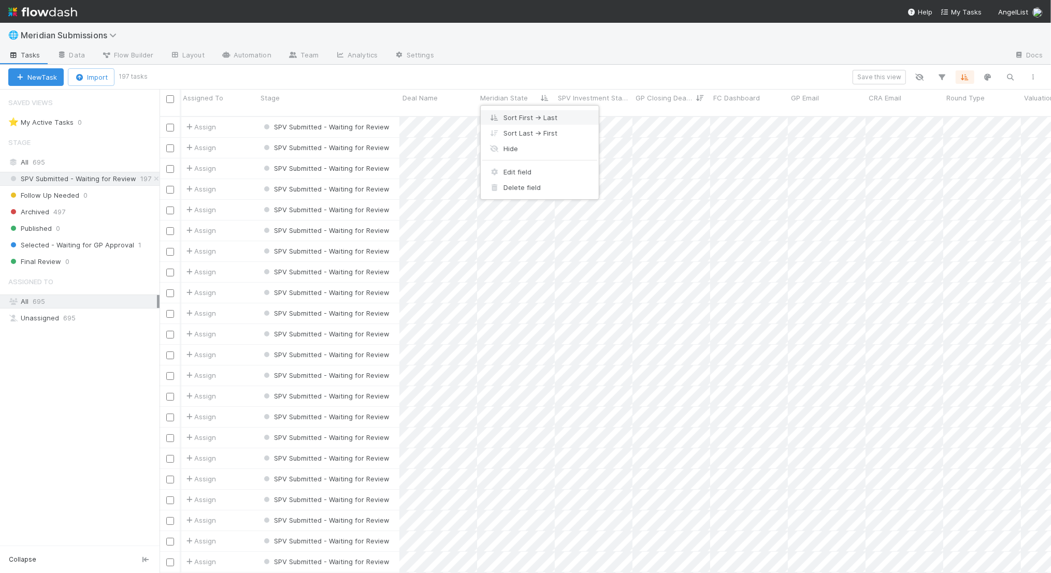
click at [541, 114] on div "Sort First → Last" at bounding box center [540, 118] width 118 height 16
type input "s"
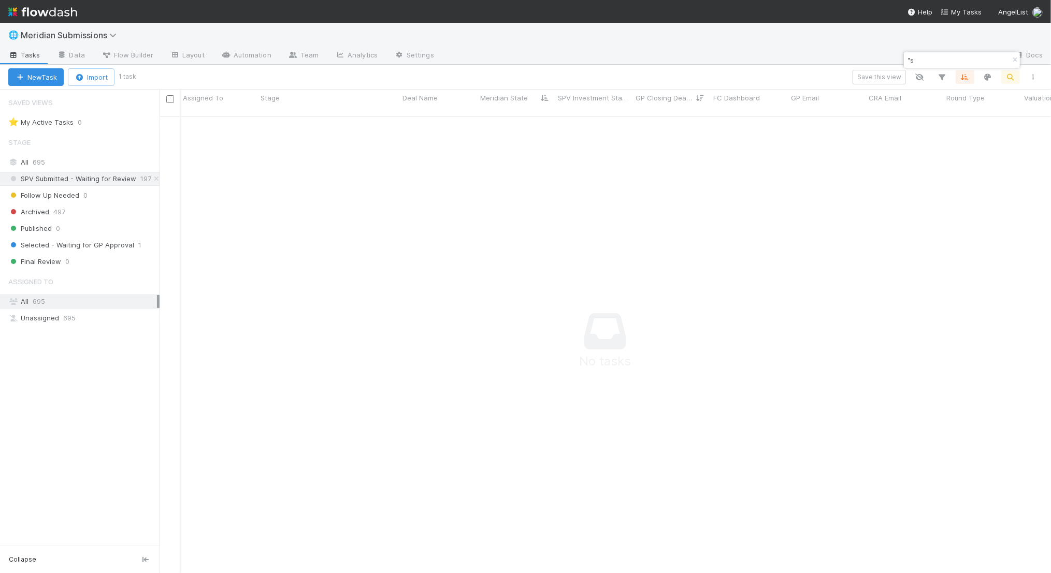
type input """
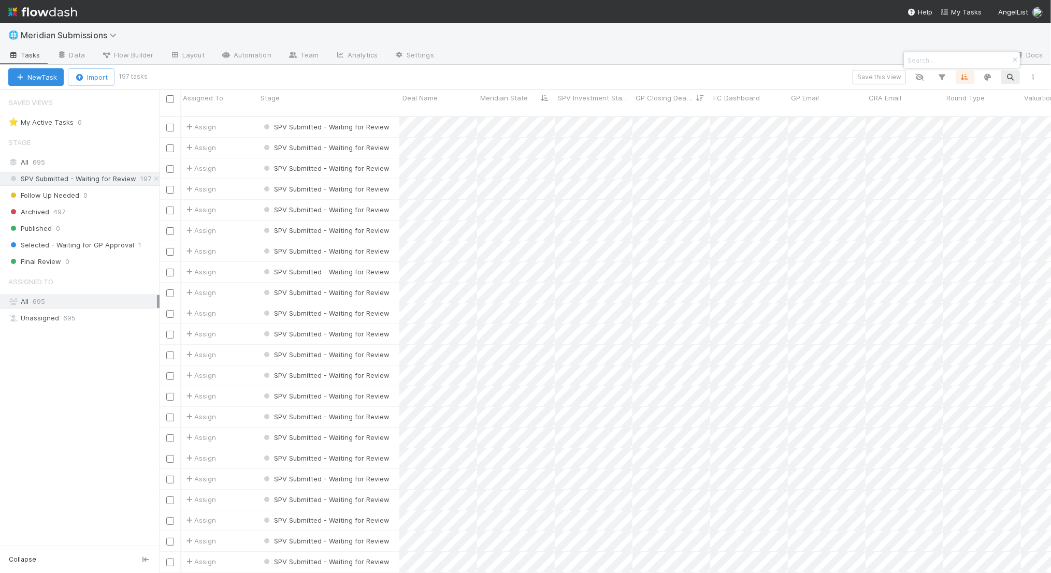
click at [477, 317] on div at bounding box center [525, 286] width 1051 height 573
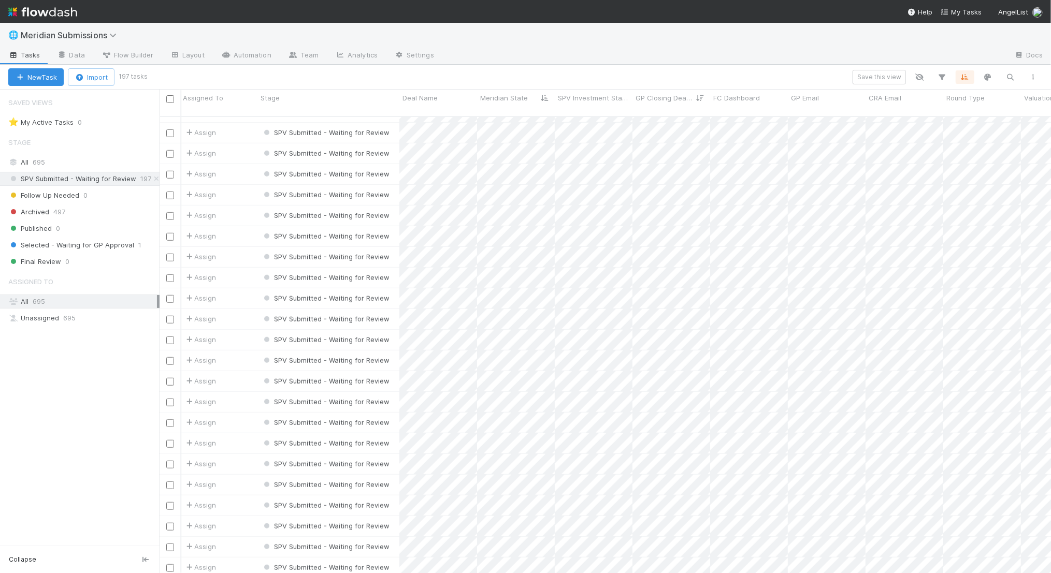
scroll to position [657, 1]
click at [341, 439] on div "SPV Submitted - Waiting for Review" at bounding box center [326, 444] width 128 height 10
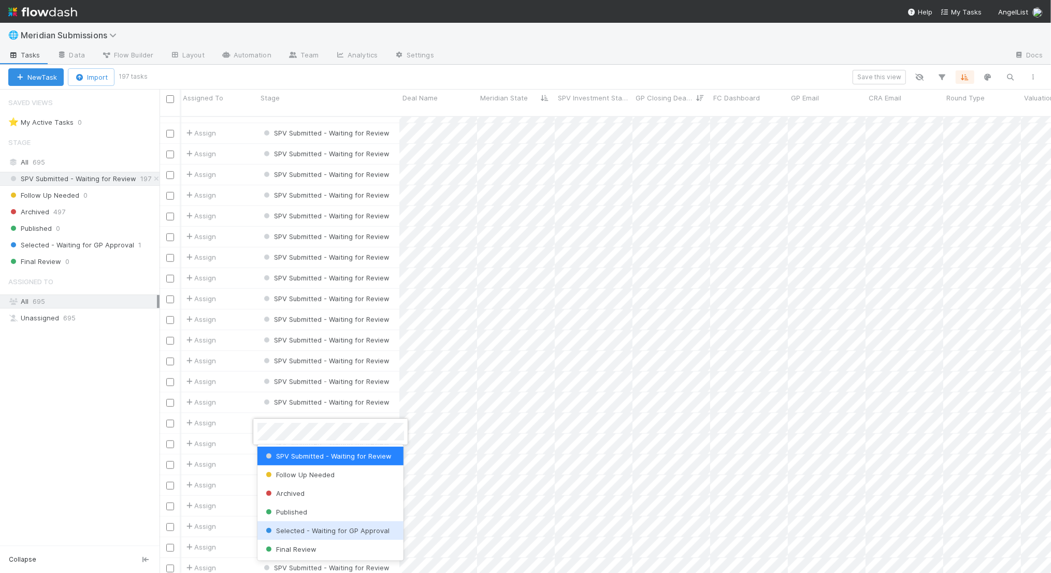
click at [332, 530] on span "Selected - Waiting for GP Approval" at bounding box center [327, 531] width 126 height 8
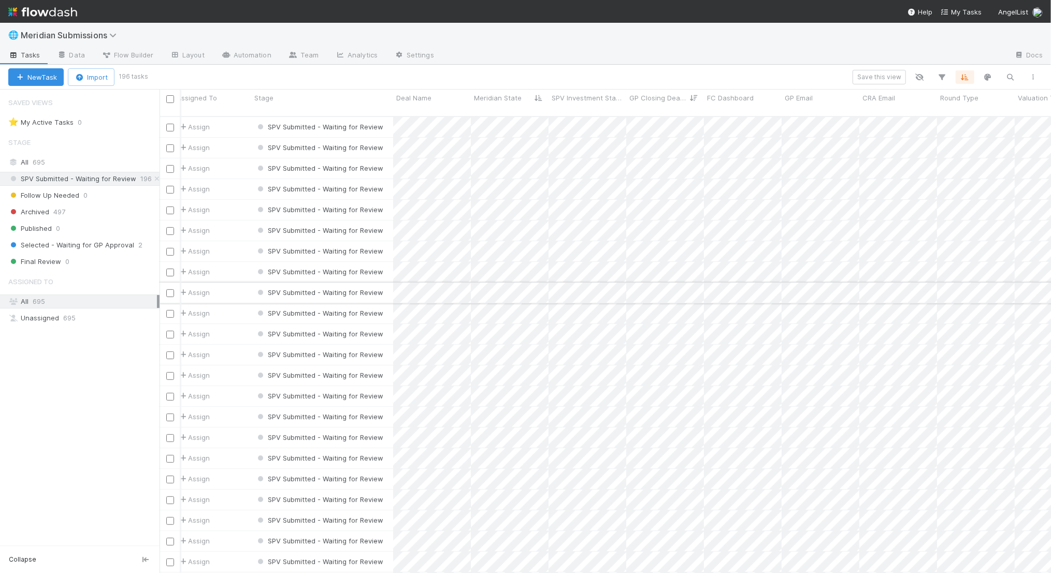
scroll to position [0, 0]
click at [694, 95] on icon at bounding box center [691, 98] width 8 height 7
click at [694, 128] on div "Sort Newest → Oldest" at bounding box center [696, 133] width 118 height 16
click at [686, 96] on span "GP Closing Deadline" at bounding box center [661, 98] width 51 height 10
click at [686, 118] on div "Sort Oldest → Newest" at bounding box center [696, 117] width 118 height 16
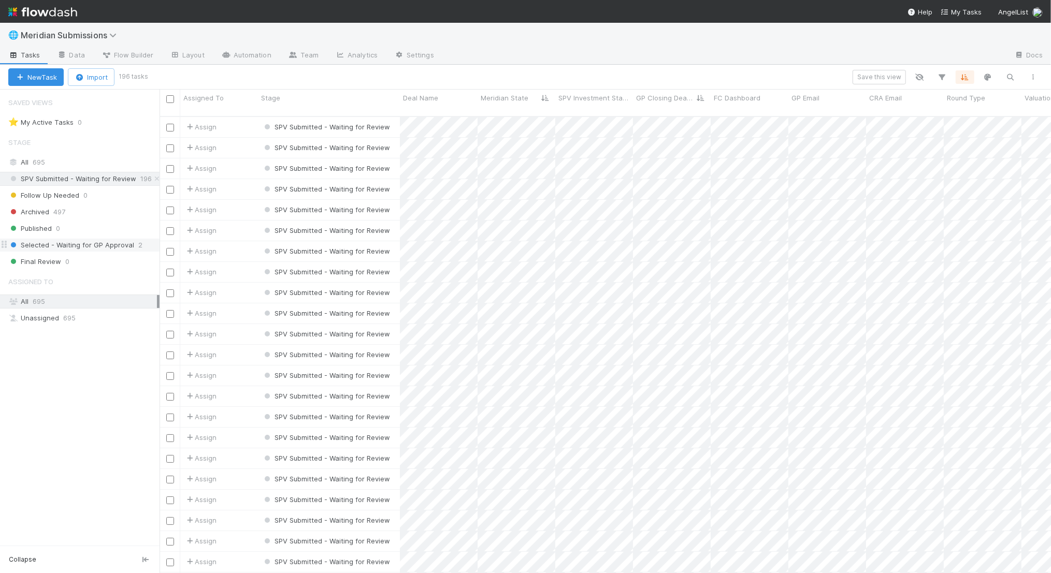
click at [120, 246] on span "Selected - Waiting for GP Approval" at bounding box center [71, 245] width 126 height 13
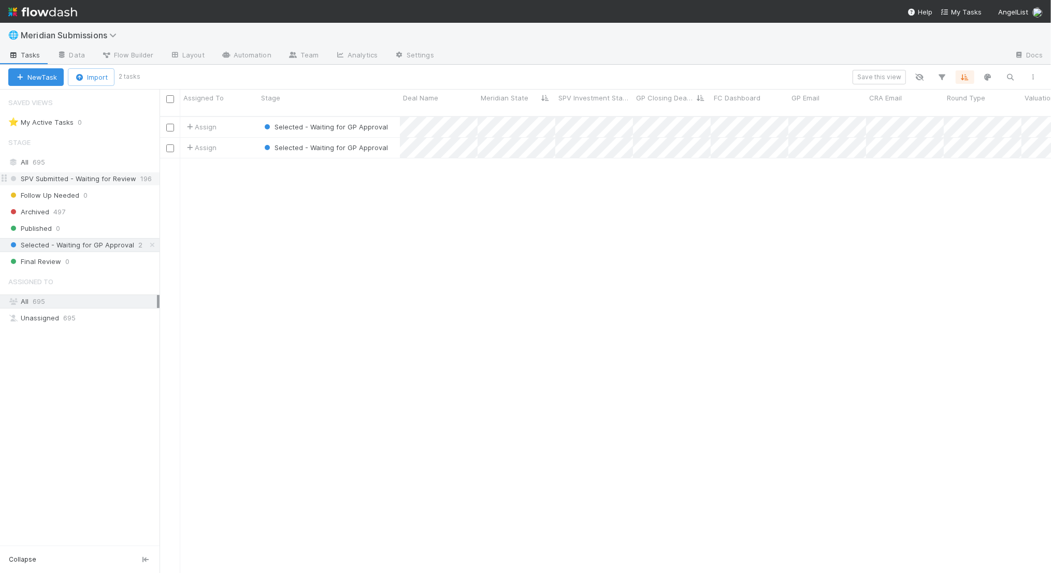
click at [99, 176] on span "SPV Submitted - Waiting for Review" at bounding box center [72, 179] width 128 height 13
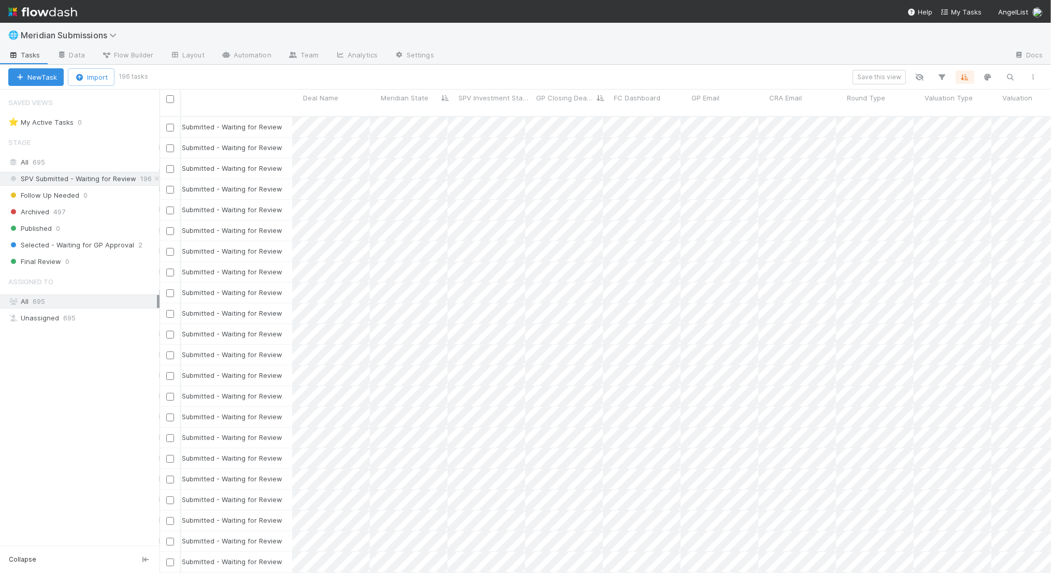
scroll to position [0, 111]
click at [150, 54] on span "Flow Builder" at bounding box center [128, 55] width 52 height 10
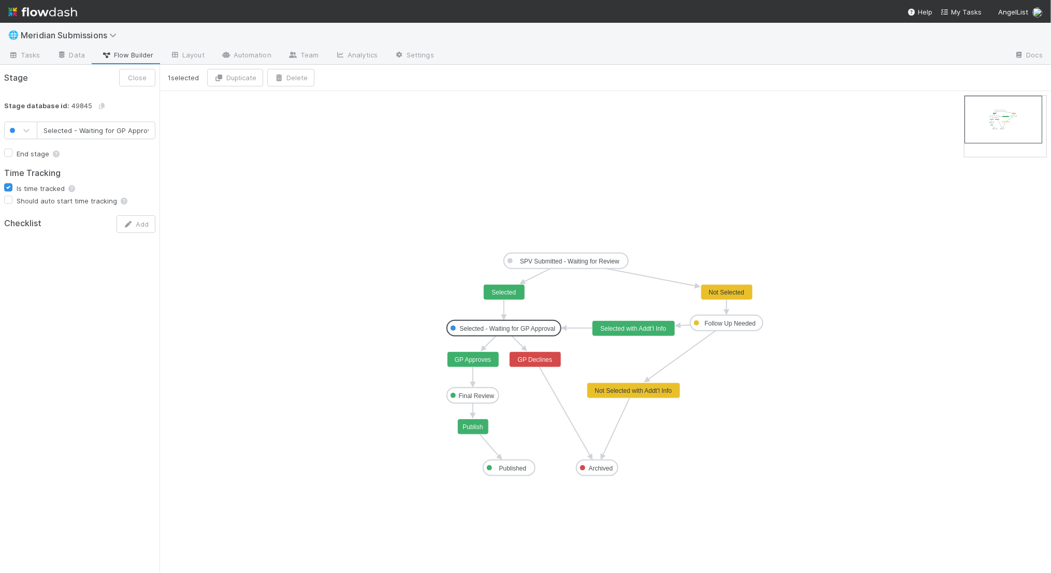
click at [513, 328] on text "Selected - Waiting for GP Approval" at bounding box center [508, 328] width 96 height 7
click at [188, 51] on link "Layout" at bounding box center [187, 56] width 51 height 17
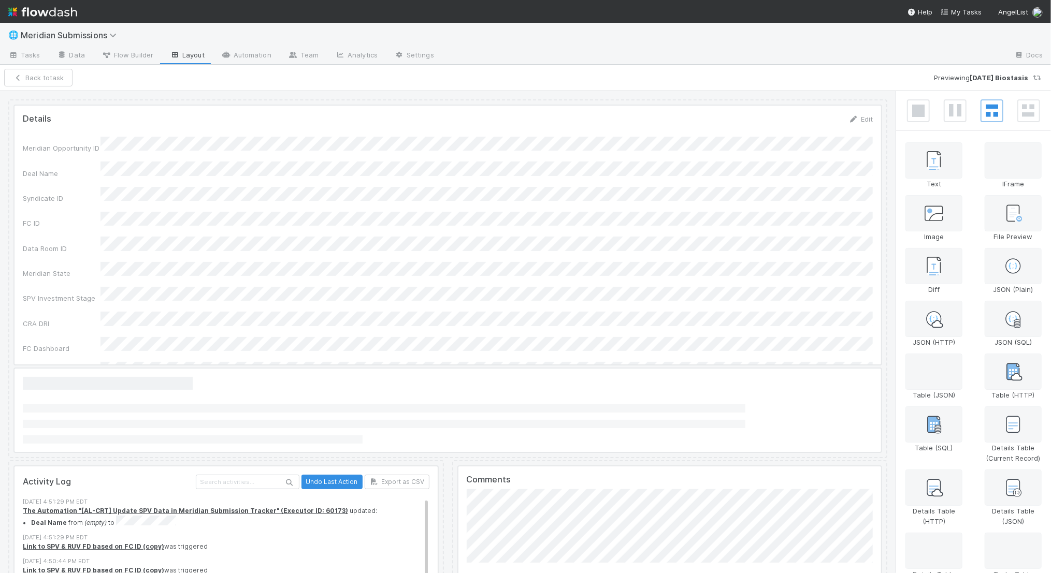
scroll to position [20, 0]
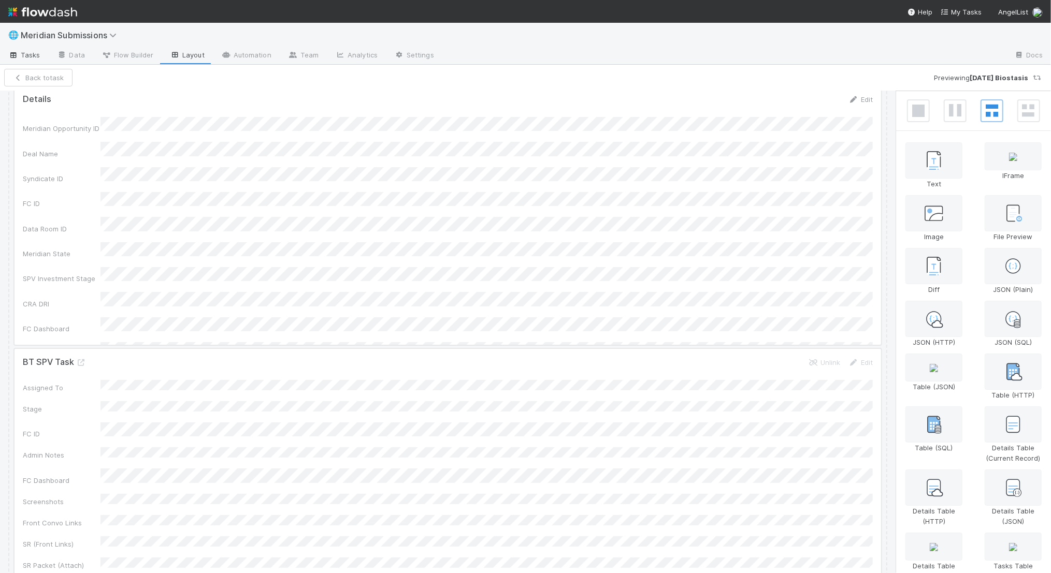
click at [23, 52] on span "Tasks" at bounding box center [24, 55] width 32 height 10
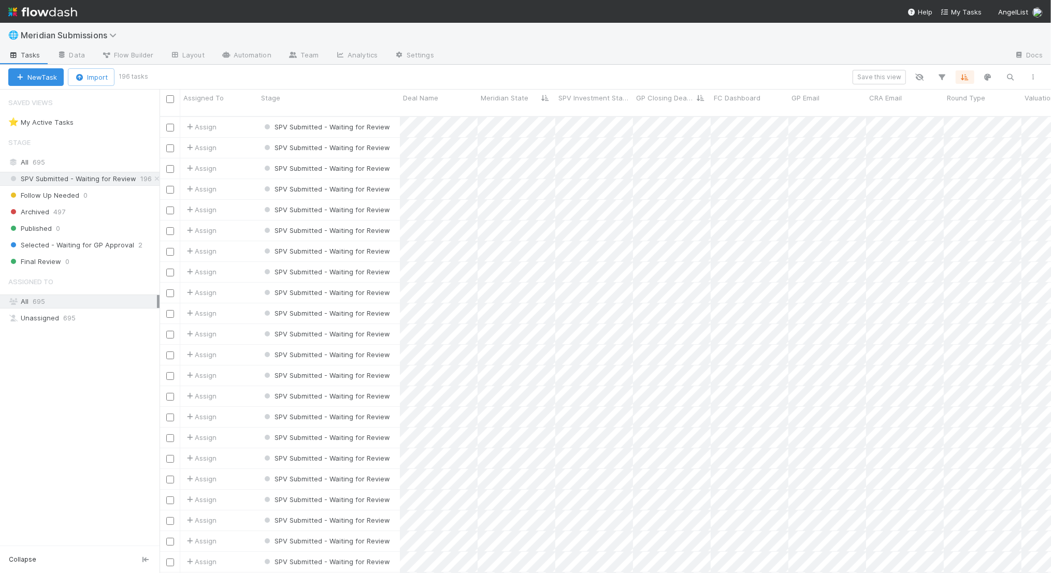
scroll to position [466, 892]
click at [80, 239] on span "Selected - Waiting for GP Approval" at bounding box center [71, 245] width 126 height 13
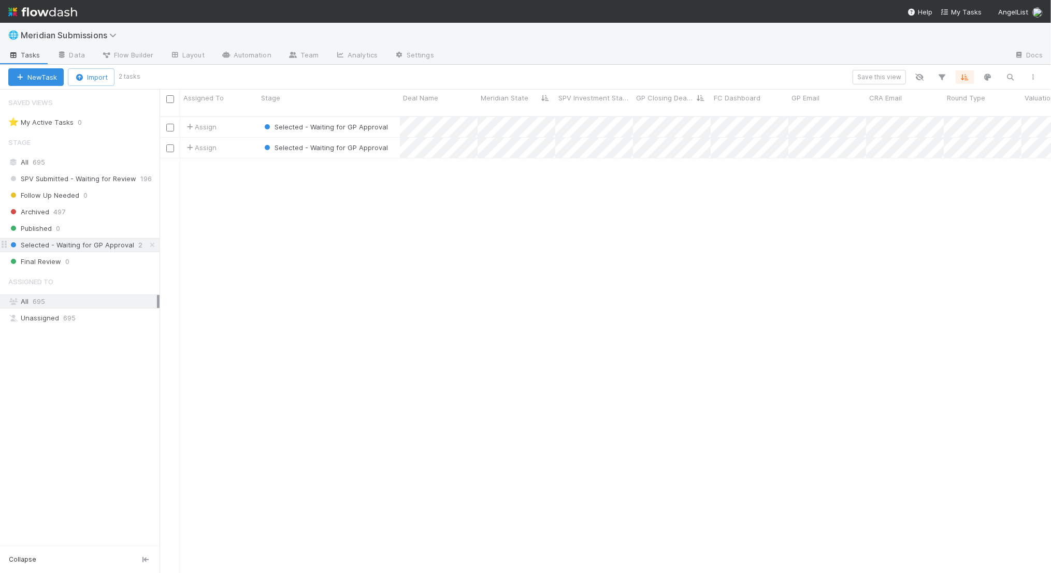
scroll to position [466, 892]
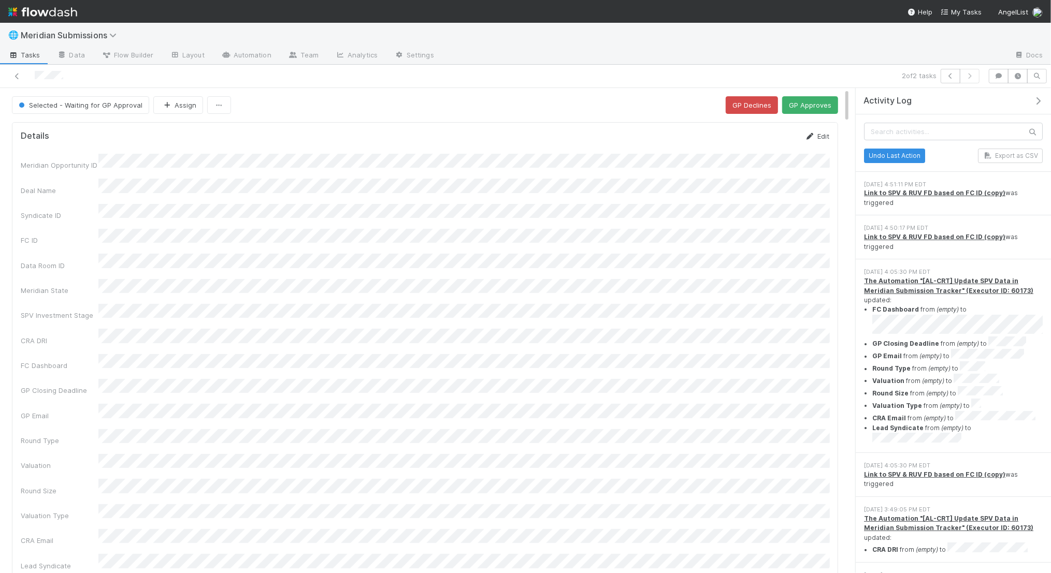
click at [818, 133] on link "Edit" at bounding box center [817, 136] width 24 height 8
click at [820, 141] on button "Cancel" at bounding box center [811, 140] width 36 height 18
click at [189, 52] on link "Layout" at bounding box center [187, 56] width 51 height 17
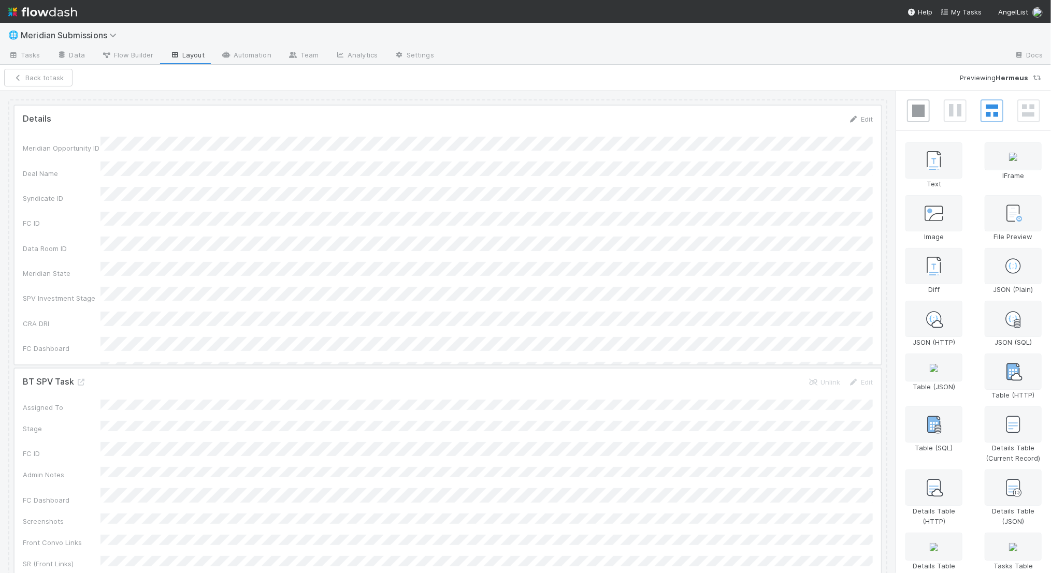
click at [911, 112] on span at bounding box center [918, 110] width 23 height 23
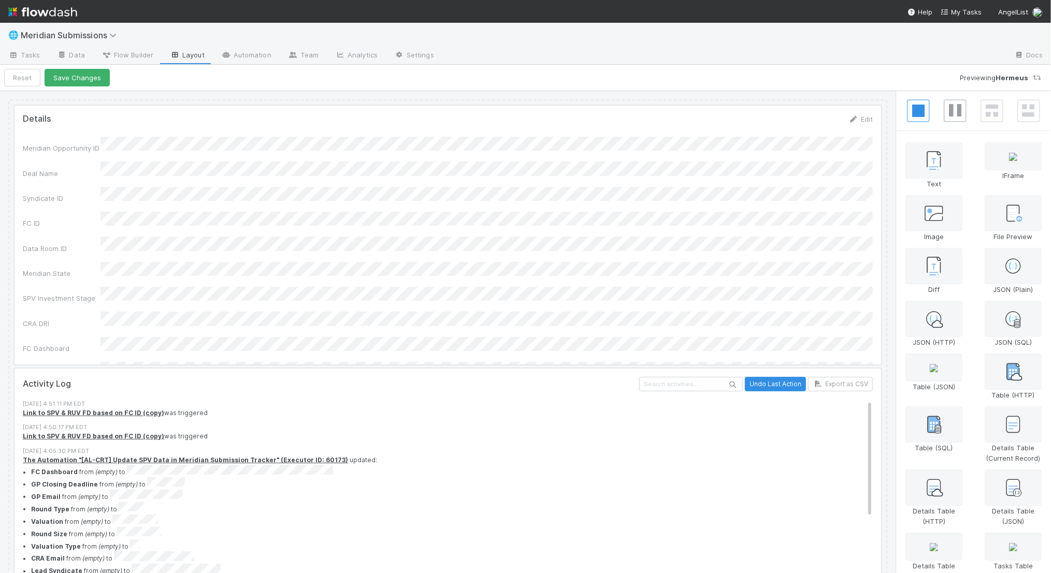
click at [963, 107] on span at bounding box center [955, 110] width 23 height 23
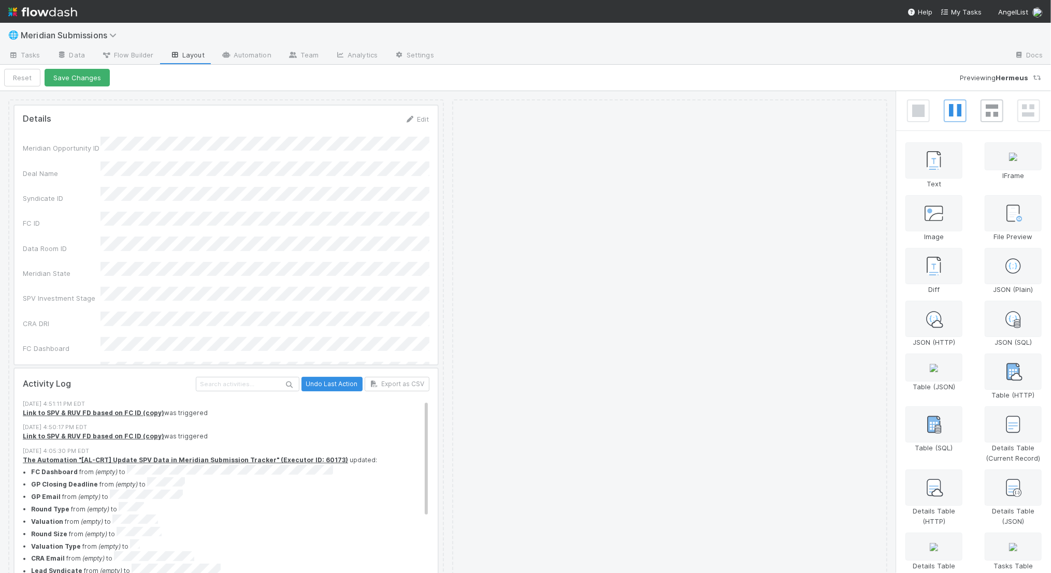
click at [987, 107] on icon at bounding box center [992, 111] width 12 height 12
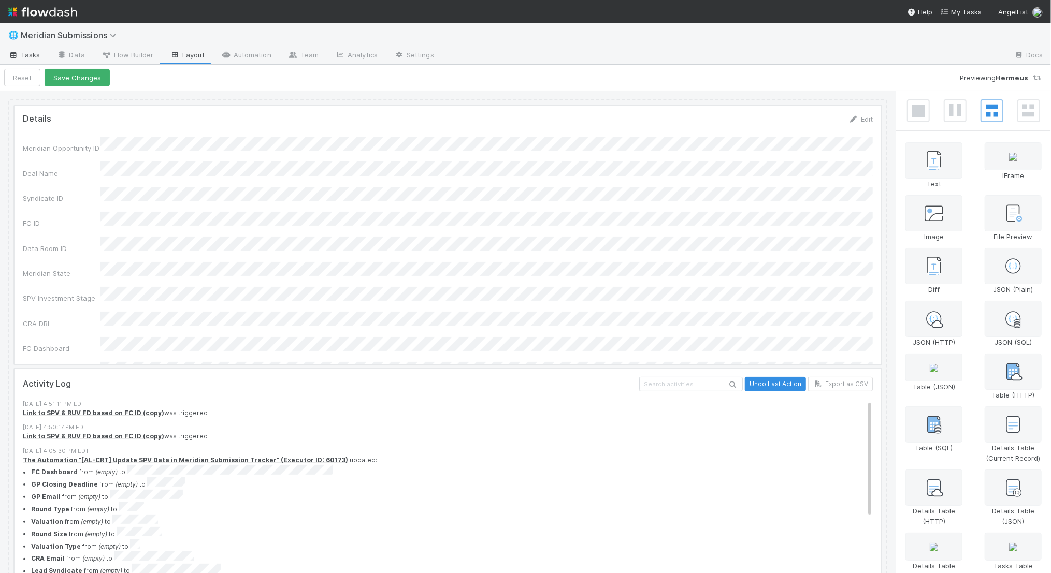
click at [30, 52] on span "Tasks" at bounding box center [24, 55] width 32 height 10
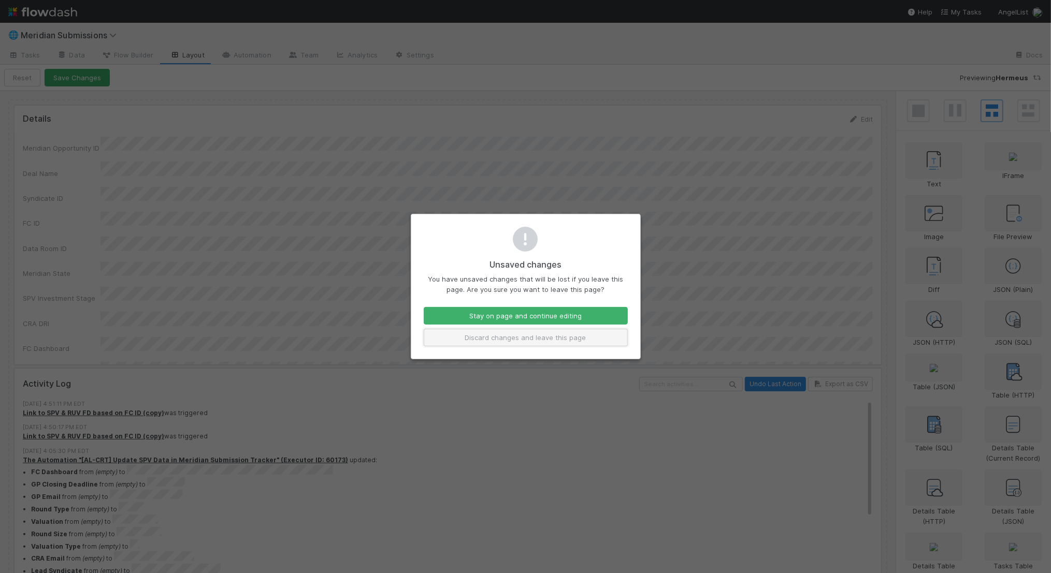
click at [483, 339] on button "Discard changes and leave this page" at bounding box center [526, 338] width 204 height 18
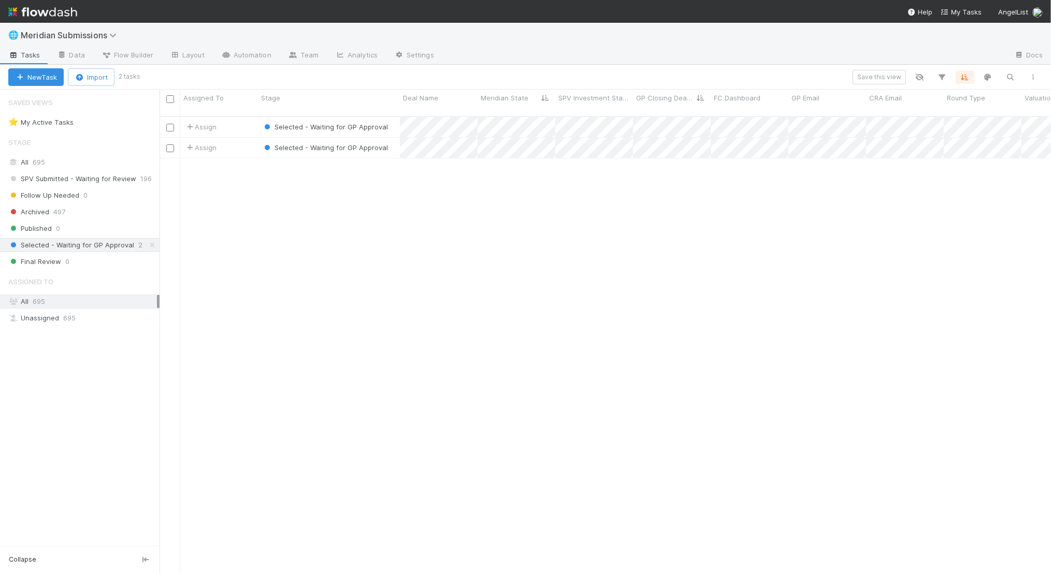
scroll to position [466, 892]
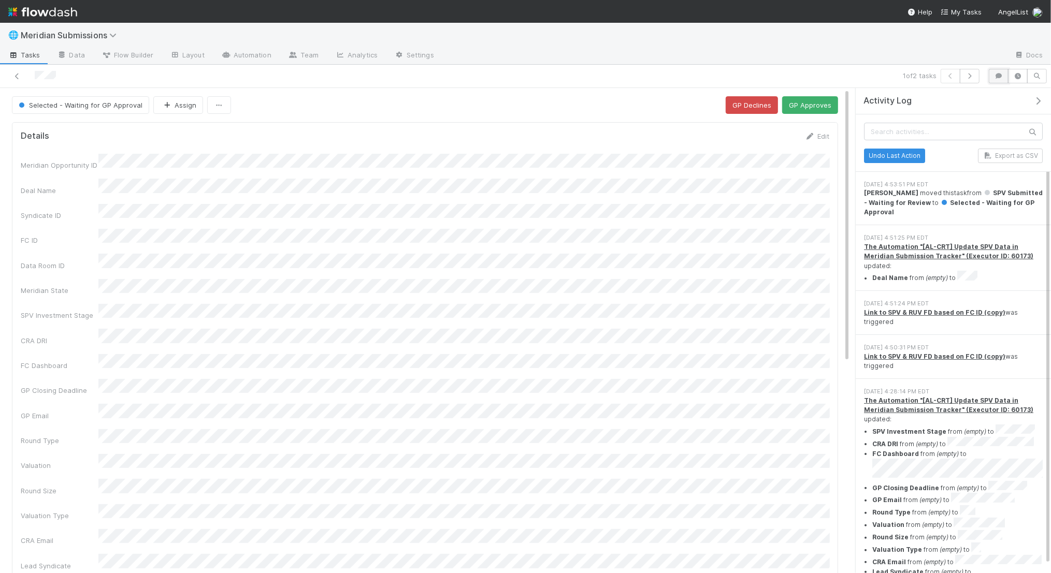
click at [1000, 73] on icon "button" at bounding box center [999, 76] width 10 height 6
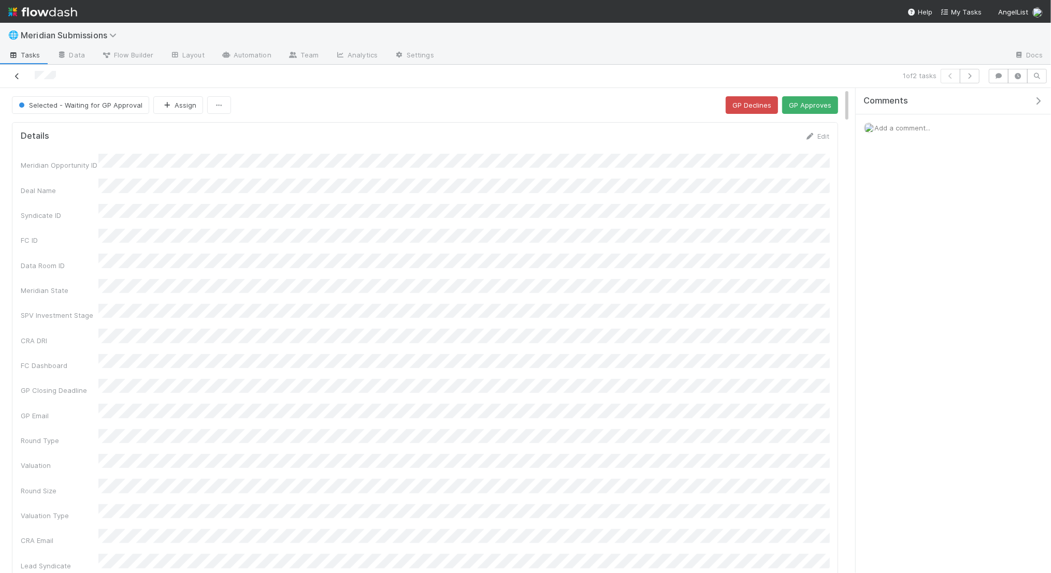
click at [19, 75] on icon at bounding box center [17, 76] width 10 height 7
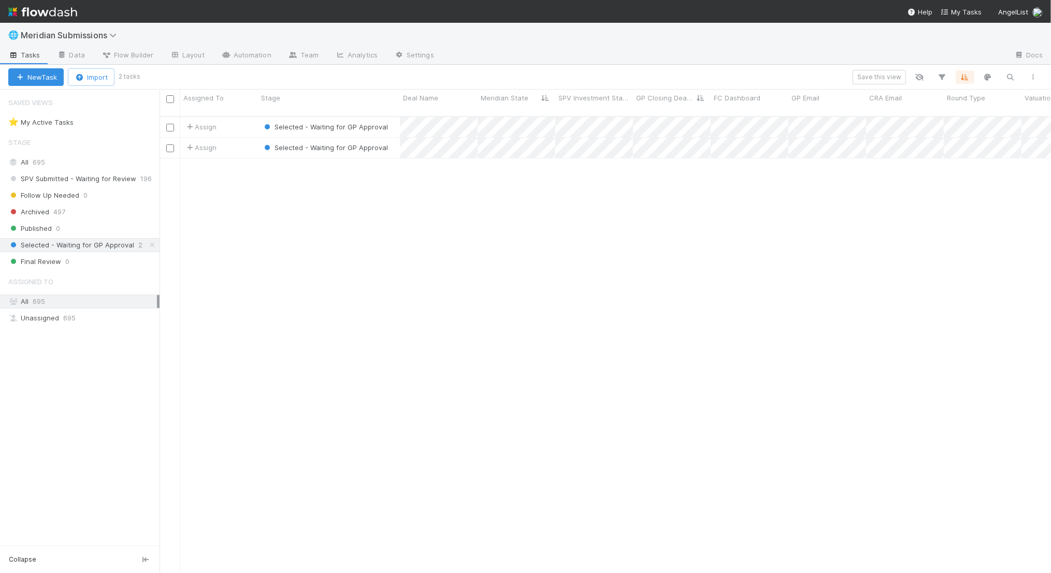
scroll to position [466, 892]
click at [117, 177] on span "SPV Submitted - Waiting for Review" at bounding box center [72, 179] width 128 height 13
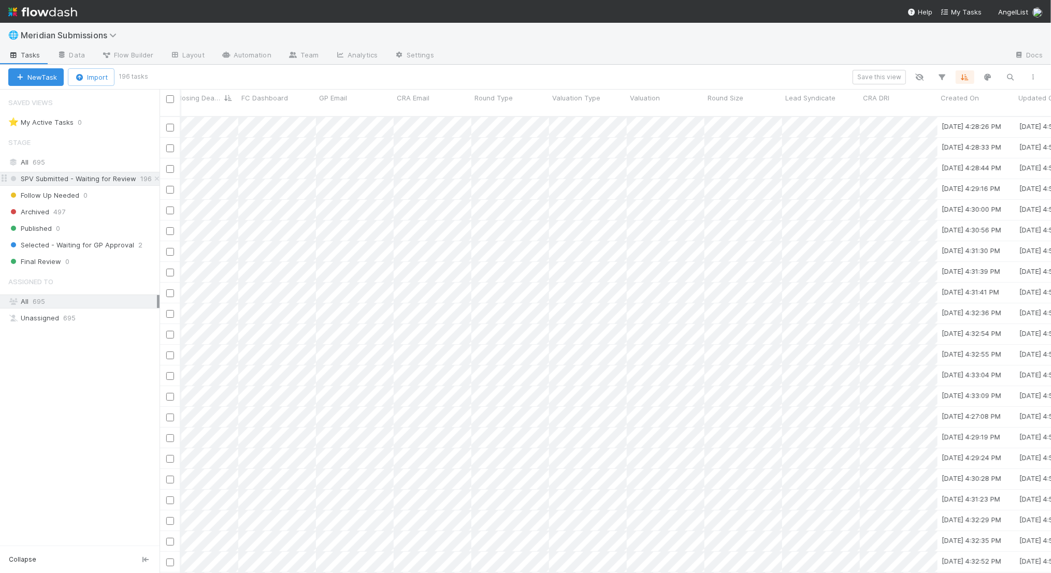
scroll to position [0, 811]
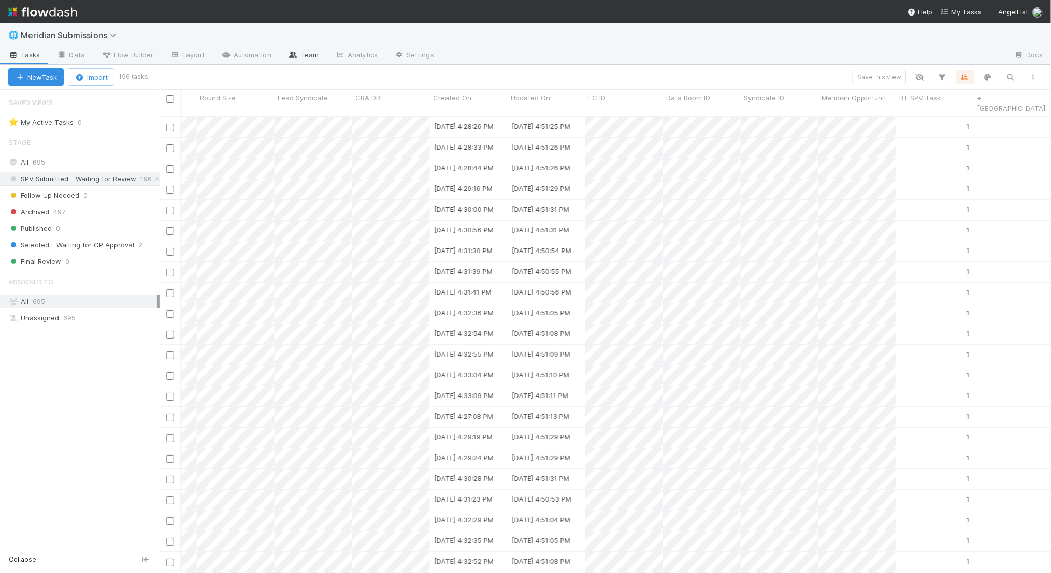
click at [307, 51] on link "Team" at bounding box center [303, 56] width 47 height 17
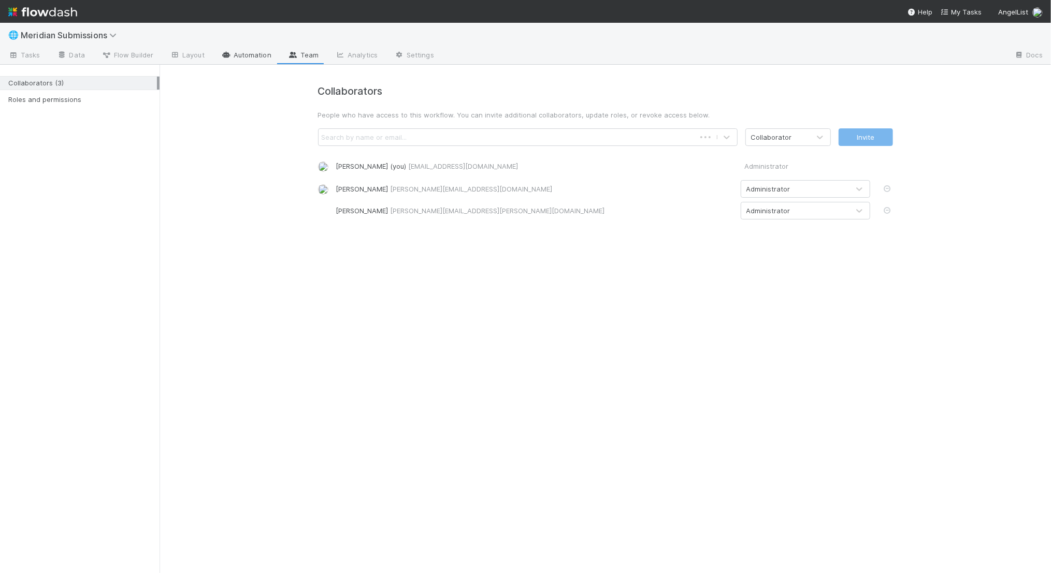
click at [254, 51] on link "Automation" at bounding box center [246, 56] width 67 height 17
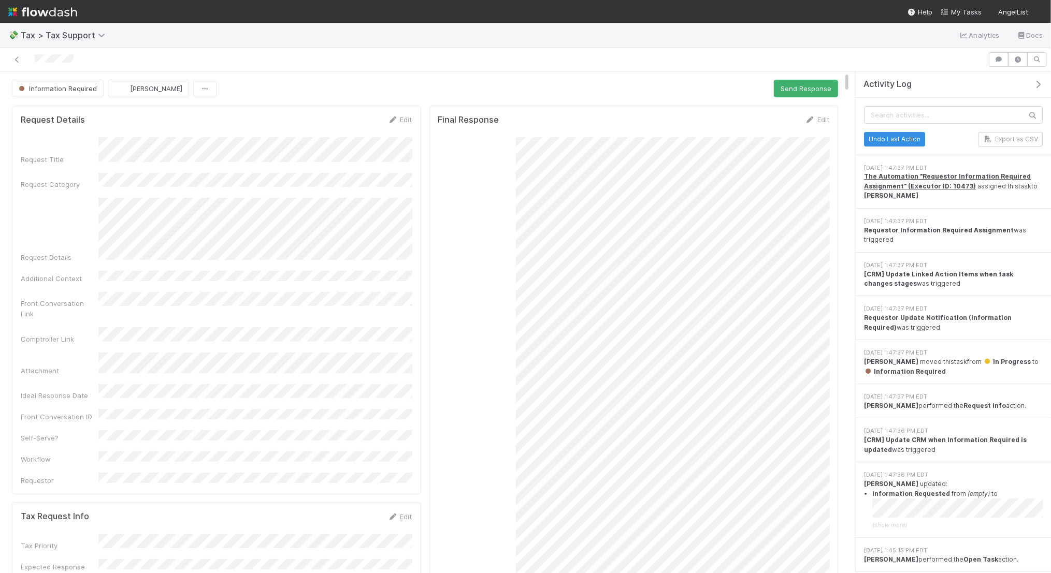
click at [813, 89] on button "Send Response" at bounding box center [806, 89] width 64 height 18
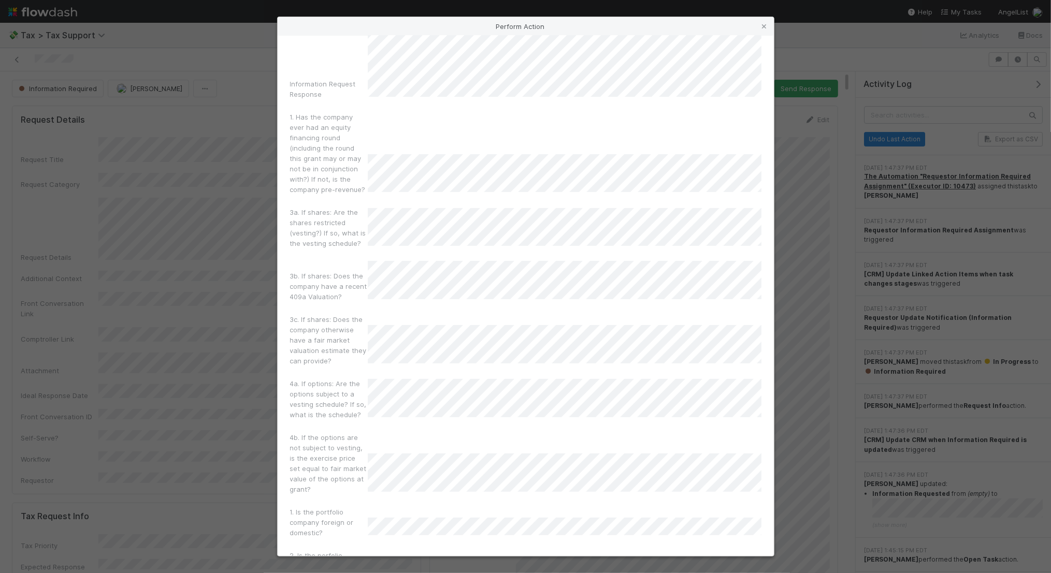
scroll to position [155, 0]
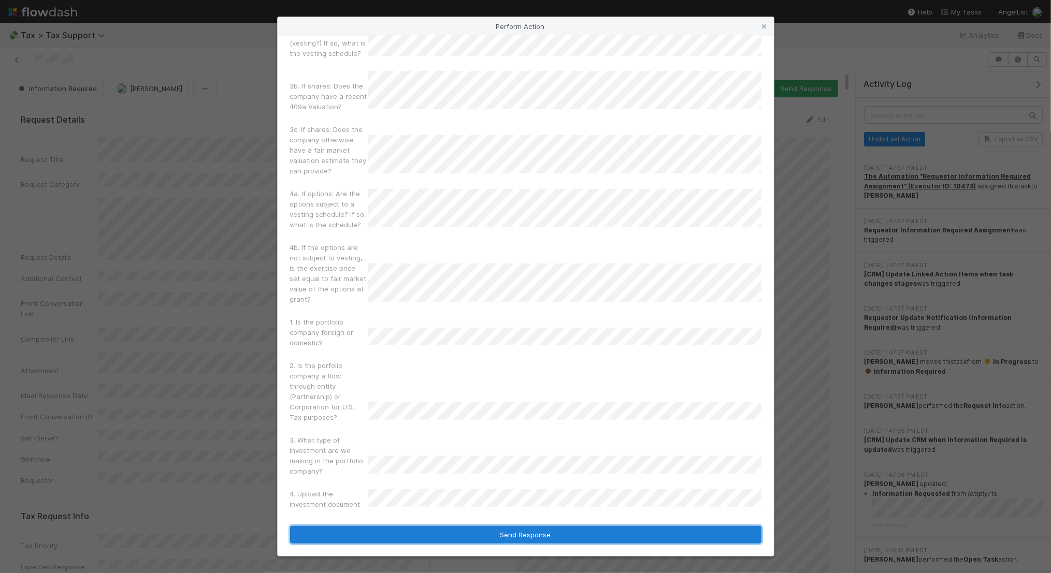
click at [539, 537] on button "Send Response" at bounding box center [525, 535] width 471 height 18
